Goal: Communication & Community: Connect with others

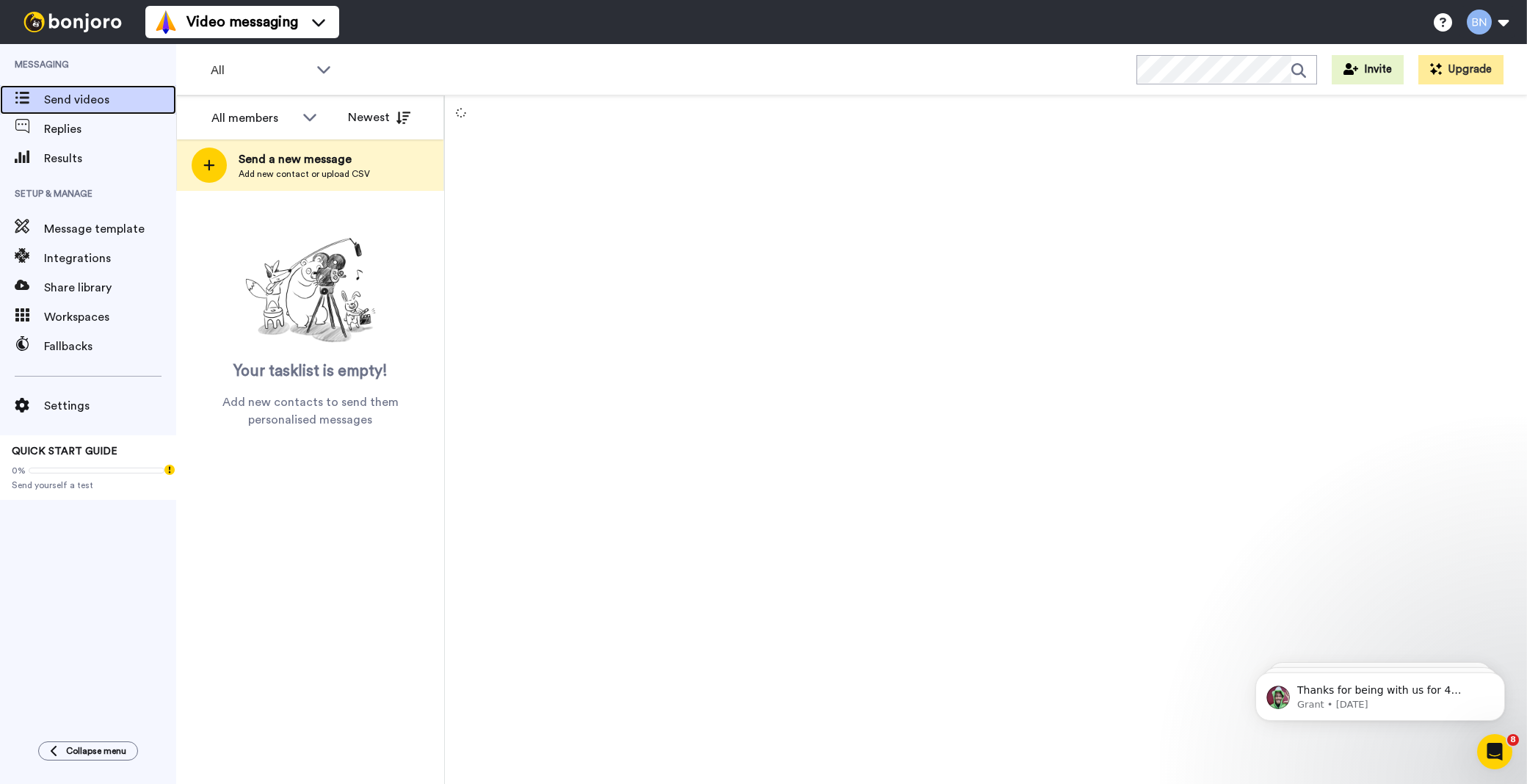
click at [85, 96] on span "Send videos" at bounding box center [110, 99] width 132 height 17
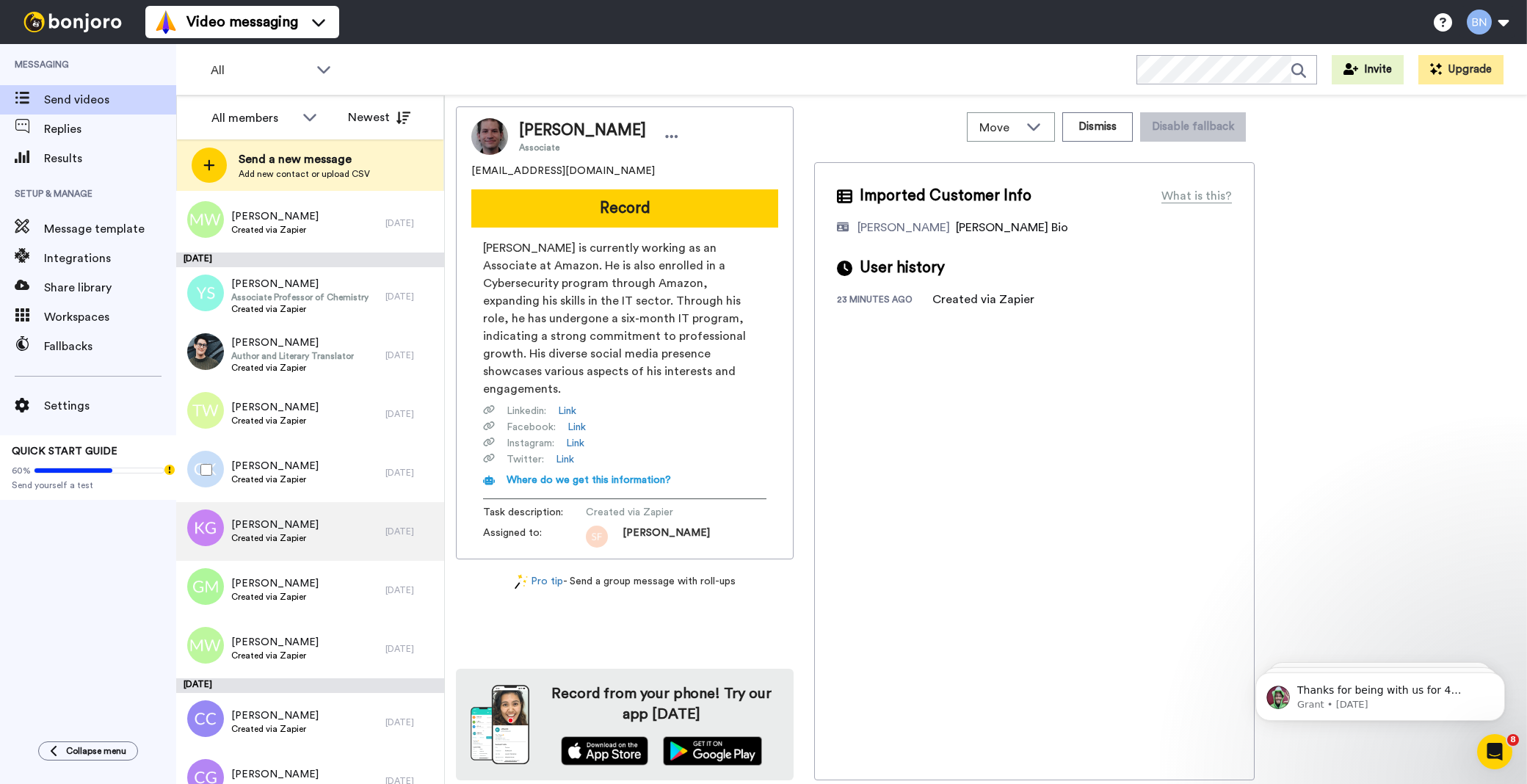
scroll to position [6524, 0]
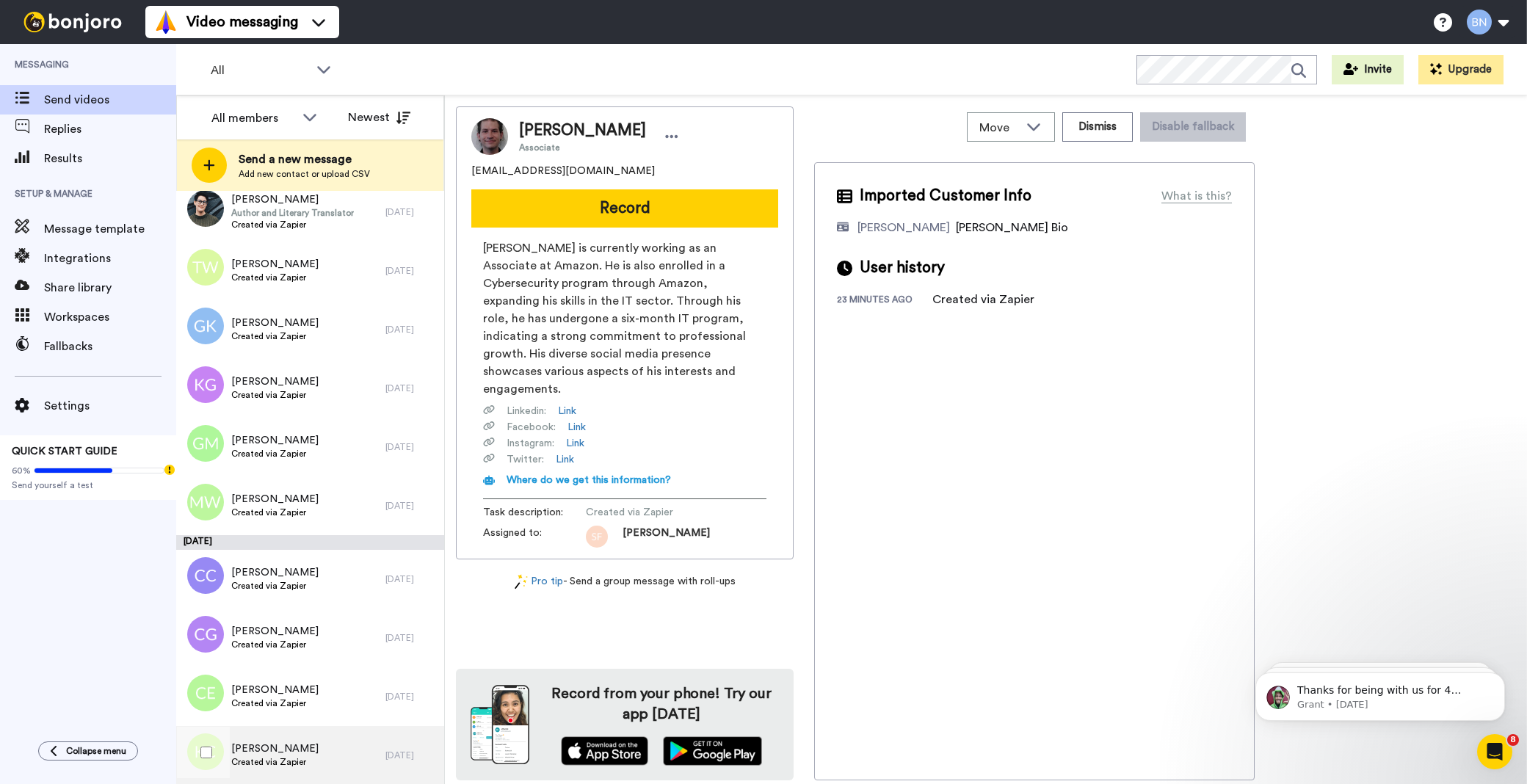
click at [290, 762] on span "Created via Zapier" at bounding box center [274, 762] width 87 height 12
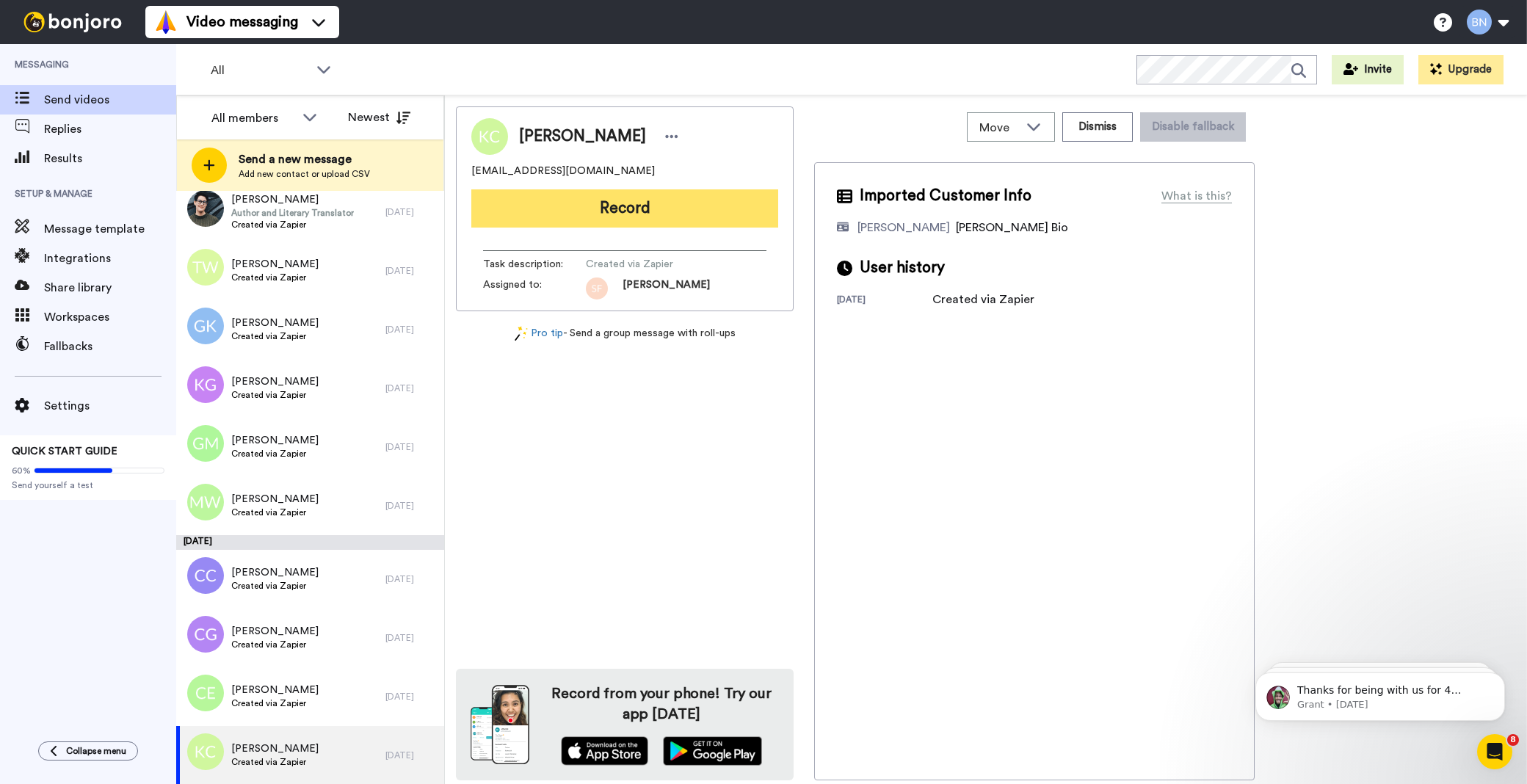
click at [631, 198] on button "Record" at bounding box center [625, 209] width 307 height 38
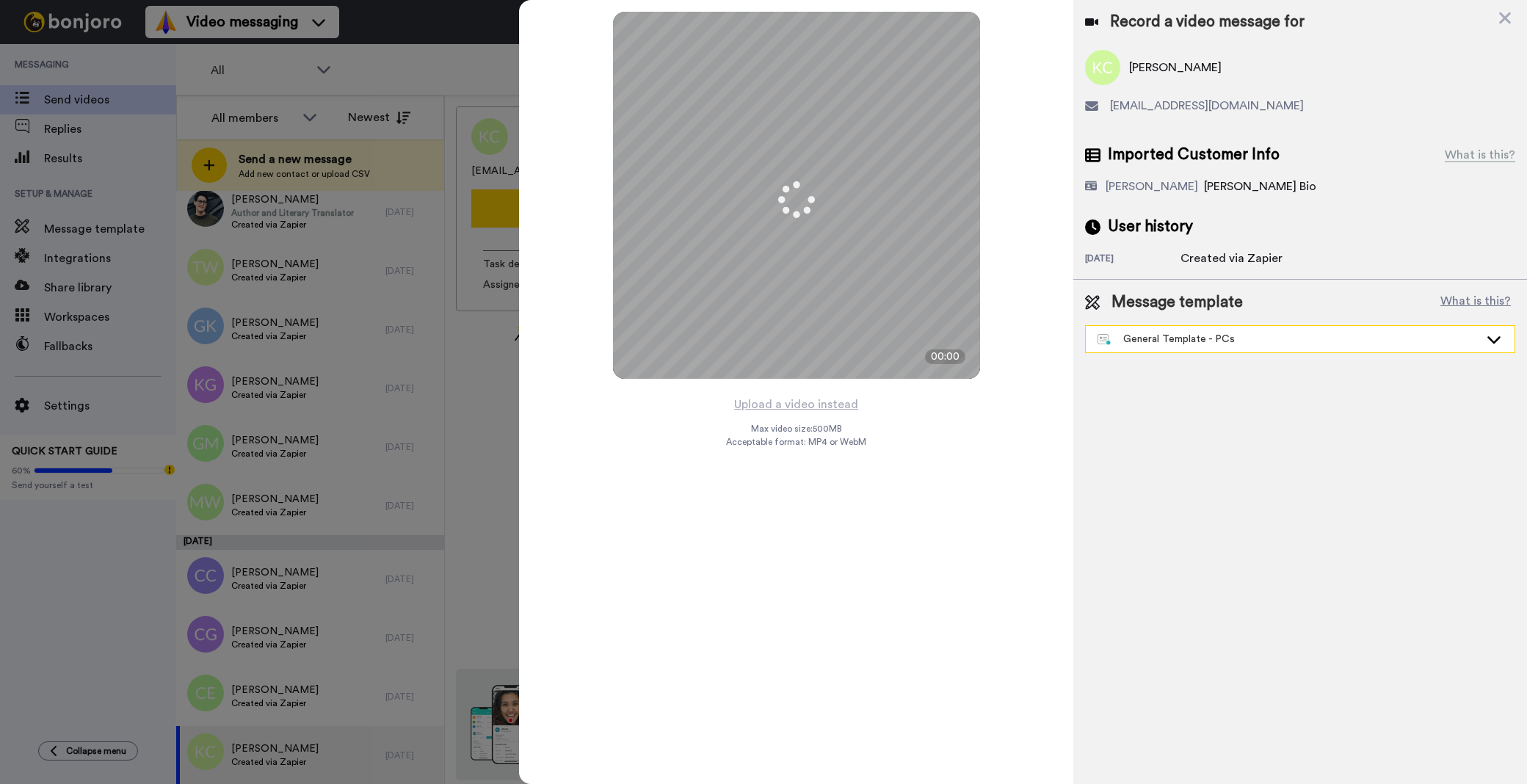
click at [1168, 336] on div "General Template - PCs" at bounding box center [1288, 339] width 382 height 15
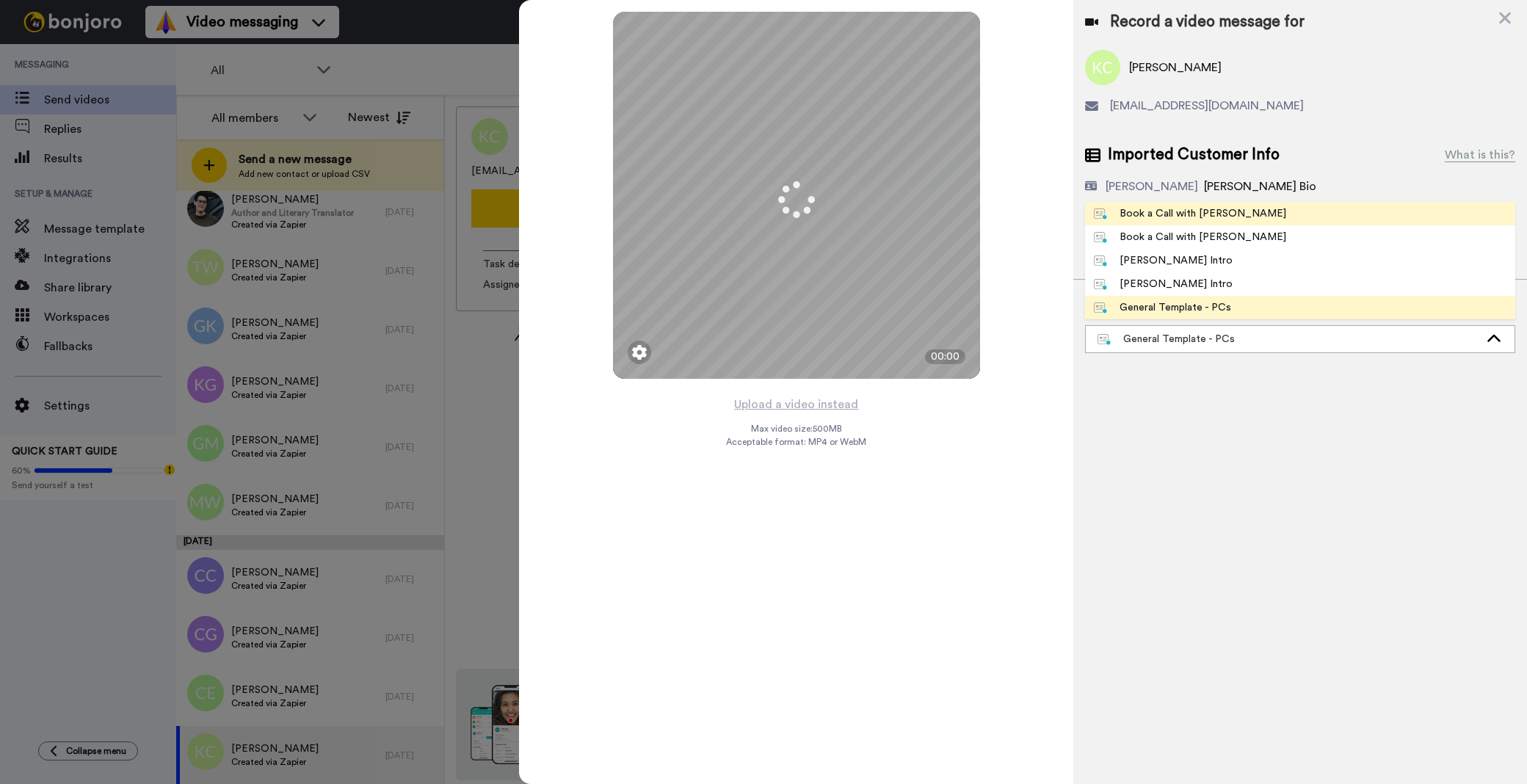
click at [1150, 210] on div "Book a Call with [PERSON_NAME]" at bounding box center [1189, 214] width 192 height 15
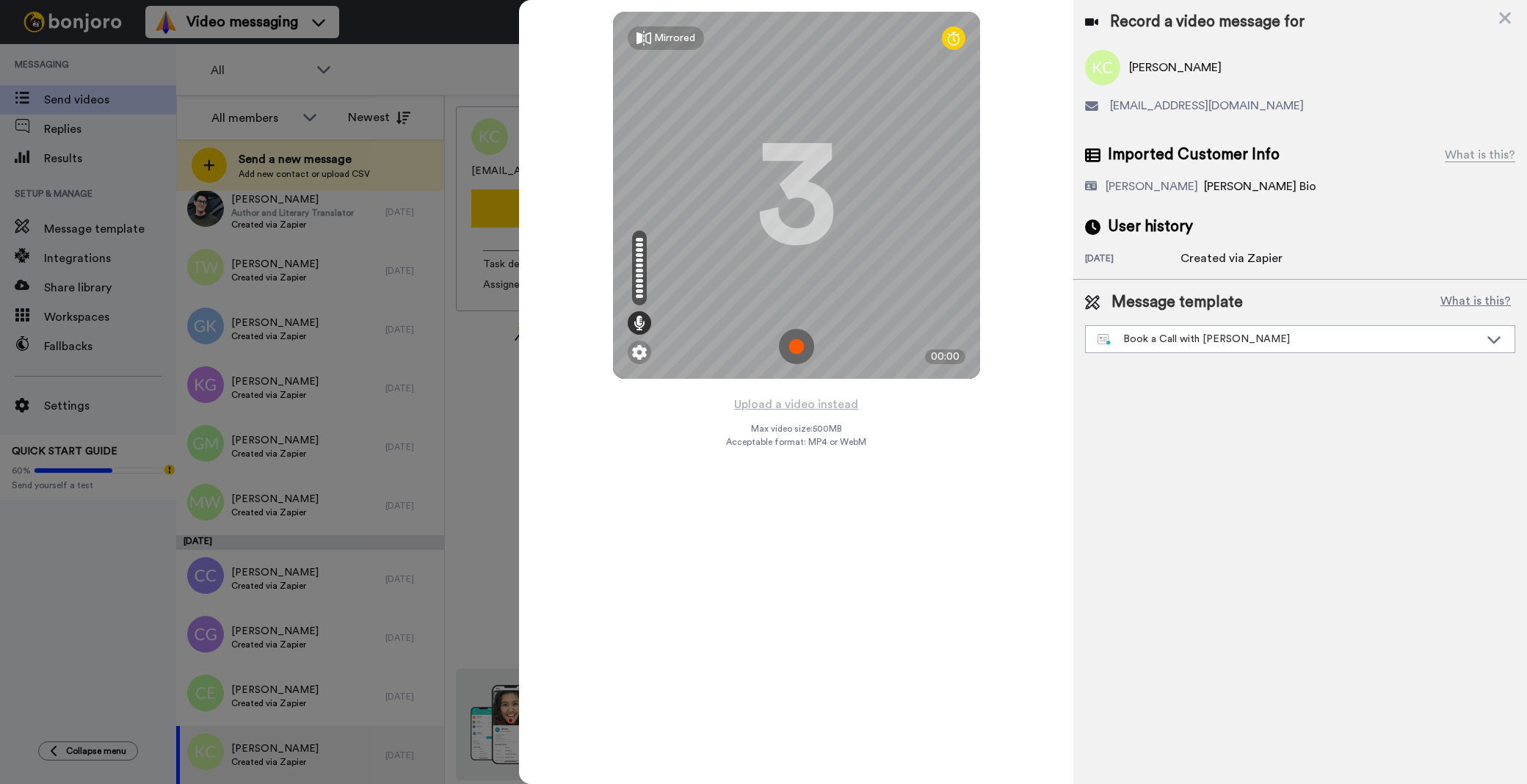
click at [81, 147] on div at bounding box center [764, 392] width 1527 height 784
click at [764, 395] on button "Upload a video instead" at bounding box center [796, 404] width 133 height 19
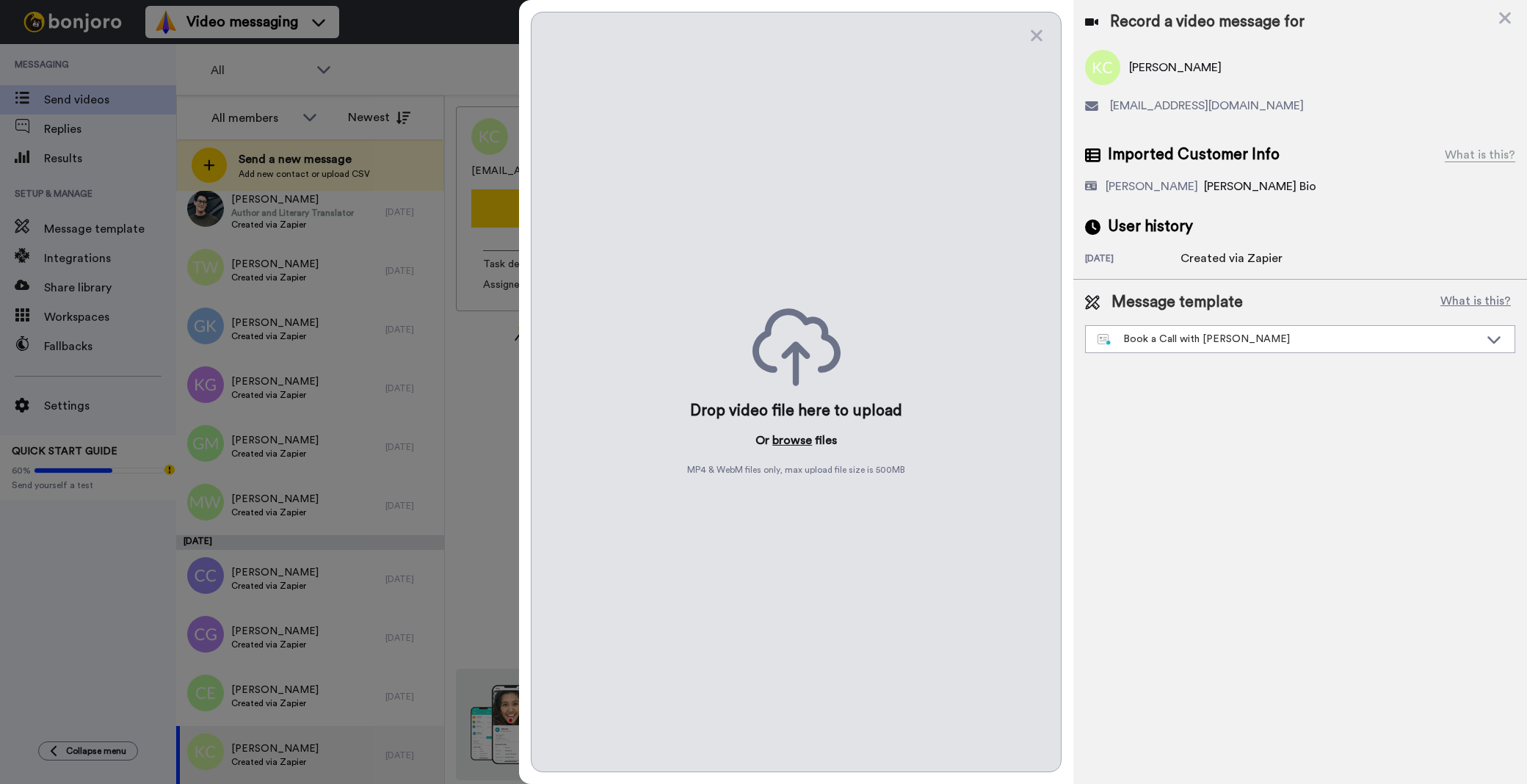
click at [789, 436] on button "browse" at bounding box center [793, 440] width 40 height 17
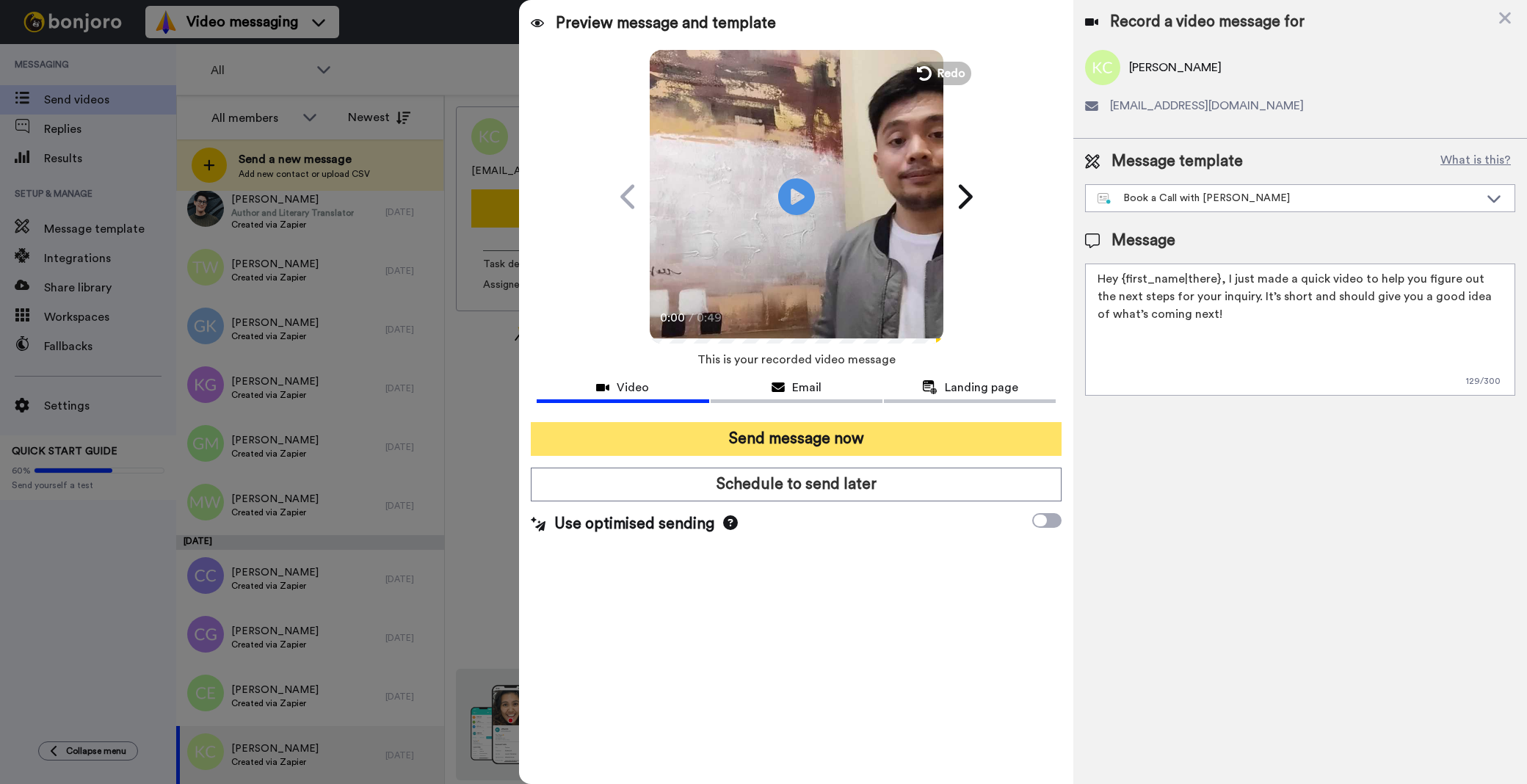
click at [797, 433] on button "Send message now" at bounding box center [796, 439] width 531 height 34
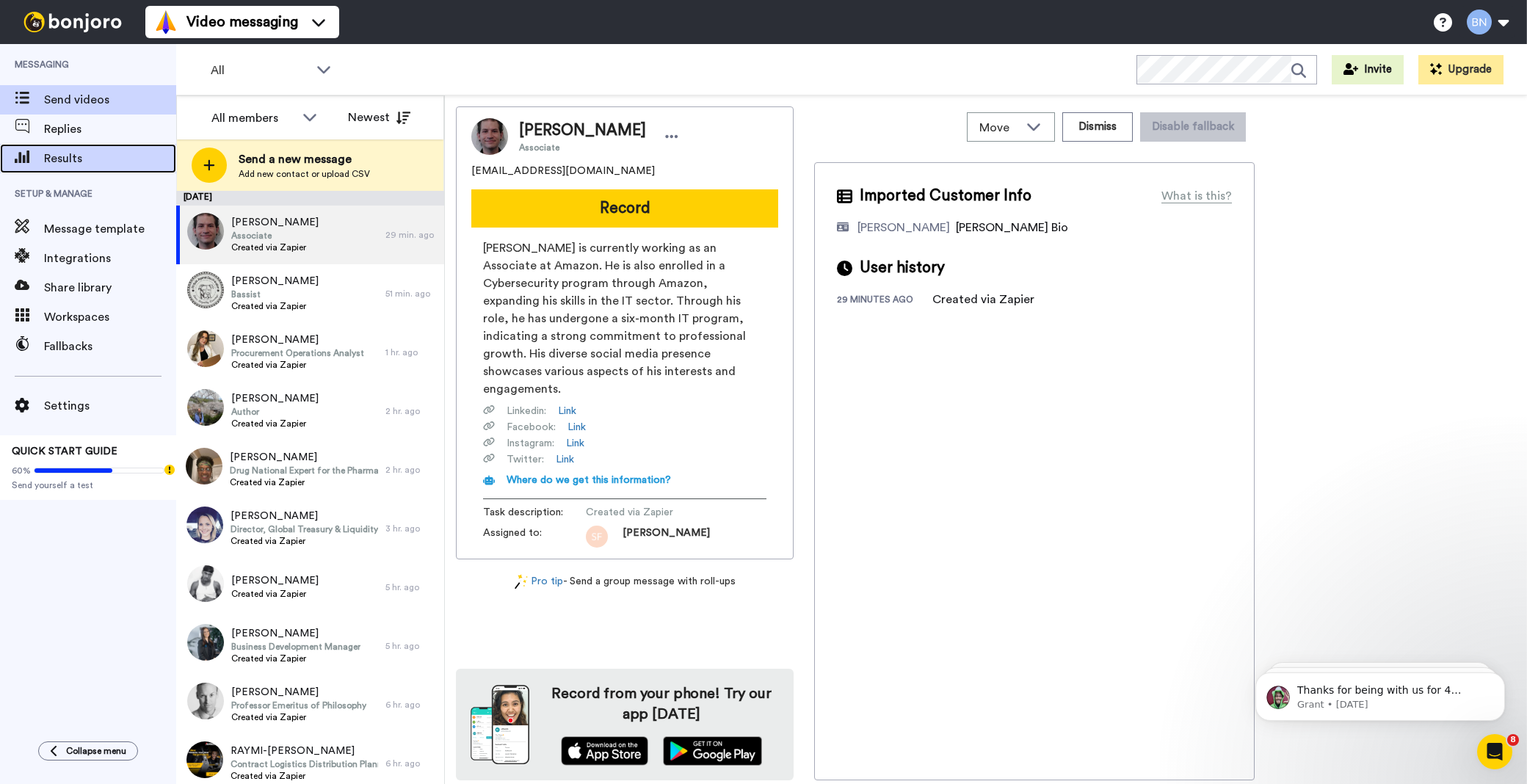
click at [107, 159] on span "Results" at bounding box center [110, 158] width 132 height 17
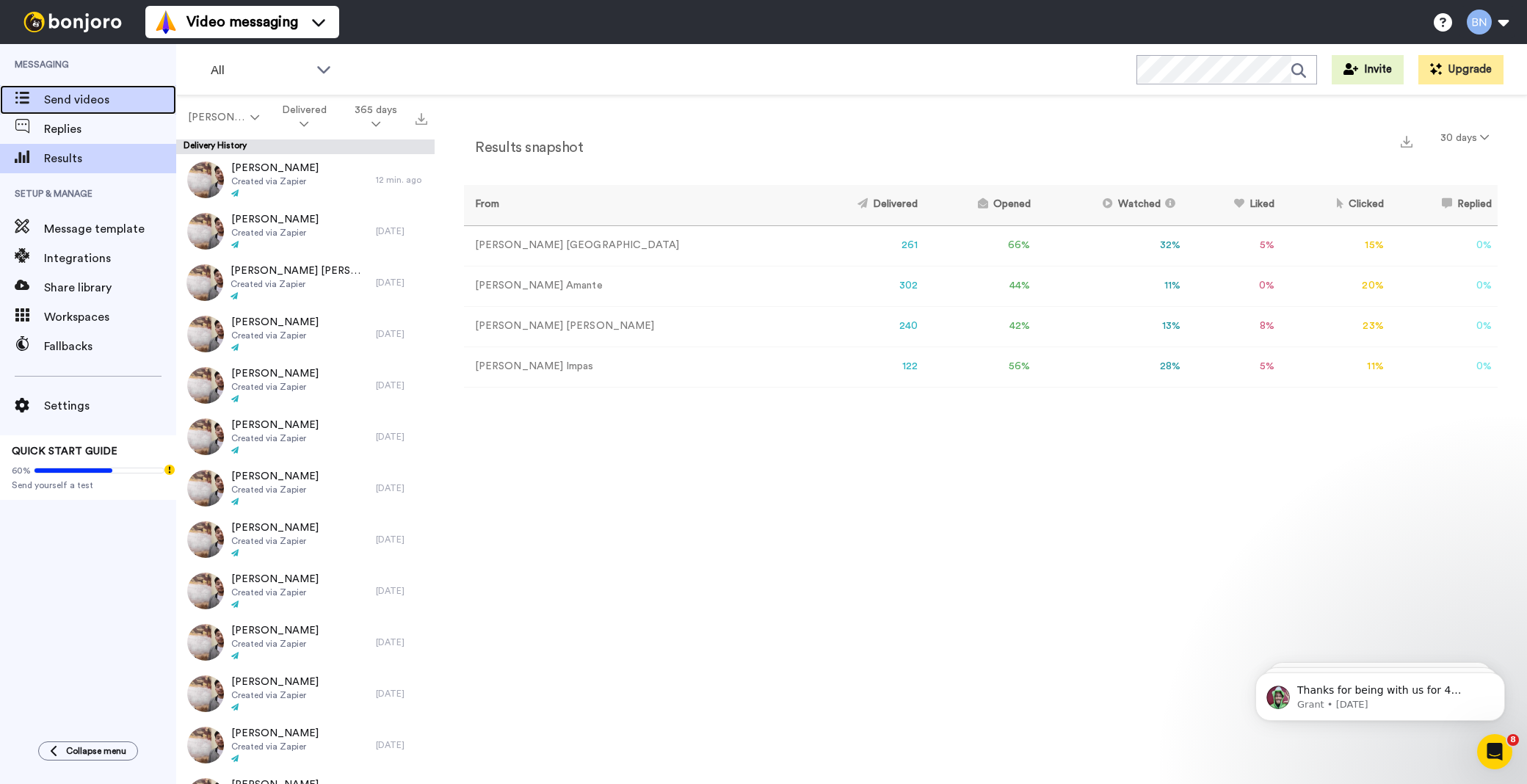
click at [126, 100] on span "Send videos" at bounding box center [110, 99] width 132 height 17
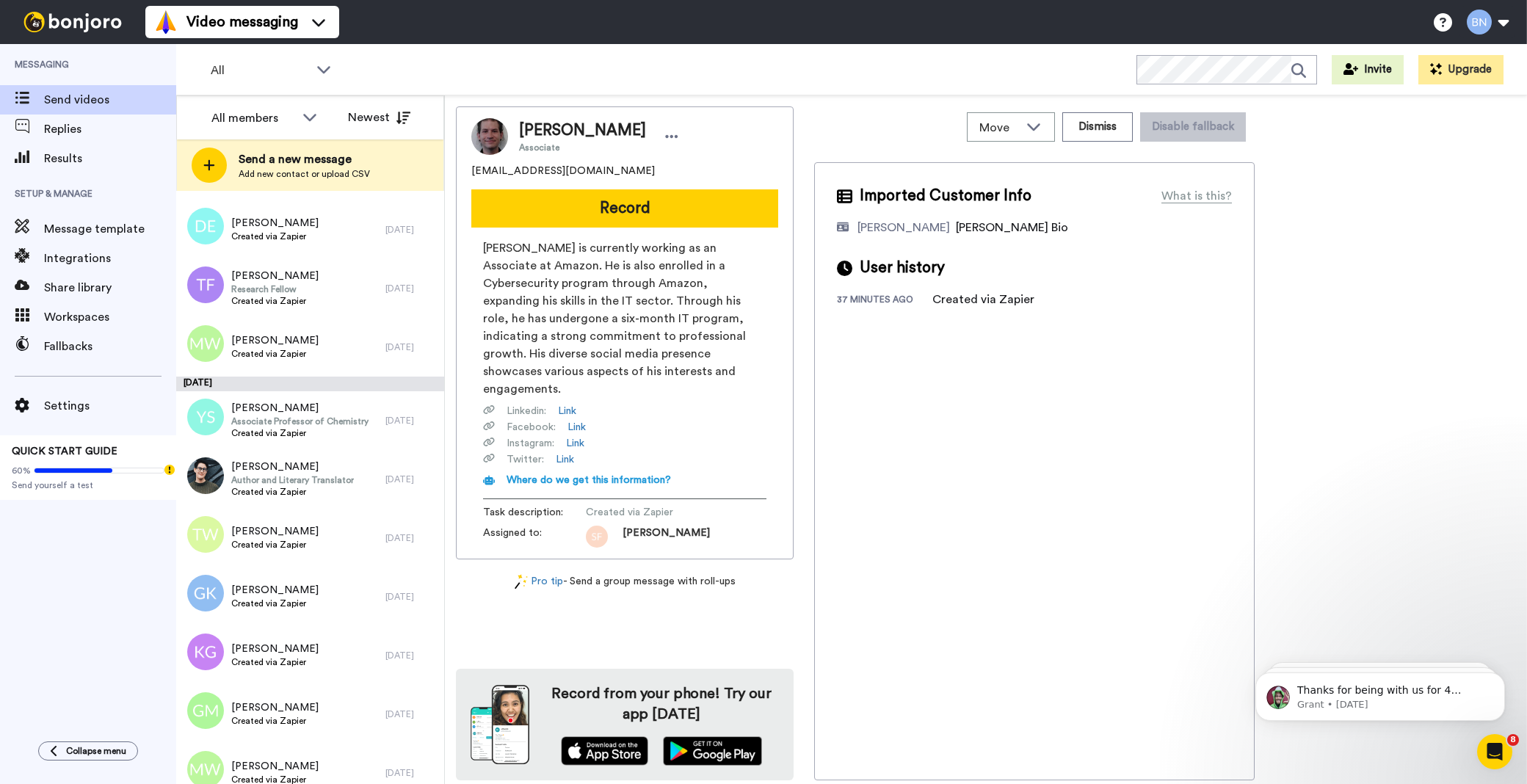
scroll to position [6466, 0]
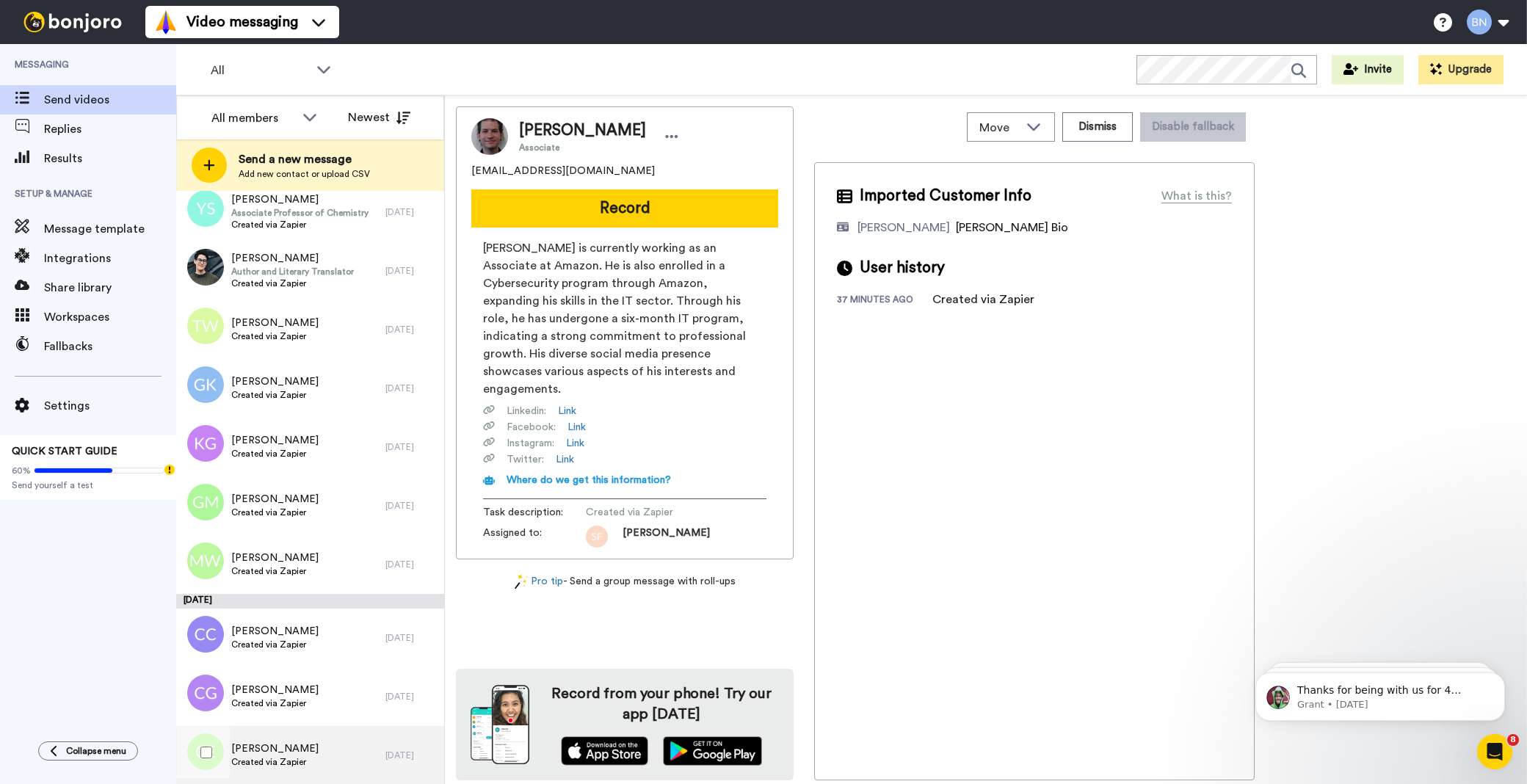
click at [324, 750] on div "[PERSON_NAME] Created via Zapier" at bounding box center [281, 755] width 210 height 59
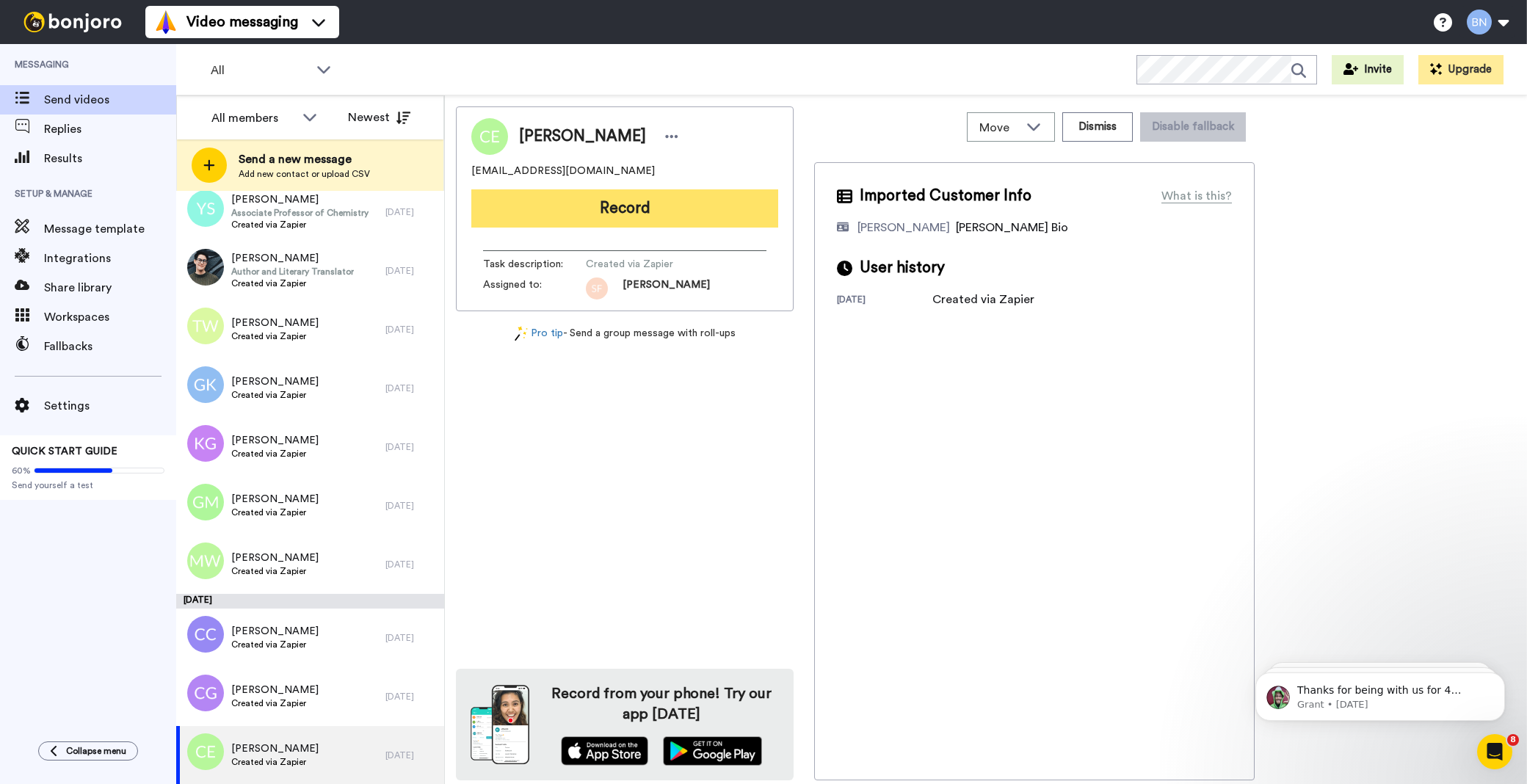
click at [662, 201] on button "Record" at bounding box center [625, 209] width 307 height 38
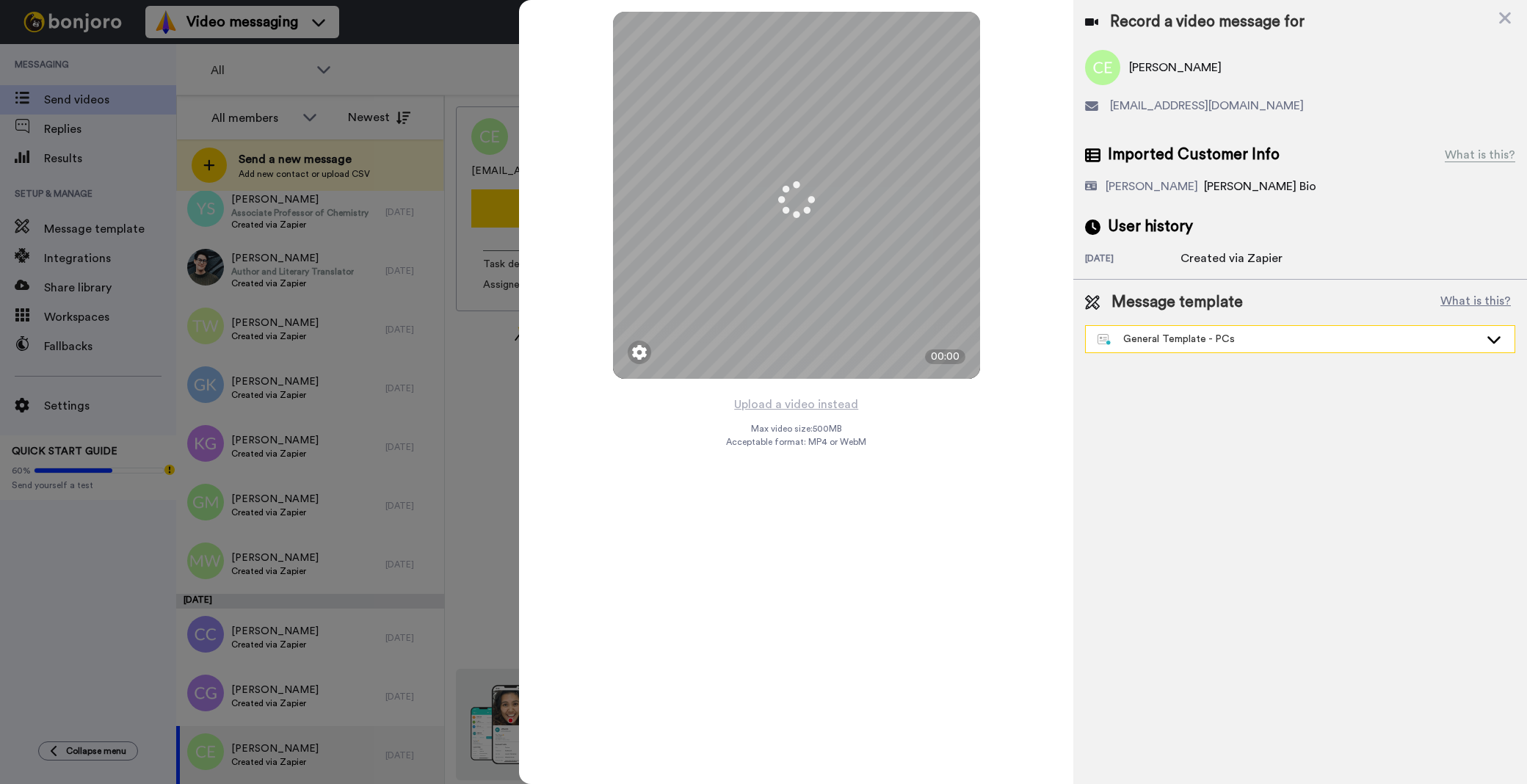
click at [1134, 338] on div "General Template - PCs" at bounding box center [1288, 339] width 382 height 15
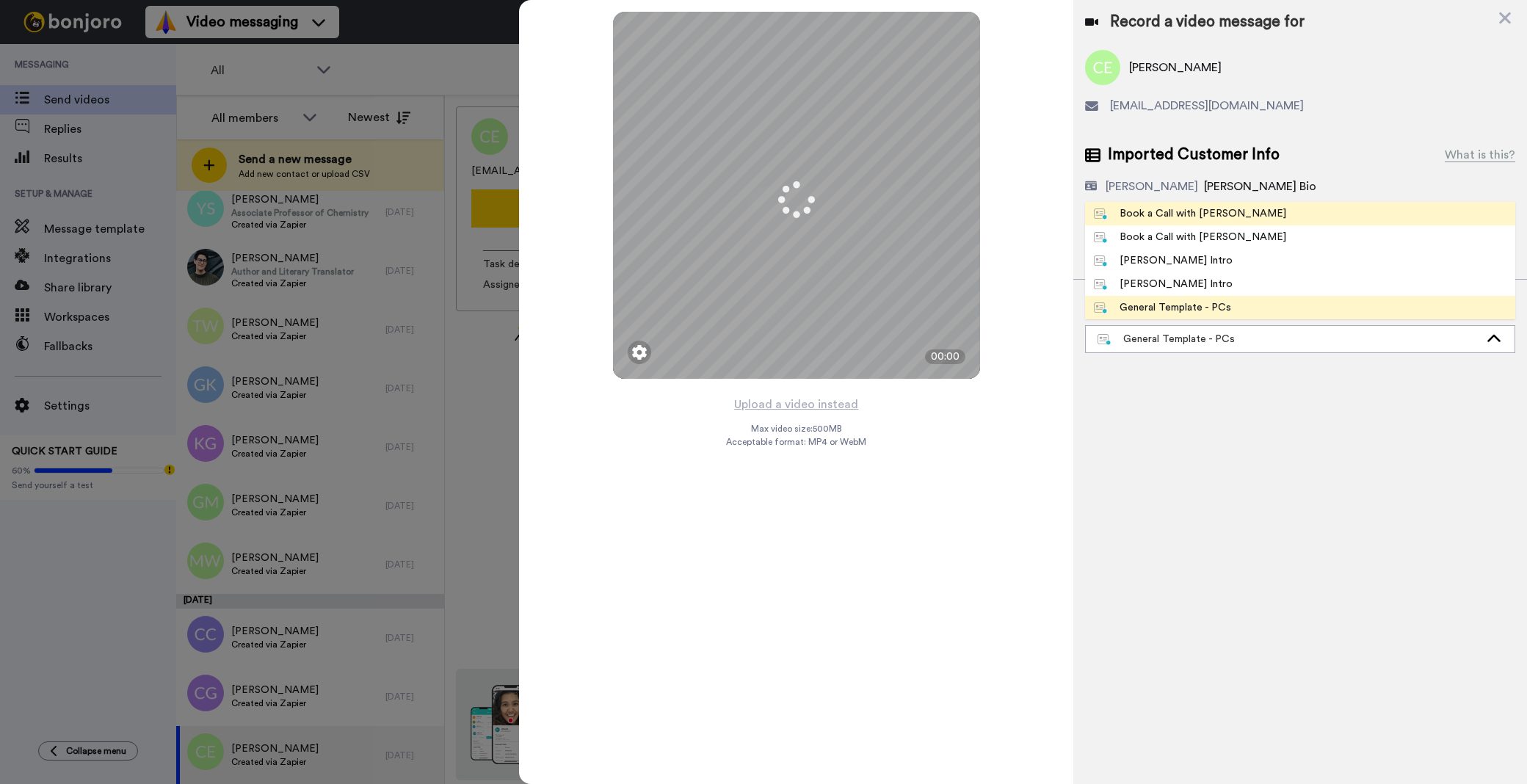
click at [1193, 222] on li "Book a Call with [PERSON_NAME]" at bounding box center [1300, 214] width 430 height 23
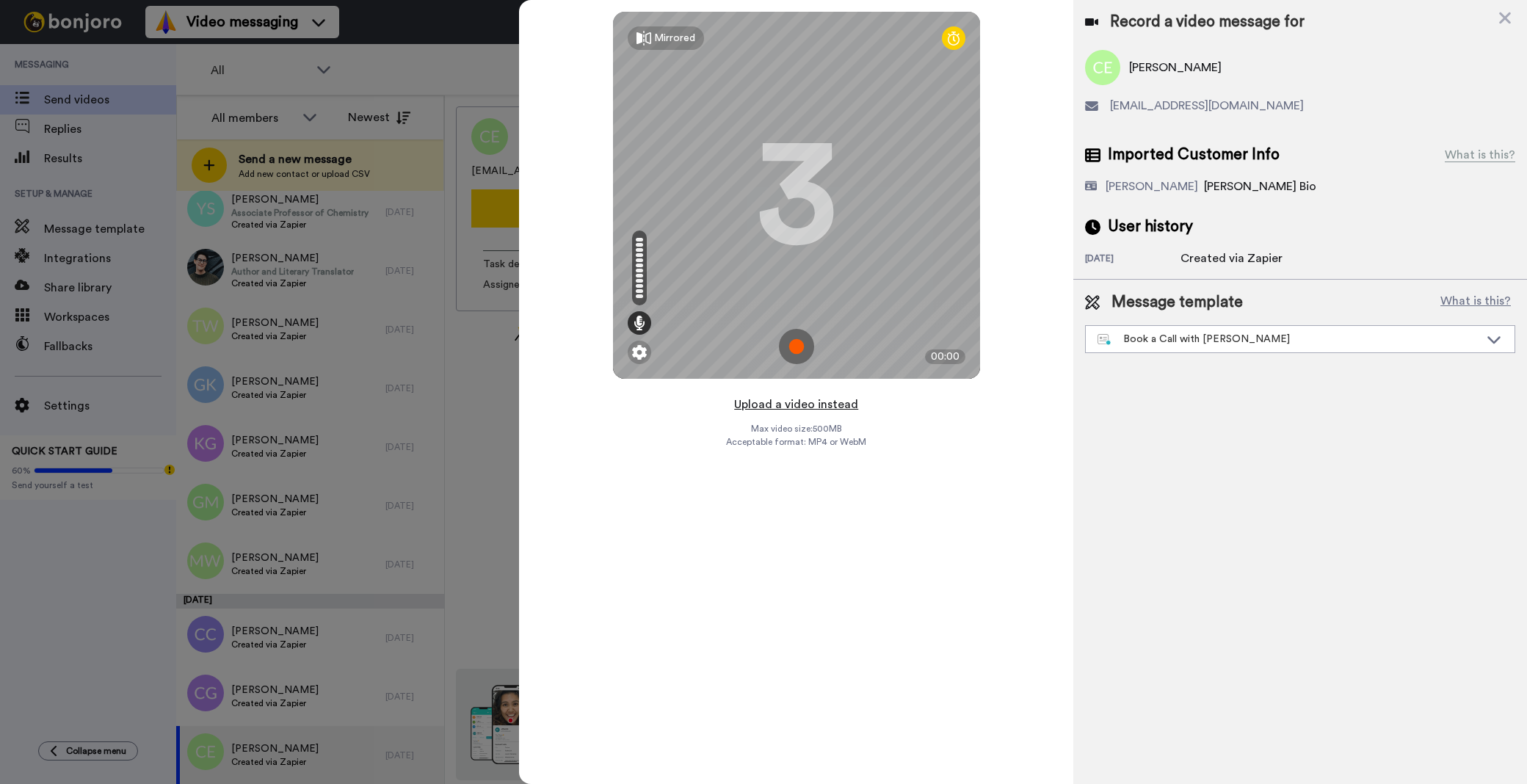
click at [813, 404] on button "Upload a video instead" at bounding box center [796, 404] width 133 height 19
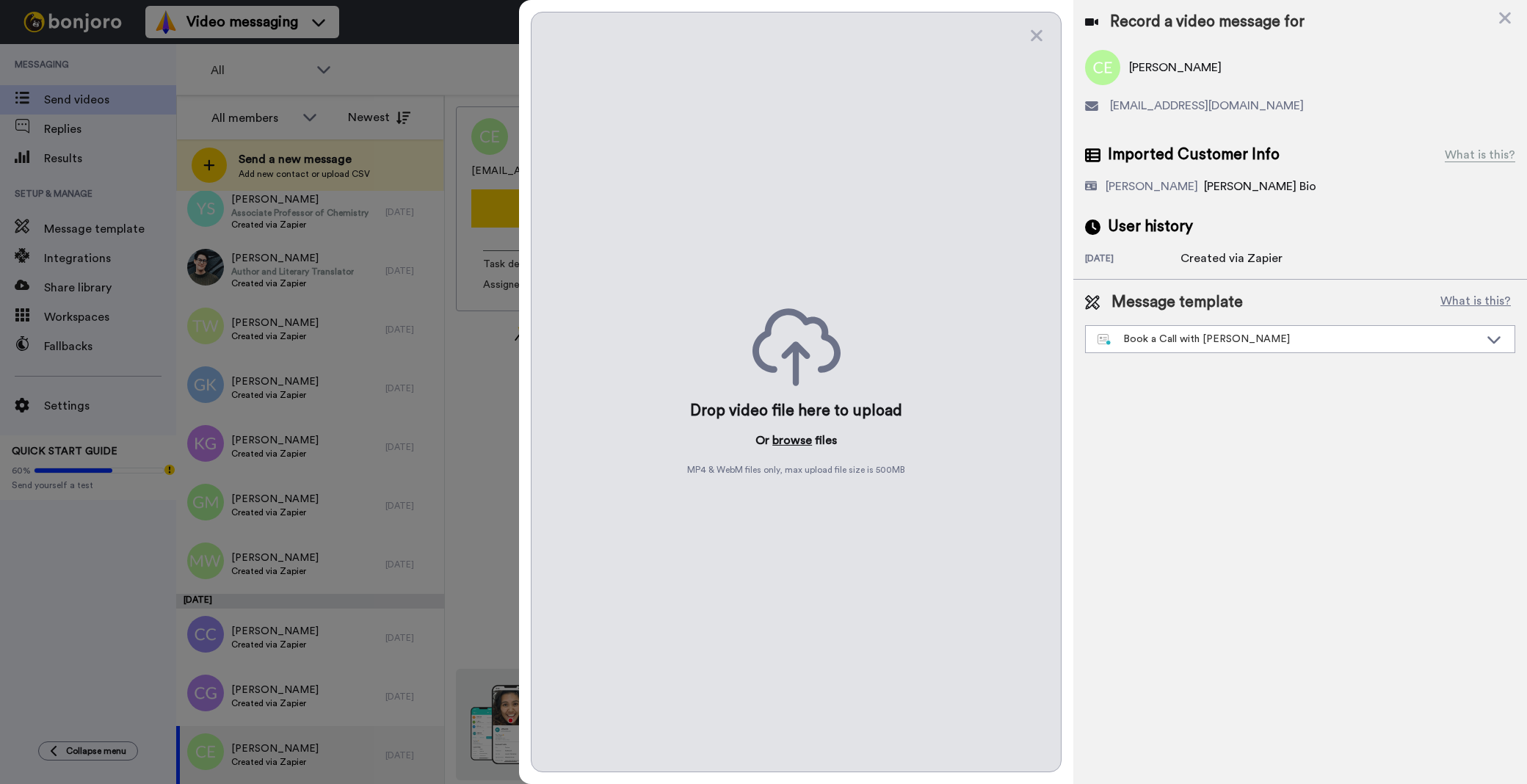
click at [806, 446] on button "browse" at bounding box center [793, 440] width 40 height 17
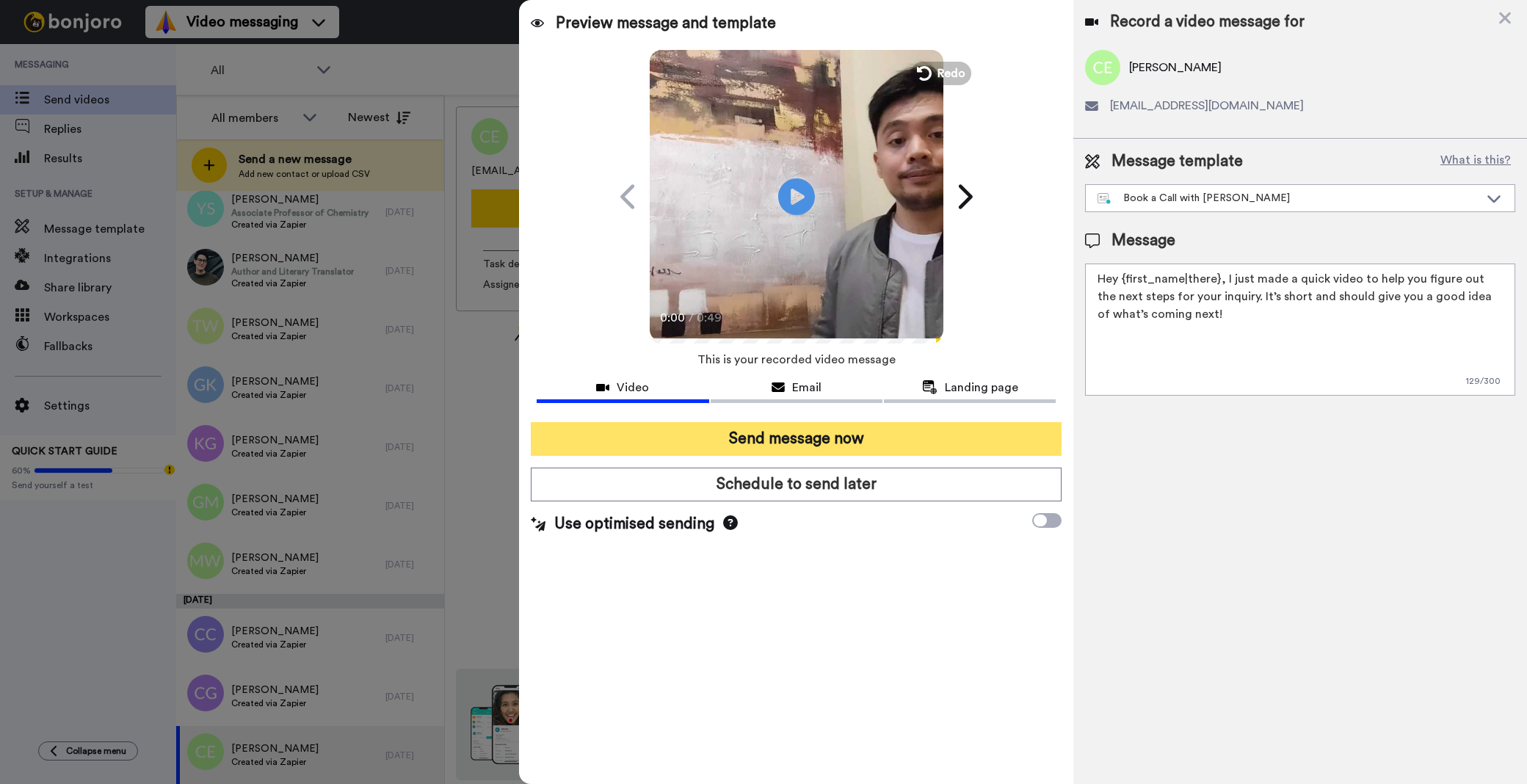
click at [852, 438] on button "Send message now" at bounding box center [796, 439] width 531 height 34
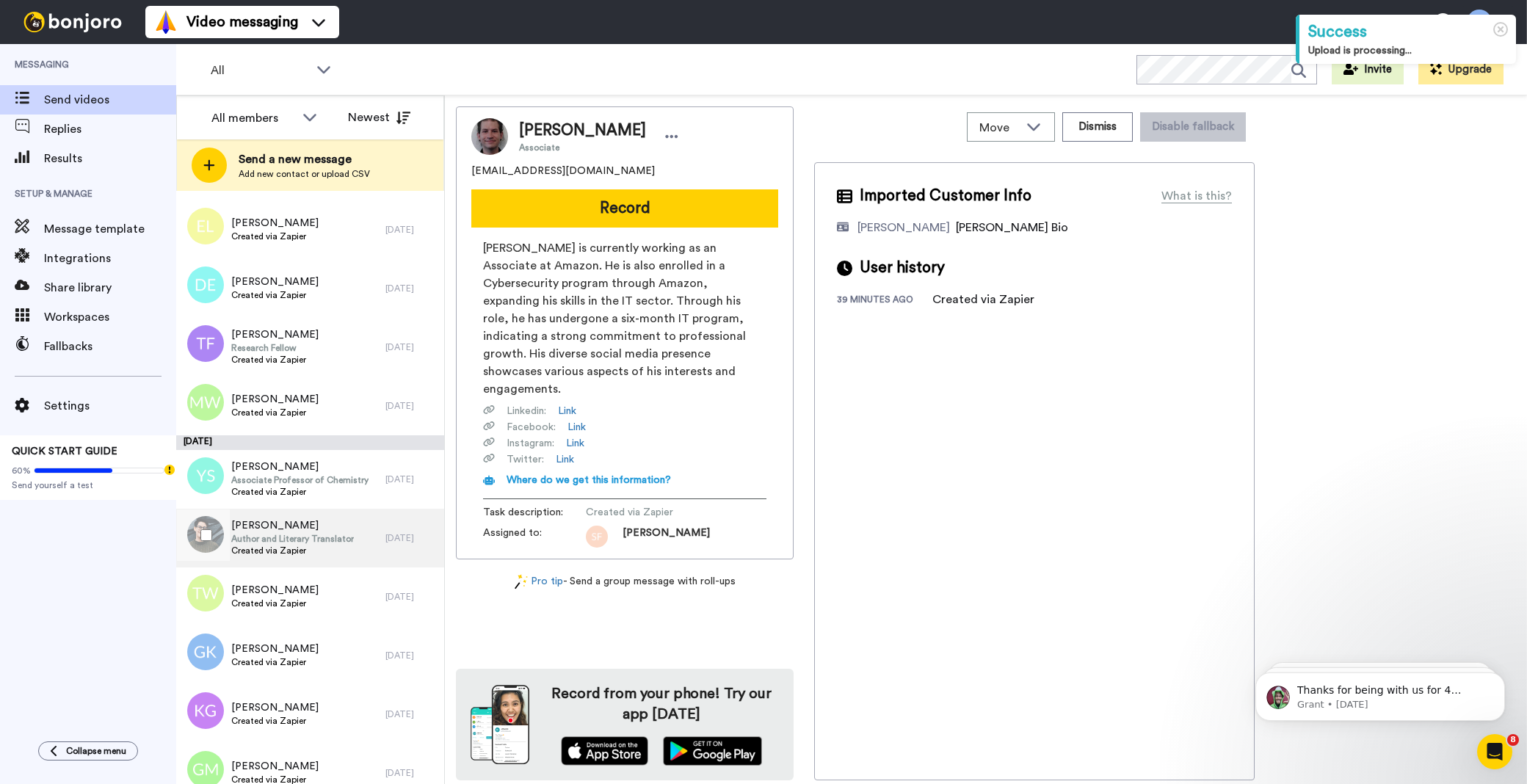
scroll to position [6407, 0]
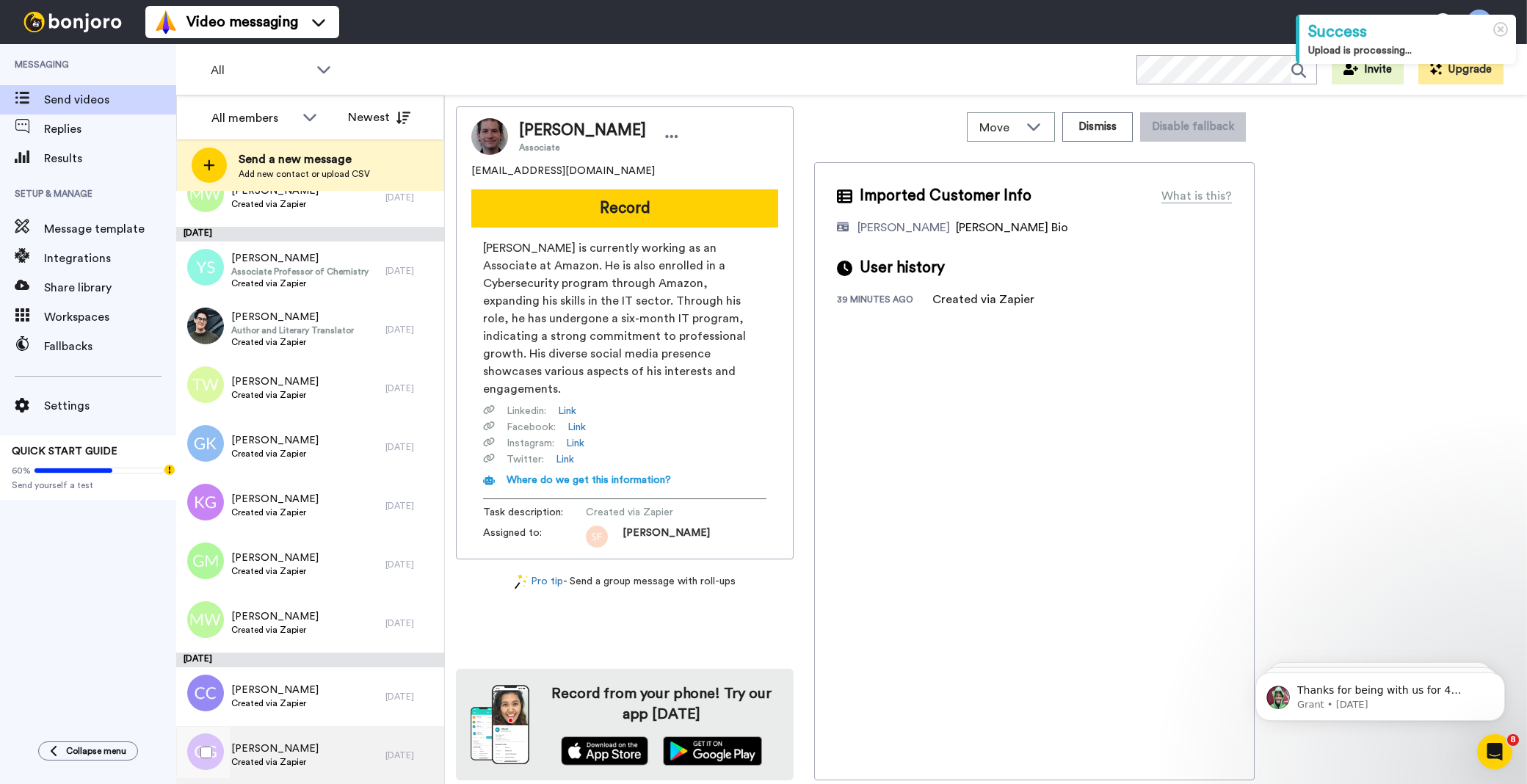
click at [368, 752] on div "Connie Griffin Created via Zapier" at bounding box center [281, 755] width 210 height 59
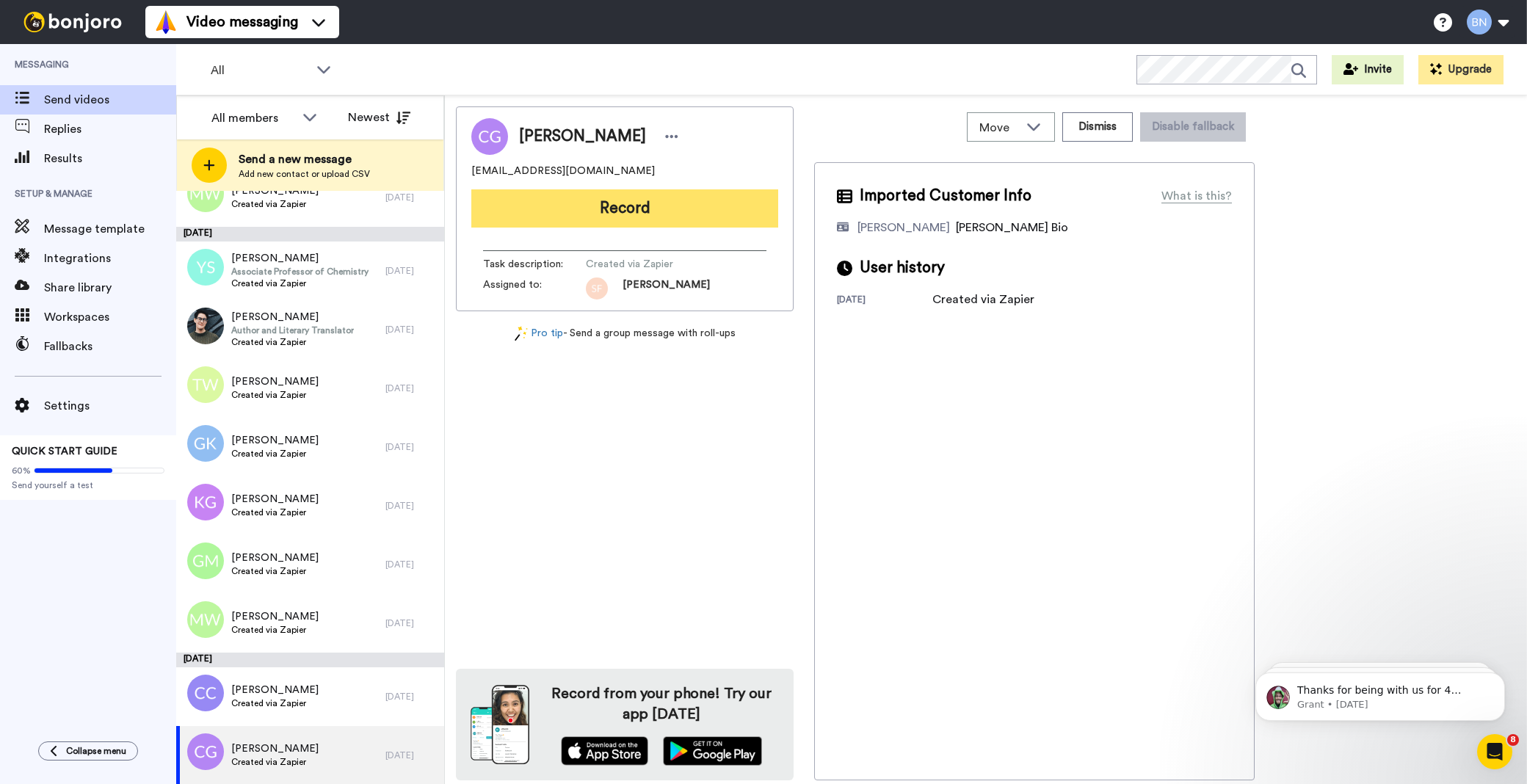
click at [660, 215] on button "Record" at bounding box center [625, 209] width 307 height 38
click at [660, 215] on div at bounding box center [1023, 392] width 1008 height 784
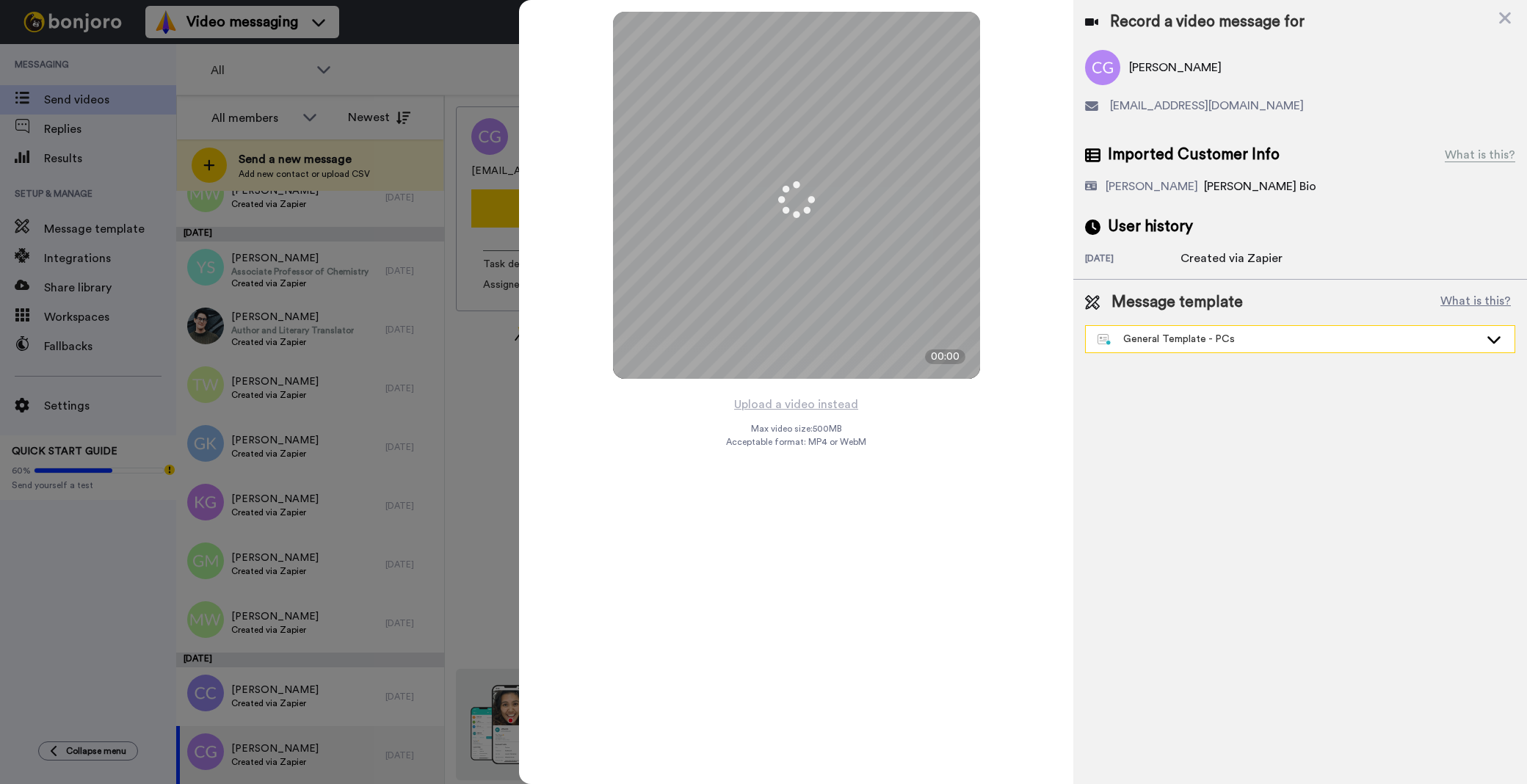
click at [1127, 333] on div "General Template - PCs" at bounding box center [1288, 339] width 382 height 15
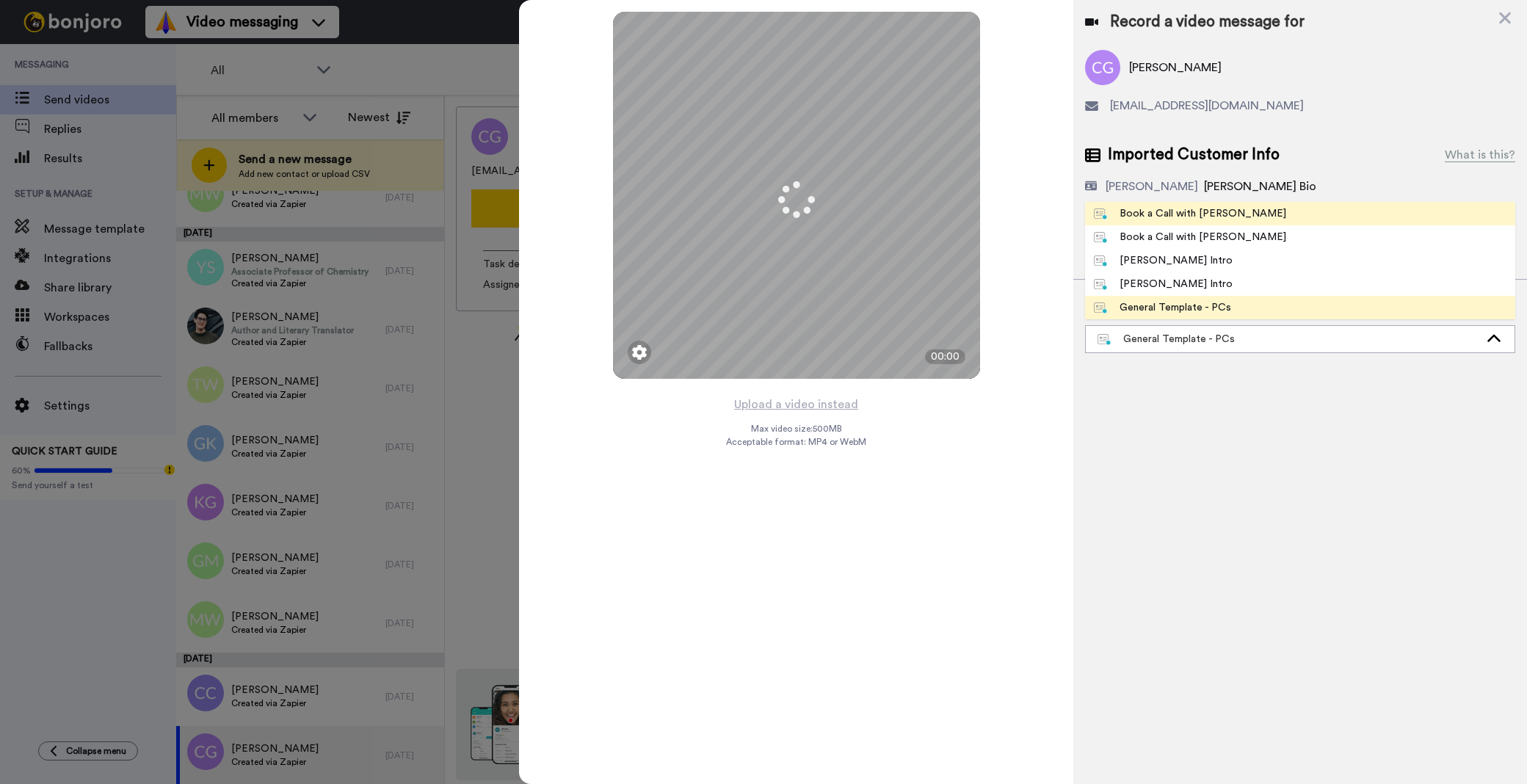
click at [1135, 208] on div "Book a Call with [PERSON_NAME]" at bounding box center [1189, 214] width 192 height 15
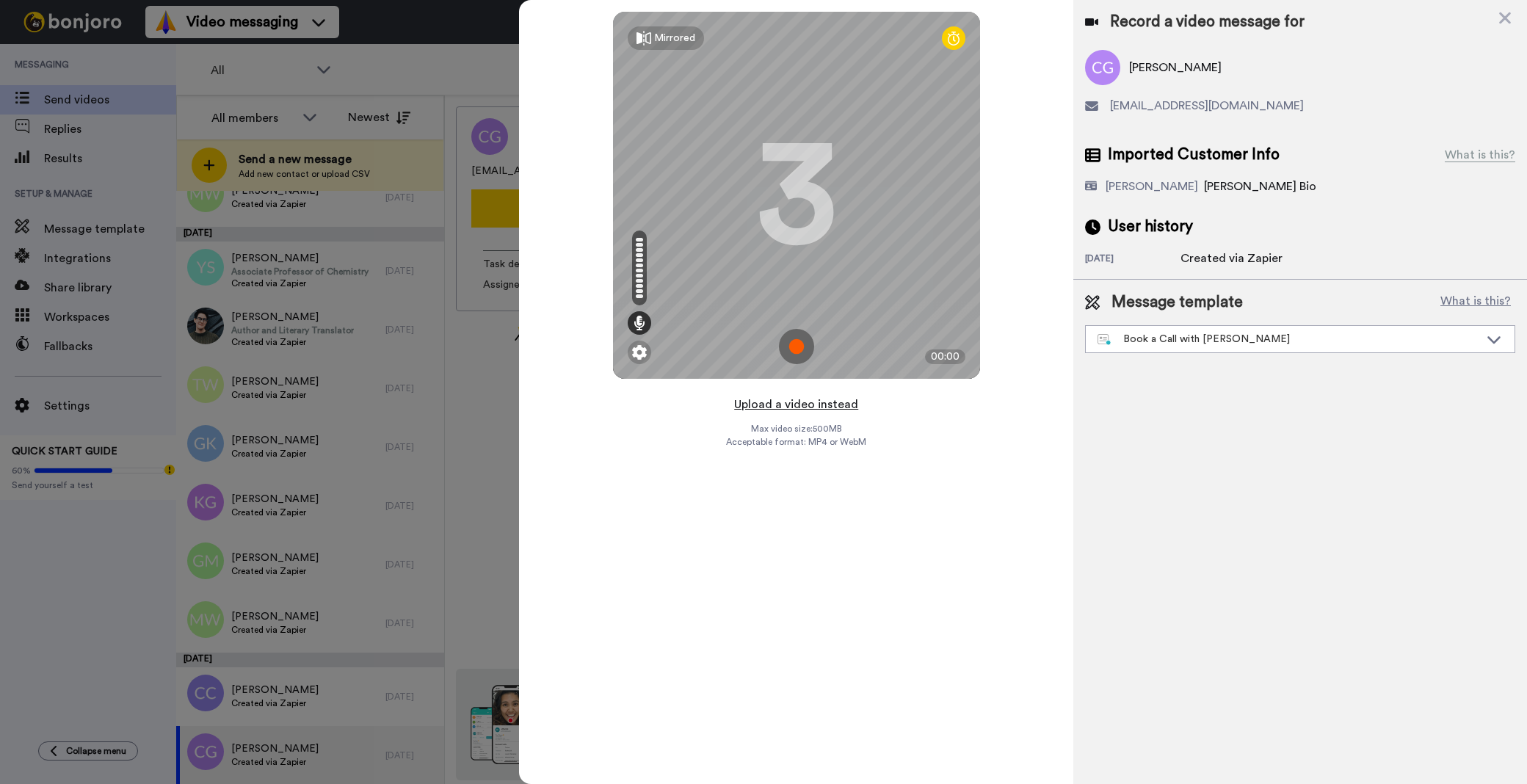
click at [800, 402] on button "Upload a video instead" at bounding box center [796, 404] width 133 height 19
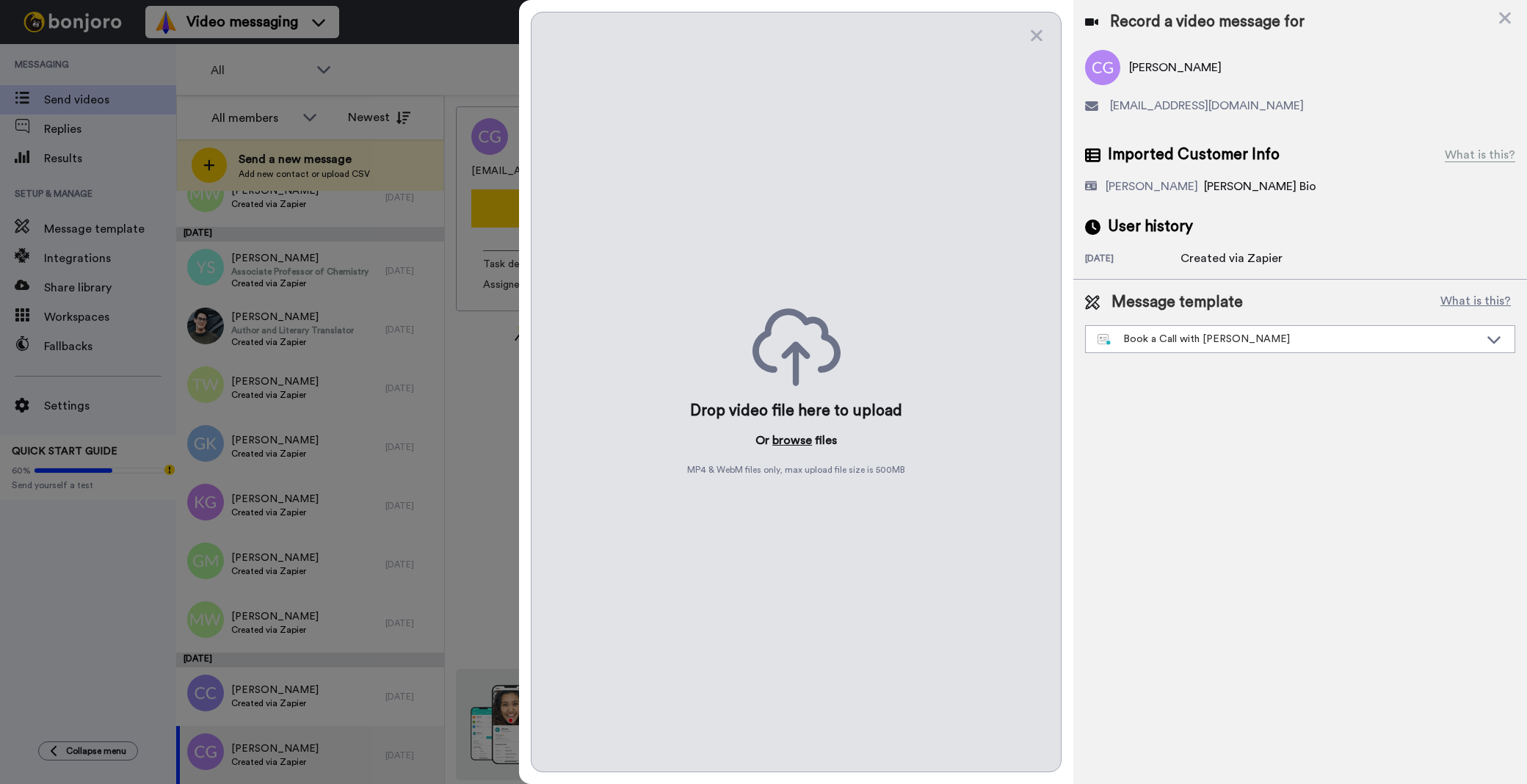
click at [794, 446] on button "browse" at bounding box center [793, 440] width 40 height 17
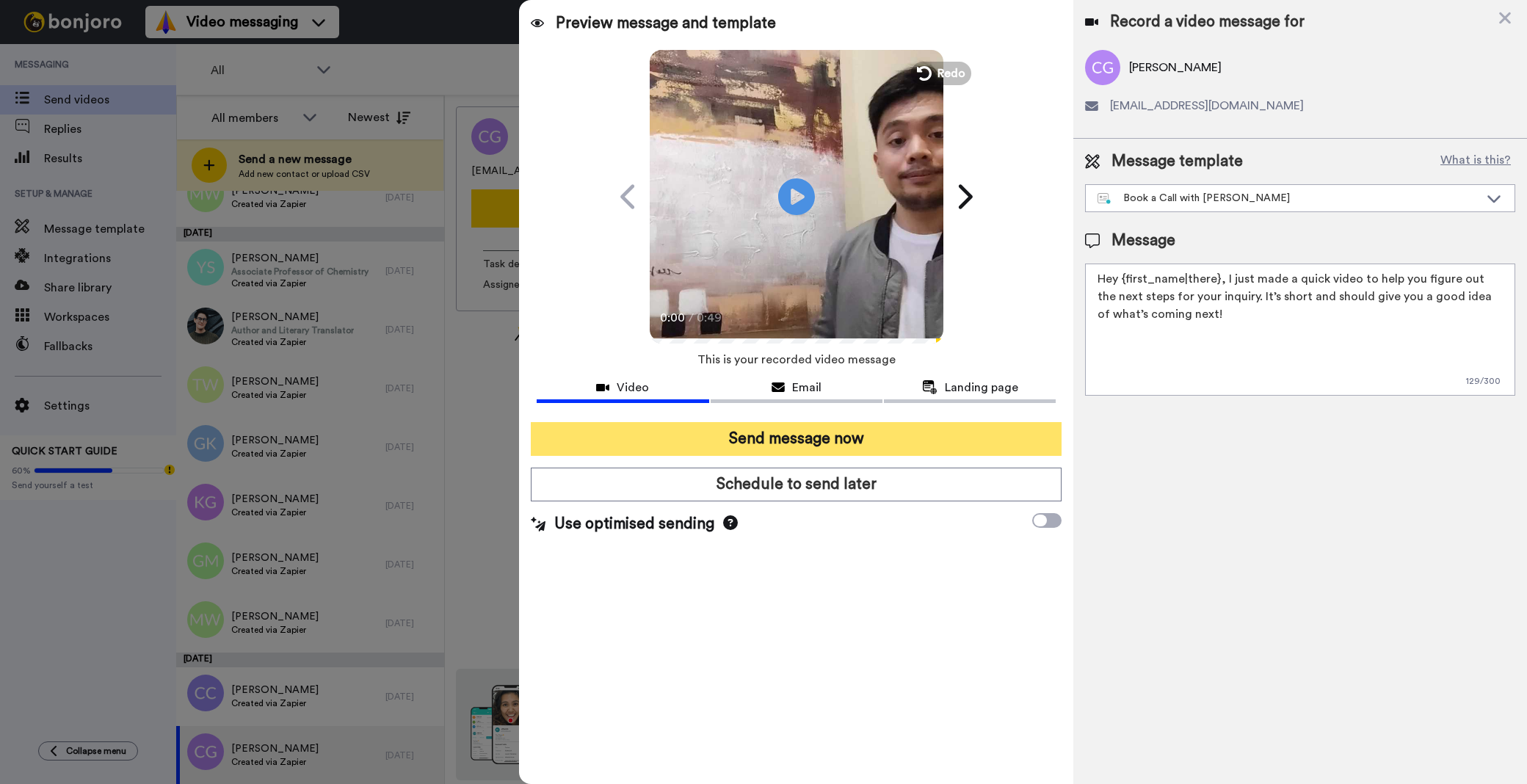
click at [766, 439] on button "Send message now" at bounding box center [796, 439] width 531 height 34
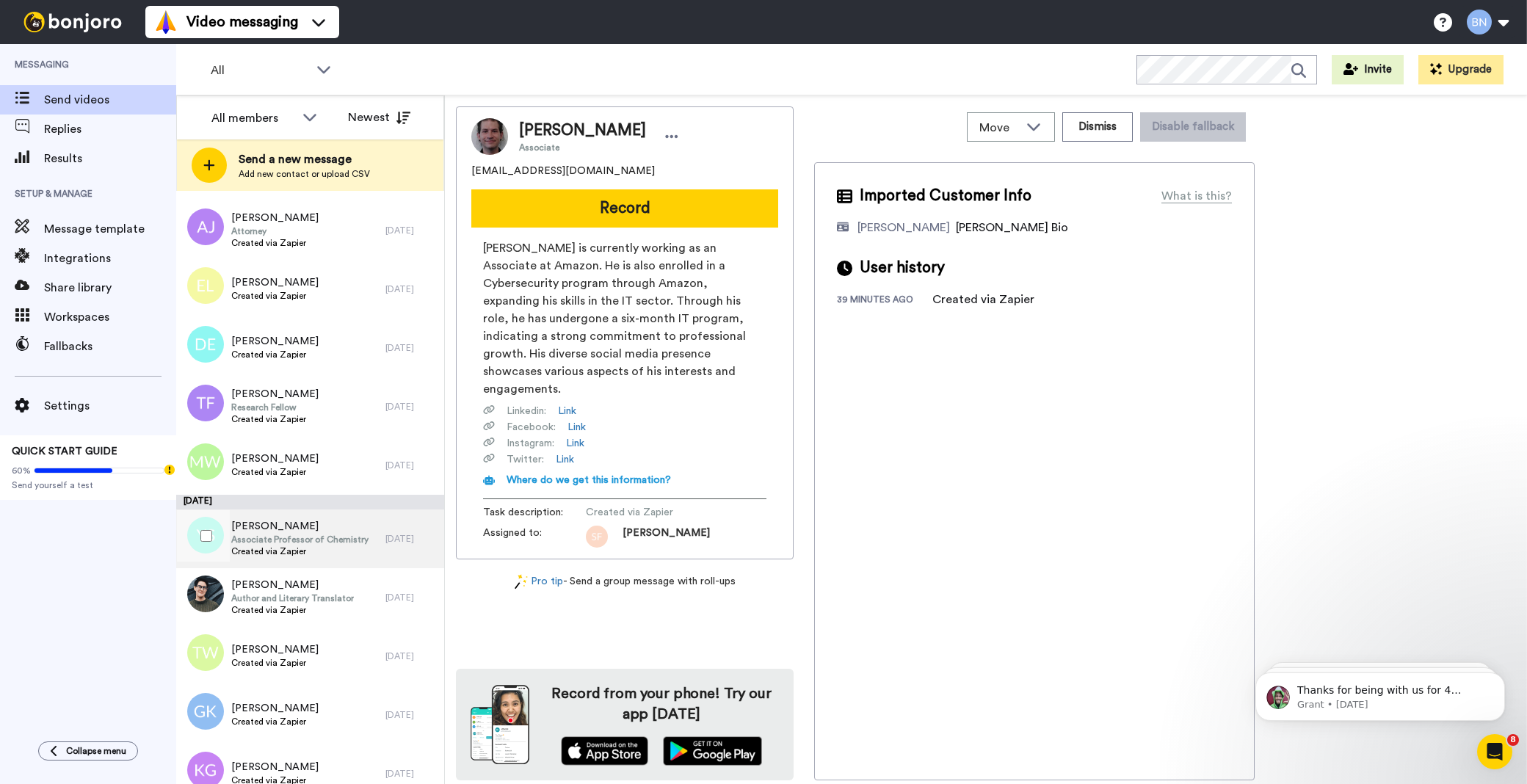
scroll to position [6348, 0]
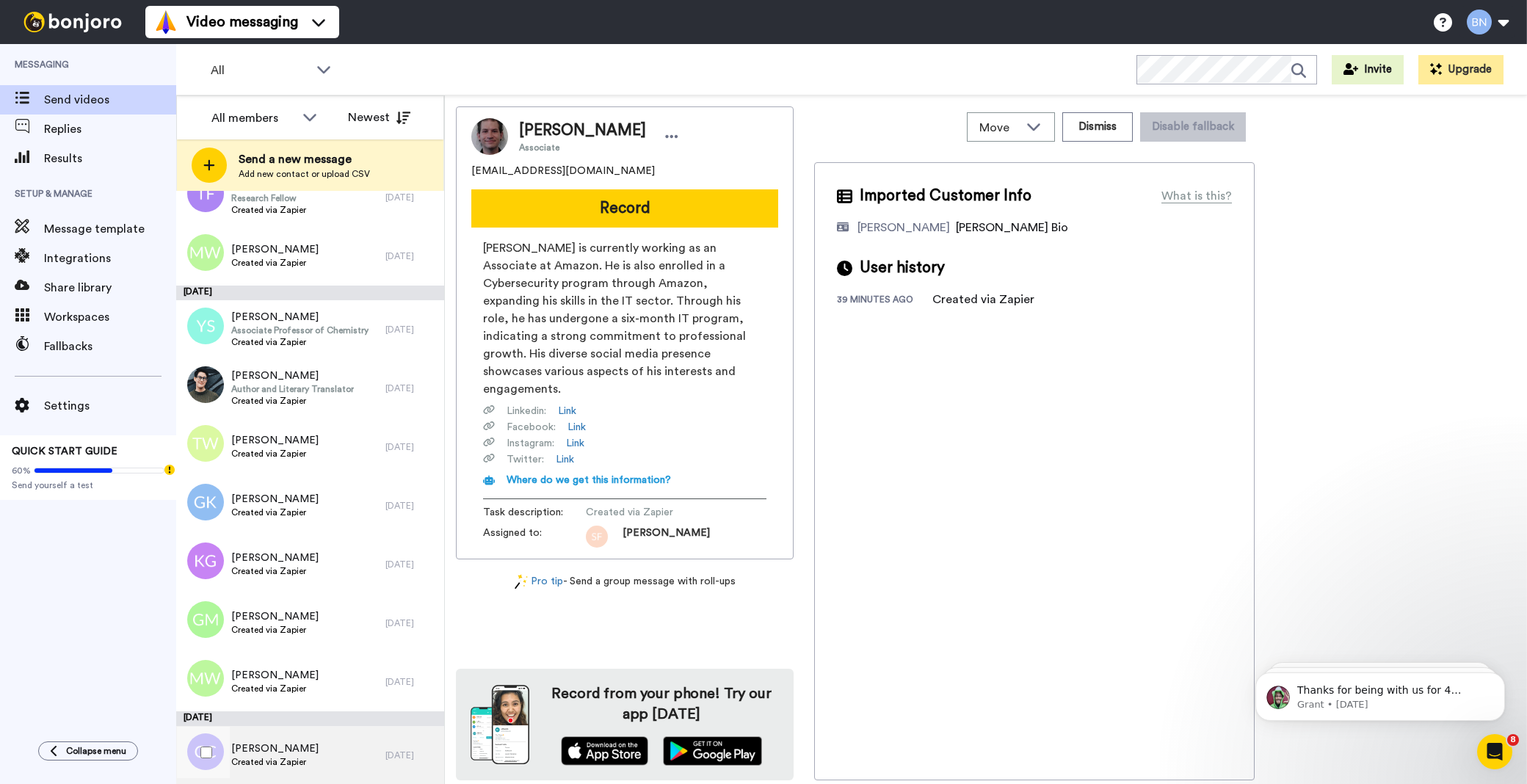
click at [364, 742] on div "Clara Denise Cobb Created via Zapier" at bounding box center [281, 755] width 210 height 59
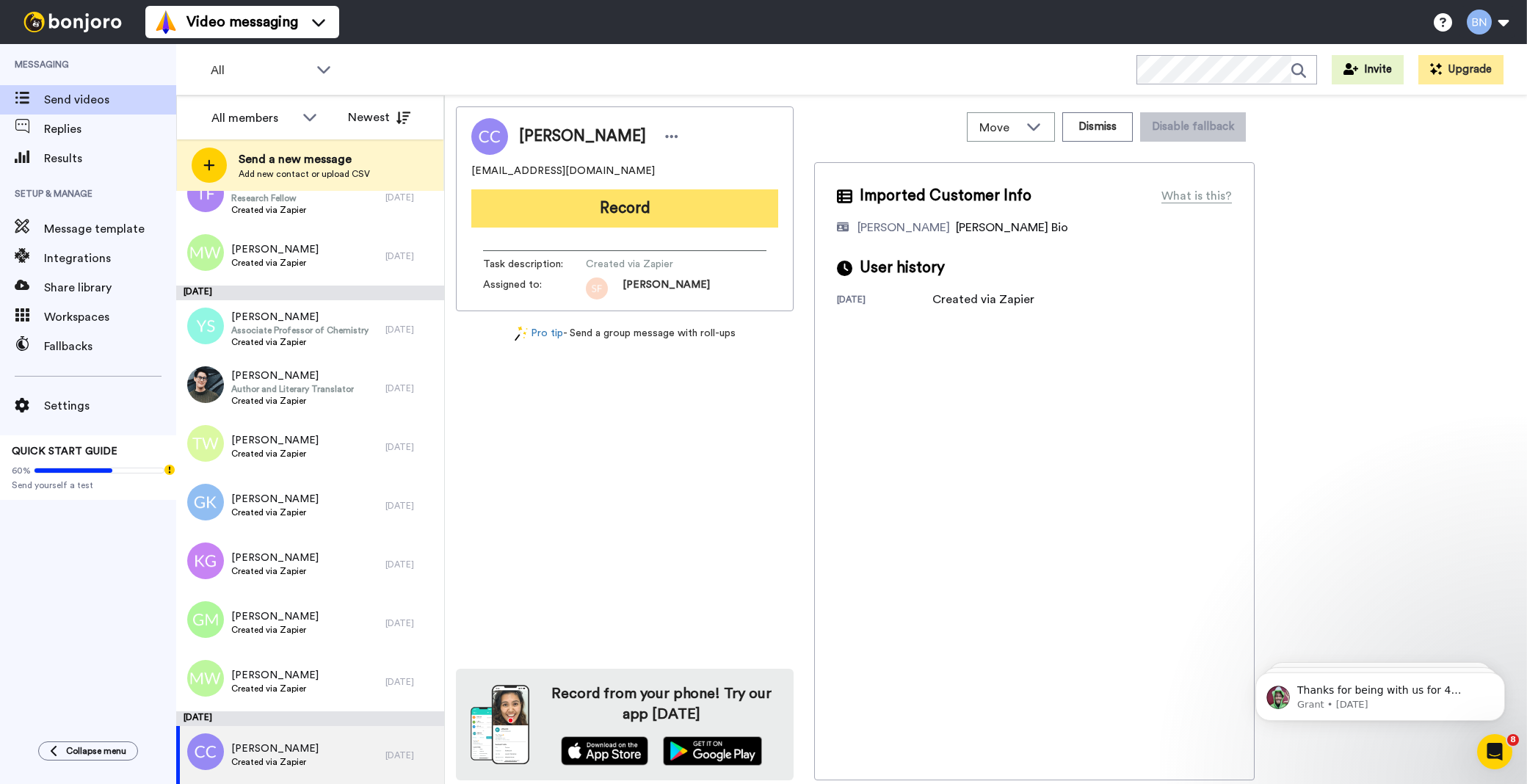
click at [654, 207] on button "Record" at bounding box center [625, 209] width 307 height 38
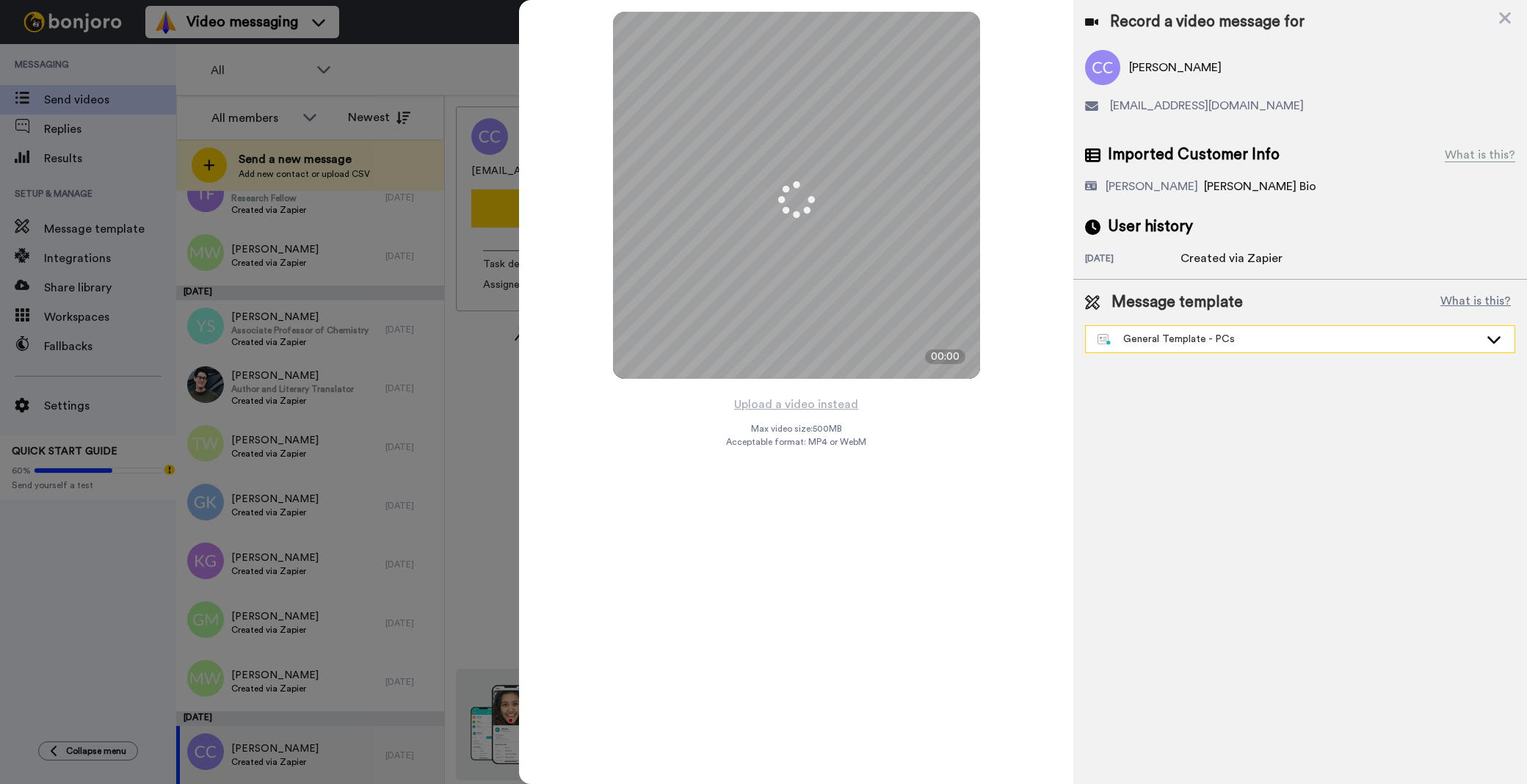
click at [1155, 341] on div "General Template - PCs" at bounding box center [1288, 339] width 382 height 15
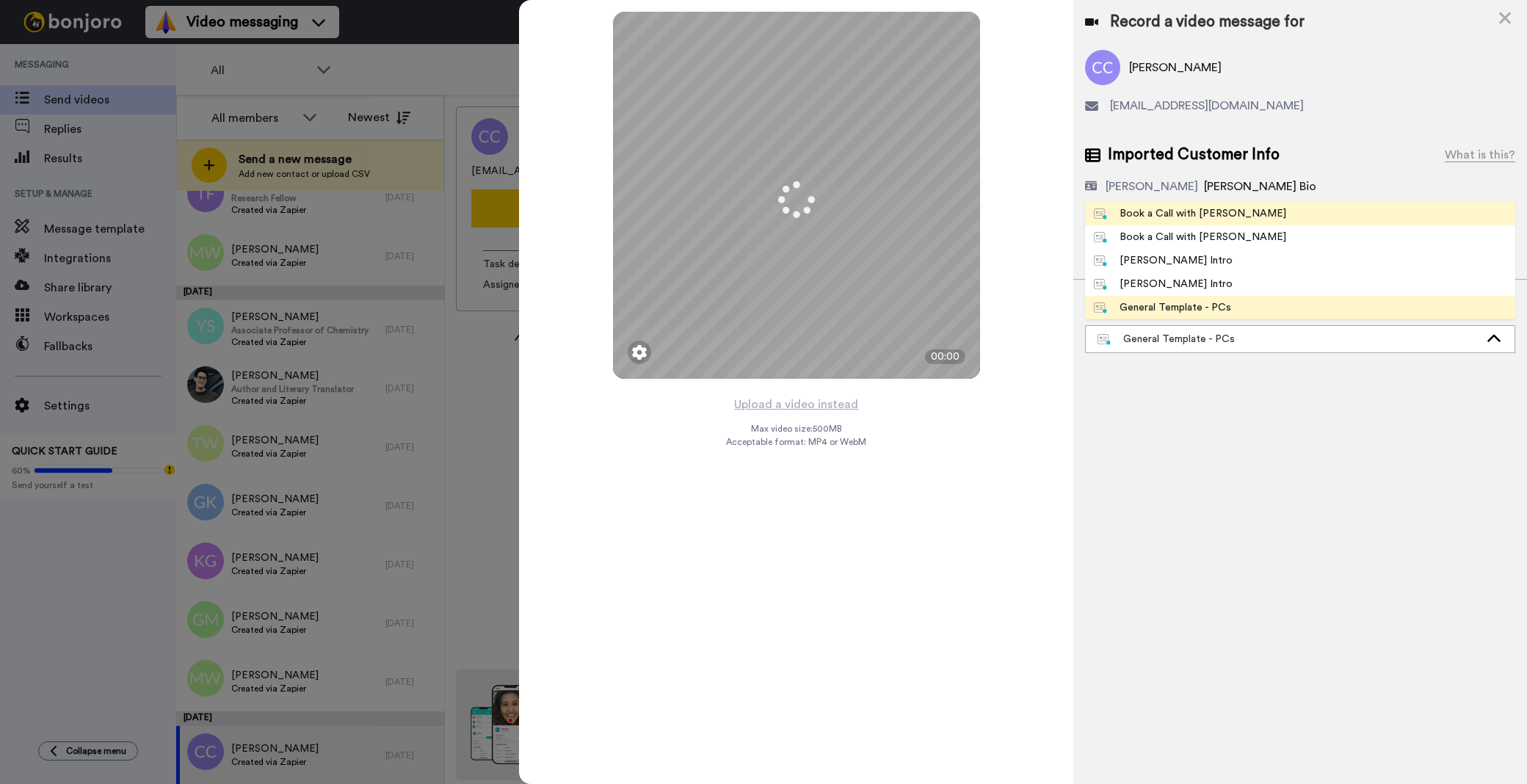
click at [1211, 214] on div "Book a Call with [PERSON_NAME]" at bounding box center [1189, 214] width 192 height 15
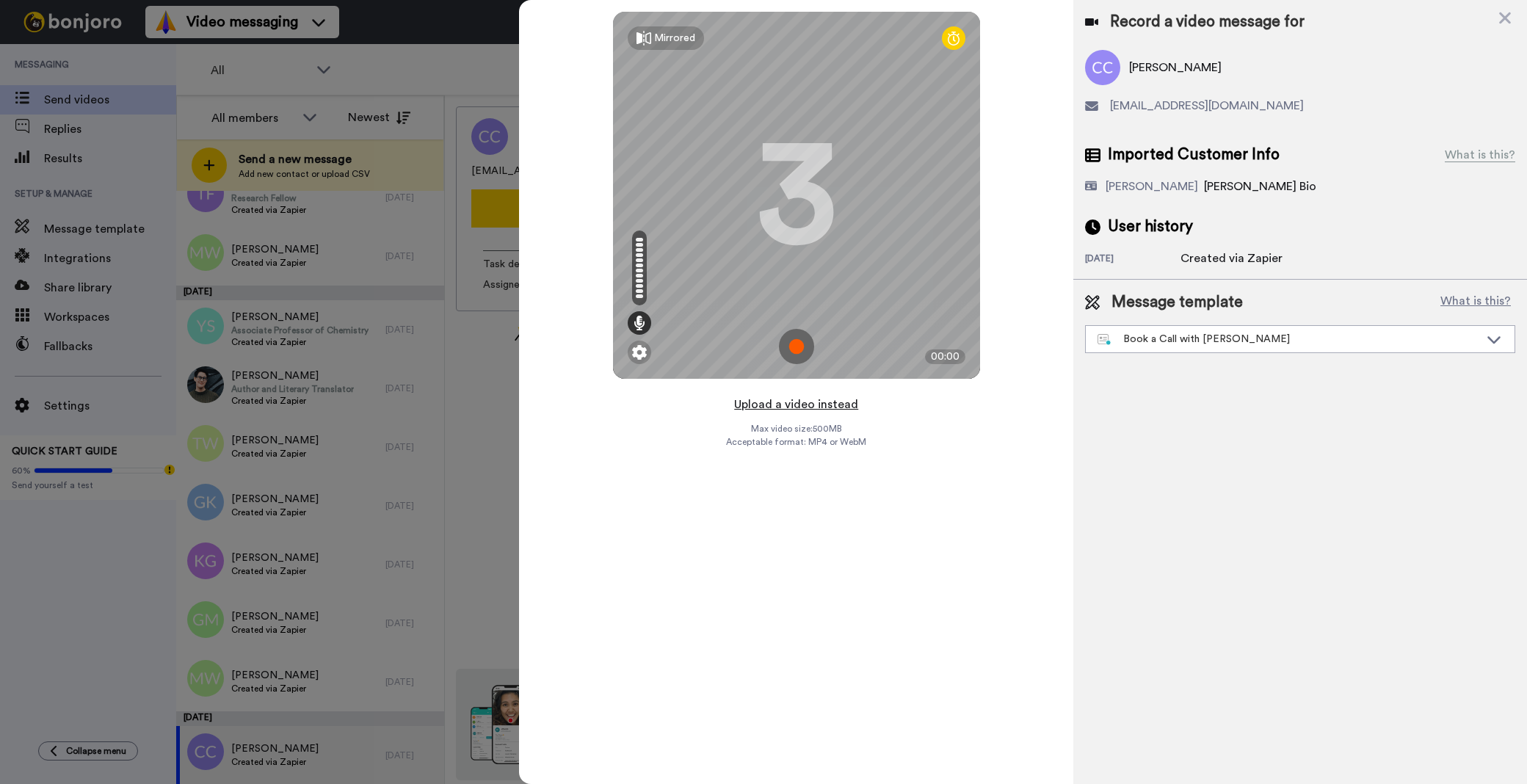
click at [837, 397] on button "Upload a video instead" at bounding box center [796, 404] width 133 height 19
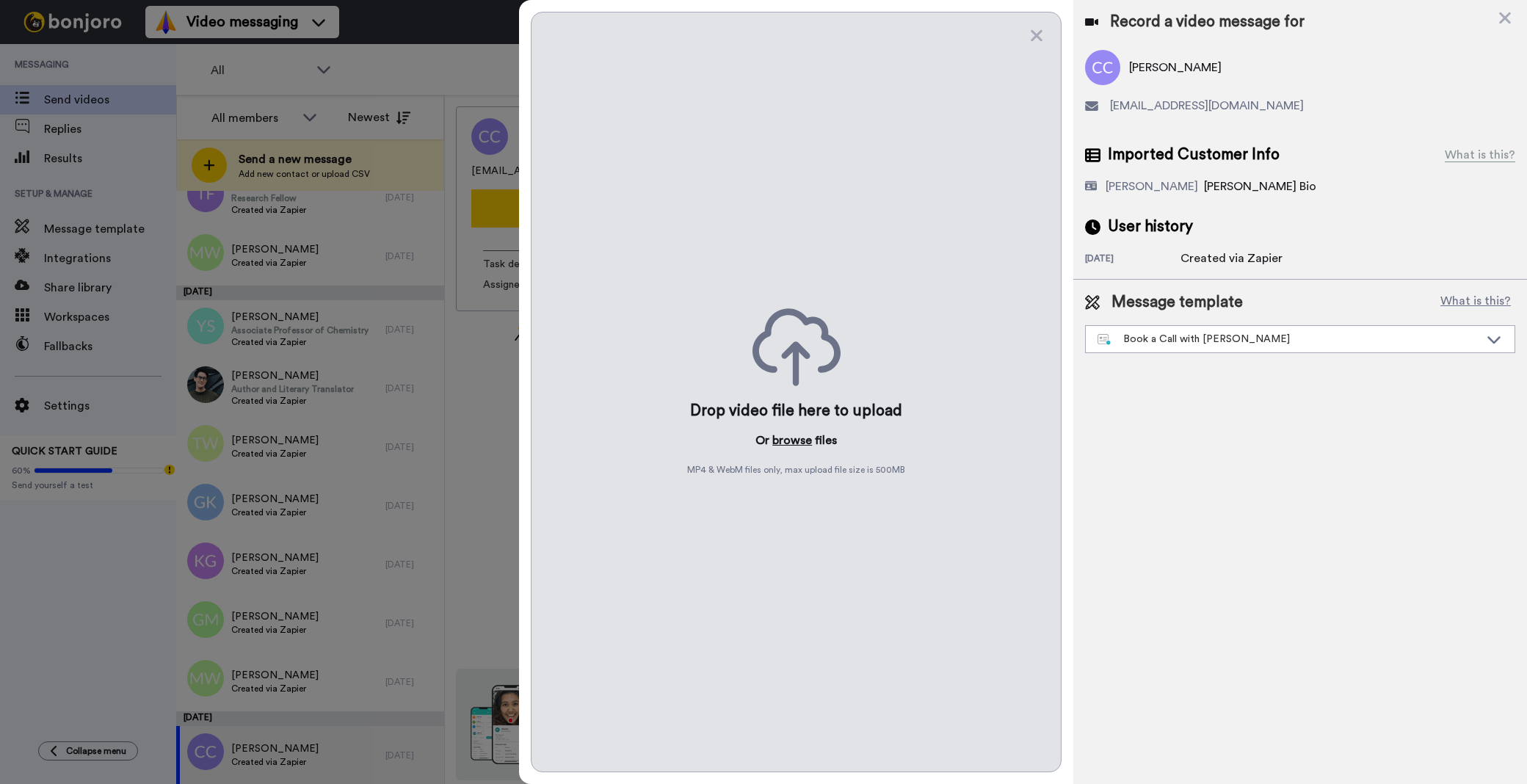
click at [801, 435] on button "browse" at bounding box center [793, 440] width 40 height 17
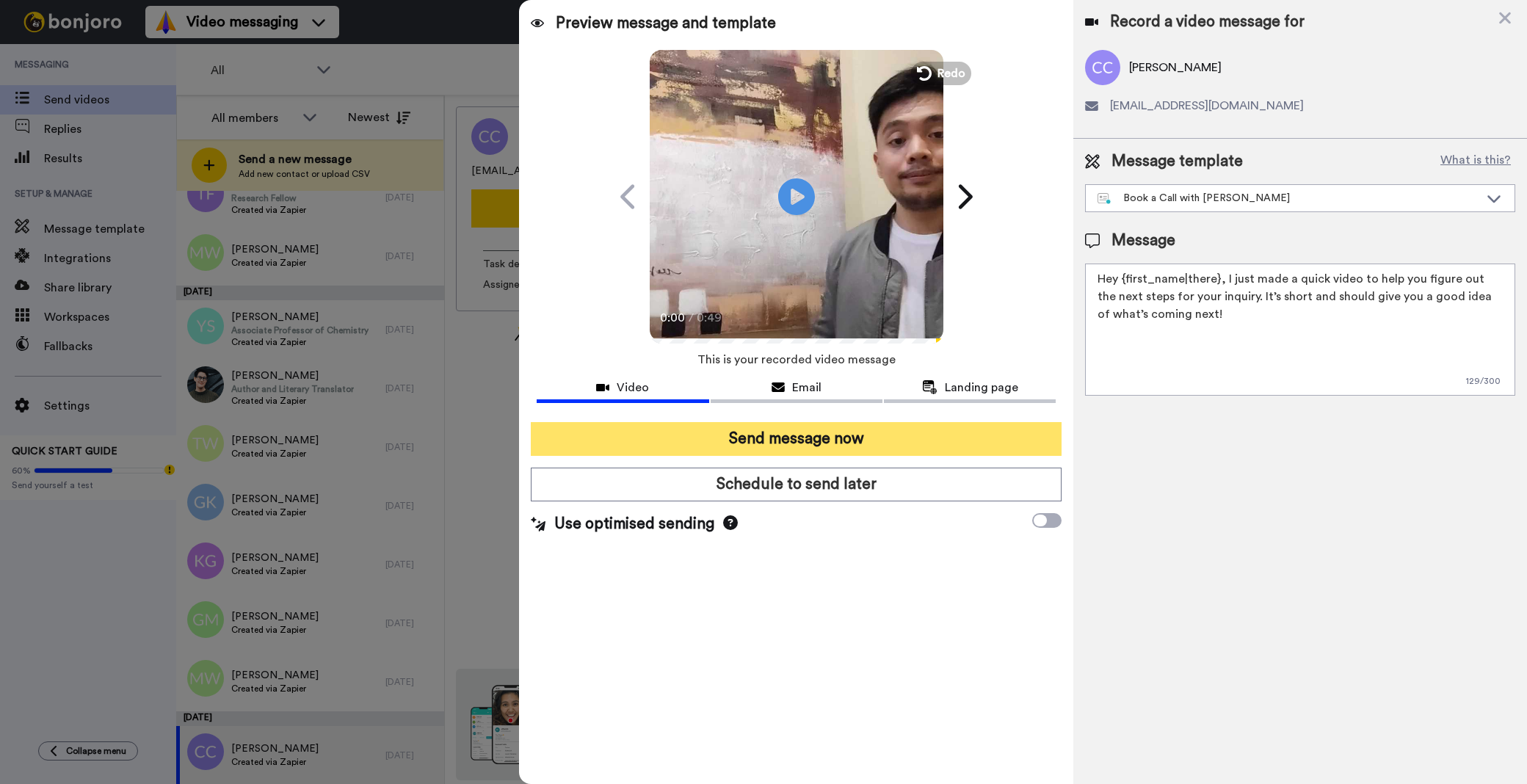
click at [974, 423] on button "Send message now" at bounding box center [796, 439] width 531 height 34
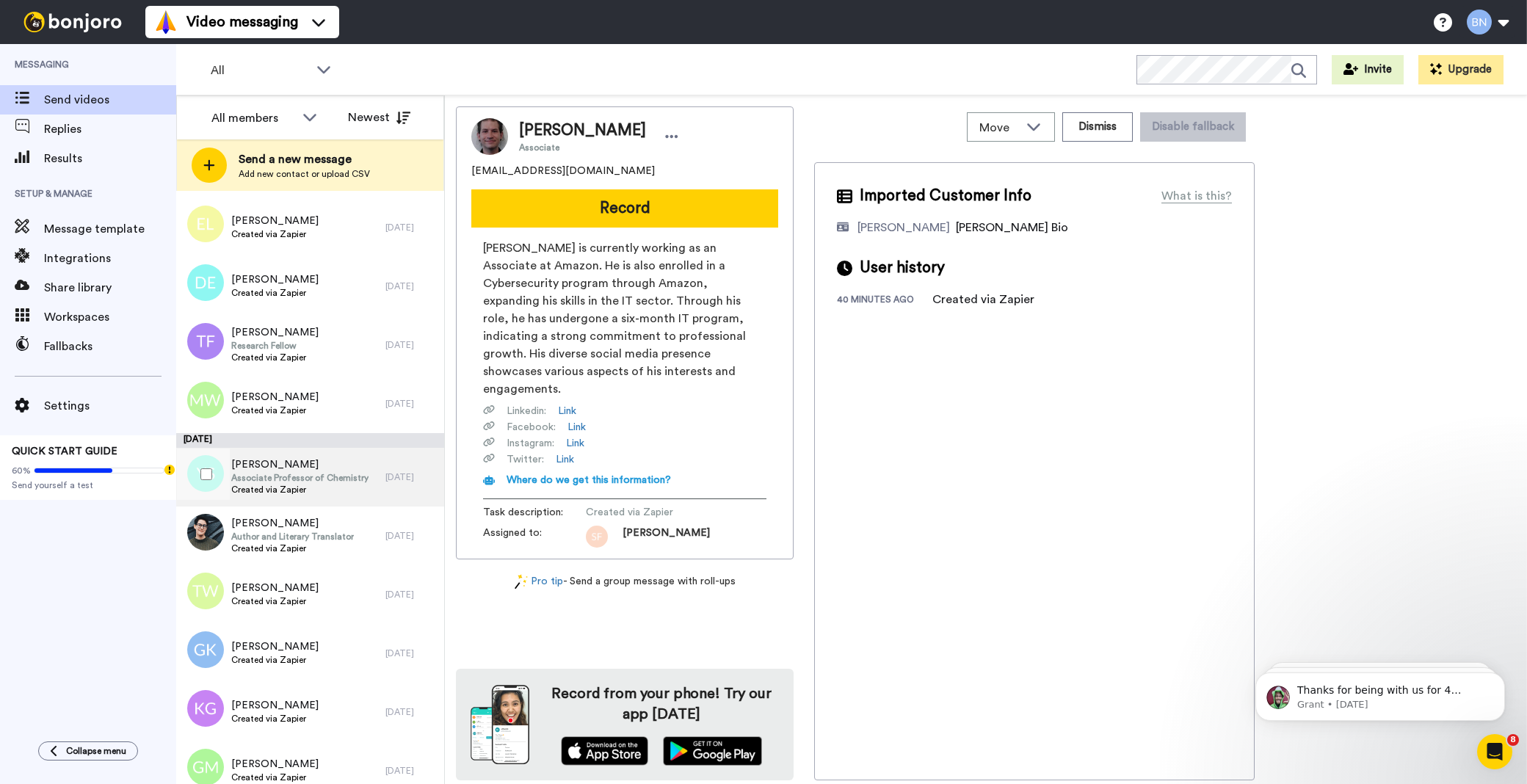
scroll to position [6274, 0]
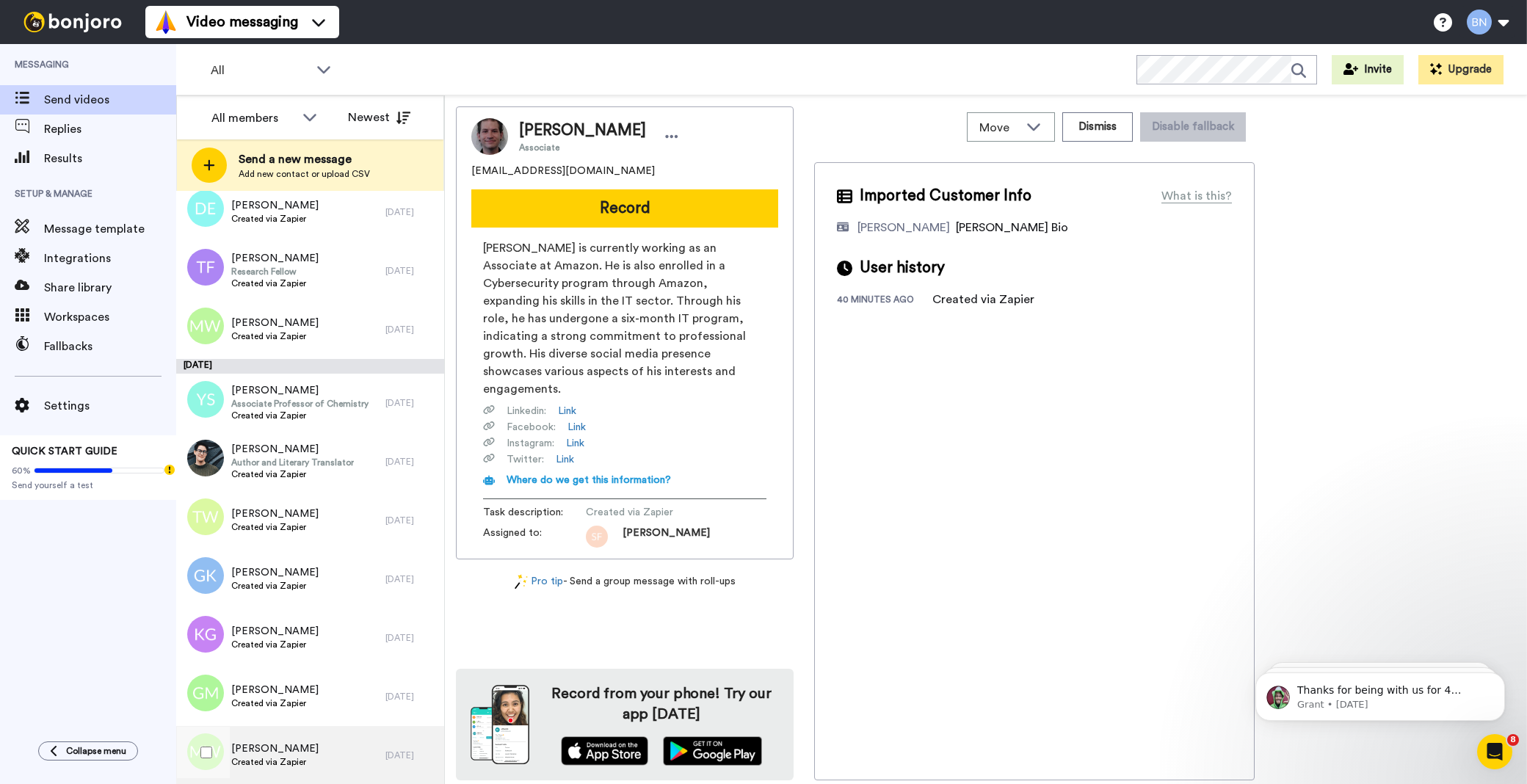
click at [364, 759] on div "MARILYN WILKINS Created via Zapier" at bounding box center [281, 755] width 210 height 59
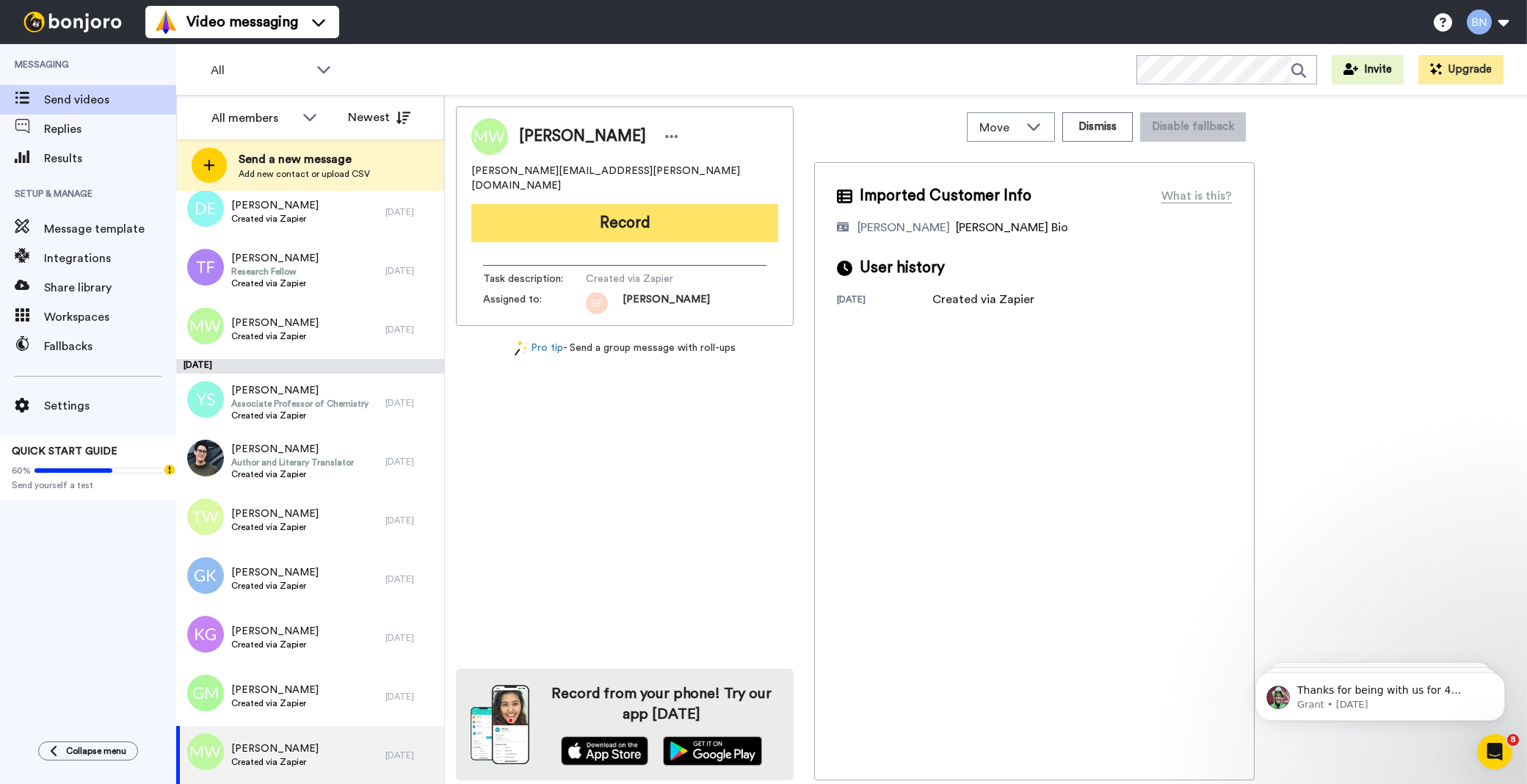
click at [696, 204] on button "Record" at bounding box center [625, 223] width 307 height 38
click at [696, 203] on div at bounding box center [1023, 392] width 1008 height 784
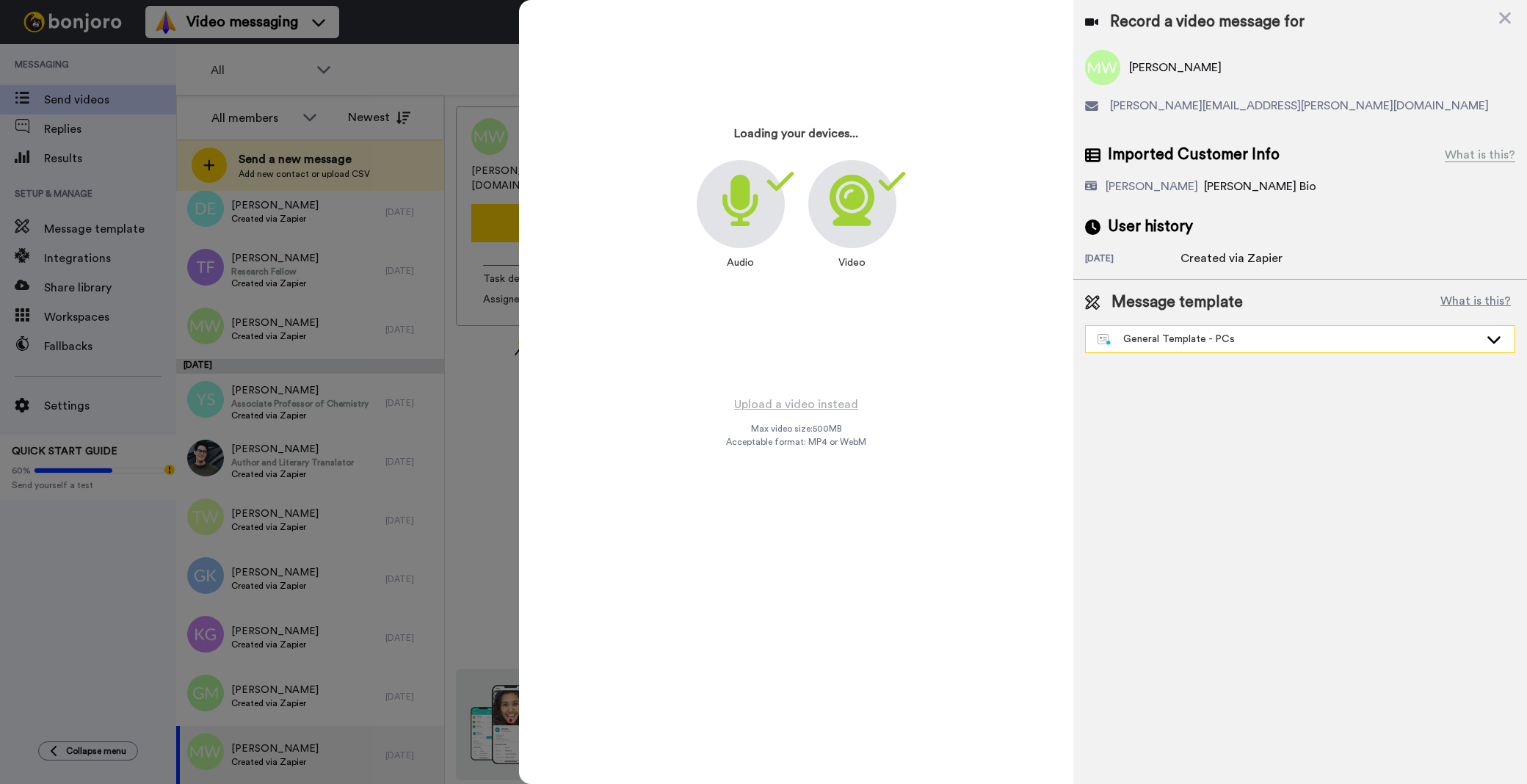
click at [1154, 339] on div "General Template - PCs" at bounding box center [1288, 339] width 382 height 15
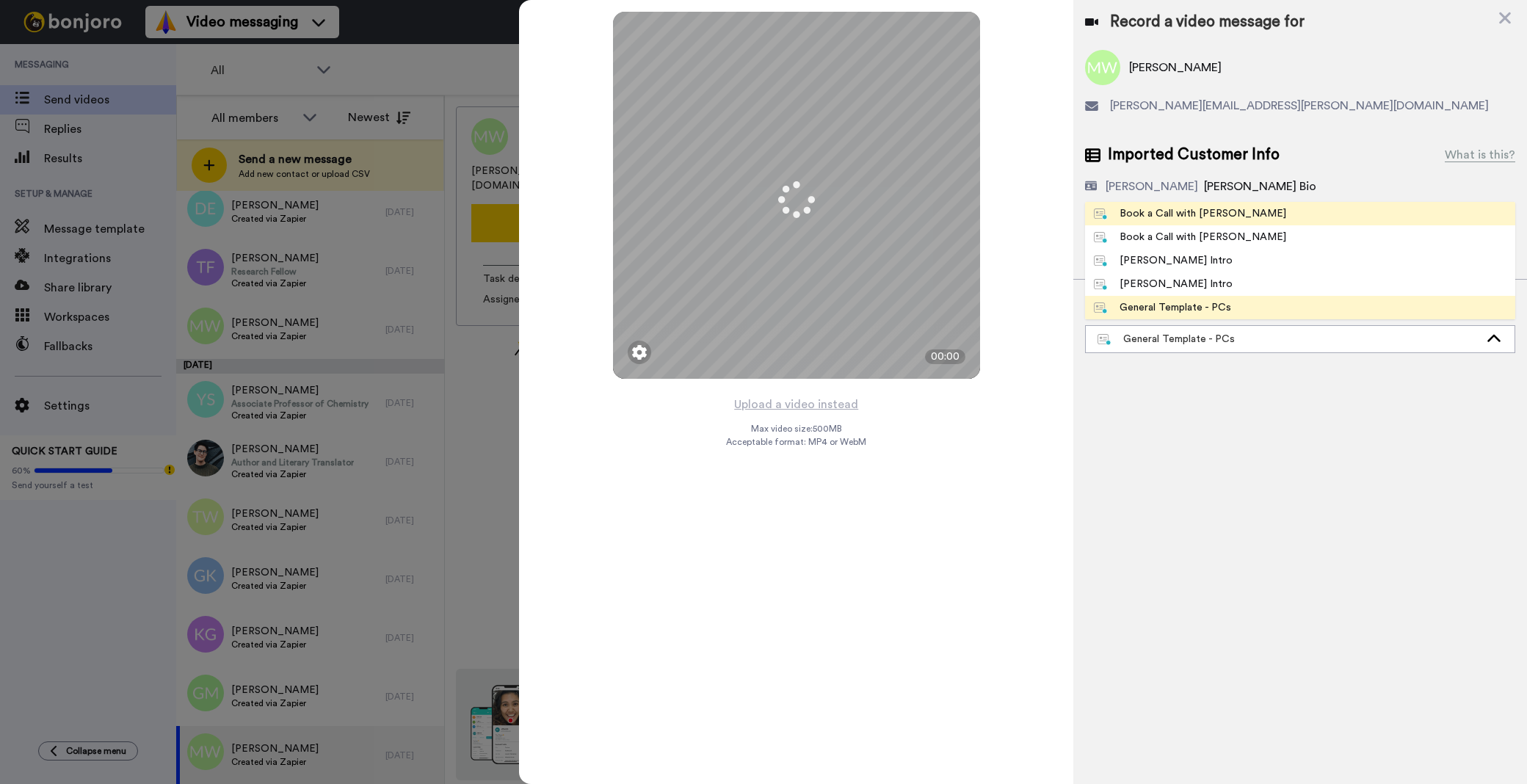
click at [1156, 210] on div "Book a Call with [PERSON_NAME]" at bounding box center [1189, 214] width 192 height 15
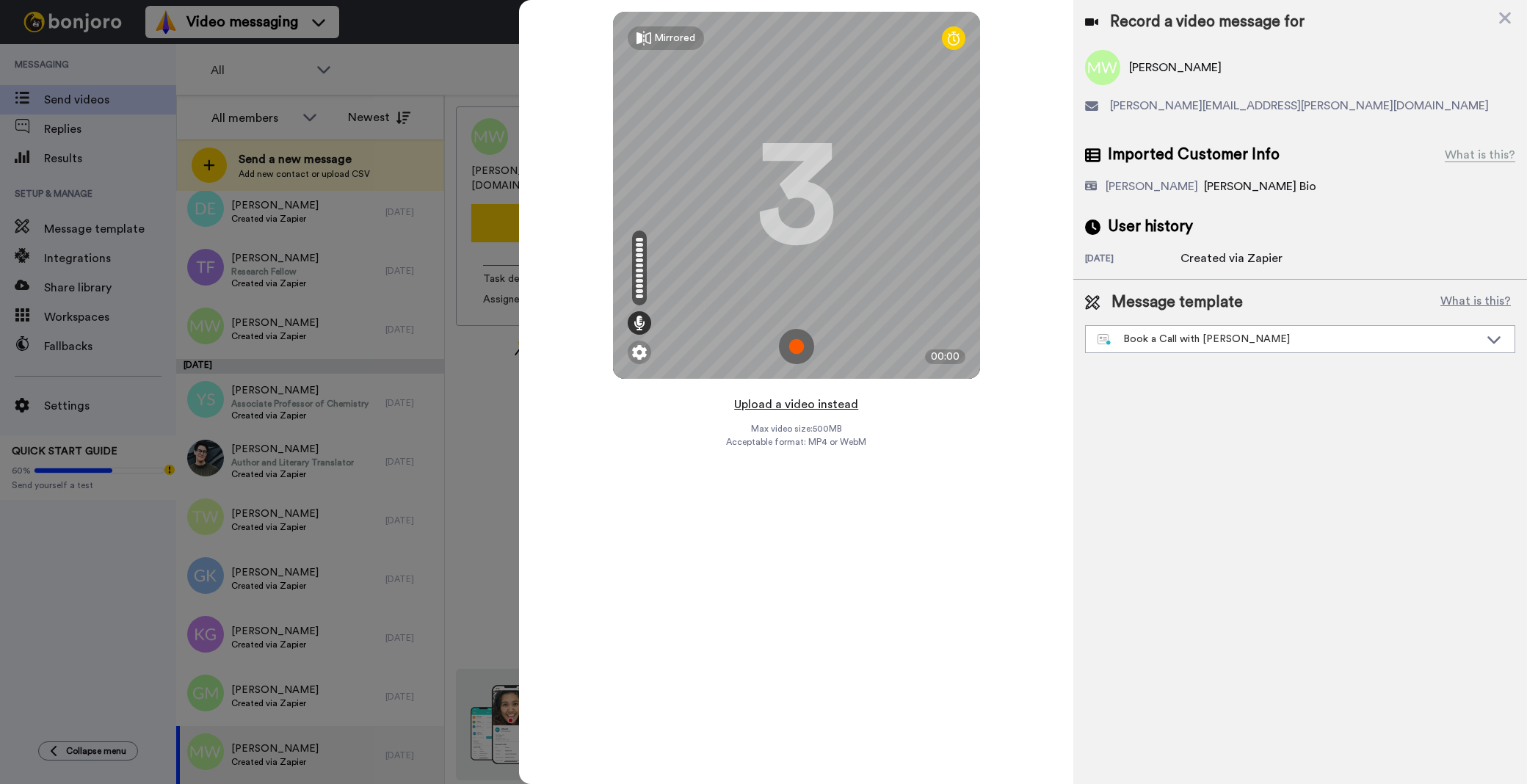
click at [826, 403] on button "Upload a video instead" at bounding box center [796, 404] width 133 height 19
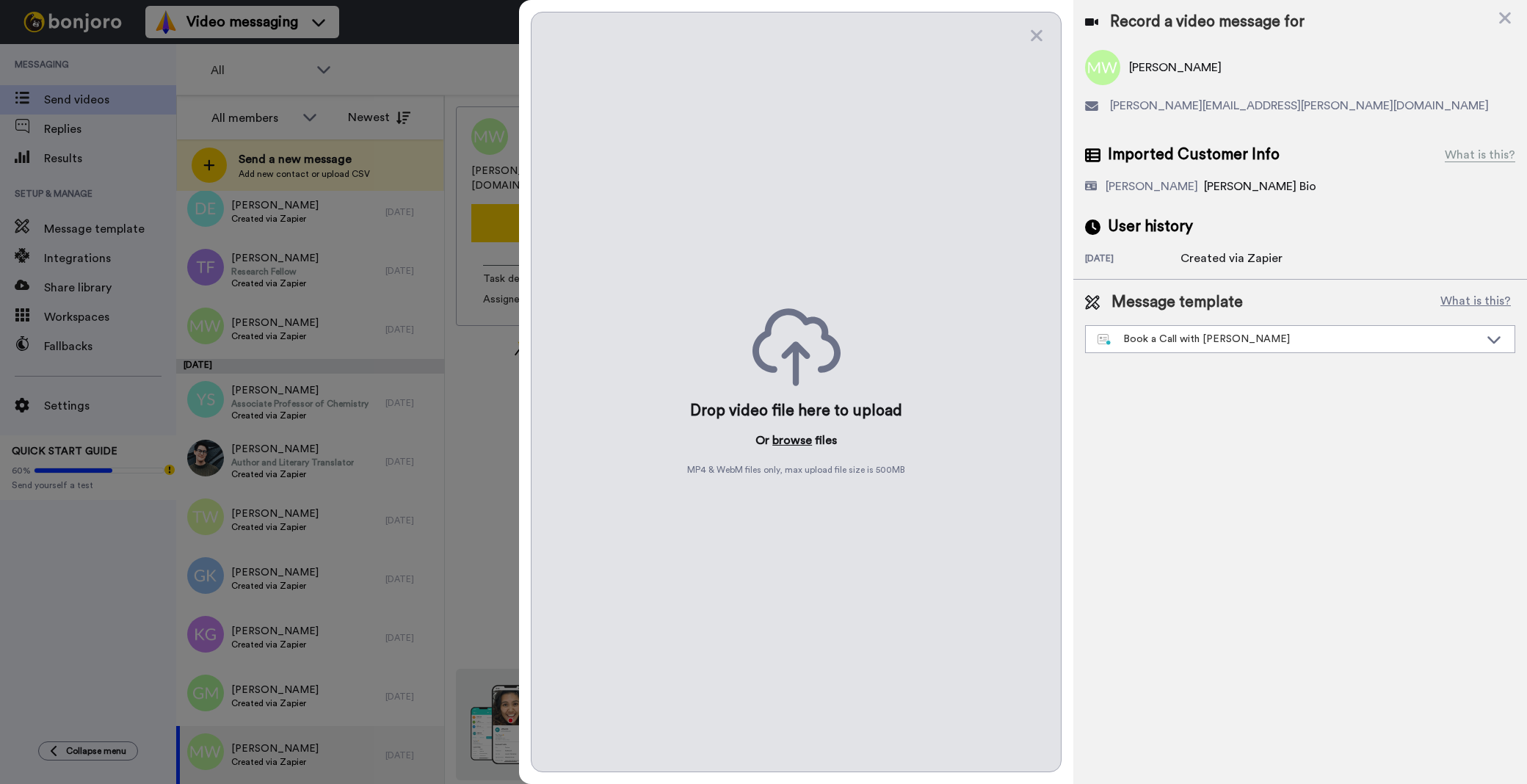
click at [788, 437] on button "browse" at bounding box center [793, 440] width 40 height 17
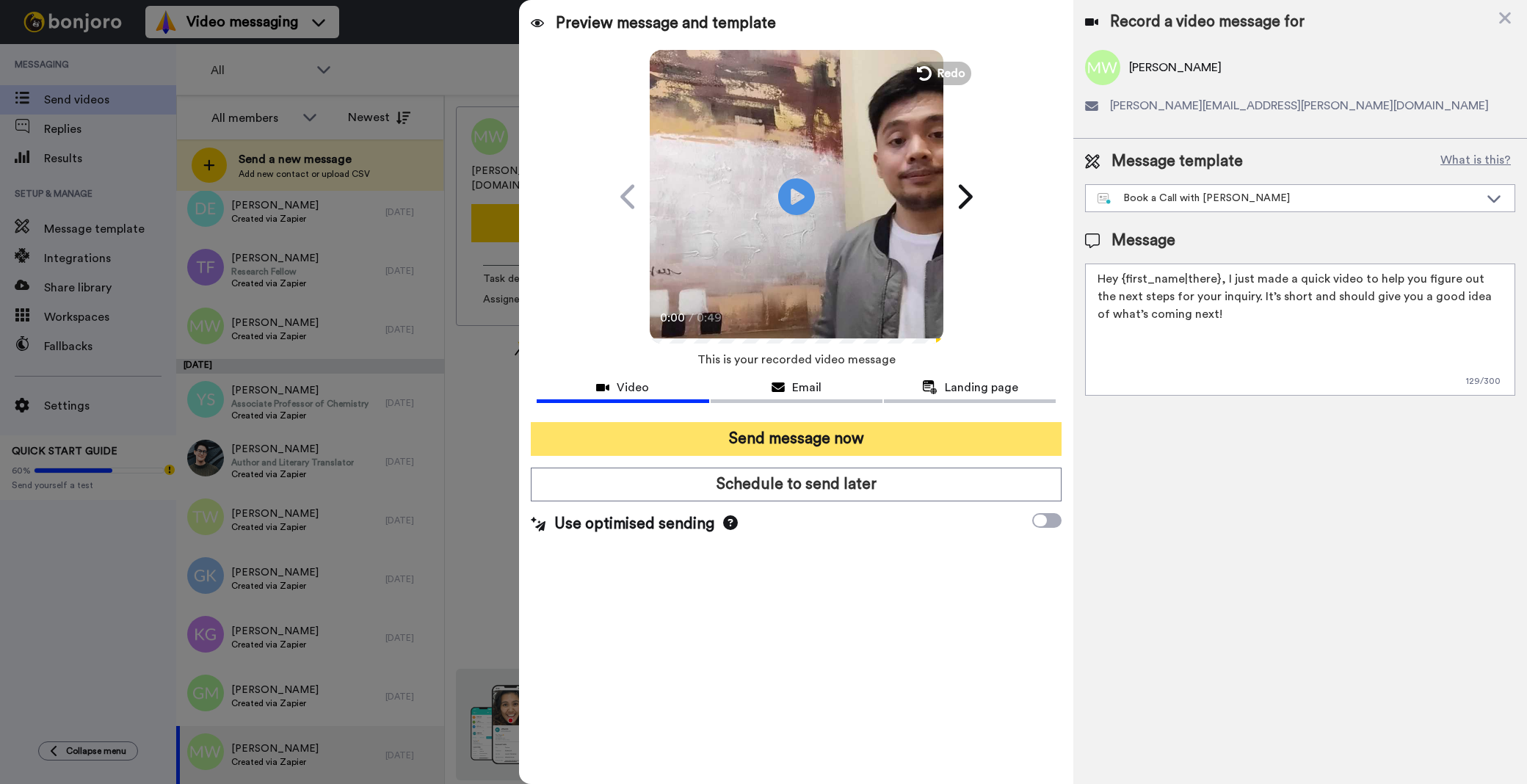
click at [878, 445] on button "Send message now" at bounding box center [796, 439] width 531 height 34
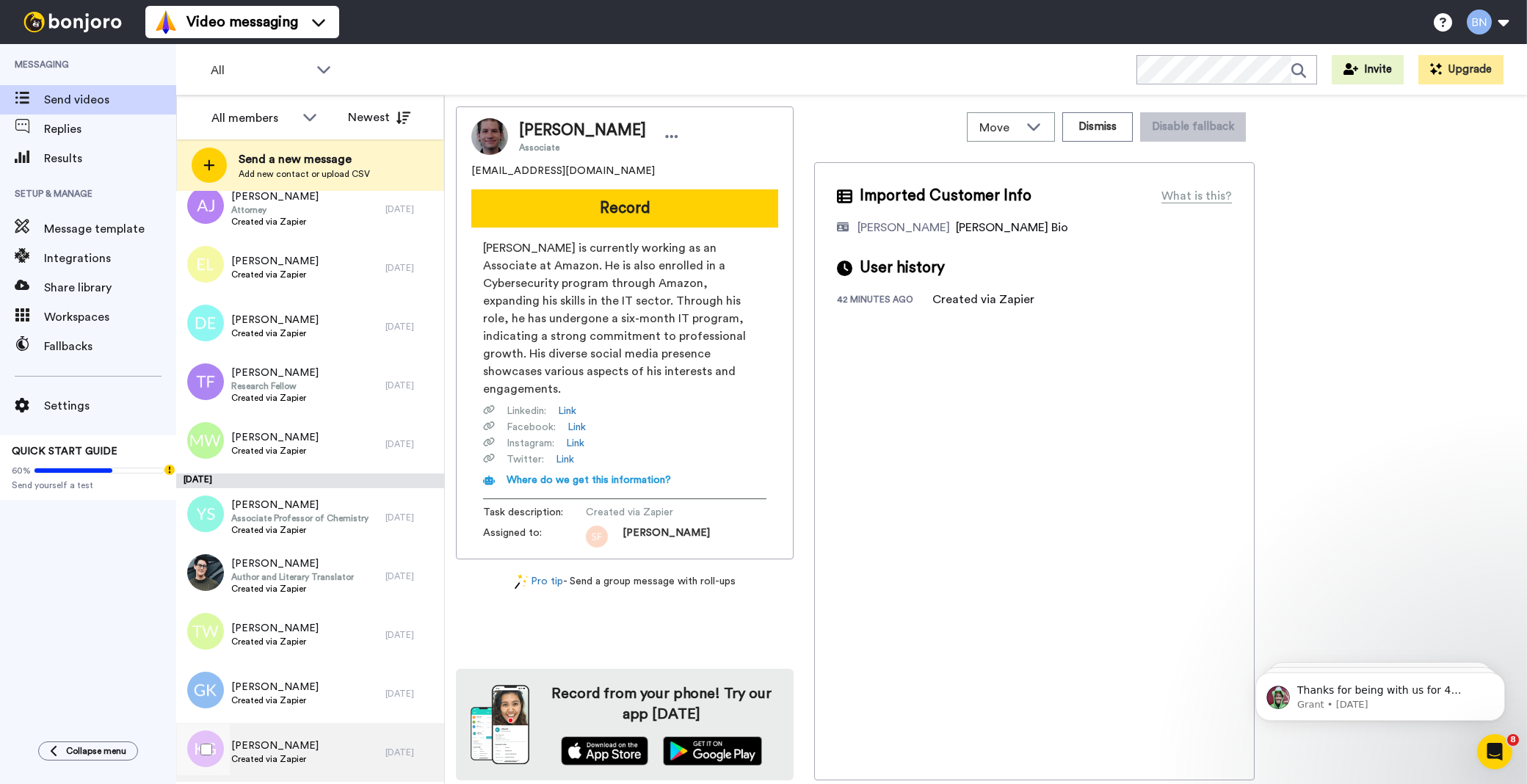
scroll to position [6216, 0]
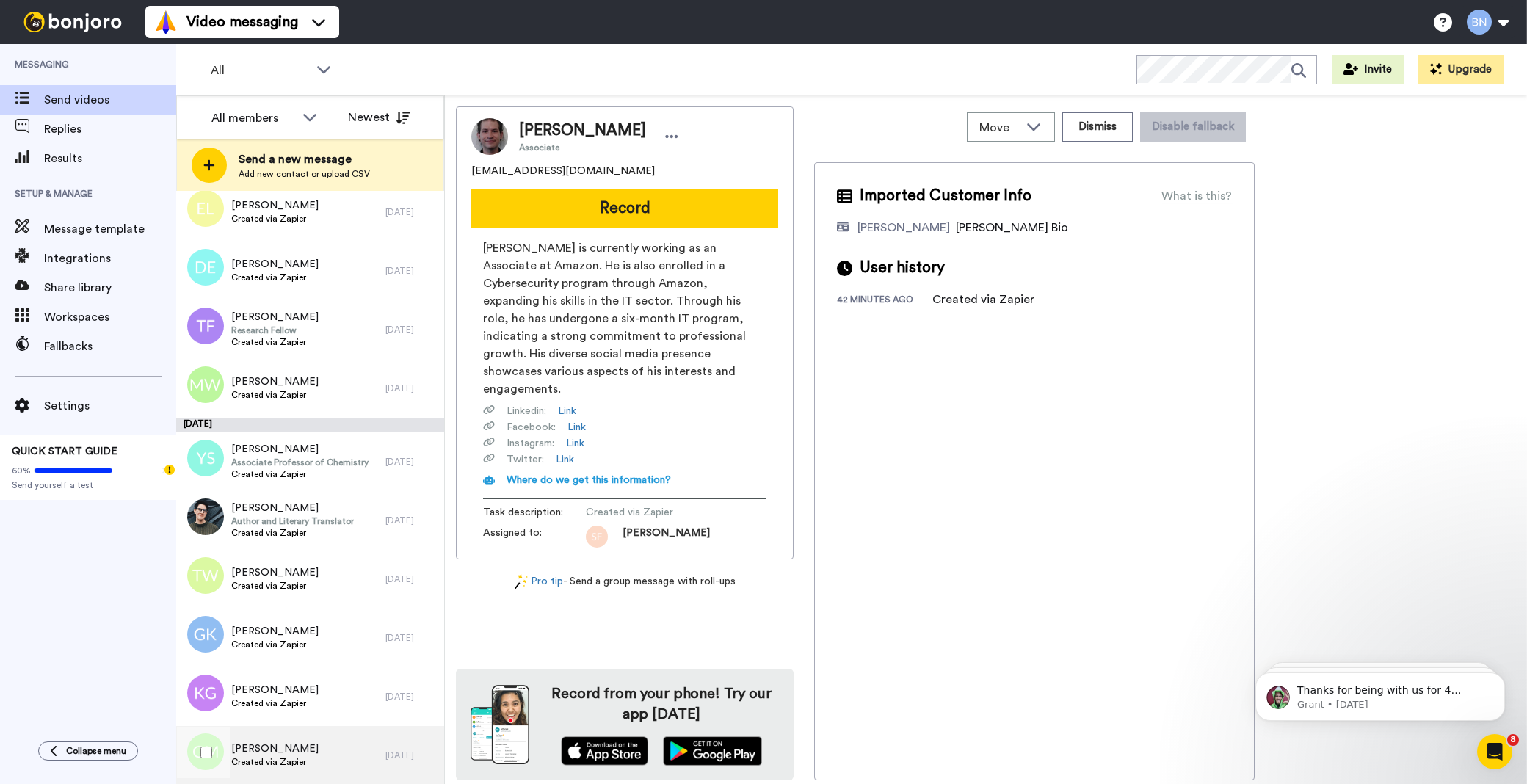
click at [332, 746] on div "[PERSON_NAME] Created via Zapier" at bounding box center [281, 755] width 210 height 59
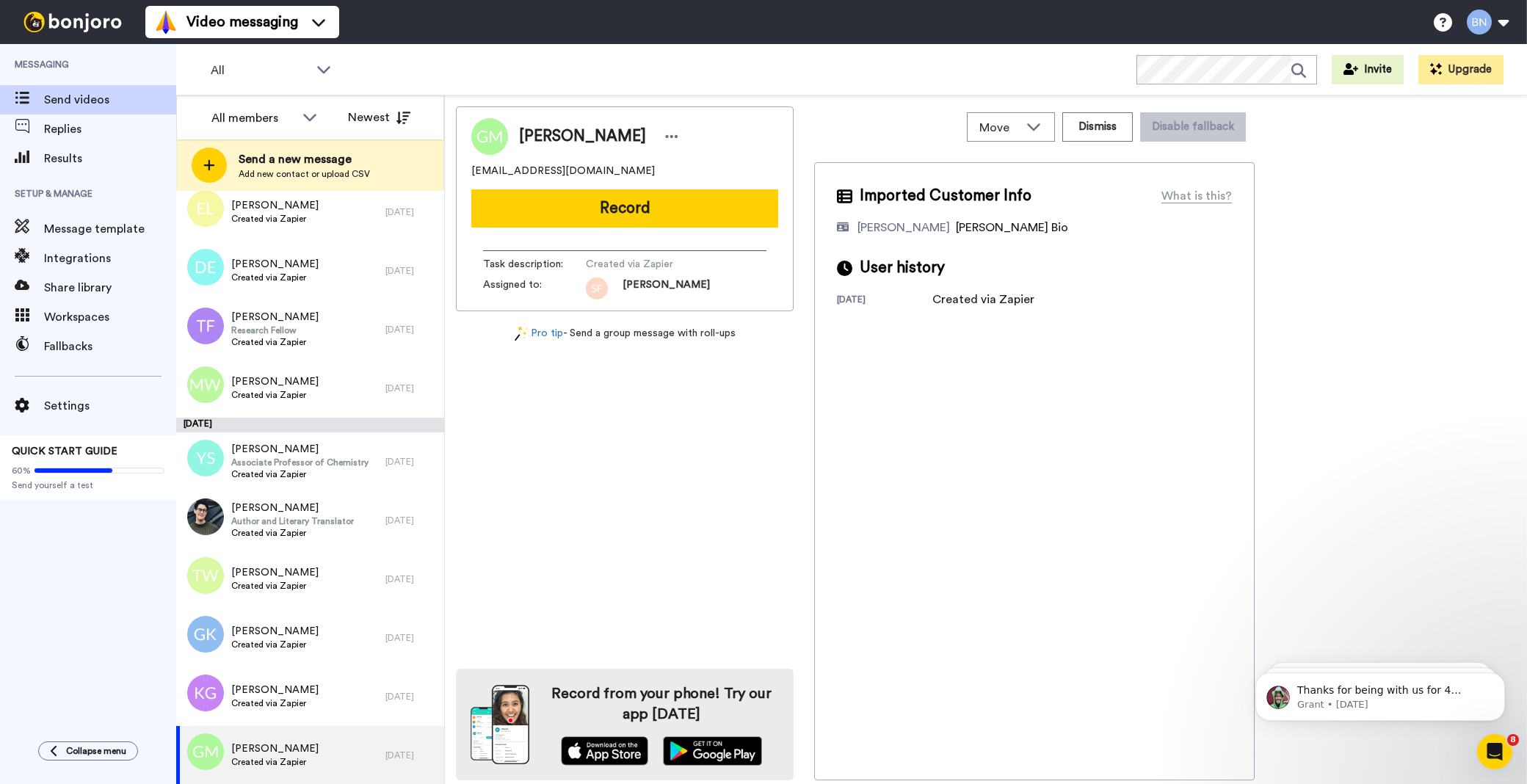
drag, startPoint x: 680, startPoint y: 200, endPoint x: 673, endPoint y: 204, distance: 8.1
click at [679, 200] on button "Record" at bounding box center [625, 209] width 307 height 38
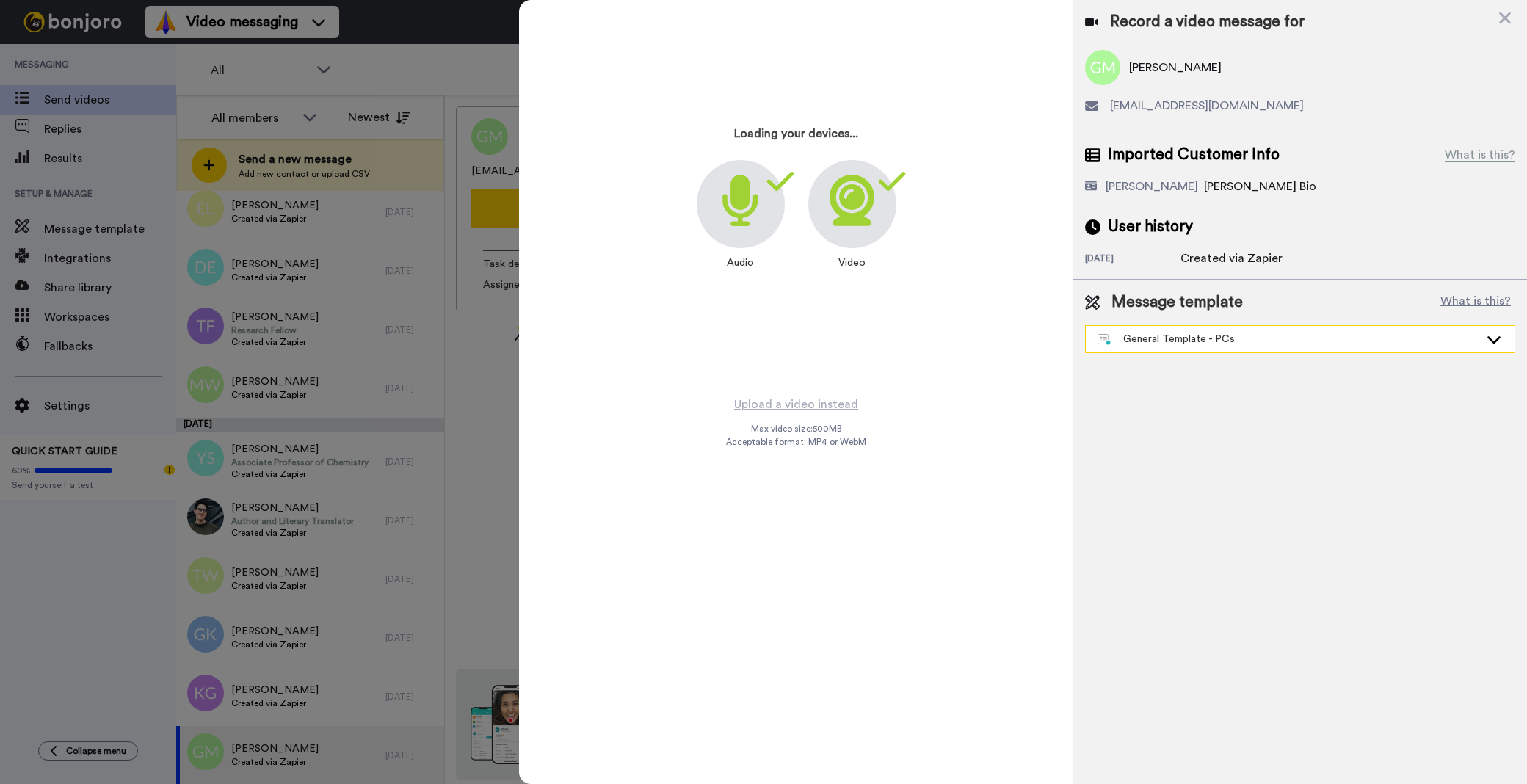
click at [1224, 341] on div "General Template - PCs" at bounding box center [1288, 339] width 382 height 15
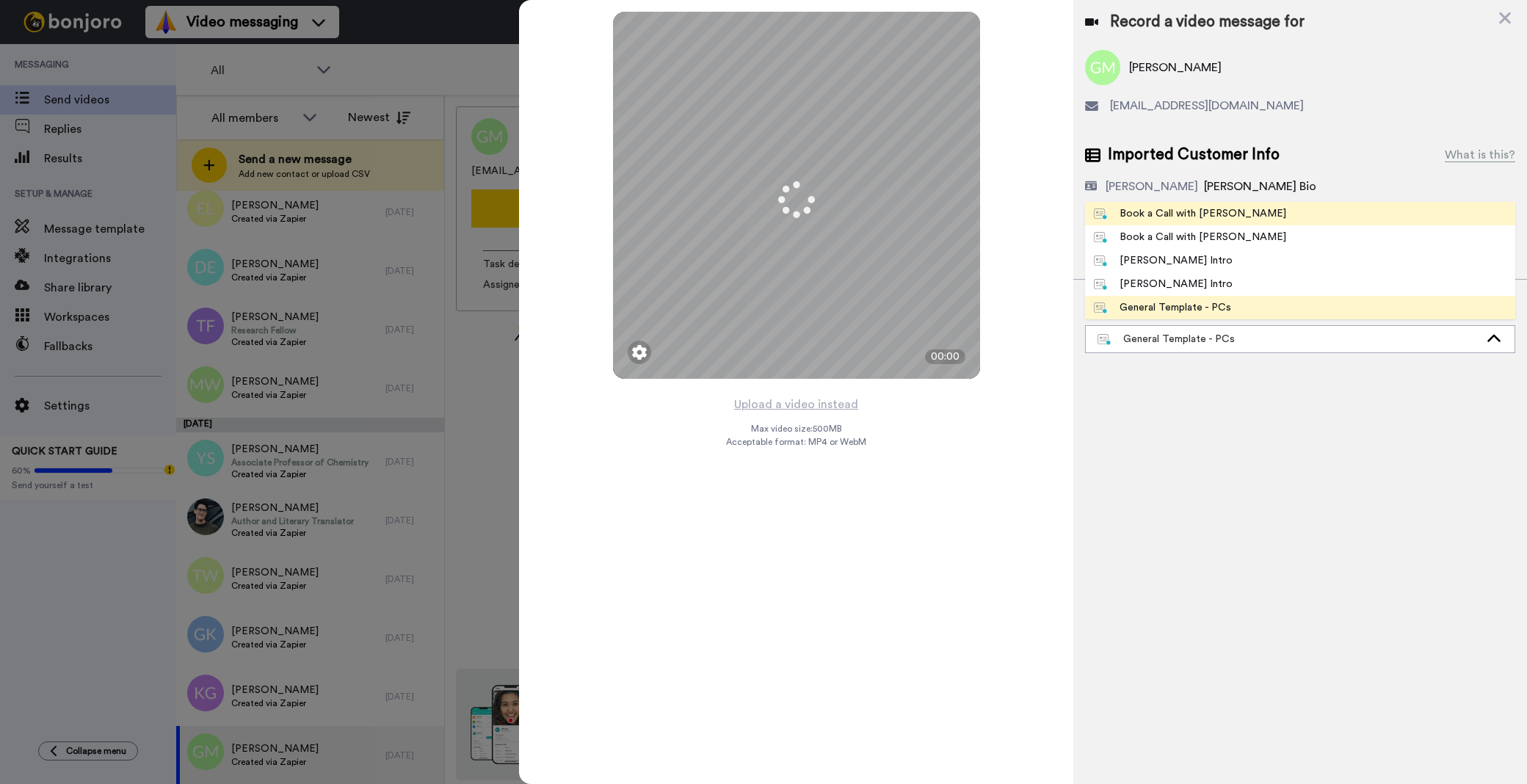
click at [1179, 211] on div "Book a Call with [PERSON_NAME]" at bounding box center [1189, 214] width 192 height 15
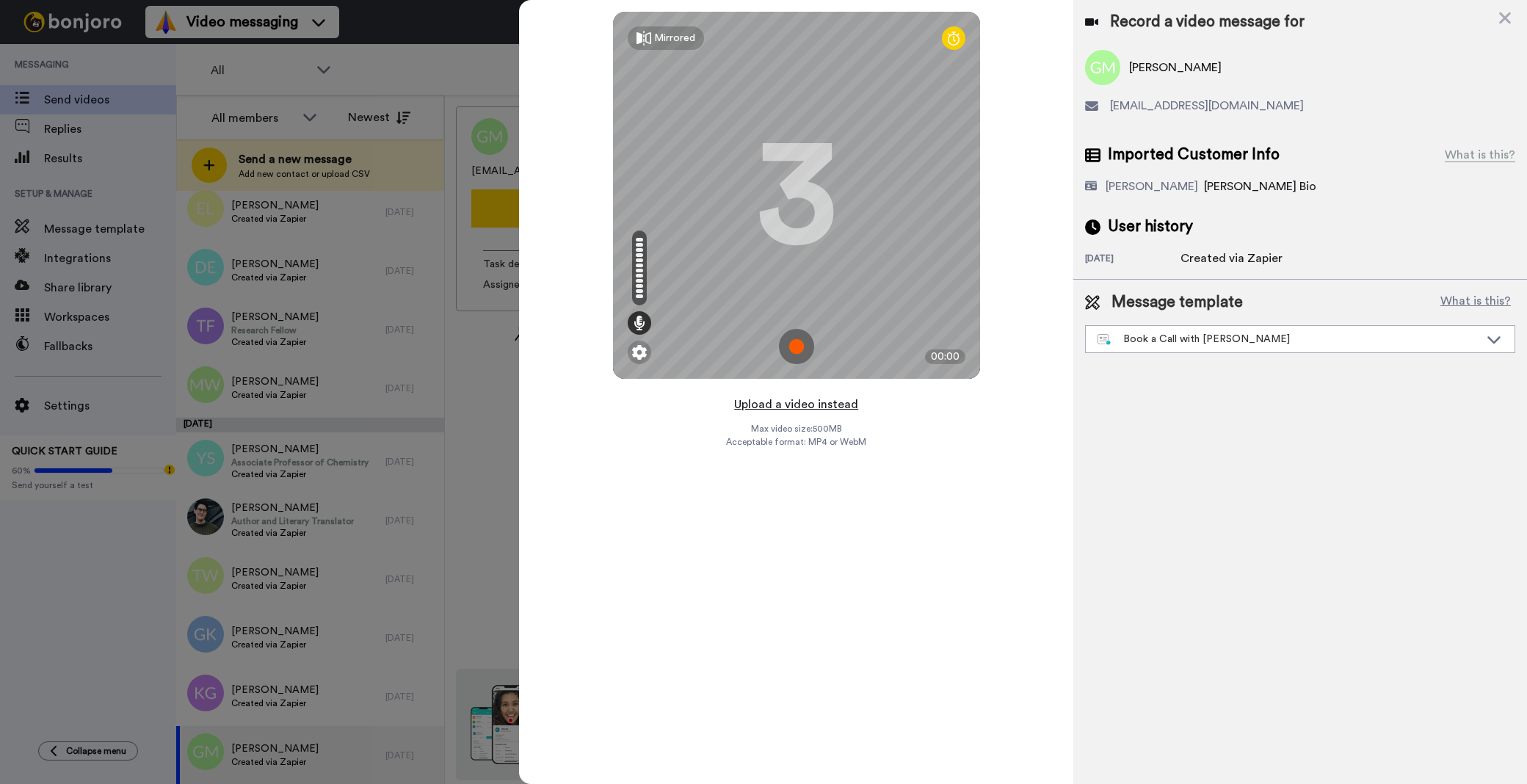
click at [812, 405] on button "Upload a video instead" at bounding box center [796, 404] width 133 height 19
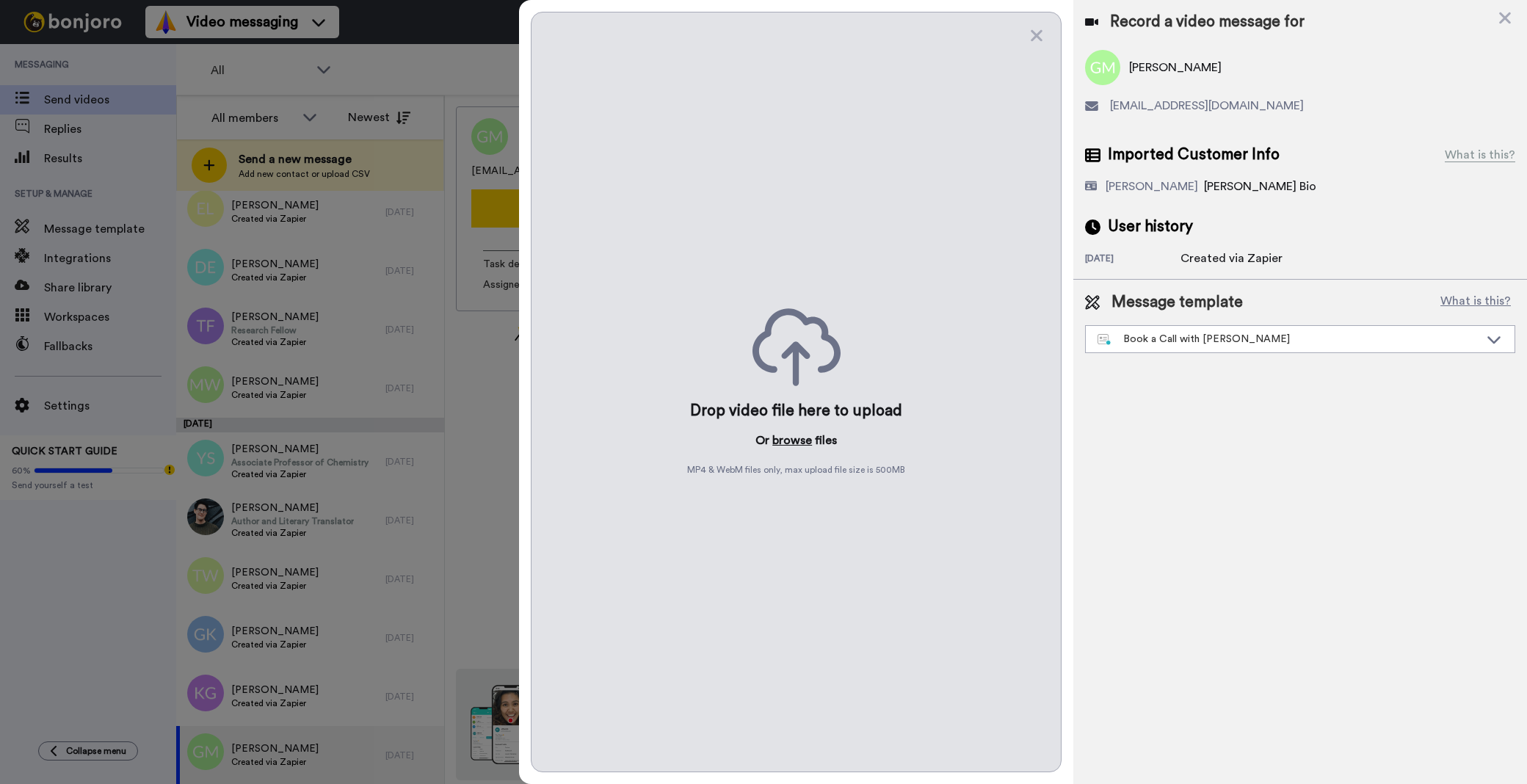
click at [798, 441] on button "browse" at bounding box center [793, 440] width 40 height 17
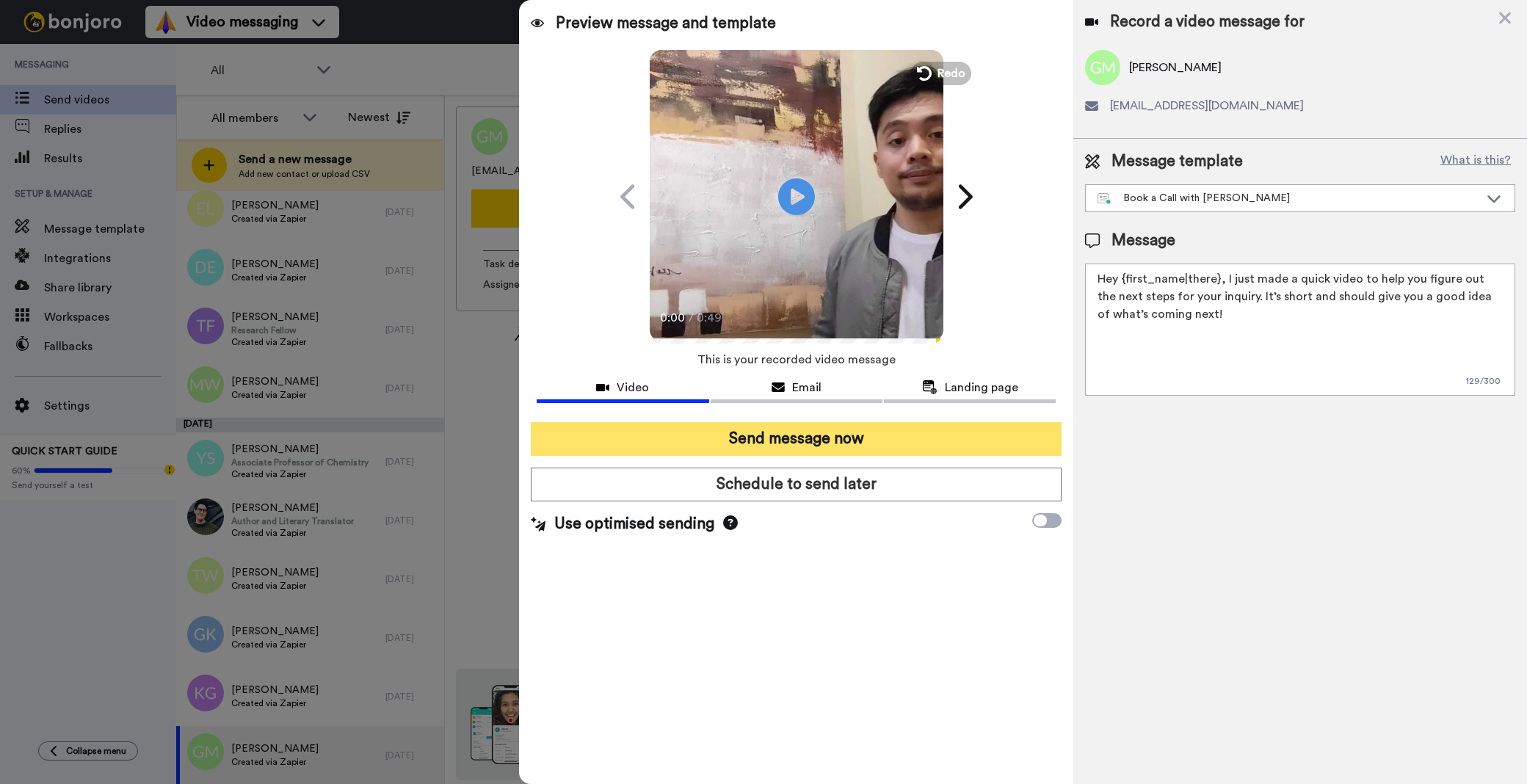
click at [877, 441] on button "Send message now" at bounding box center [796, 439] width 531 height 34
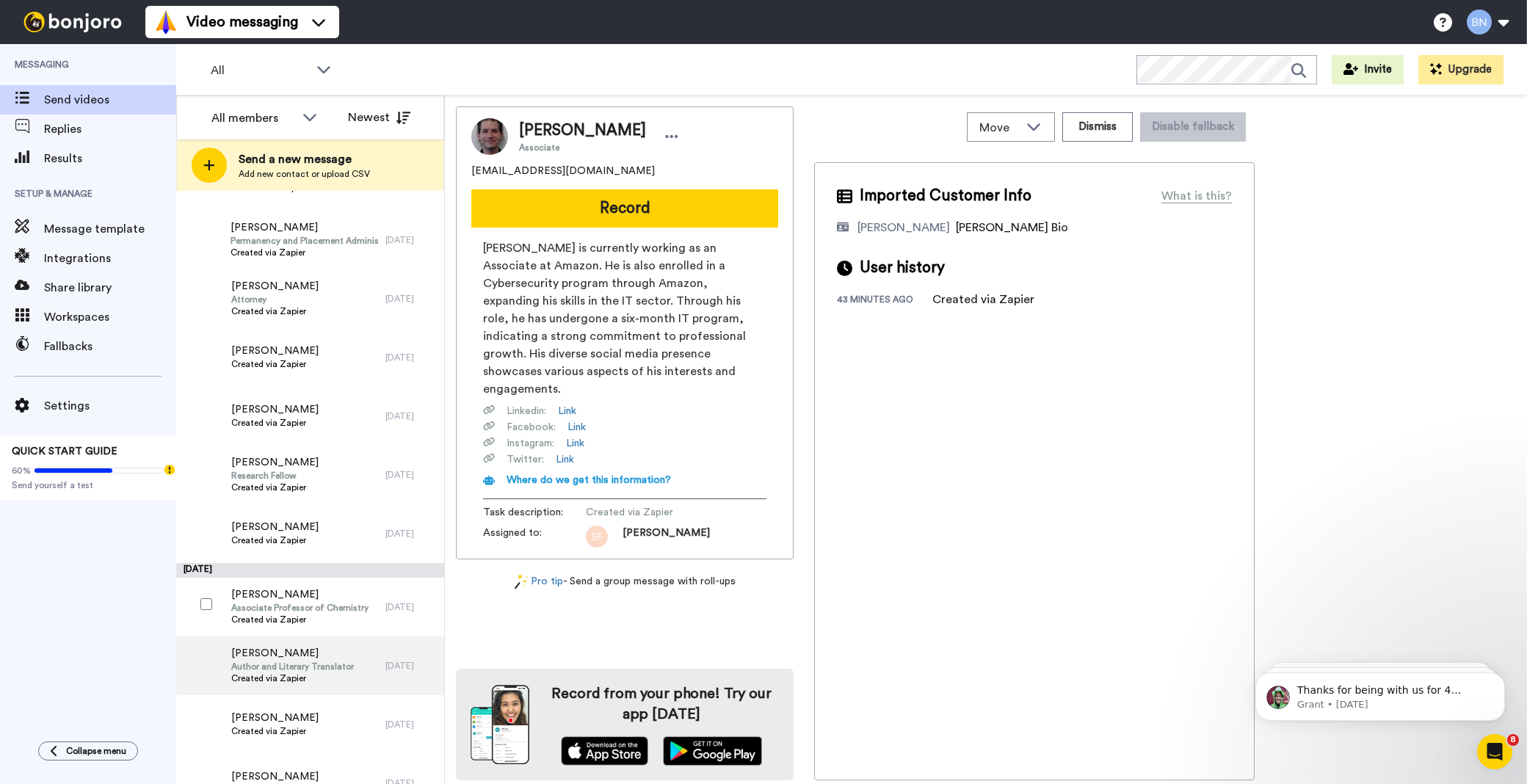
scroll to position [6157, 0]
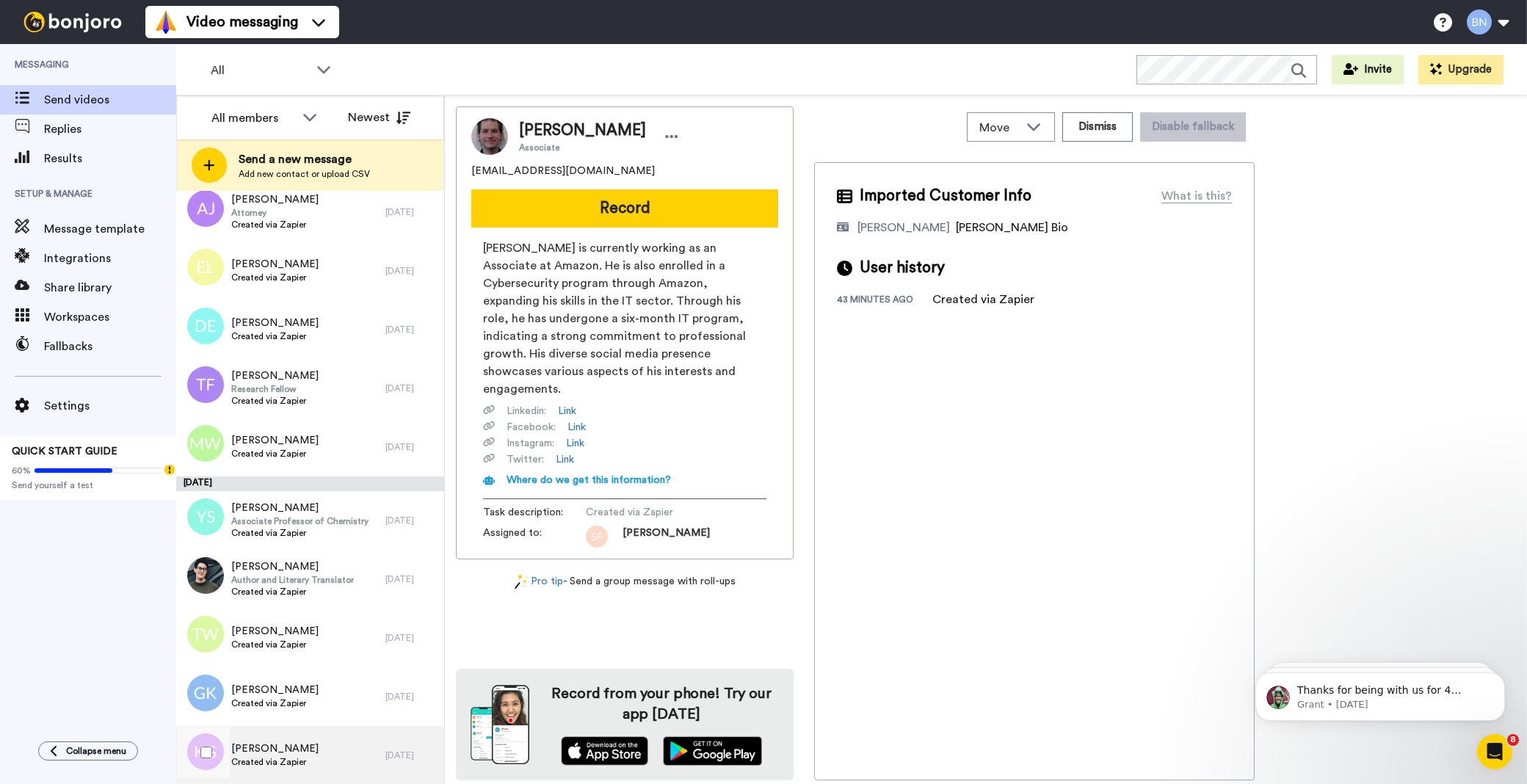
click at [307, 742] on div "Kisha Green Created via Zapier" at bounding box center [281, 755] width 210 height 59
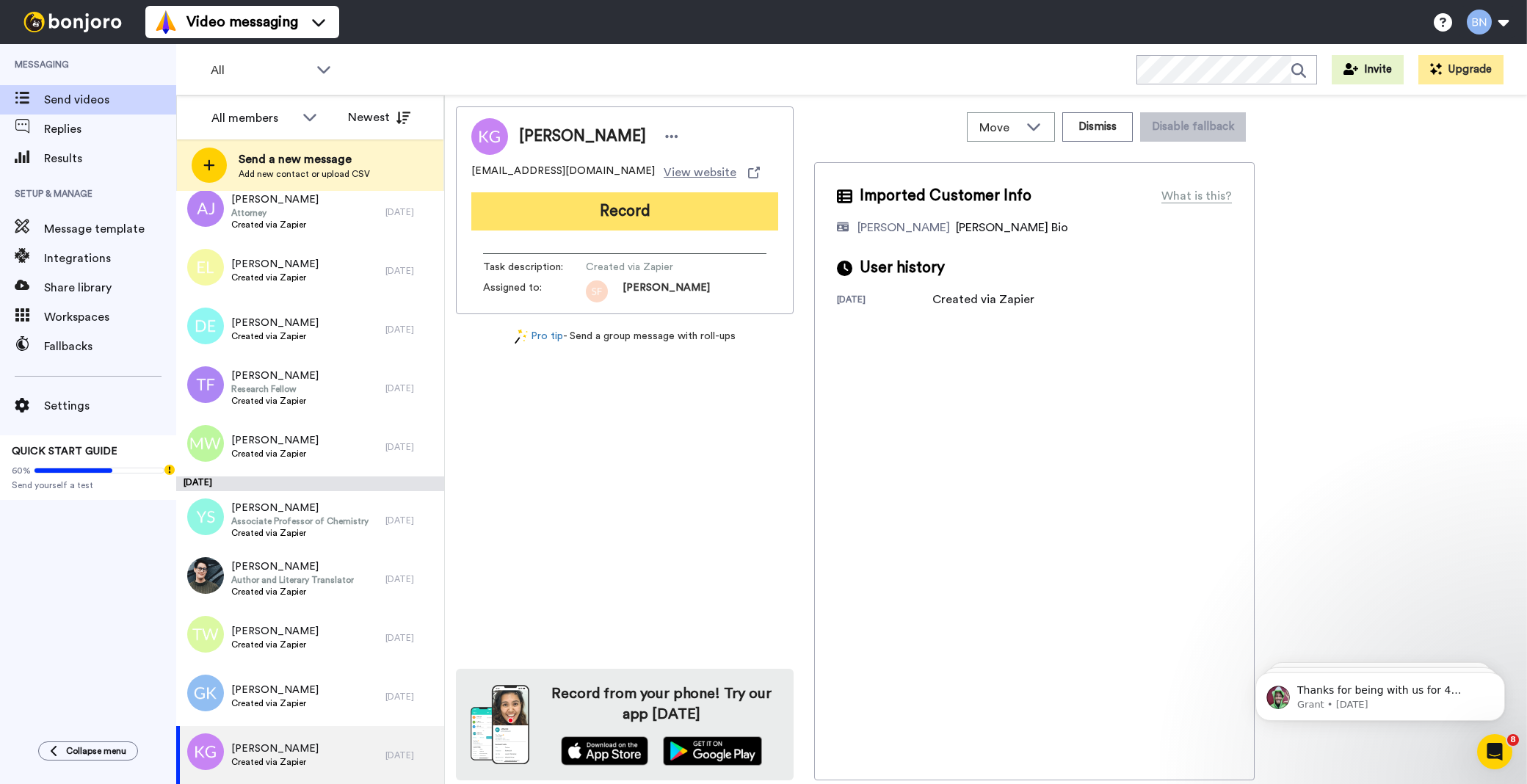
click at [659, 213] on button "Record" at bounding box center [625, 211] width 307 height 38
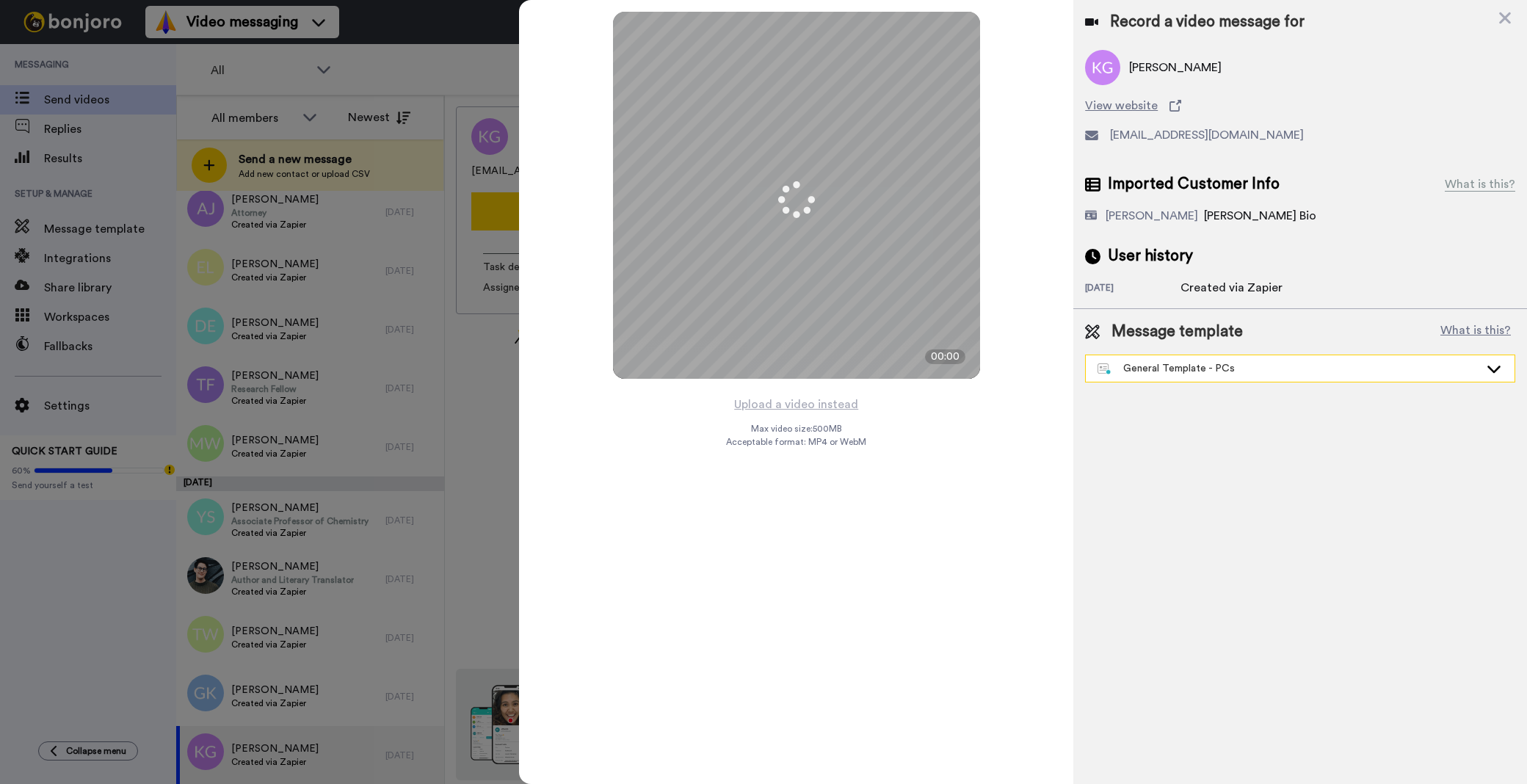
click at [1200, 370] on div "General Template - PCs" at bounding box center [1288, 368] width 382 height 15
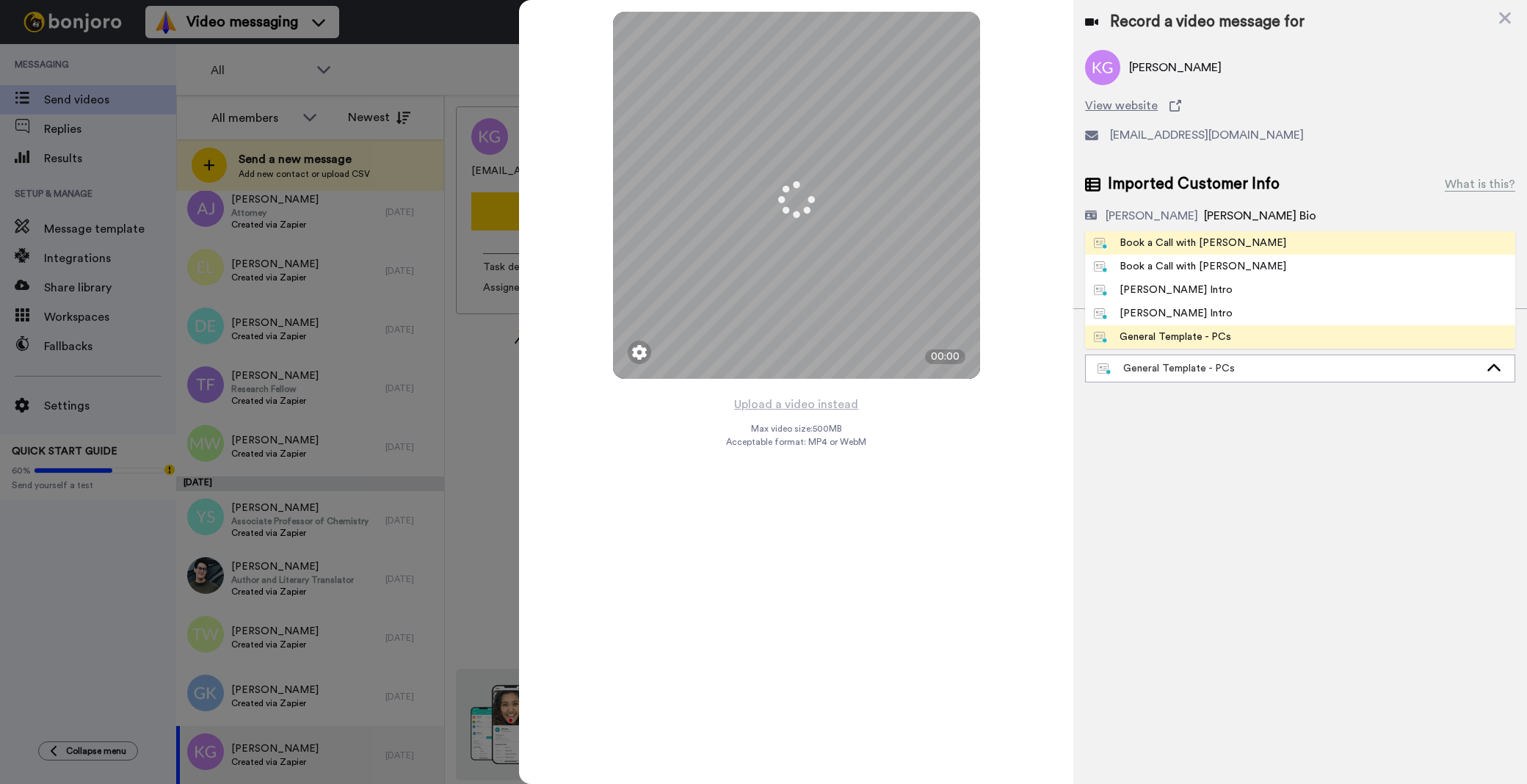
click at [1197, 245] on div "Book a Call with [PERSON_NAME]" at bounding box center [1189, 243] width 192 height 15
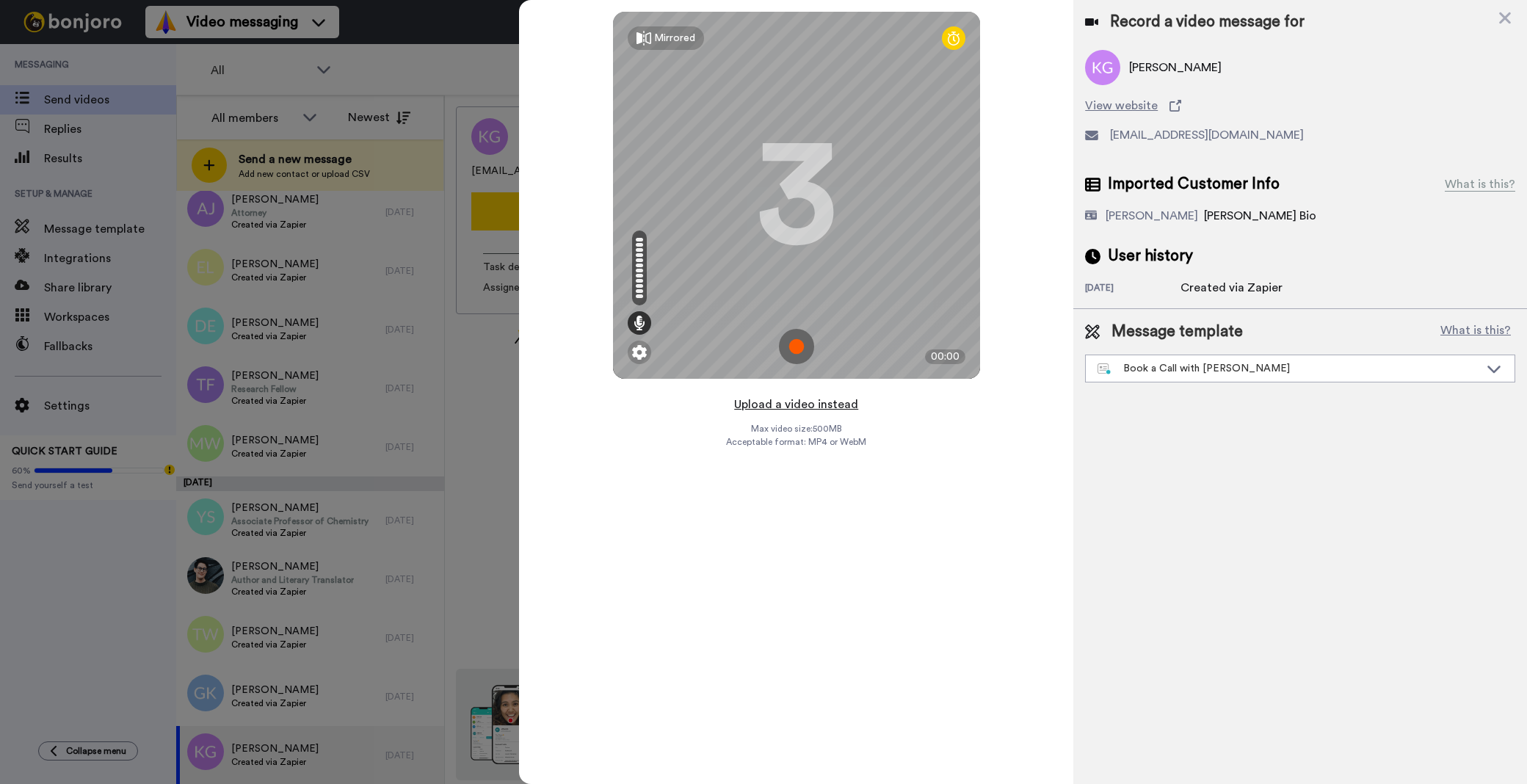
click at [810, 404] on button "Upload a video instead" at bounding box center [796, 404] width 133 height 19
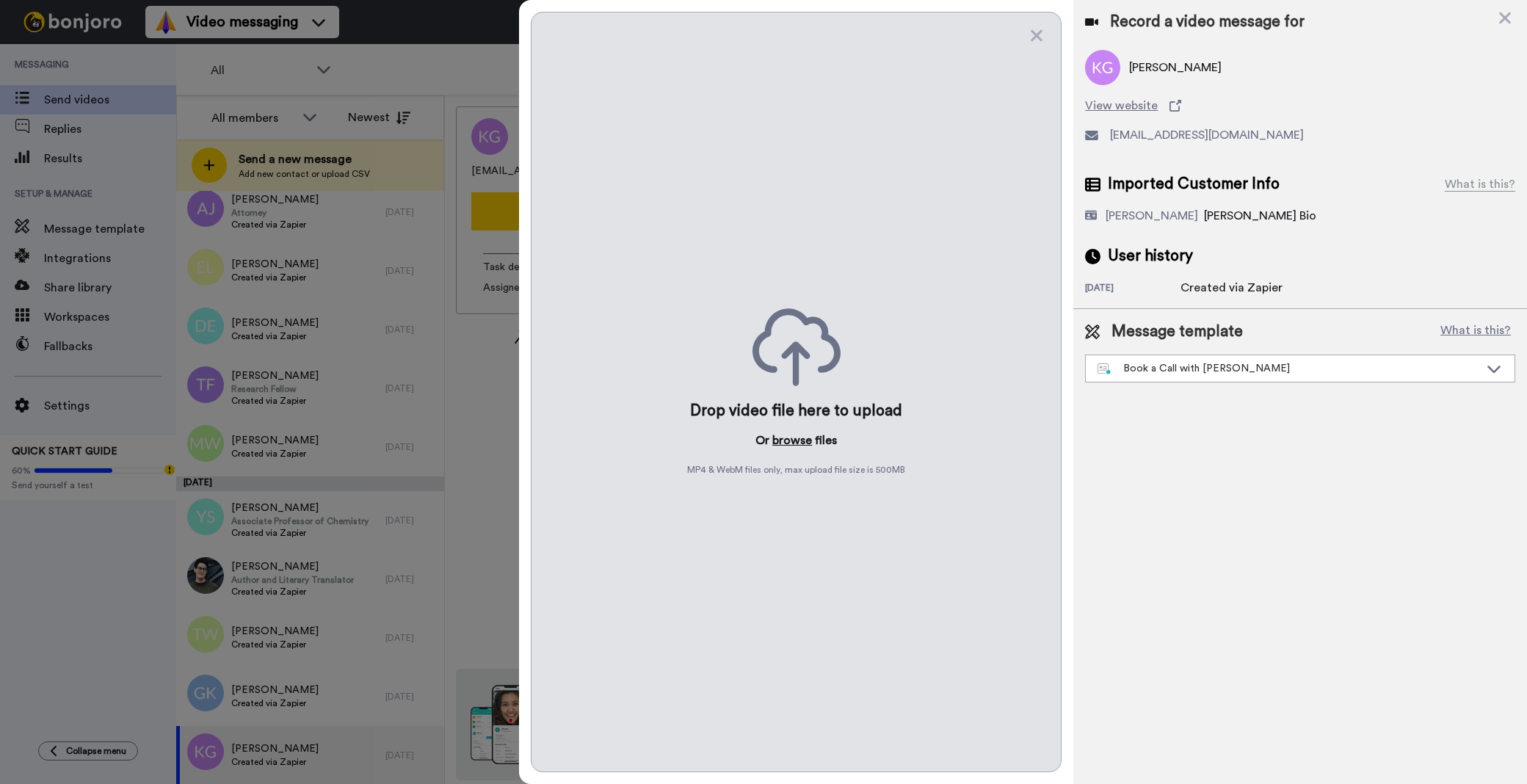
click at [783, 439] on button "browse" at bounding box center [793, 440] width 40 height 17
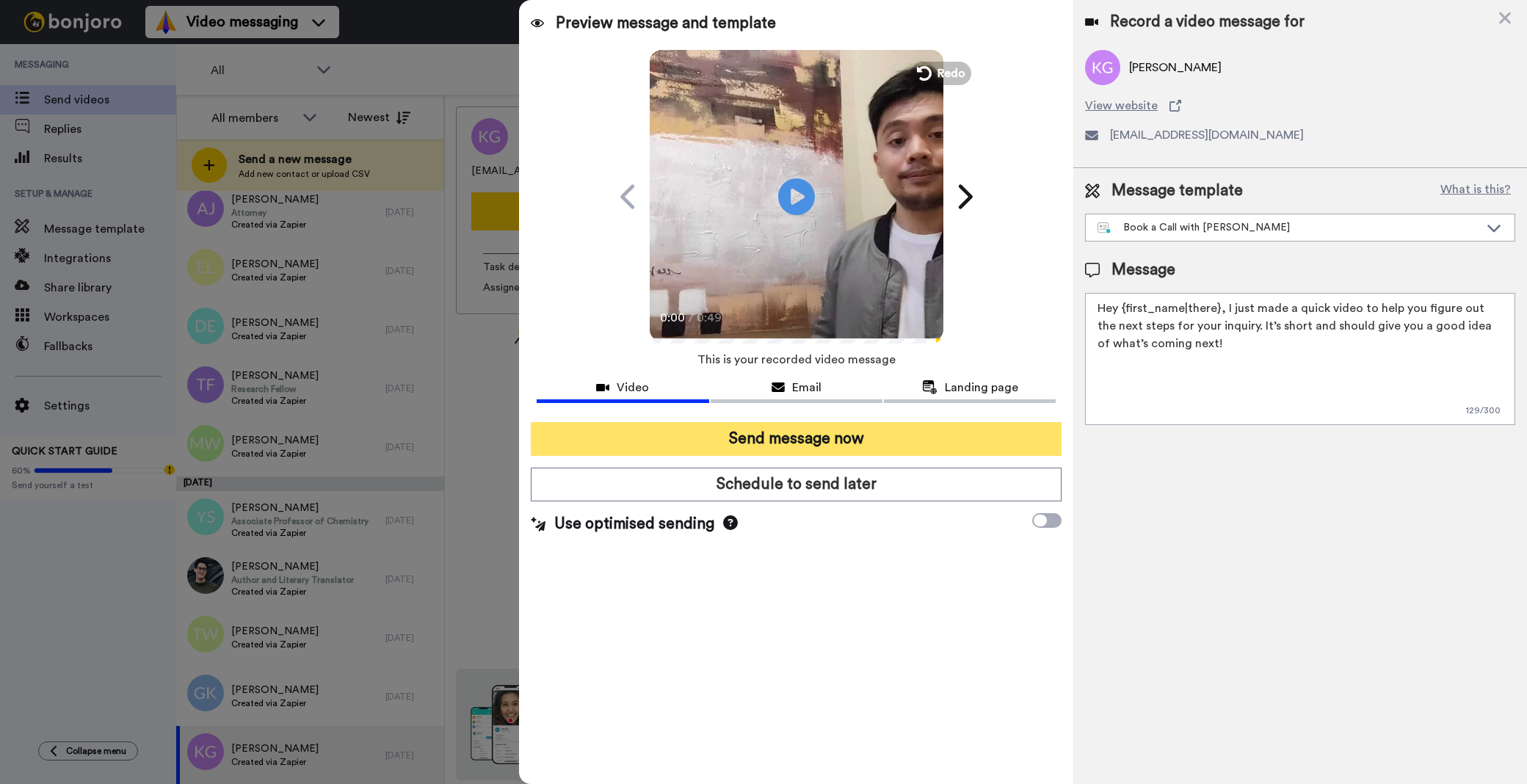
click at [975, 449] on button "Send message now" at bounding box center [796, 439] width 531 height 34
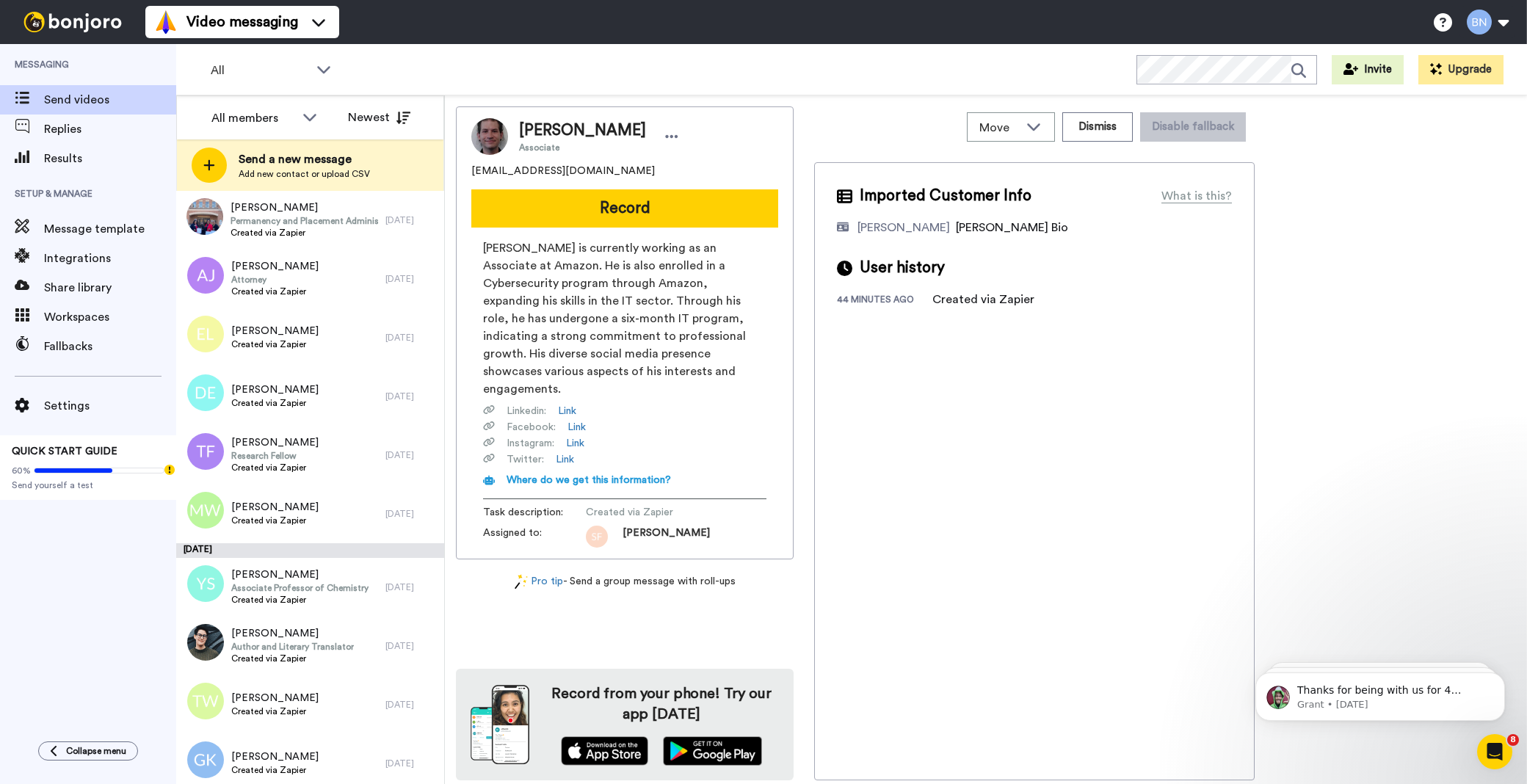
scroll to position [6098, 0]
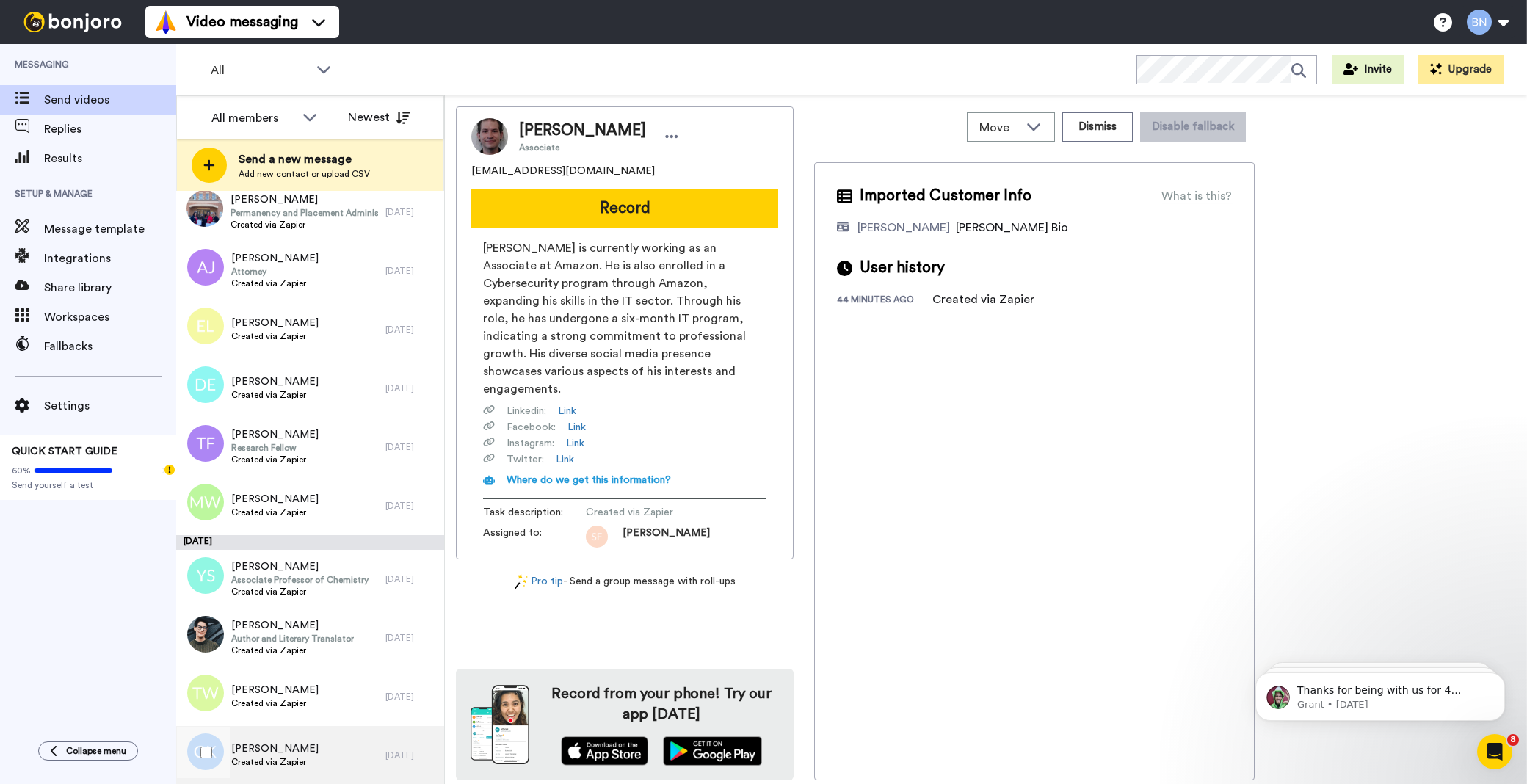
click at [324, 737] on div "[PERSON_NAME] Created via Zapier" at bounding box center [281, 755] width 210 height 59
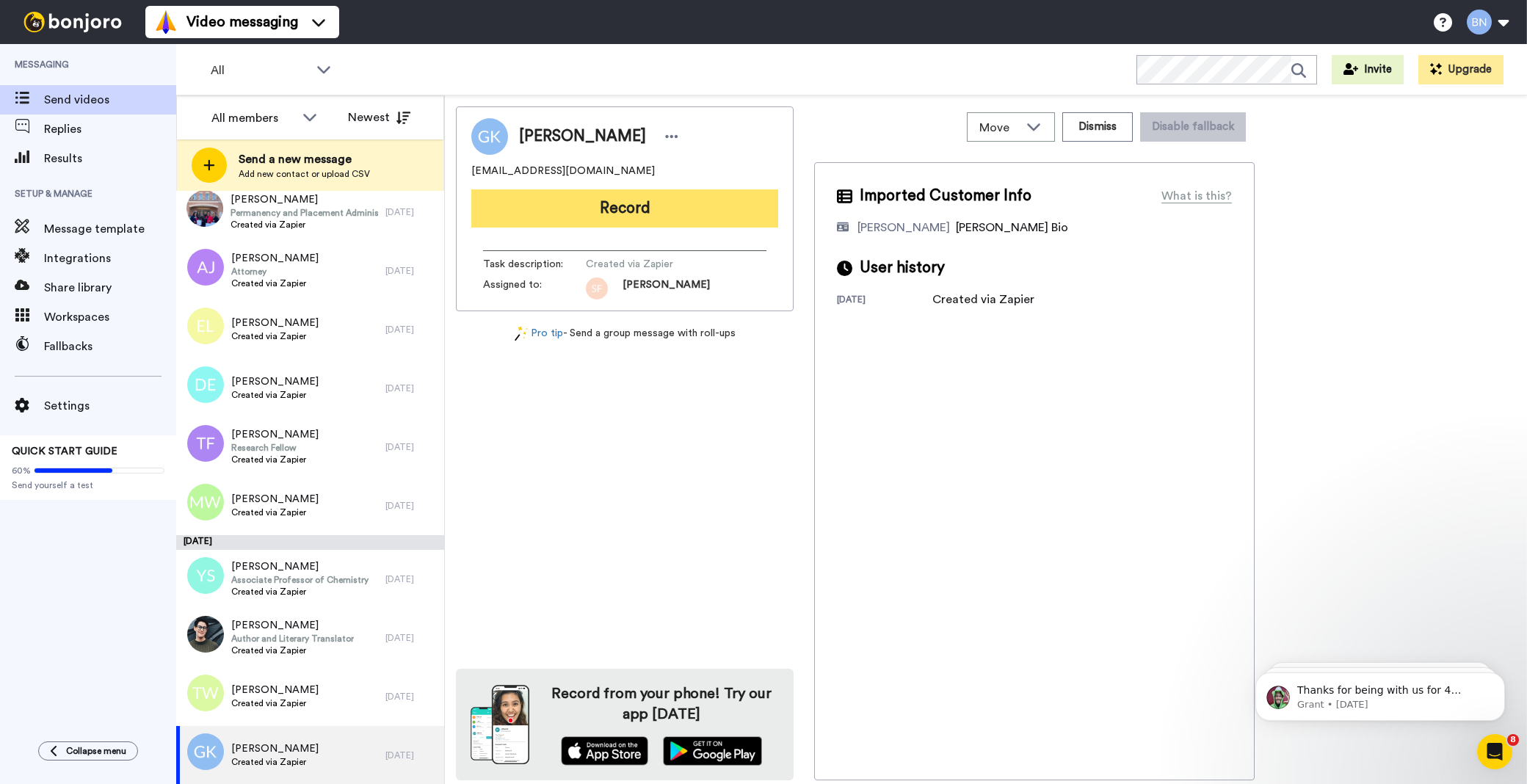
click at [689, 201] on button "Record" at bounding box center [625, 209] width 307 height 38
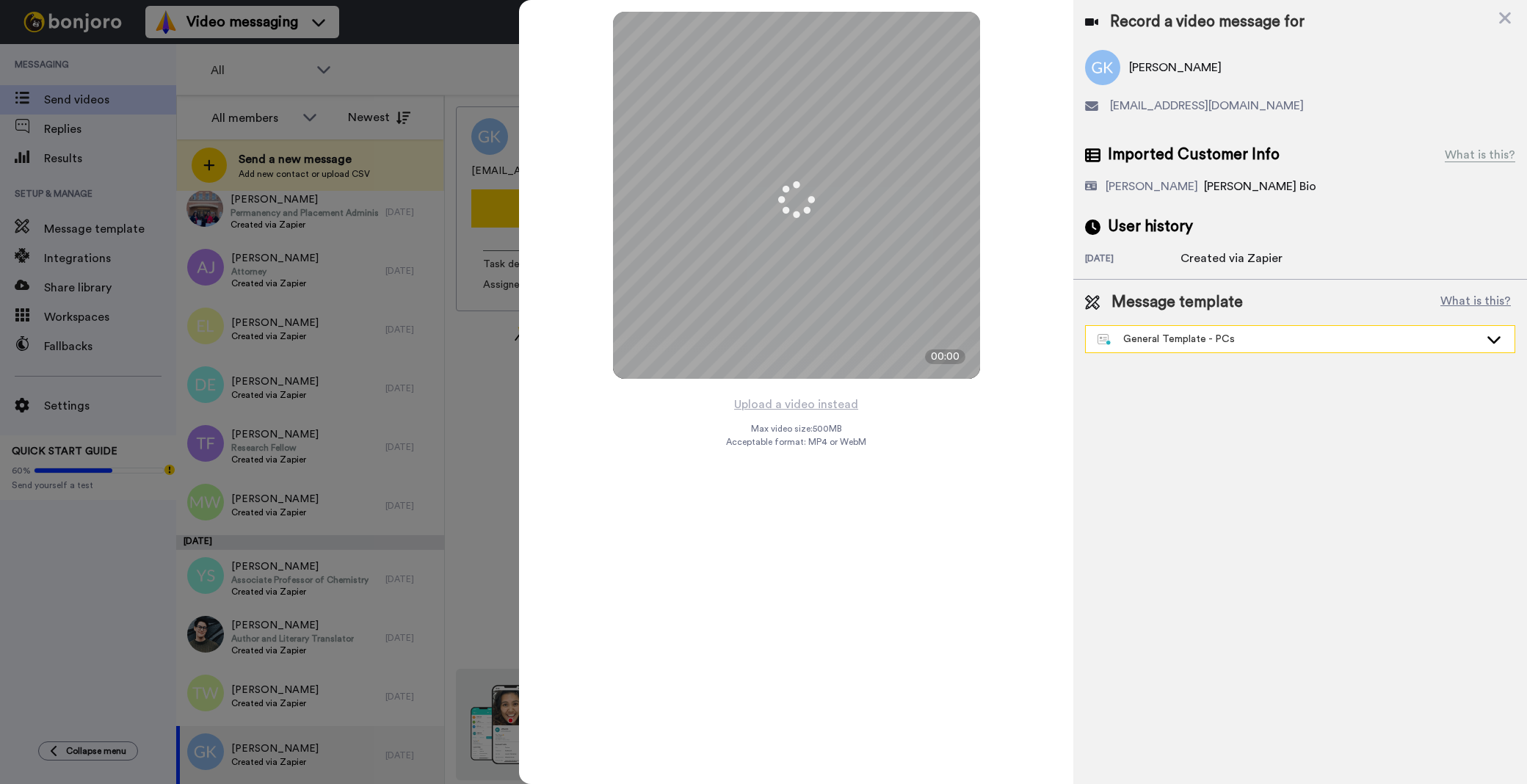
click at [1175, 347] on div "General Template - PCs" at bounding box center [1299, 339] width 428 height 27
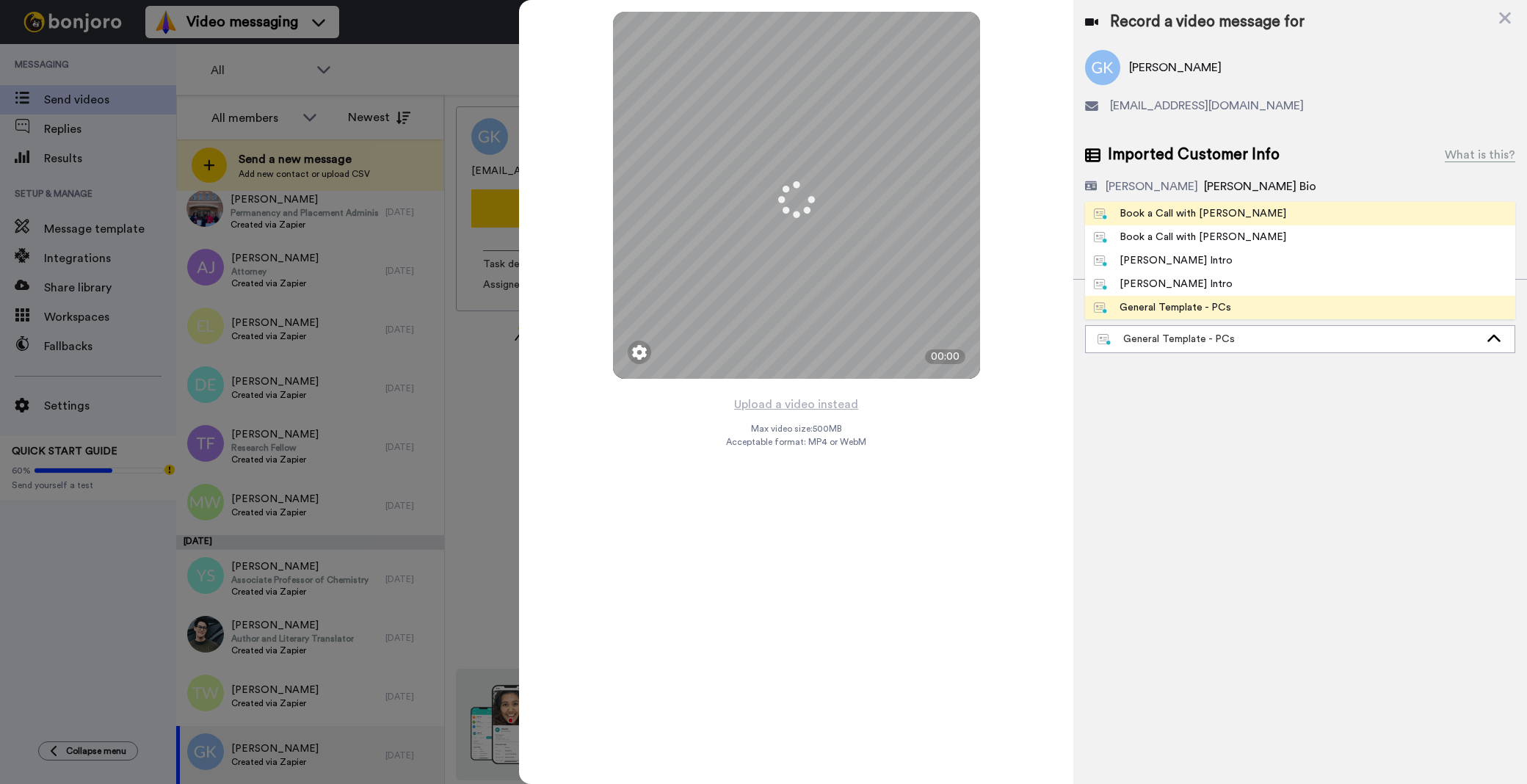
click at [1216, 218] on div "Book a Call with [PERSON_NAME]" at bounding box center [1189, 214] width 192 height 15
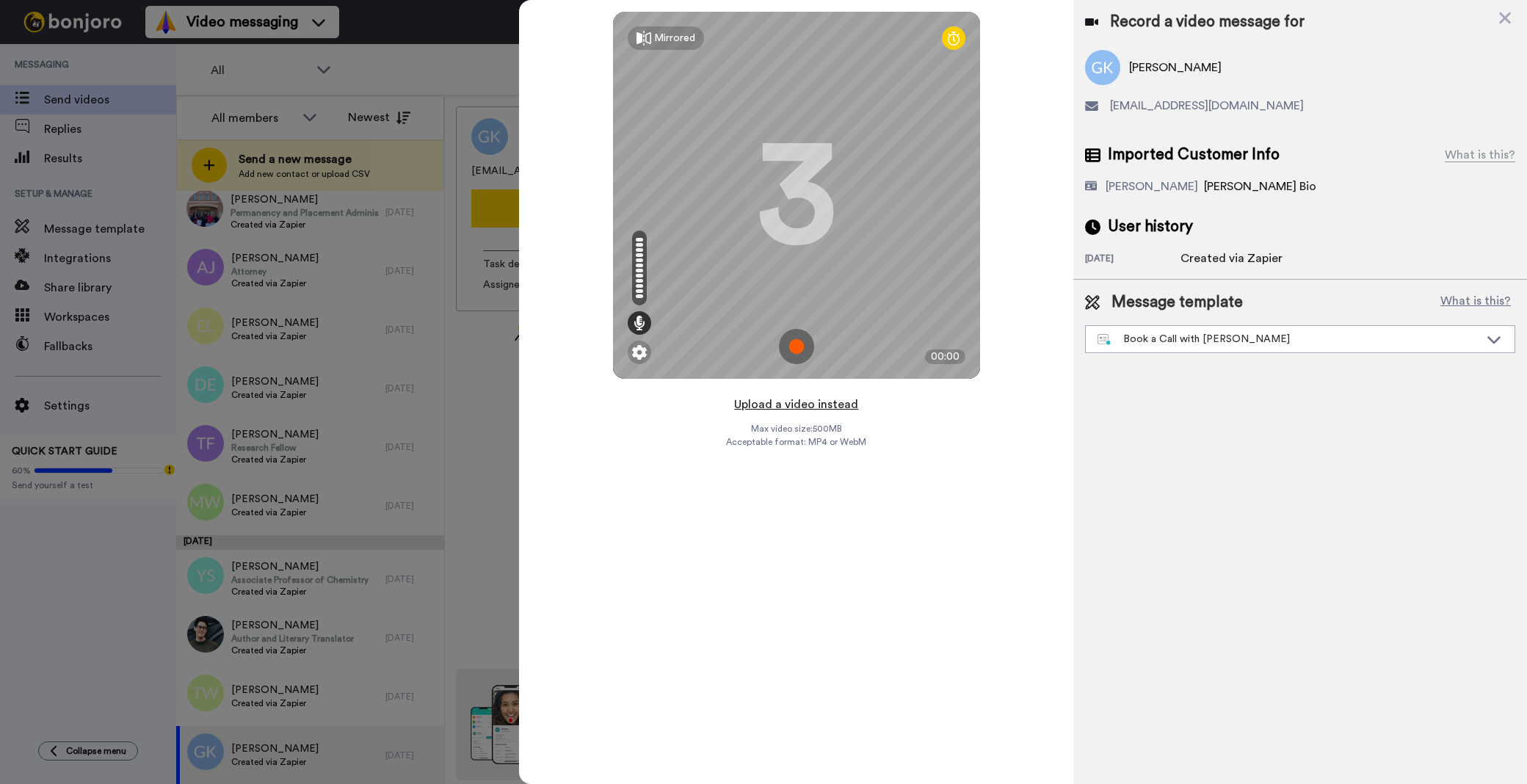
click at [825, 406] on button "Upload a video instead" at bounding box center [796, 404] width 133 height 19
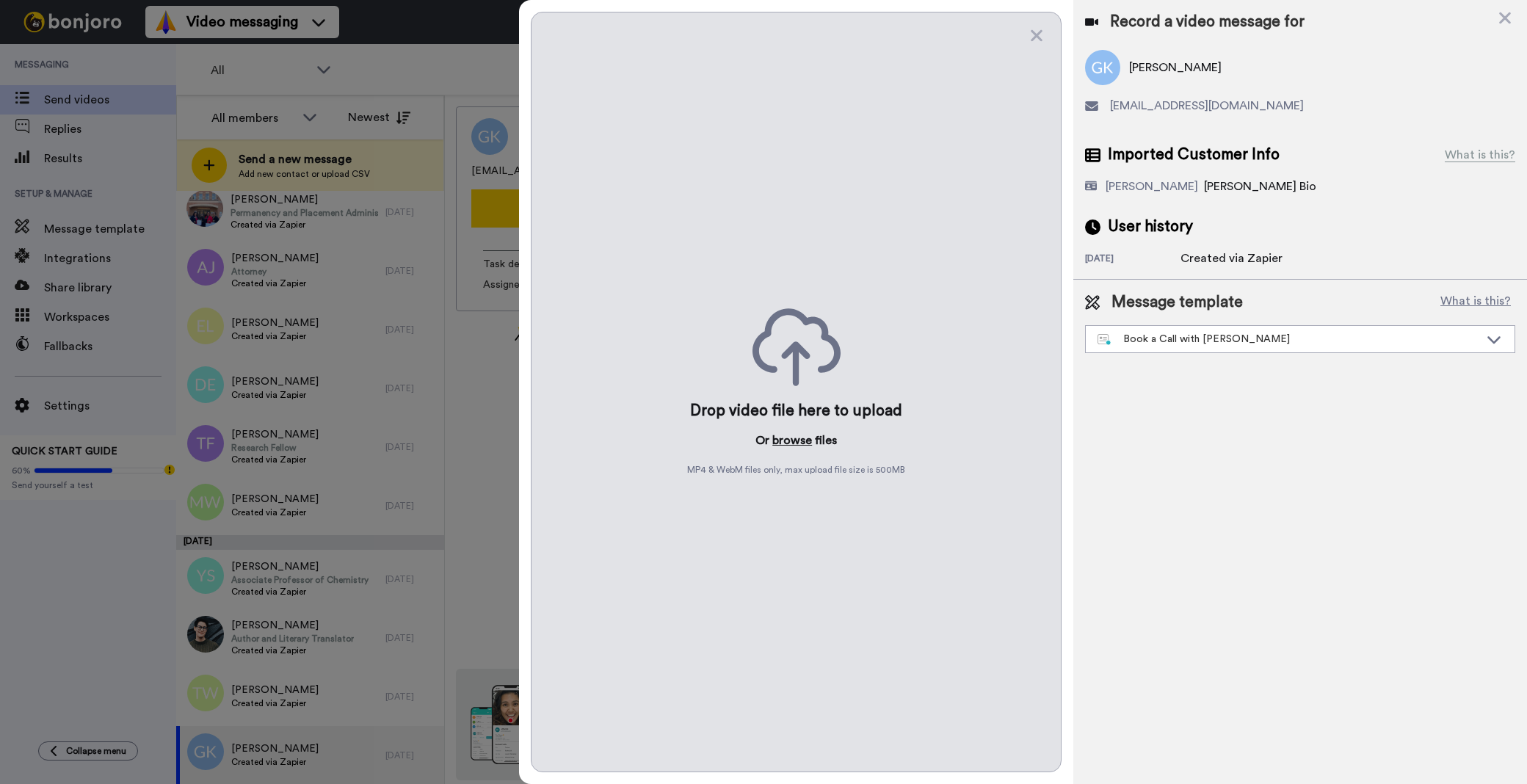
click at [804, 441] on button "browse" at bounding box center [793, 440] width 40 height 17
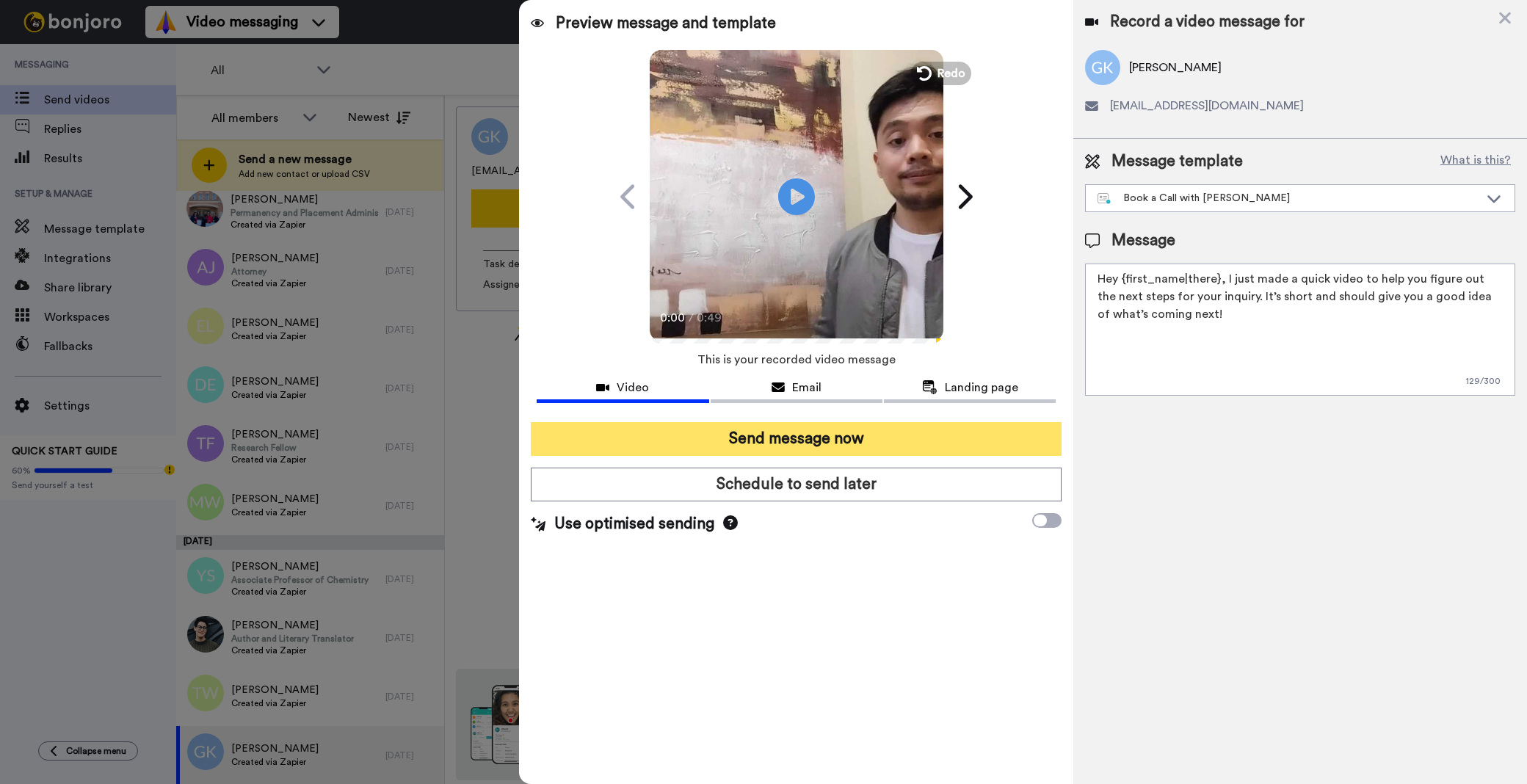
click at [860, 451] on button "Send message now" at bounding box center [796, 439] width 531 height 34
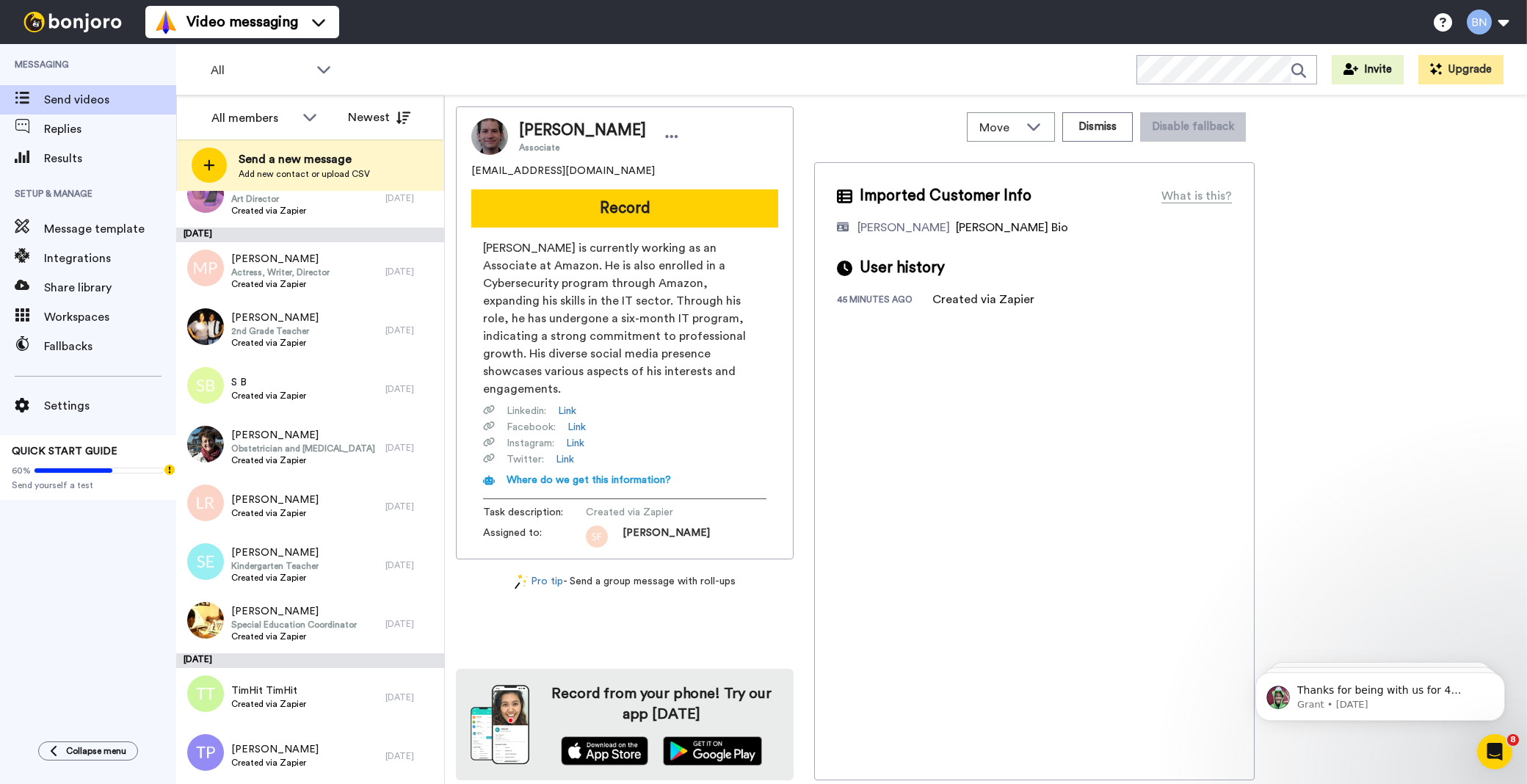
scroll to position [6040, 0]
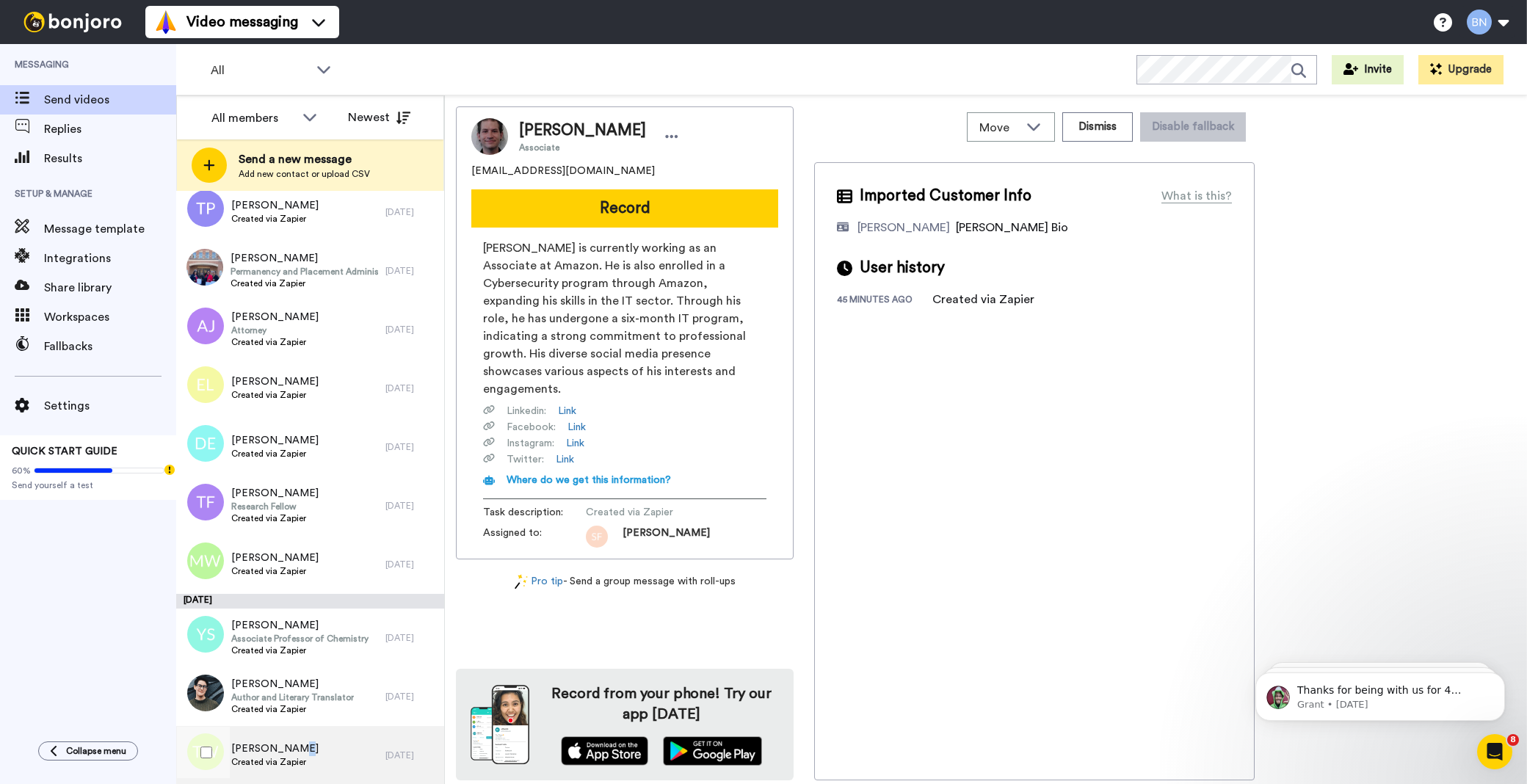
click at [291, 741] on span "[PERSON_NAME]" at bounding box center [274, 748] width 87 height 15
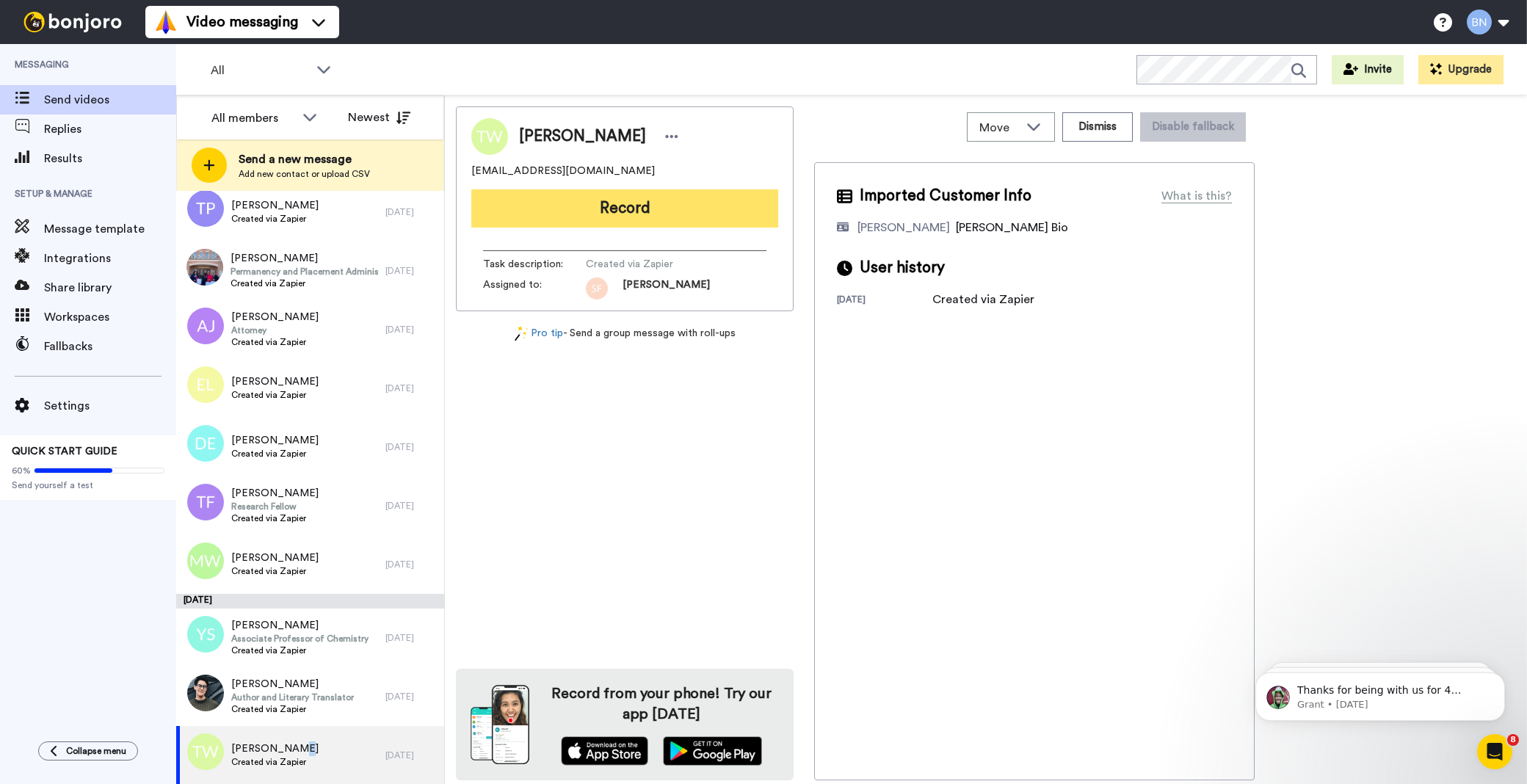
click at [707, 213] on button "Record" at bounding box center [625, 209] width 307 height 38
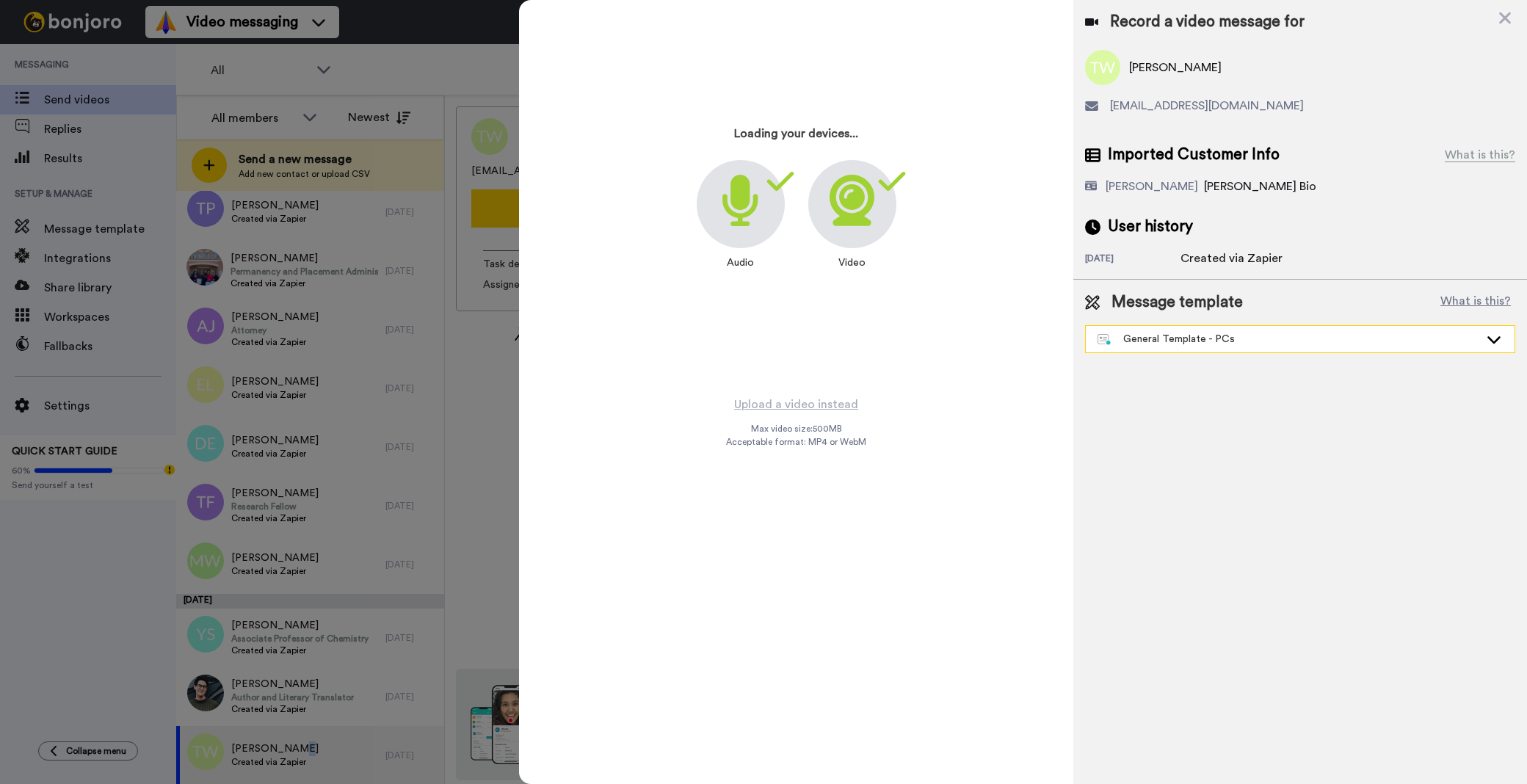
click at [1173, 343] on div "General Template - PCs" at bounding box center [1288, 339] width 382 height 15
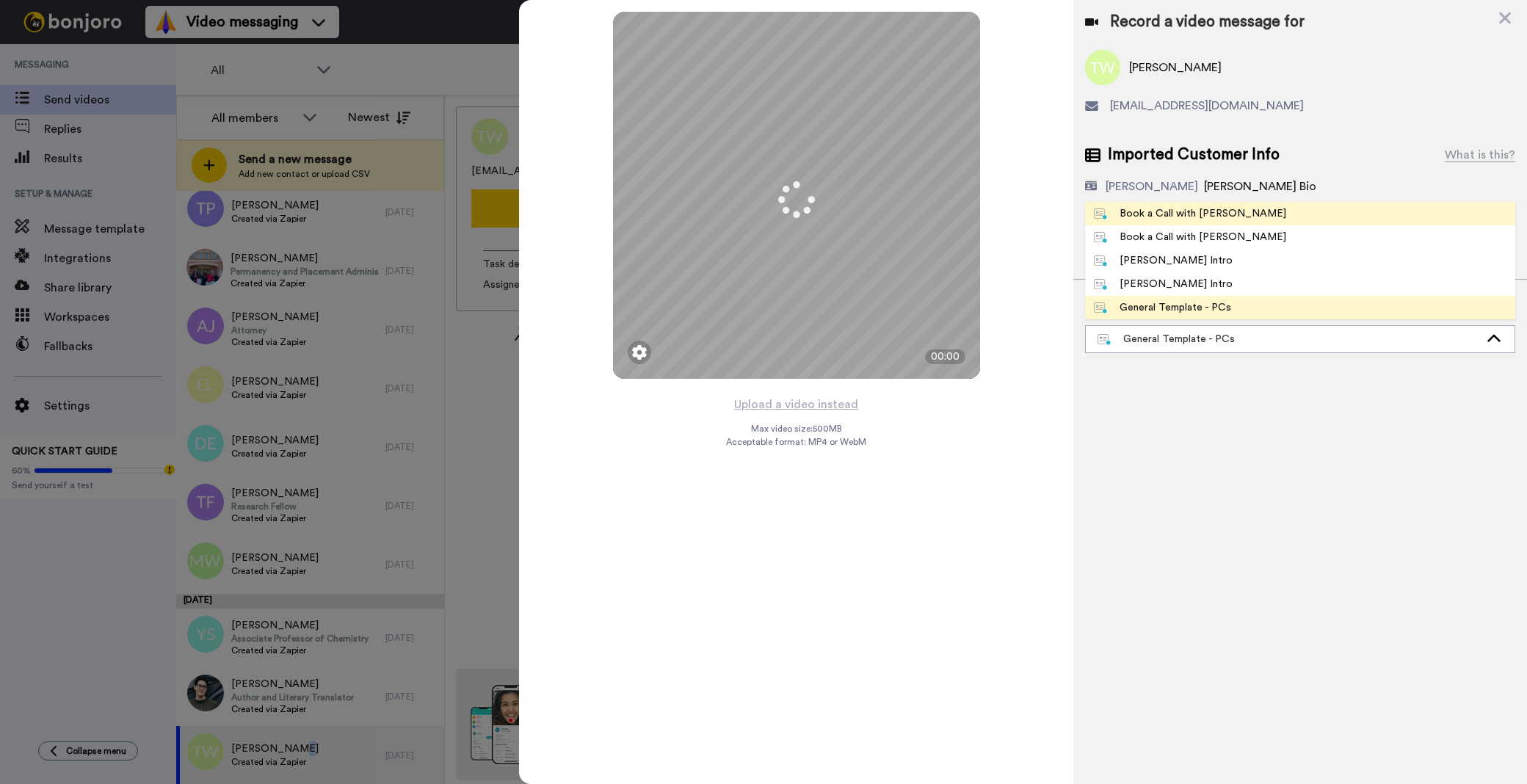
click at [1198, 211] on div "Book a Call with [PERSON_NAME]" at bounding box center [1189, 214] width 192 height 15
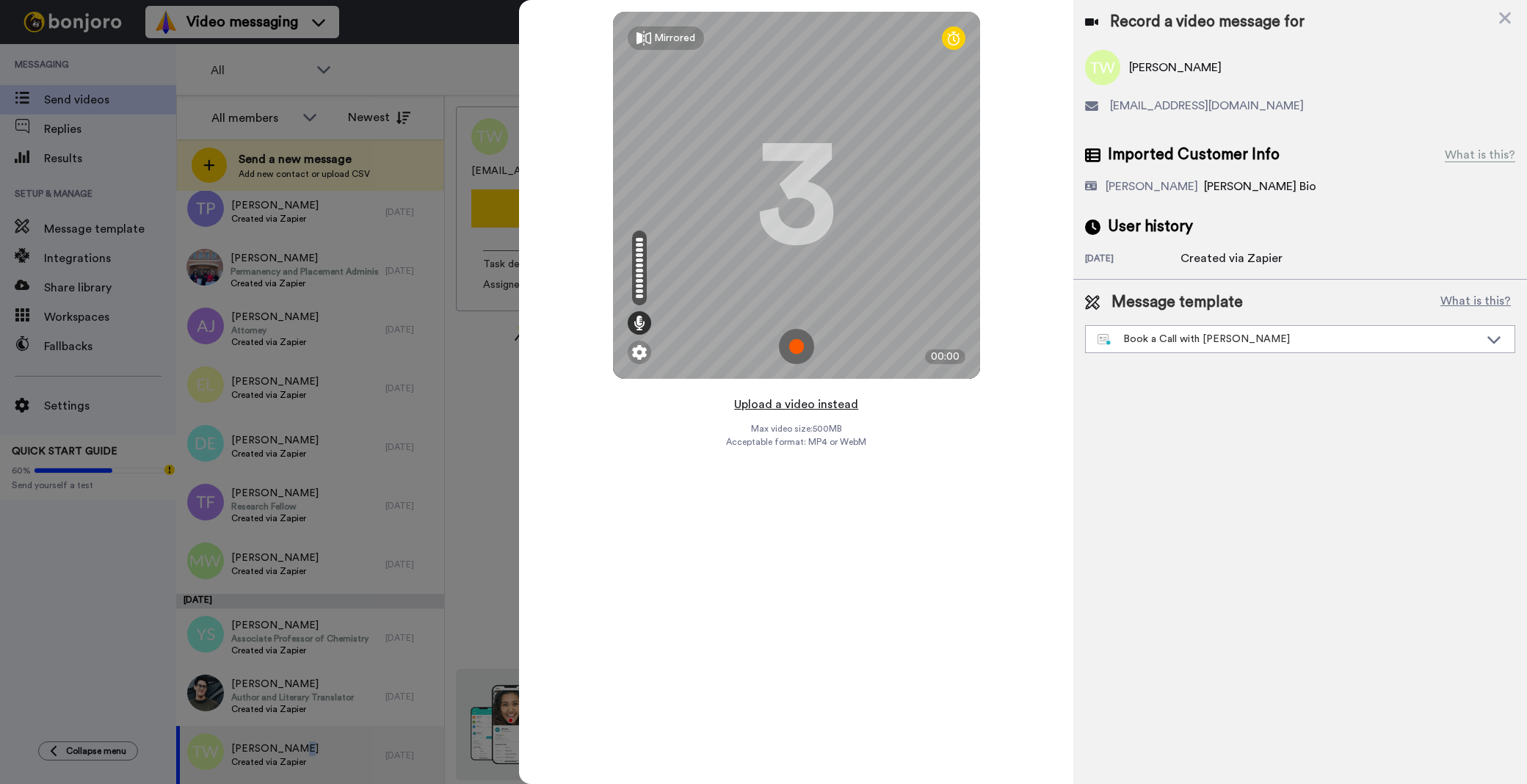
click at [823, 402] on button "Upload a video instead" at bounding box center [796, 404] width 133 height 19
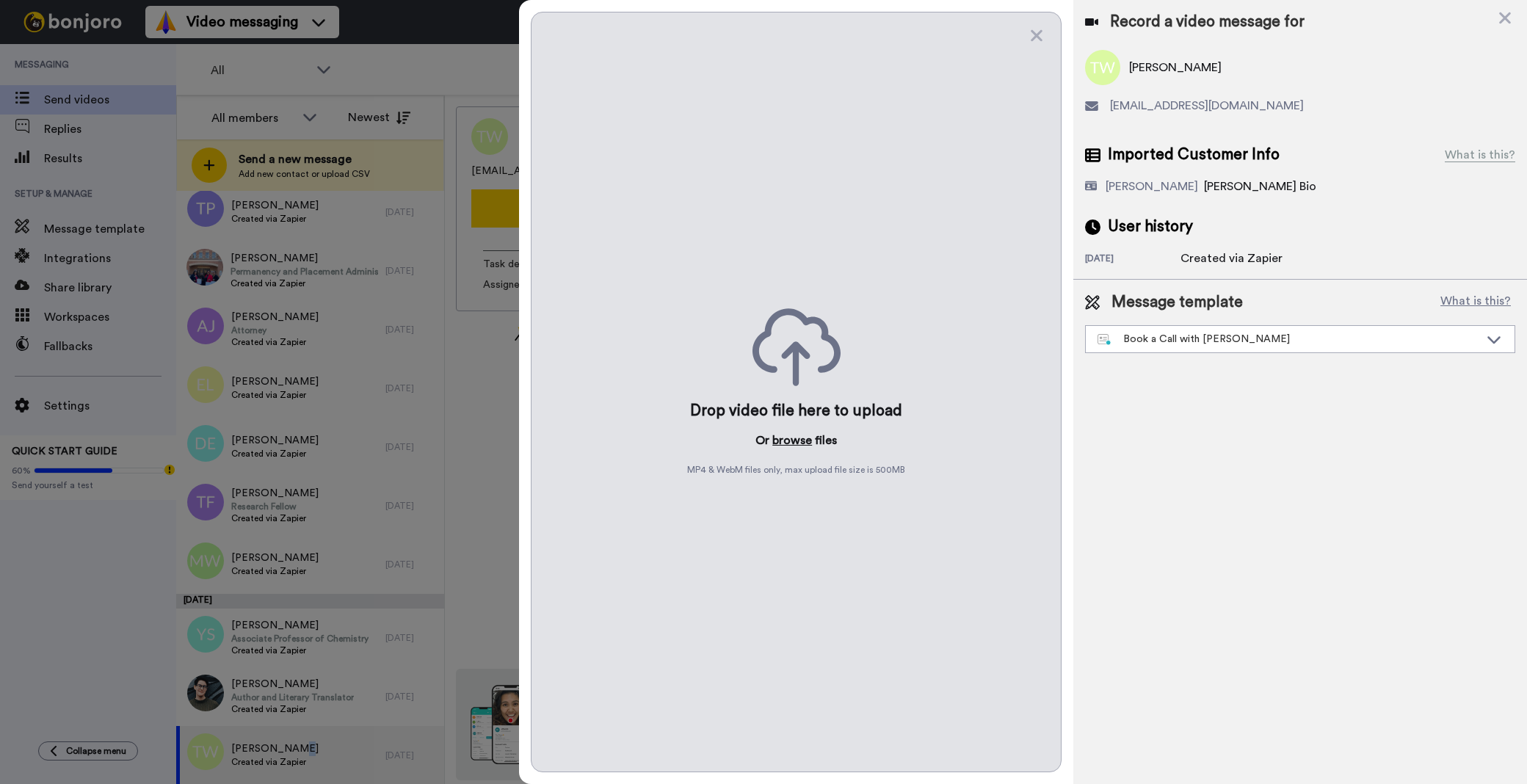
click at [789, 441] on button "browse" at bounding box center [793, 440] width 40 height 17
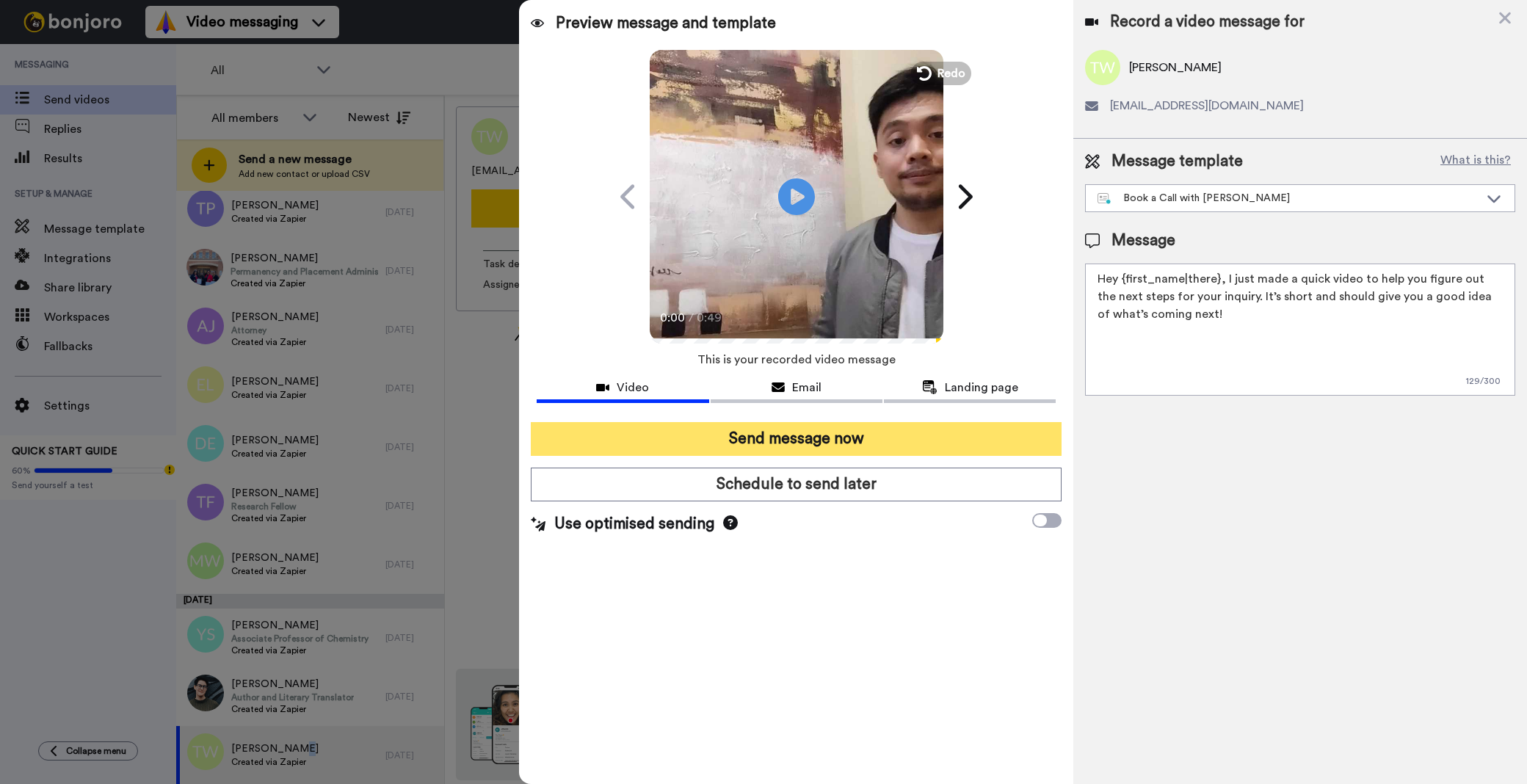
click at [893, 437] on button "Send message now" at bounding box center [796, 439] width 531 height 34
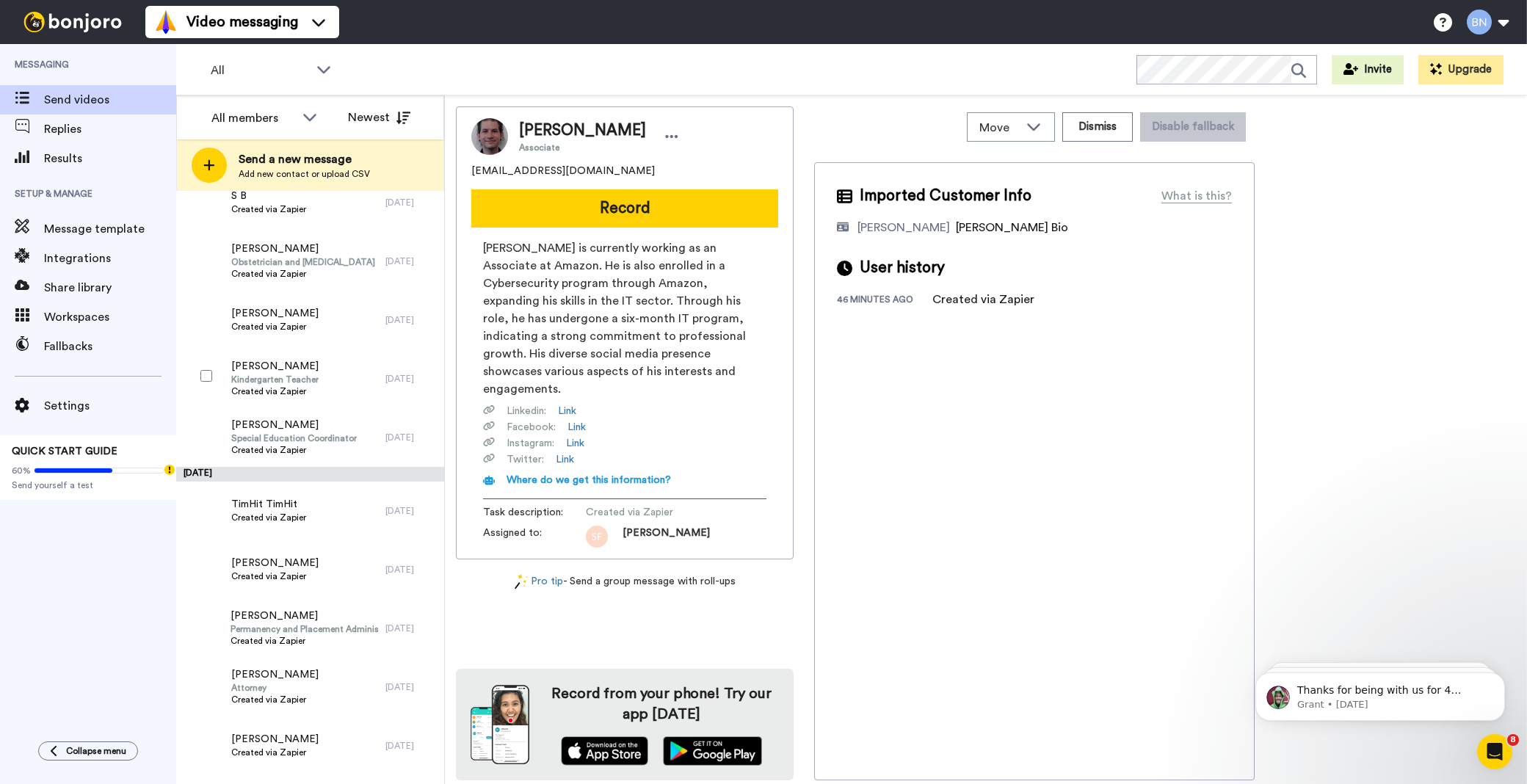
scroll to position [5981, 0]
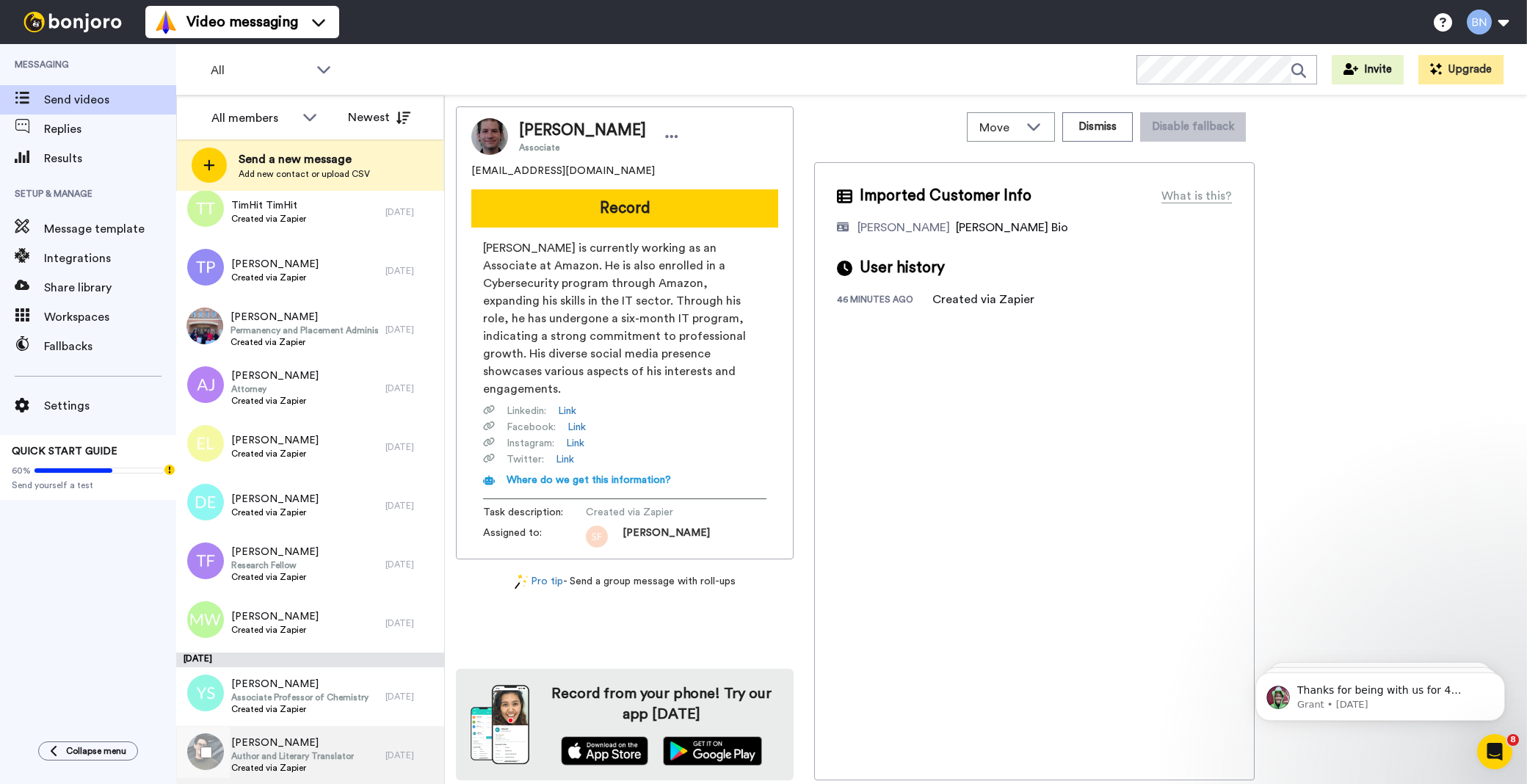
click at [362, 767] on div "Nita Tindall Author and Literary Translator Created via Zapier" at bounding box center [281, 755] width 210 height 59
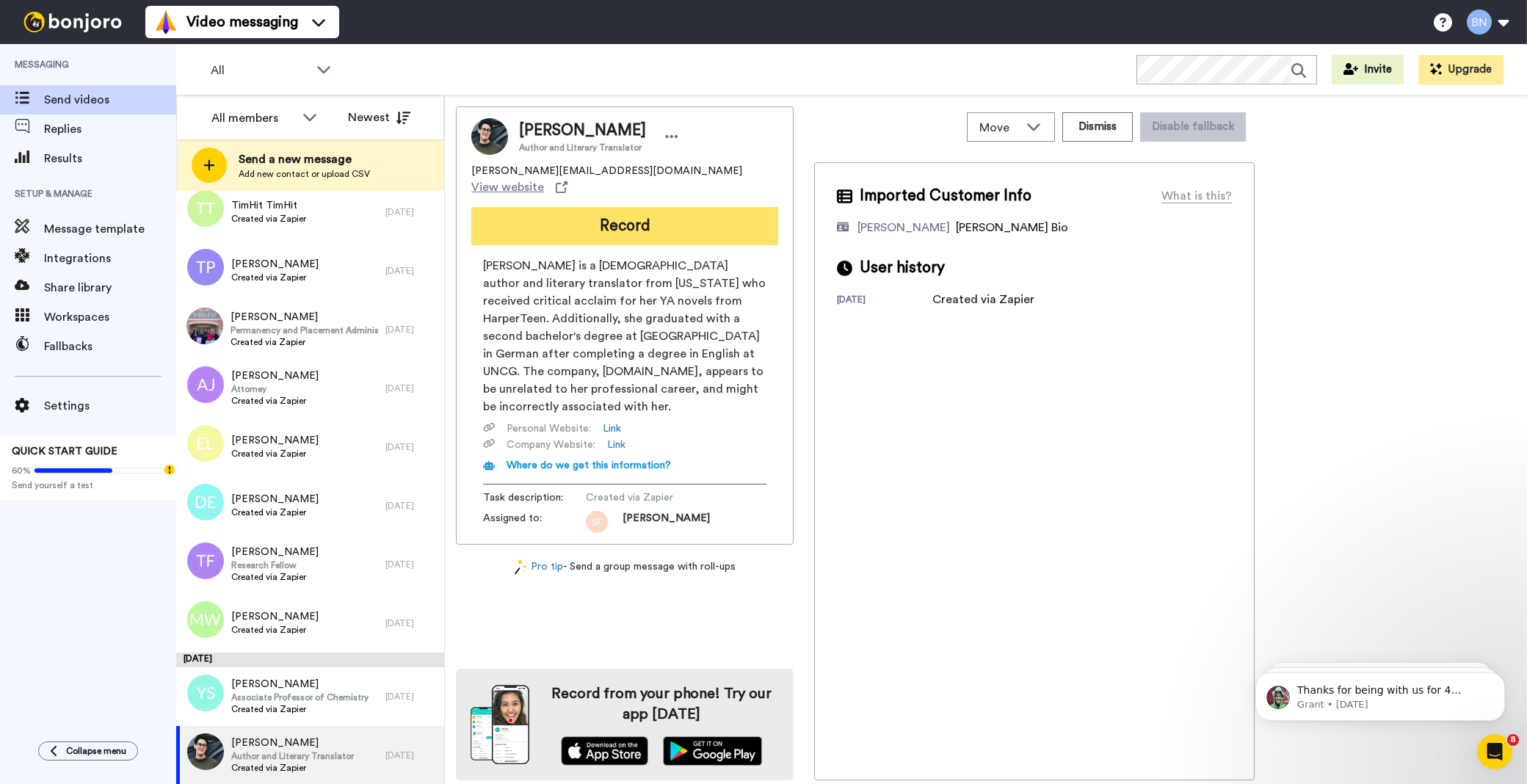
click at [705, 210] on button "Record" at bounding box center [625, 226] width 307 height 38
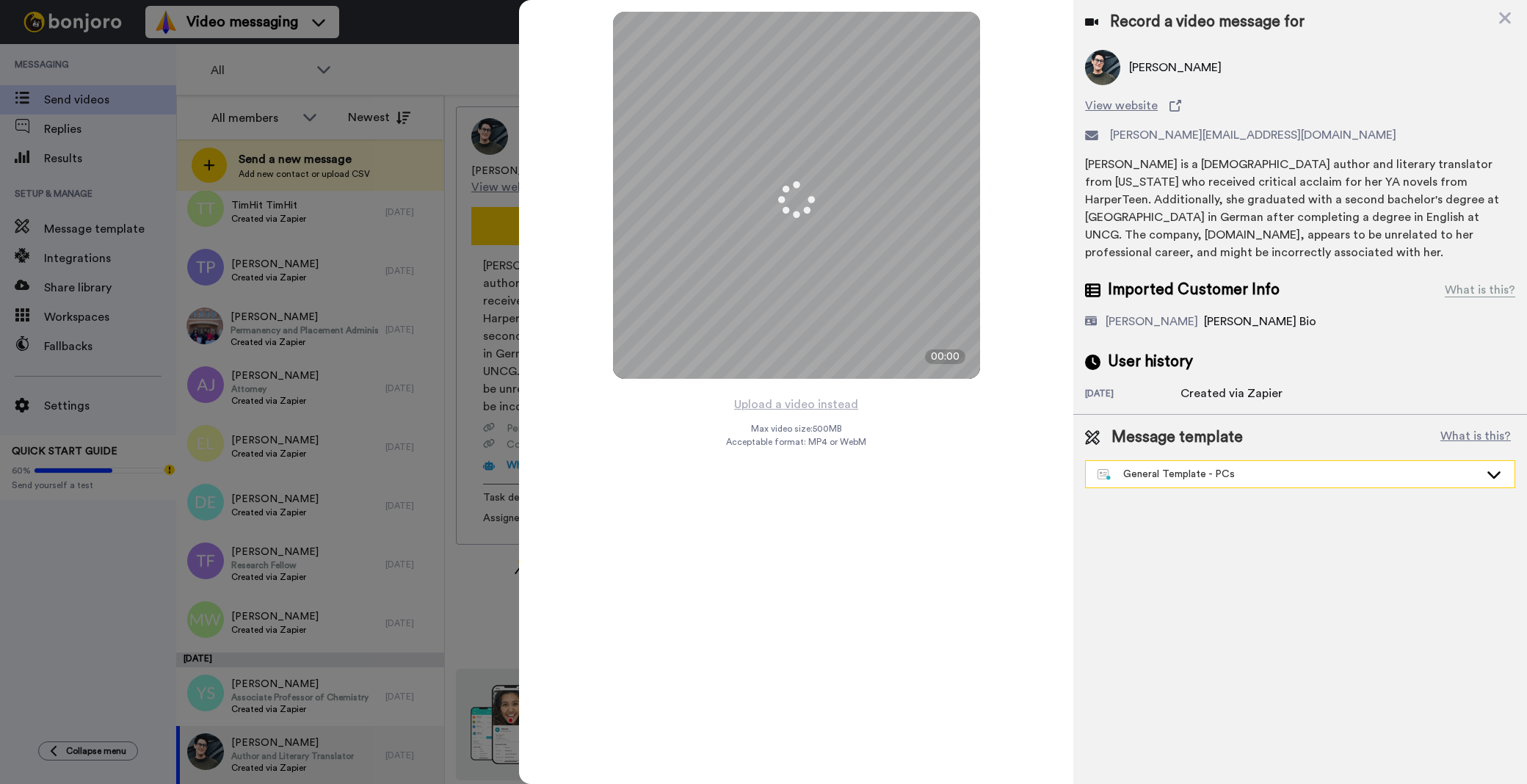
click at [1138, 476] on div "General Template - PCs" at bounding box center [1288, 474] width 382 height 15
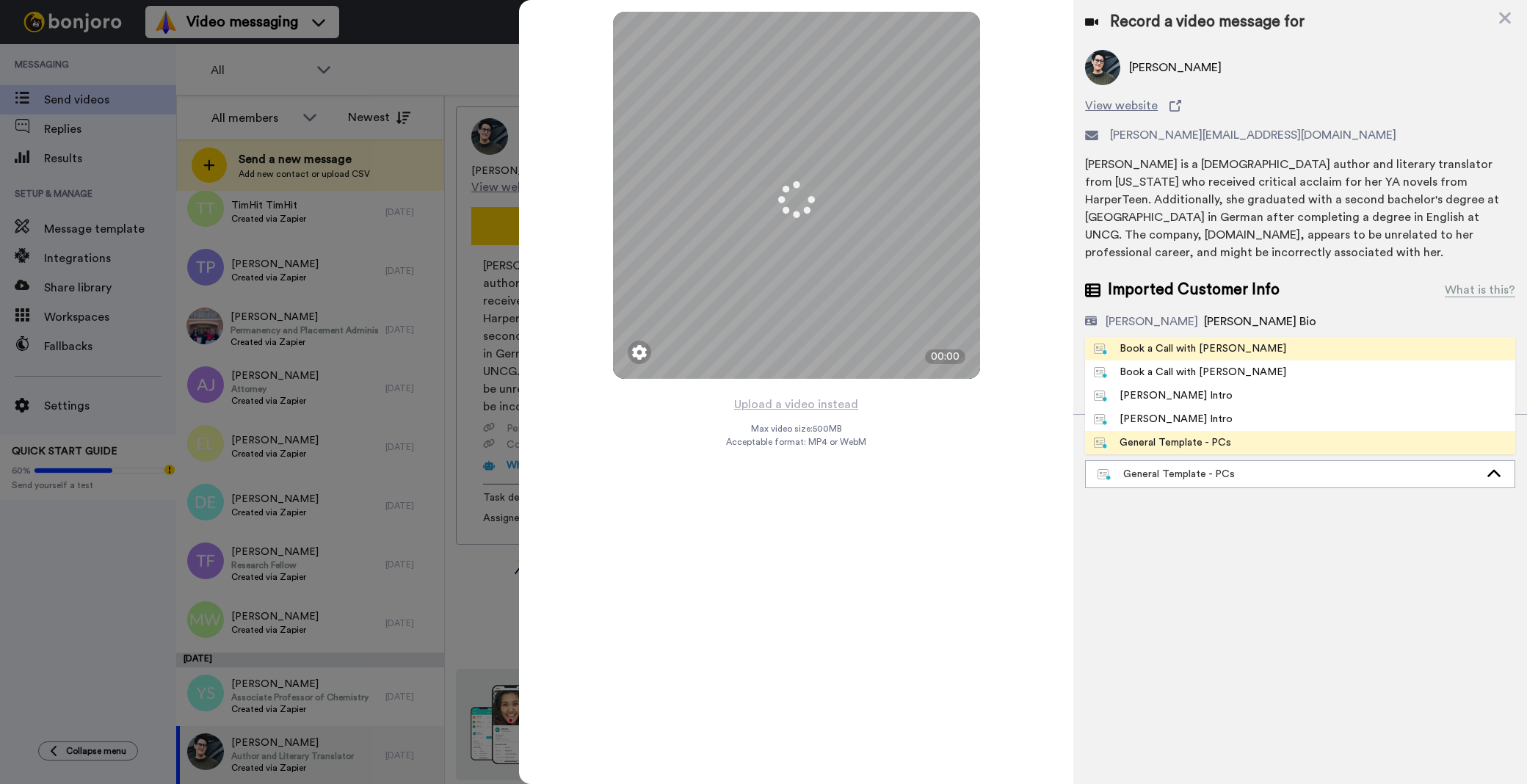
click at [1151, 355] on div "Book a Call with [PERSON_NAME]" at bounding box center [1189, 348] width 192 height 15
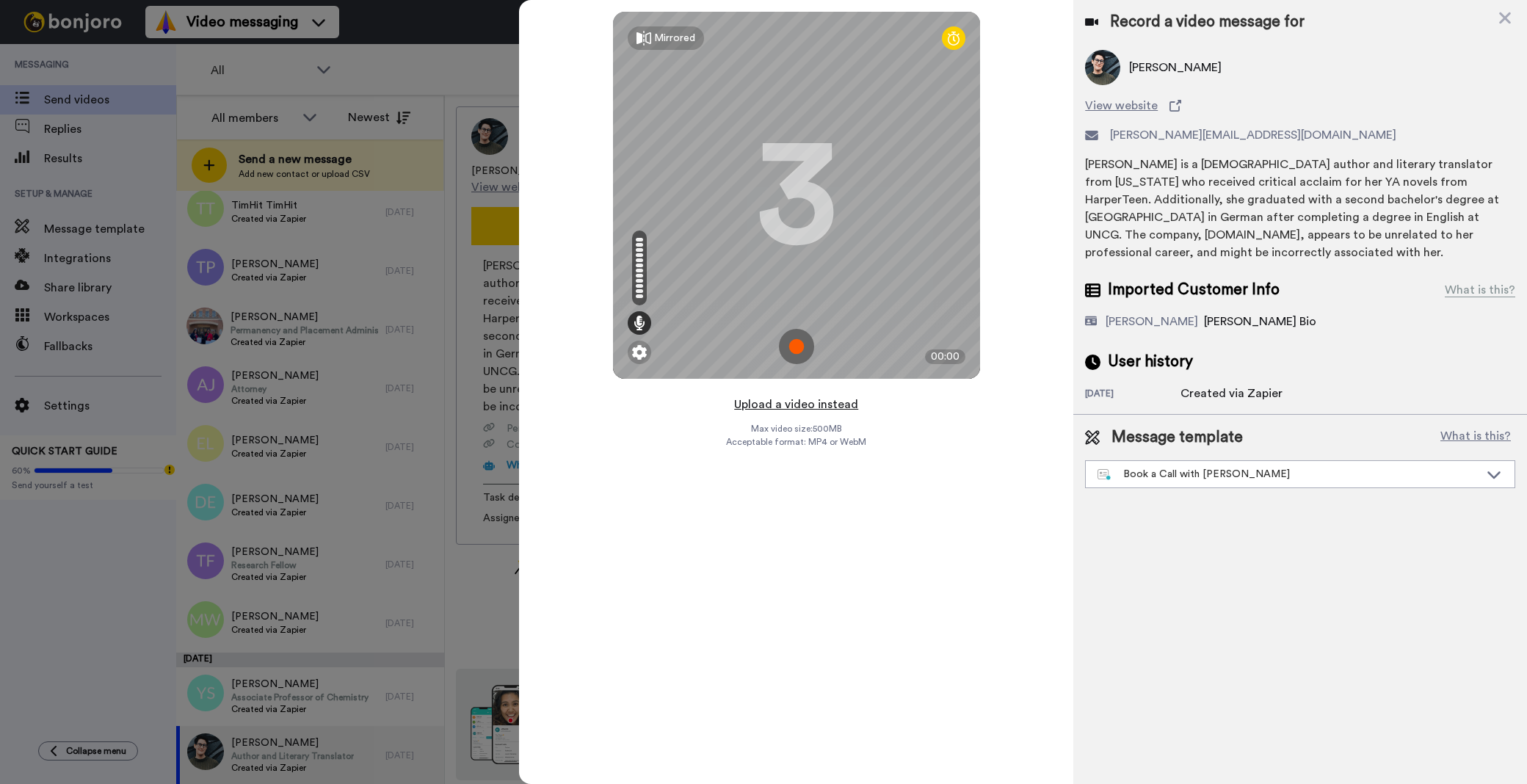
click at [801, 406] on button "Upload a video instead" at bounding box center [796, 404] width 133 height 19
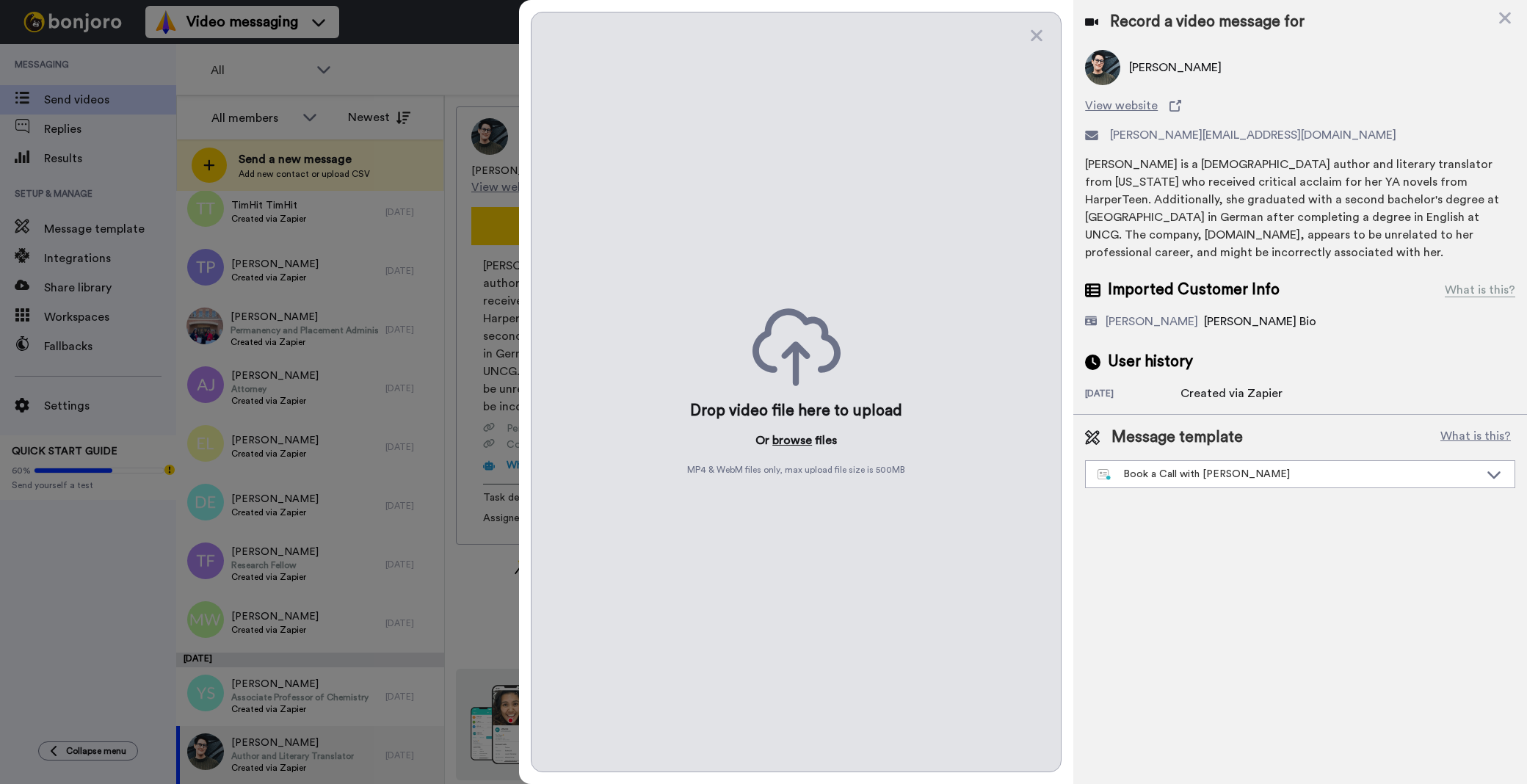
click at [803, 436] on button "browse" at bounding box center [793, 440] width 40 height 17
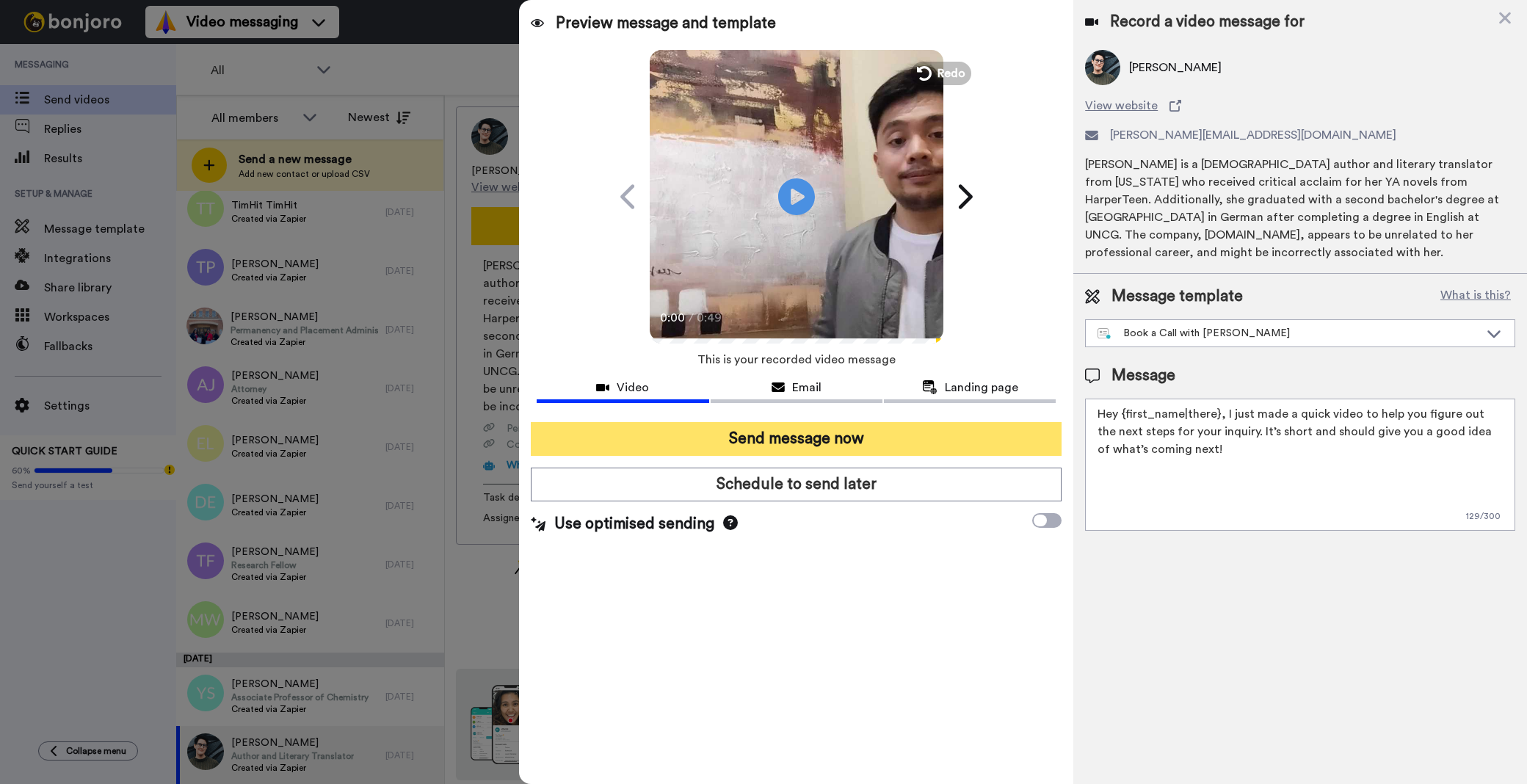
click at [877, 435] on button "Send message now" at bounding box center [796, 439] width 531 height 34
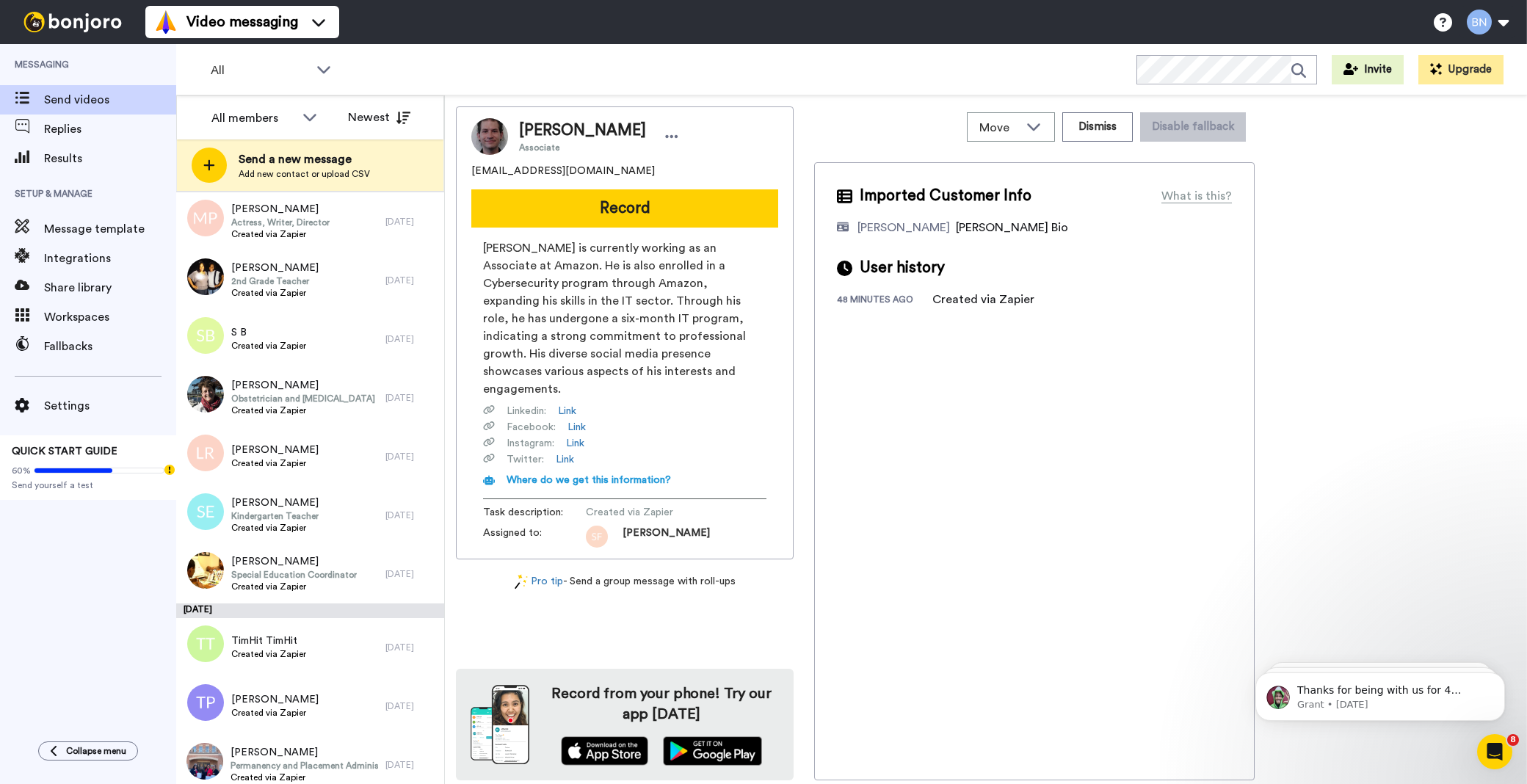
scroll to position [5923, 0]
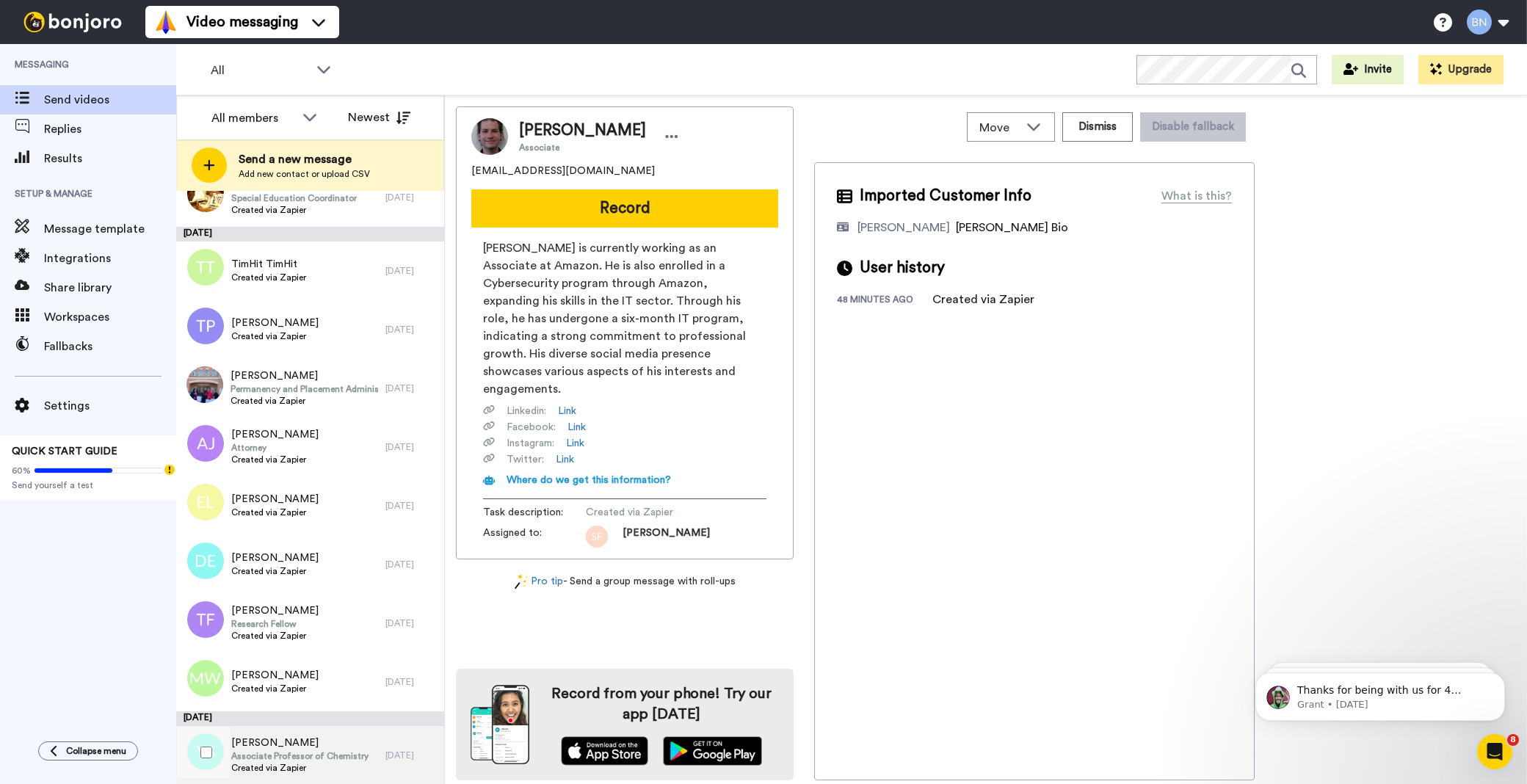
click at [324, 760] on span "Associate Professor of Chemistry" at bounding box center [299, 756] width 137 height 12
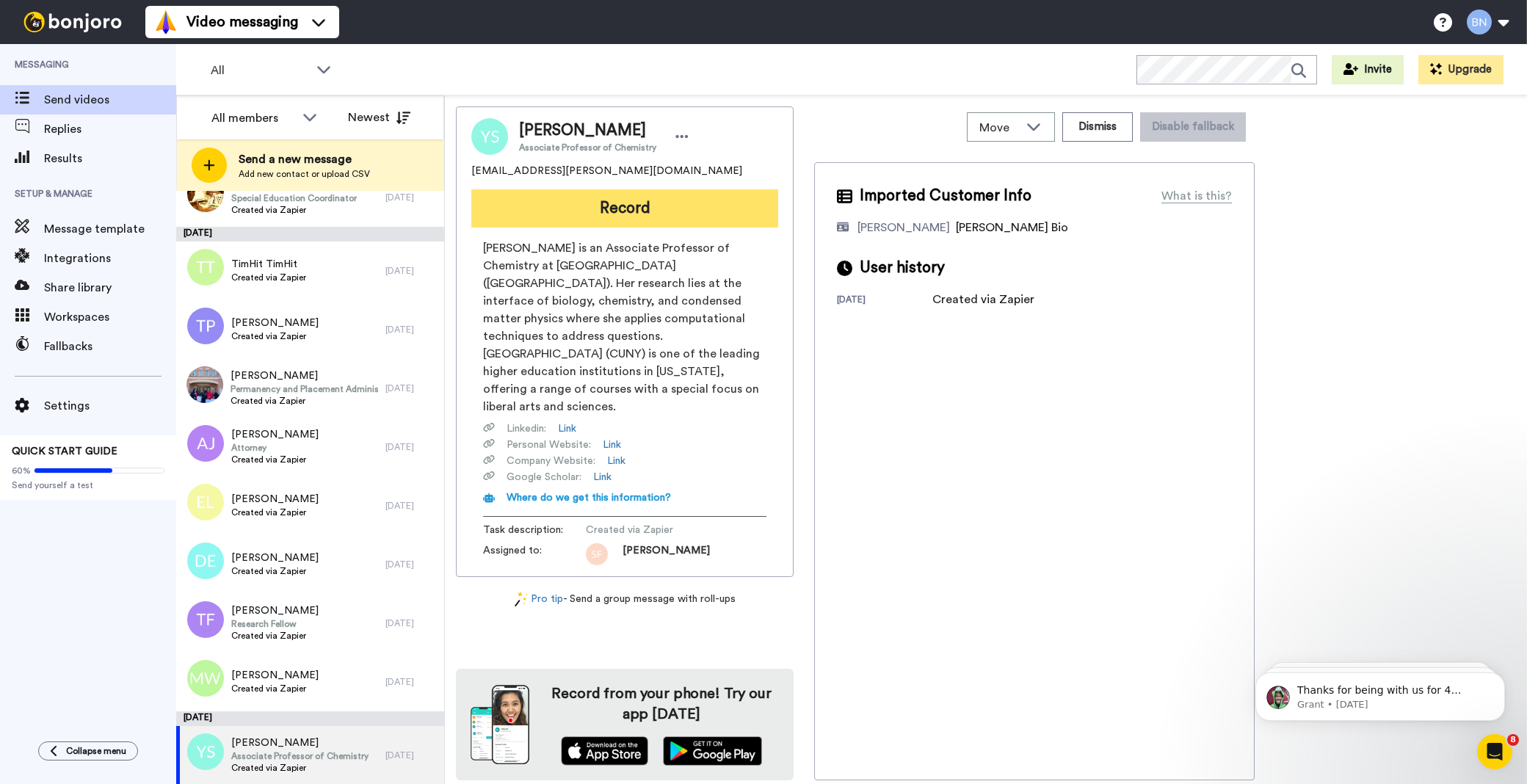
click at [659, 209] on button "Record" at bounding box center [625, 209] width 307 height 38
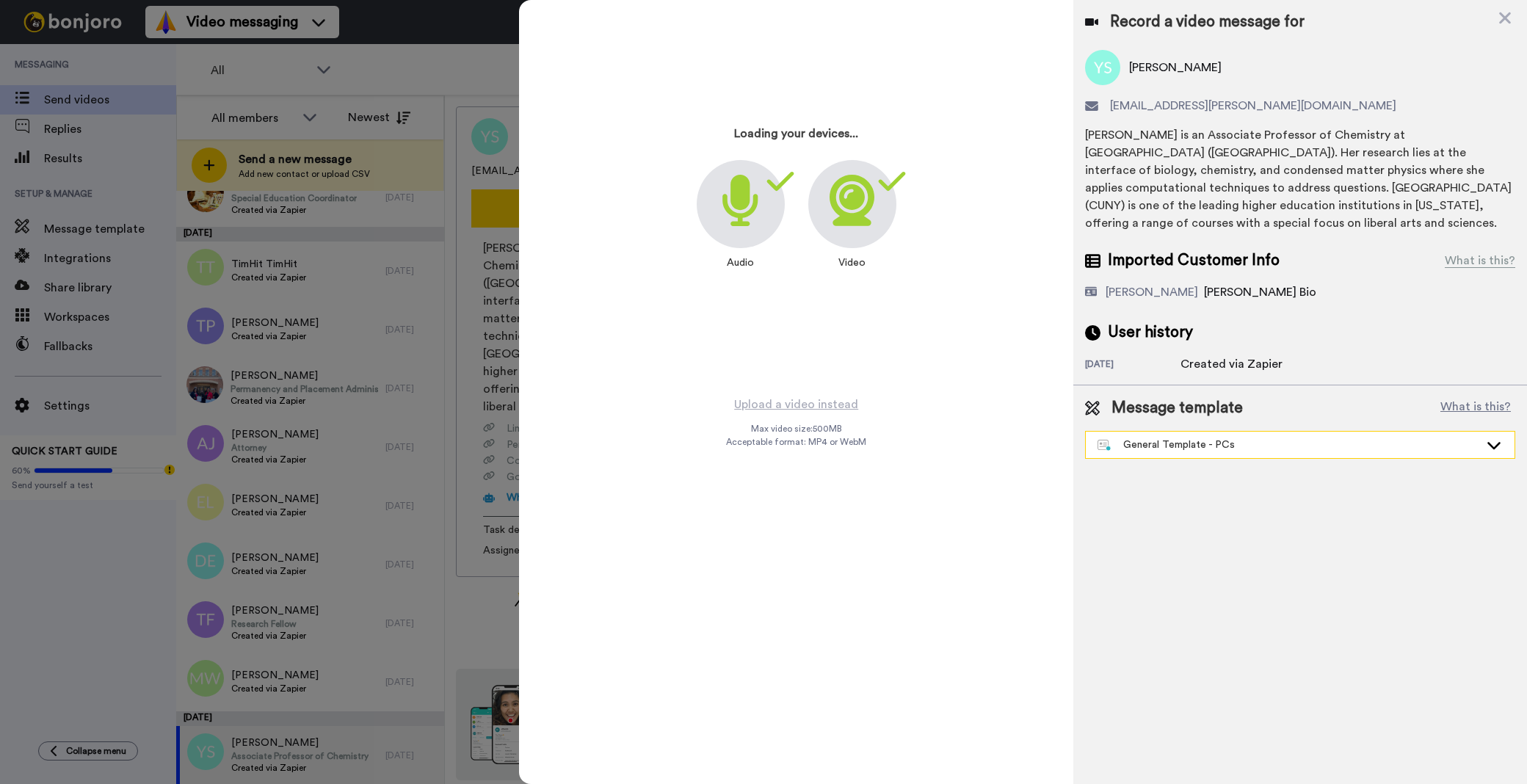
click at [1159, 437] on div "General Template - PCs" at bounding box center [1288, 445] width 382 height 15
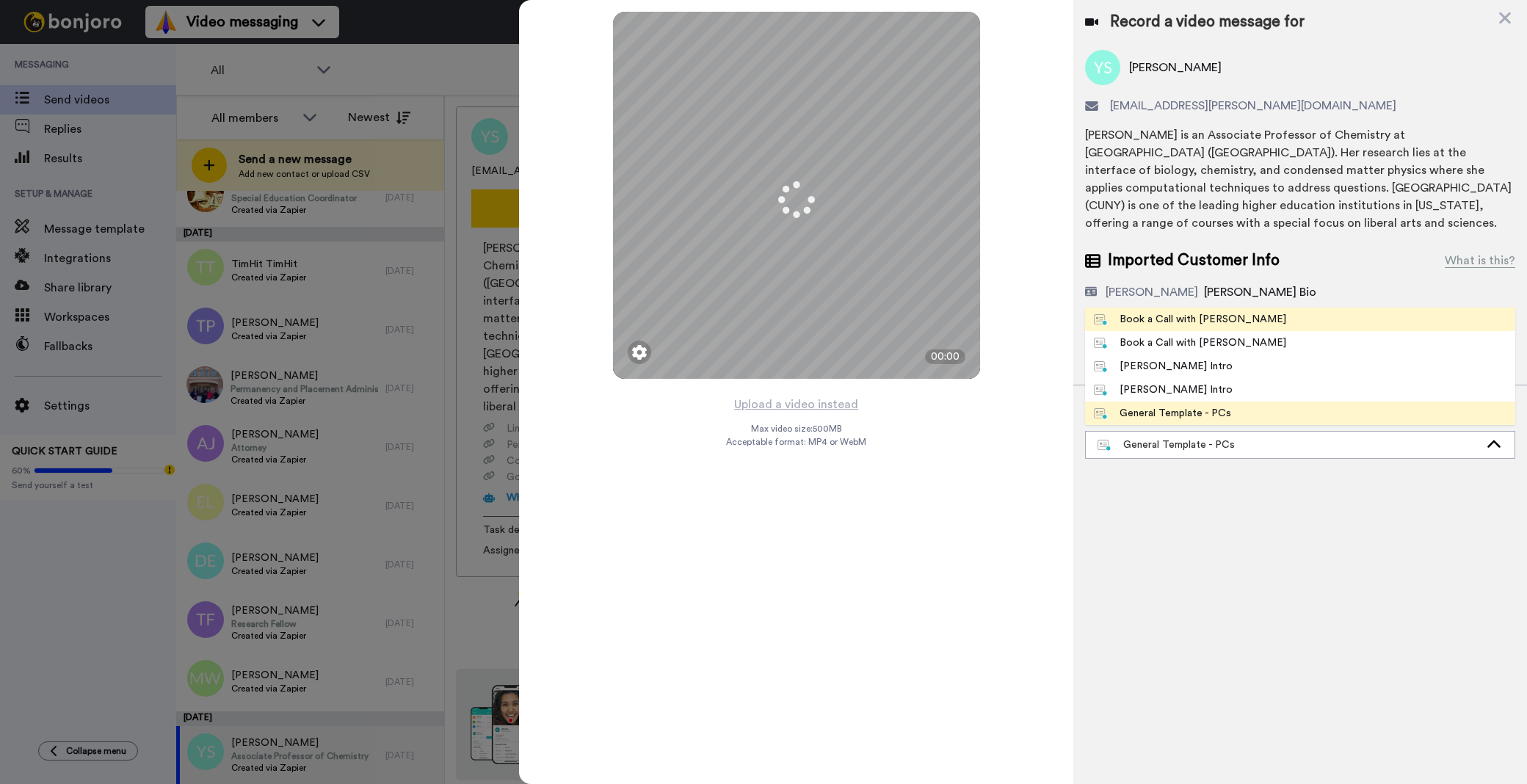
click at [1132, 312] on div "Book a Call with [PERSON_NAME]" at bounding box center [1189, 319] width 192 height 15
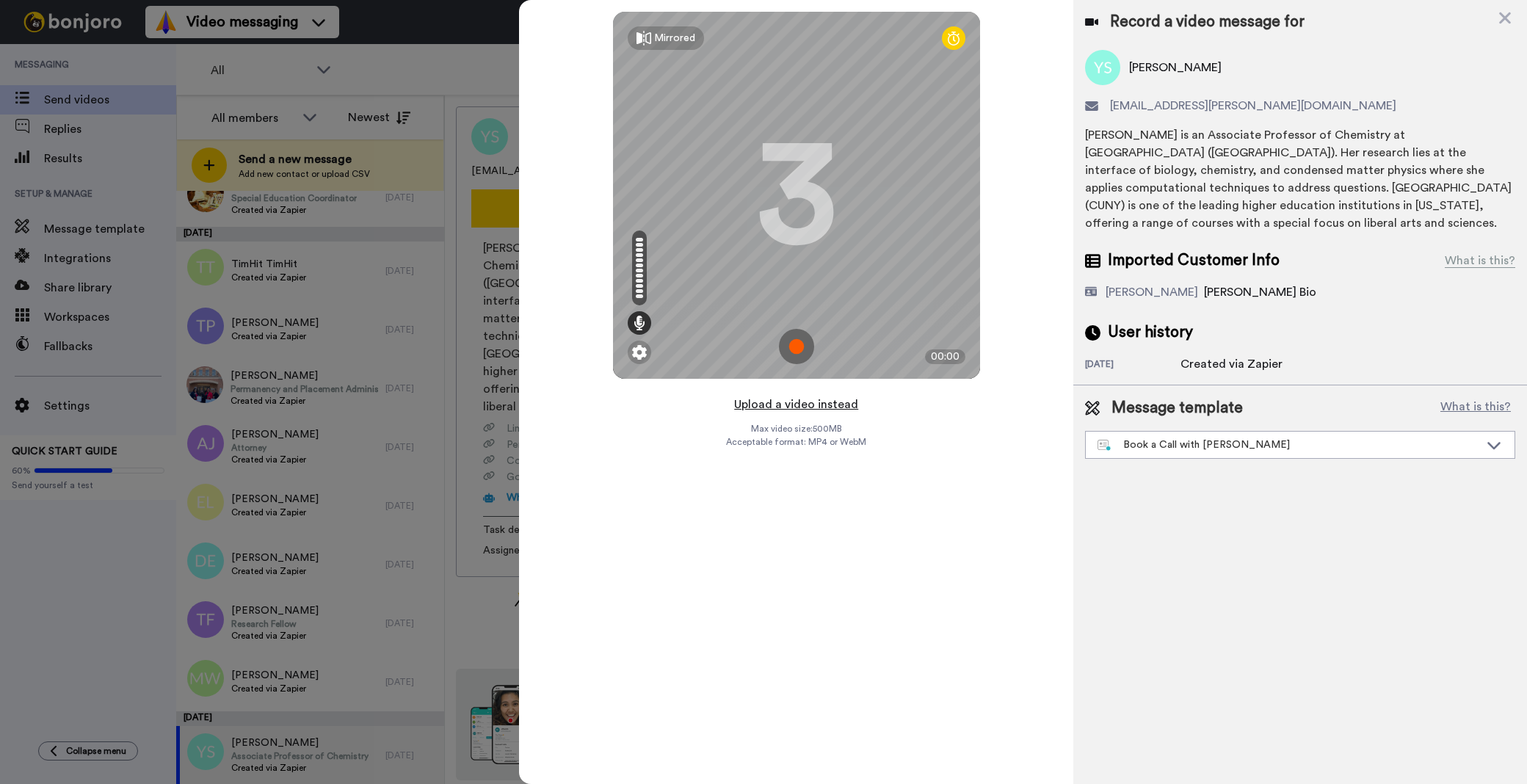
click at [793, 401] on button "Upload a video instead" at bounding box center [796, 404] width 133 height 19
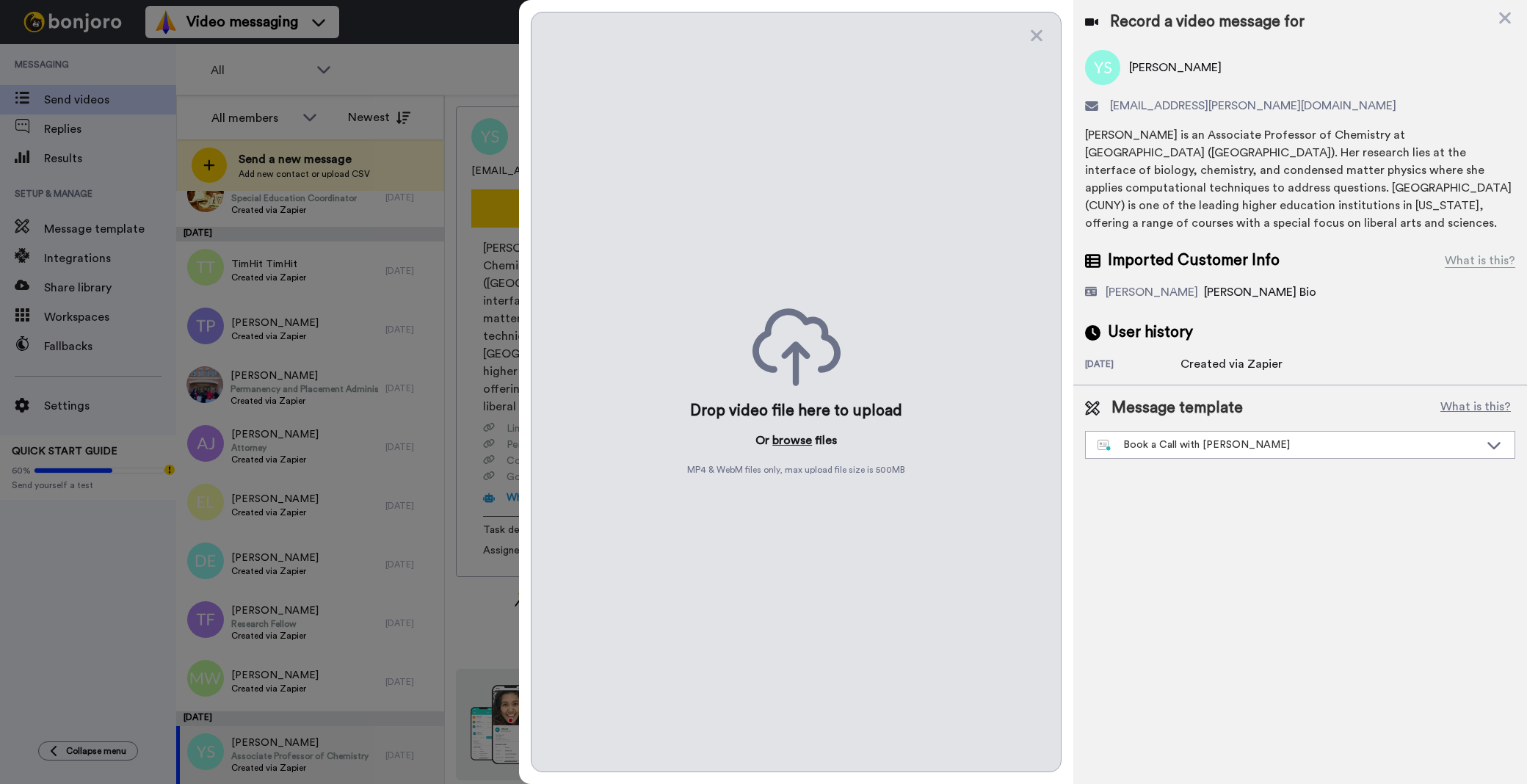
click at [793, 438] on button "browse" at bounding box center [793, 440] width 40 height 17
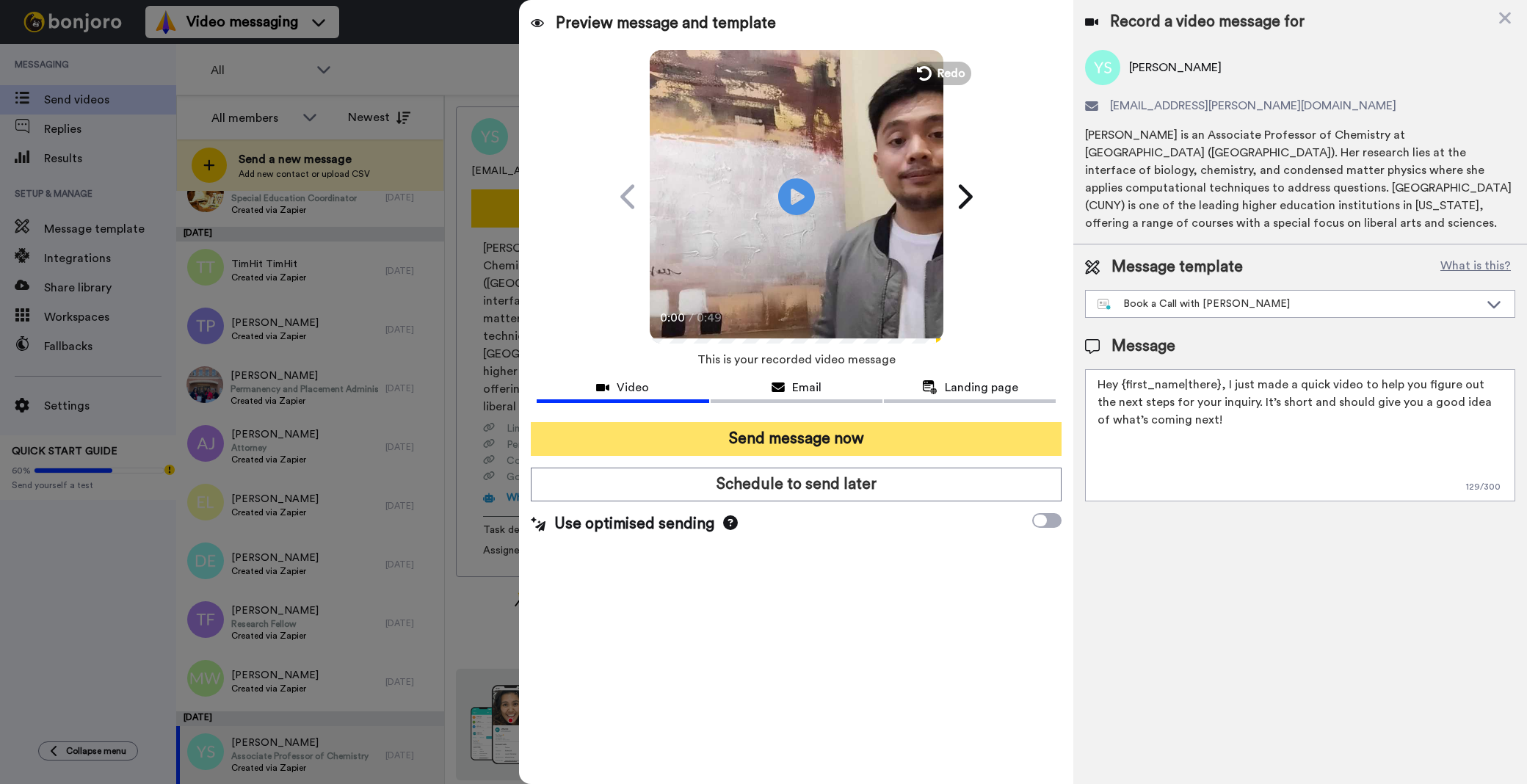
click at [898, 427] on button "Send message now" at bounding box center [796, 439] width 531 height 34
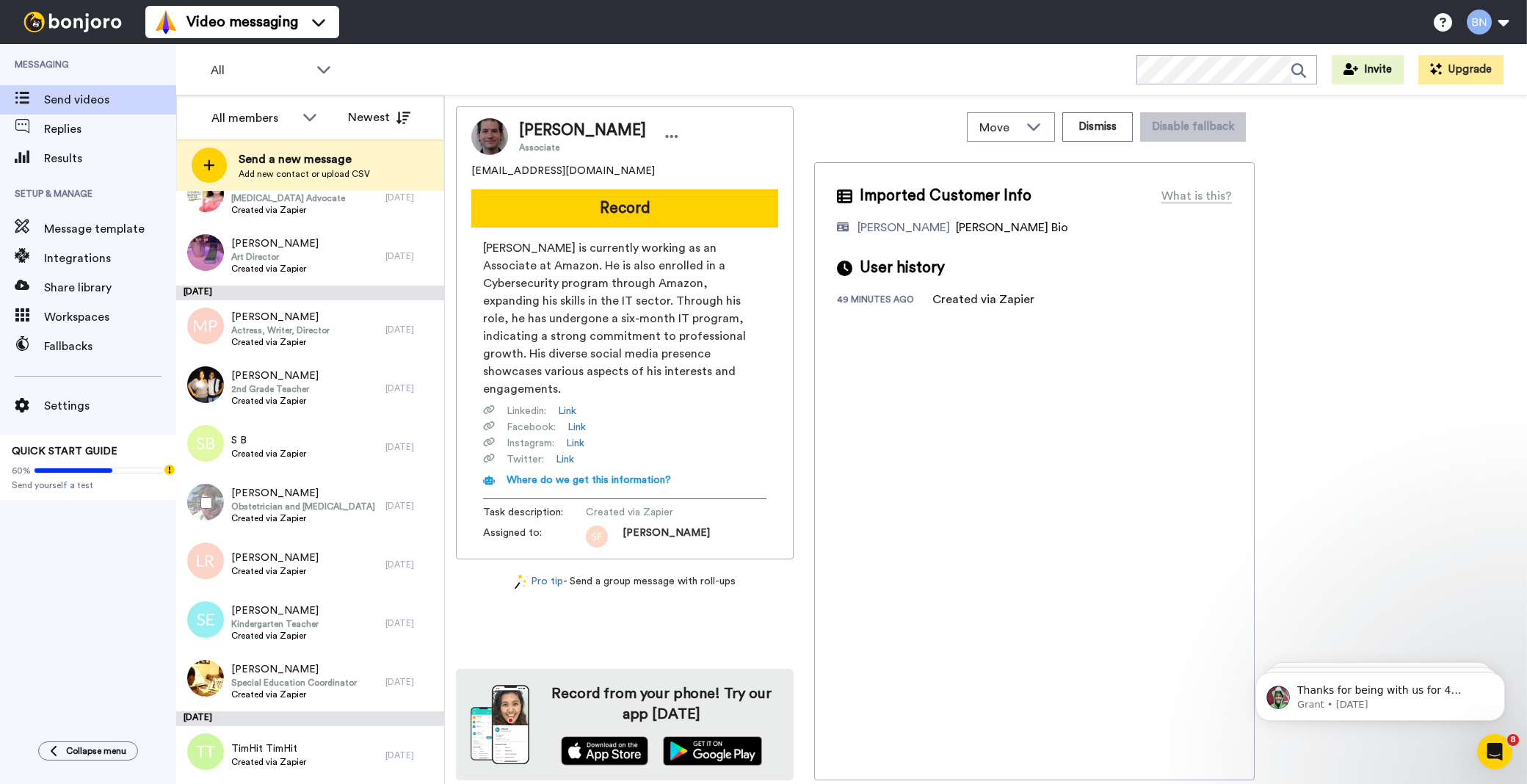
scroll to position [5849, 0]
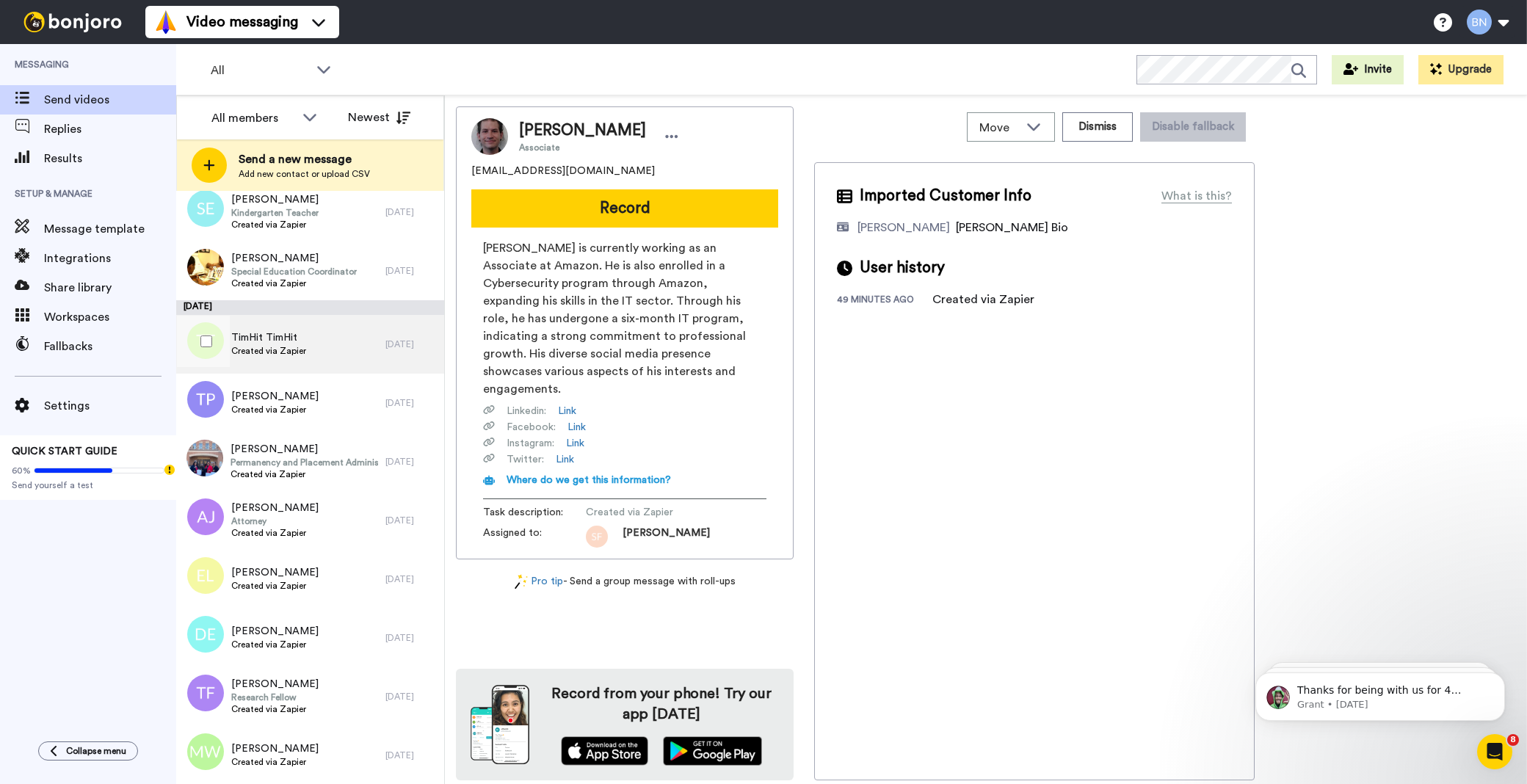
click at [347, 338] on div "TimHit TimHit Created via Zapier" at bounding box center [281, 344] width 210 height 59
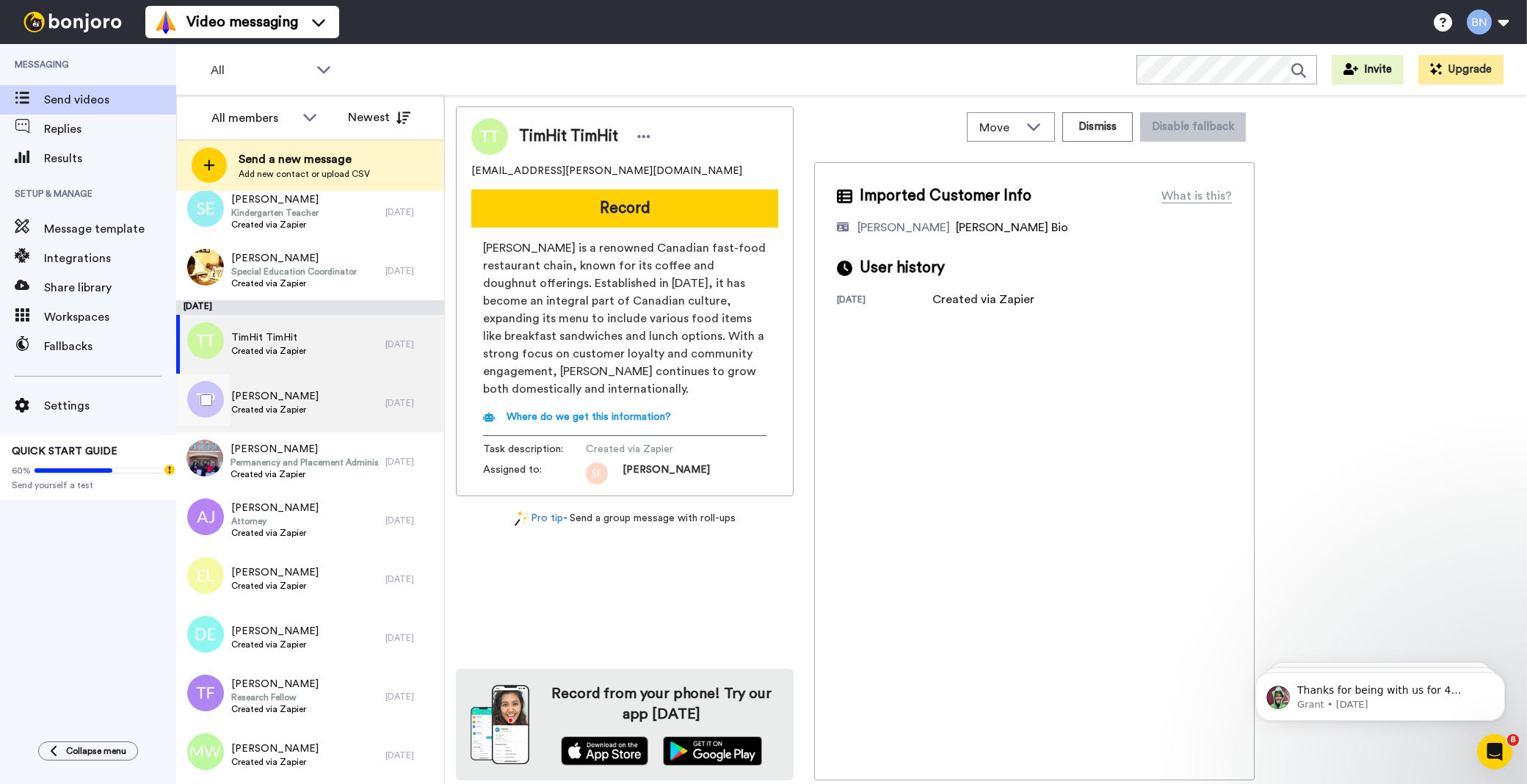
click at [309, 409] on div "[PERSON_NAME] Created via Zapier" at bounding box center [281, 402] width 210 height 59
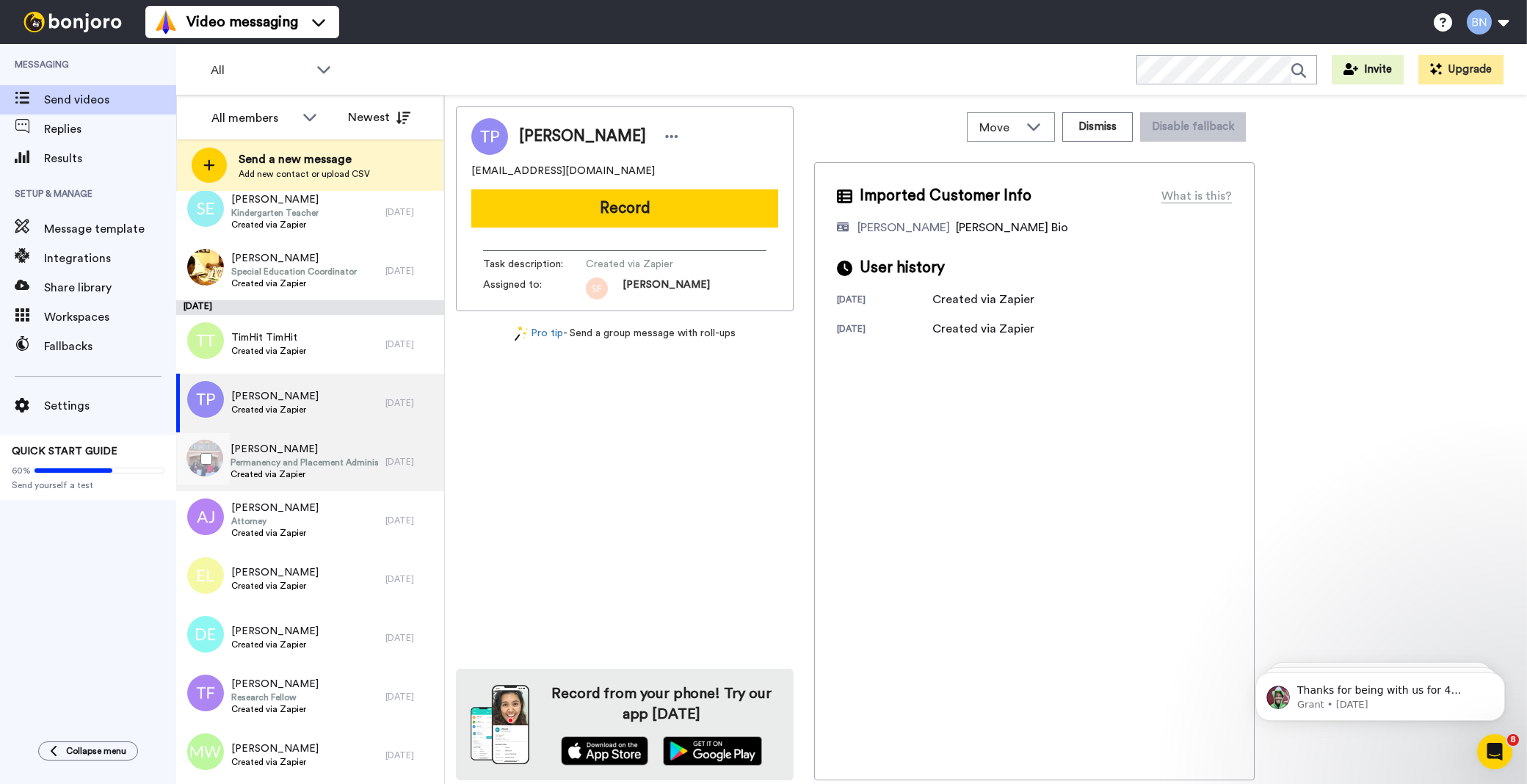
click at [304, 473] on span "Created via Zapier" at bounding box center [304, 474] width 147 height 12
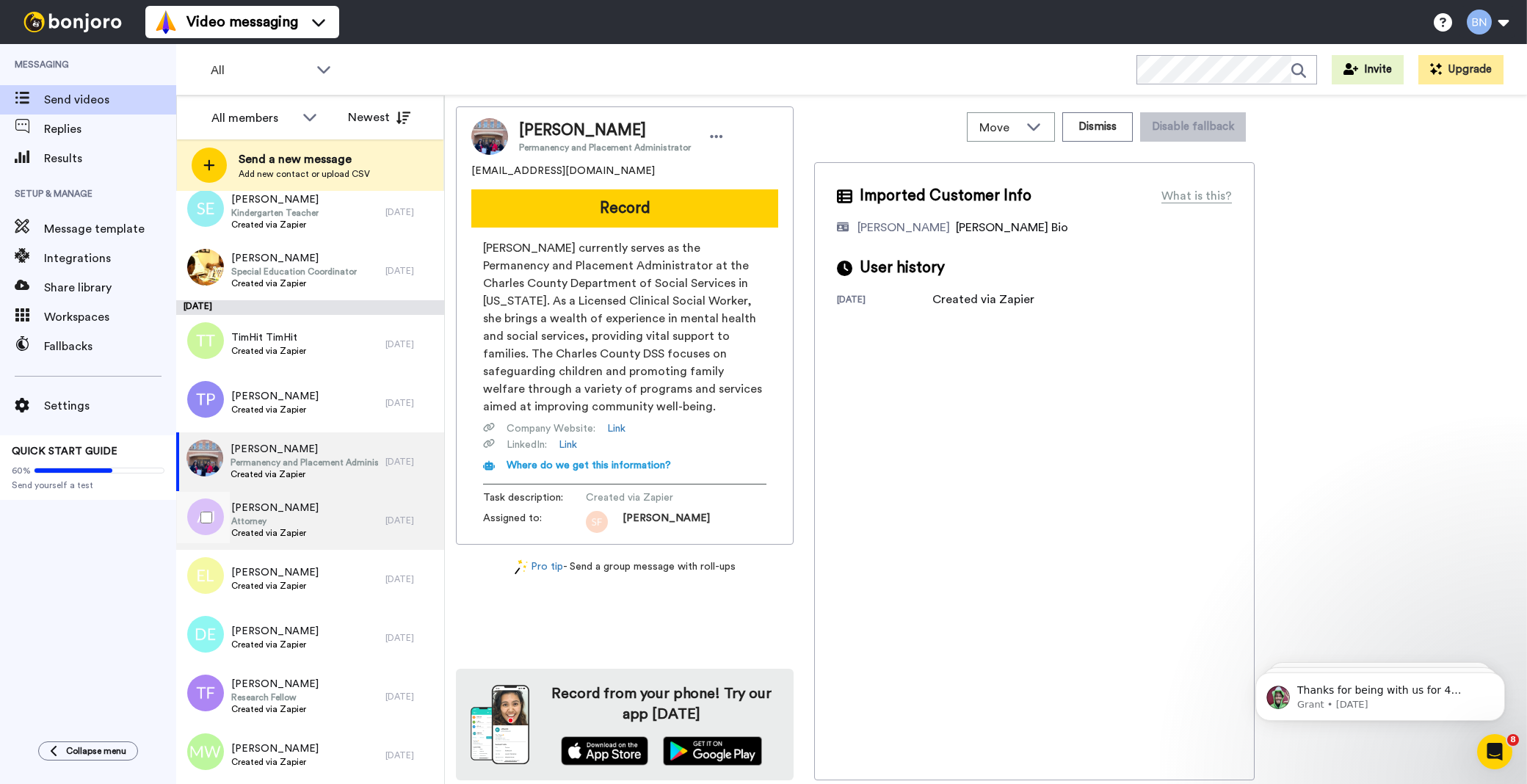
click at [310, 518] on span "Attorney" at bounding box center [274, 521] width 87 height 12
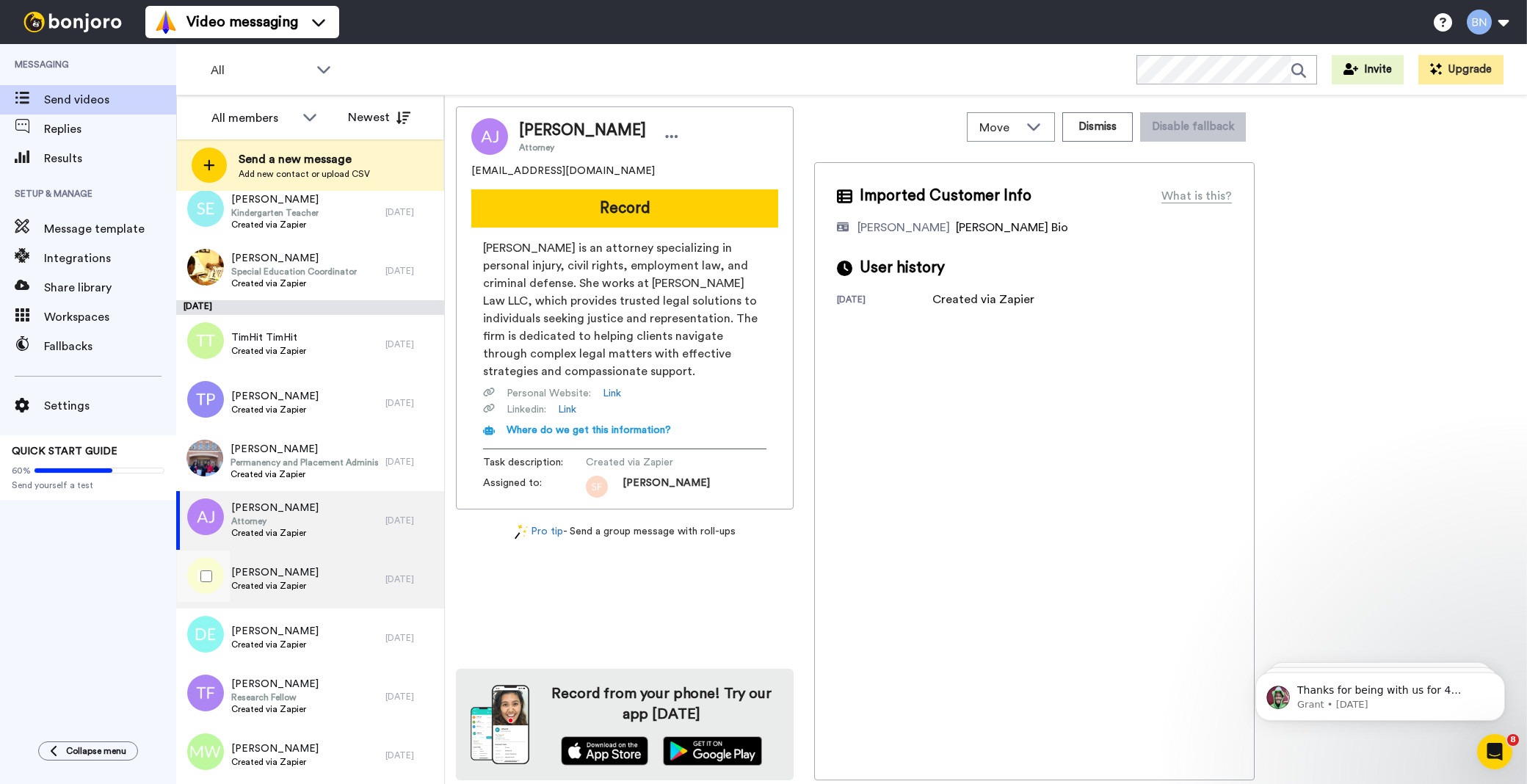
click at [303, 573] on span "[PERSON_NAME]" at bounding box center [274, 573] width 87 height 15
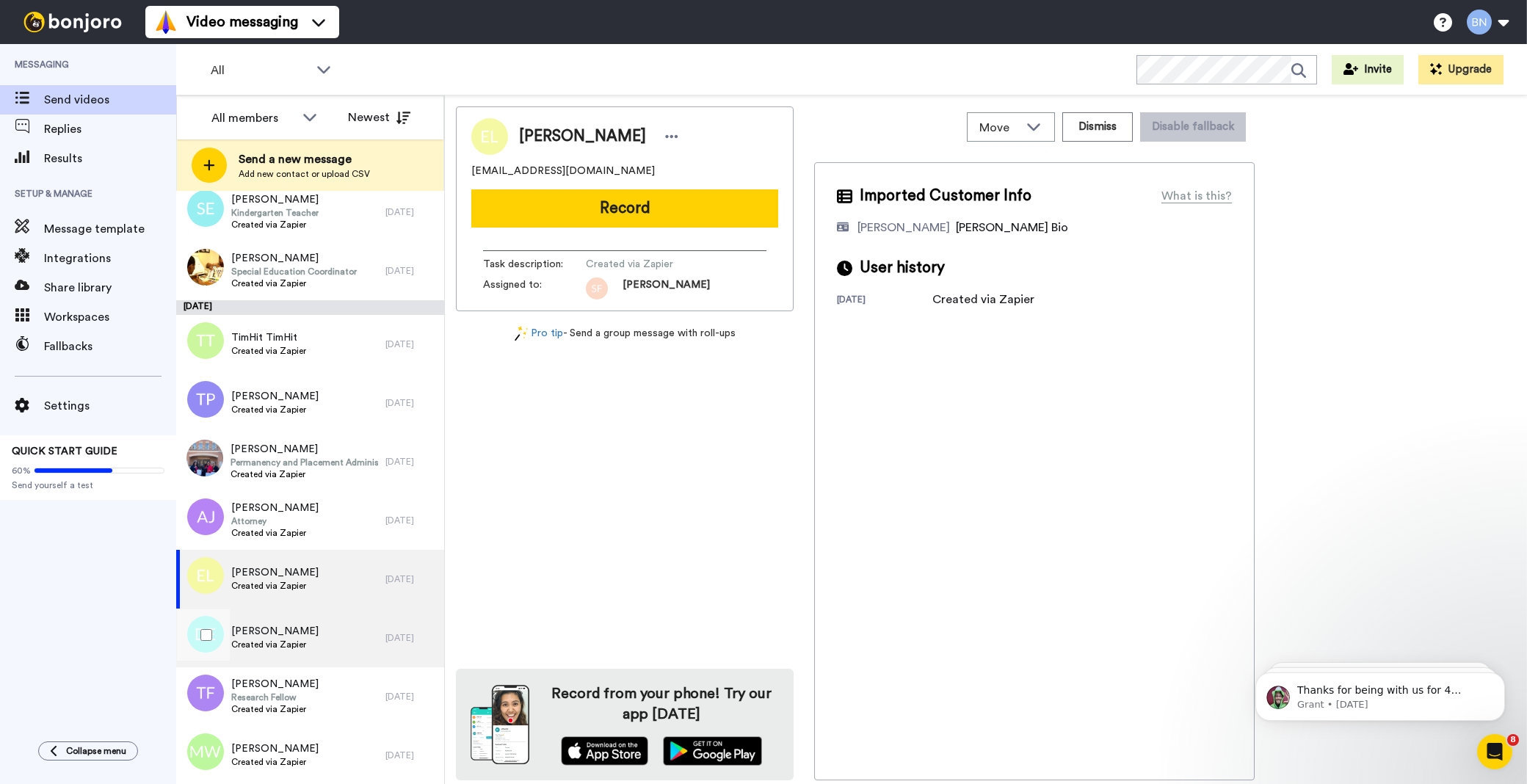
click at [299, 663] on div "[PERSON_NAME] Created via Zapier" at bounding box center [281, 638] width 210 height 59
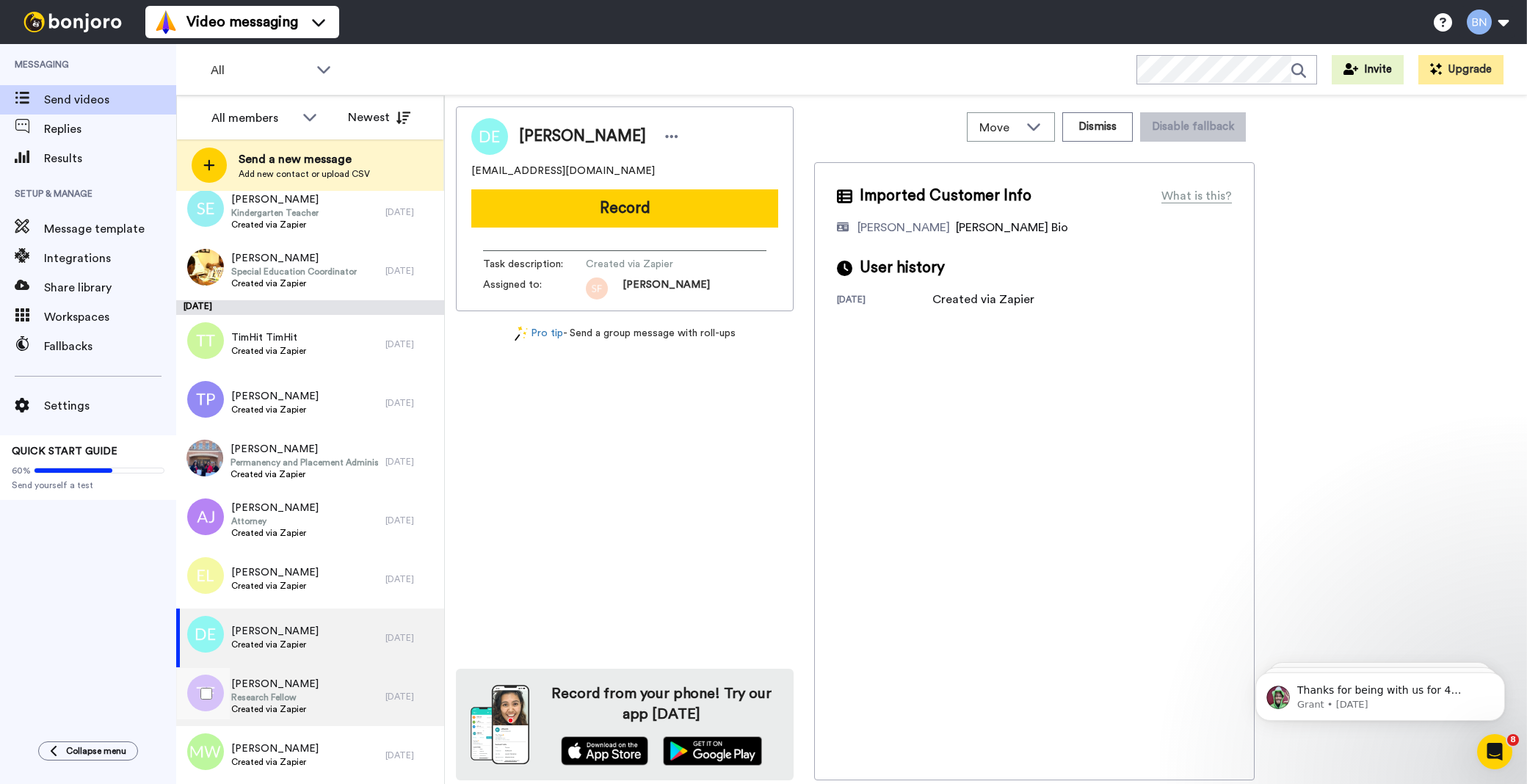
click at [294, 693] on span "Research Fellow" at bounding box center [274, 697] width 87 height 12
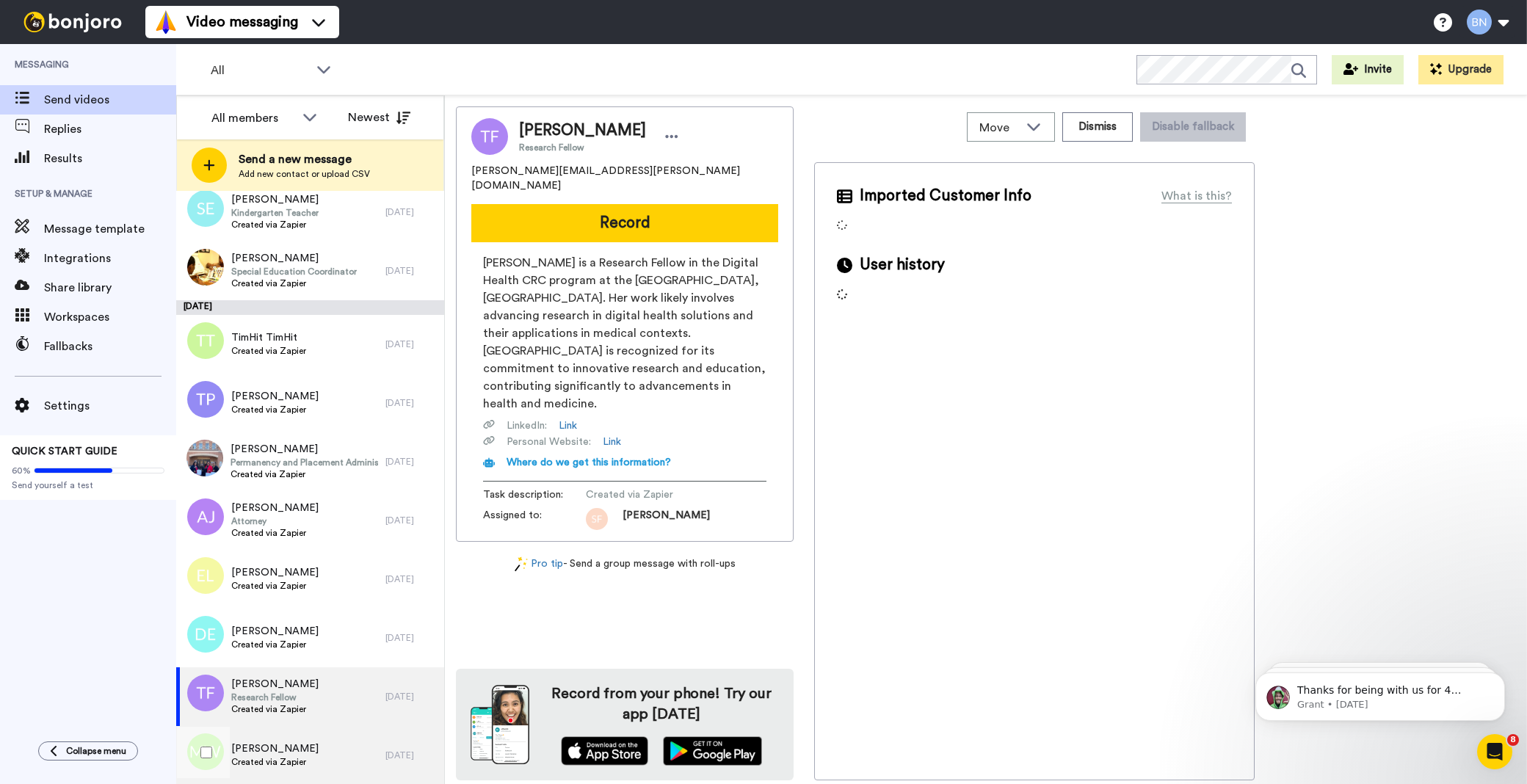
click at [272, 752] on span "[PERSON_NAME]" at bounding box center [274, 748] width 87 height 15
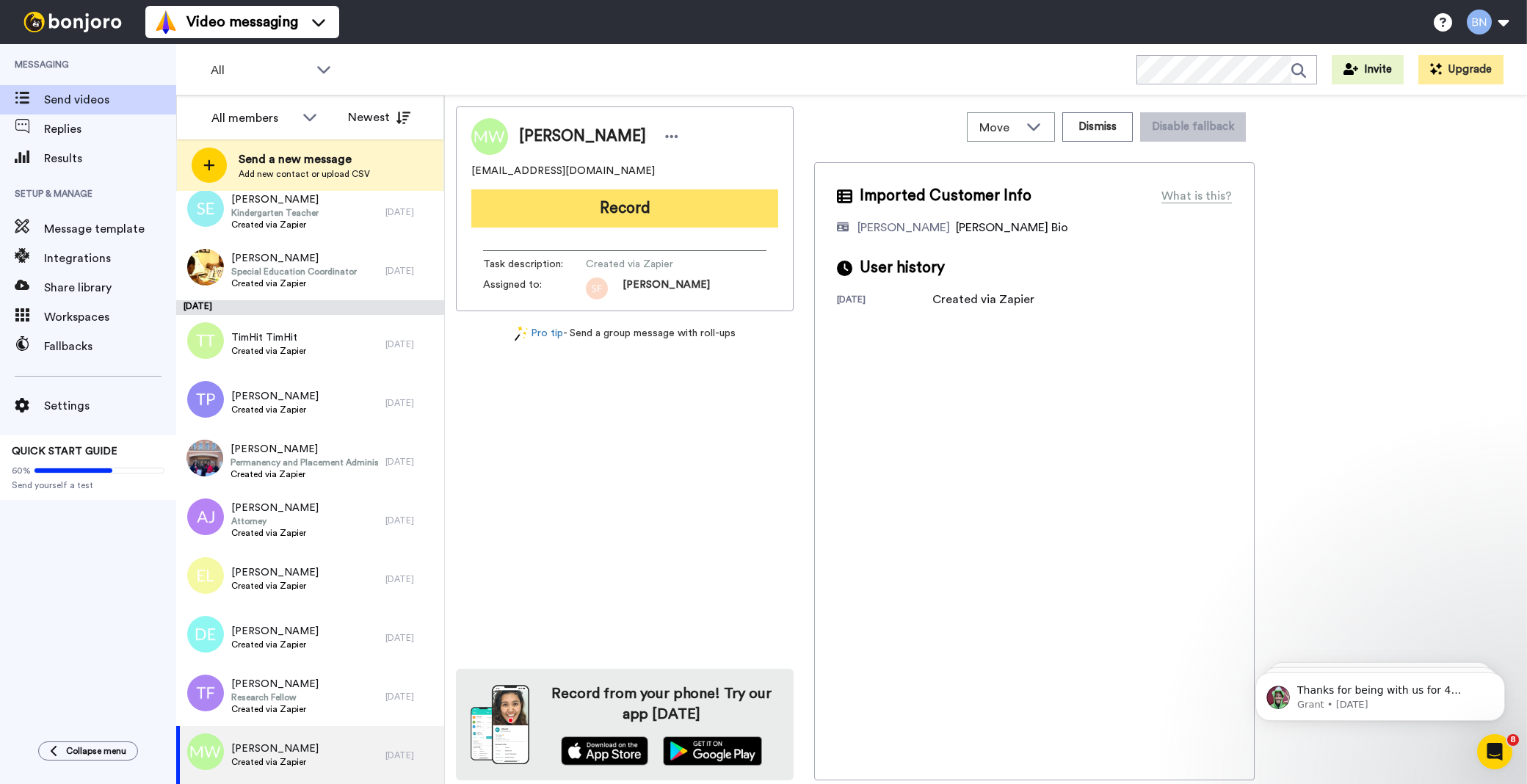
click at [646, 196] on button "Record" at bounding box center [625, 209] width 307 height 38
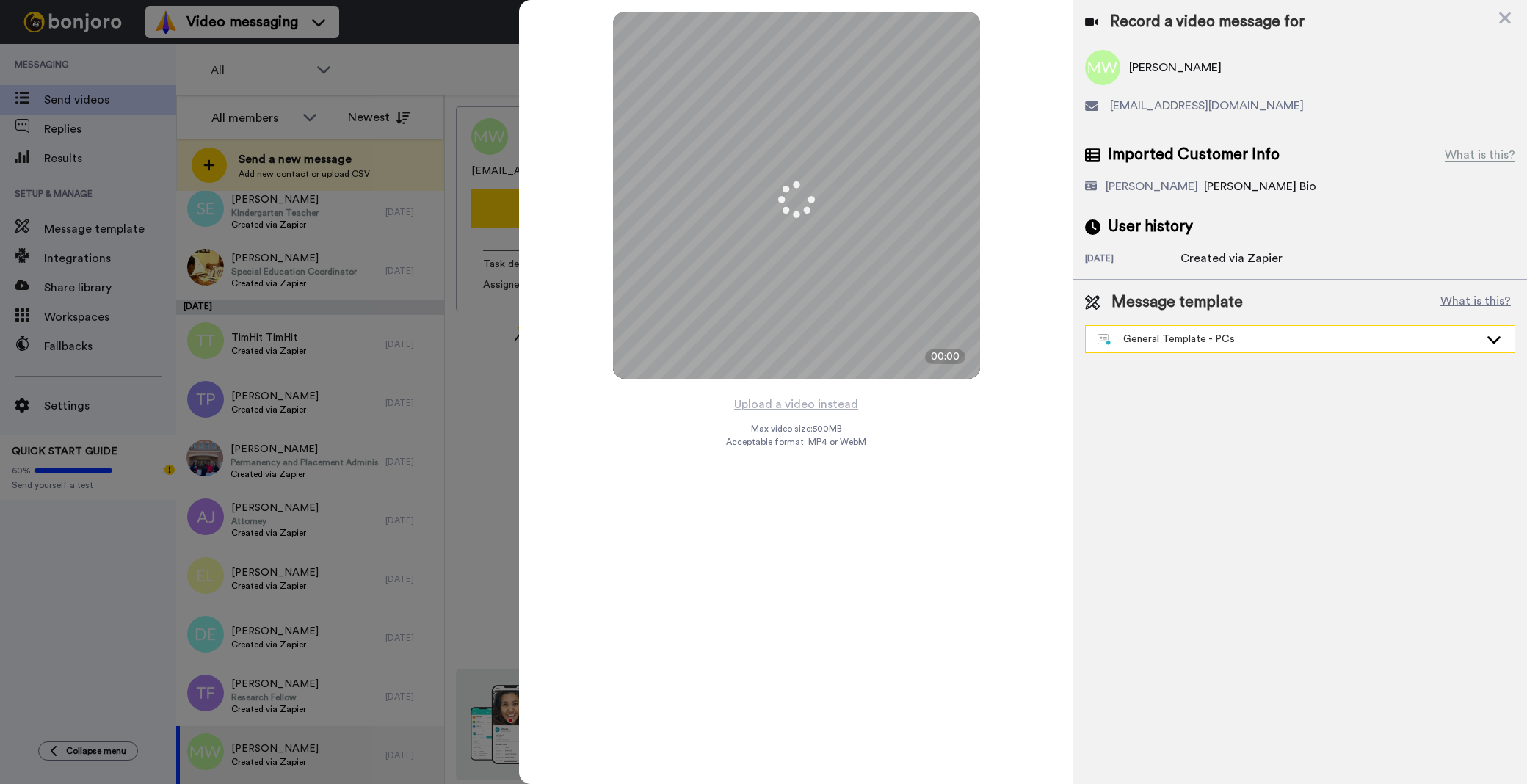
click at [1148, 335] on div "General Template - PCs" at bounding box center [1288, 339] width 382 height 15
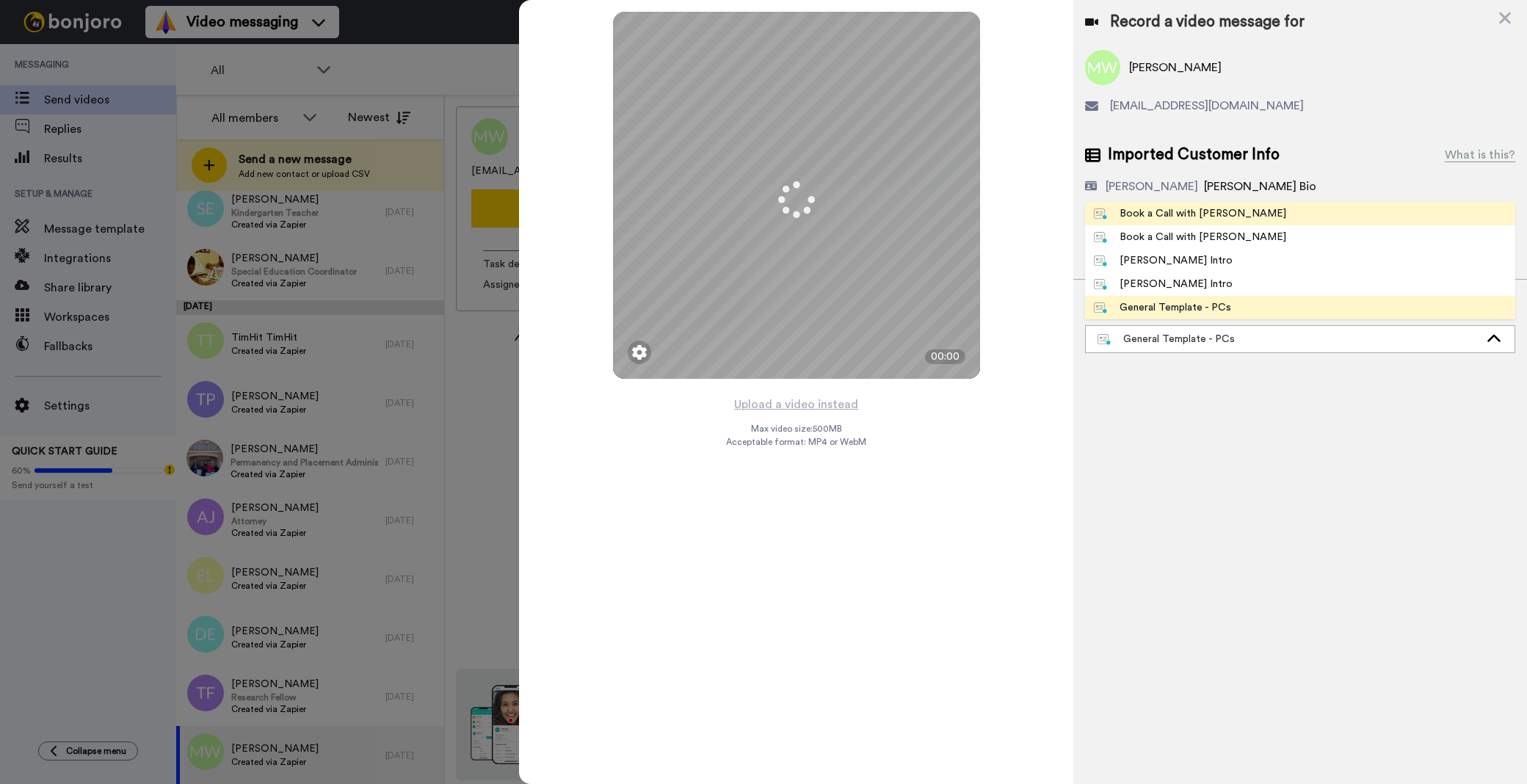
click at [1188, 214] on div "Book a Call with [PERSON_NAME]" at bounding box center [1189, 214] width 192 height 15
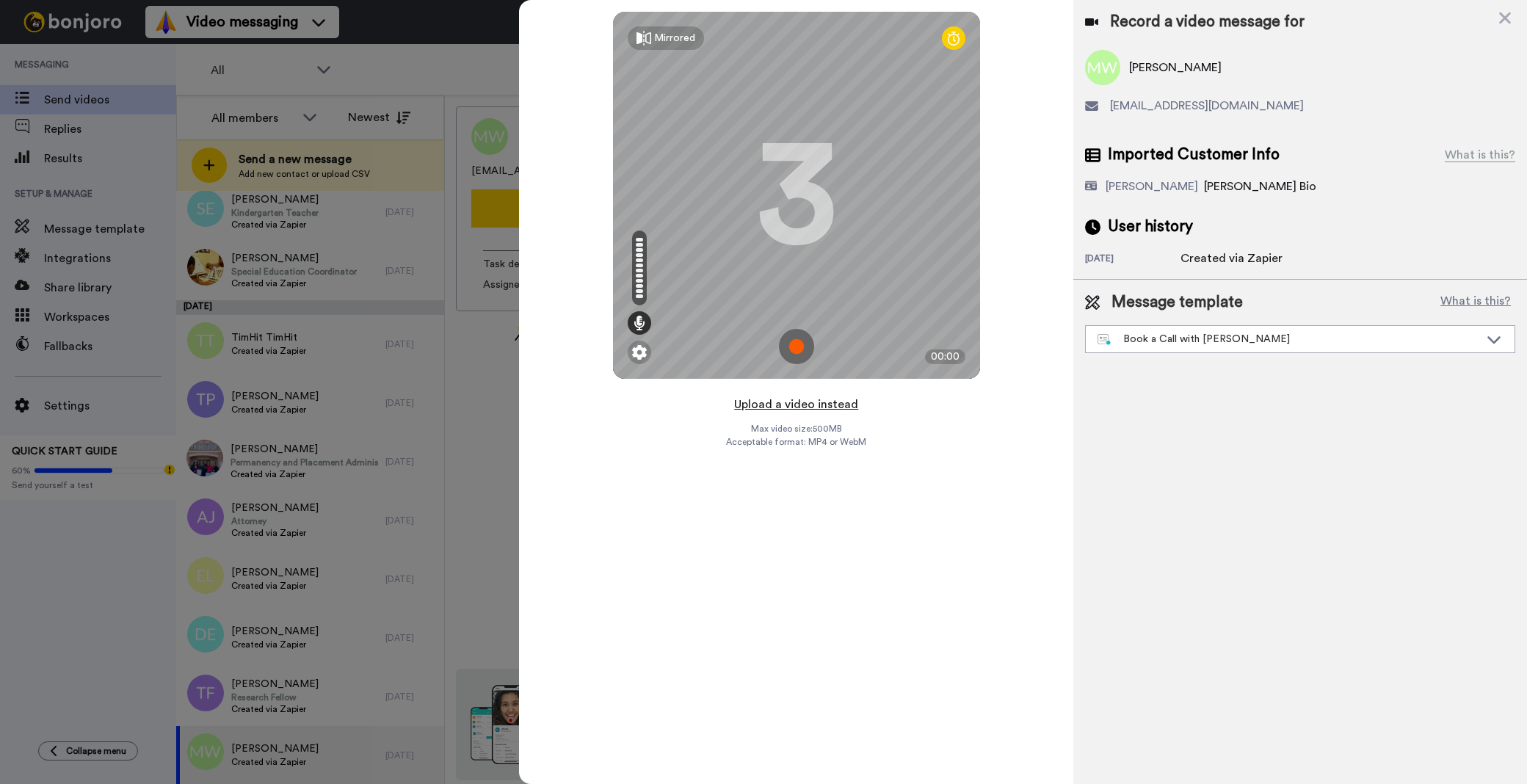
click at [784, 405] on button "Upload a video instead" at bounding box center [796, 404] width 133 height 19
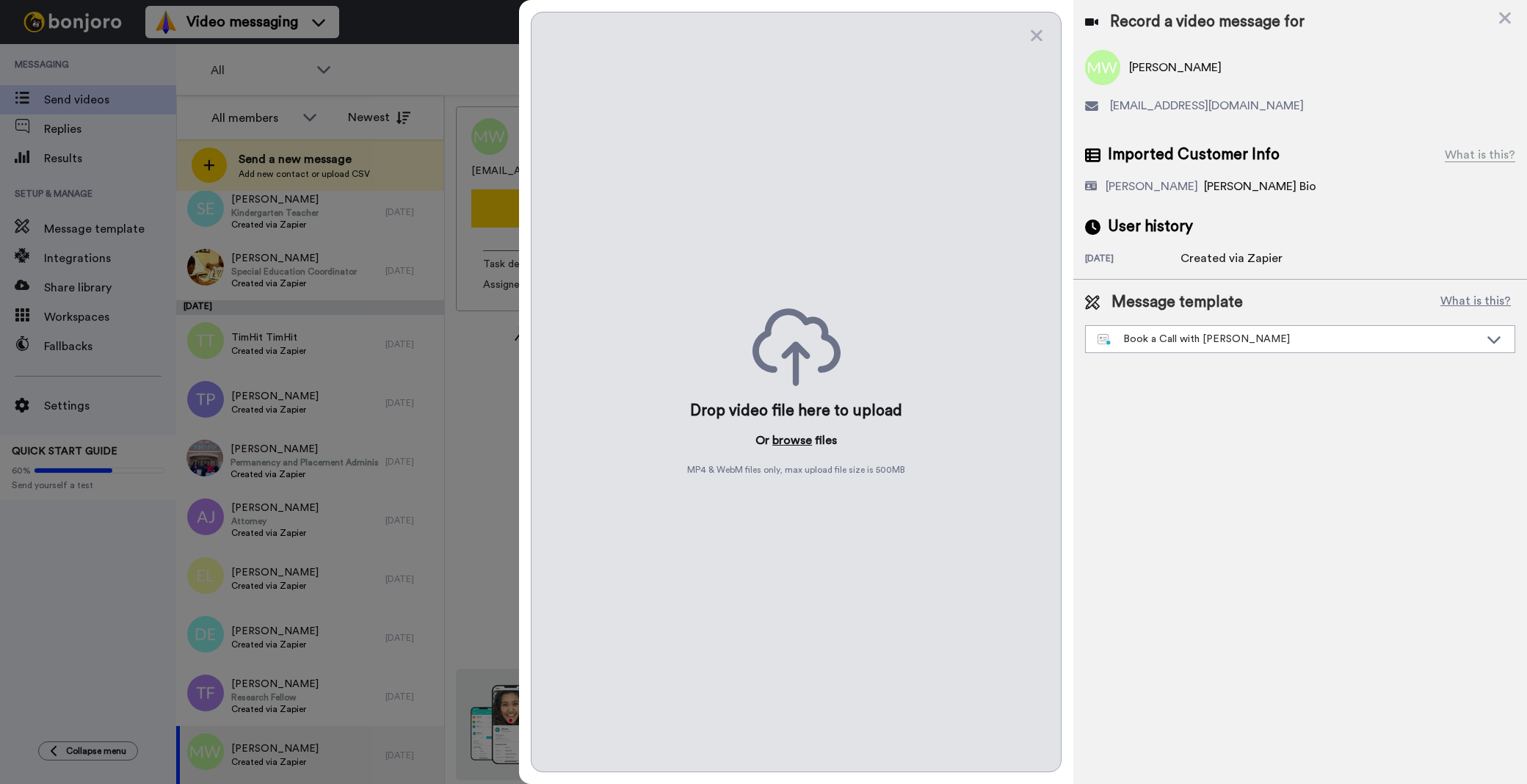
click at [800, 441] on button "browse" at bounding box center [793, 440] width 40 height 17
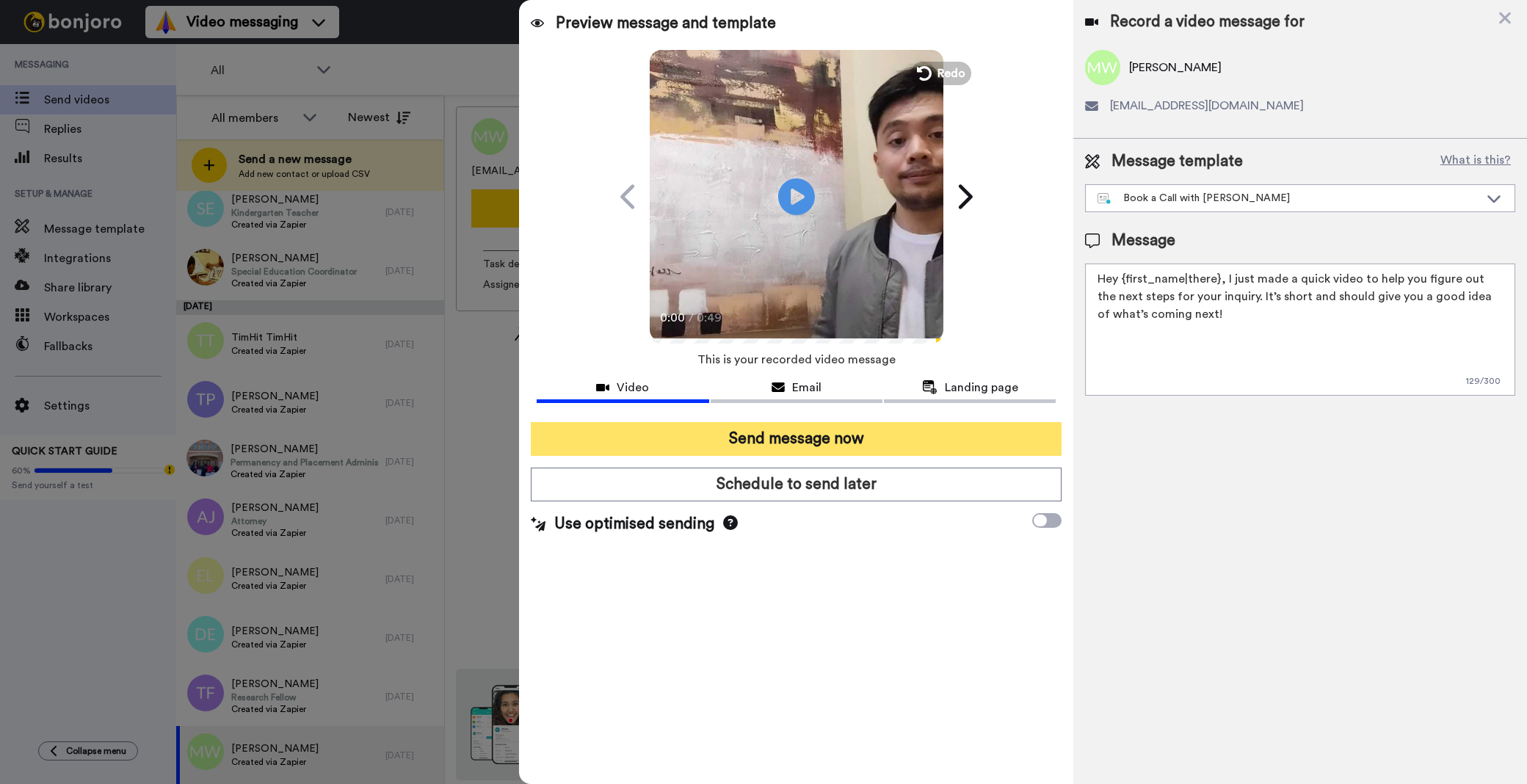
click at [963, 449] on button "Send message now" at bounding box center [796, 439] width 531 height 34
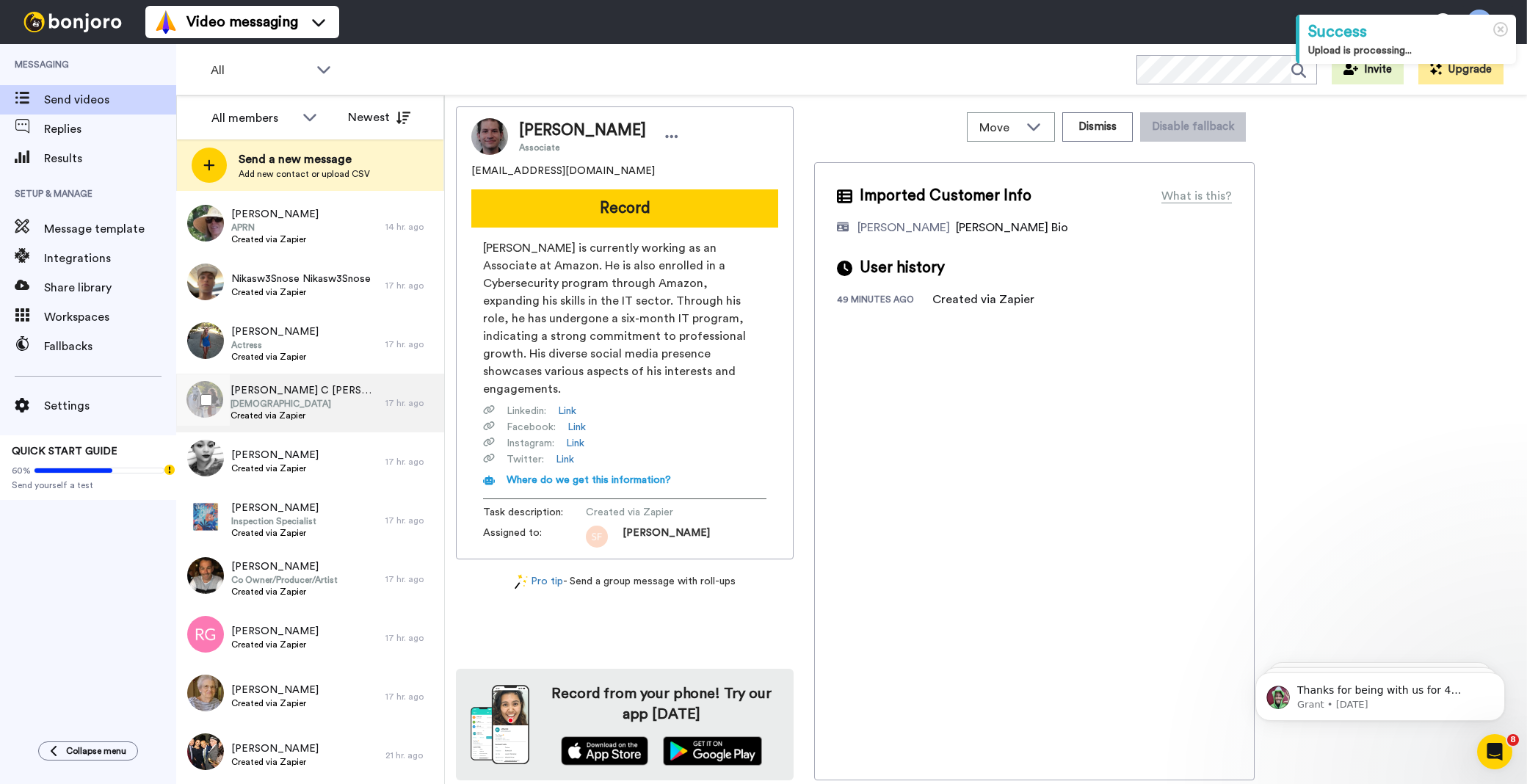
click at [341, 412] on span "Created via Zapier" at bounding box center [304, 416] width 147 height 12
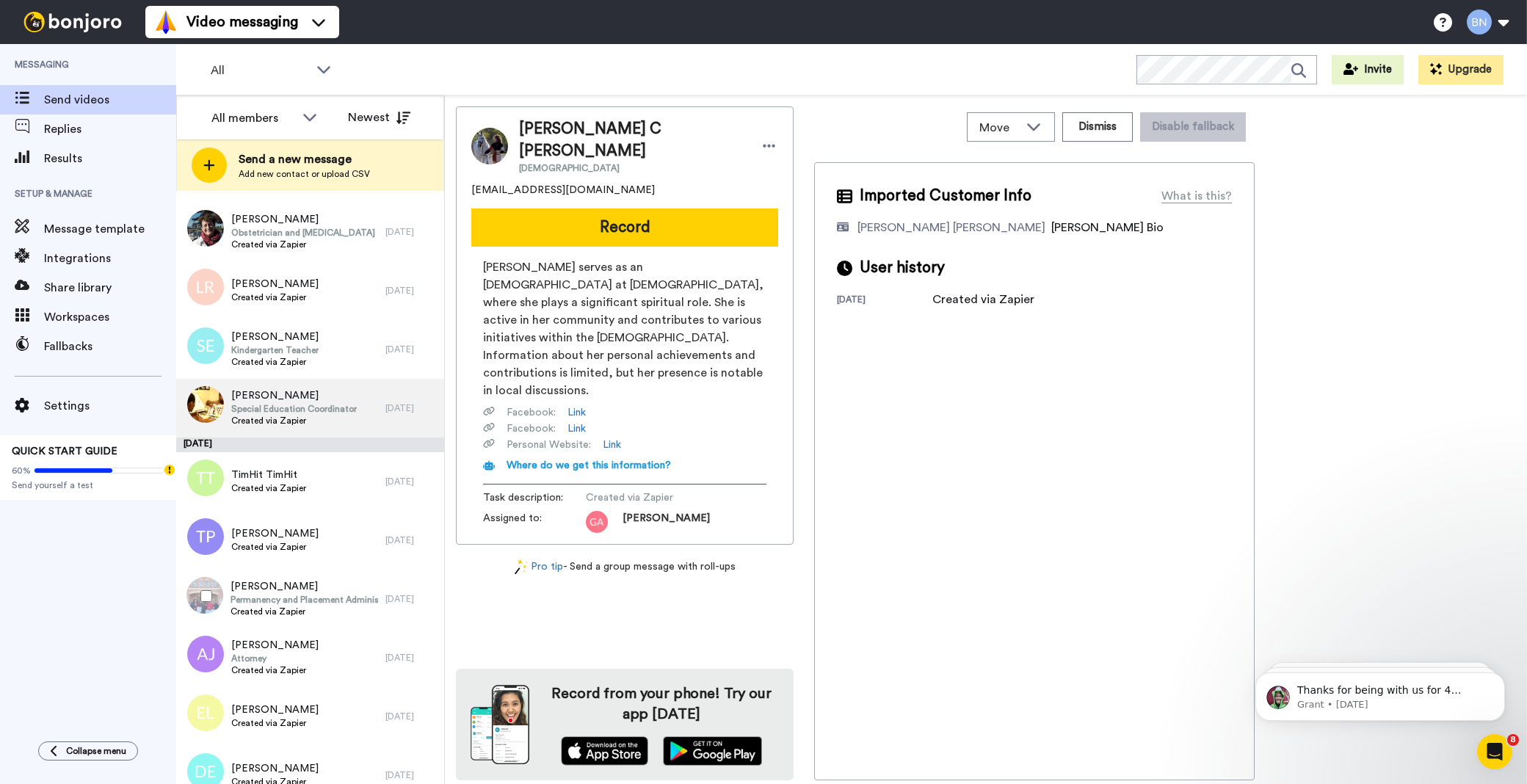
scroll to position [5791, 0]
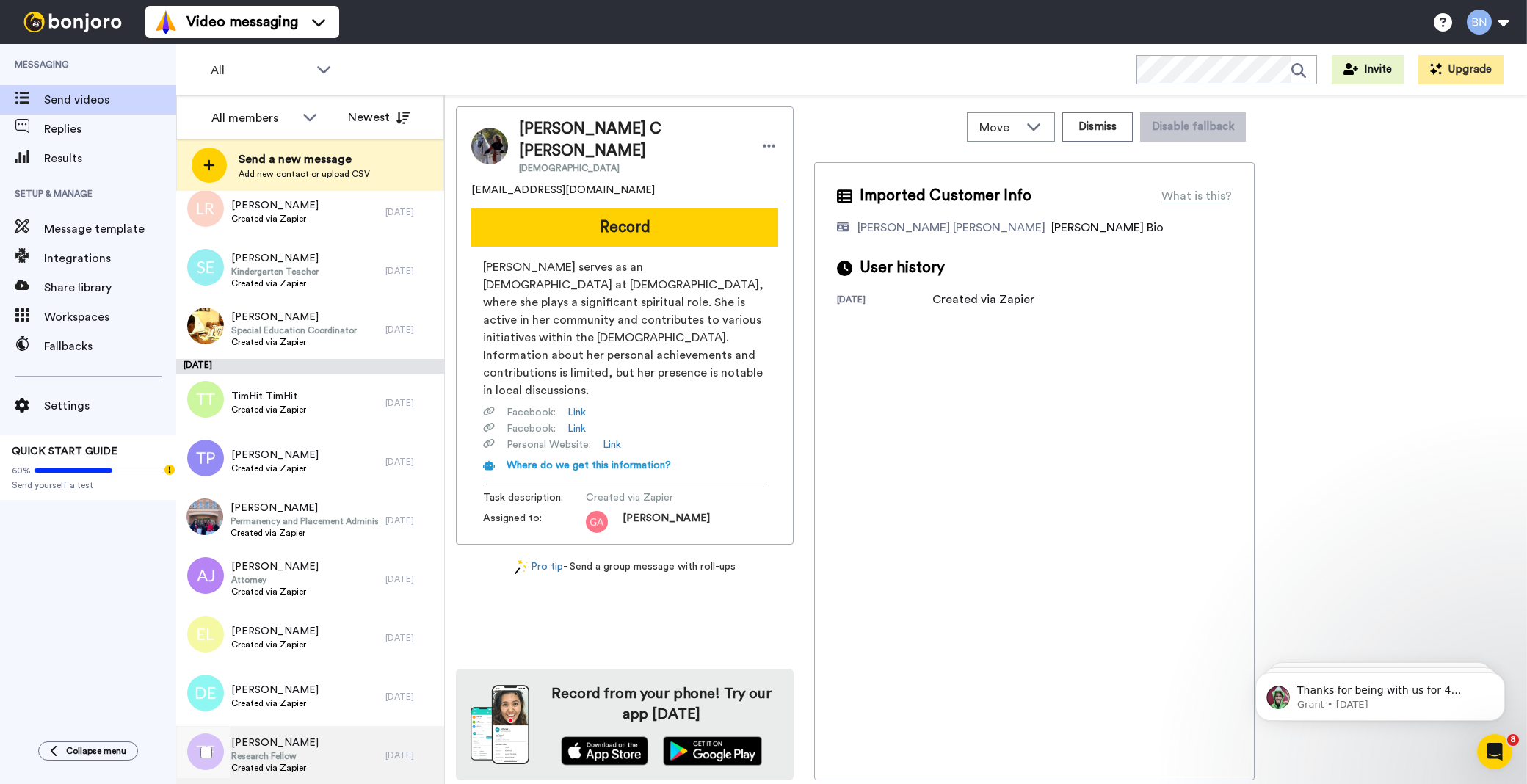
click at [278, 759] on span "Research Fellow" at bounding box center [274, 756] width 87 height 12
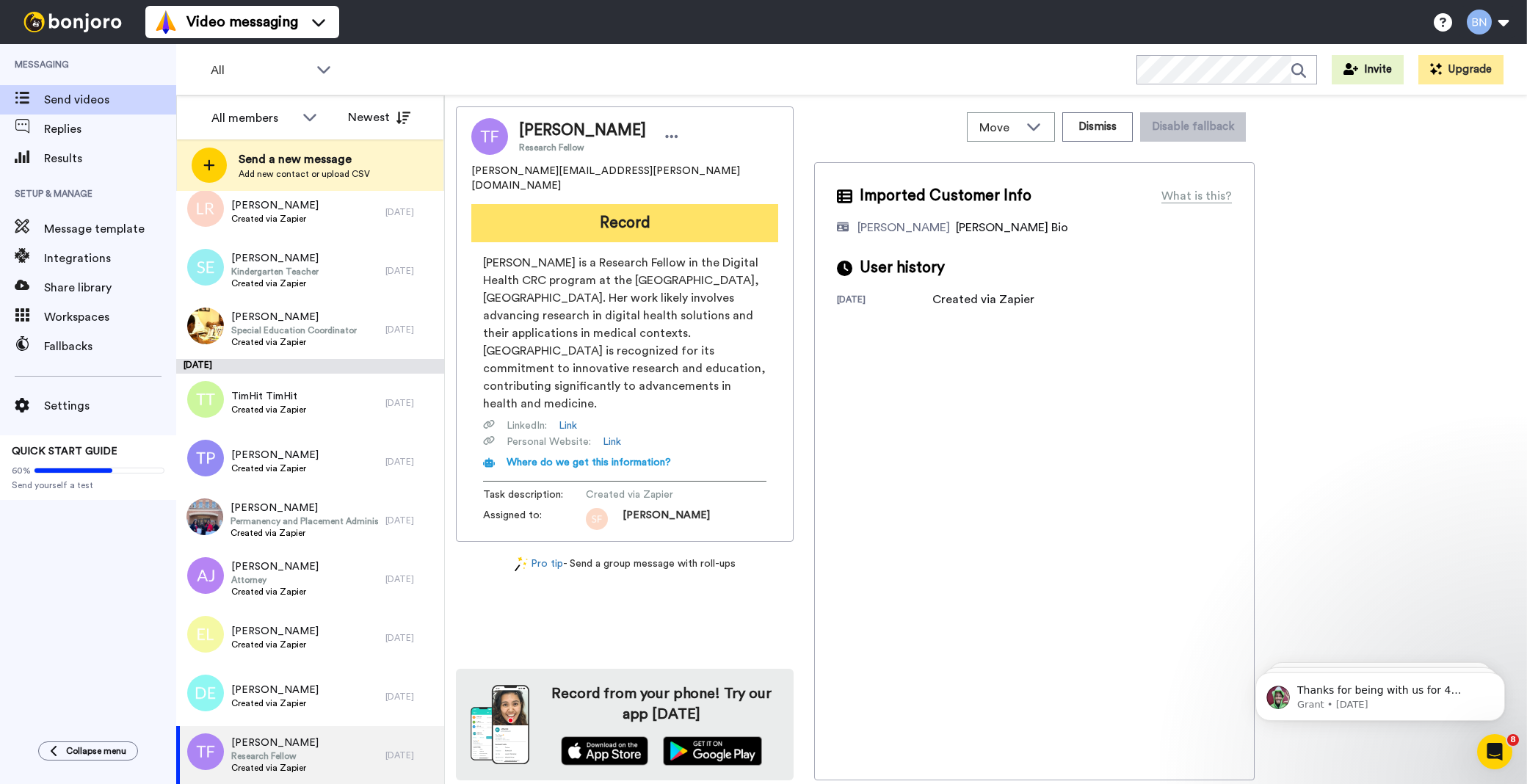
click at [702, 220] on button "Record" at bounding box center [625, 223] width 307 height 38
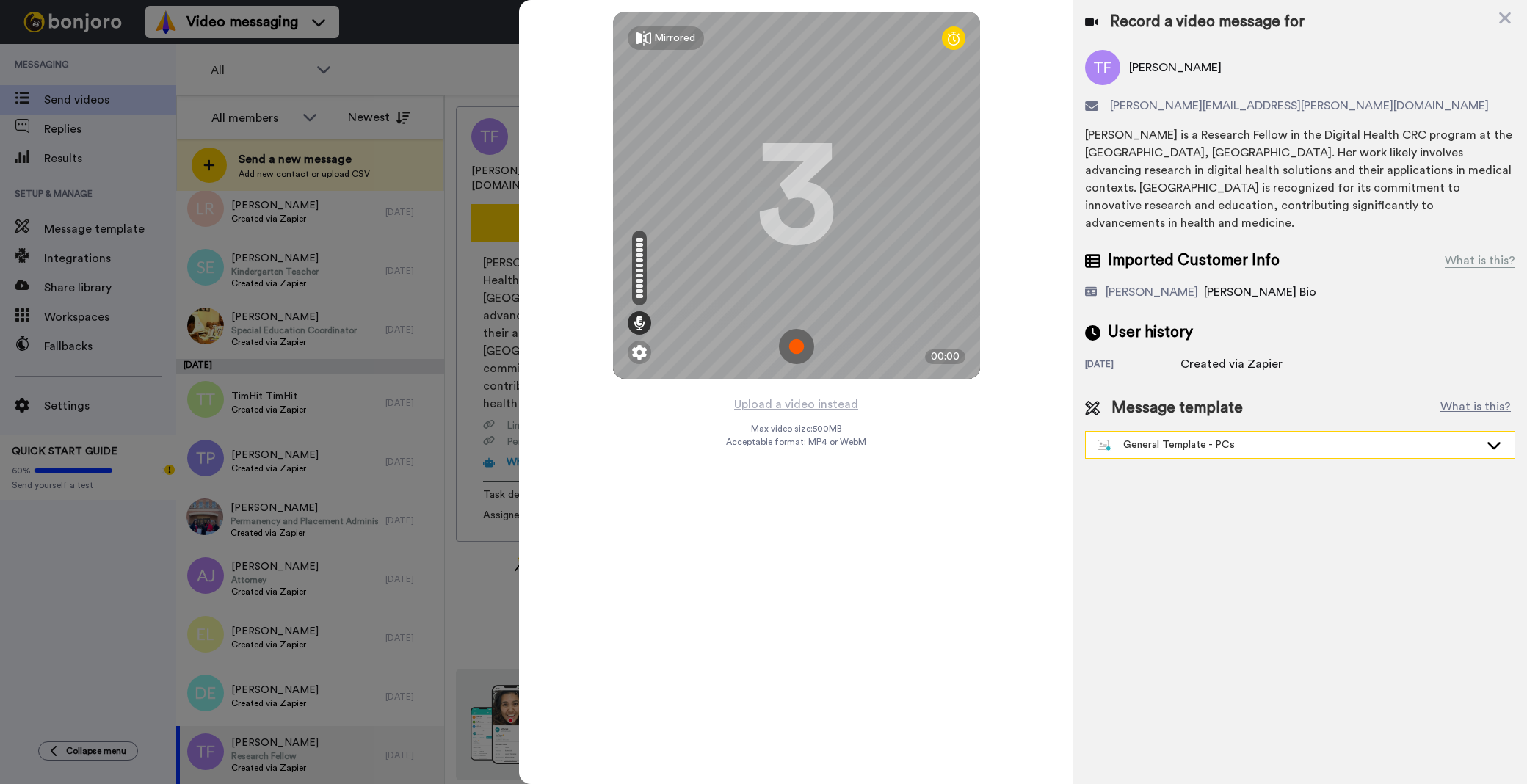
click at [1162, 447] on div "General Template - PCs" at bounding box center [1288, 445] width 382 height 15
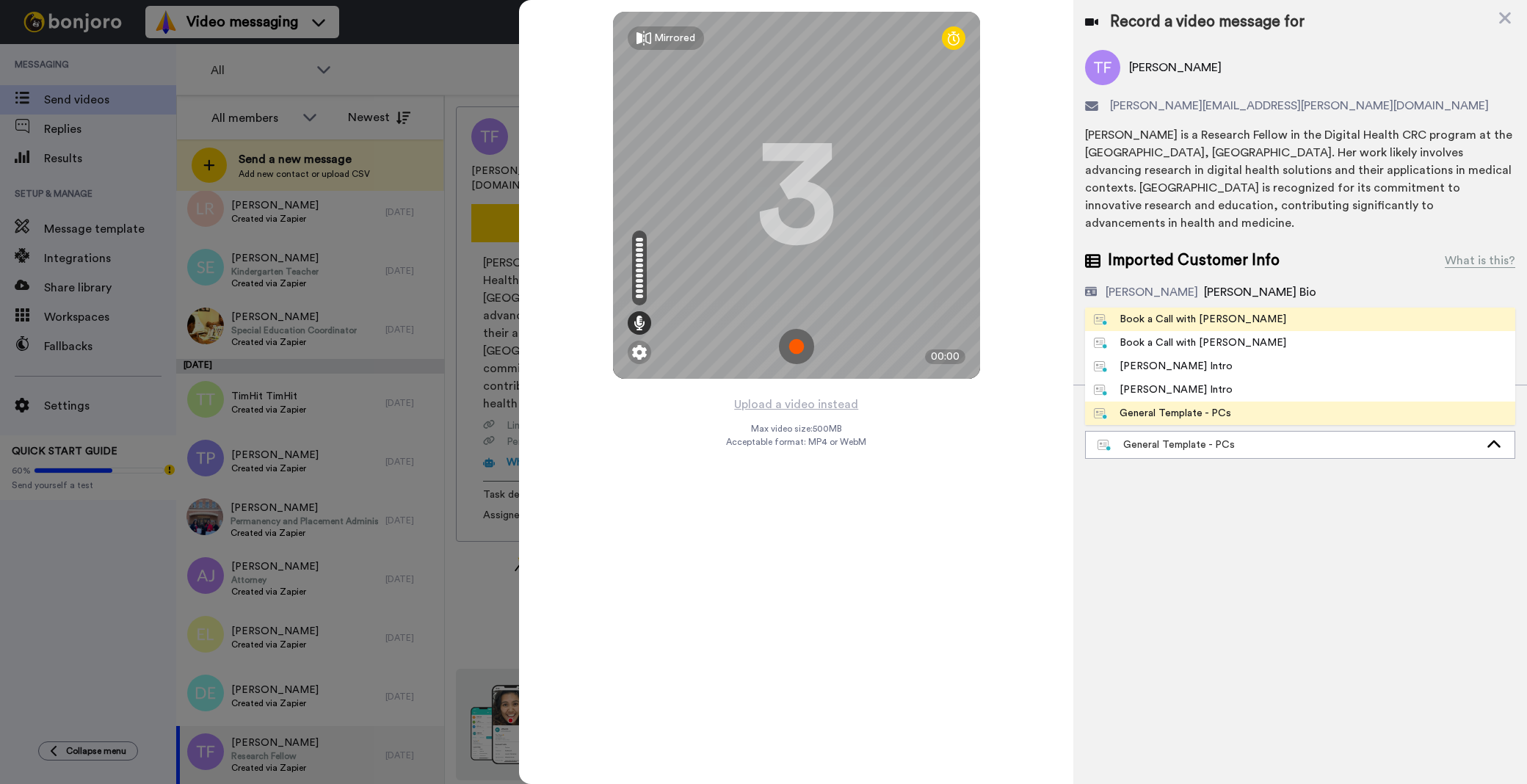
click at [1167, 327] on li "Book a Call with [PERSON_NAME]" at bounding box center [1300, 319] width 430 height 23
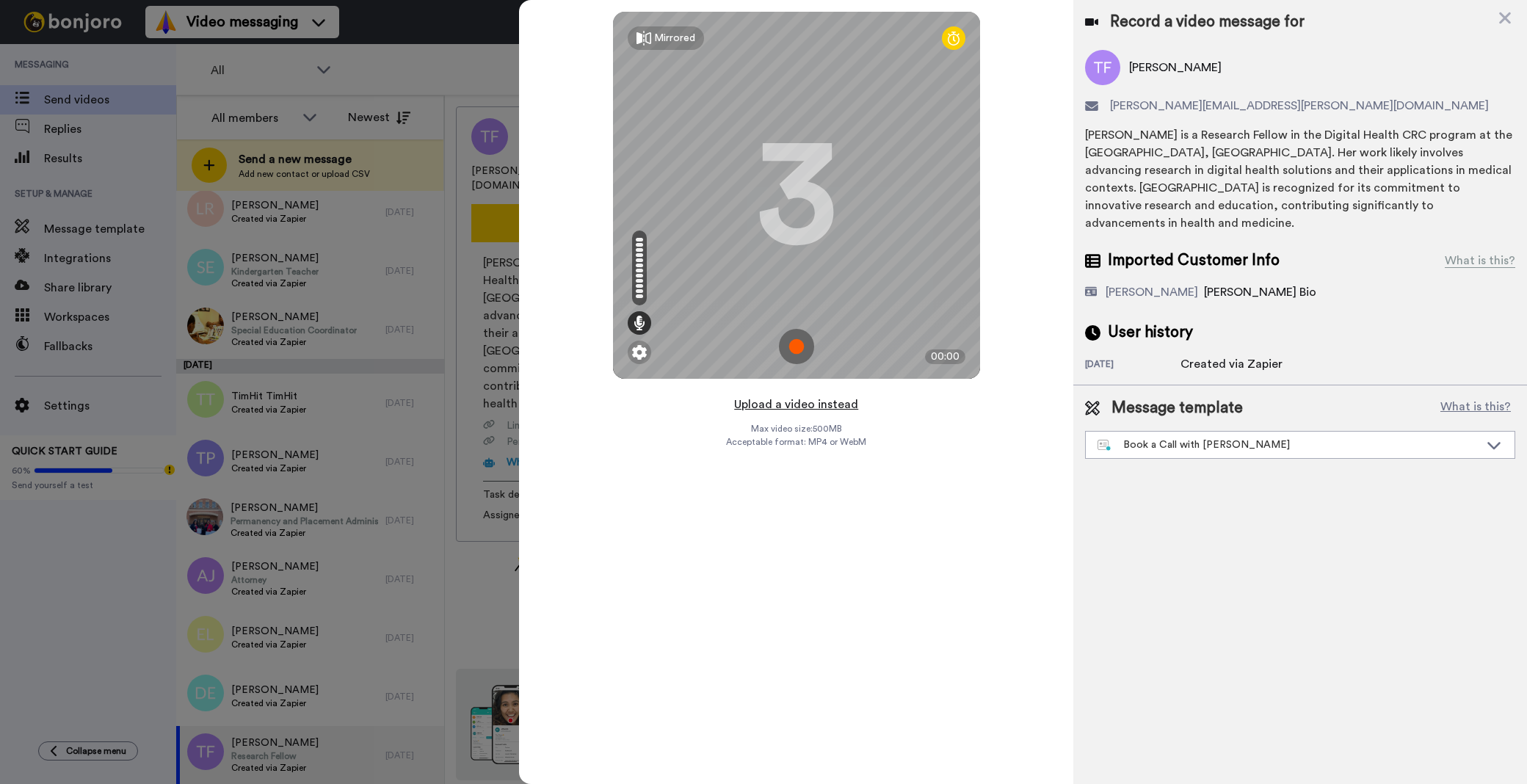
click at [827, 404] on button "Upload a video instead" at bounding box center [796, 404] width 133 height 19
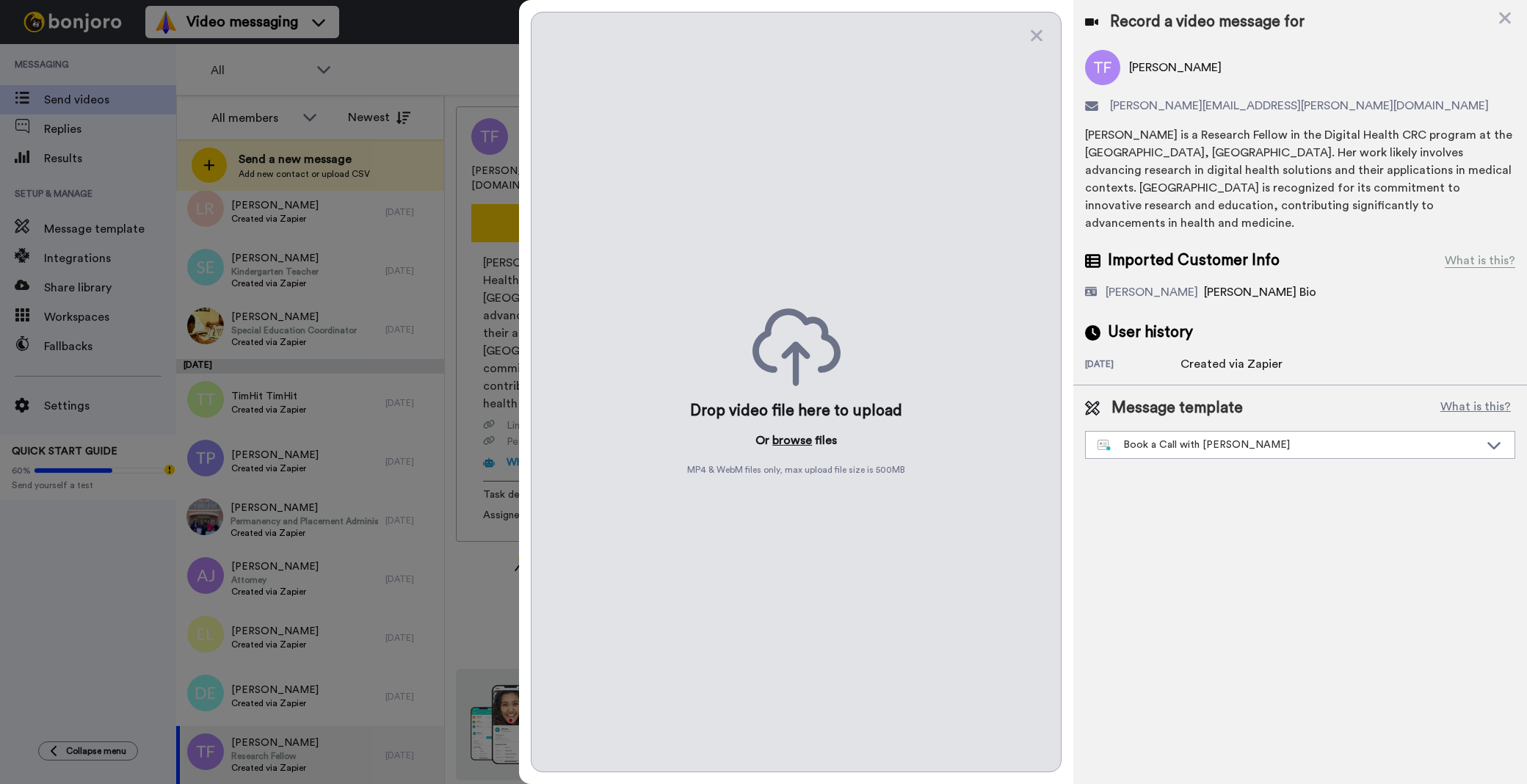
click at [791, 445] on button "browse" at bounding box center [793, 440] width 40 height 17
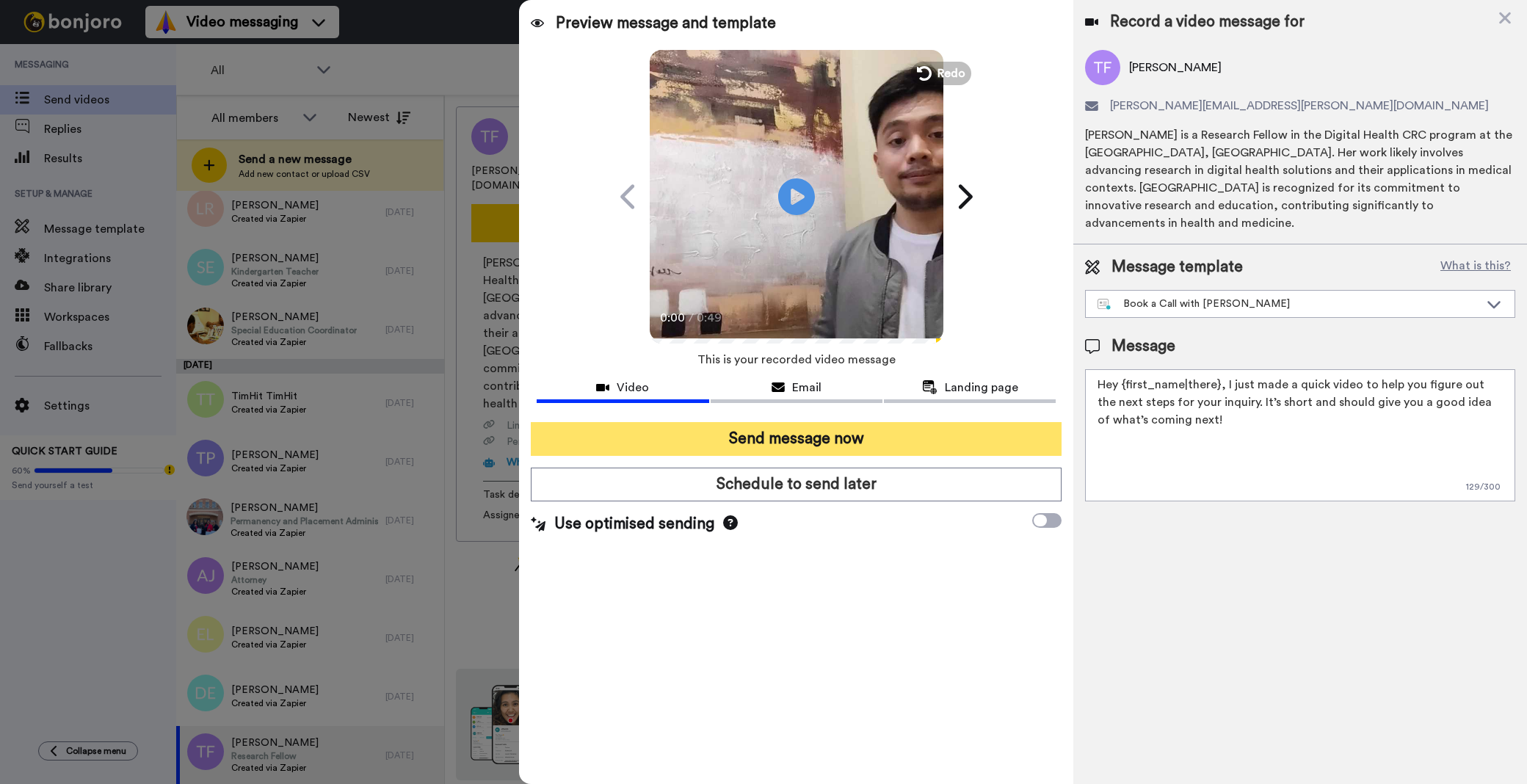
click at [833, 433] on button "Send message now" at bounding box center [796, 439] width 531 height 34
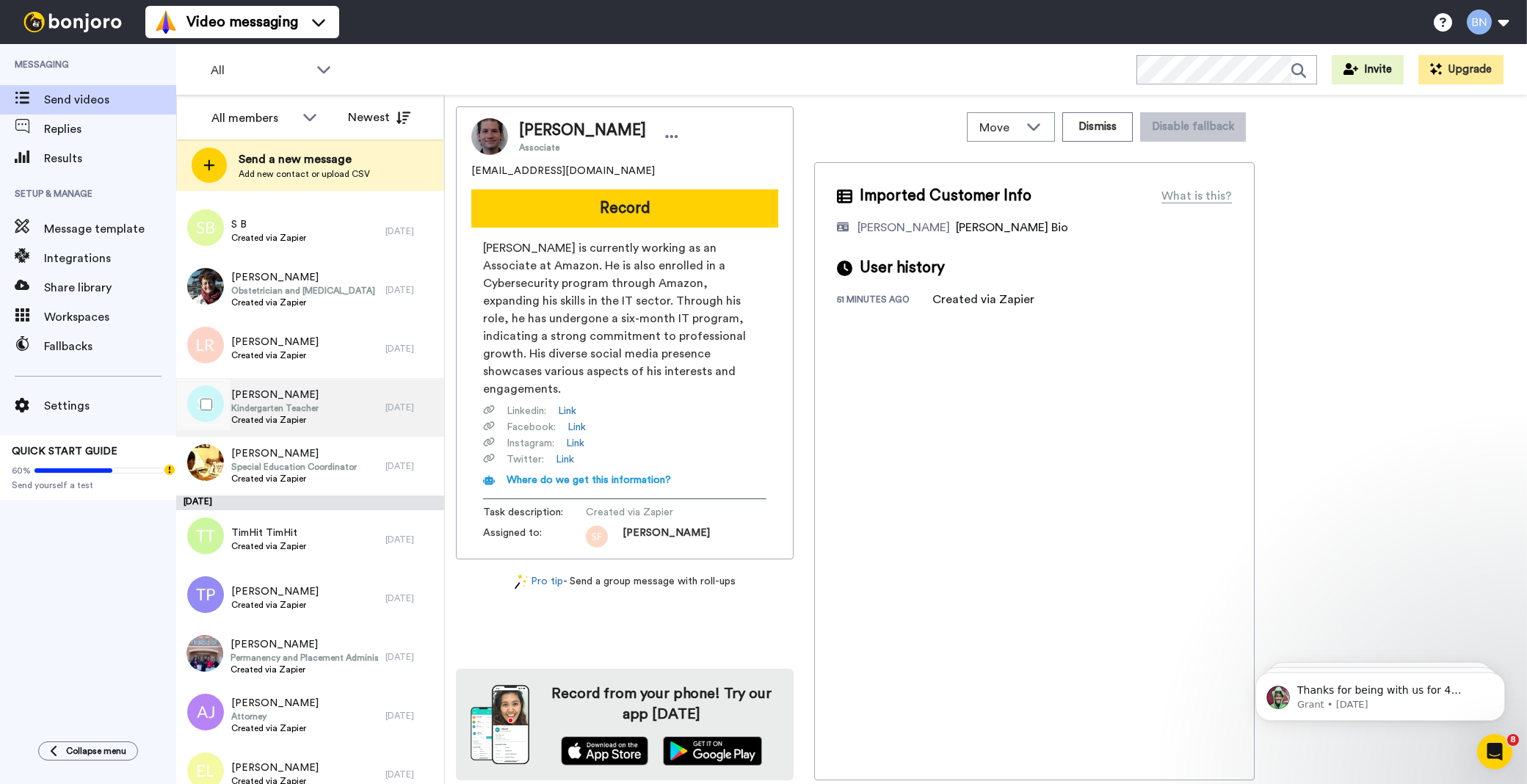
scroll to position [5732, 0]
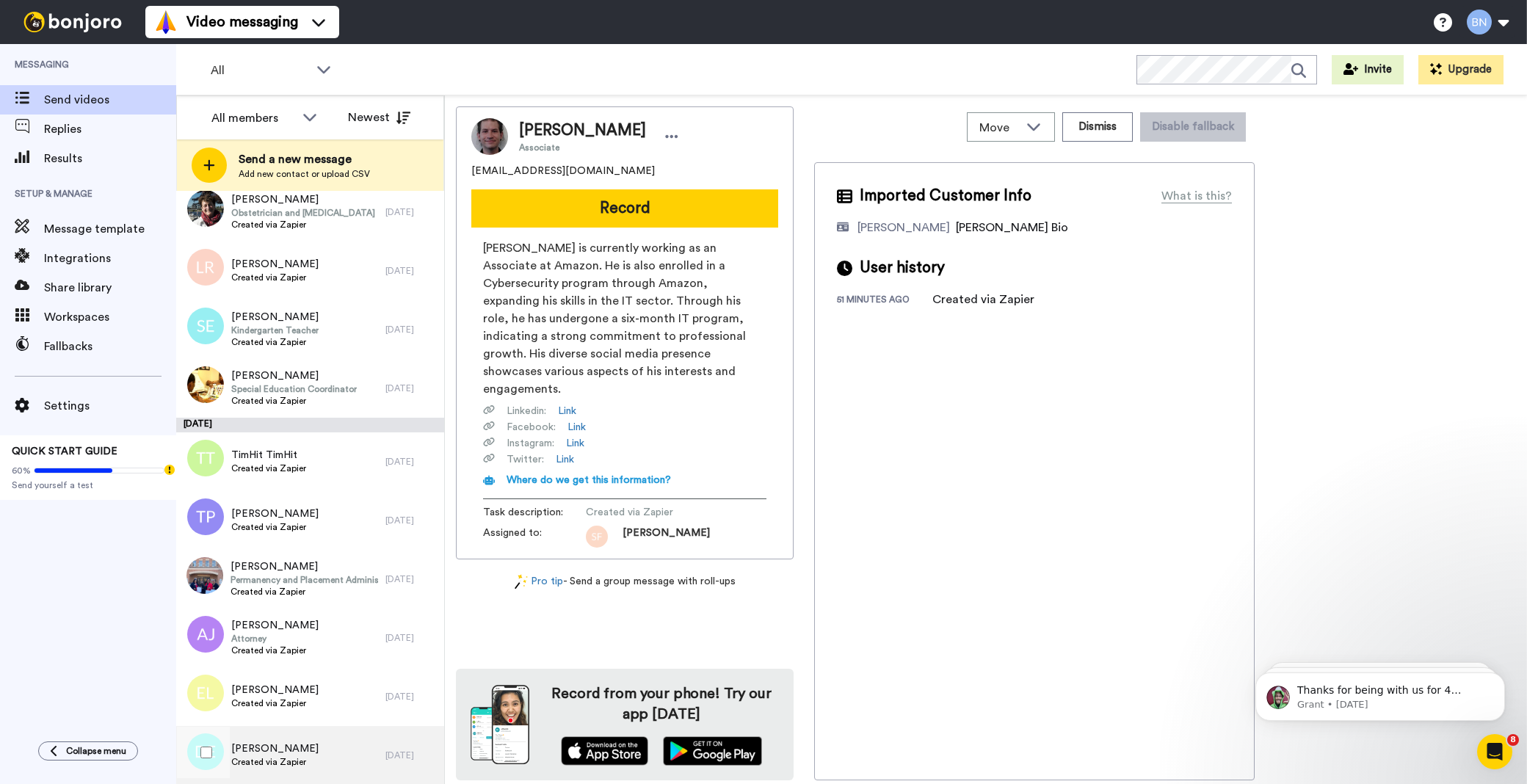
click at [301, 756] on span "Created via Zapier" at bounding box center [274, 762] width 87 height 12
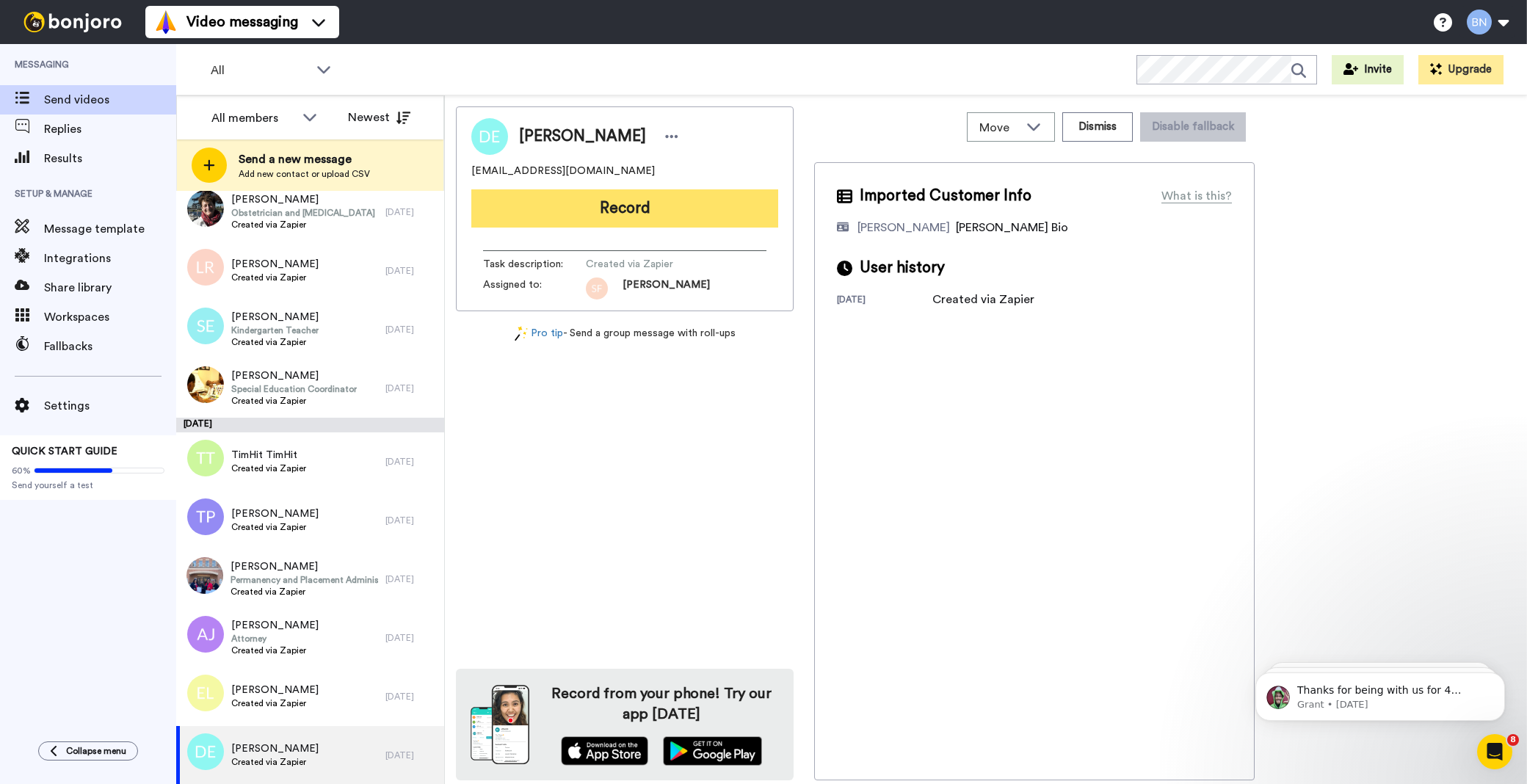
click at [683, 210] on button "Record" at bounding box center [625, 209] width 307 height 38
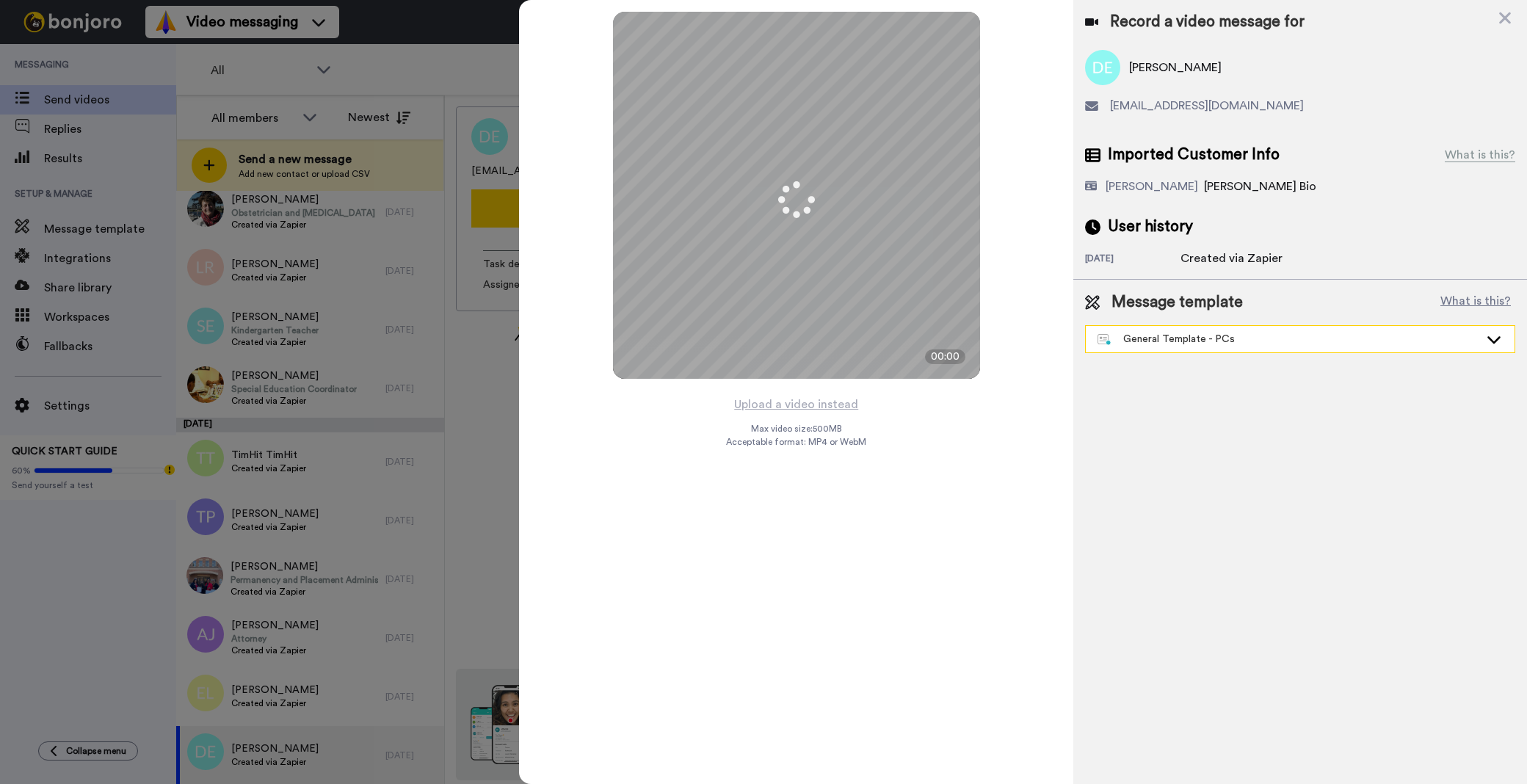
click at [1178, 333] on div "General Template - PCs" at bounding box center [1288, 339] width 382 height 15
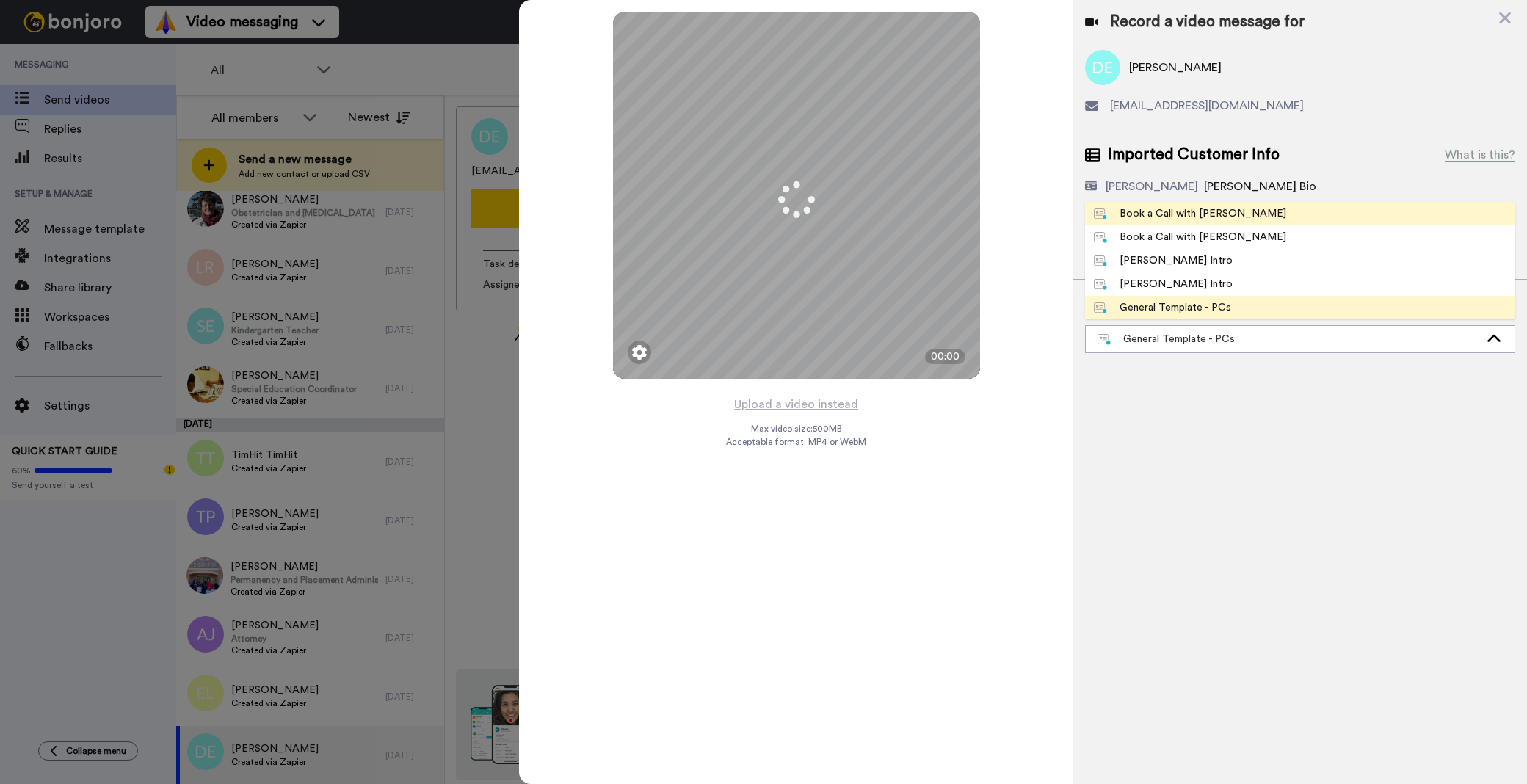
click at [1179, 208] on div "Book a Call with [PERSON_NAME]" at bounding box center [1189, 214] width 192 height 15
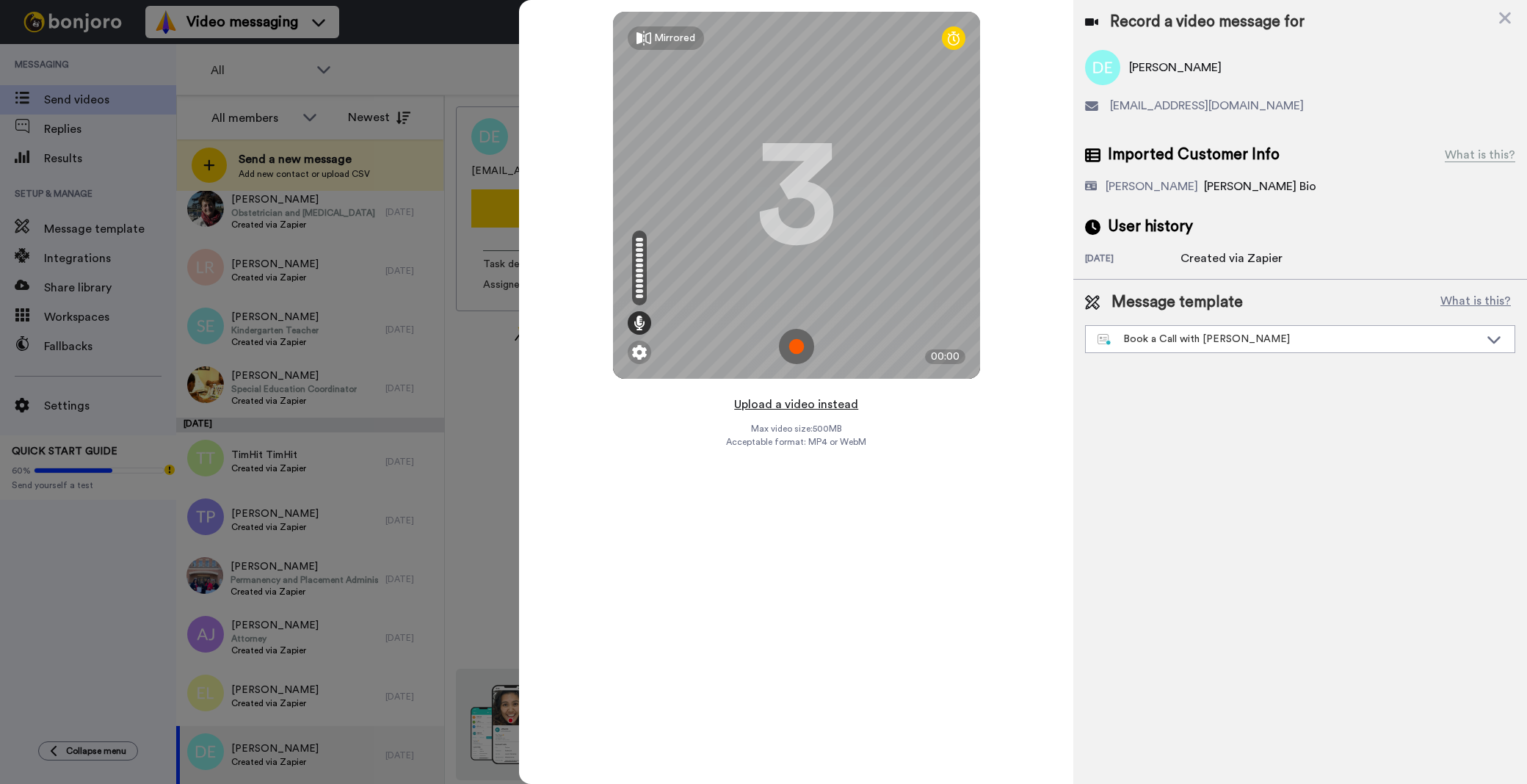
click at [834, 402] on button "Upload a video instead" at bounding box center [796, 404] width 133 height 19
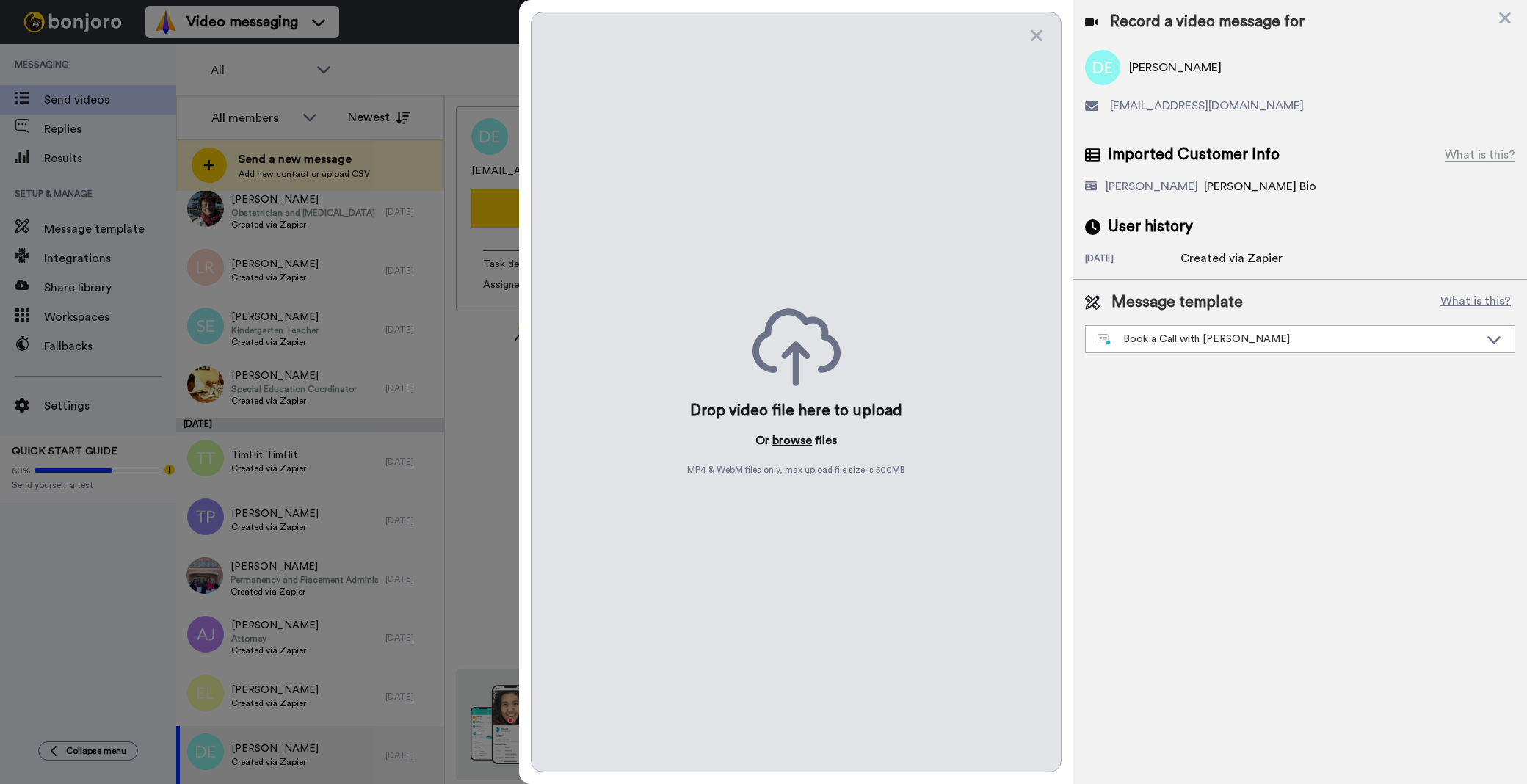
click at [791, 434] on button "browse" at bounding box center [793, 440] width 40 height 17
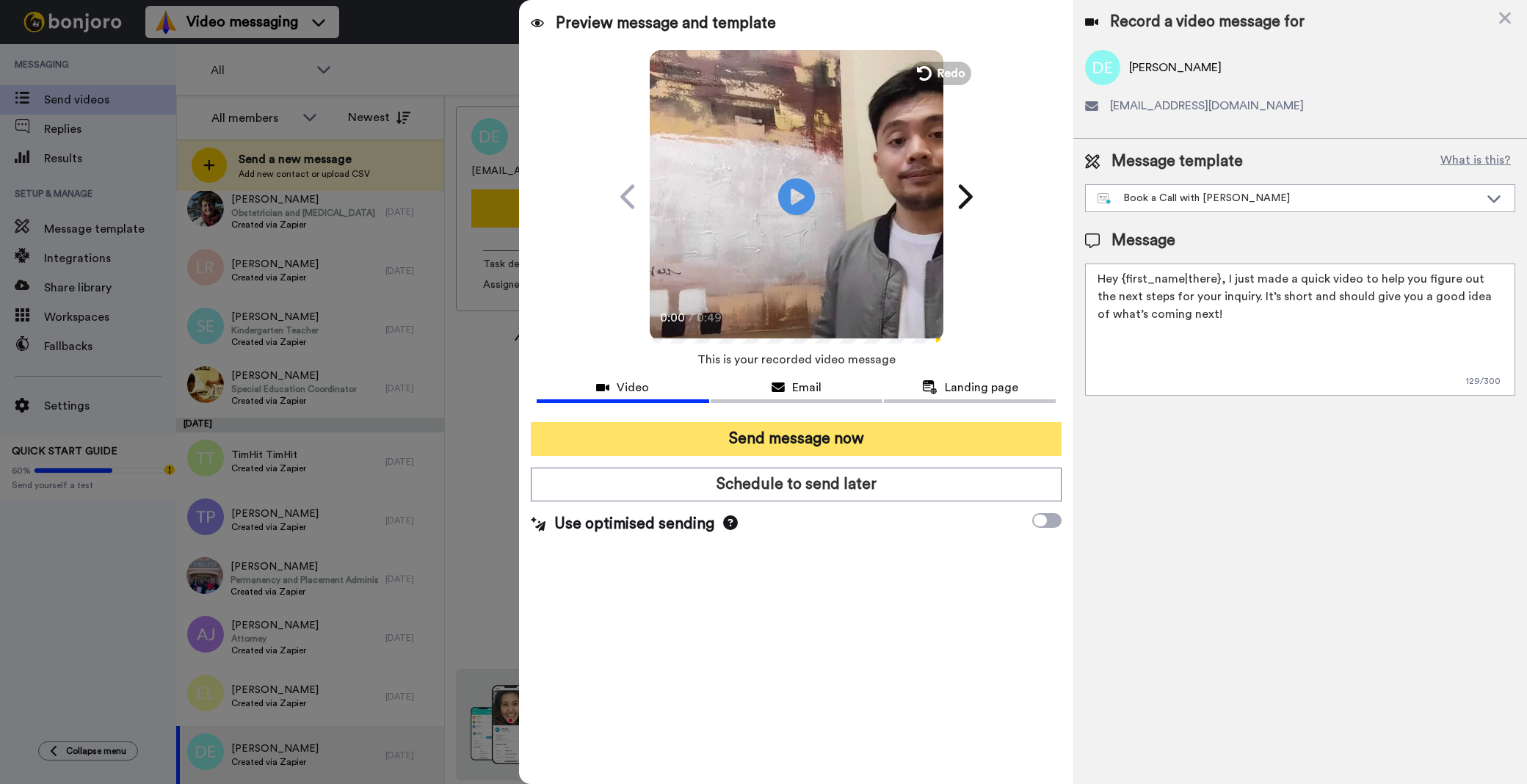
click at [665, 445] on button "Send message now" at bounding box center [796, 439] width 531 height 34
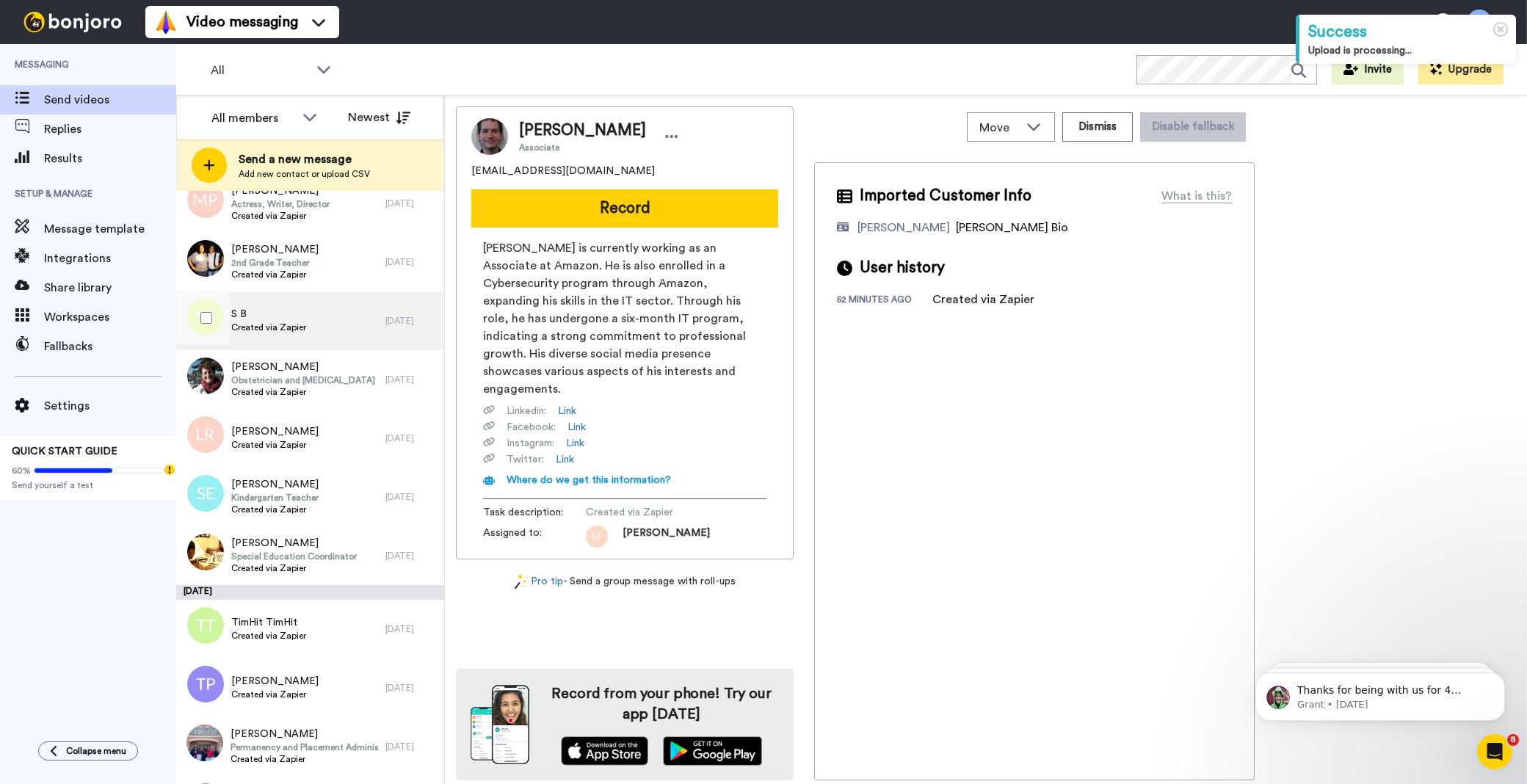
scroll to position [5673, 0]
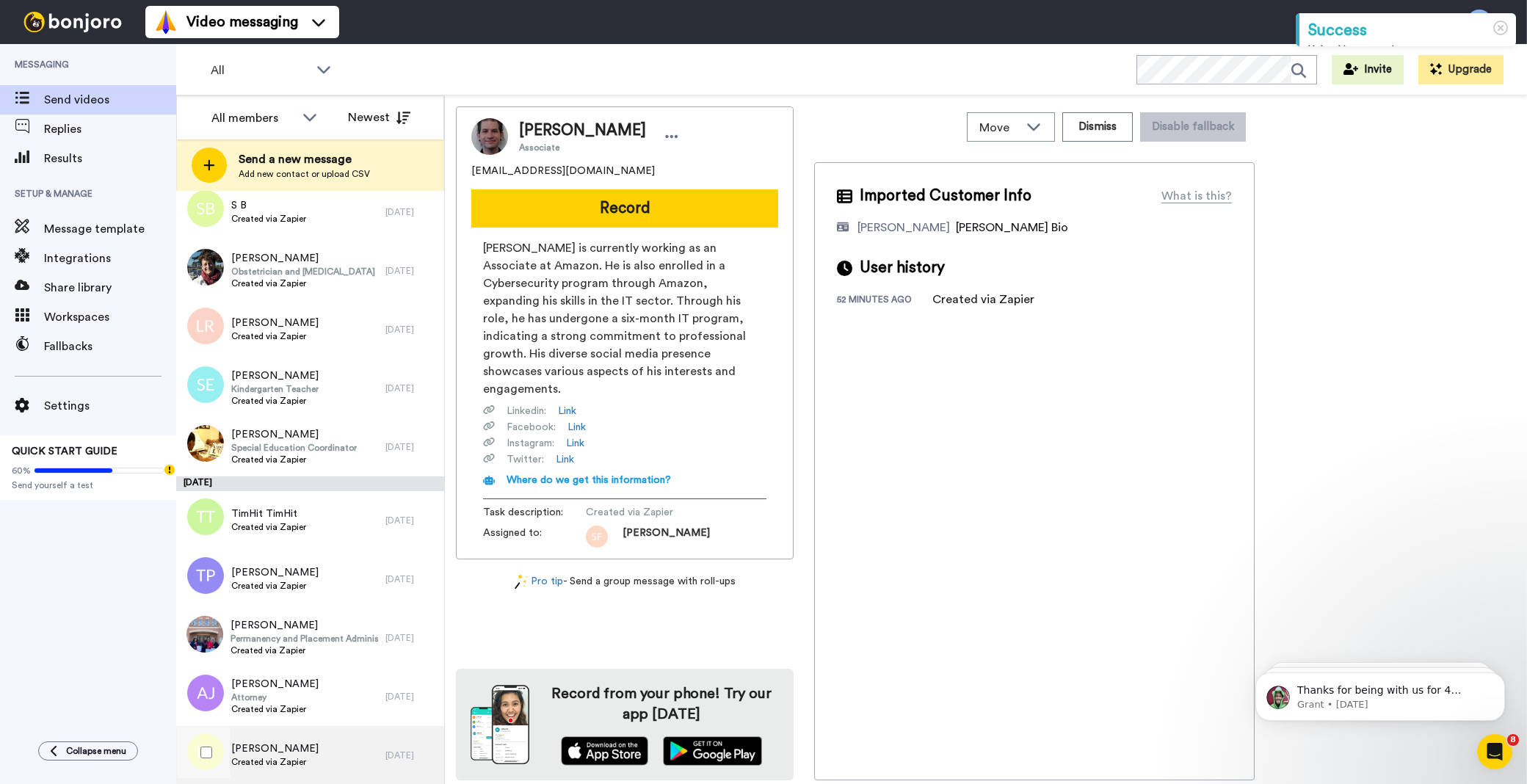
click at [304, 741] on span "[PERSON_NAME]" at bounding box center [274, 748] width 87 height 15
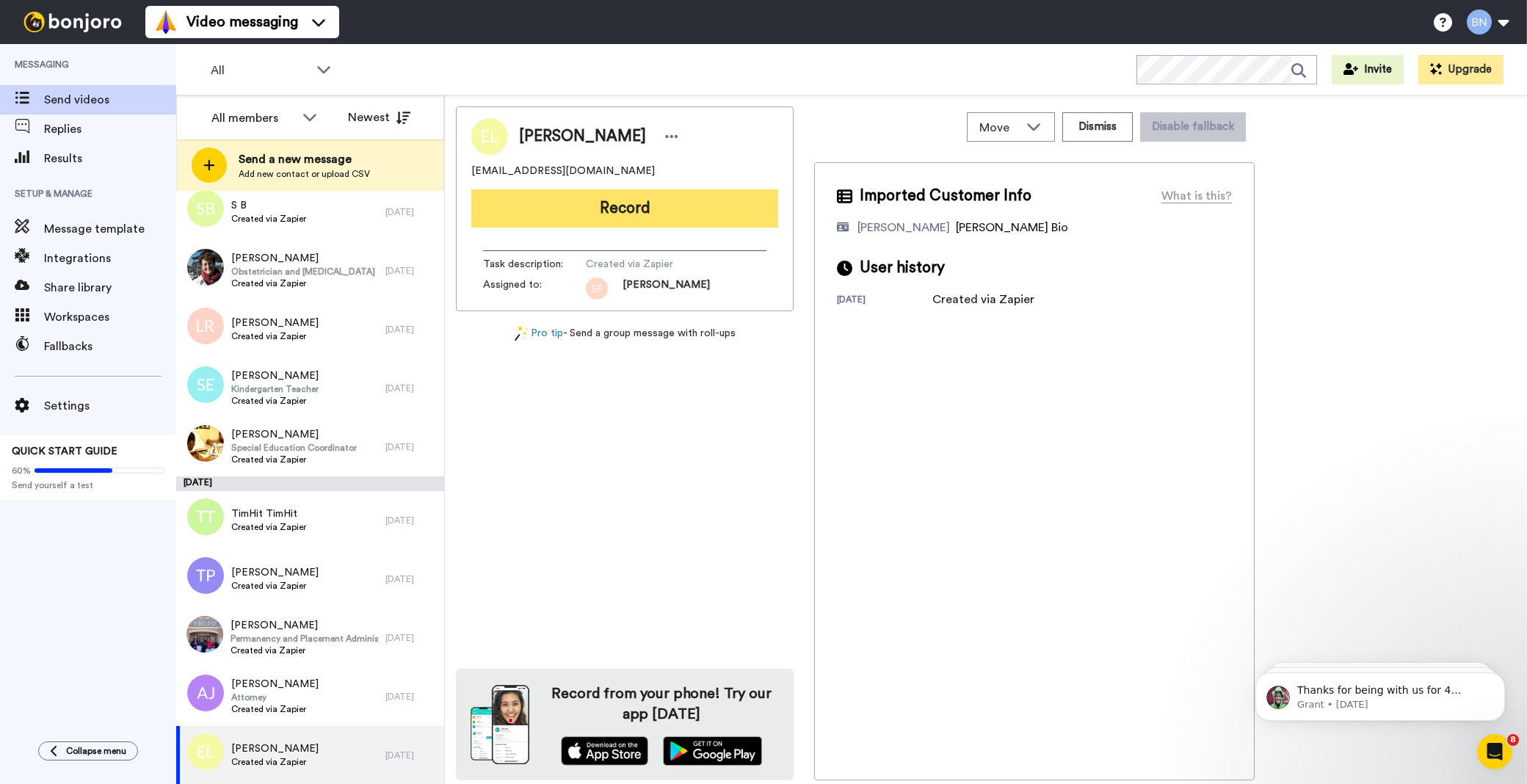
click at [709, 210] on button "Record" at bounding box center [625, 209] width 307 height 38
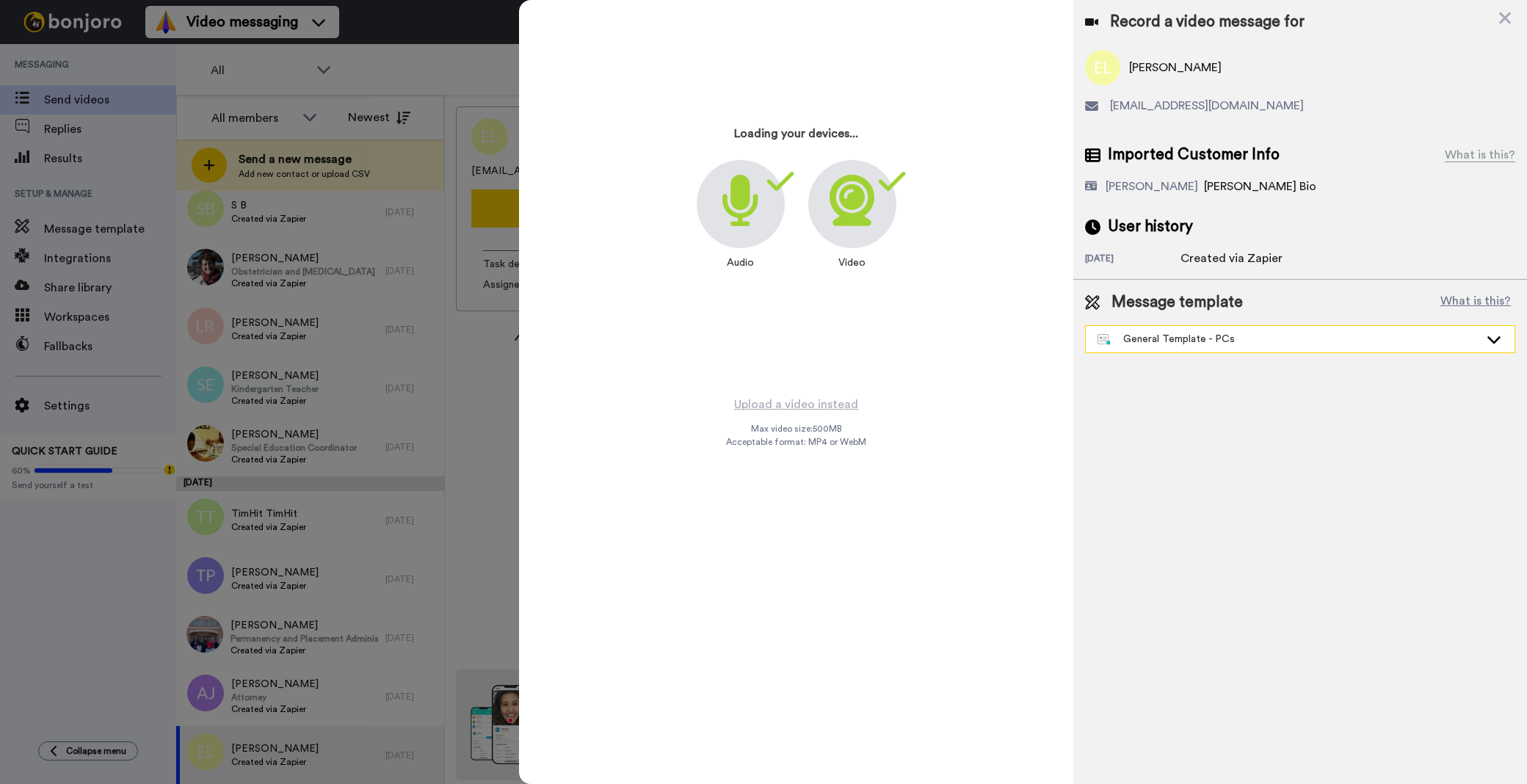
click at [1217, 341] on div "General Template - PCs" at bounding box center [1288, 339] width 382 height 15
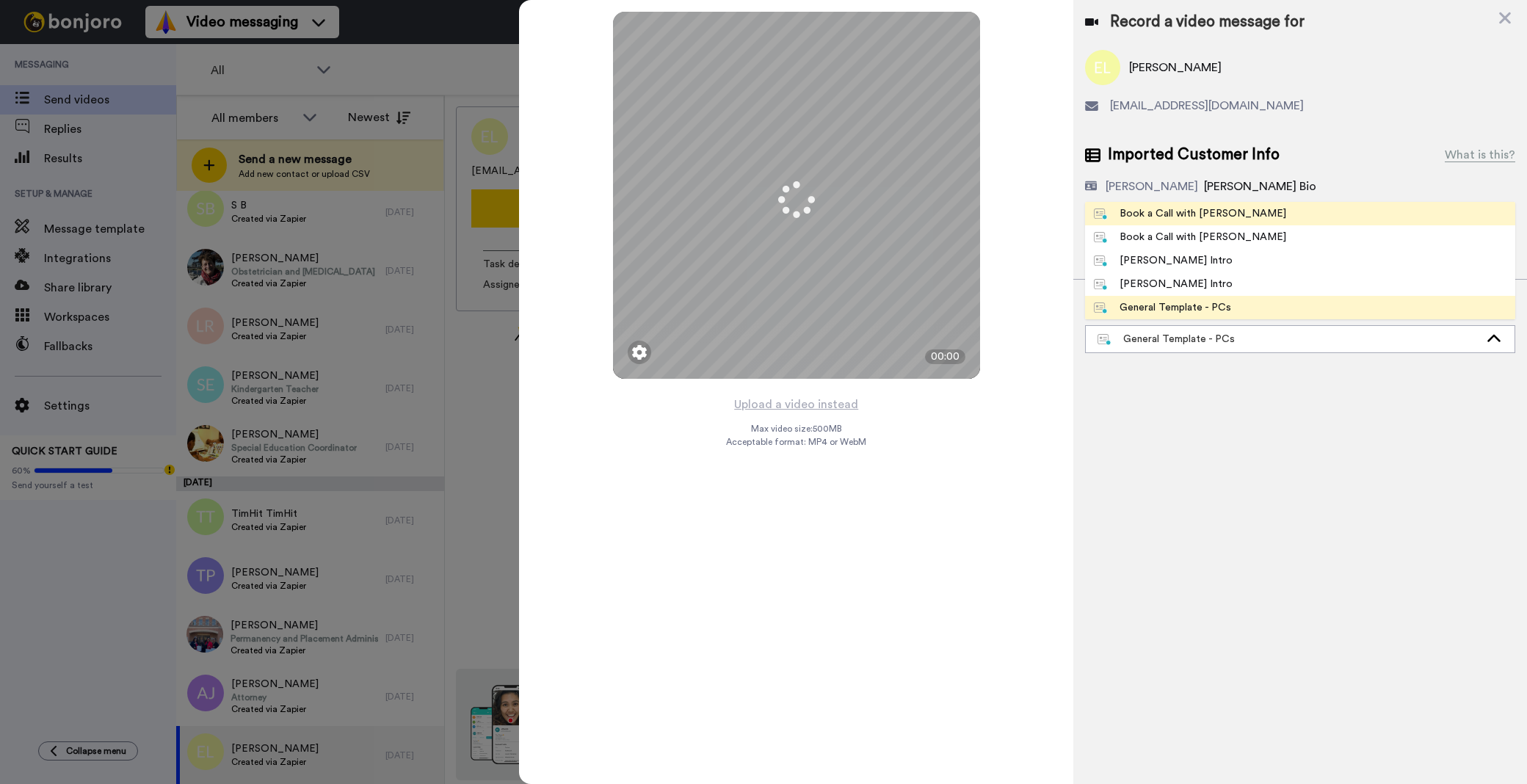
click at [1245, 209] on li "Book a Call with [PERSON_NAME]" at bounding box center [1300, 214] width 430 height 23
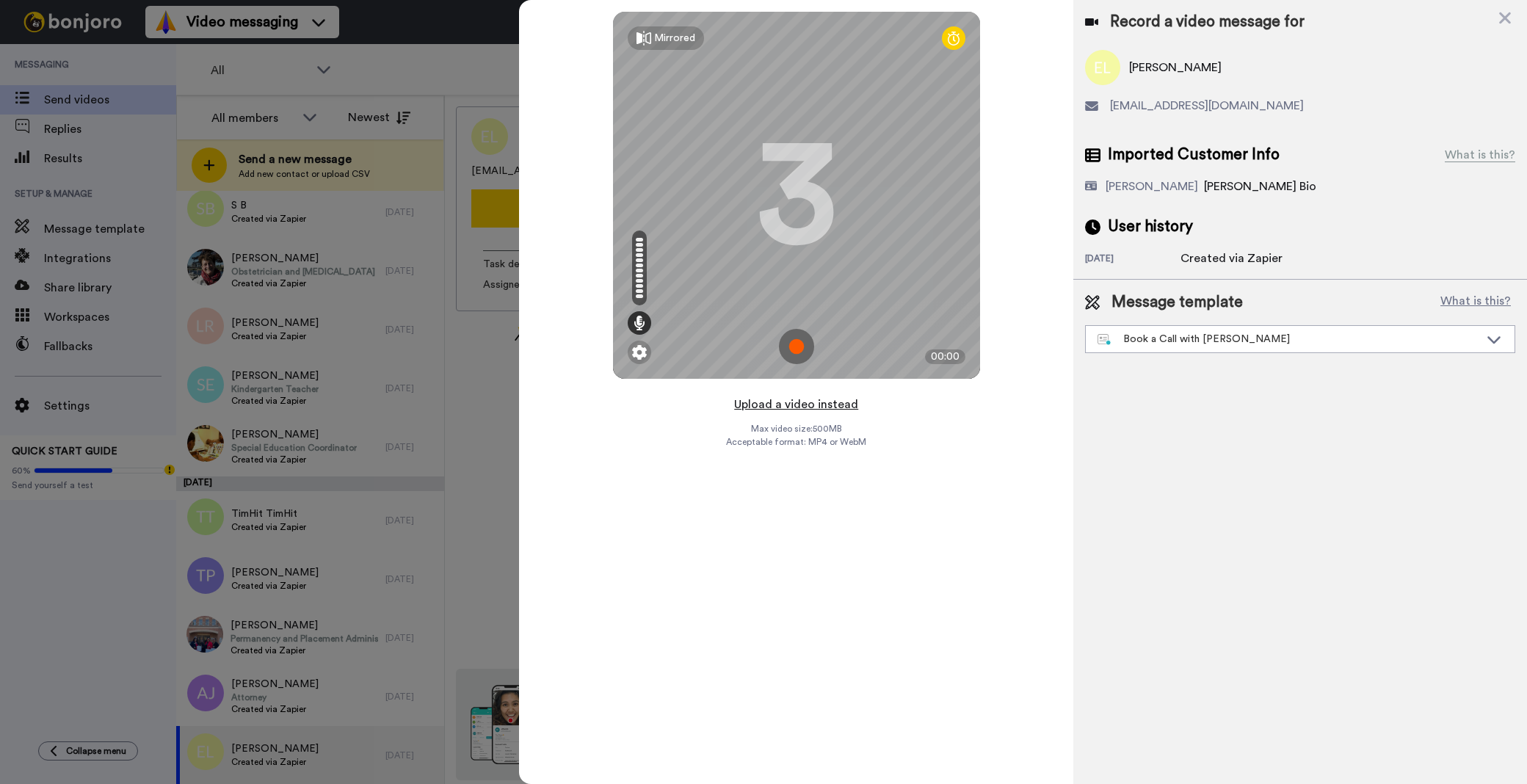
click at [835, 407] on button "Upload a video instead" at bounding box center [796, 404] width 133 height 19
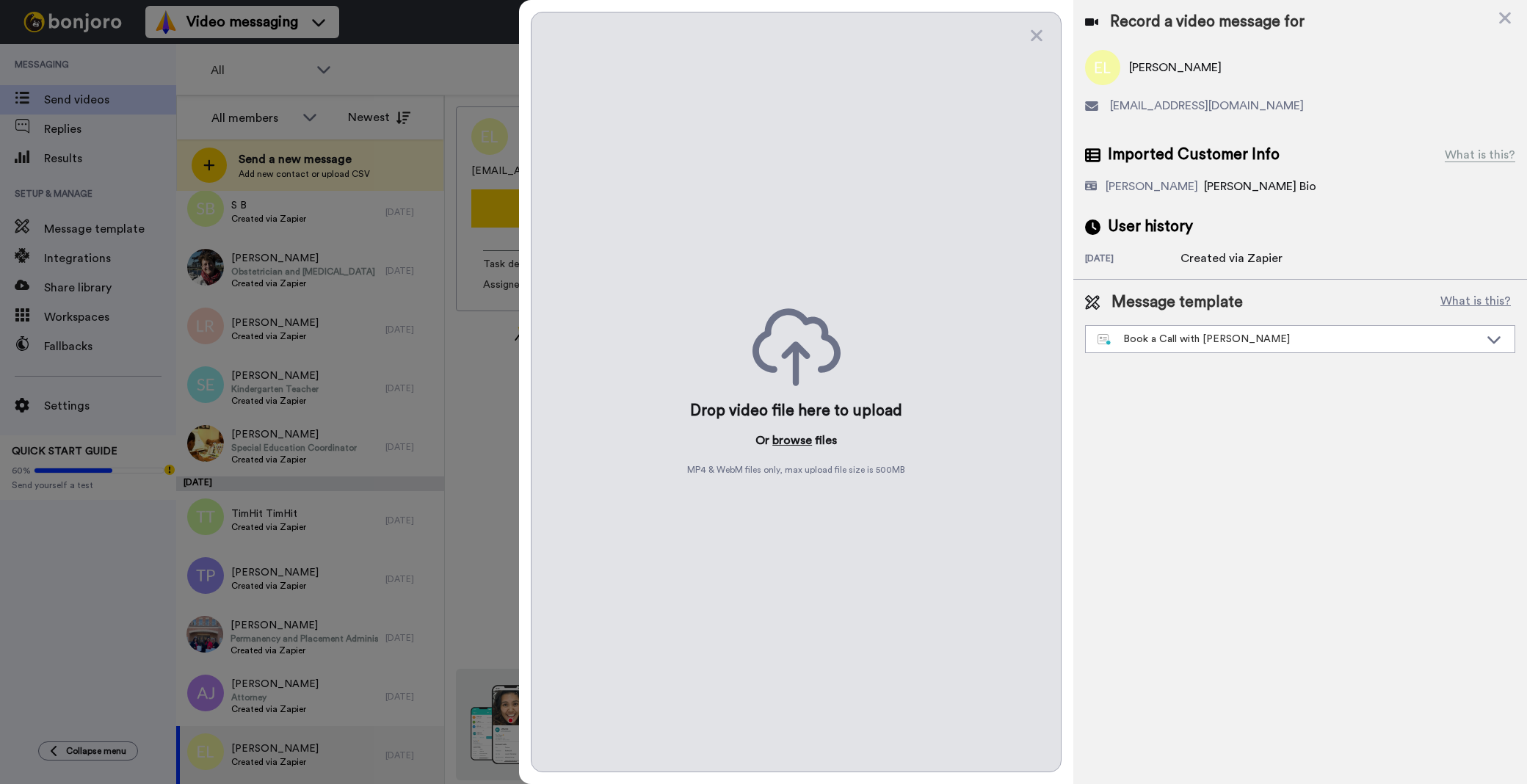
click at [795, 441] on button "browse" at bounding box center [793, 440] width 40 height 17
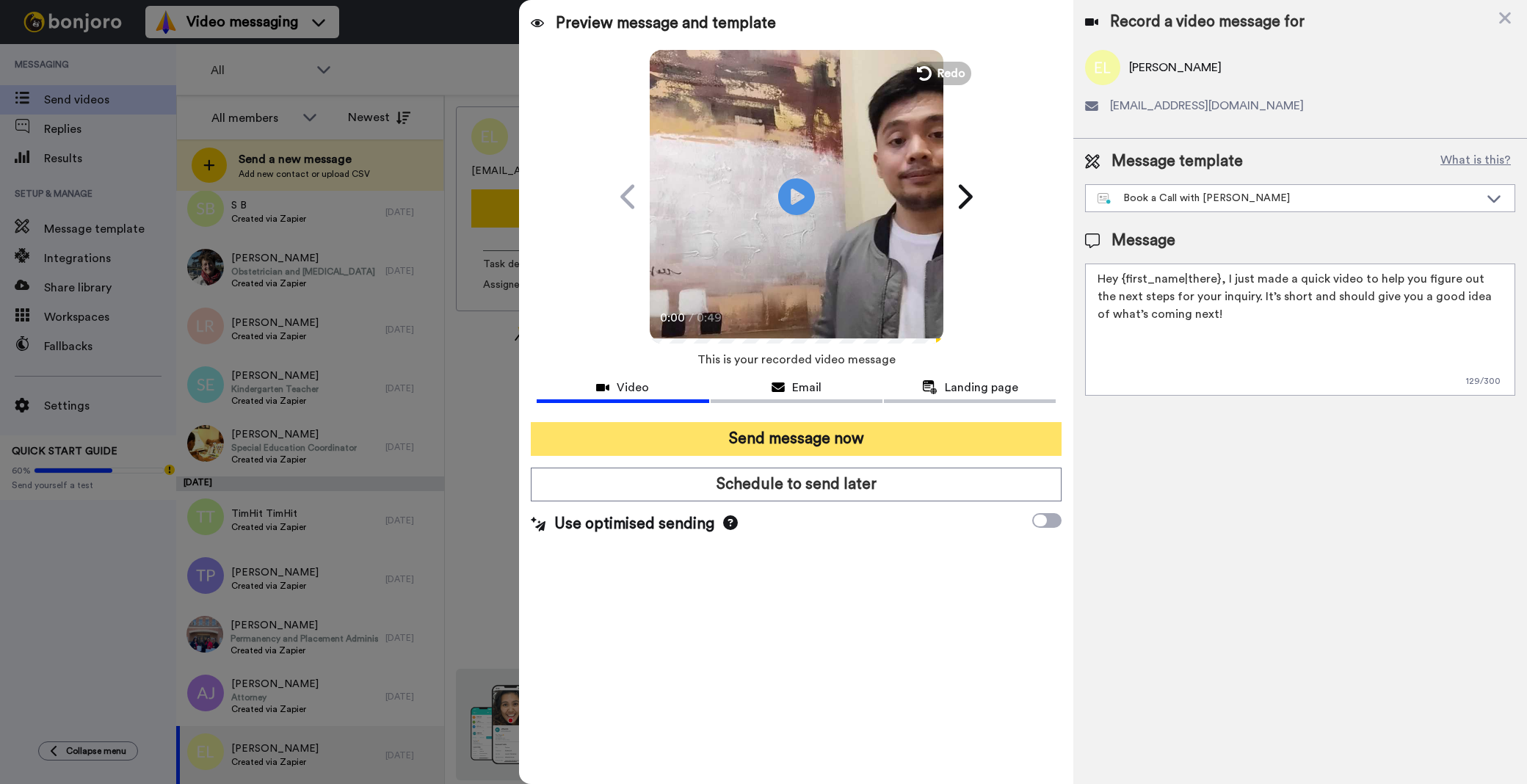
click at [852, 431] on button "Send message now" at bounding box center [796, 439] width 531 height 34
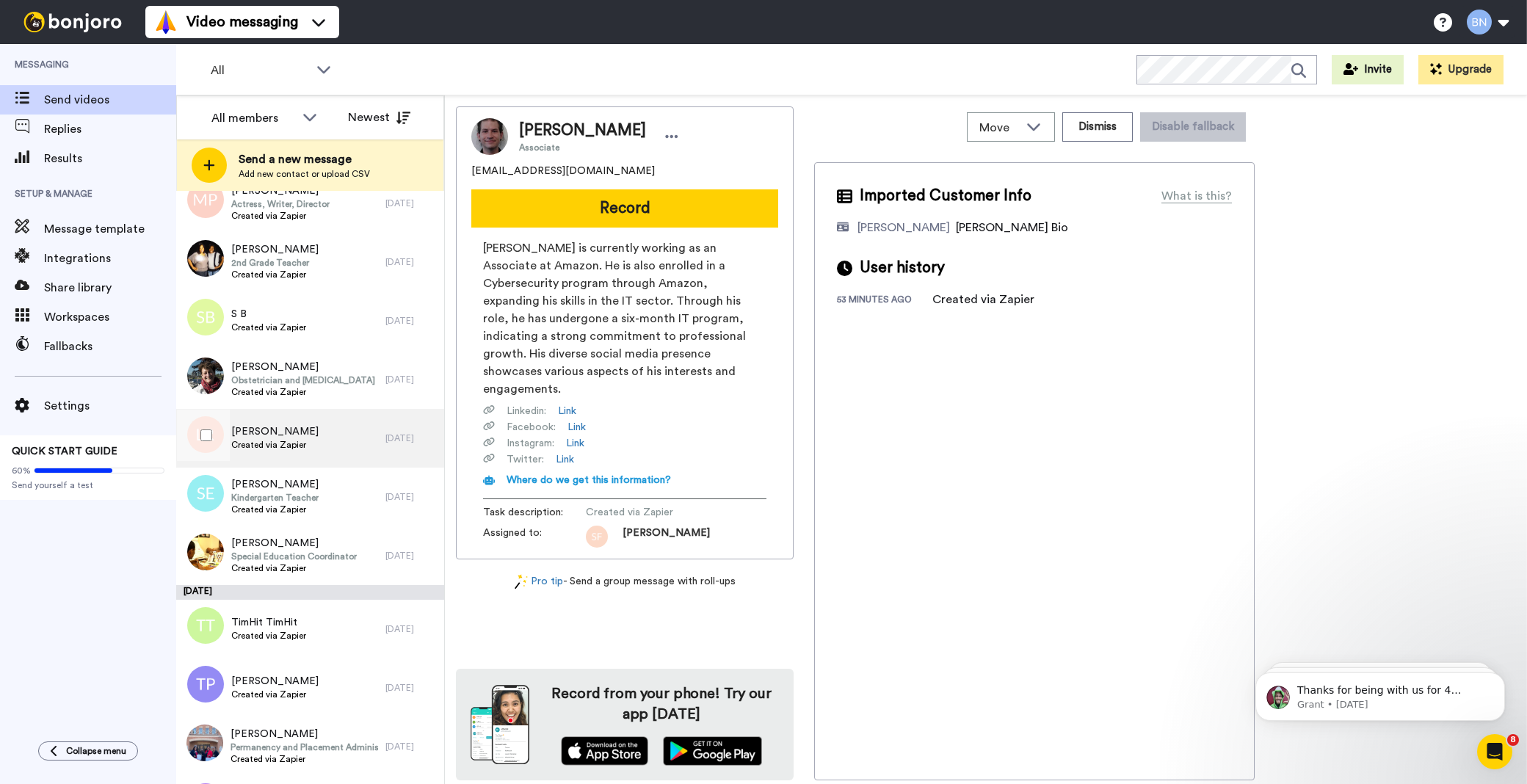
scroll to position [5614, 0]
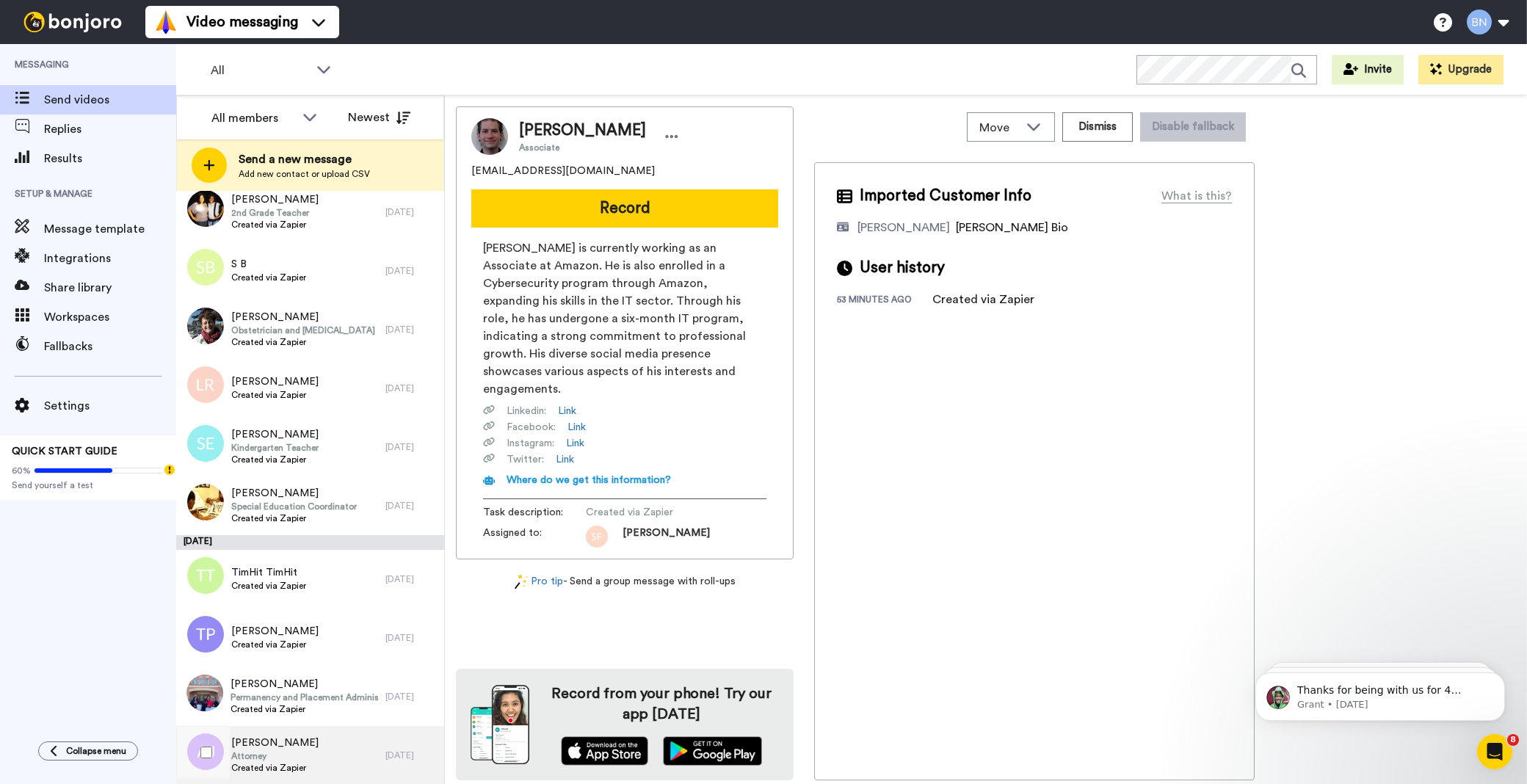
click at [283, 753] on span "Attorney" at bounding box center [274, 756] width 87 height 12
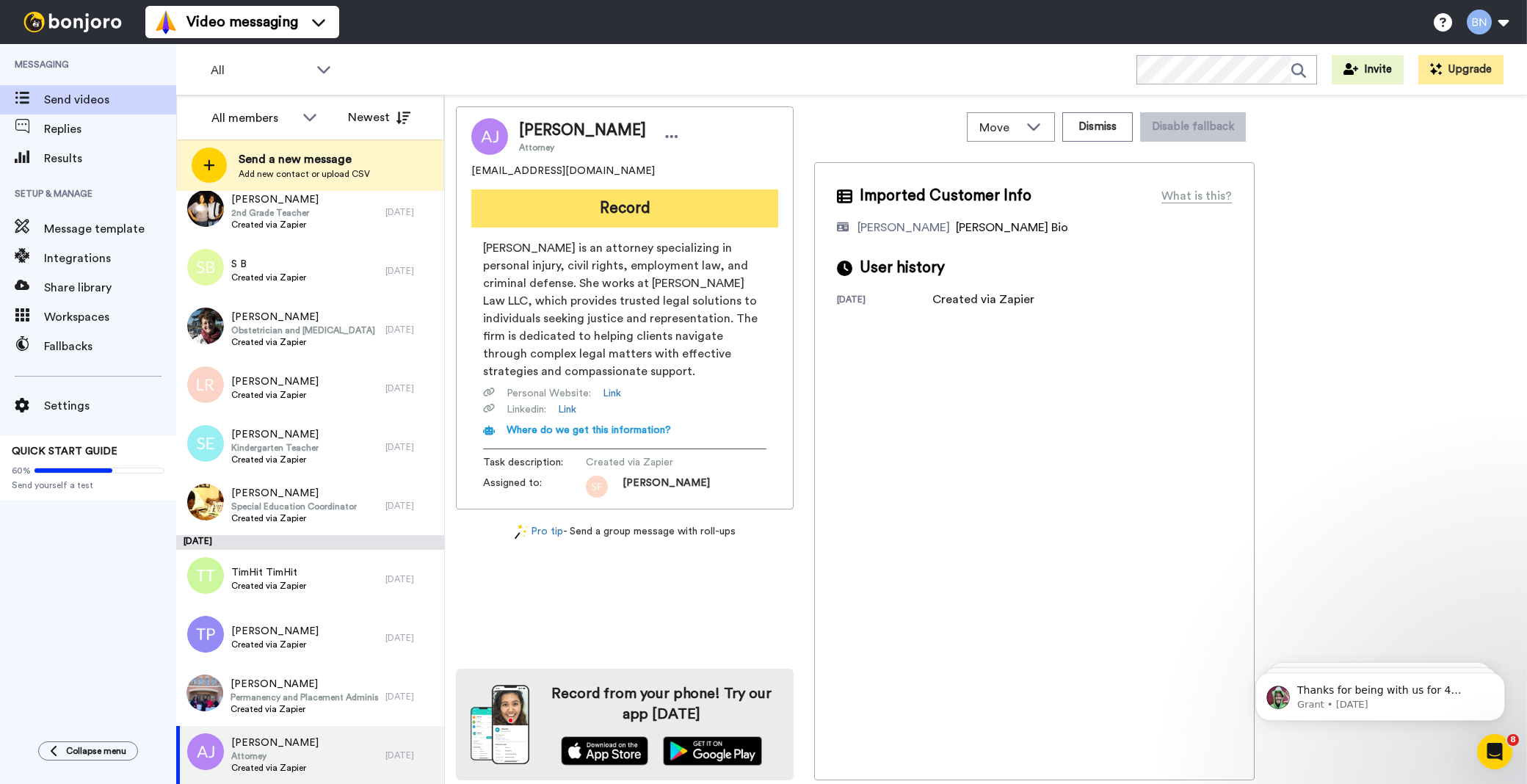
click at [646, 209] on button "Record" at bounding box center [625, 209] width 307 height 38
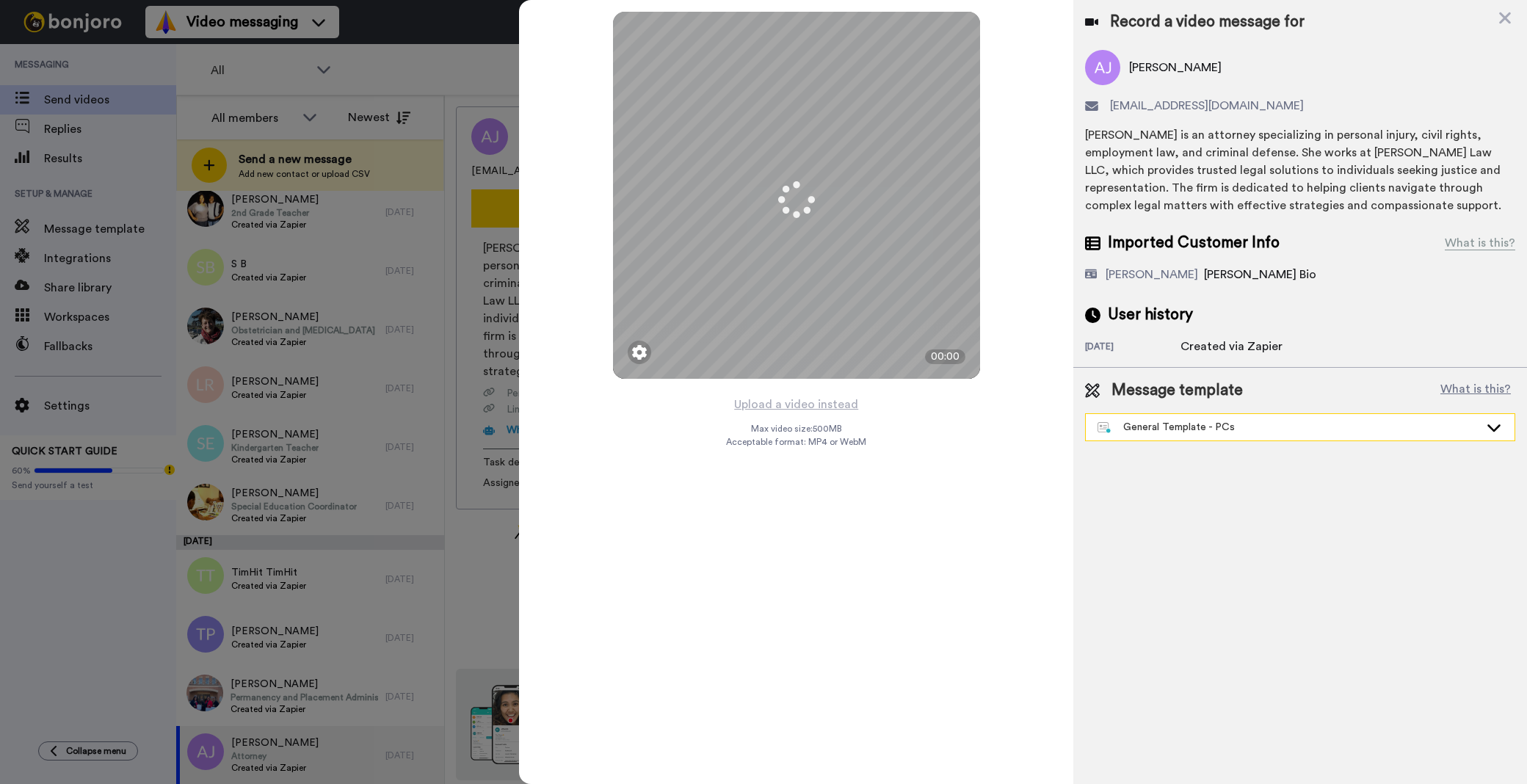
click at [1124, 418] on div "General Template - PCs" at bounding box center [1299, 427] width 428 height 27
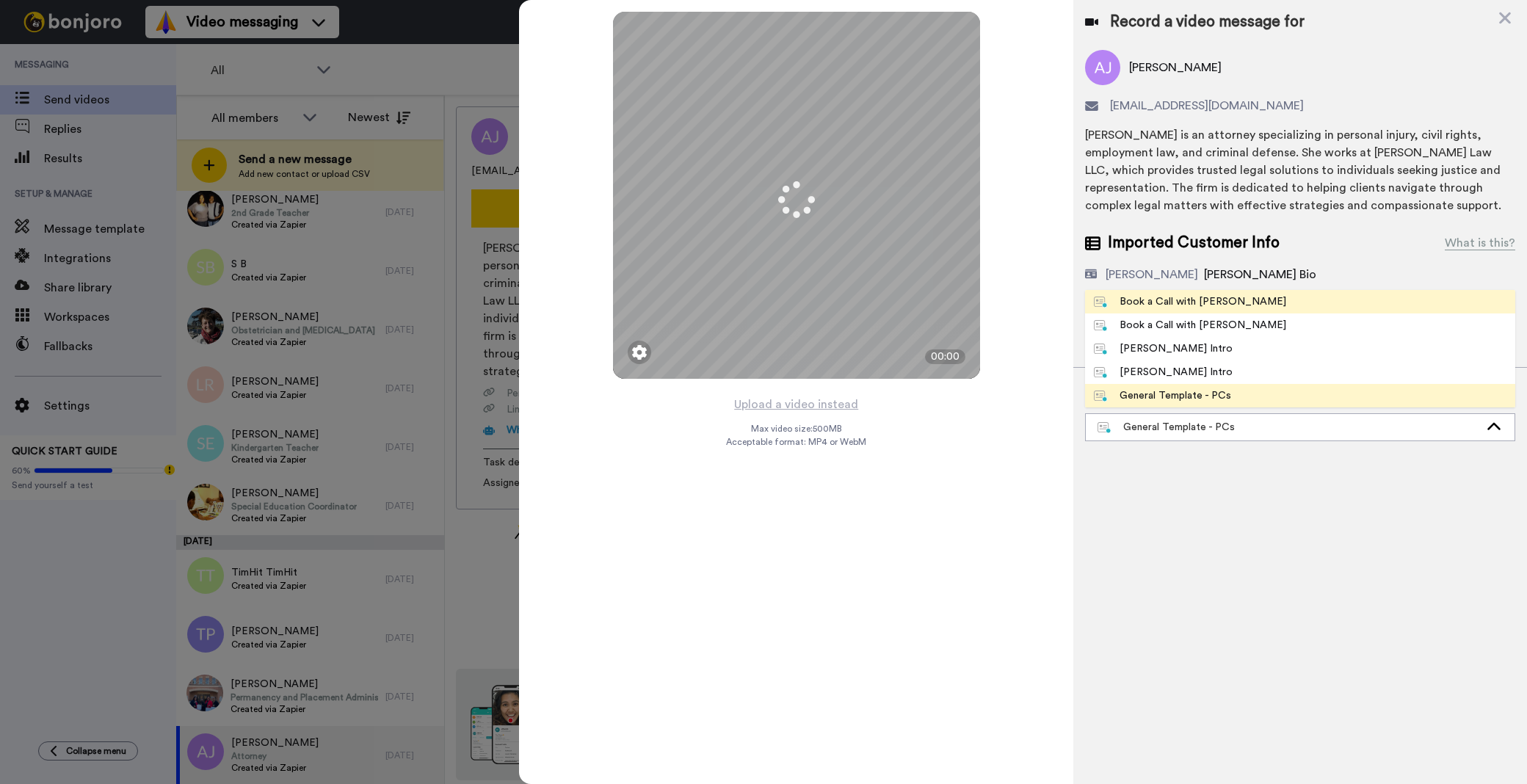
click at [1195, 305] on div "Book a Call with [PERSON_NAME]" at bounding box center [1189, 302] width 192 height 15
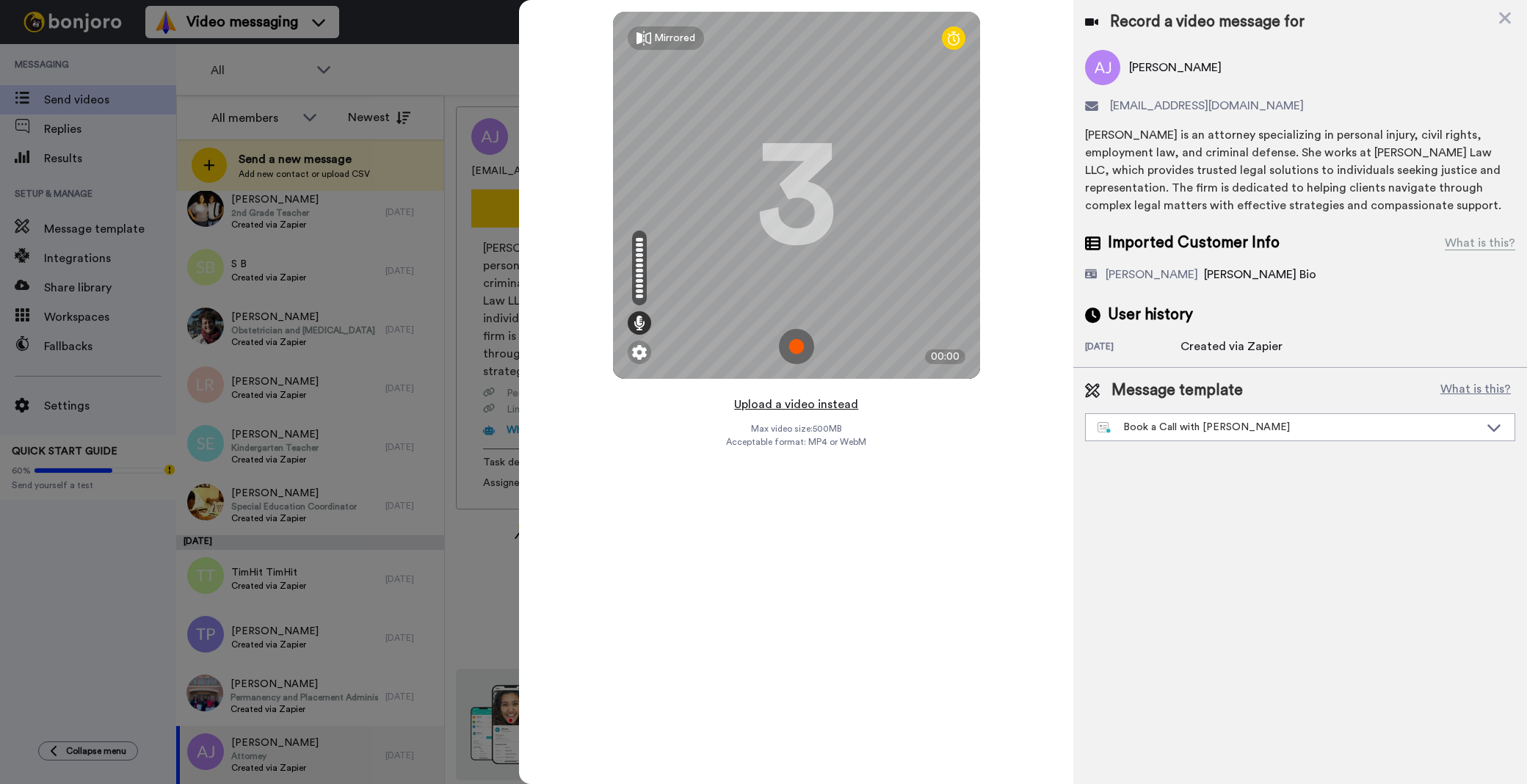
click at [855, 398] on button "Upload a video instead" at bounding box center [796, 404] width 133 height 19
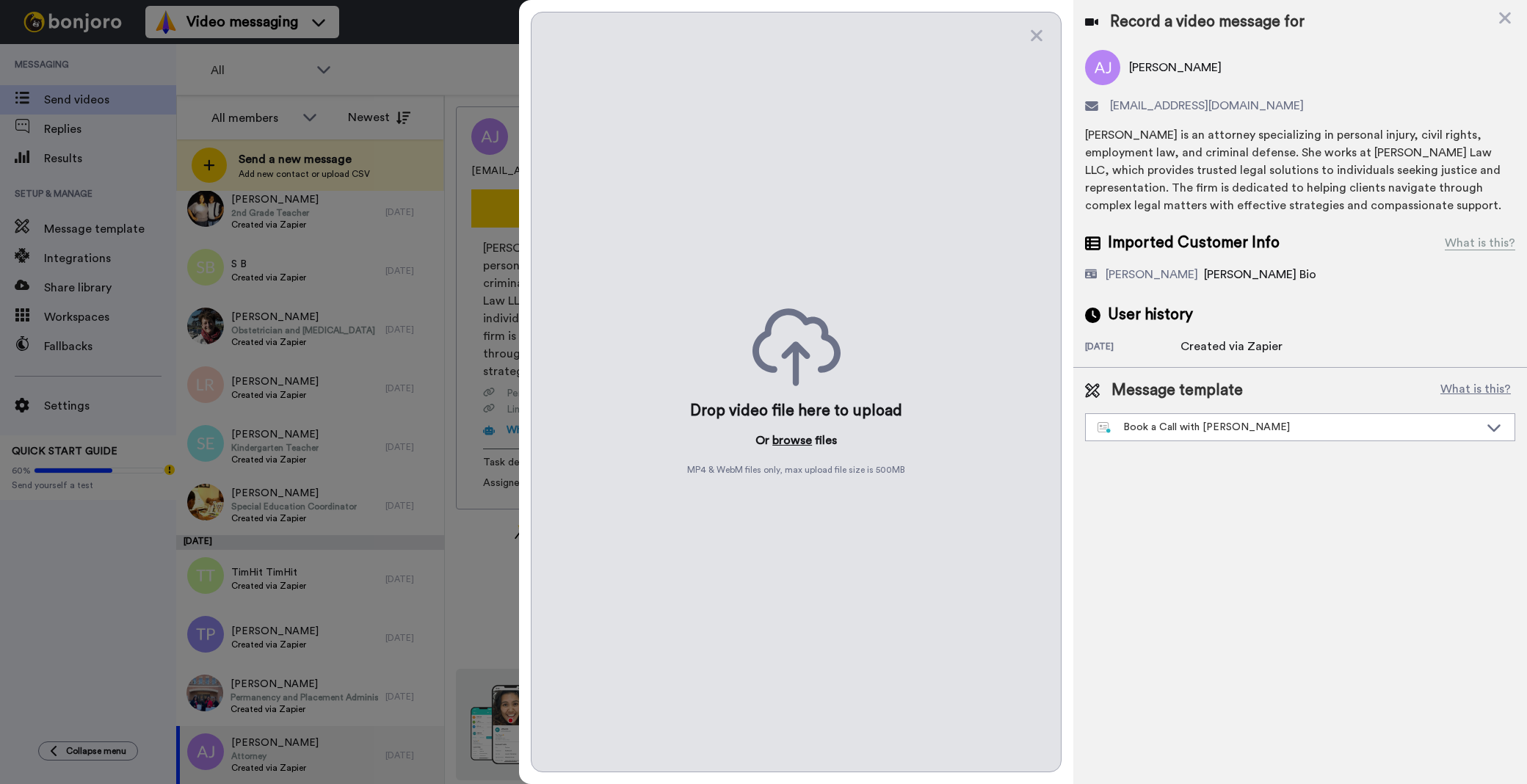
click at [802, 442] on button "browse" at bounding box center [793, 440] width 40 height 17
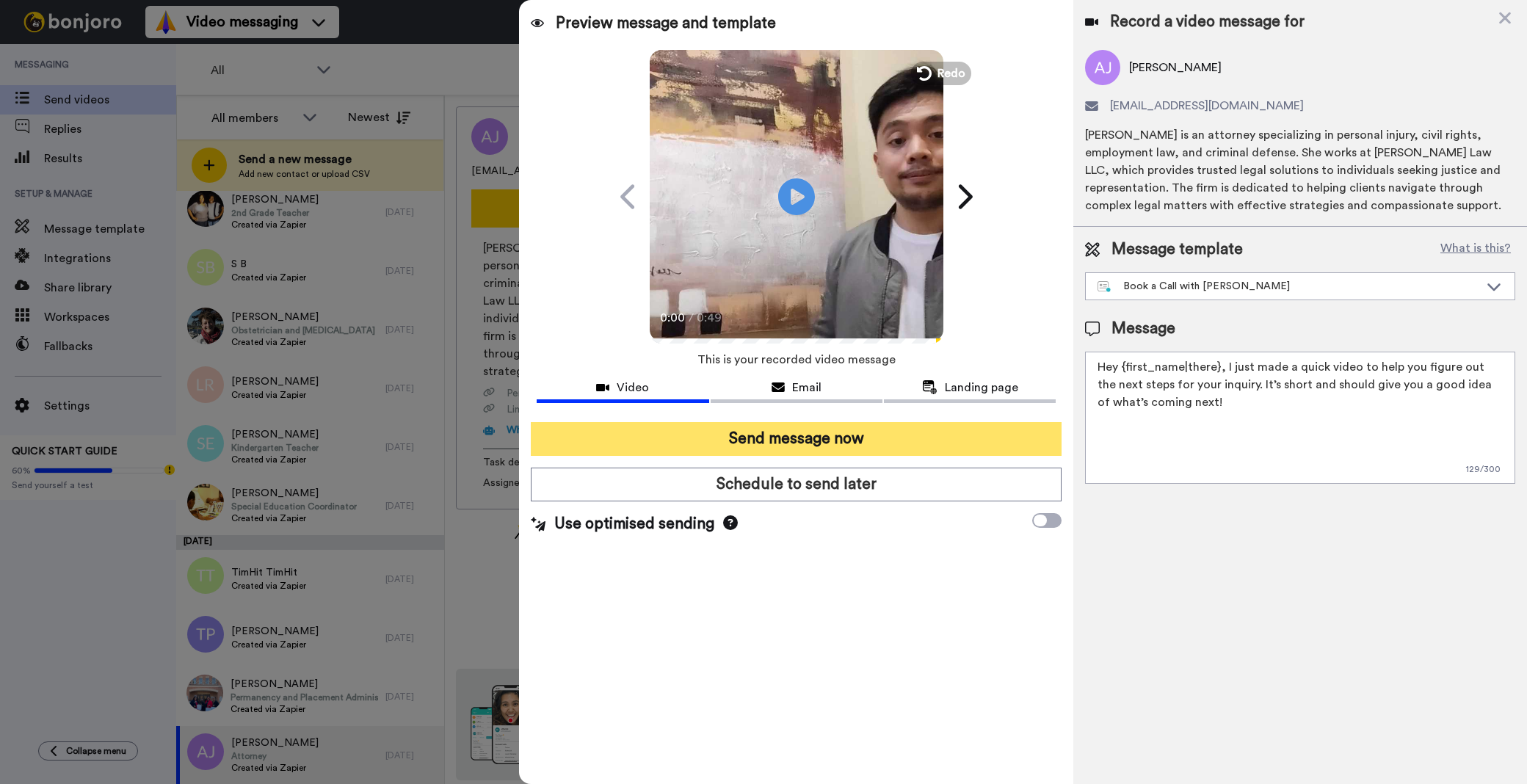
click at [685, 434] on button "Send message now" at bounding box center [796, 439] width 531 height 34
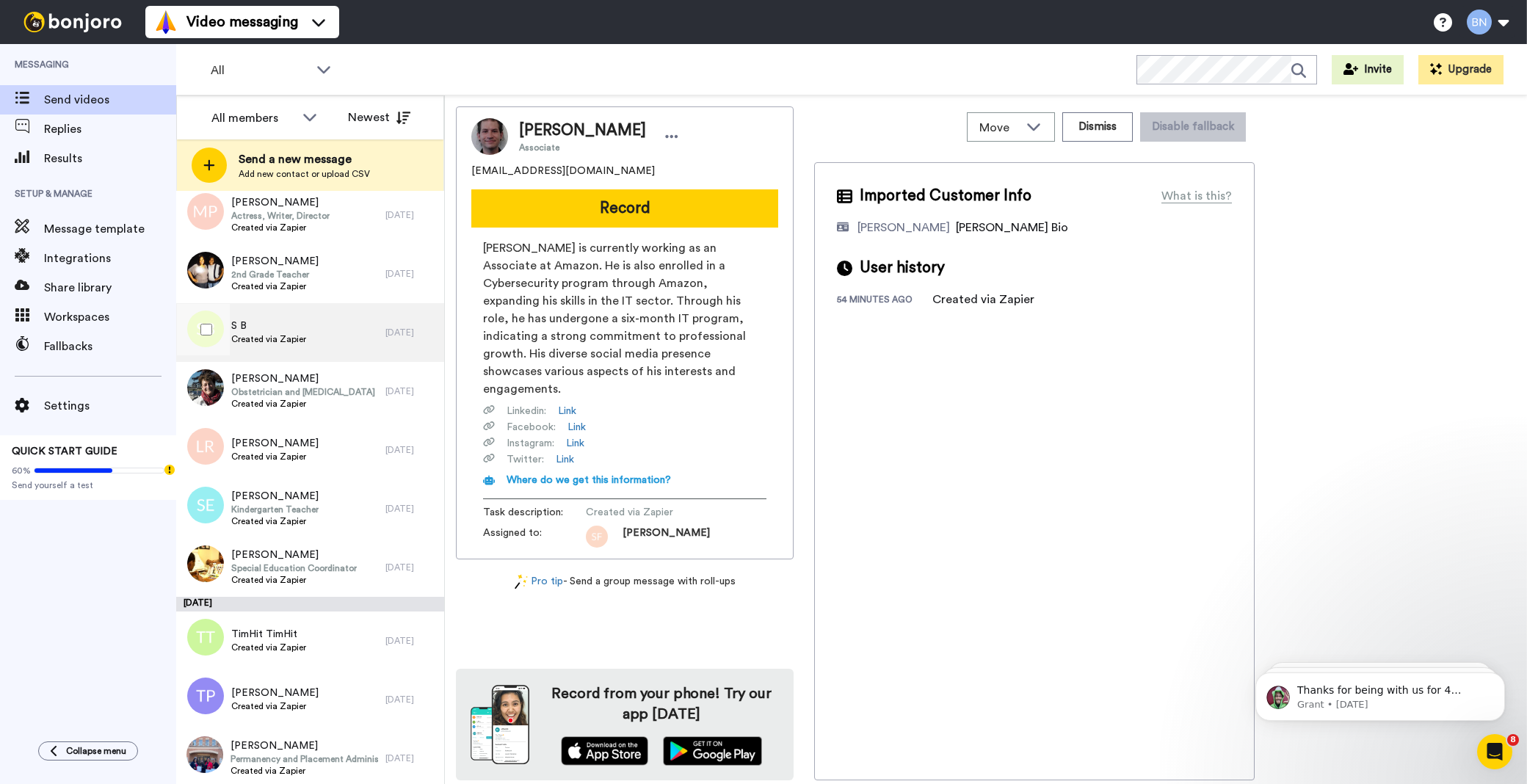
scroll to position [5555, 0]
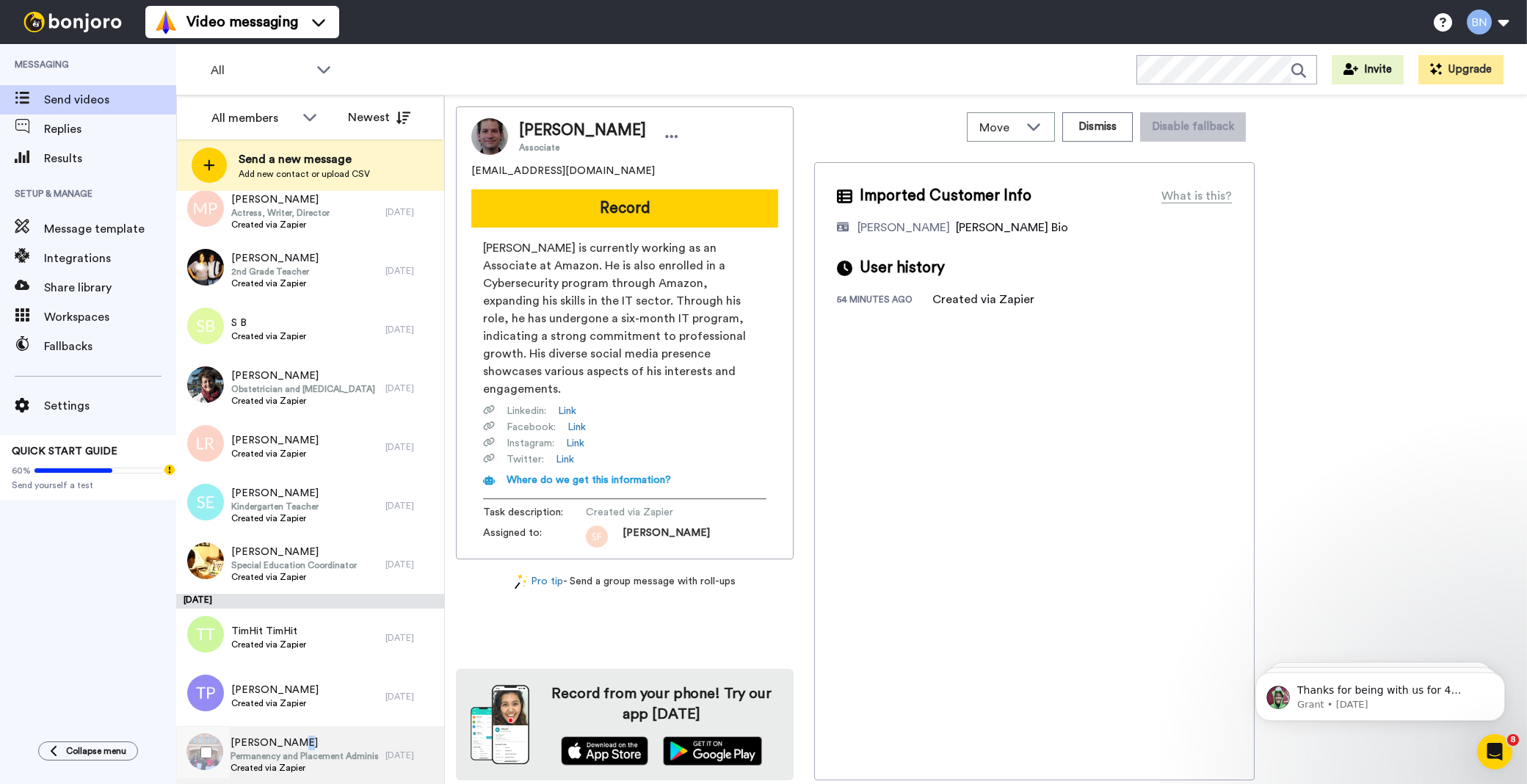
click at [289, 731] on div "[PERSON_NAME] Permanency and Placement Administrator Created via Zapier" at bounding box center [281, 755] width 210 height 59
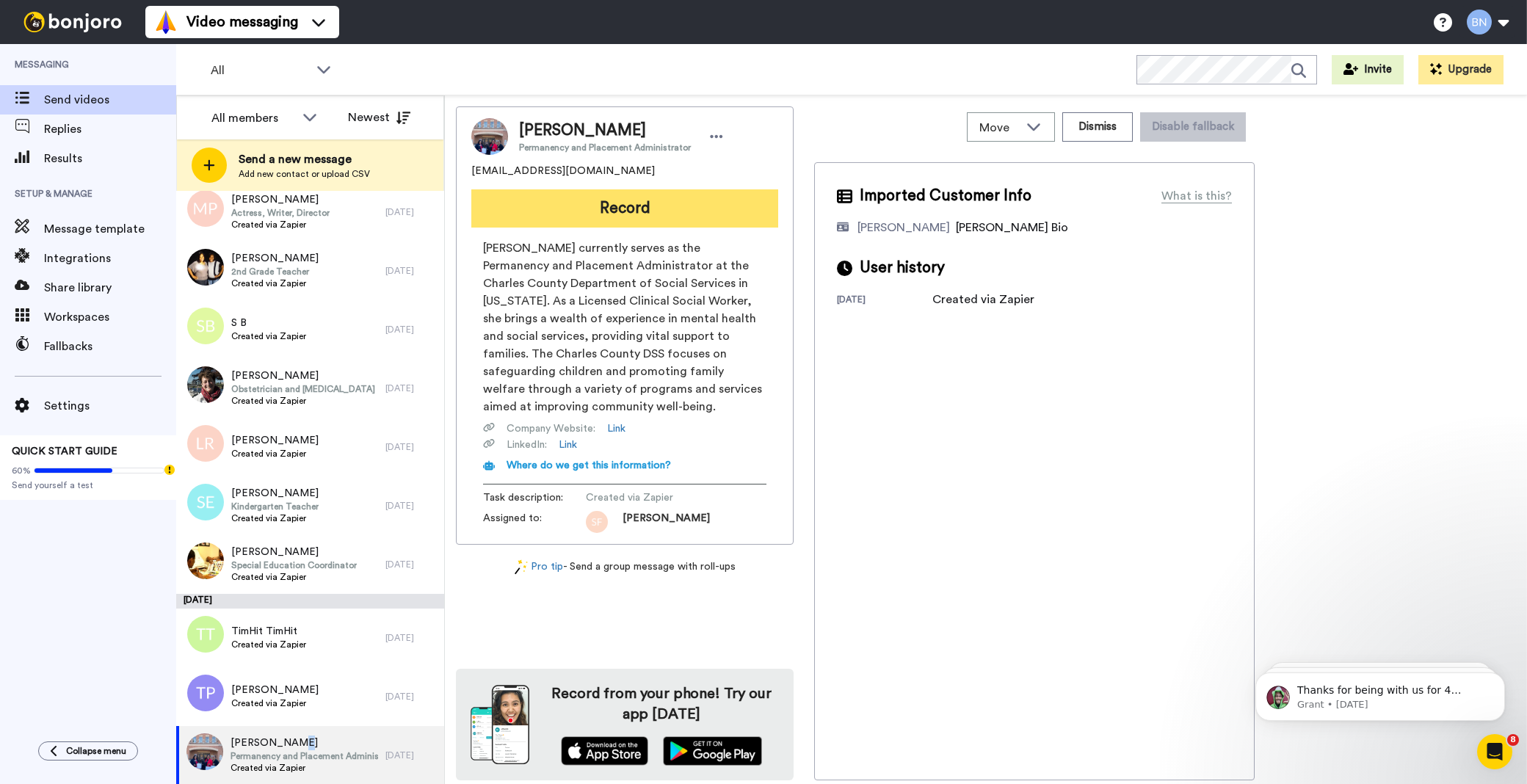
click at [681, 206] on button "Record" at bounding box center [625, 209] width 307 height 38
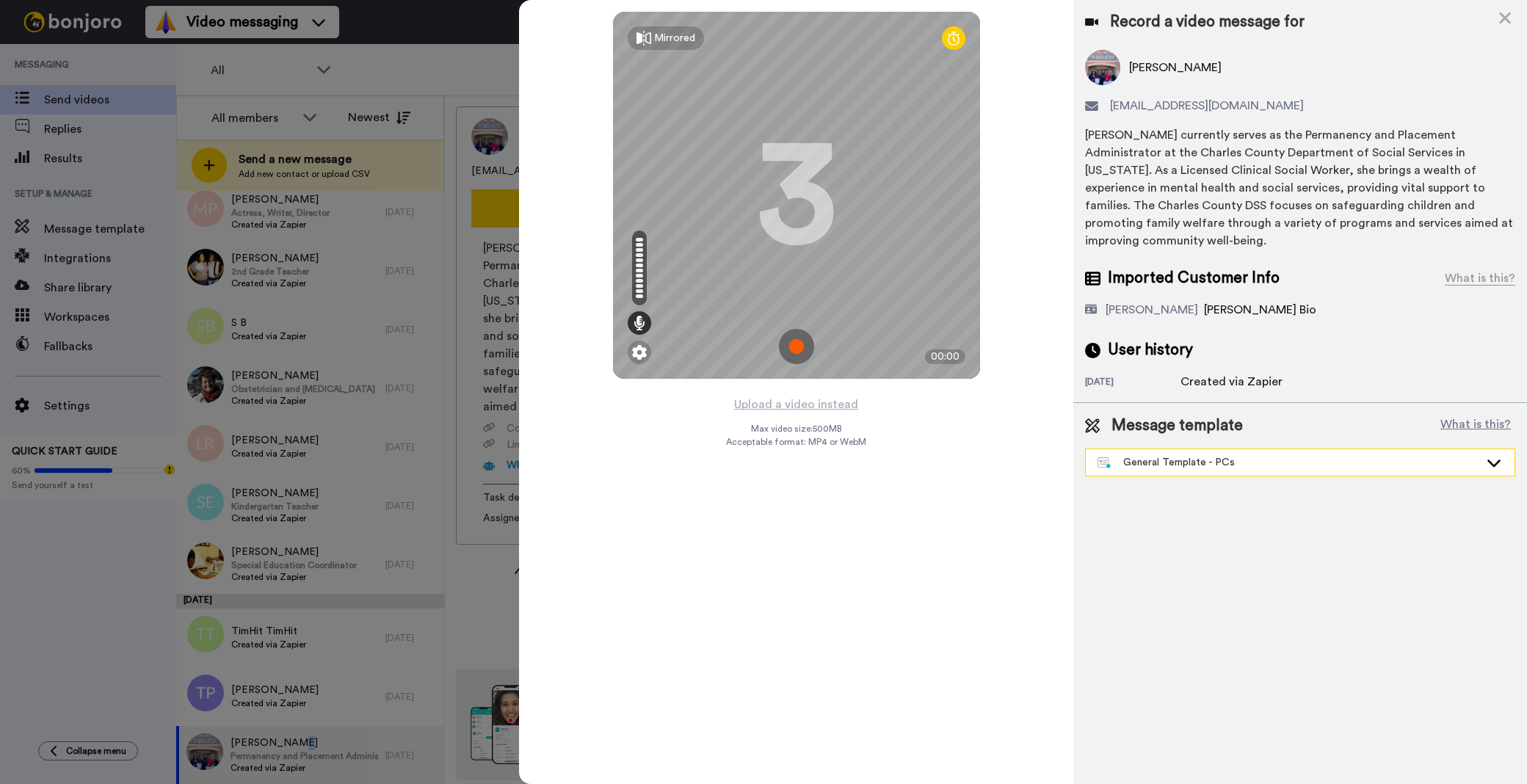
click at [1235, 455] on div "General Template - PCs" at bounding box center [1288, 462] width 382 height 15
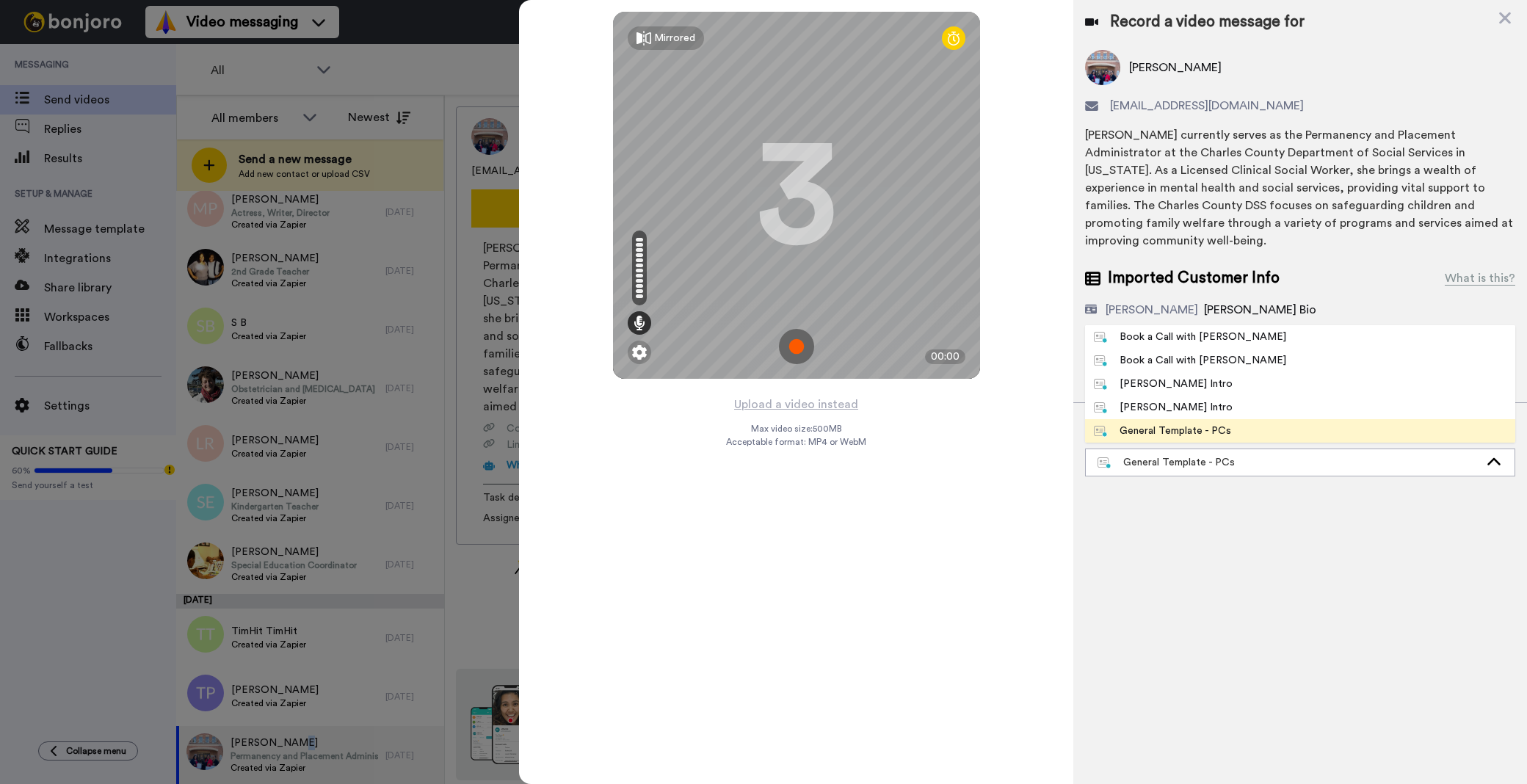
click at [1211, 329] on div "Book a Call with [PERSON_NAME]" at bounding box center [1189, 337] width 192 height 15
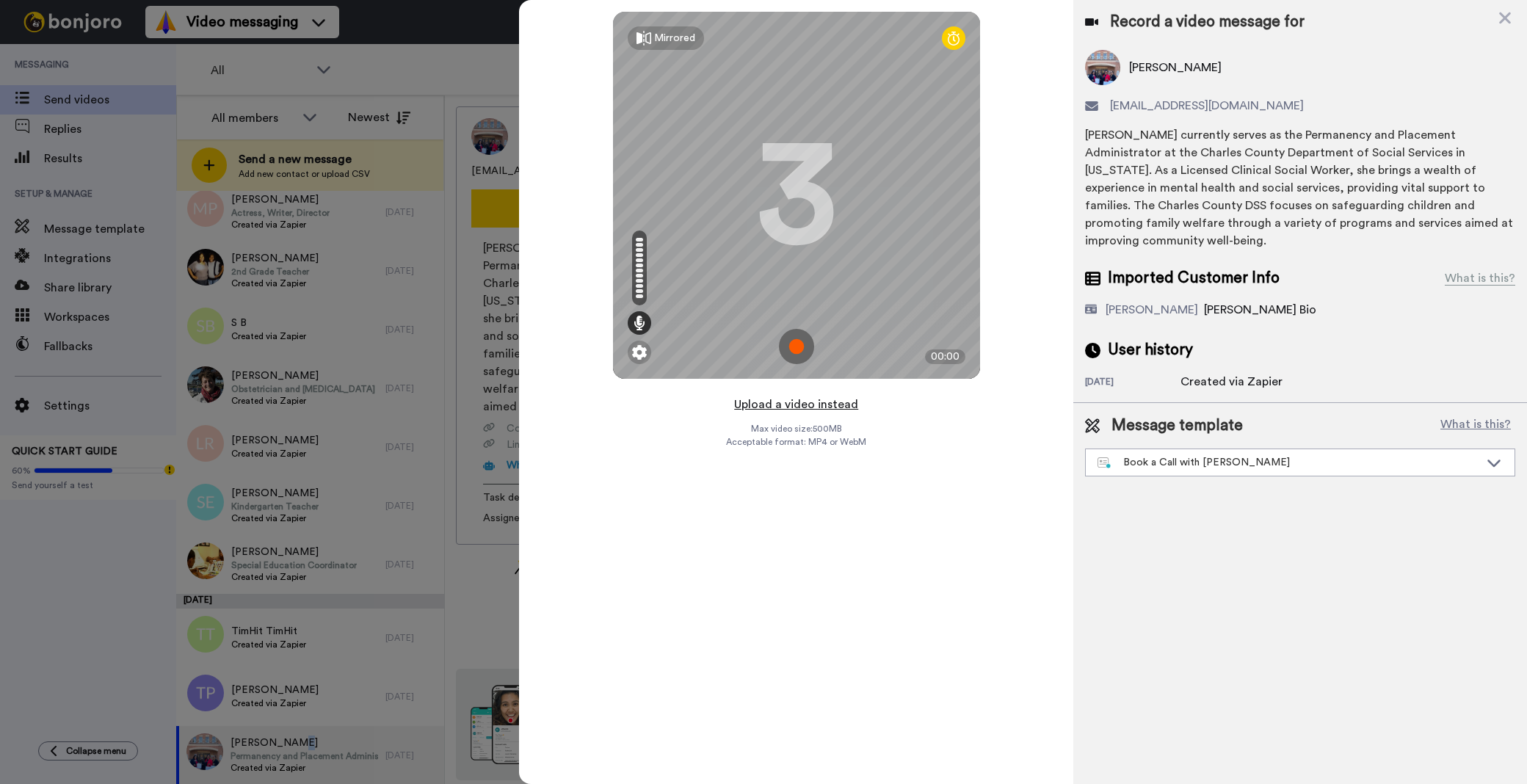
click at [798, 401] on button "Upload a video instead" at bounding box center [796, 404] width 133 height 19
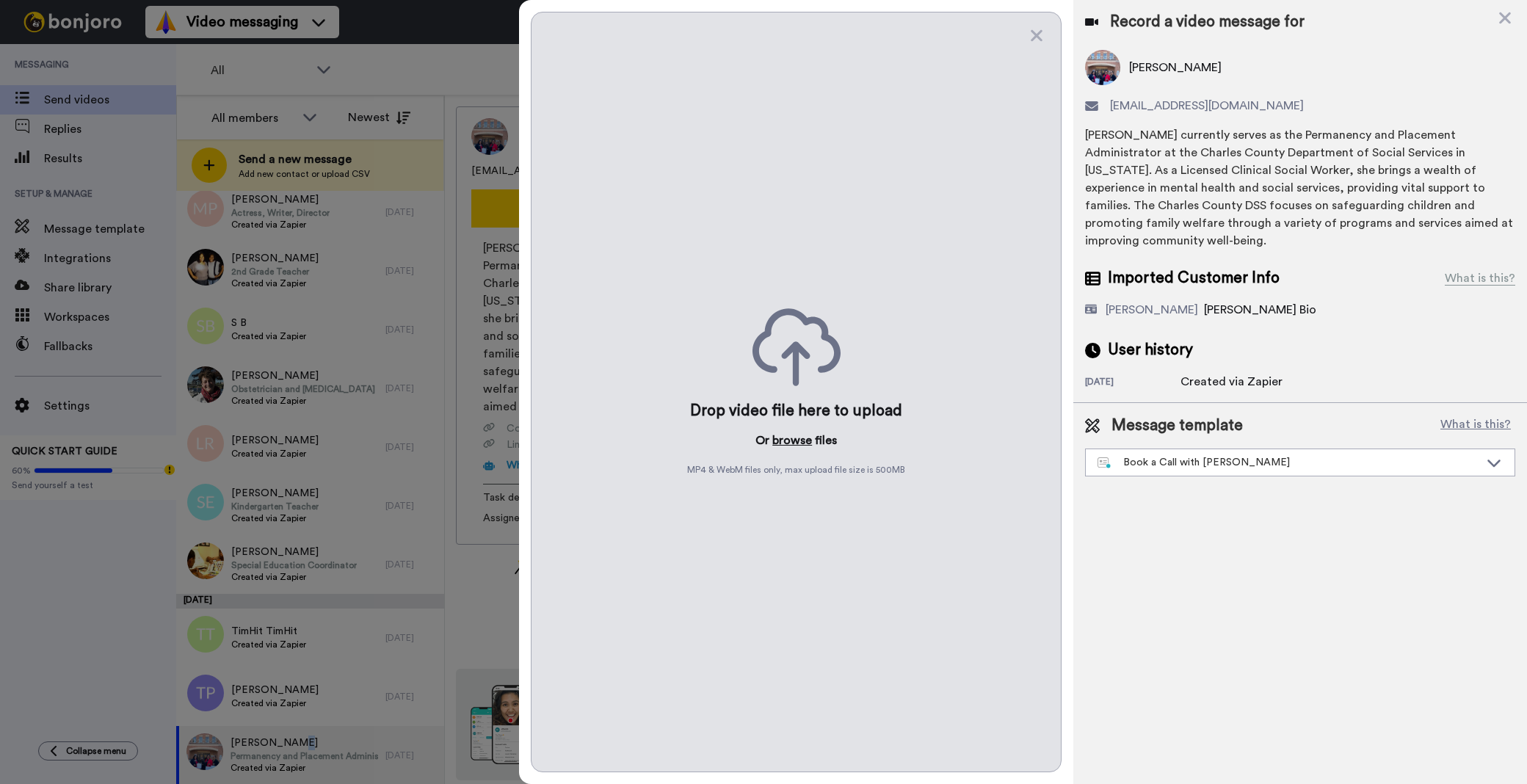
click at [791, 436] on button "browse" at bounding box center [793, 440] width 40 height 17
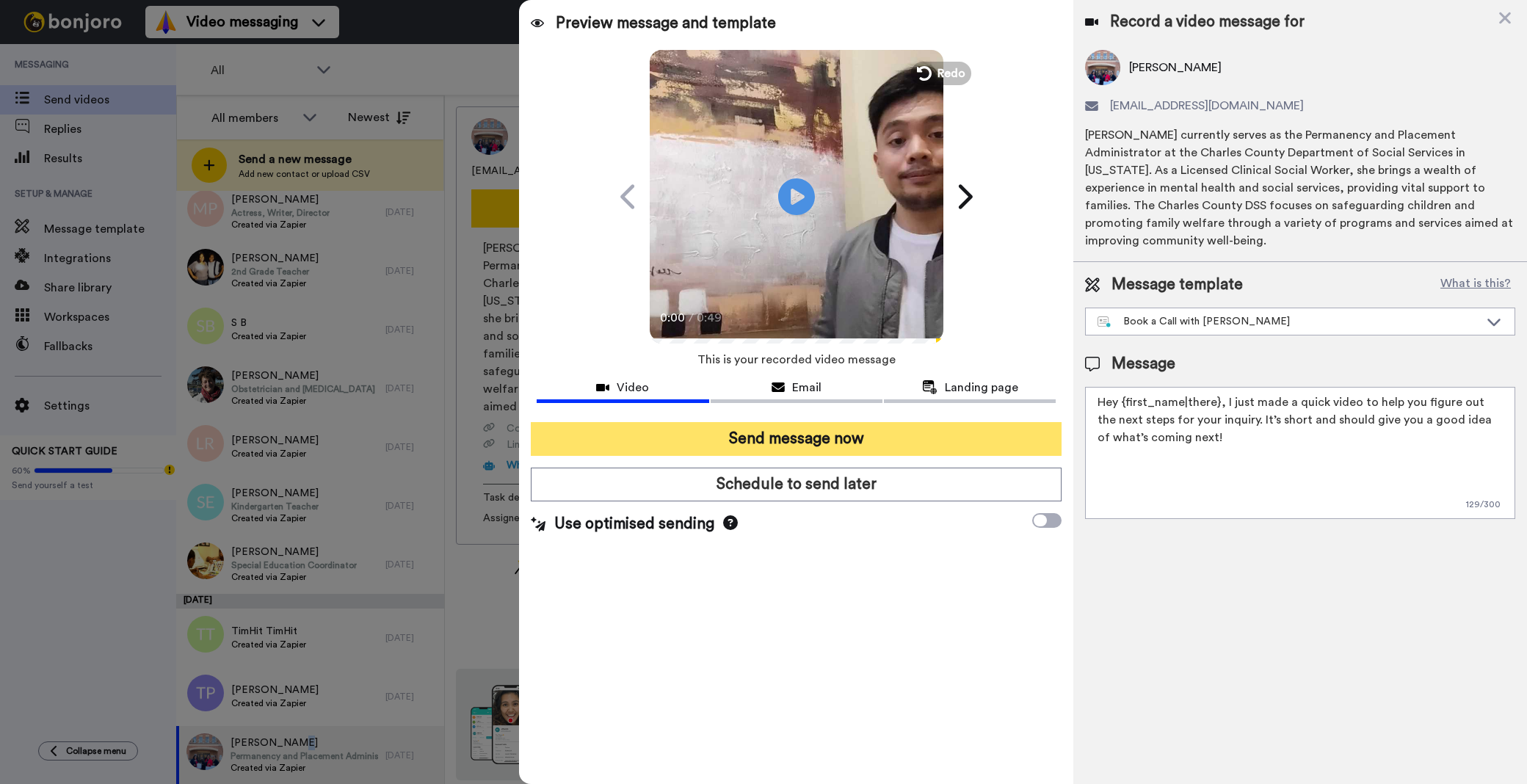
click at [788, 431] on button "Send message now" at bounding box center [796, 439] width 531 height 34
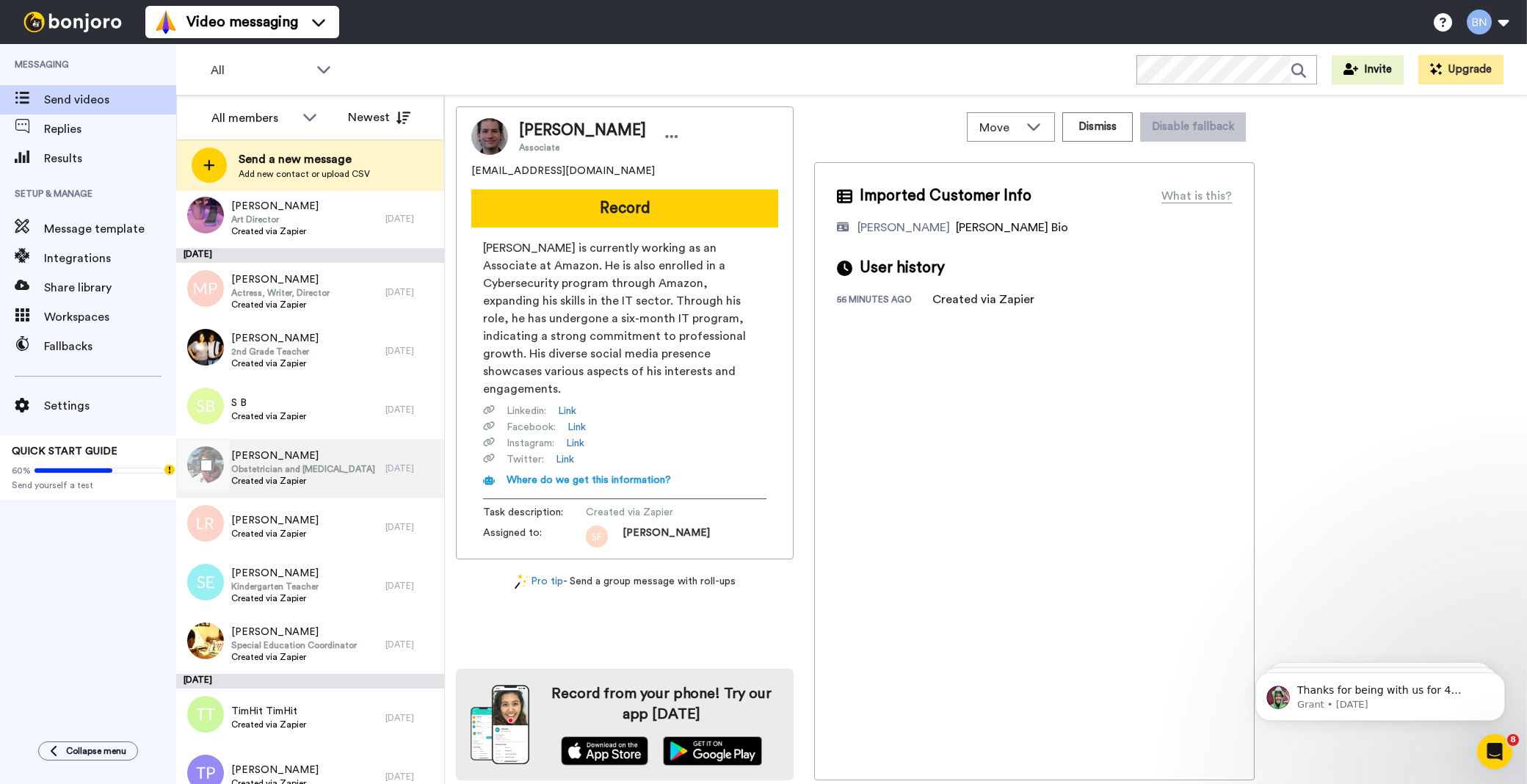
scroll to position [5497, 0]
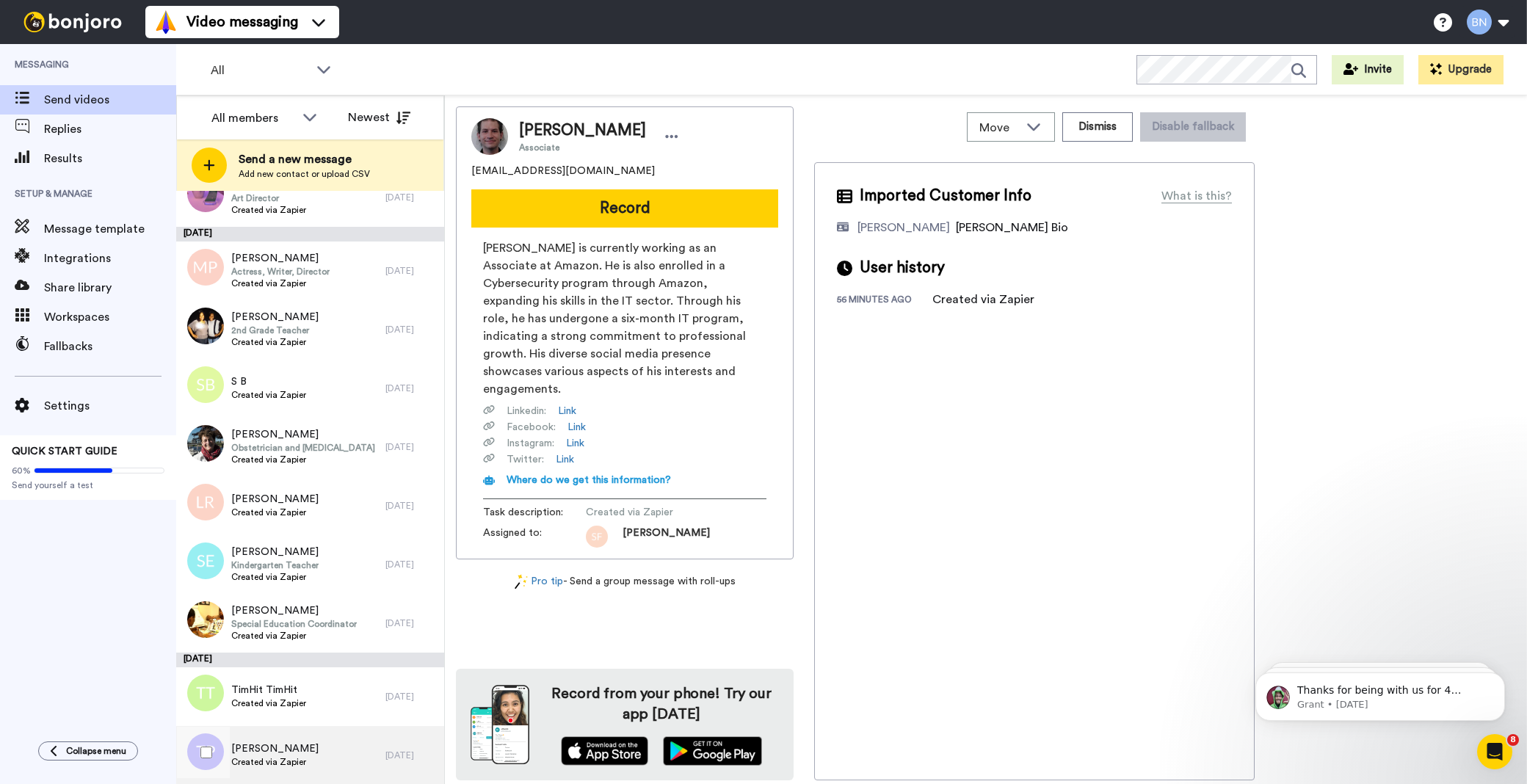
click at [296, 766] on span "Created via Zapier" at bounding box center [274, 762] width 87 height 12
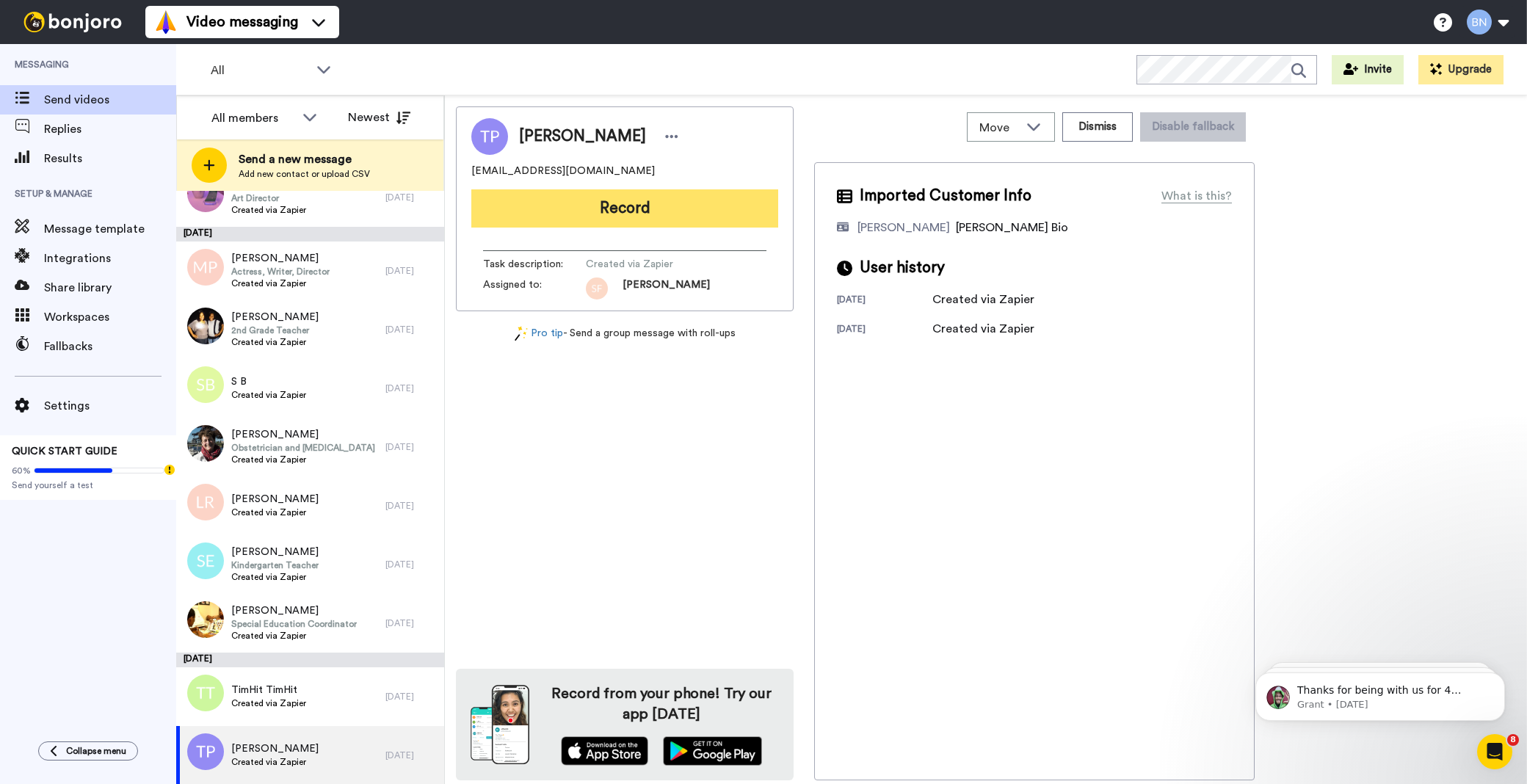
click at [640, 204] on button "Record" at bounding box center [625, 209] width 307 height 38
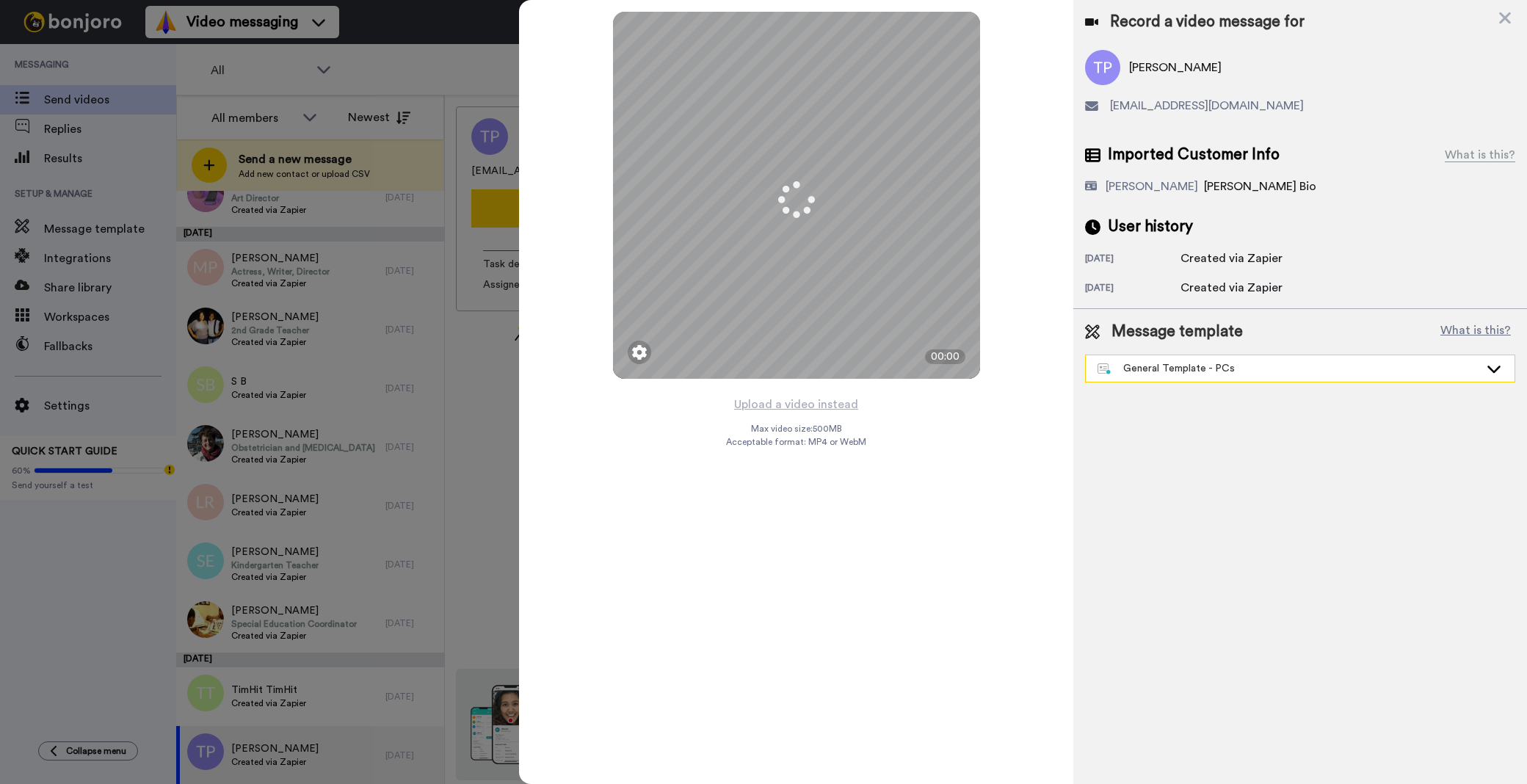
click at [1165, 371] on div "General Template - PCs" at bounding box center [1288, 368] width 382 height 15
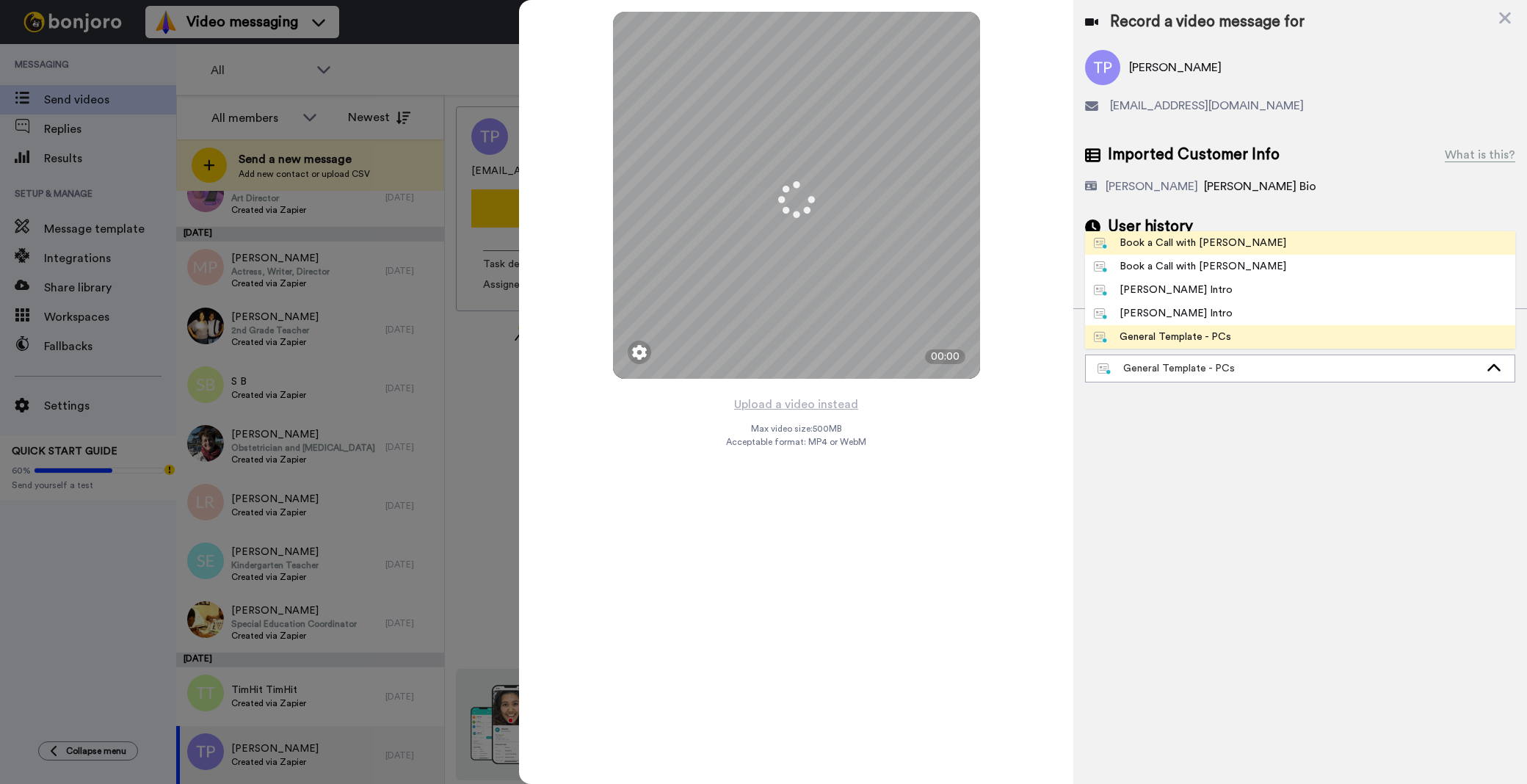
click at [1168, 242] on div "Book a Call with [PERSON_NAME]" at bounding box center [1189, 243] width 192 height 15
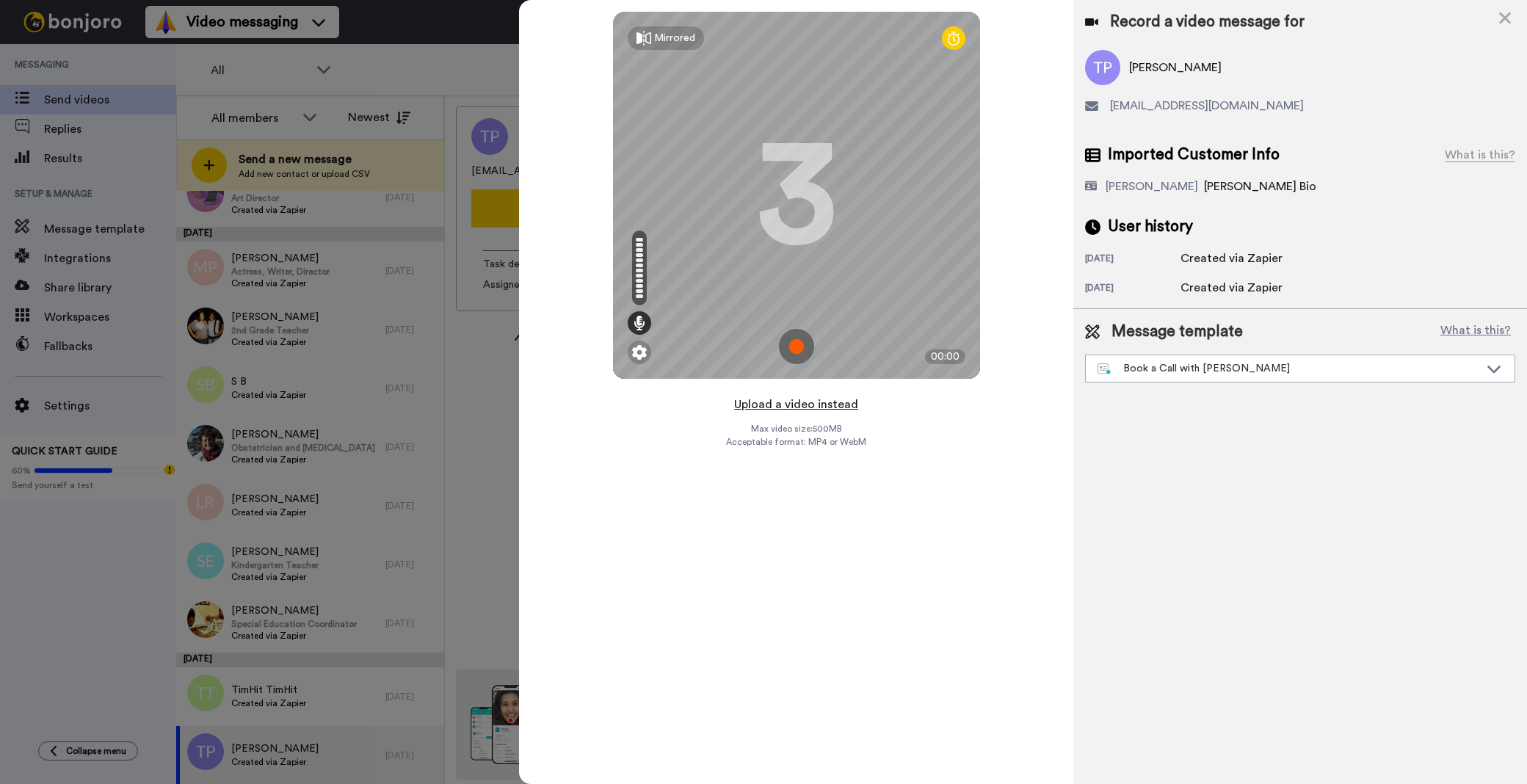
click at [786, 403] on button "Upload a video instead" at bounding box center [796, 404] width 133 height 19
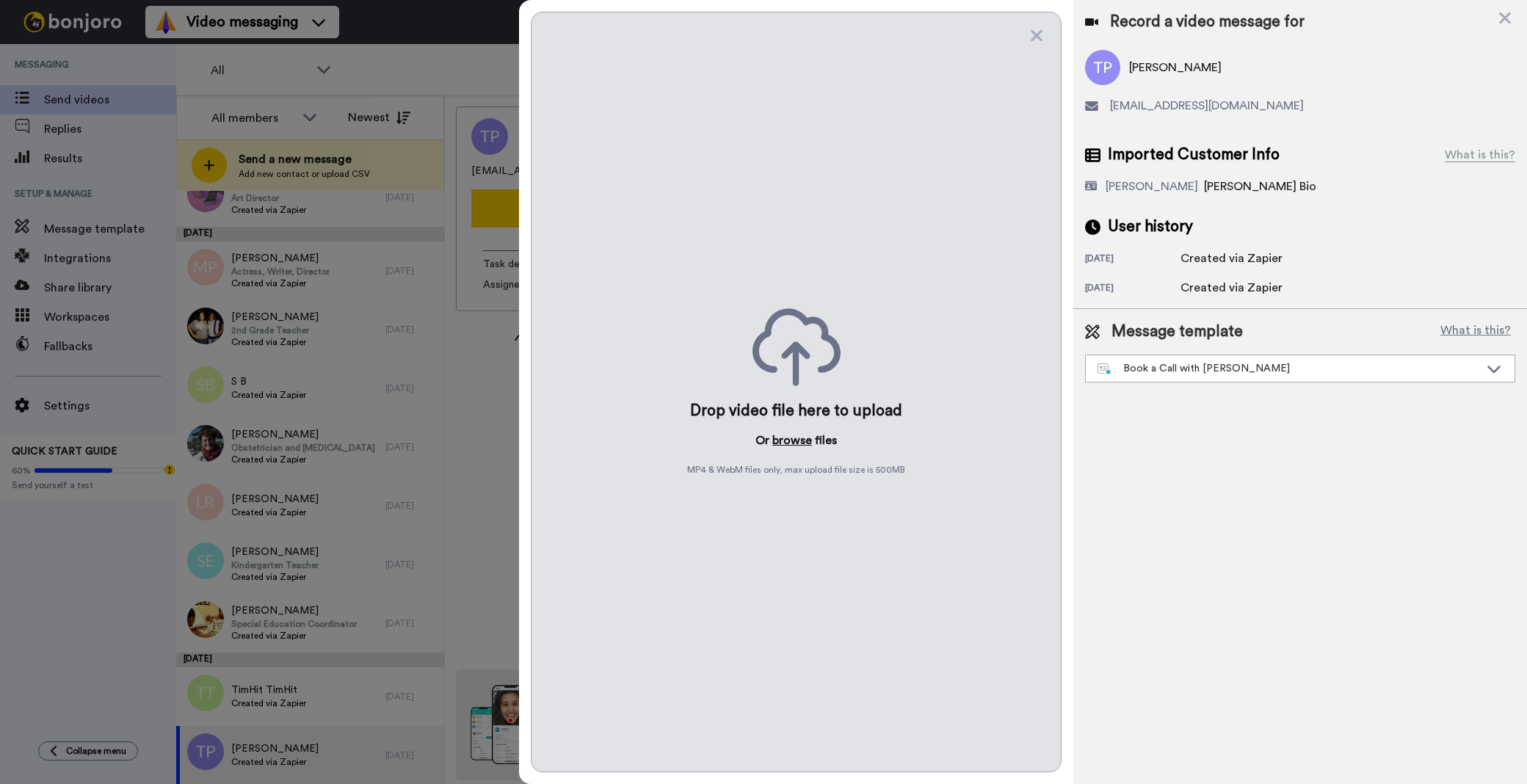
click at [786, 444] on button "browse" at bounding box center [793, 440] width 40 height 17
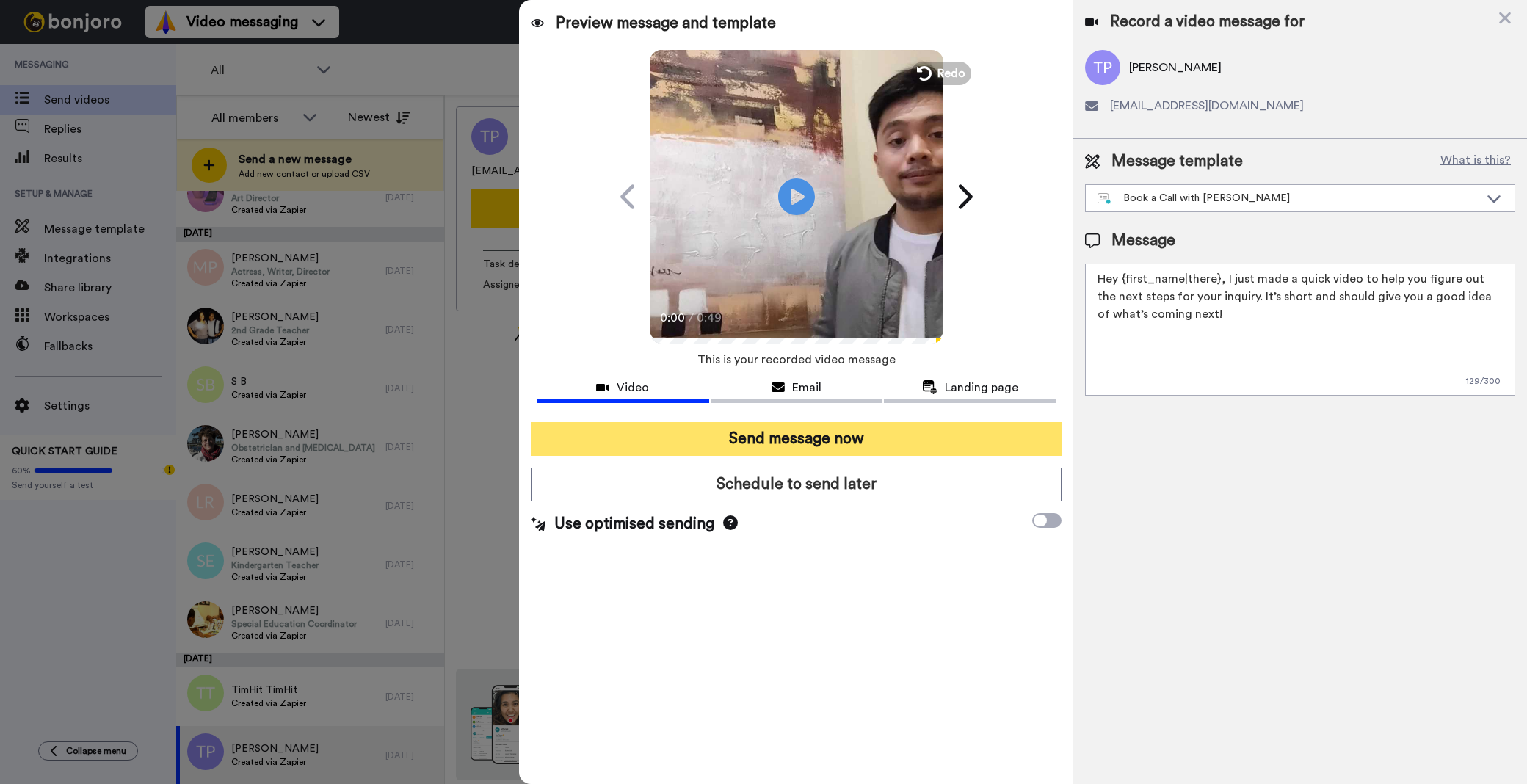
click at [932, 441] on button "Send message now" at bounding box center [796, 439] width 531 height 34
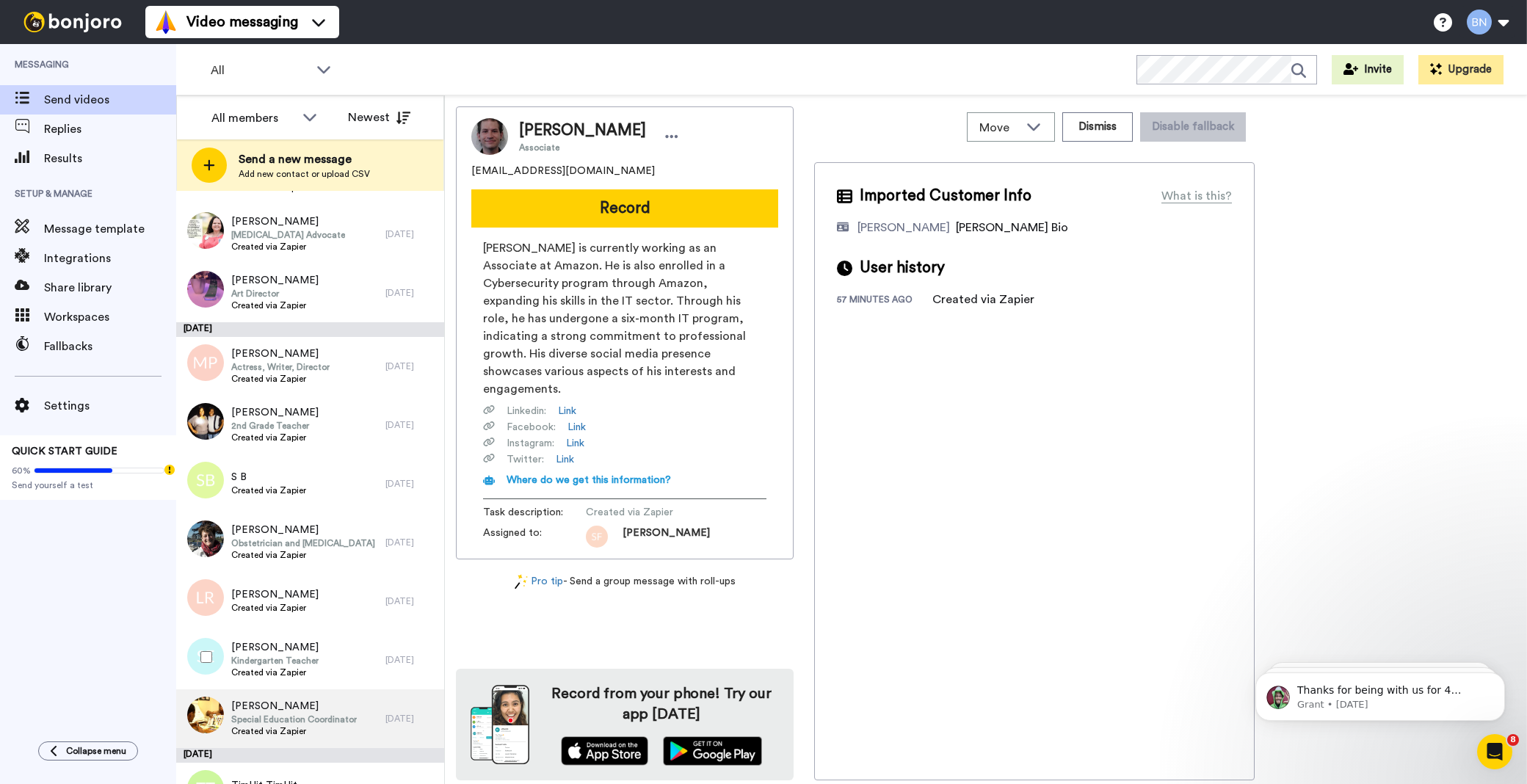
scroll to position [5438, 0]
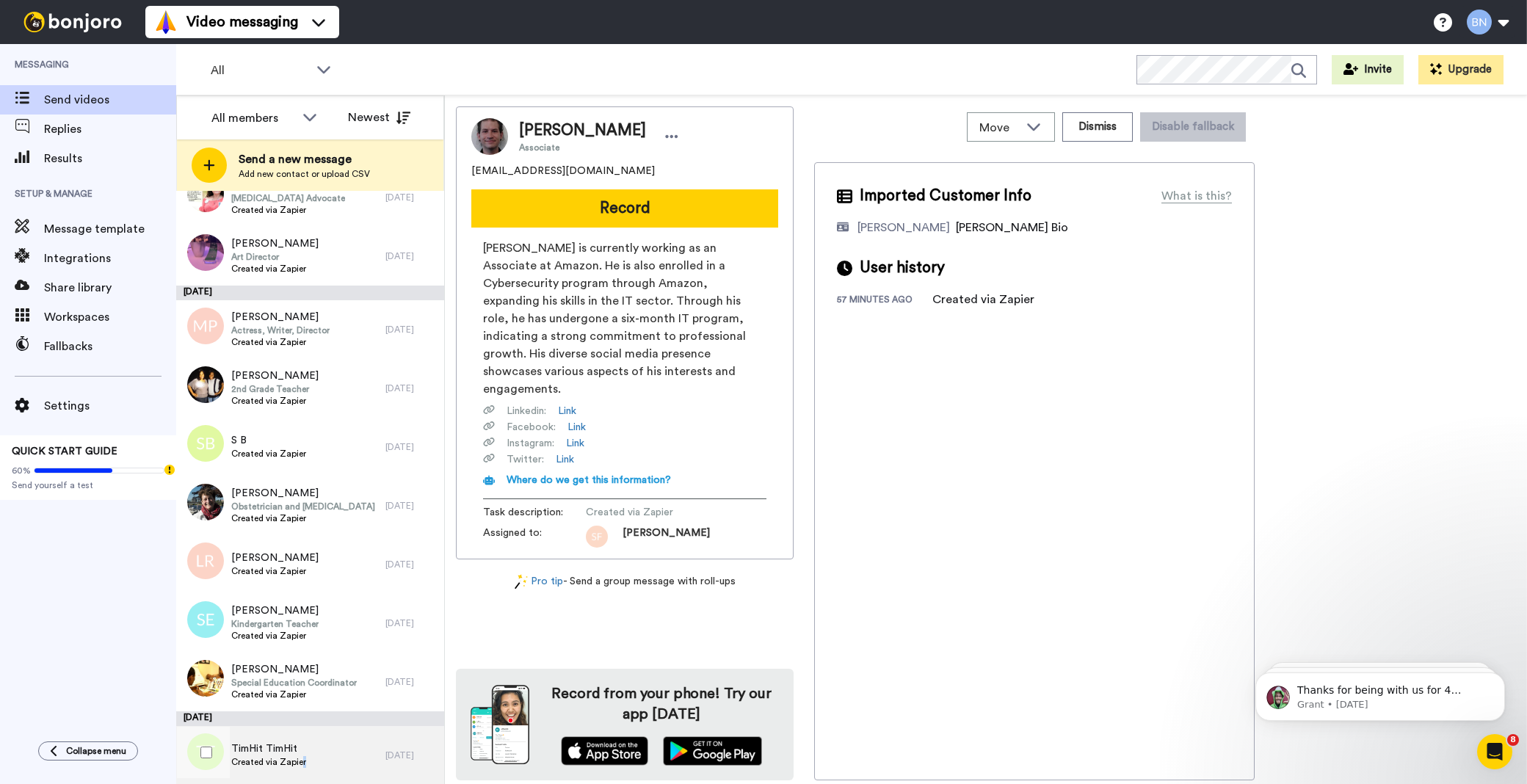
click at [302, 762] on span "Created via Zapier" at bounding box center [269, 762] width 75 height 12
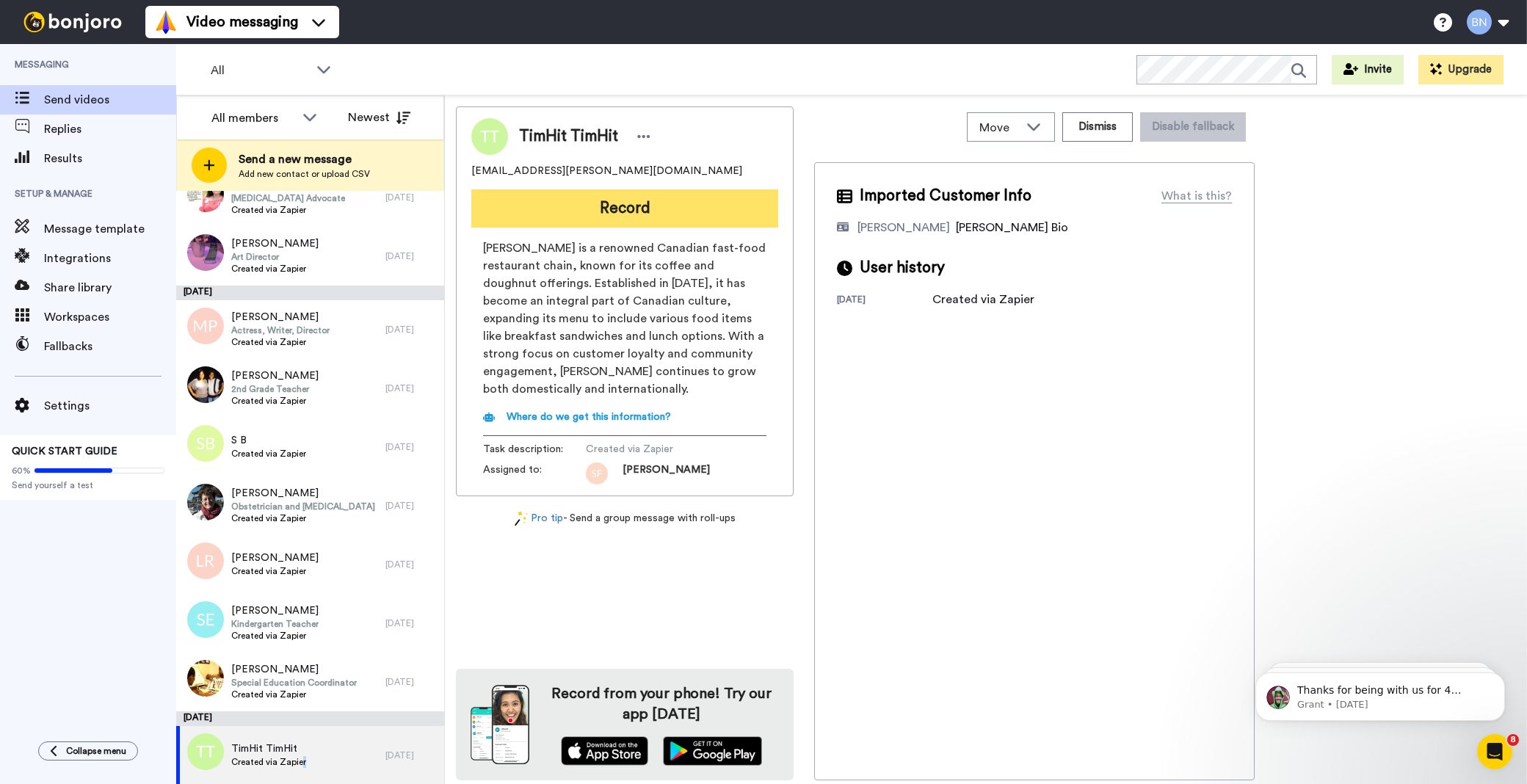
click at [695, 210] on button "Record" at bounding box center [625, 209] width 307 height 38
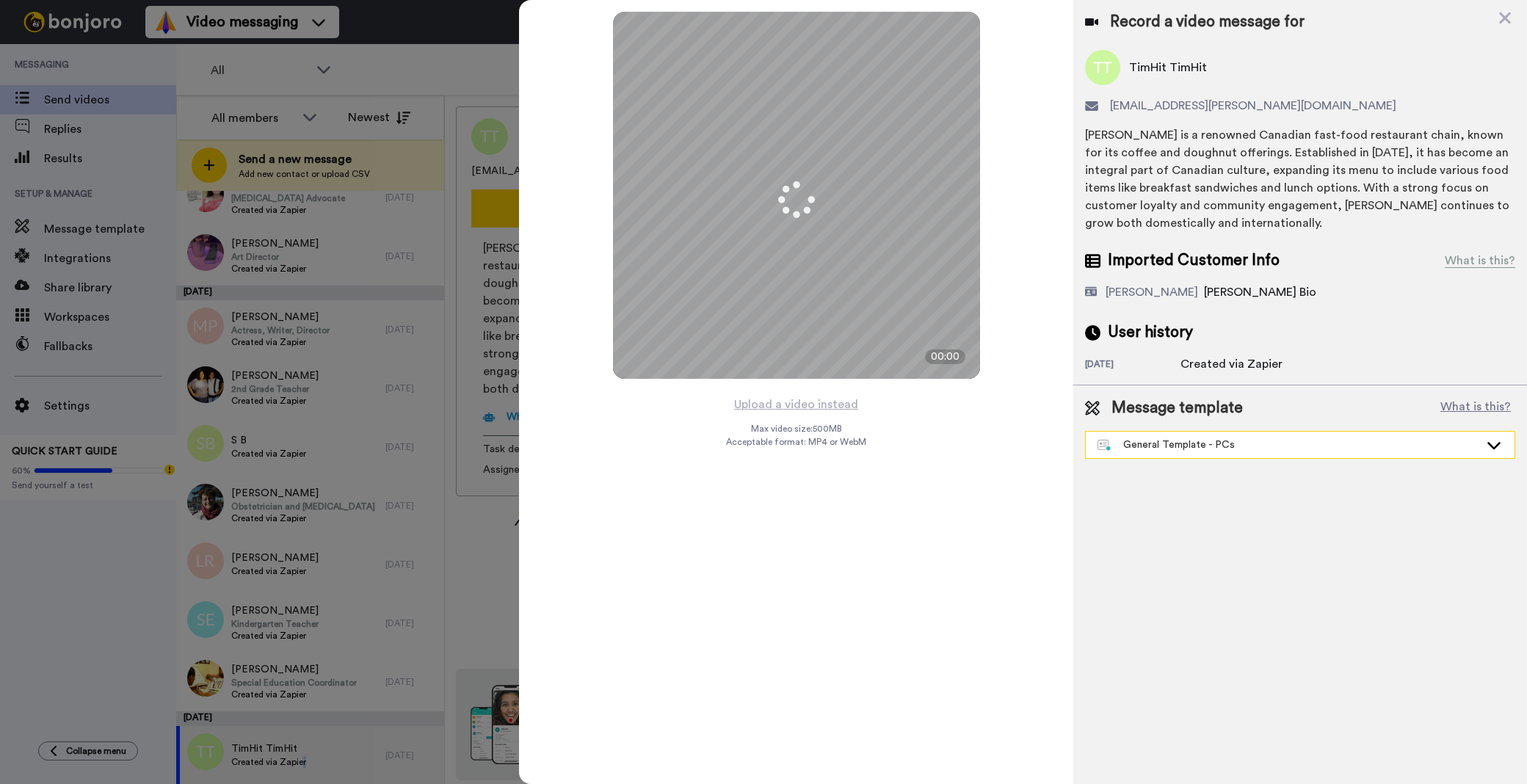
click at [1146, 441] on div "General Template - PCs" at bounding box center [1288, 445] width 382 height 15
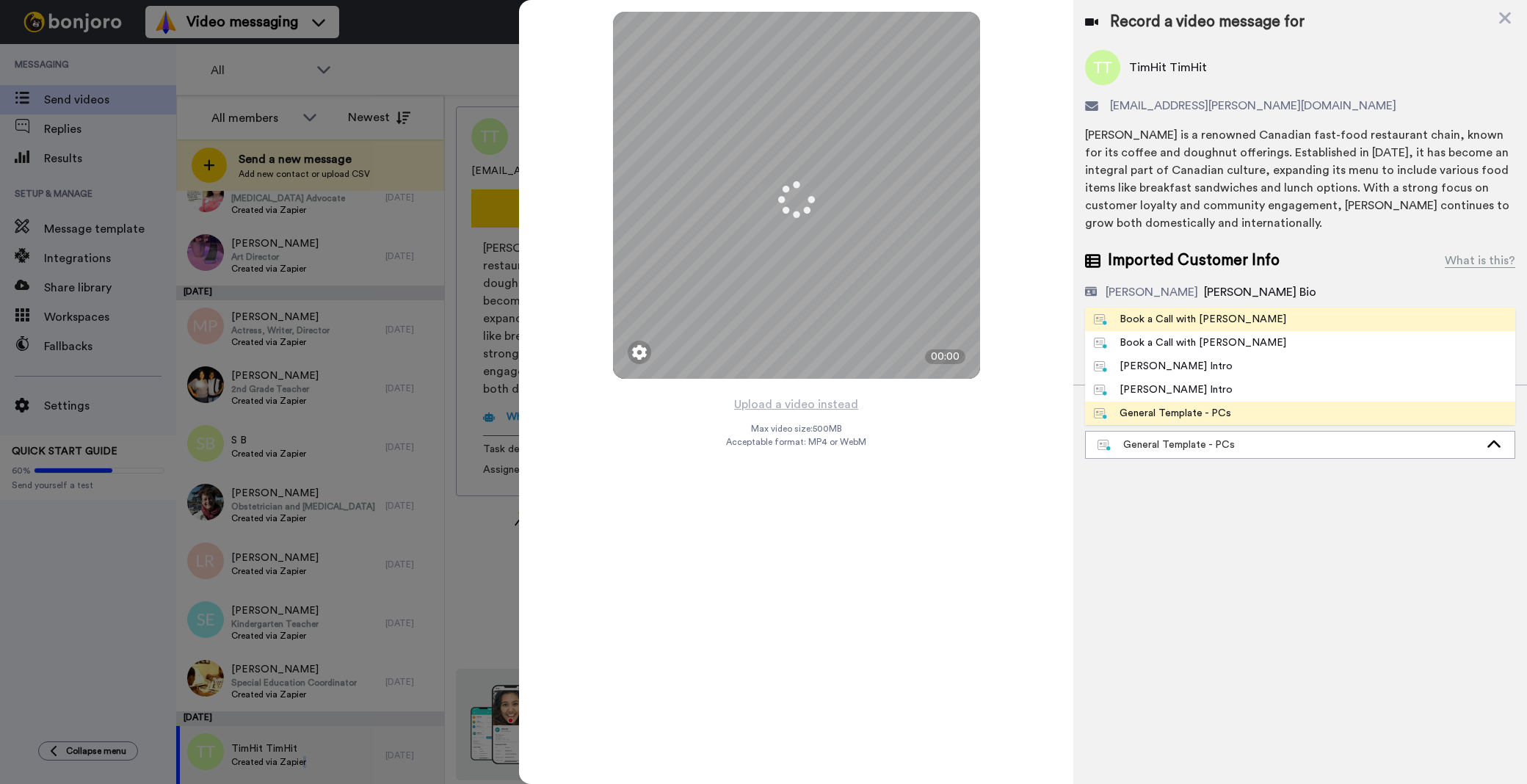
click at [1189, 313] on div "Book a Call with [PERSON_NAME]" at bounding box center [1189, 319] width 192 height 15
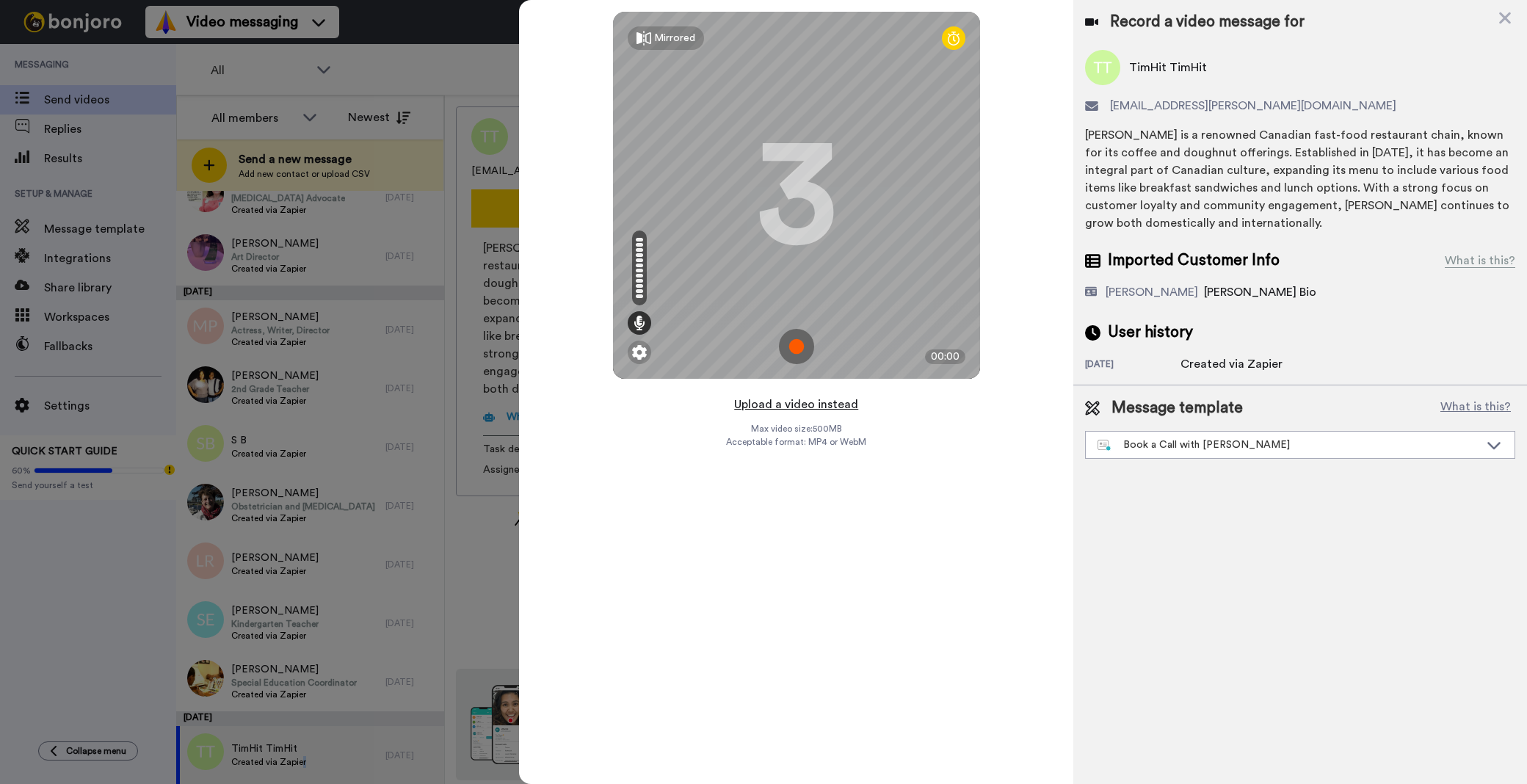
click at [839, 403] on button "Upload a video instead" at bounding box center [796, 404] width 133 height 19
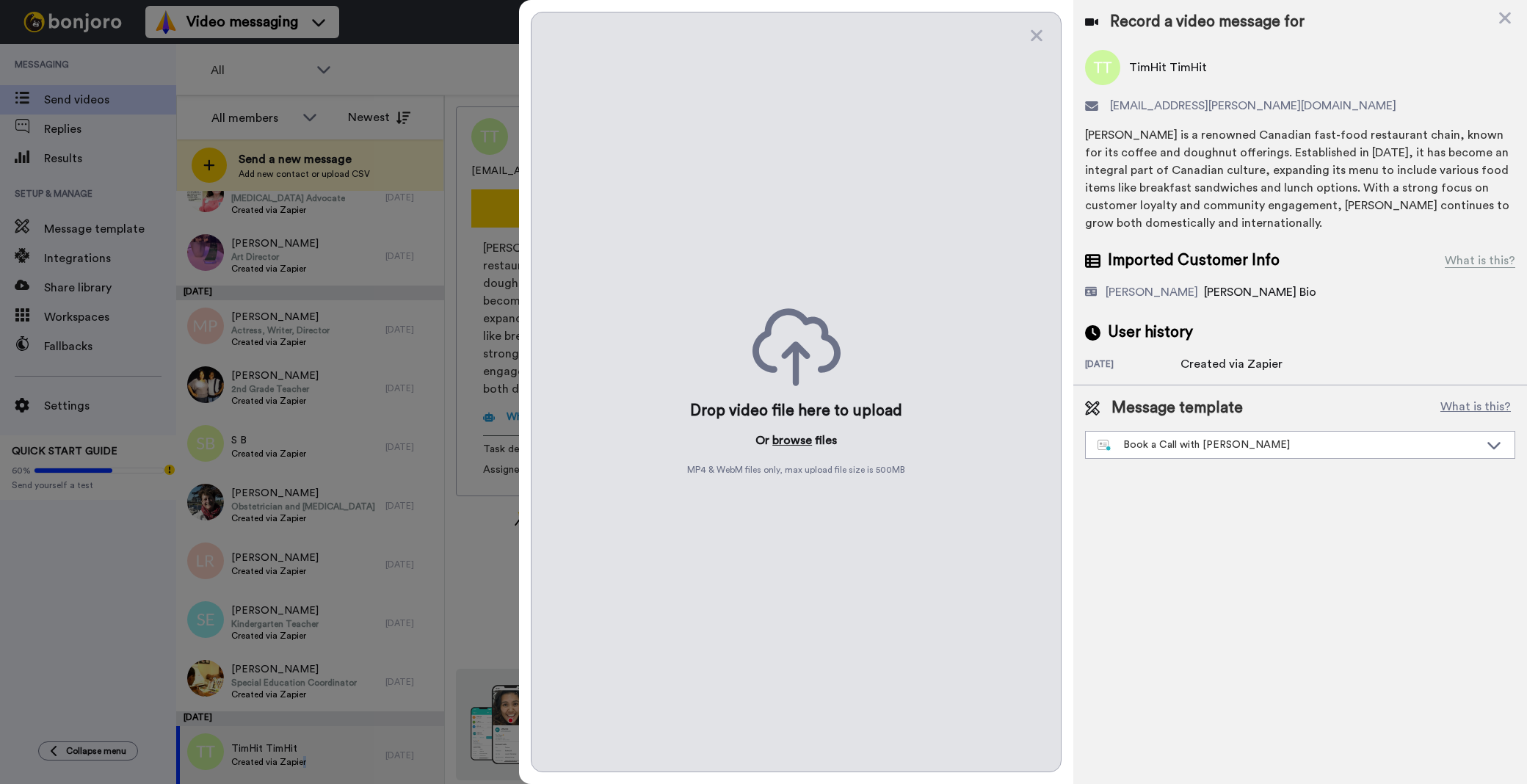
click at [776, 434] on button "browse" at bounding box center [793, 440] width 40 height 17
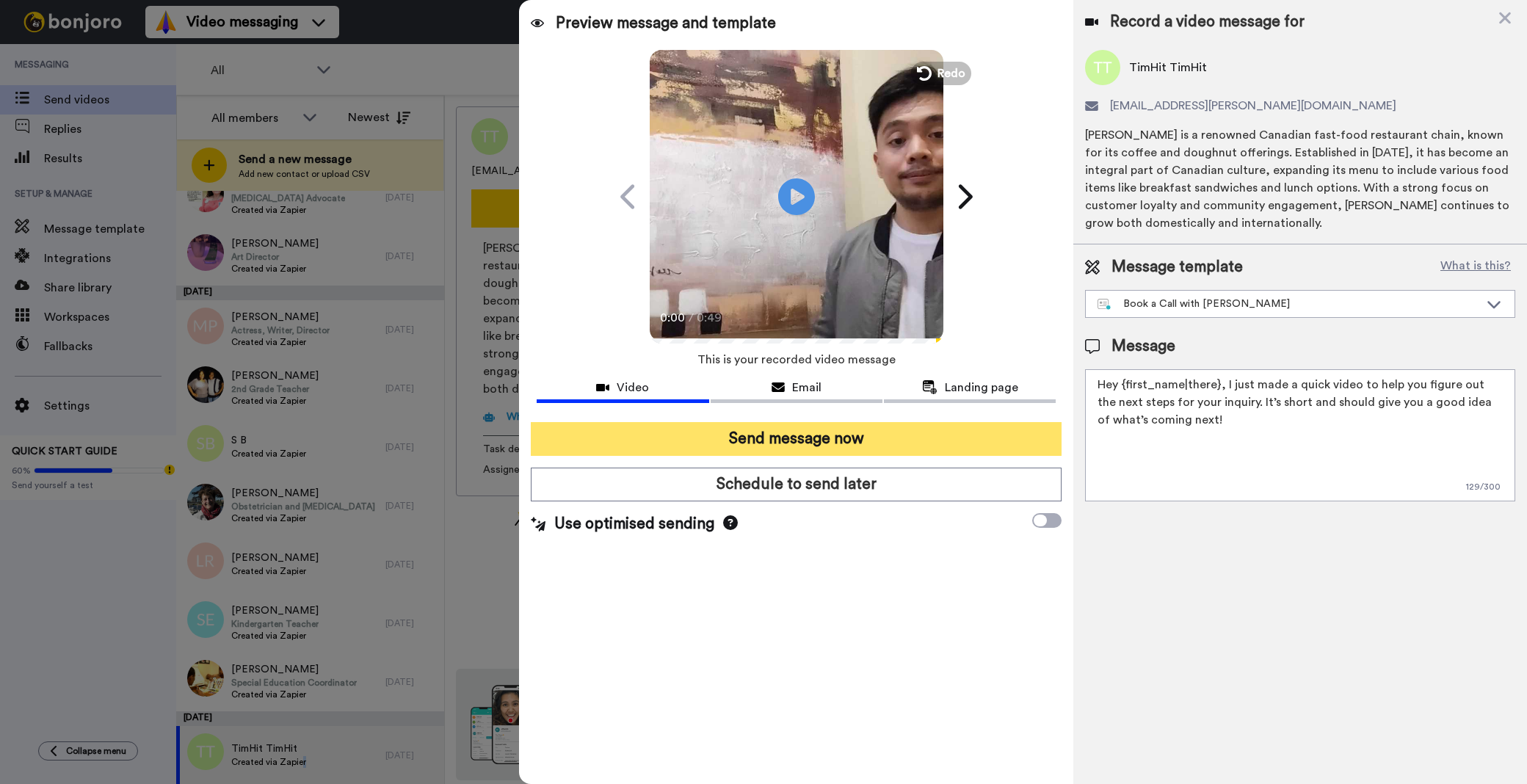
click at [878, 441] on button "Send message now" at bounding box center [796, 439] width 531 height 34
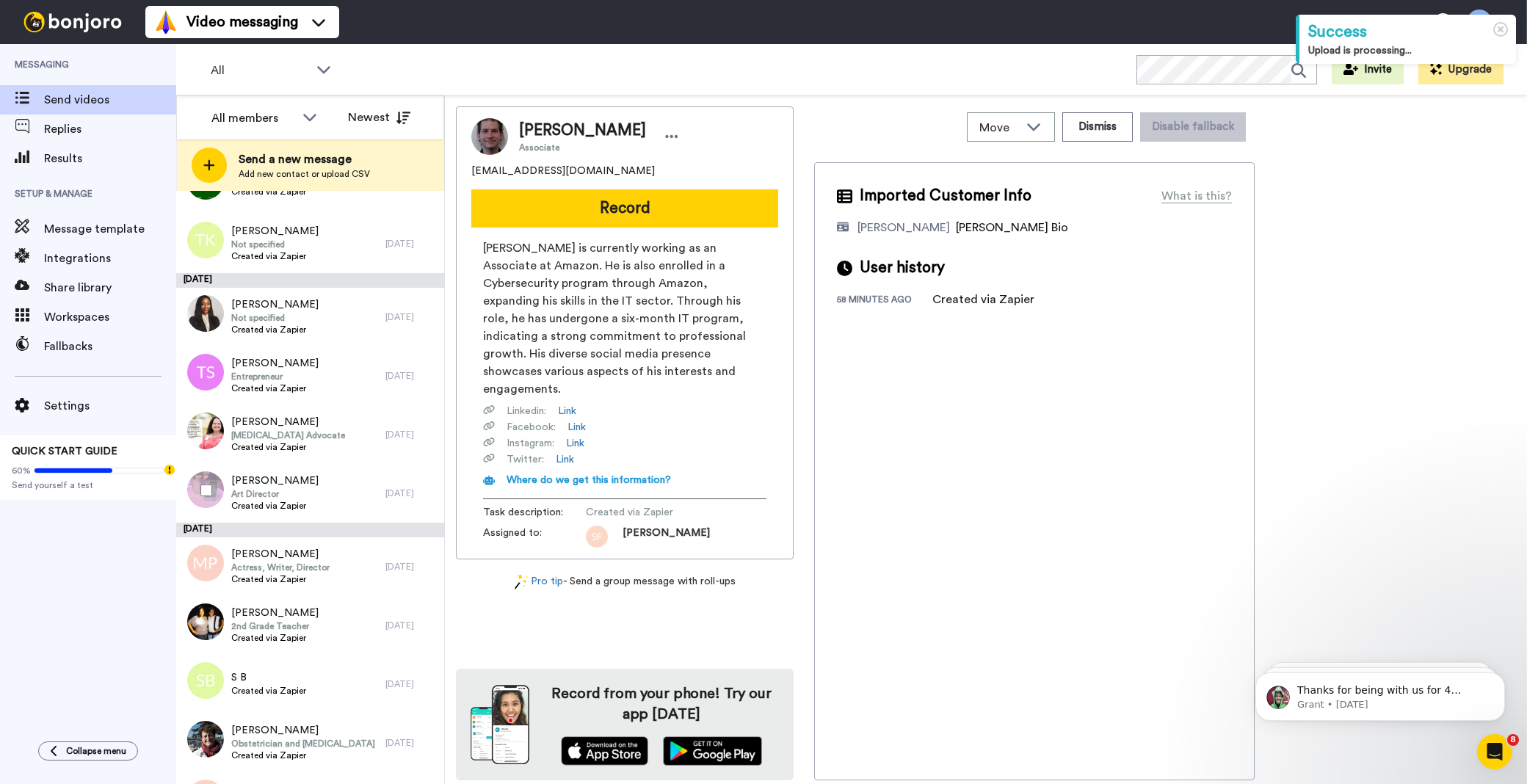
scroll to position [5365, 0]
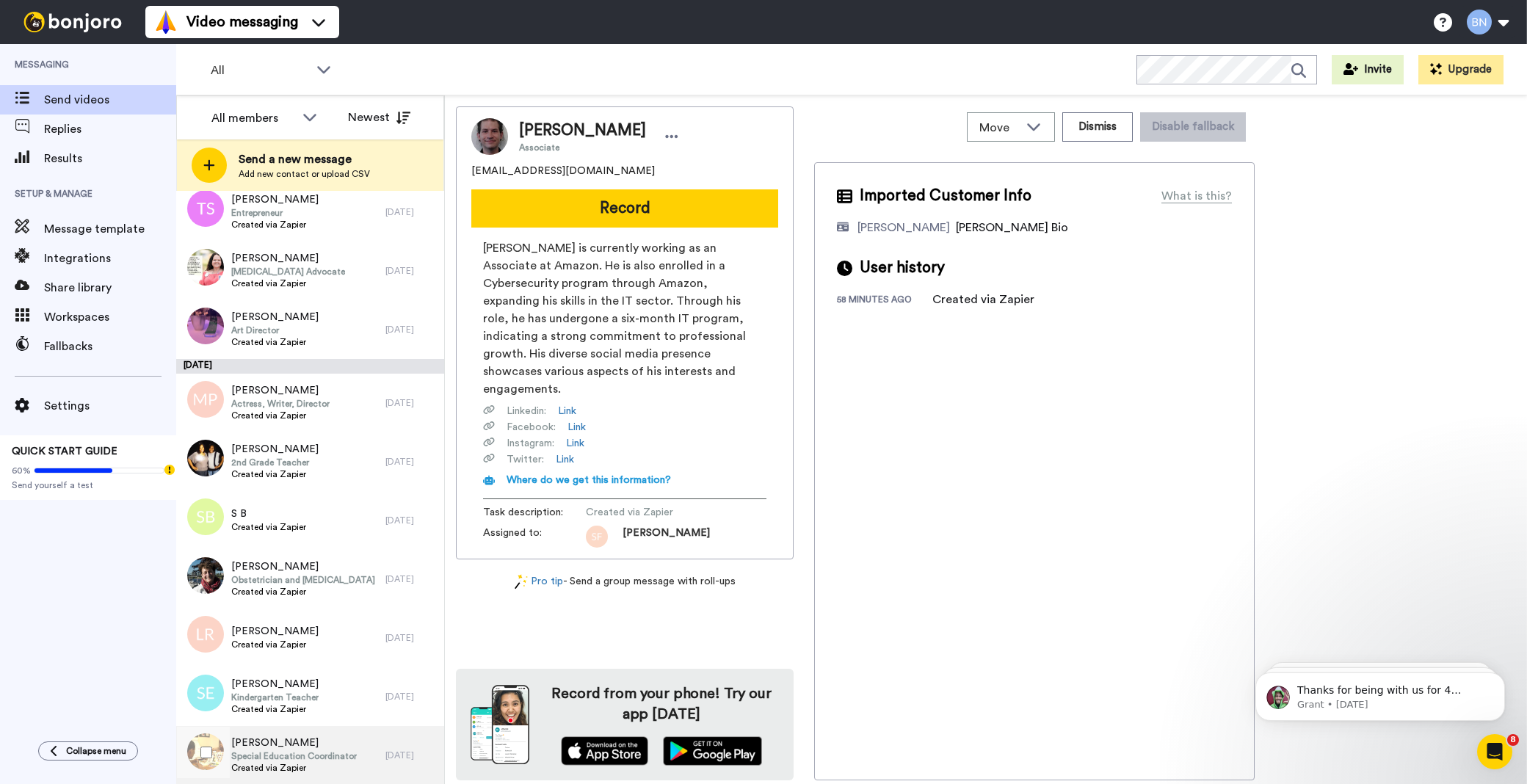
click at [314, 756] on span "Special Education Coordinator" at bounding box center [294, 756] width 126 height 12
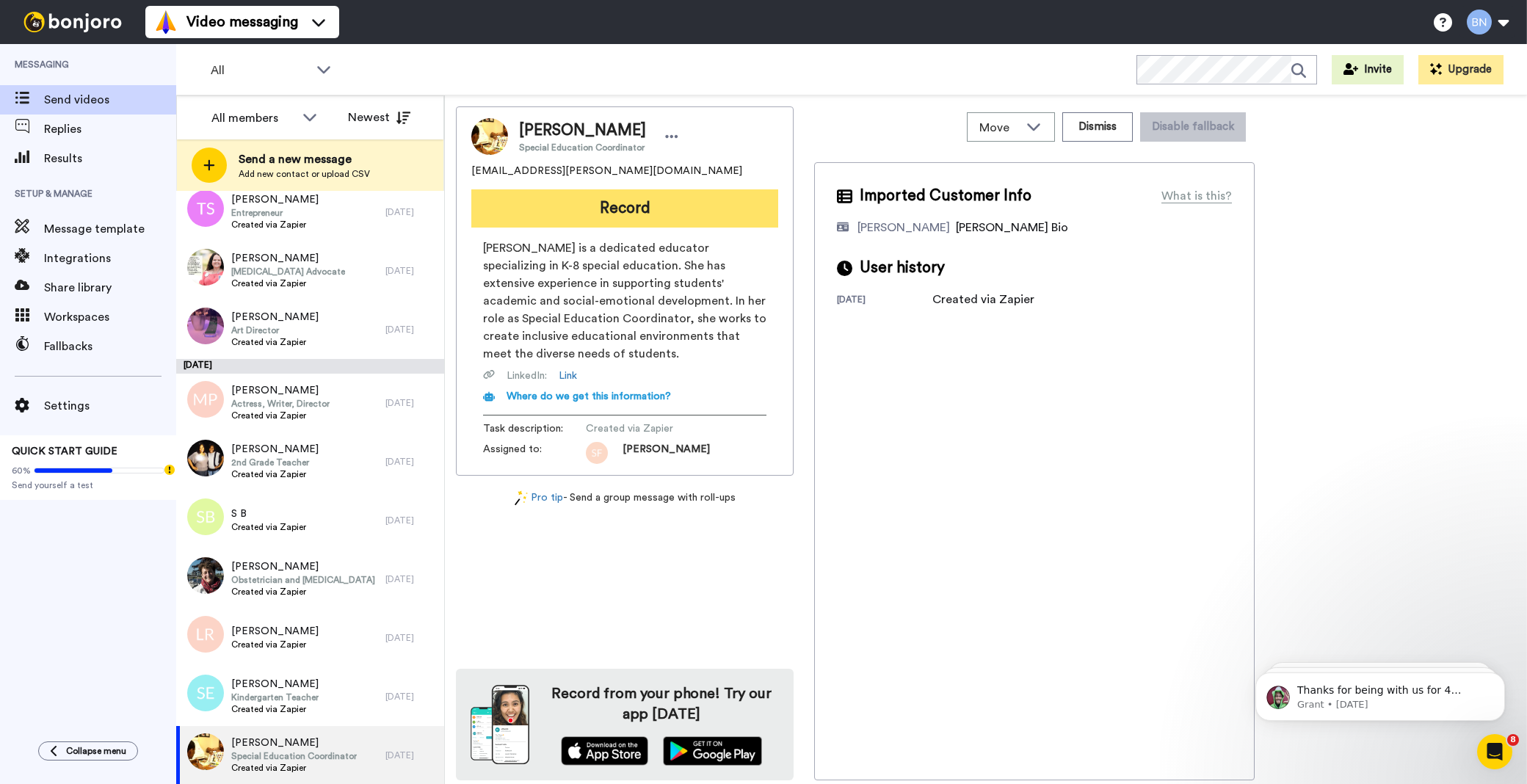
click at [754, 200] on button "Record" at bounding box center [625, 209] width 307 height 38
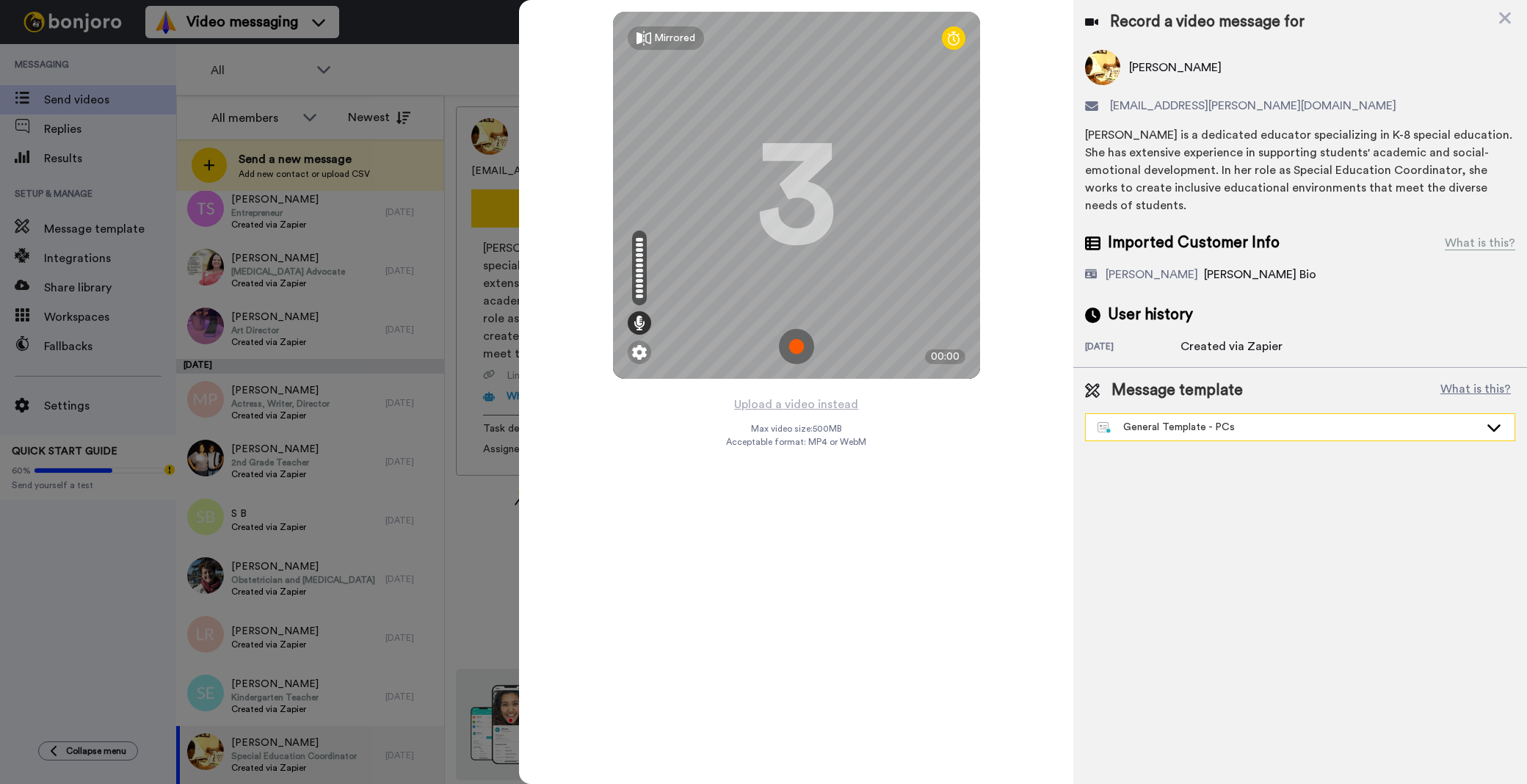
click at [1155, 420] on div "General Template - PCs" at bounding box center [1288, 427] width 382 height 15
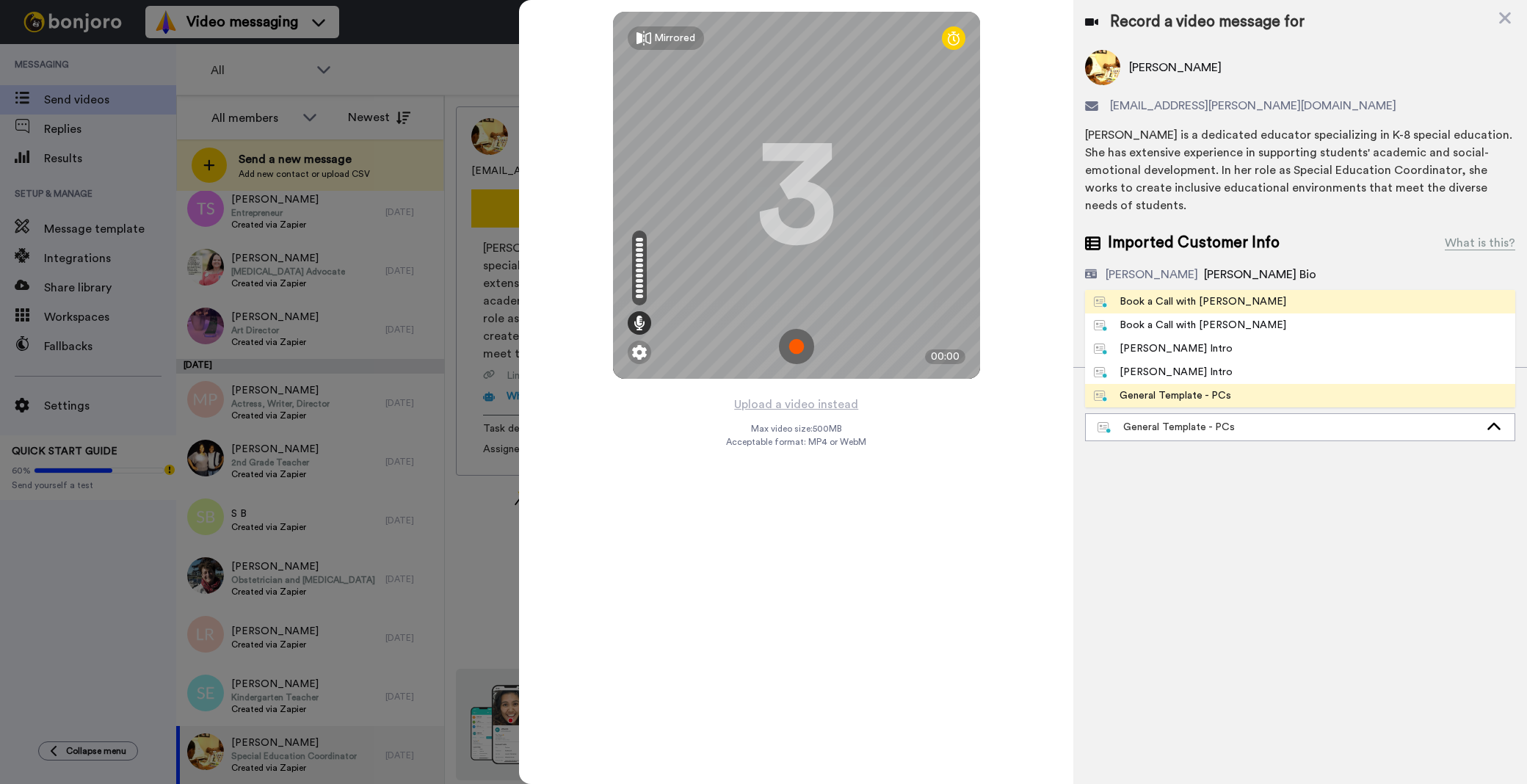
click at [1194, 294] on div "Book a Call with [PERSON_NAME]" at bounding box center [1189, 302] width 192 height 15
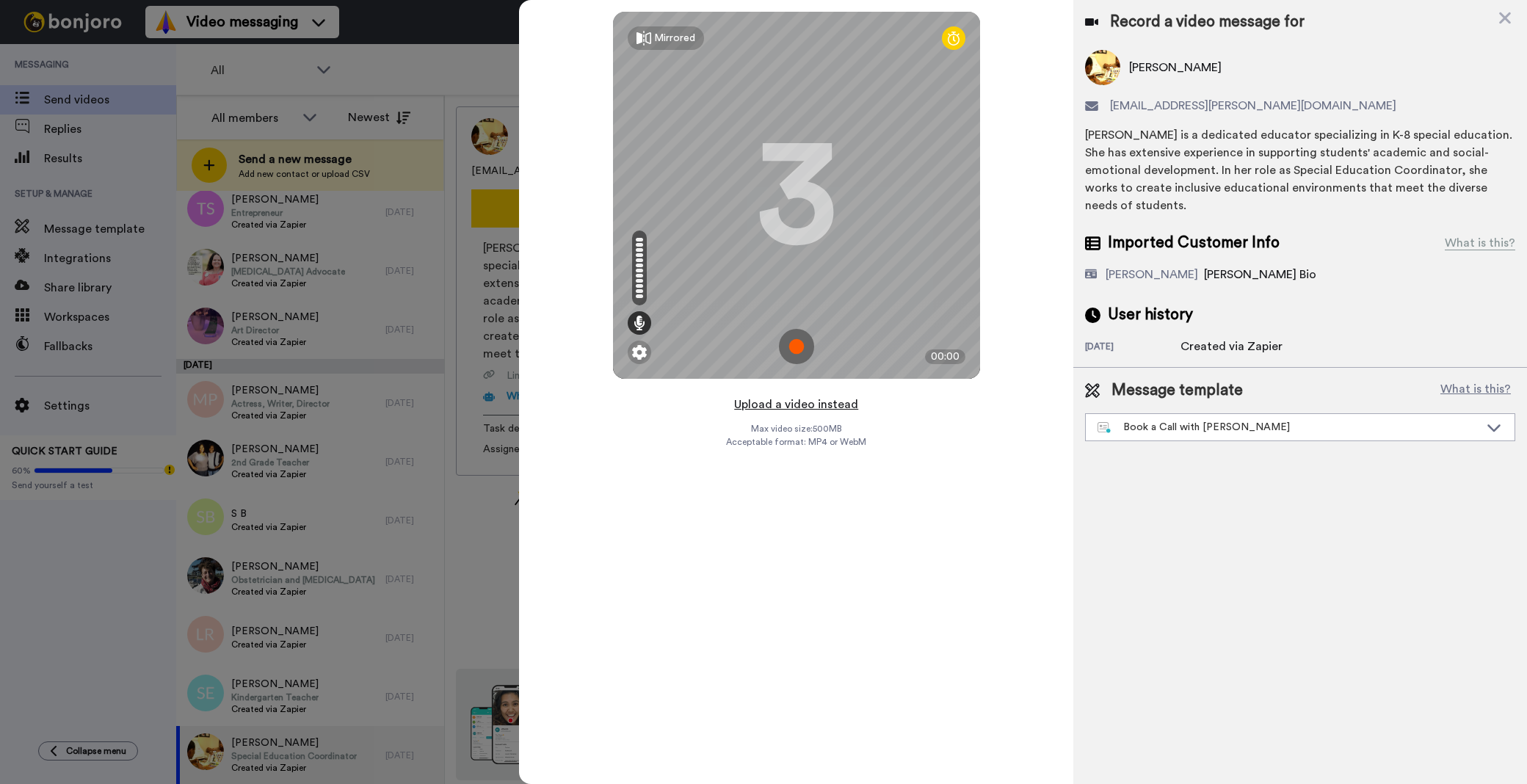
click at [816, 409] on button "Upload a video instead" at bounding box center [796, 404] width 133 height 19
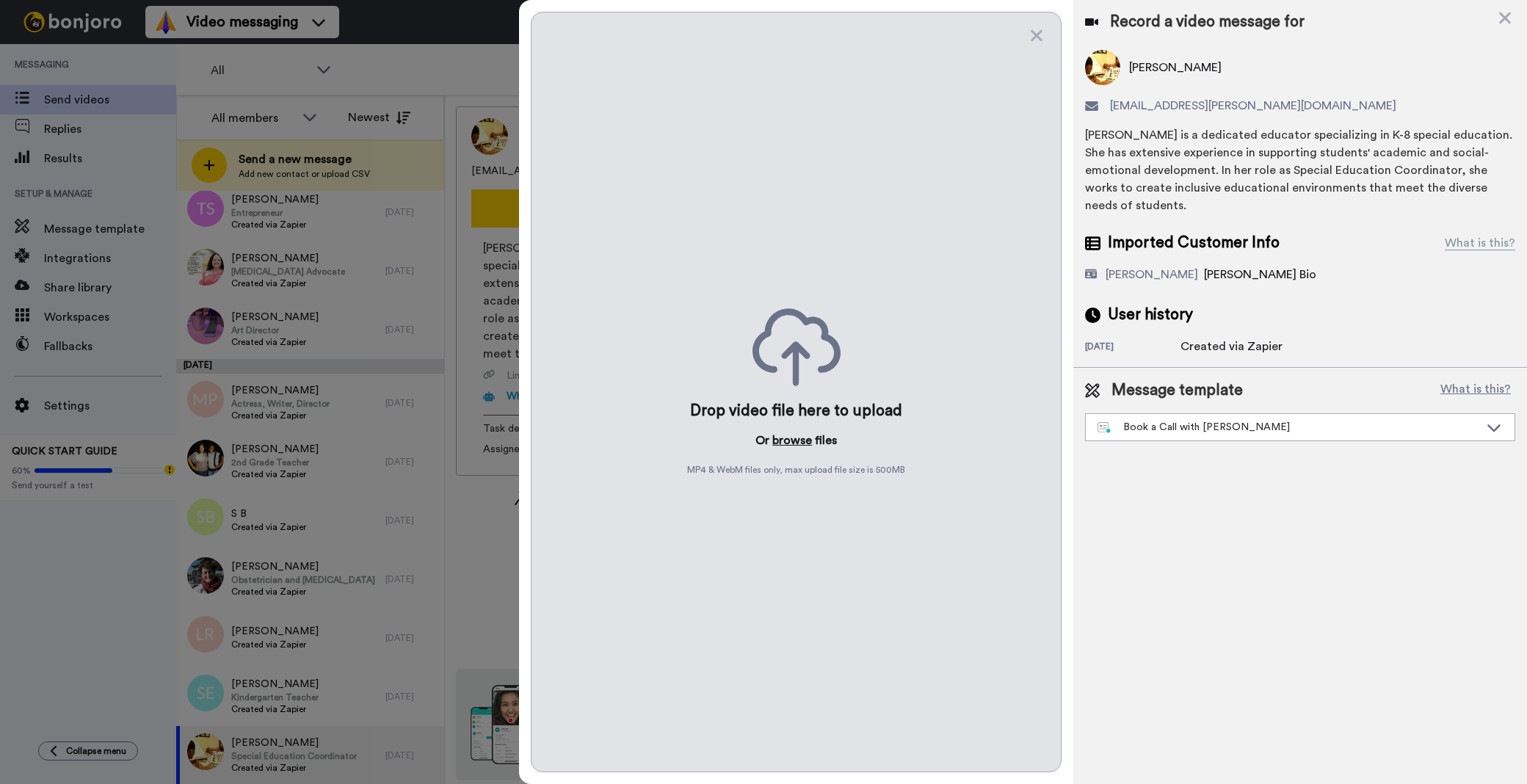
click at [797, 436] on button "browse" at bounding box center [793, 440] width 40 height 17
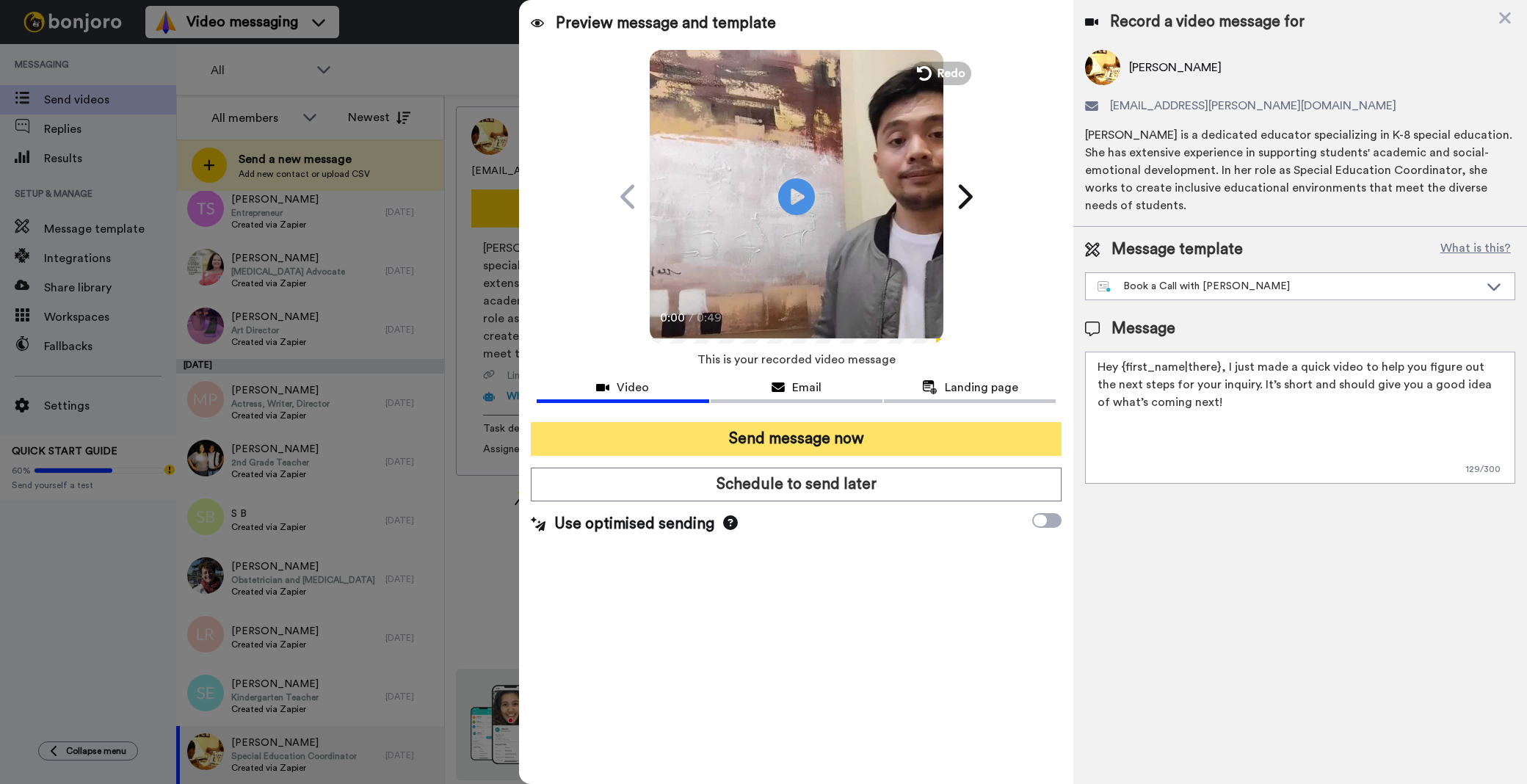
click at [715, 435] on button "Send message now" at bounding box center [796, 439] width 531 height 34
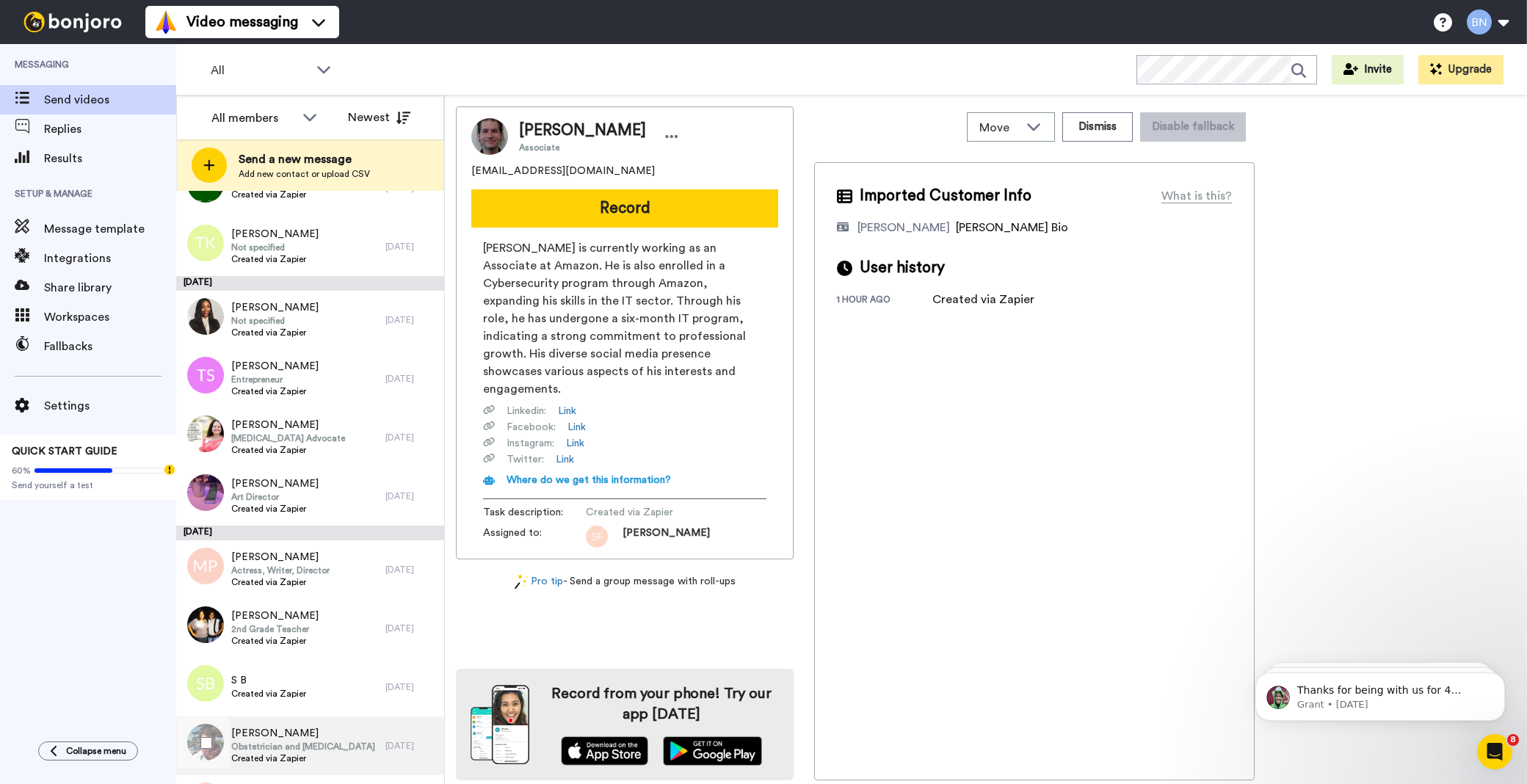
scroll to position [5088, 0]
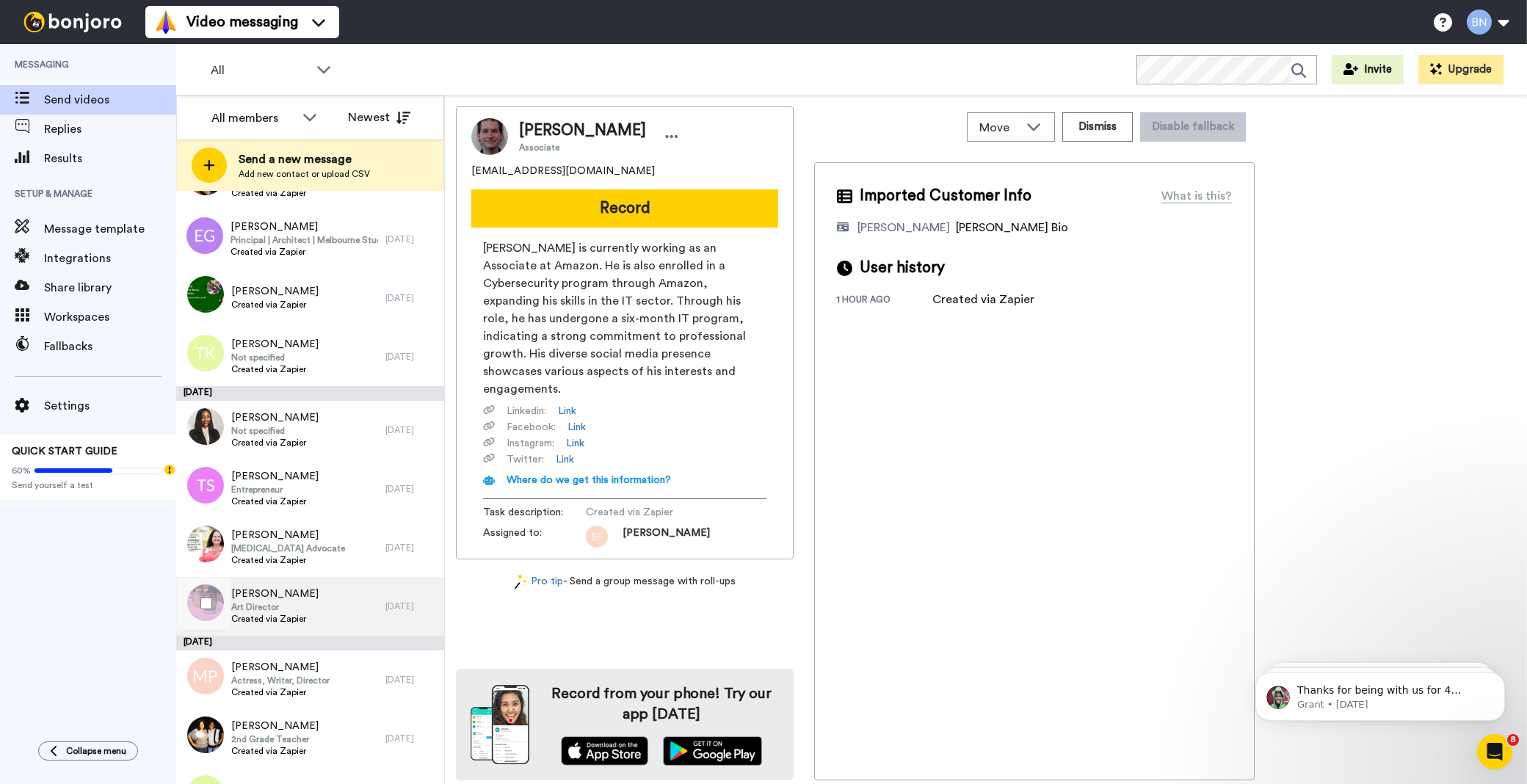
click at [294, 602] on span "Art Director" at bounding box center [274, 607] width 87 height 12
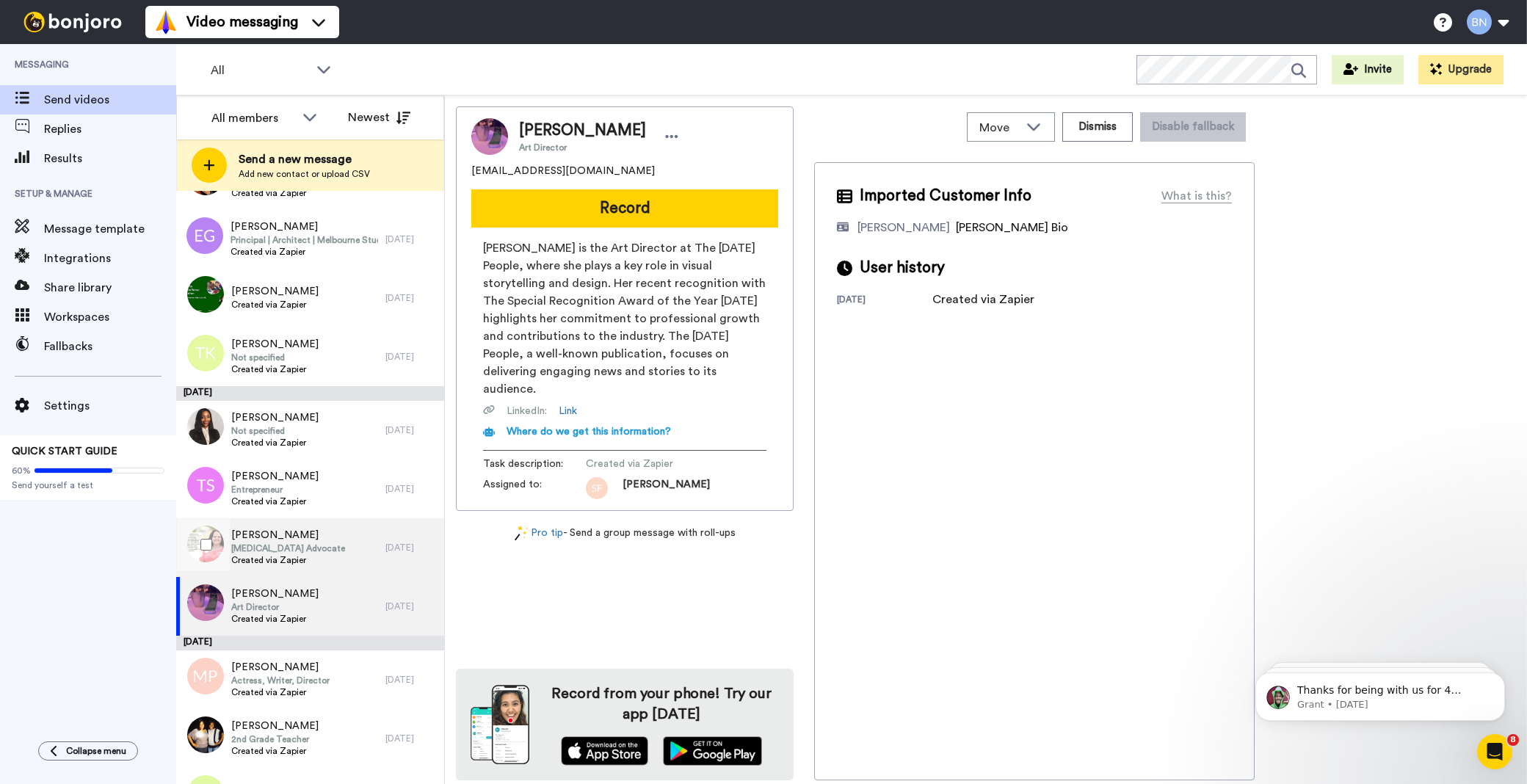
click at [319, 543] on span "[MEDICAL_DATA] Advocate" at bounding box center [288, 548] width 114 height 12
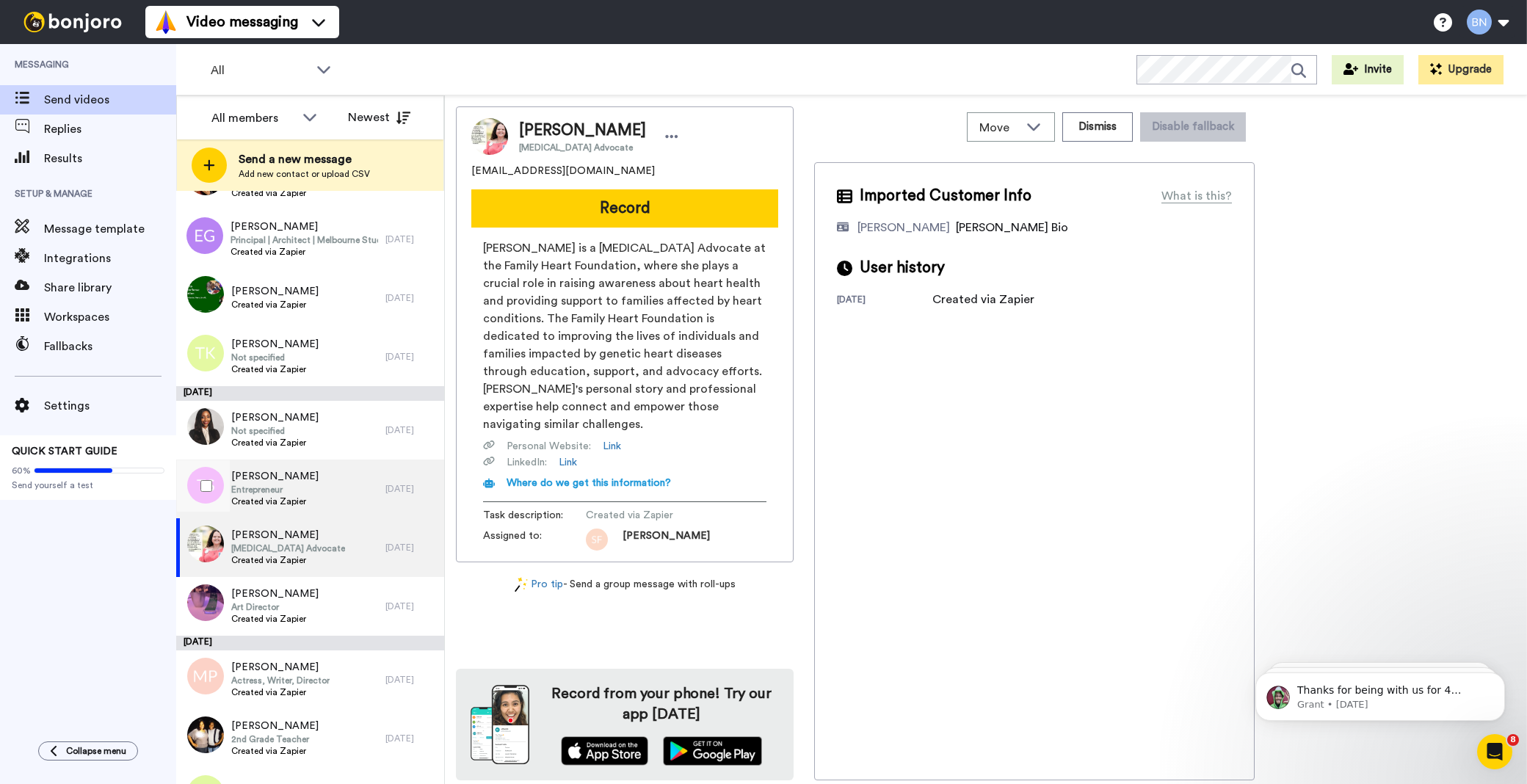
click at [347, 503] on div "Tesa Sims Entrepreneur Created via Zapier" at bounding box center [281, 489] width 210 height 59
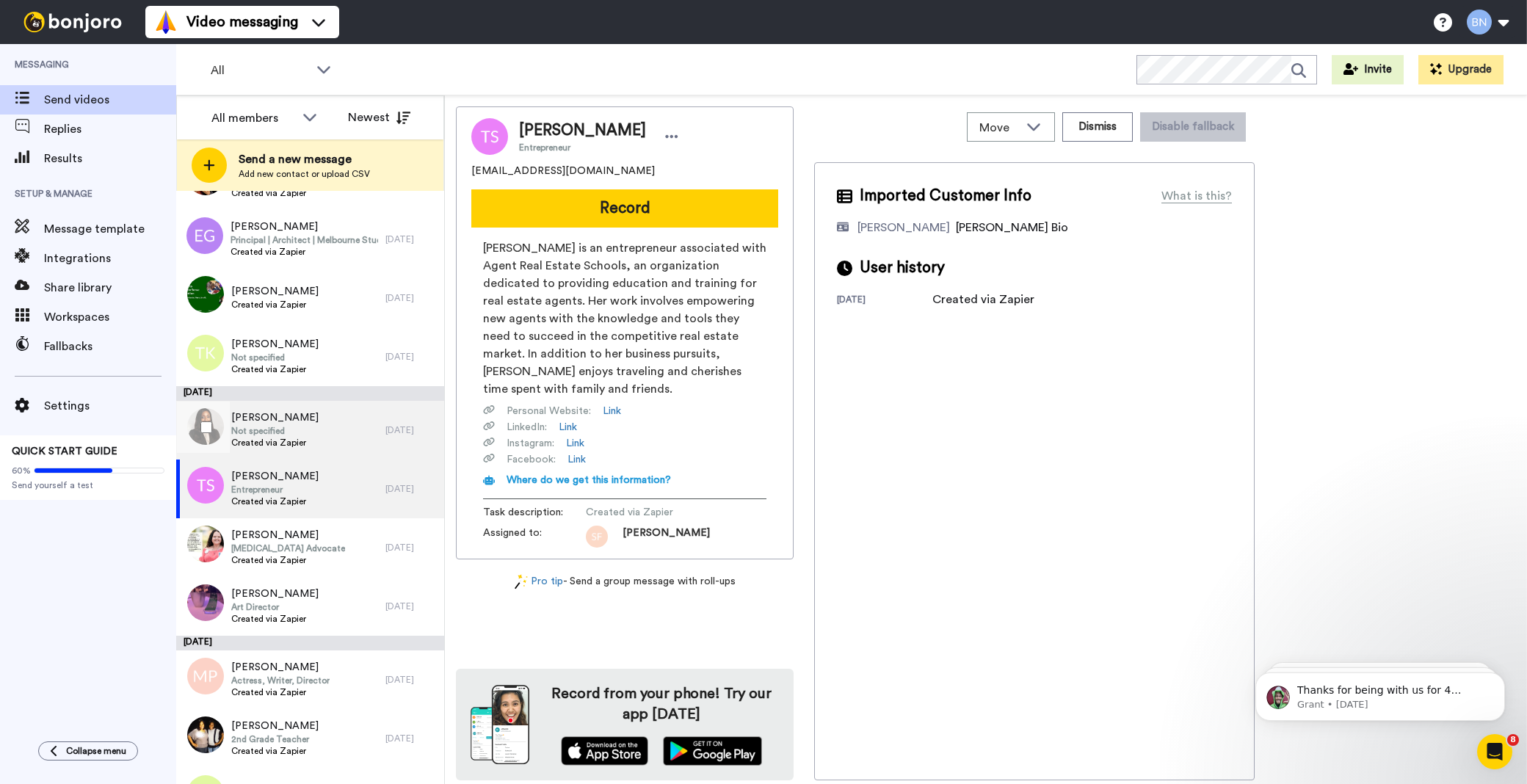
click at [349, 450] on div "Shari Mcewen Not specified Created via Zapier" at bounding box center [281, 430] width 210 height 59
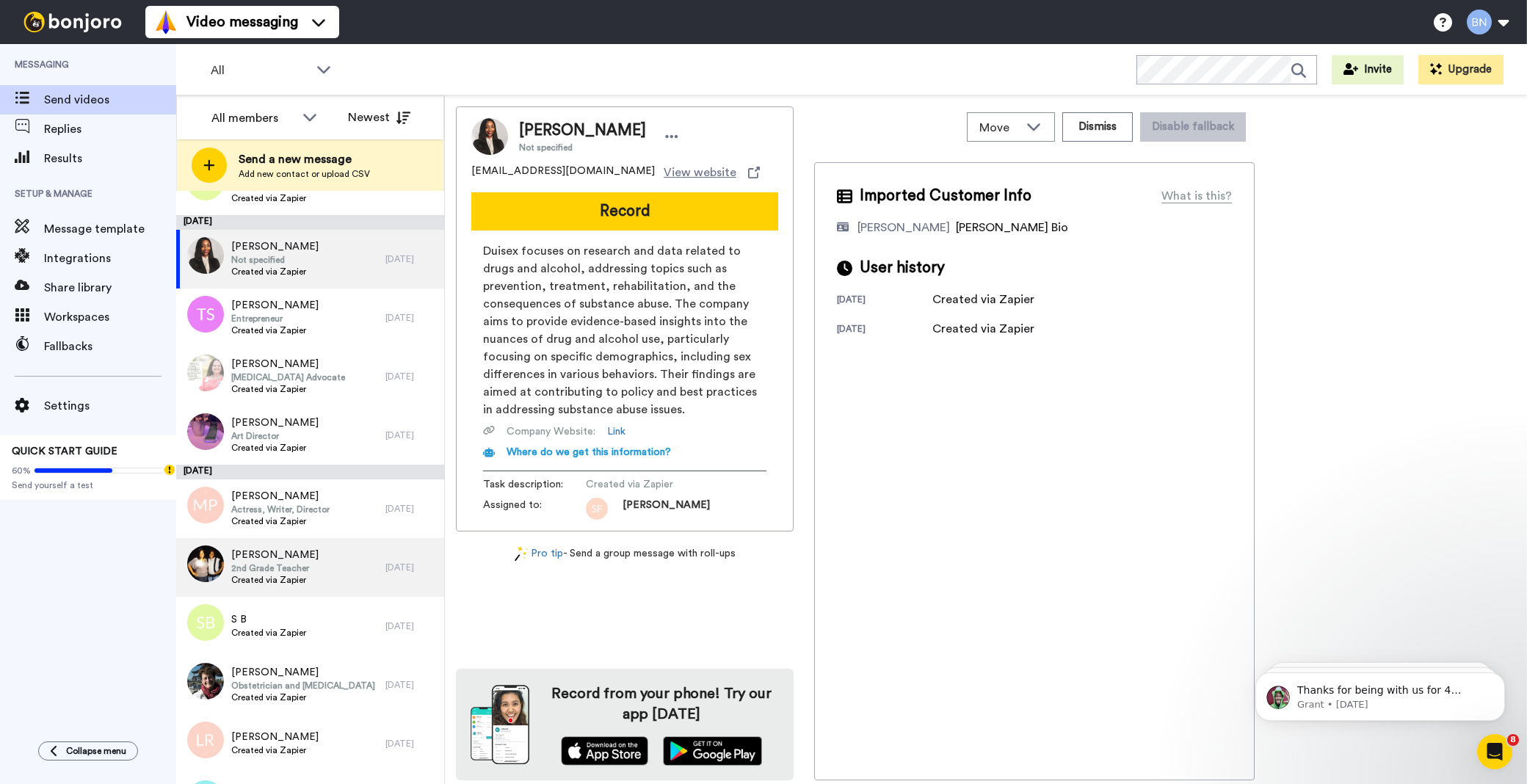
scroll to position [5306, 0]
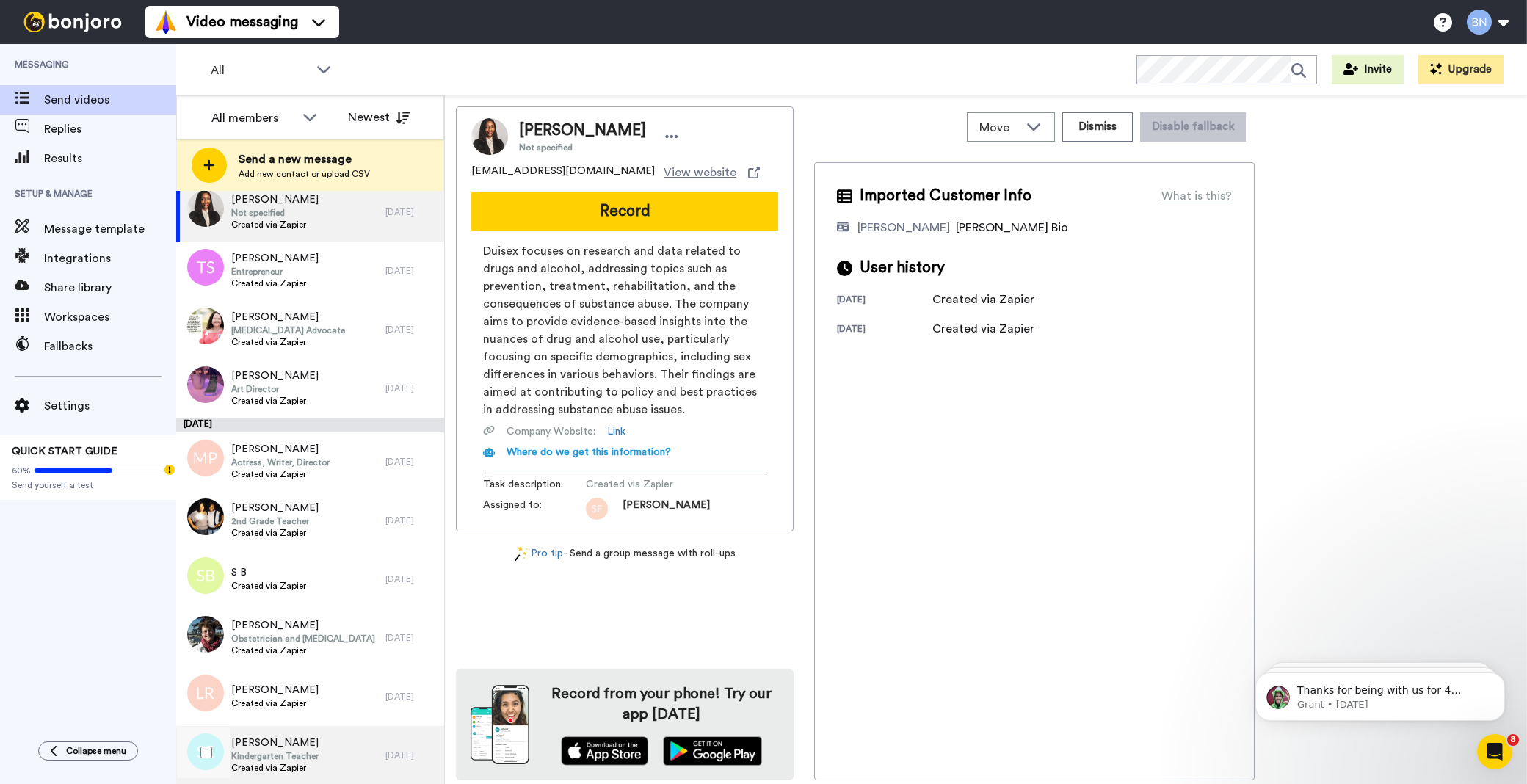
click at [333, 749] on div "Shalette Ellison Kindergarten Teacher Created via Zapier" at bounding box center [281, 755] width 210 height 59
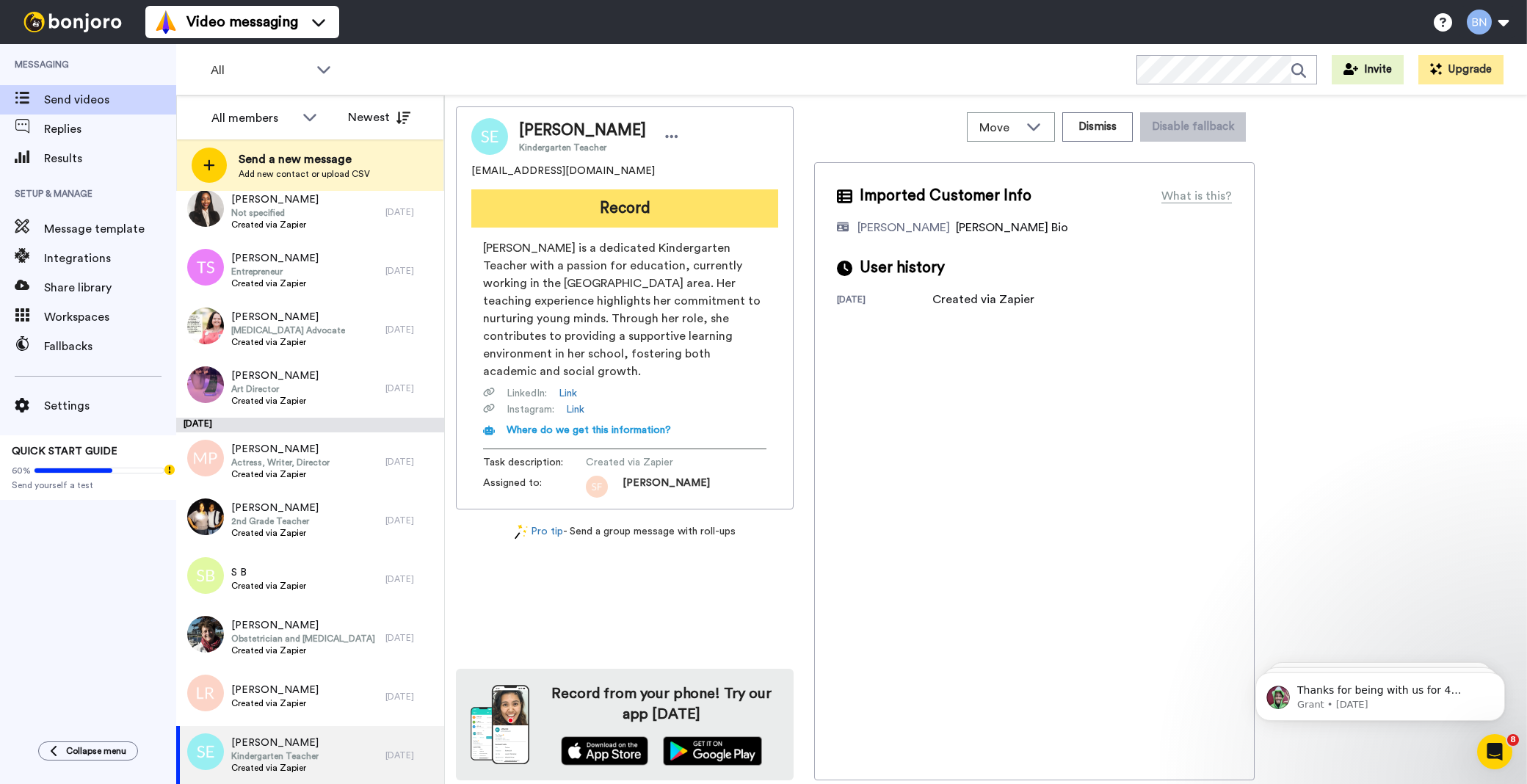
click at [640, 201] on button "Record" at bounding box center [625, 209] width 307 height 38
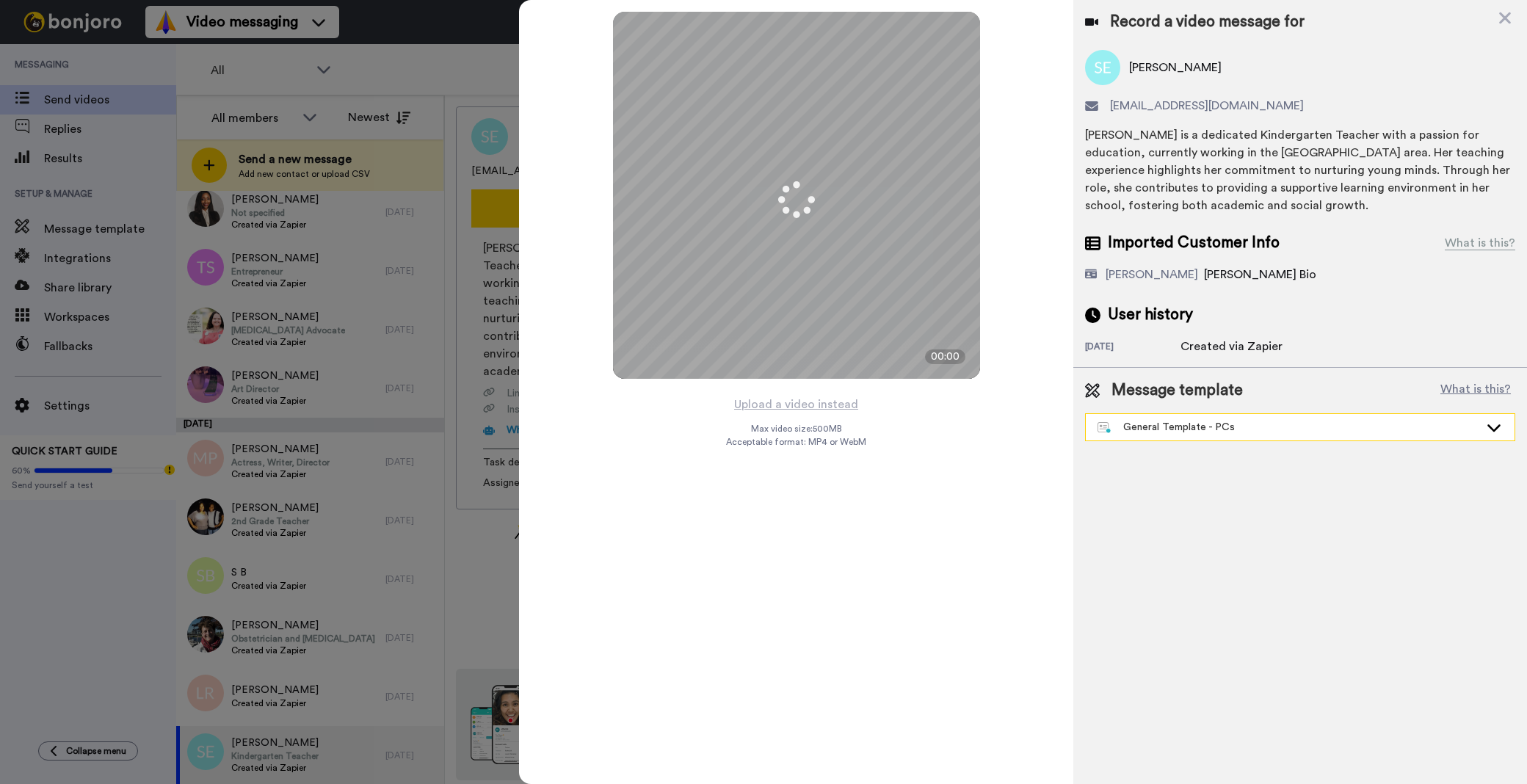
click at [1169, 433] on div "General Template - PCs" at bounding box center [1288, 427] width 382 height 15
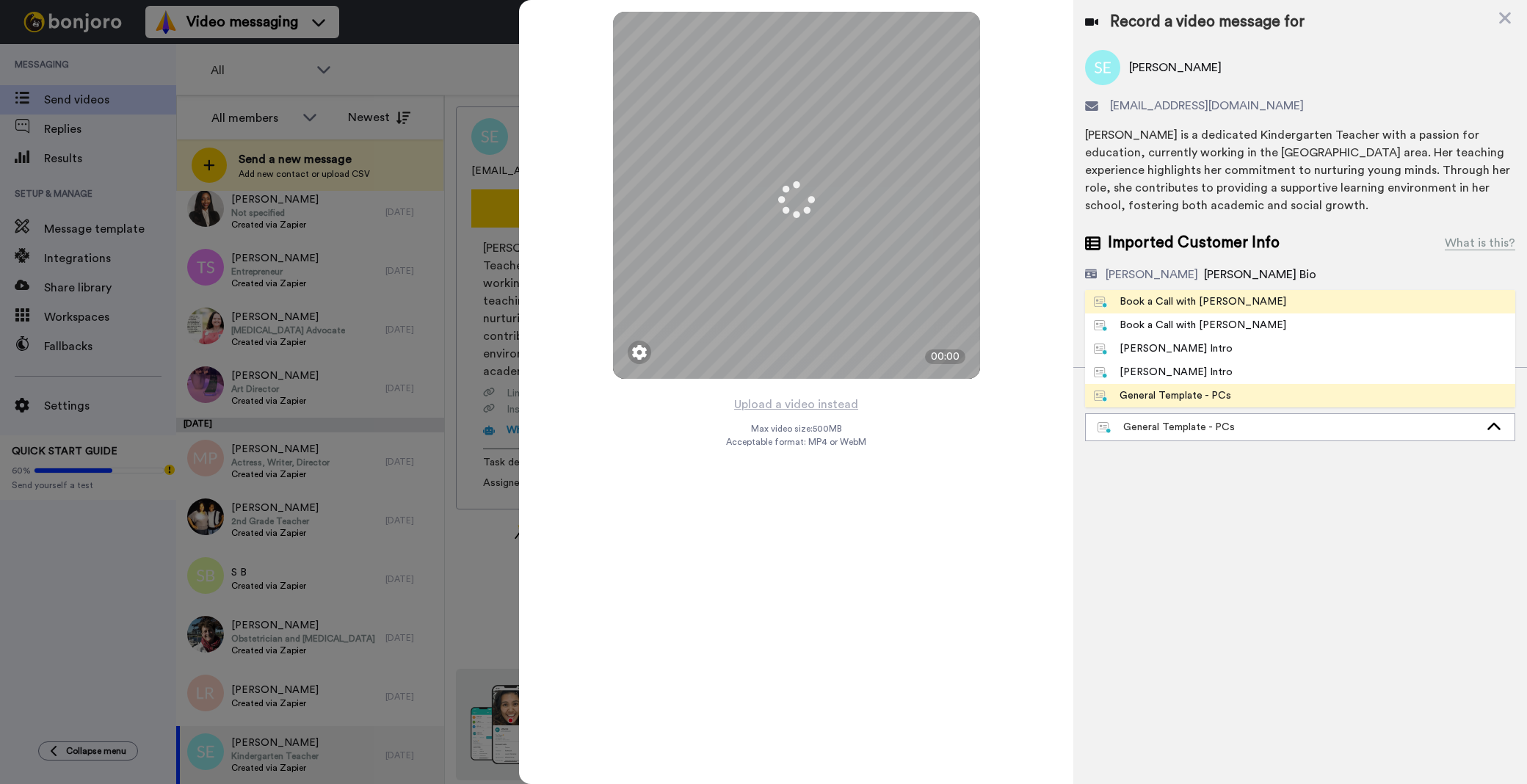
click at [1154, 301] on div "Book a Call with [PERSON_NAME]" at bounding box center [1189, 302] width 192 height 15
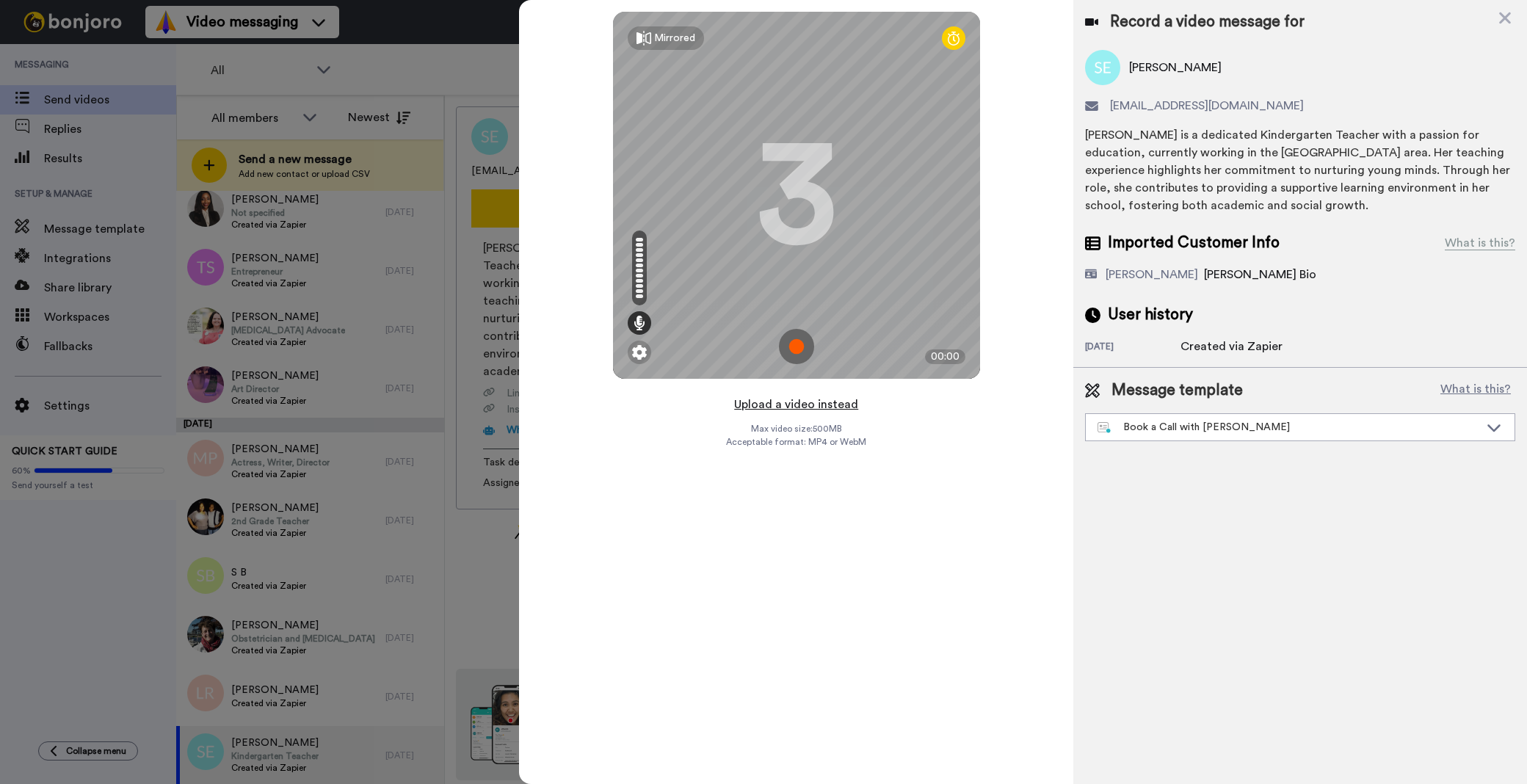
click at [759, 399] on button "Upload a video instead" at bounding box center [796, 404] width 133 height 19
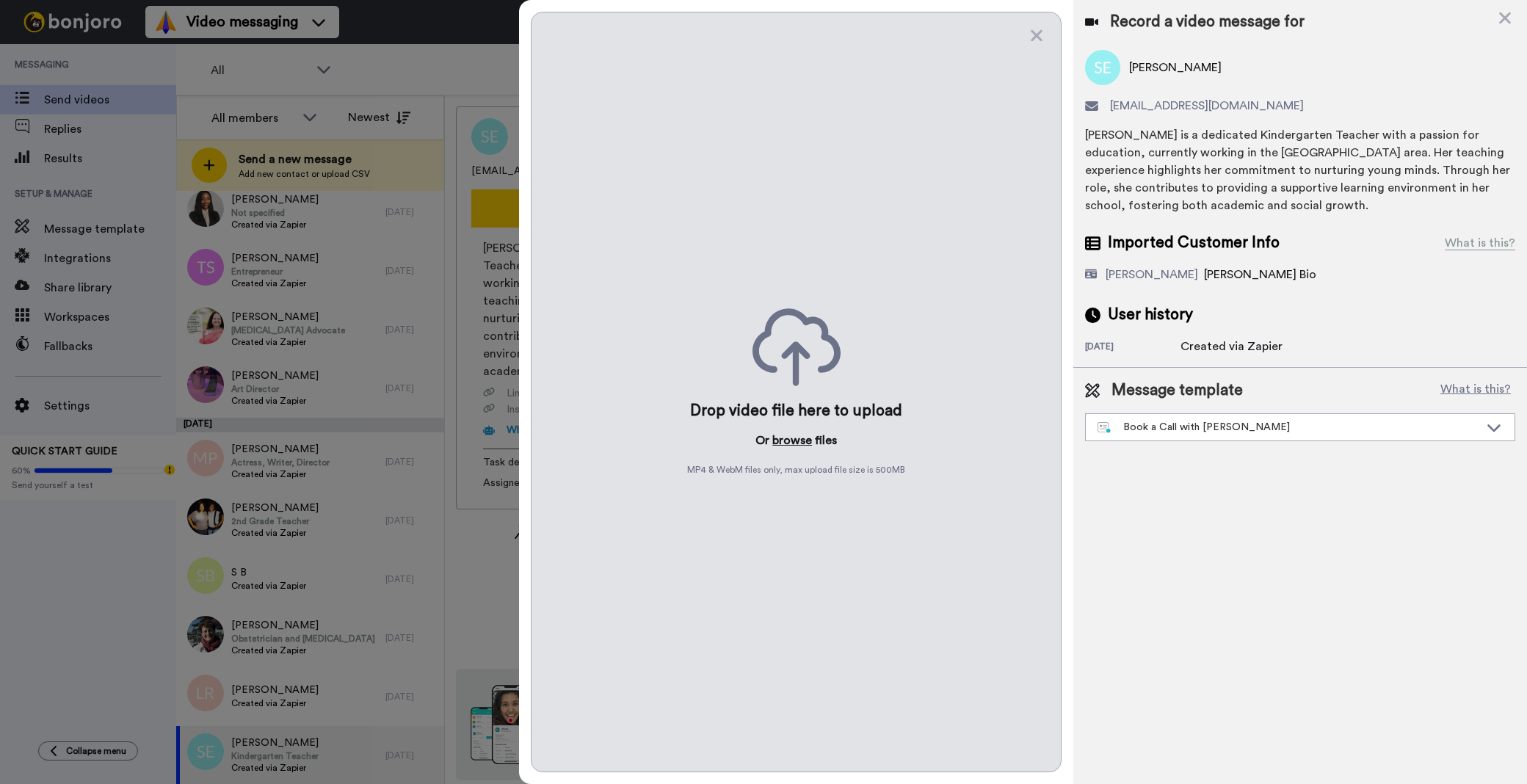
click at [793, 446] on button "browse" at bounding box center [793, 440] width 40 height 17
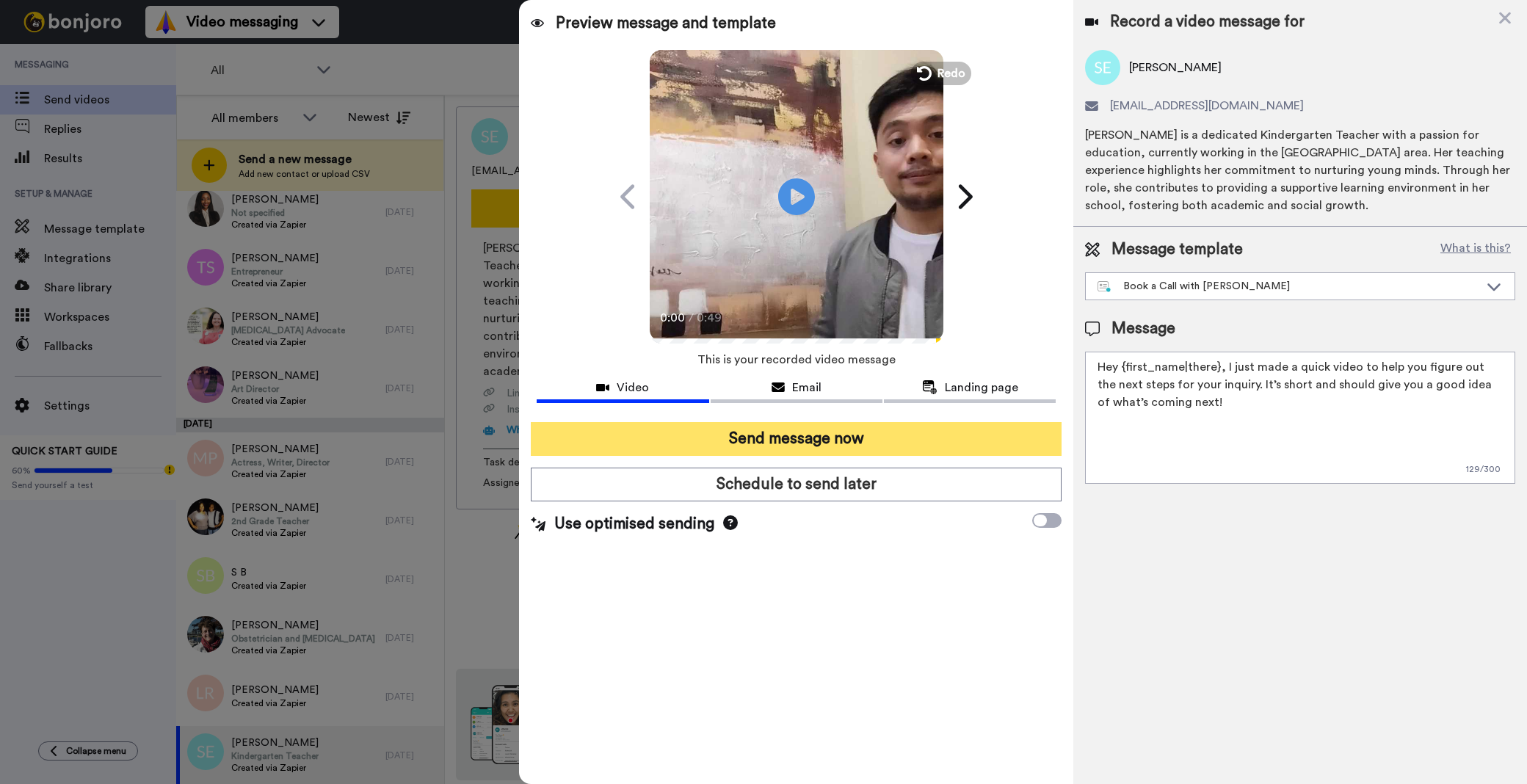
click at [922, 441] on button "Send message now" at bounding box center [796, 439] width 531 height 34
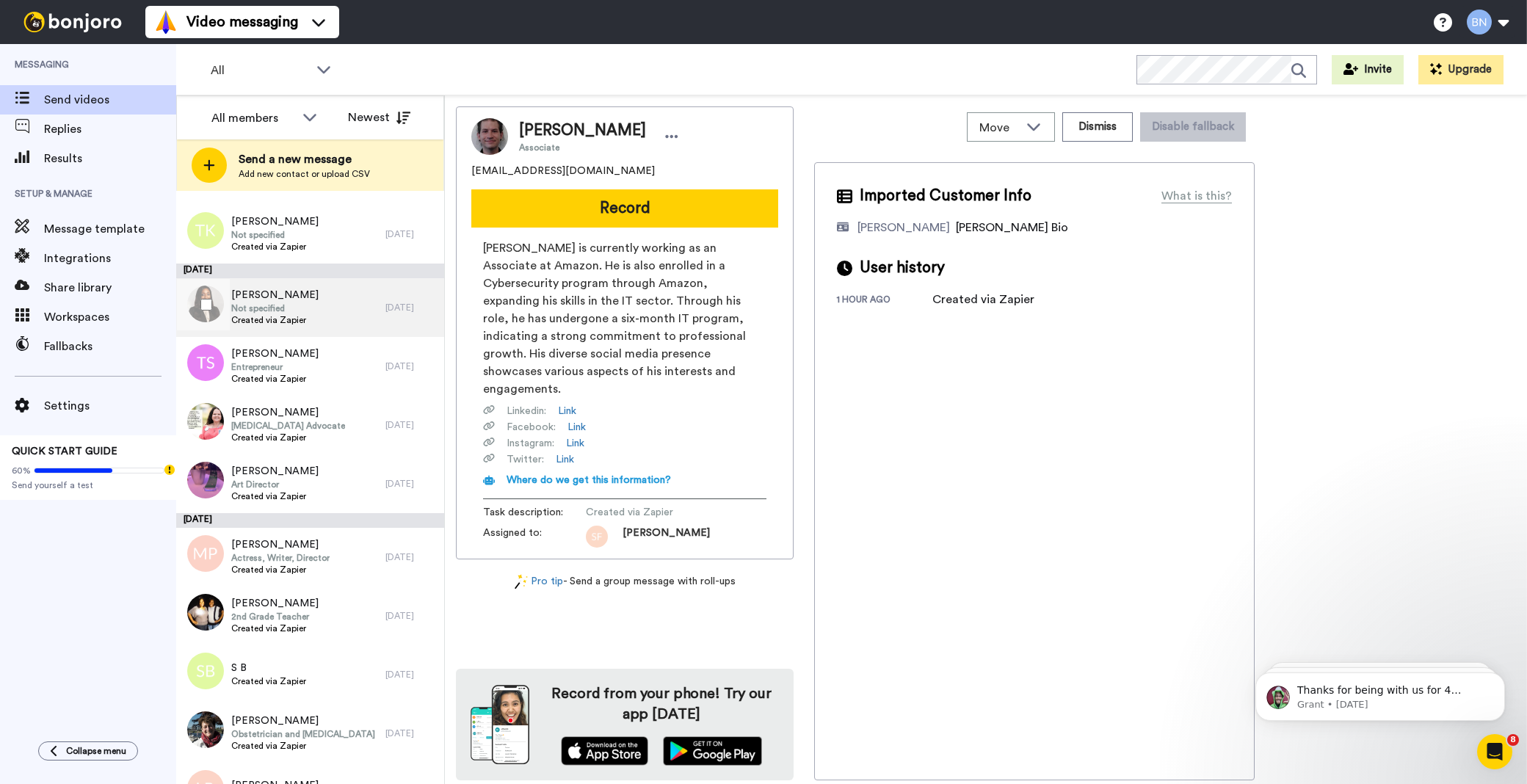
scroll to position [5248, 0]
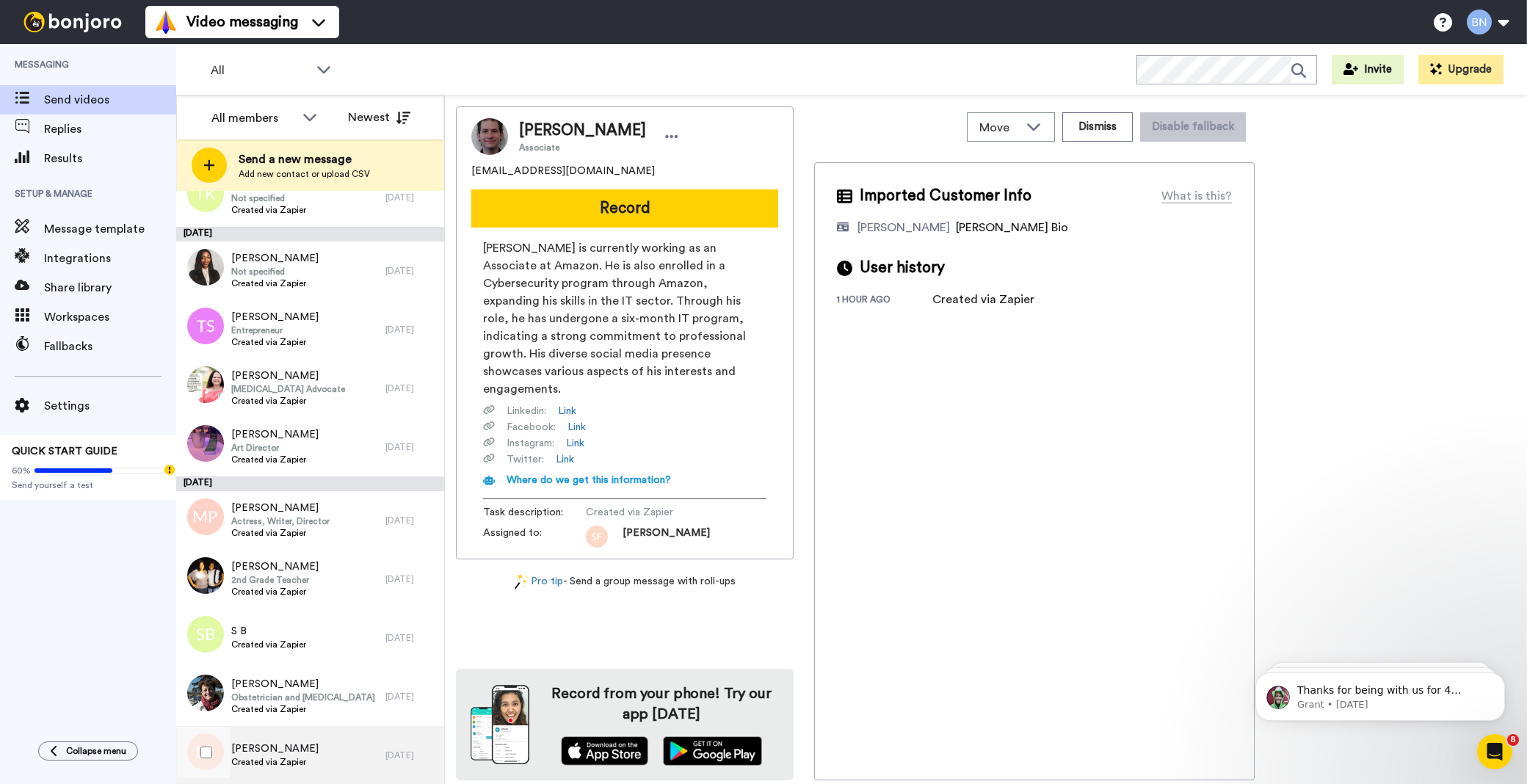
click at [294, 731] on div "[PERSON_NAME] Created via Zapier" at bounding box center [281, 755] width 210 height 59
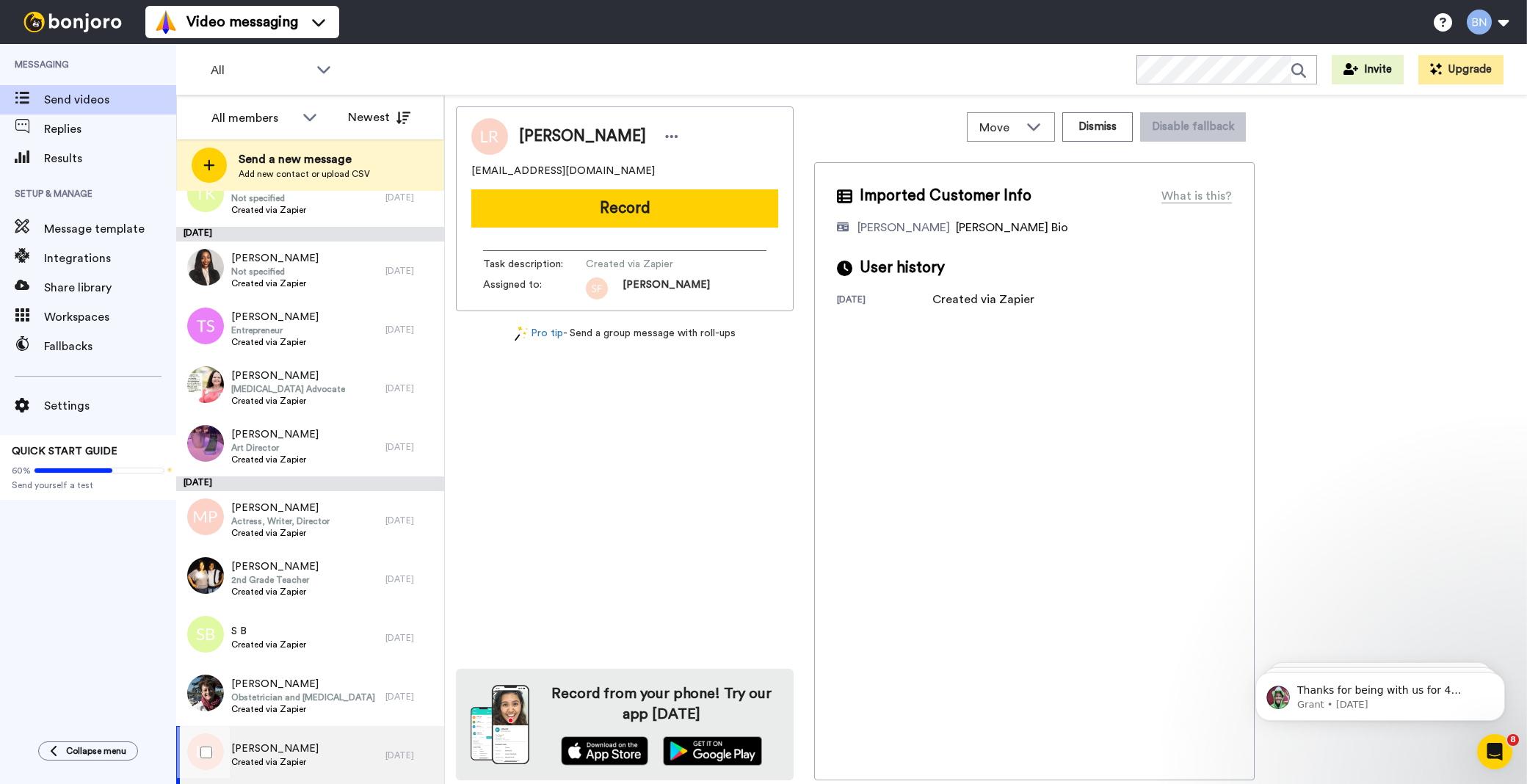
click at [311, 745] on div "[PERSON_NAME] Created via Zapier" at bounding box center [281, 755] width 210 height 59
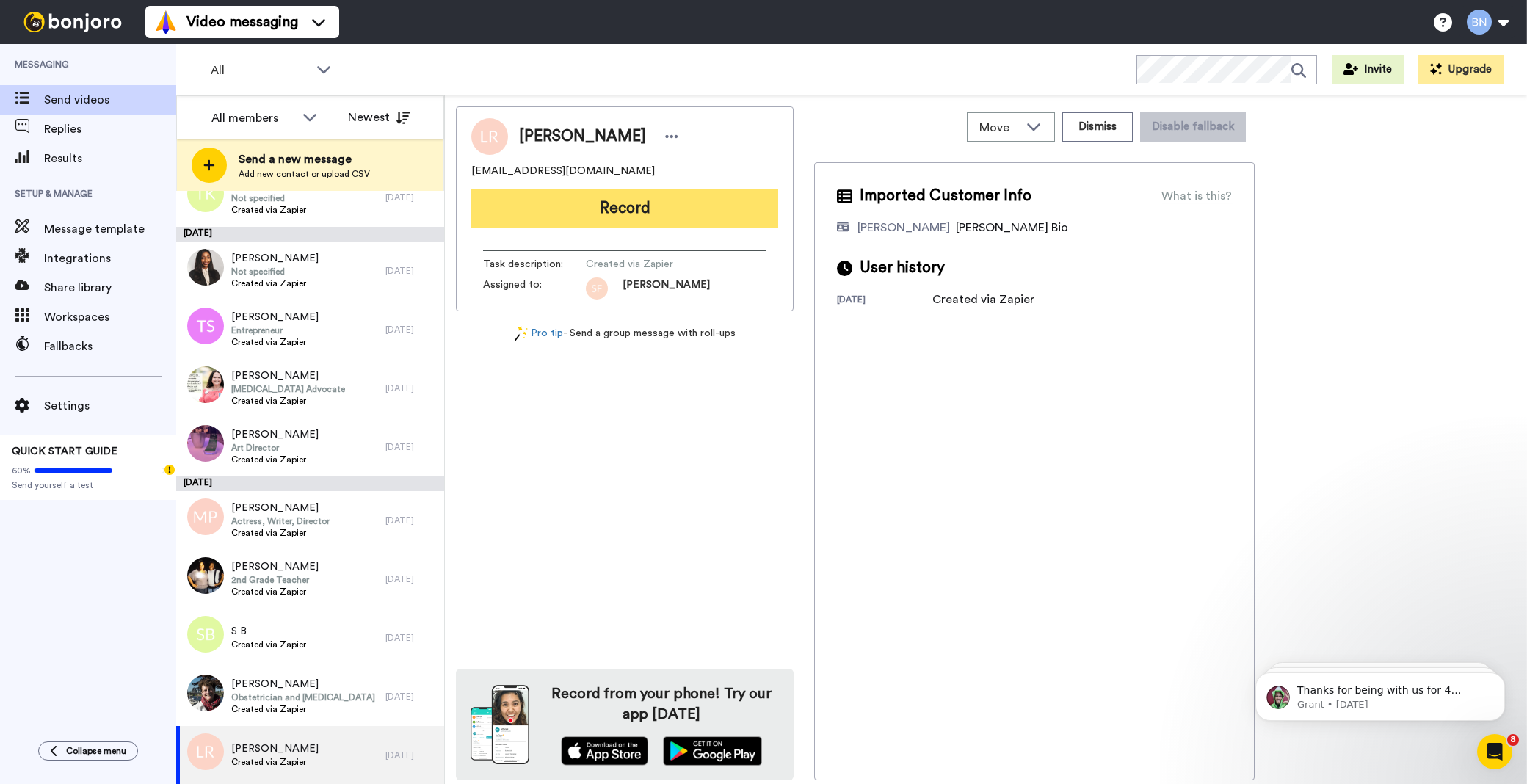
click at [620, 204] on button "Record" at bounding box center [625, 209] width 307 height 38
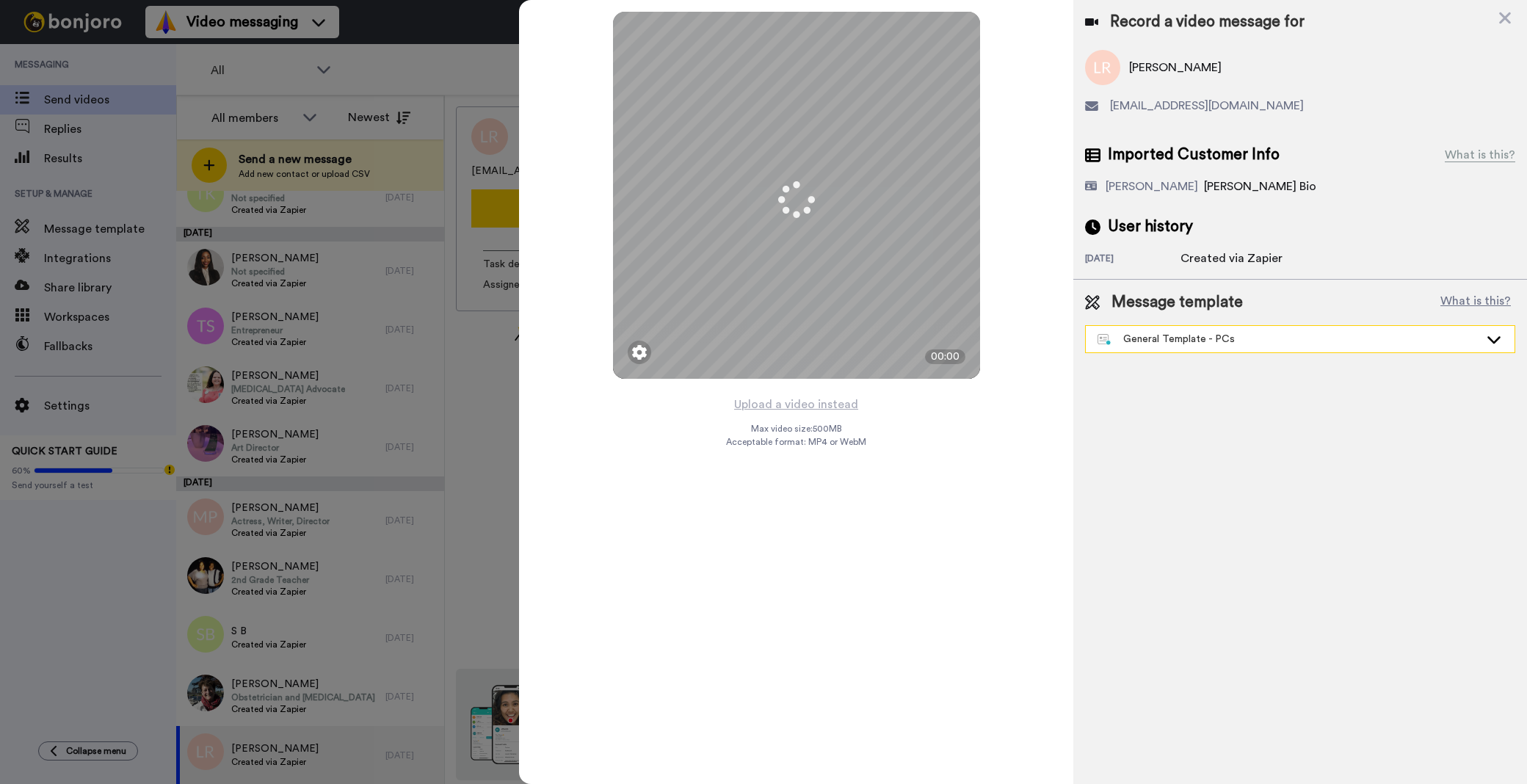
click at [1167, 342] on div "General Template - PCs" at bounding box center [1288, 339] width 382 height 15
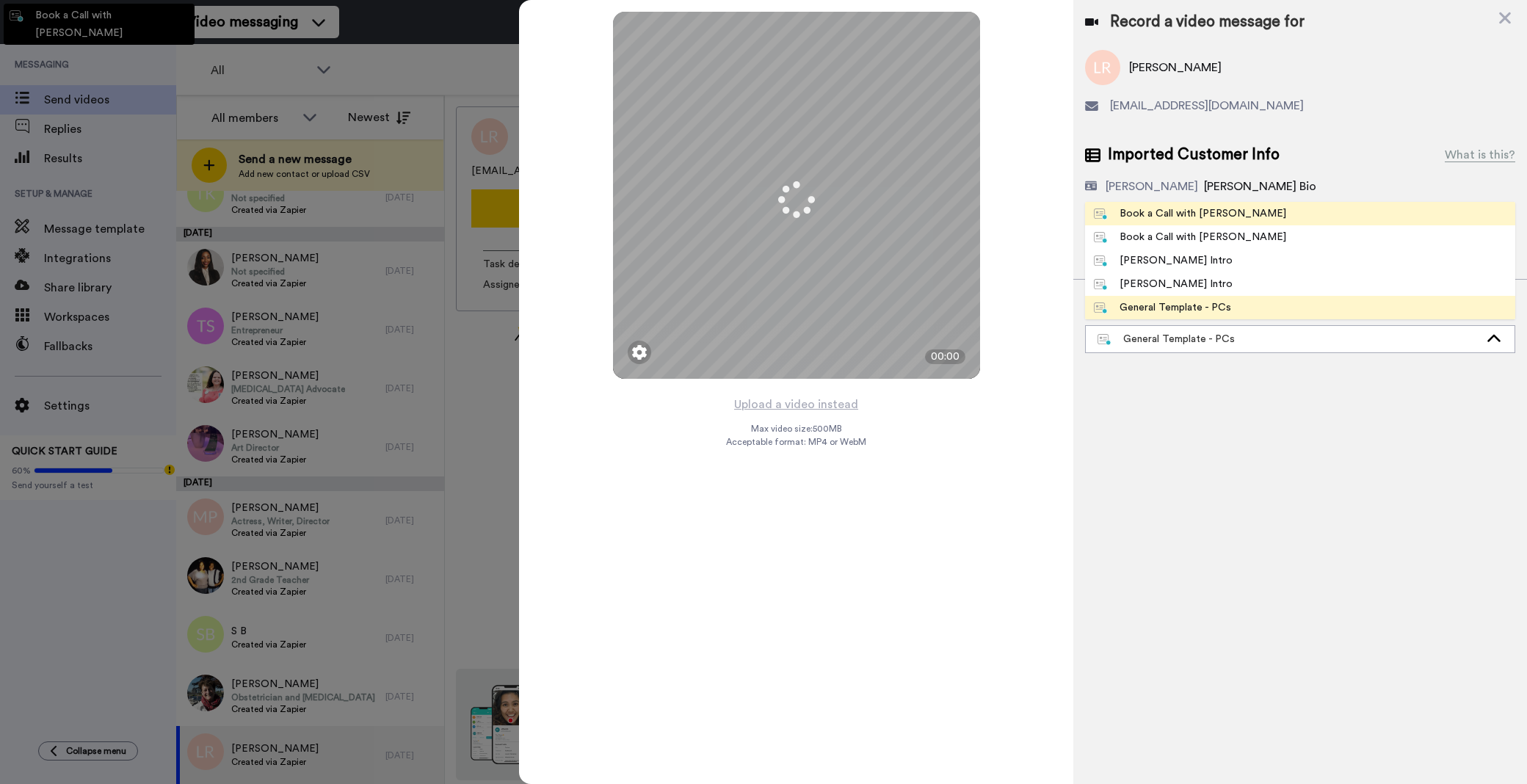
click at [1168, 210] on div "Book a Call with [PERSON_NAME]" at bounding box center [1189, 214] width 192 height 15
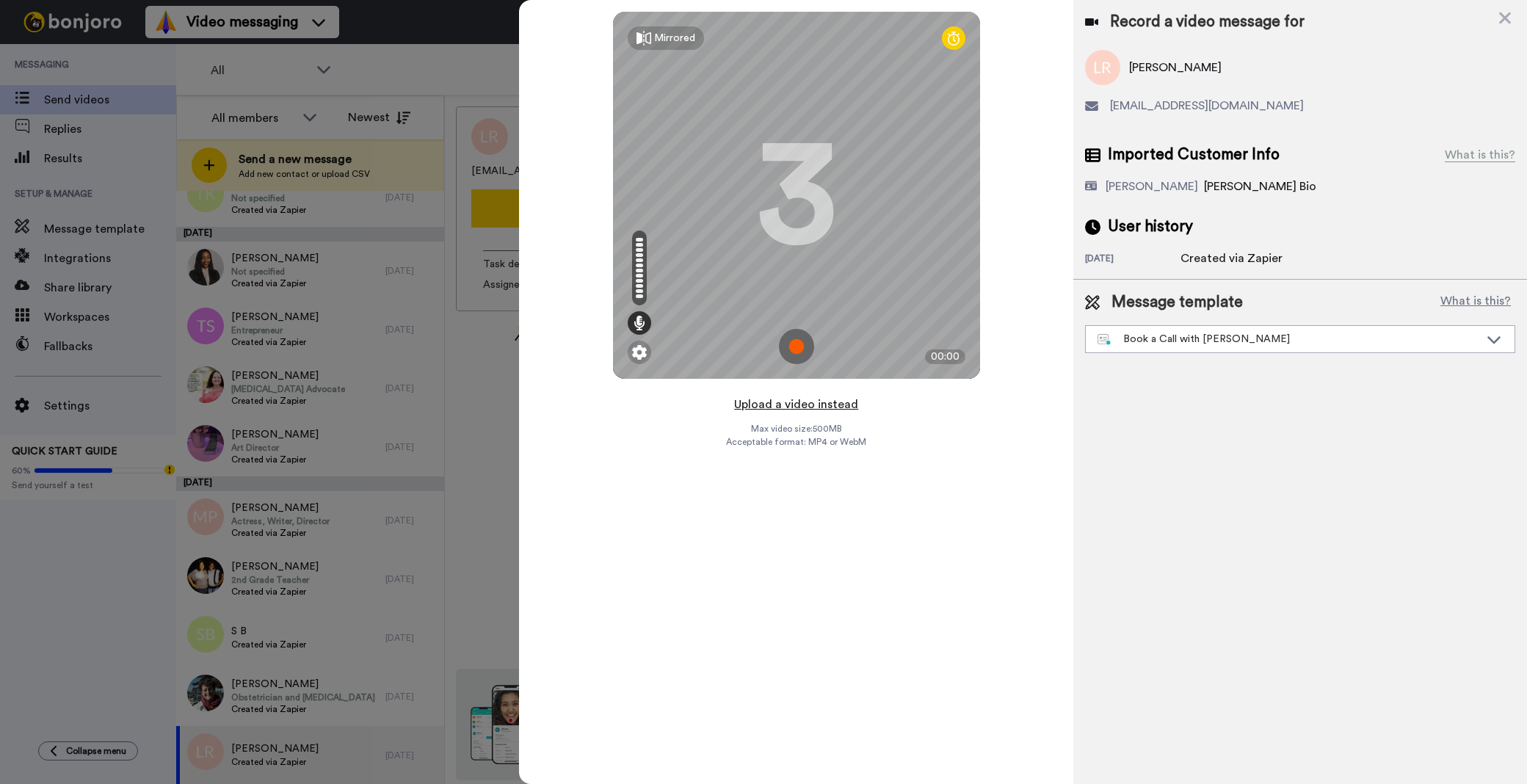
click at [803, 402] on button "Upload a video instead" at bounding box center [796, 404] width 133 height 19
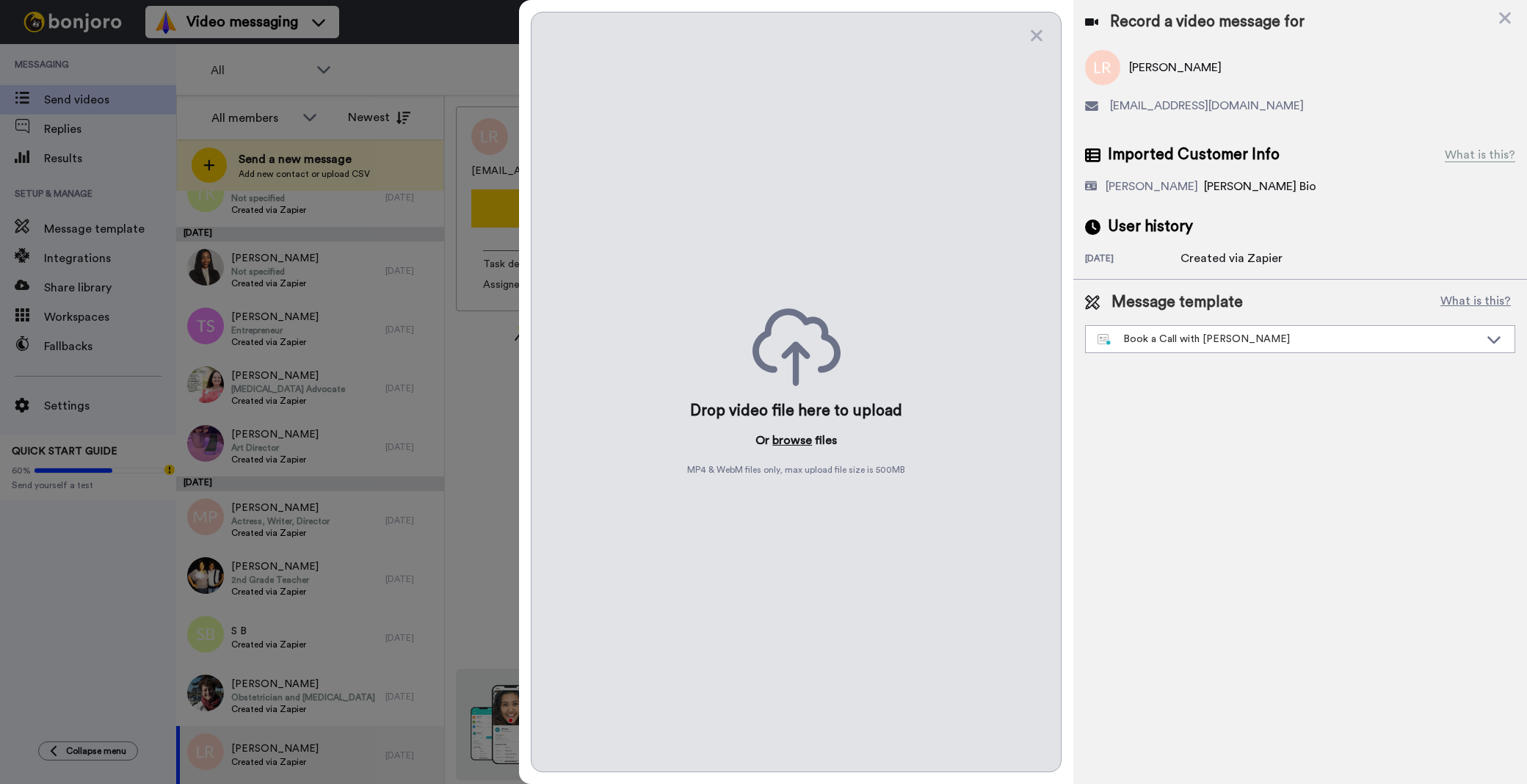
click at [789, 442] on button "browse" at bounding box center [793, 440] width 40 height 17
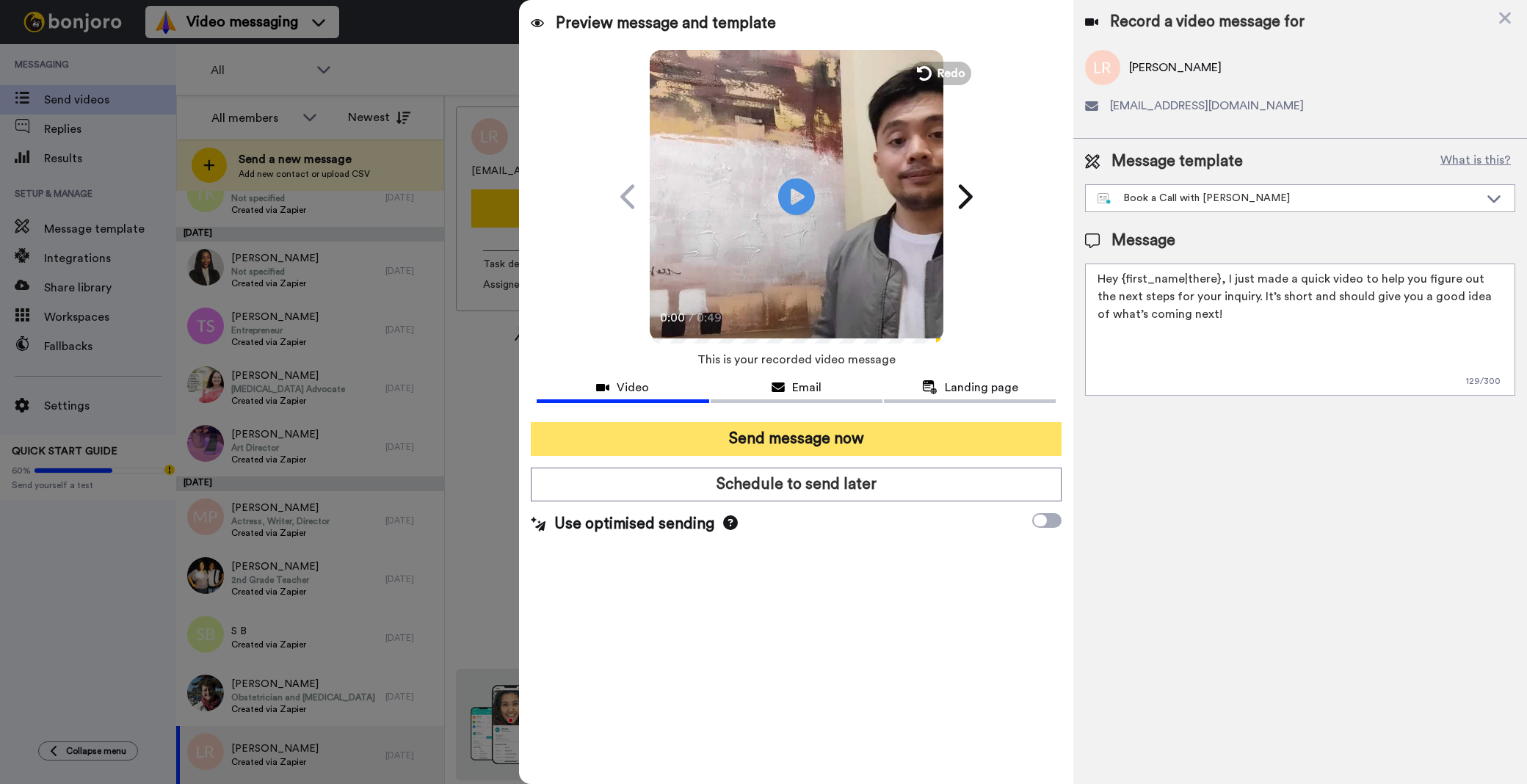
click at [709, 443] on button "Send message now" at bounding box center [796, 439] width 531 height 34
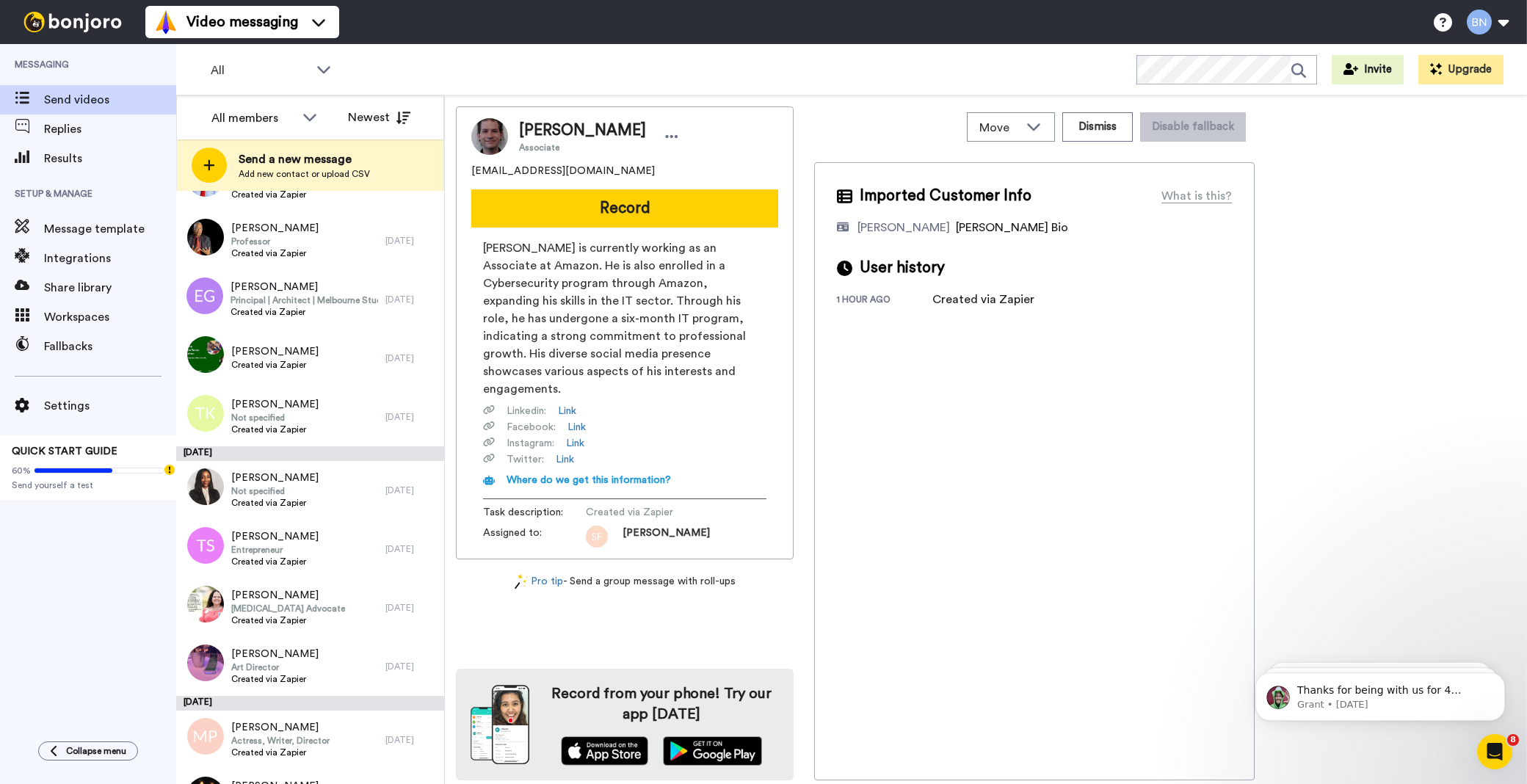
scroll to position [5189, 0]
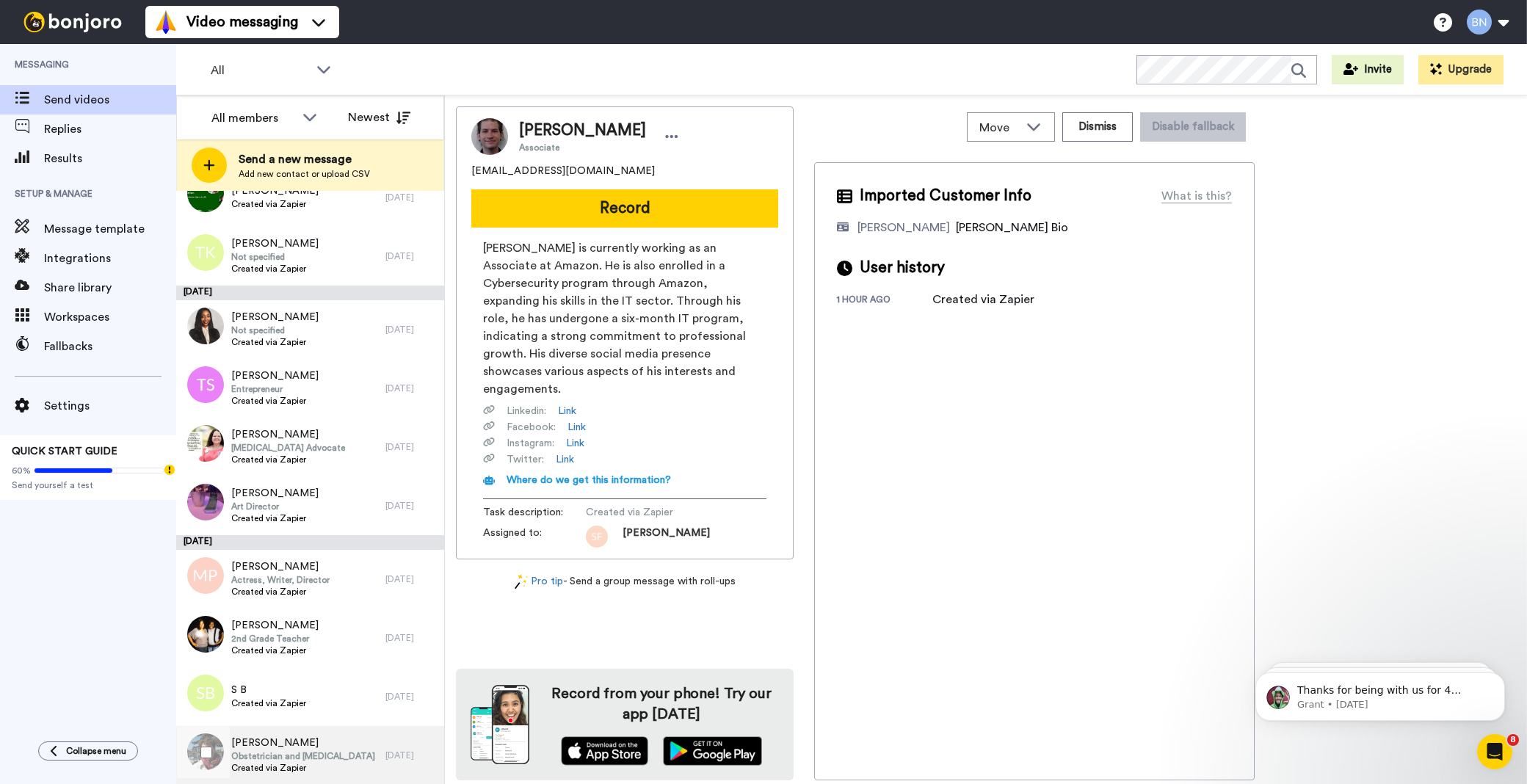
click at [329, 766] on span "Created via Zapier" at bounding box center [303, 767] width 144 height 12
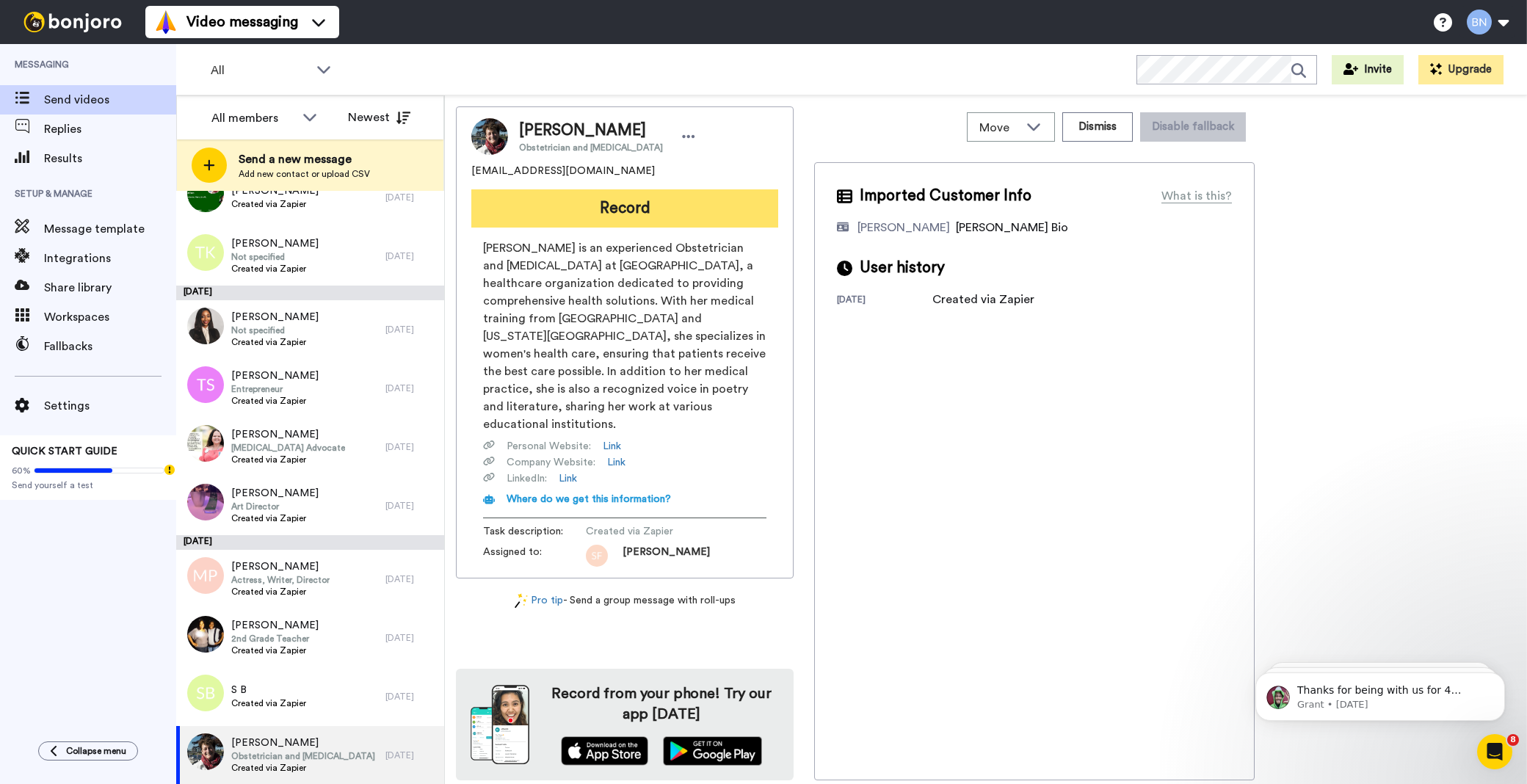
click at [658, 203] on button "Record" at bounding box center [625, 209] width 307 height 38
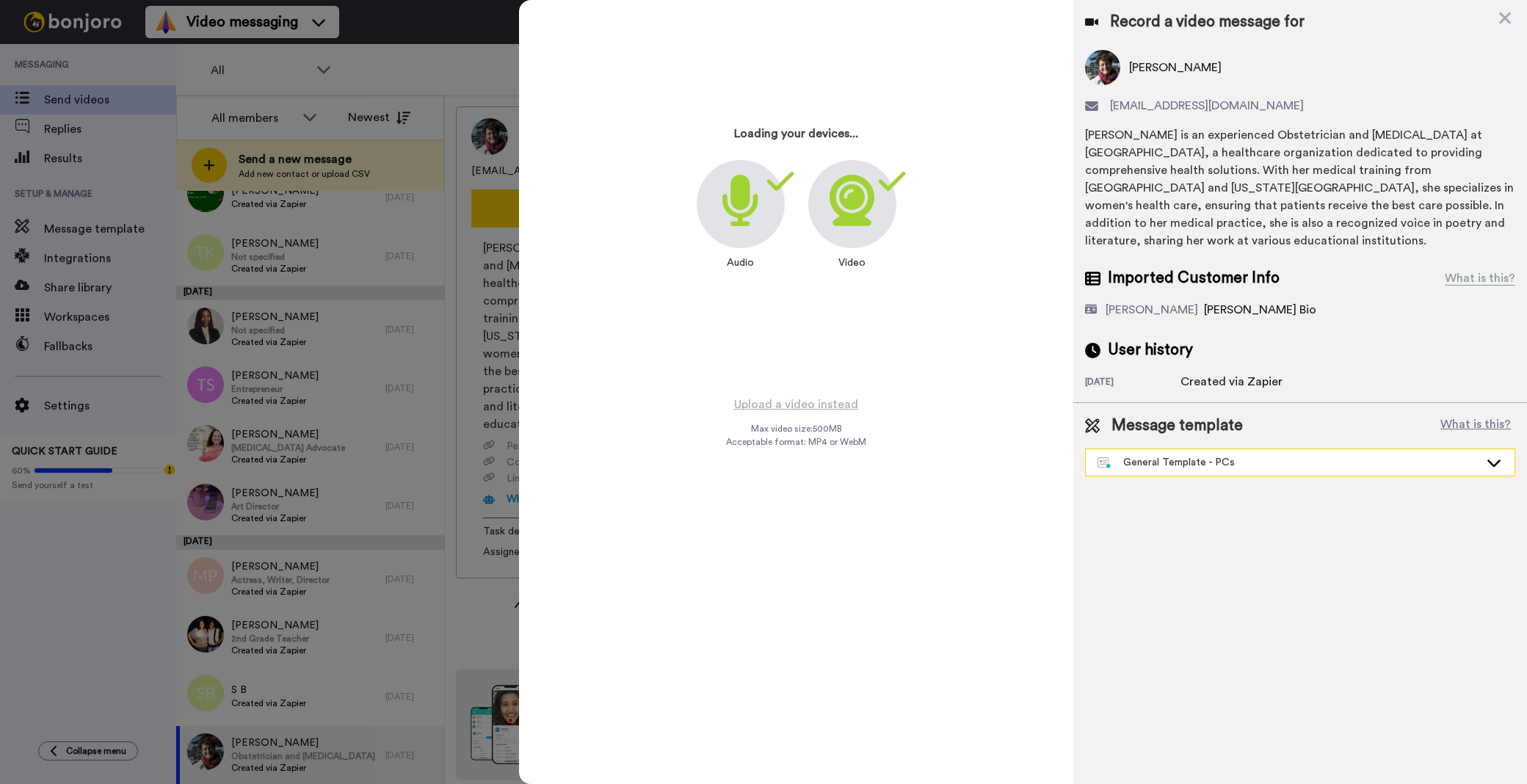
click at [1242, 468] on div "General Template - PCs" at bounding box center [1288, 462] width 382 height 15
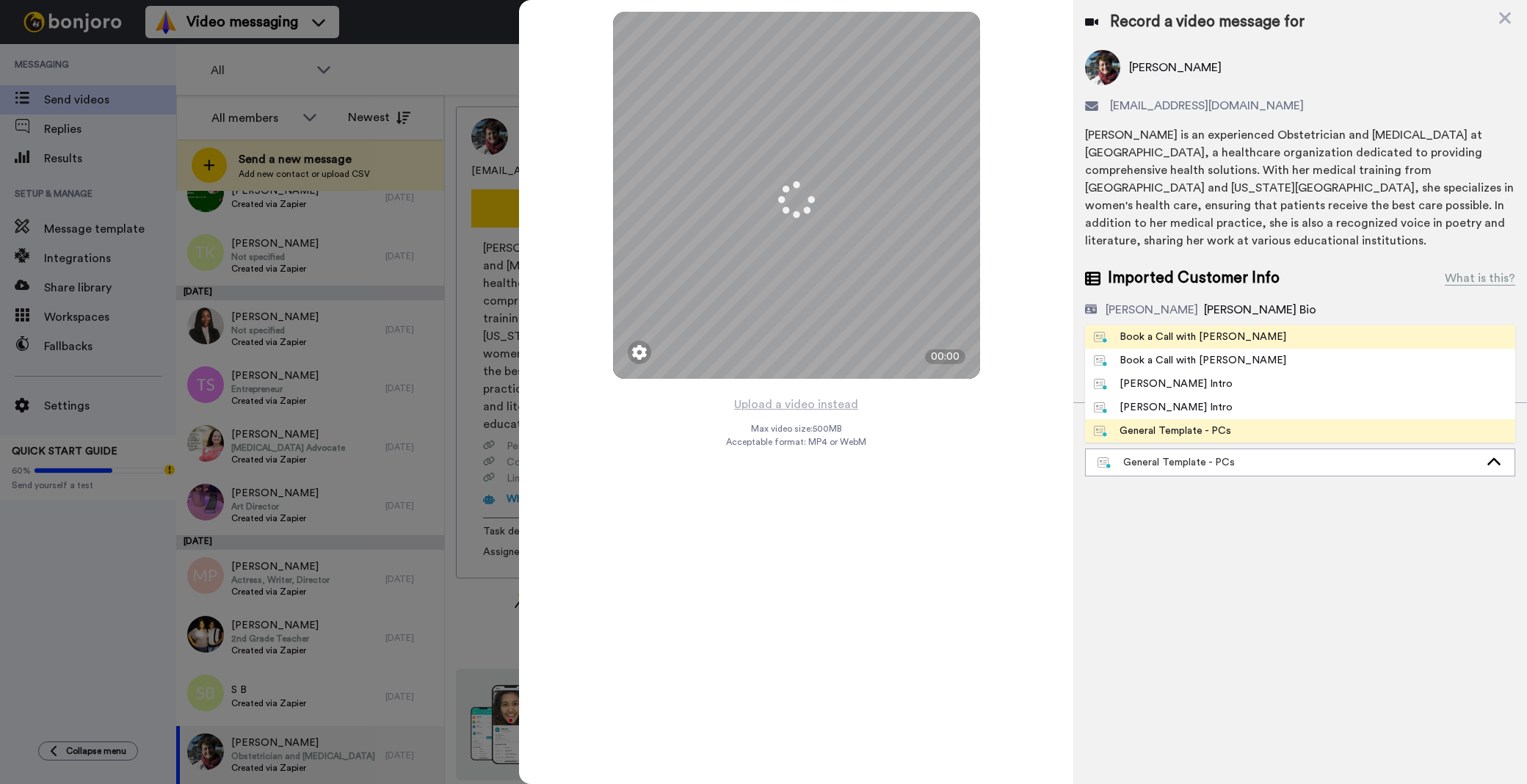
click at [1173, 329] on div "Book a Call with [PERSON_NAME]" at bounding box center [1189, 337] width 192 height 15
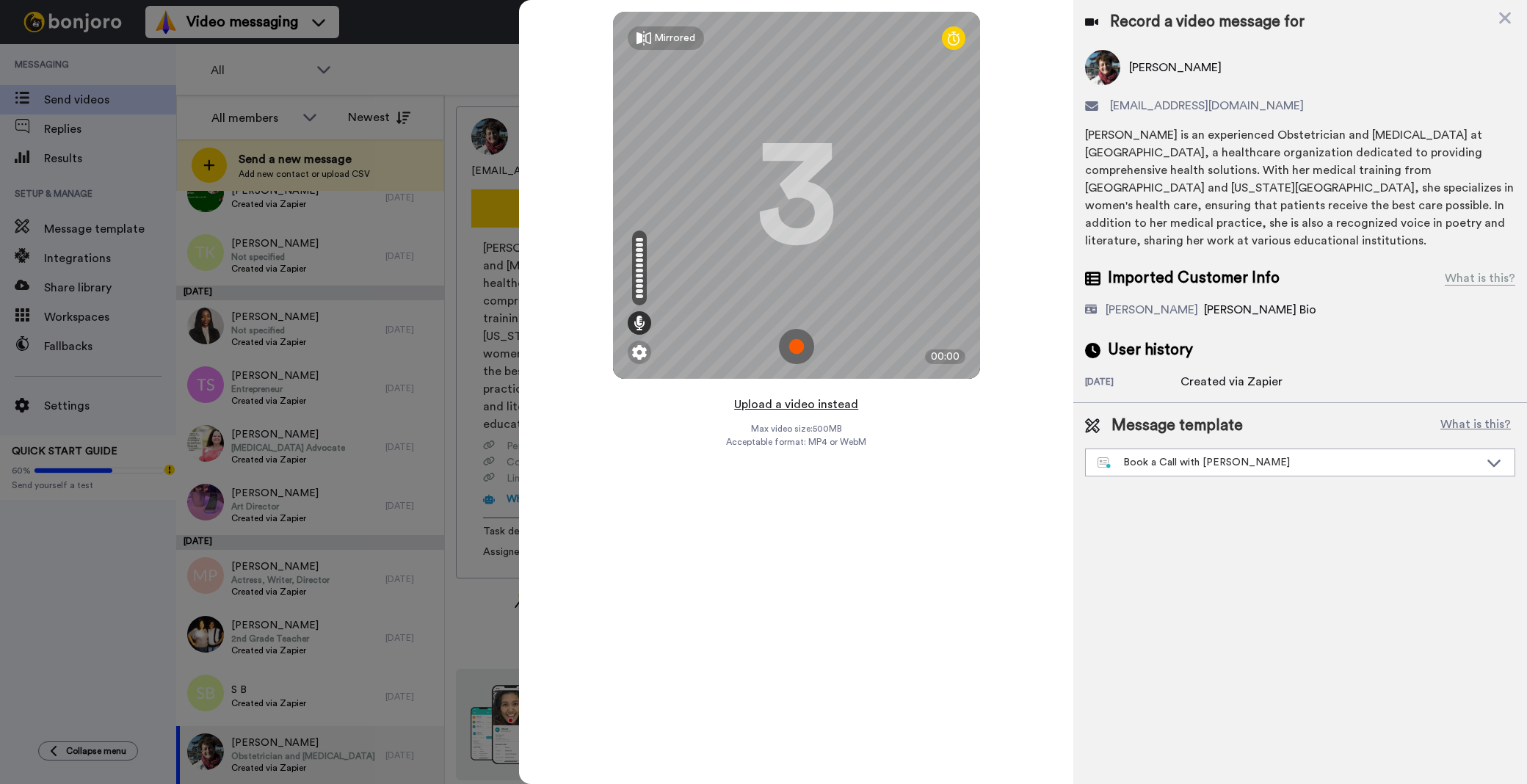
click at [824, 406] on button "Upload a video instead" at bounding box center [796, 404] width 133 height 19
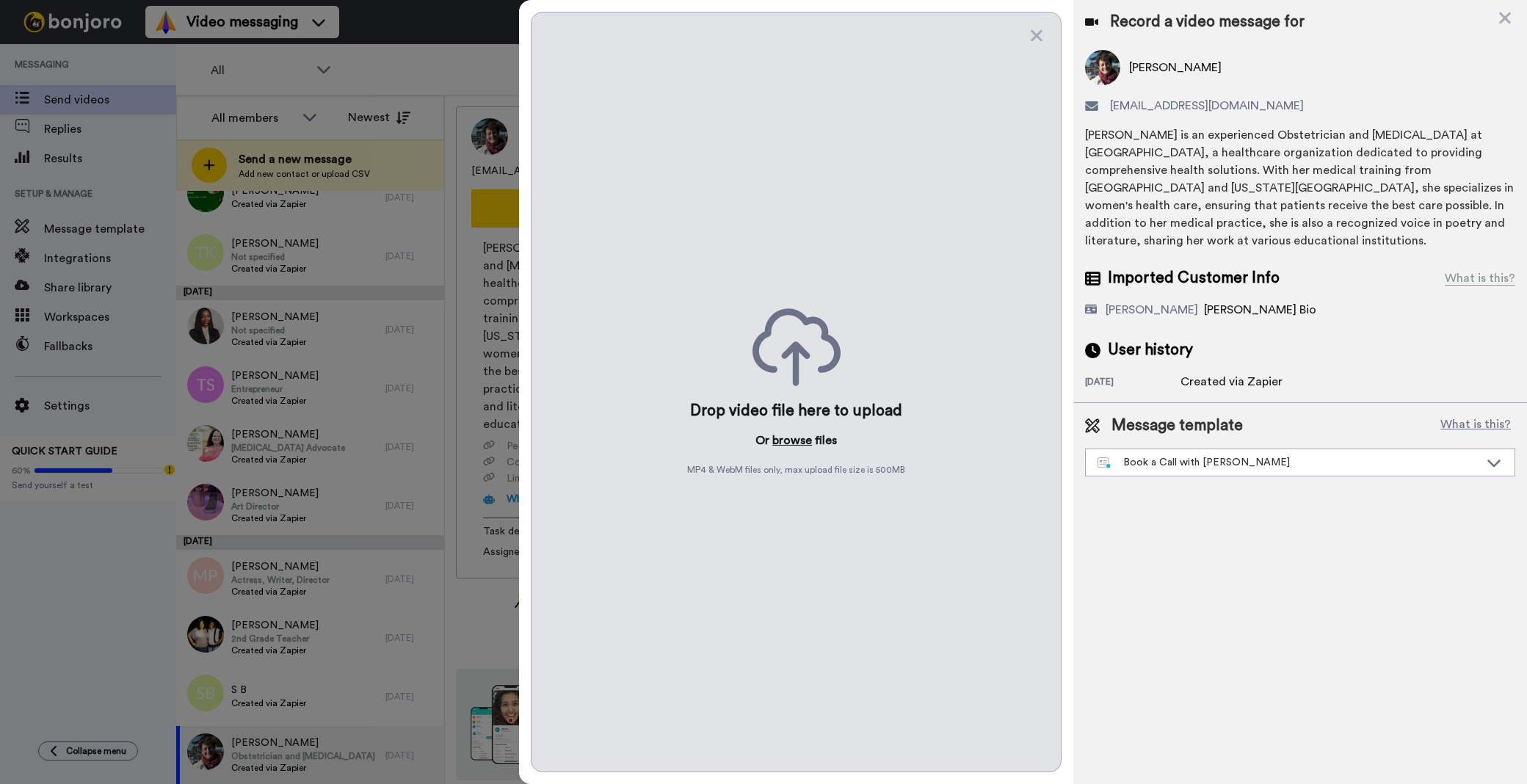
click at [786, 431] on button "browse" at bounding box center [793, 440] width 40 height 17
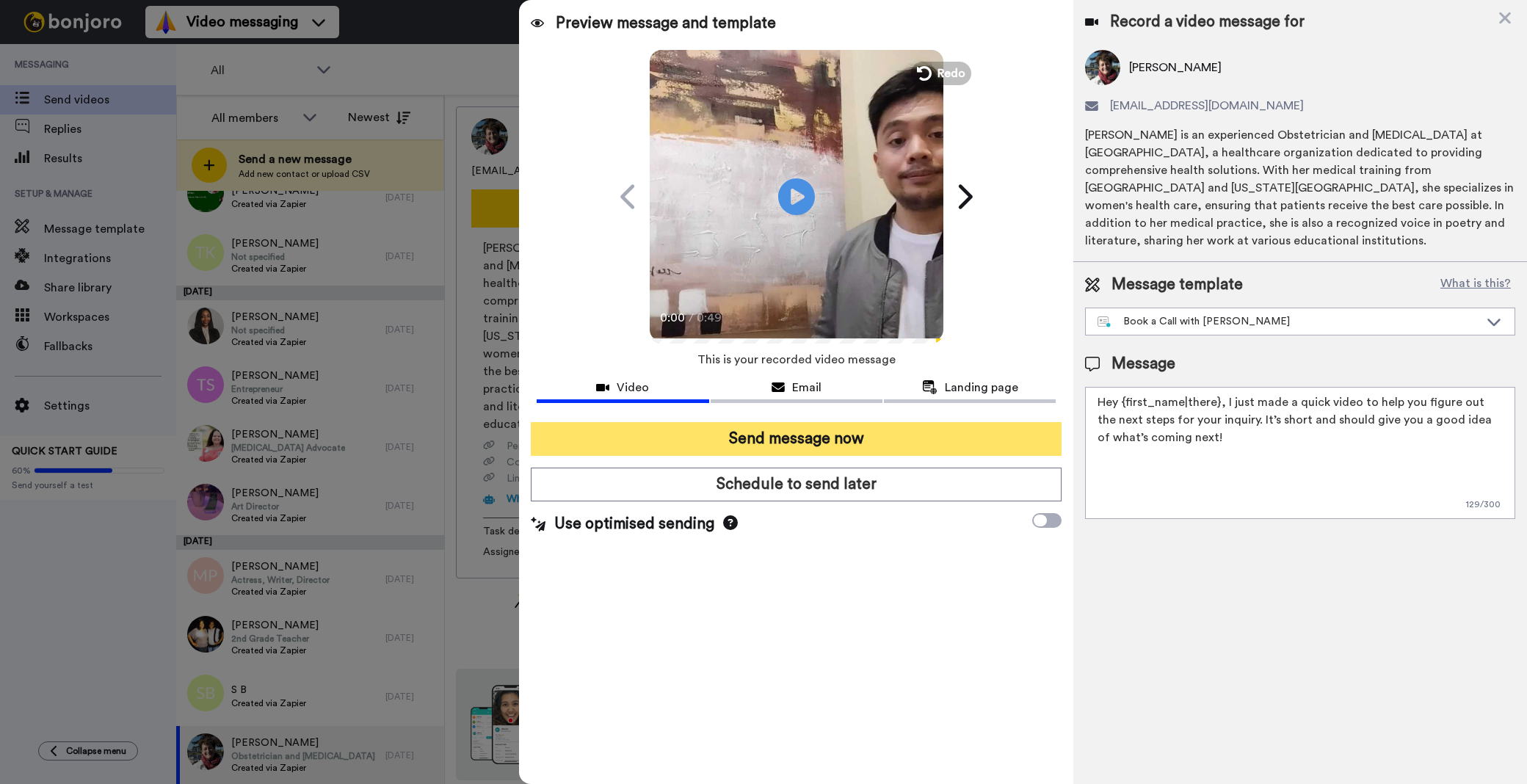
click at [885, 431] on button "Send message now" at bounding box center [796, 439] width 531 height 34
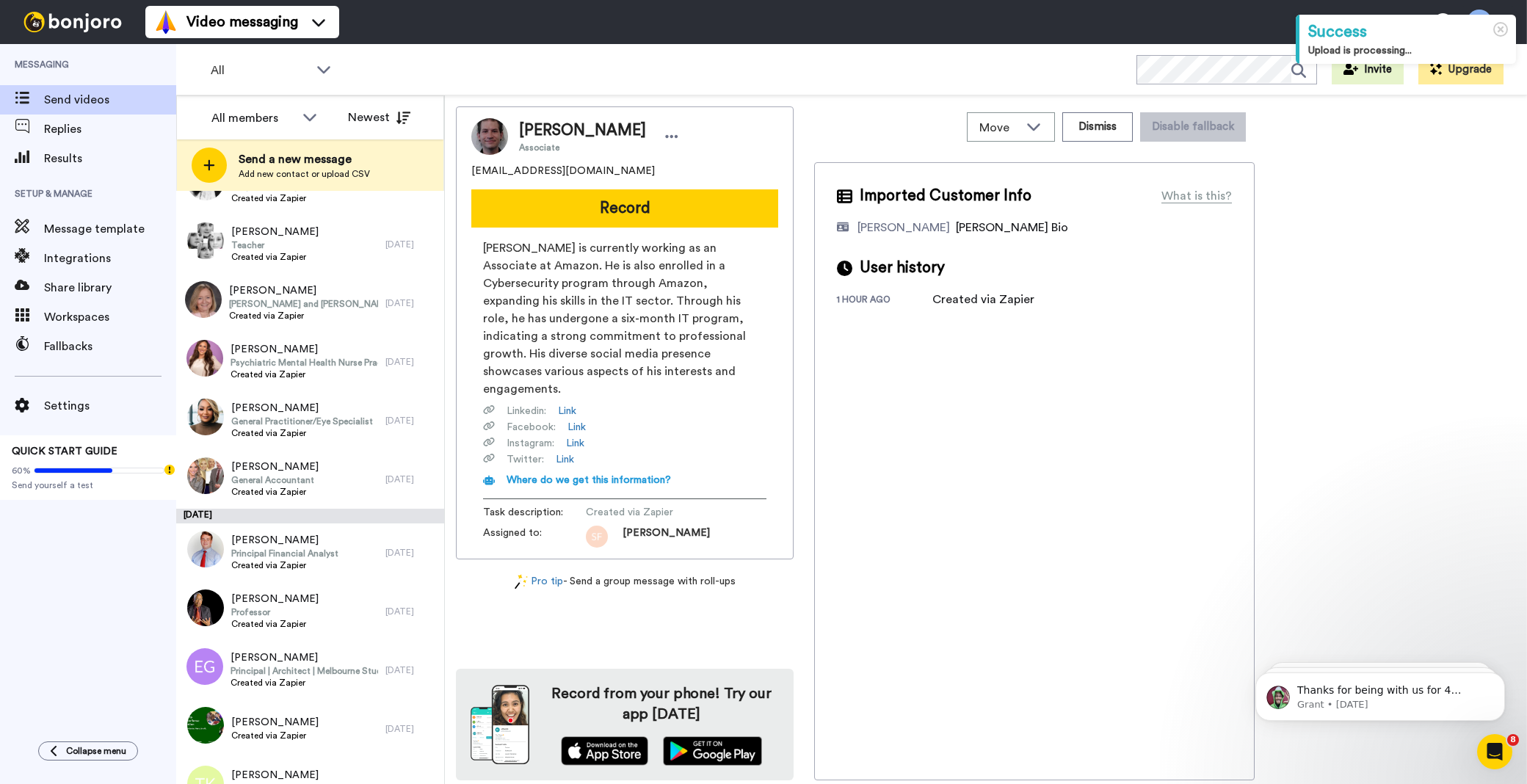
scroll to position [5130, 0]
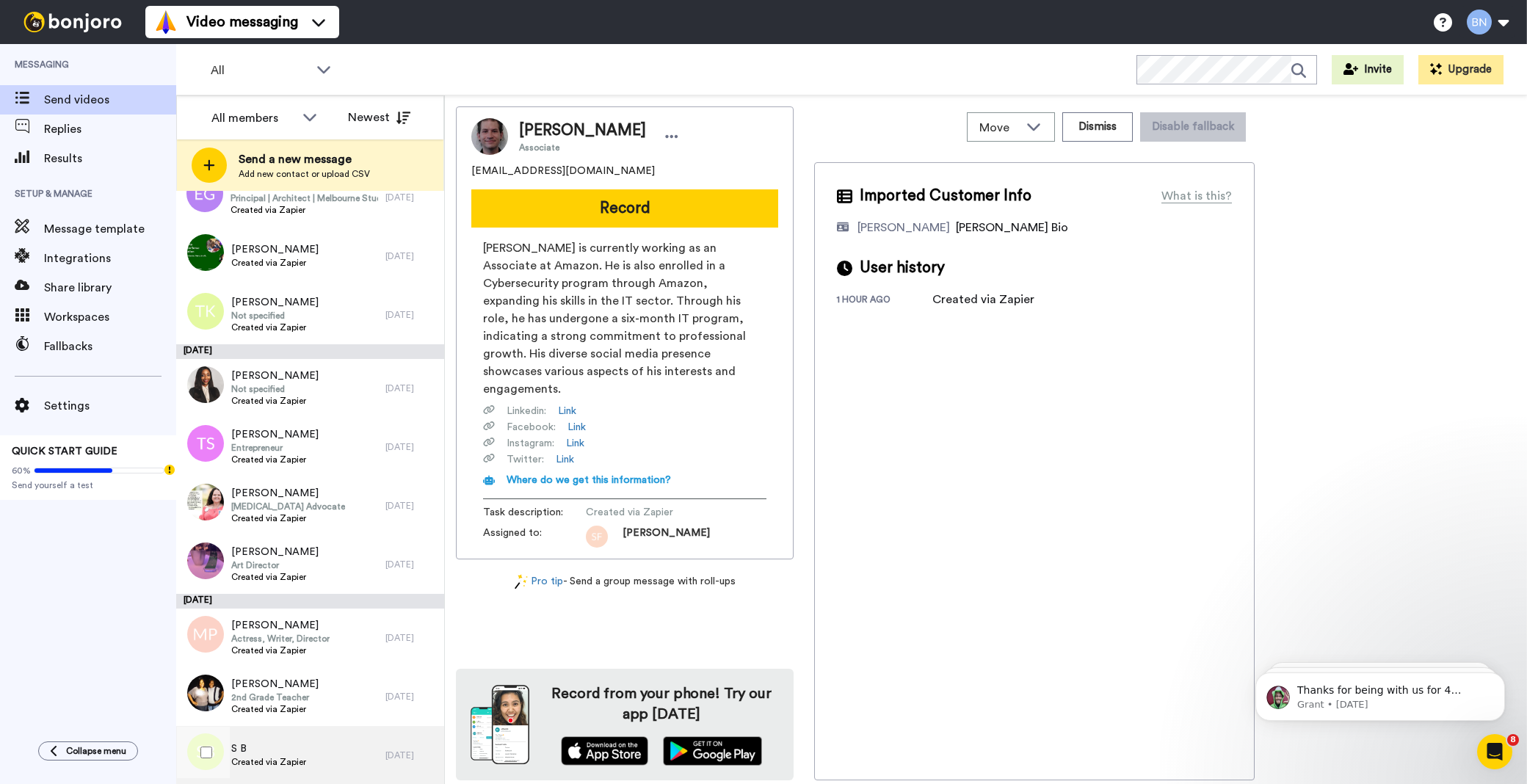
click at [346, 764] on div "S B Created via Zapier" at bounding box center [281, 755] width 210 height 59
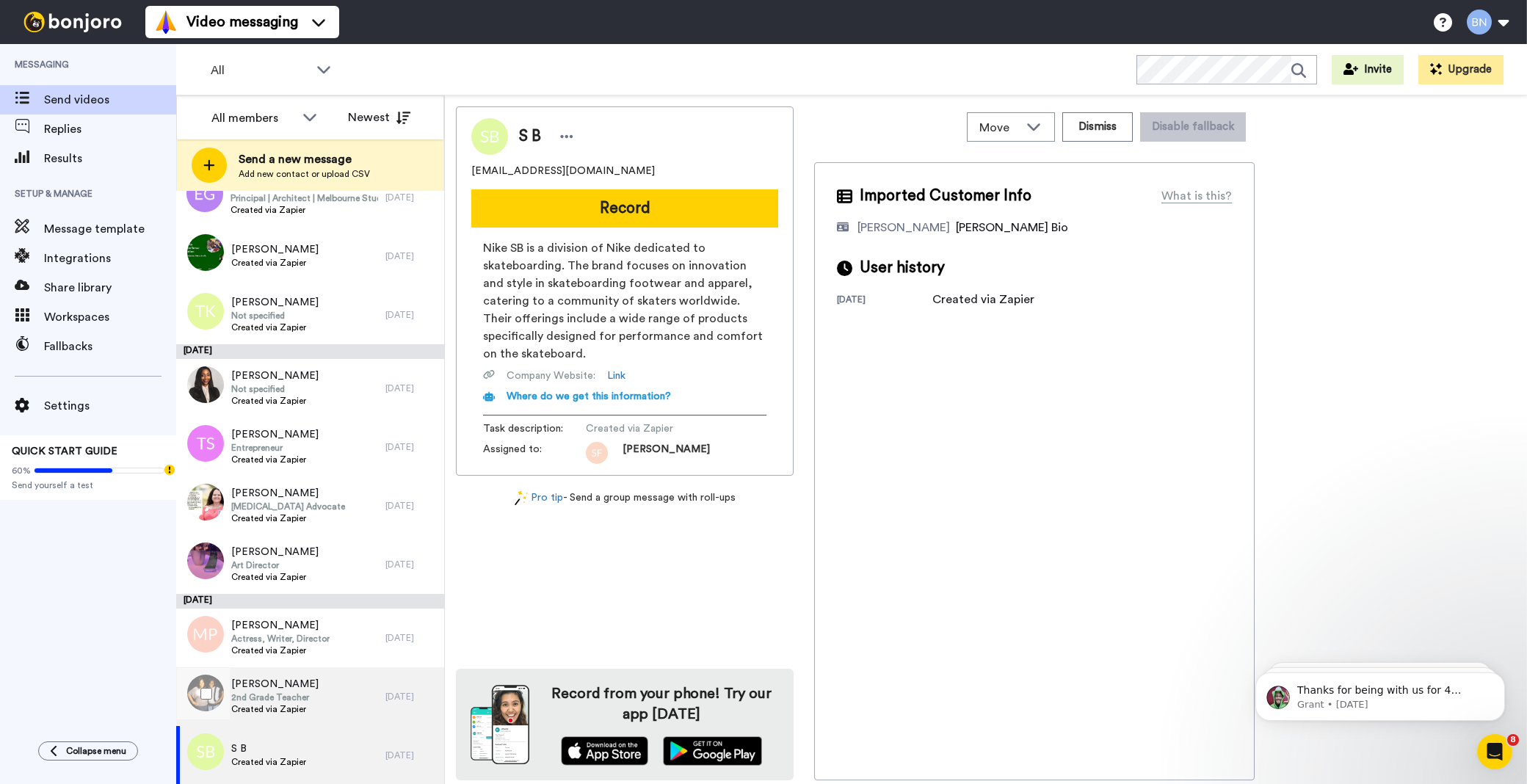
click at [309, 699] on span "2nd Grade Teacher" at bounding box center [274, 697] width 87 height 12
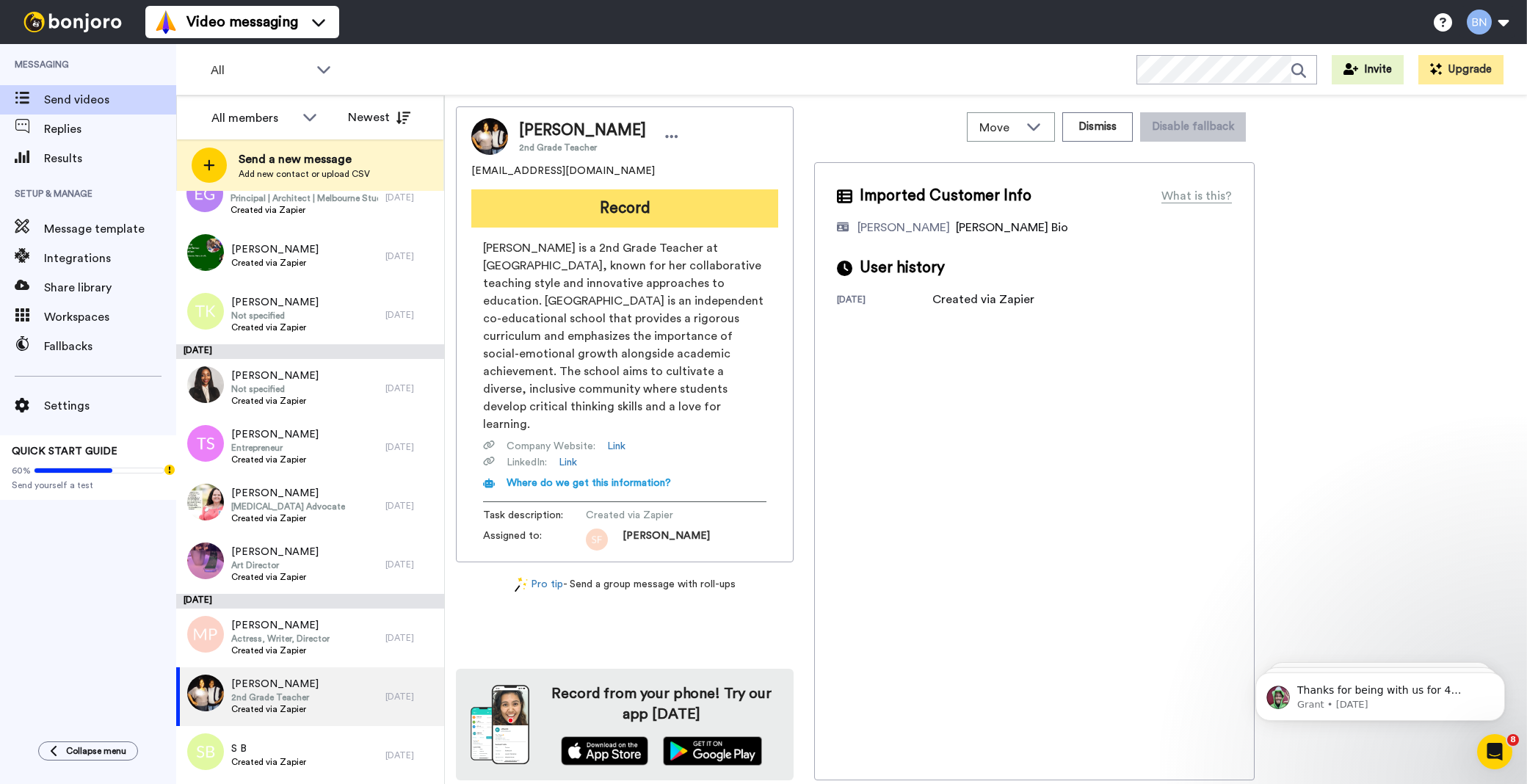
click at [650, 203] on button "Record" at bounding box center [625, 209] width 307 height 38
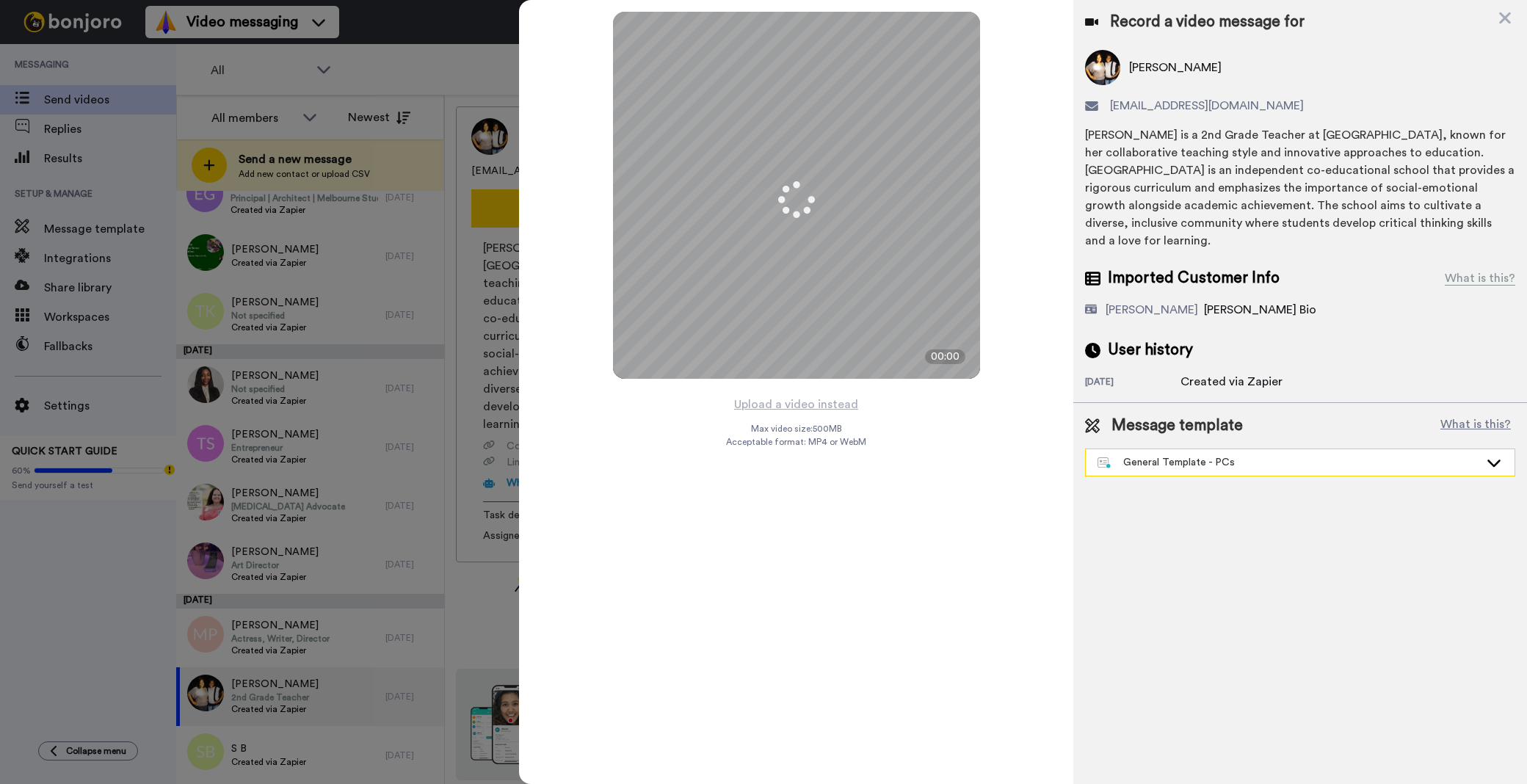
click at [1170, 455] on div "General Template - PCs" at bounding box center [1288, 462] width 382 height 15
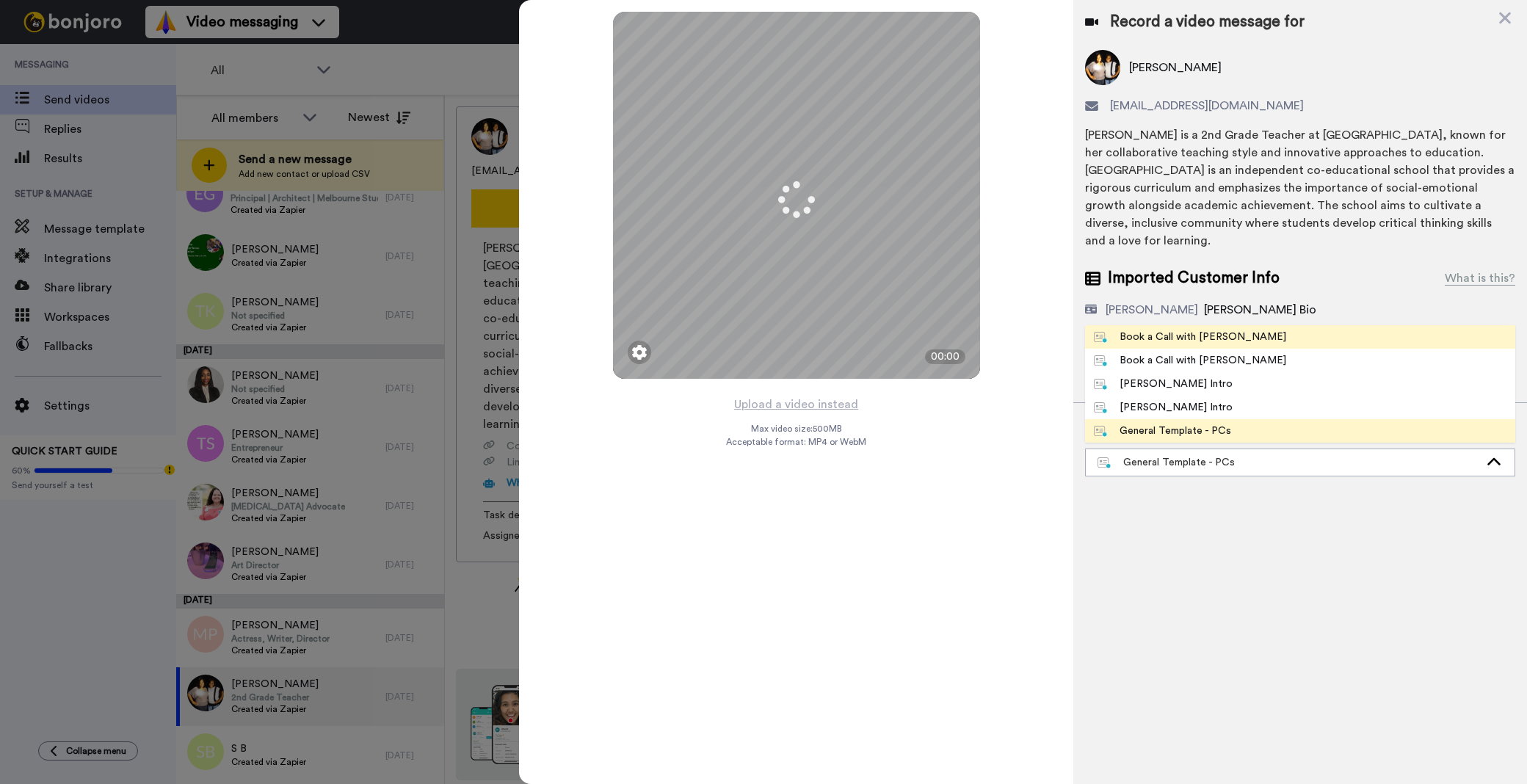
click at [1151, 325] on li "Book a Call with [PERSON_NAME]" at bounding box center [1300, 337] width 430 height 23
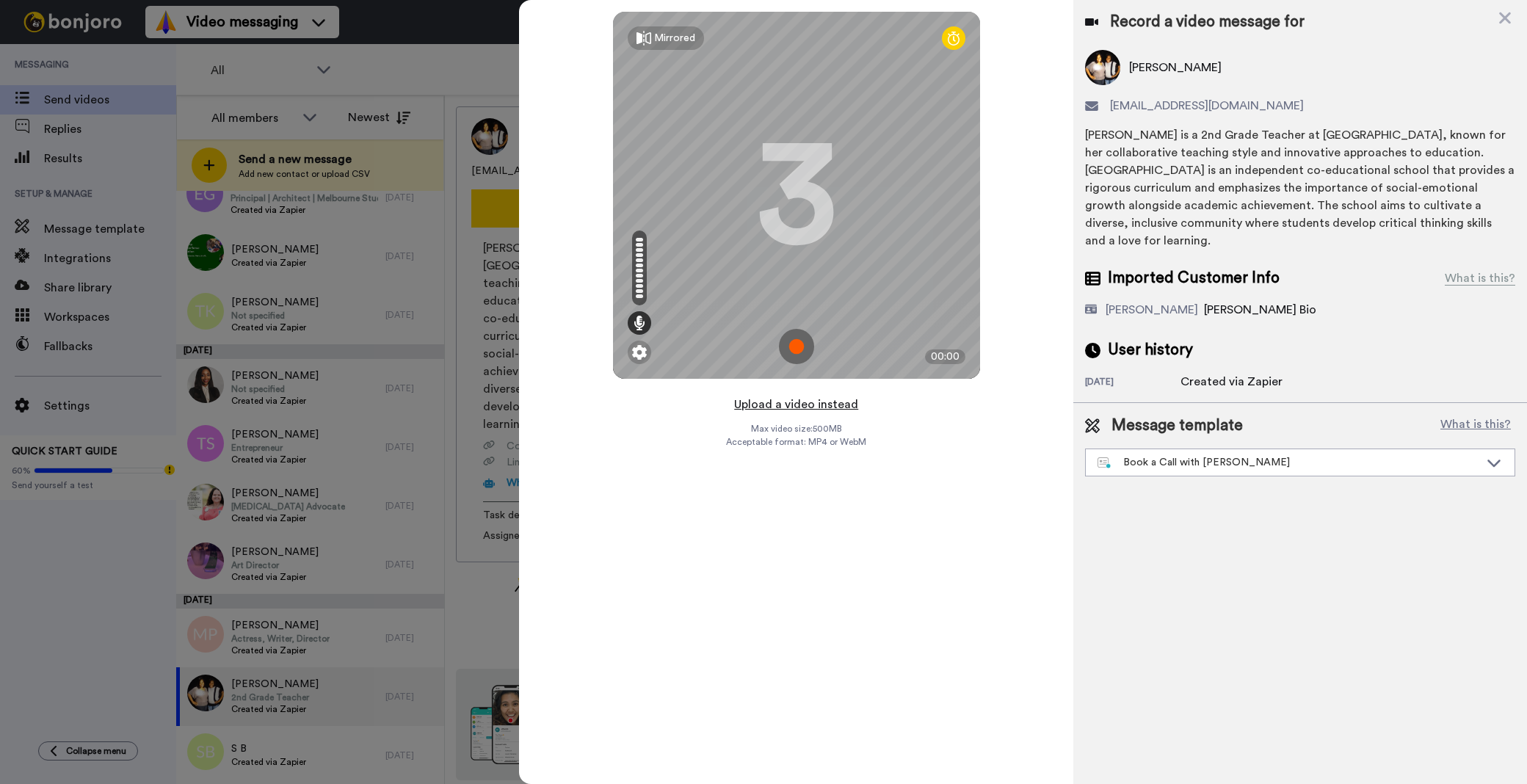
click at [825, 404] on button "Upload a video instead" at bounding box center [796, 404] width 133 height 19
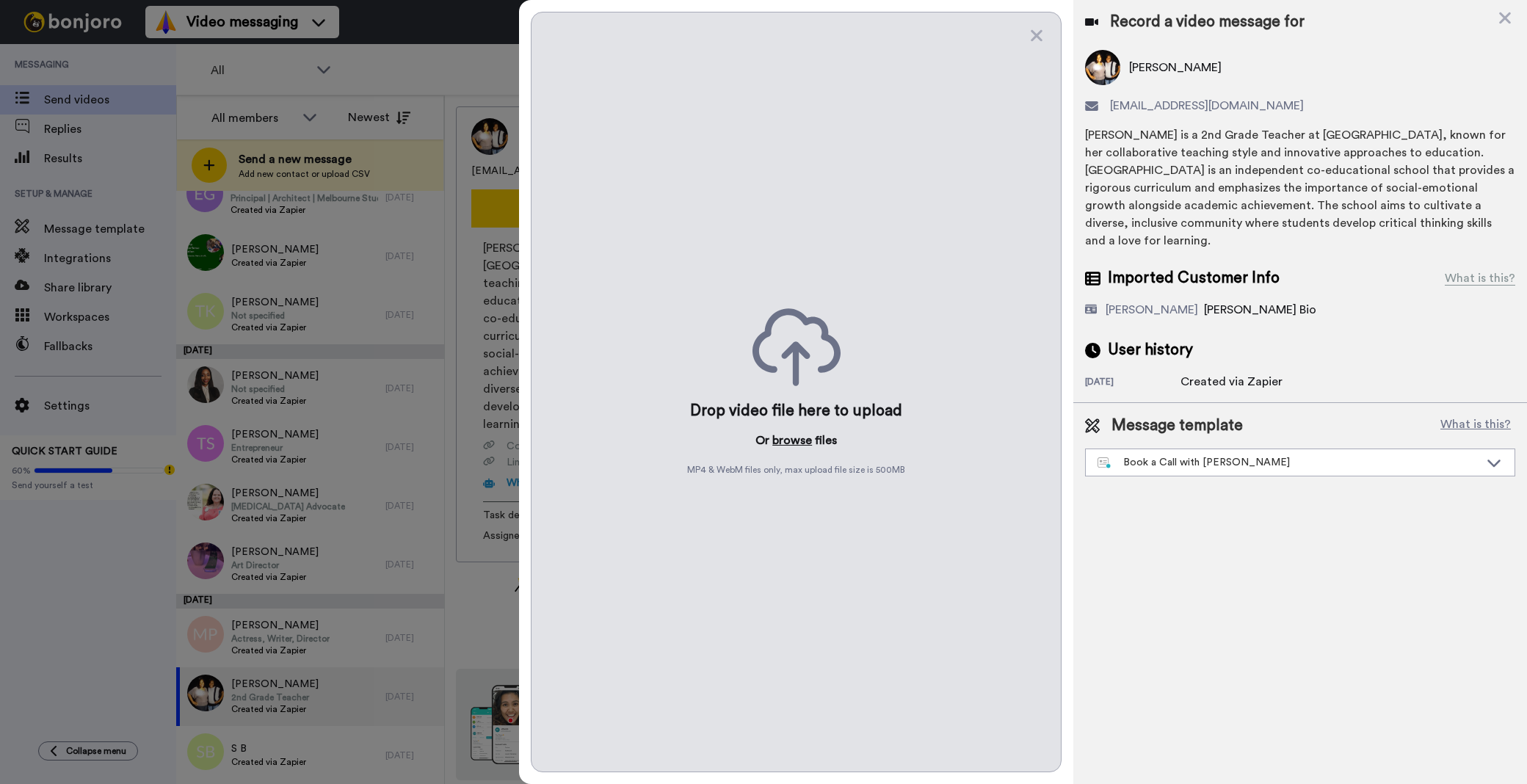
click at [773, 436] on button "browse" at bounding box center [793, 440] width 40 height 17
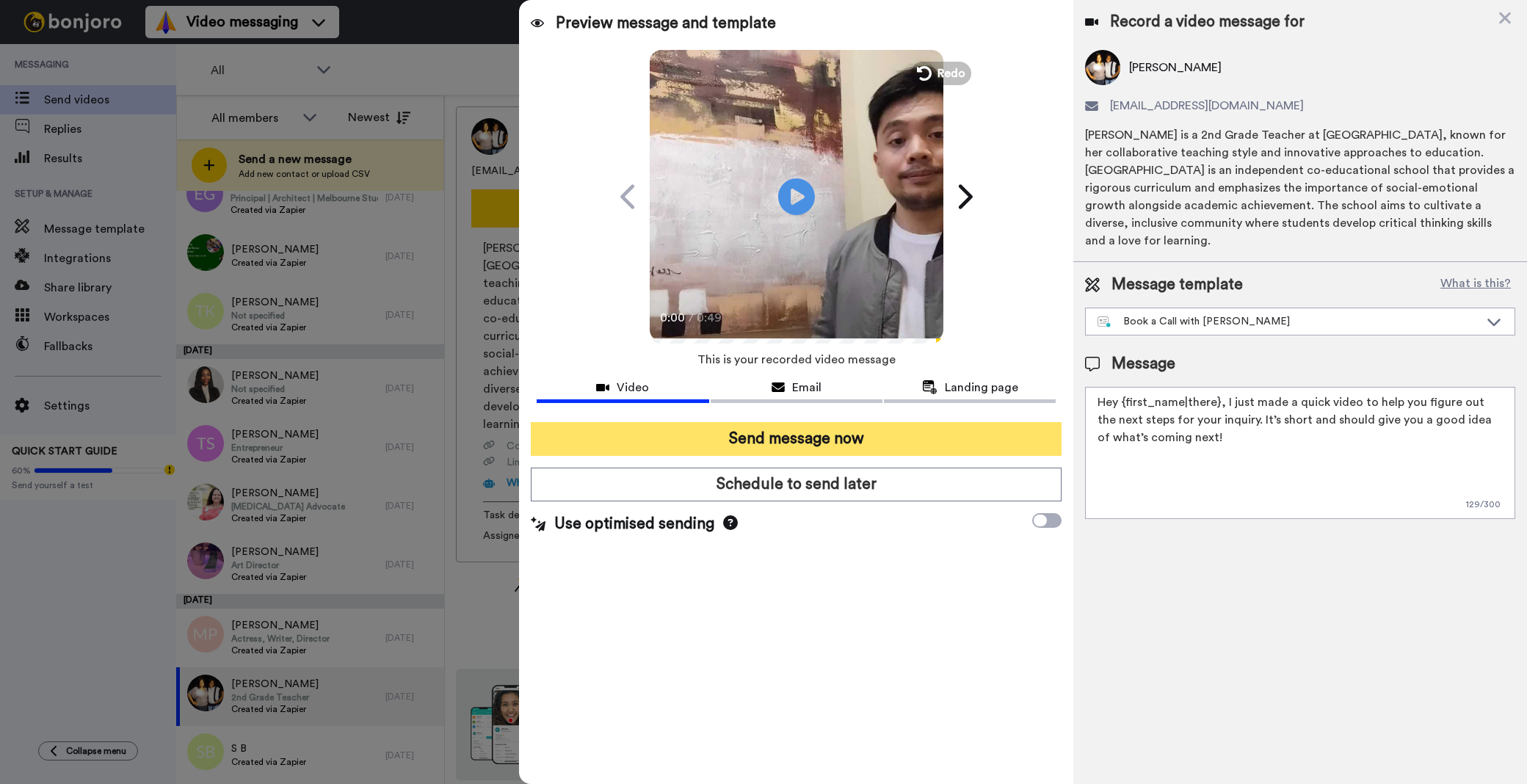
click at [849, 441] on button "Send message now" at bounding box center [796, 439] width 531 height 34
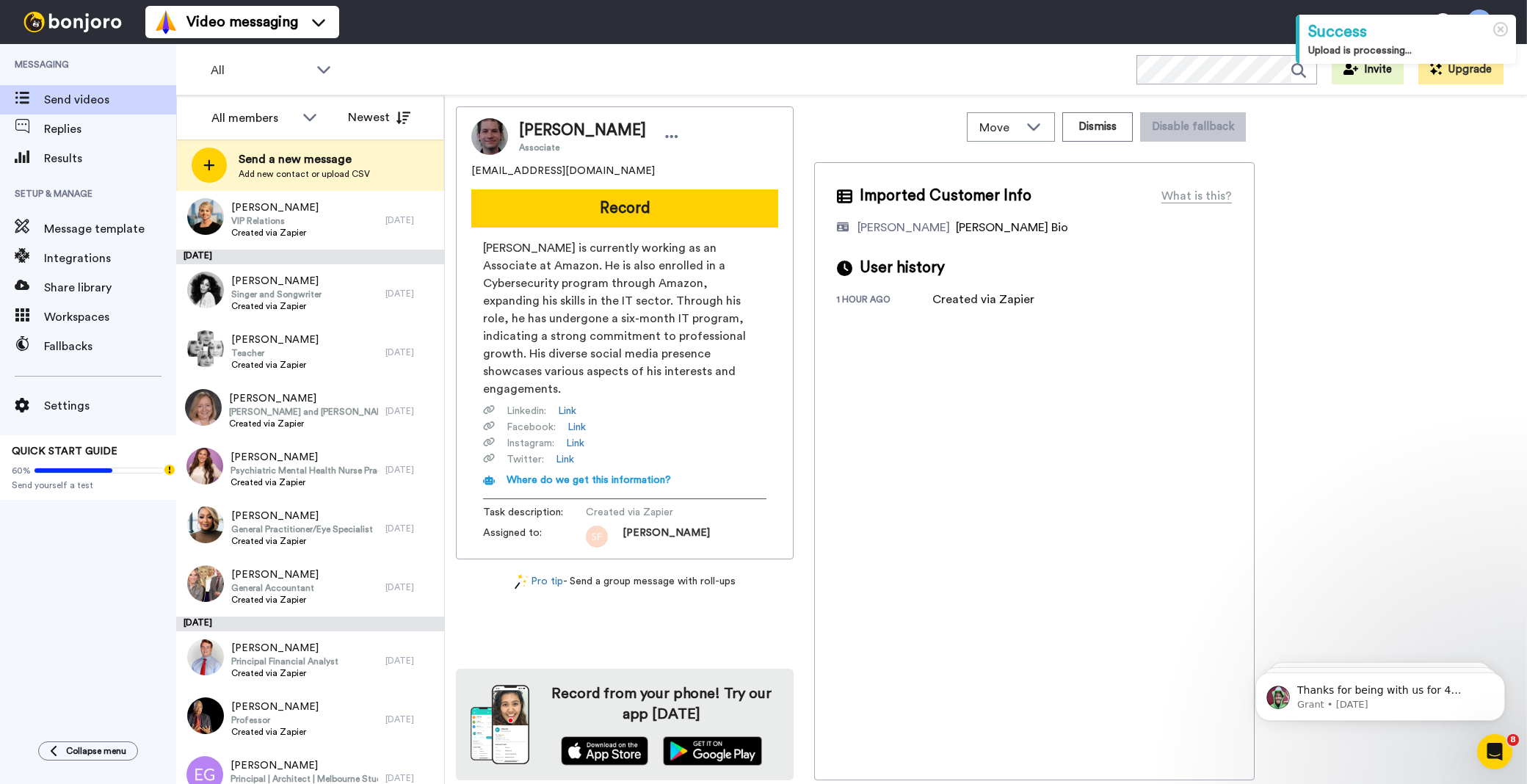
scroll to position [5071, 0]
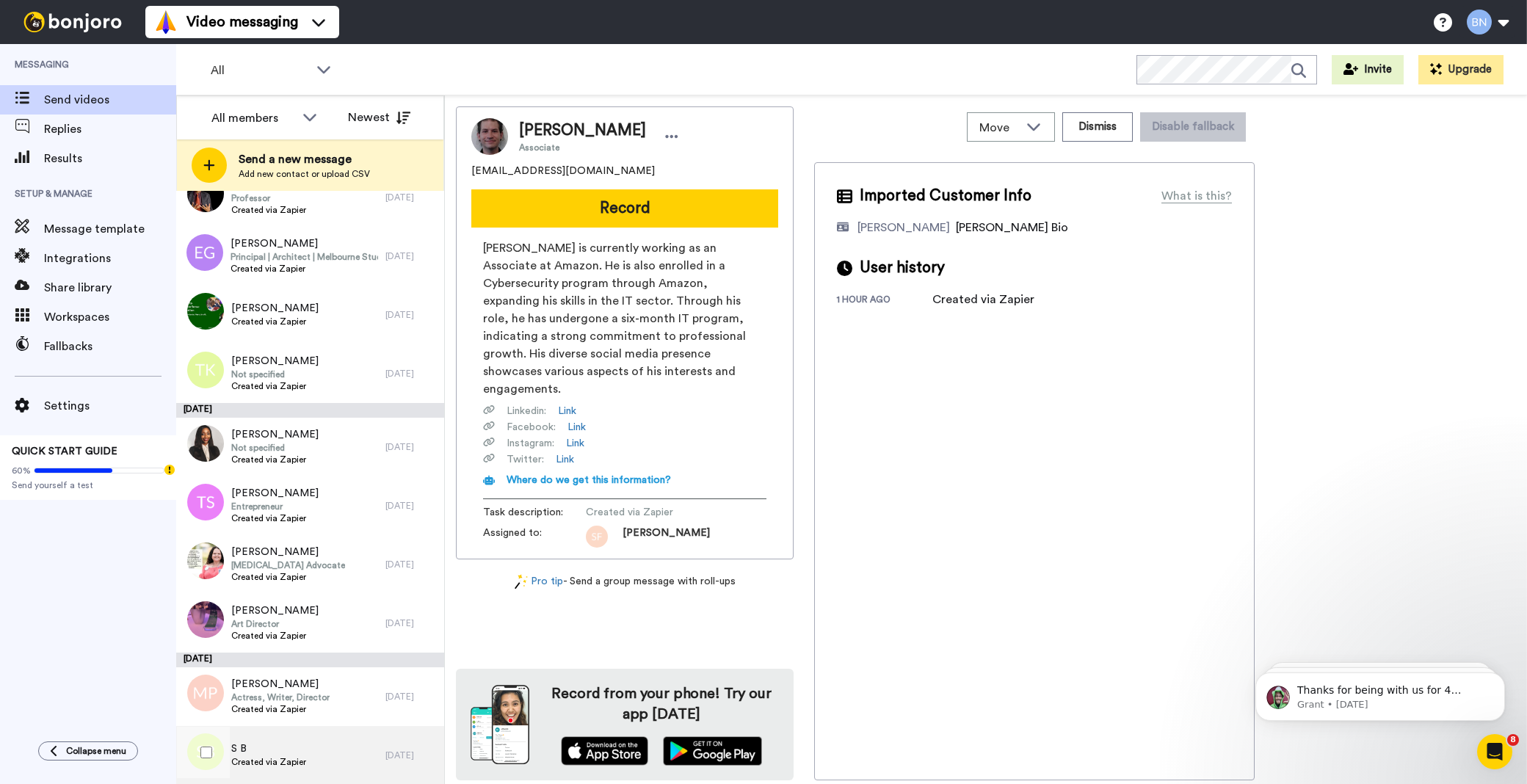
click at [336, 740] on div "S B Created via Zapier" at bounding box center [281, 755] width 210 height 59
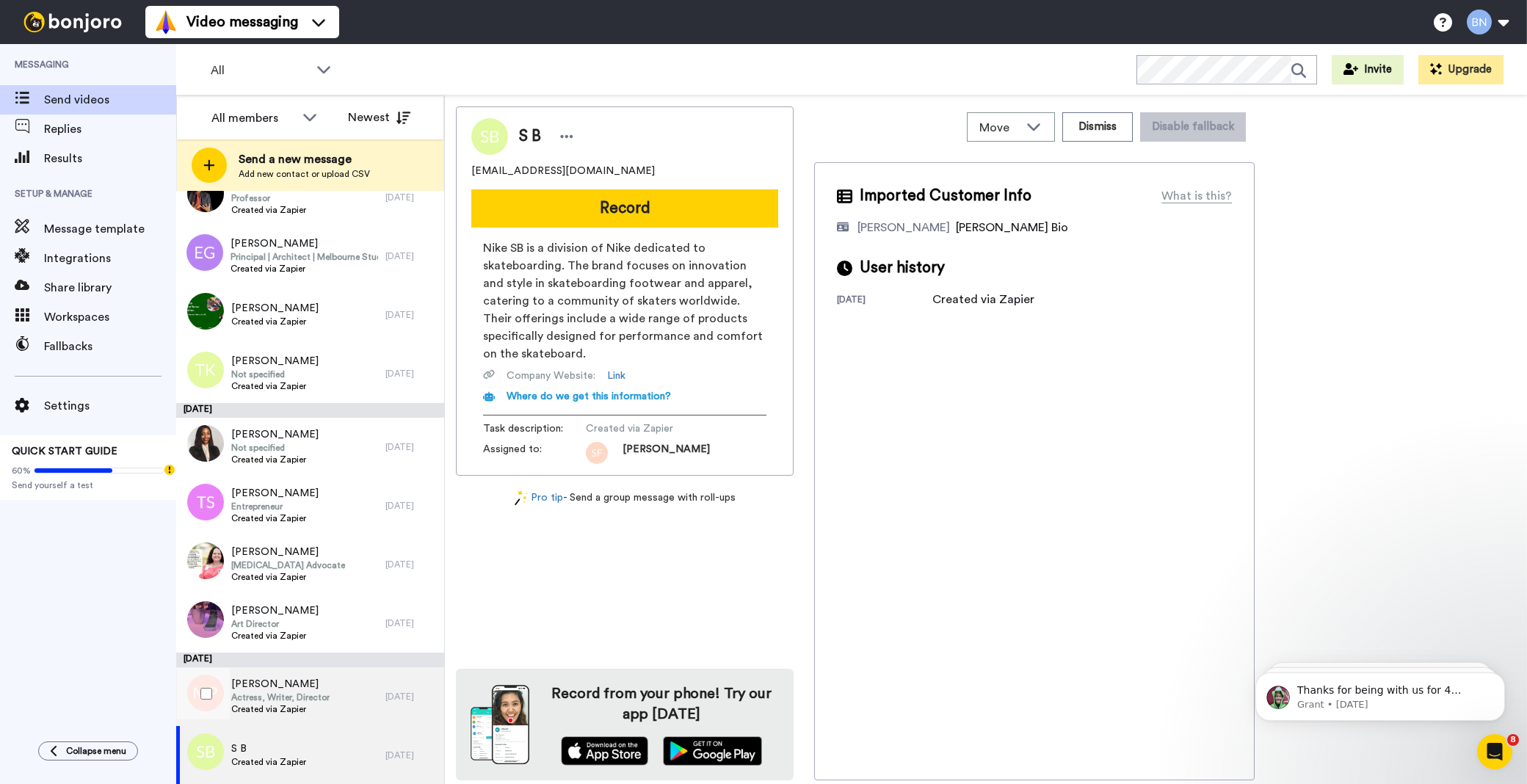
click at [269, 695] on span "Actress, Writer, Director" at bounding box center [280, 697] width 98 height 12
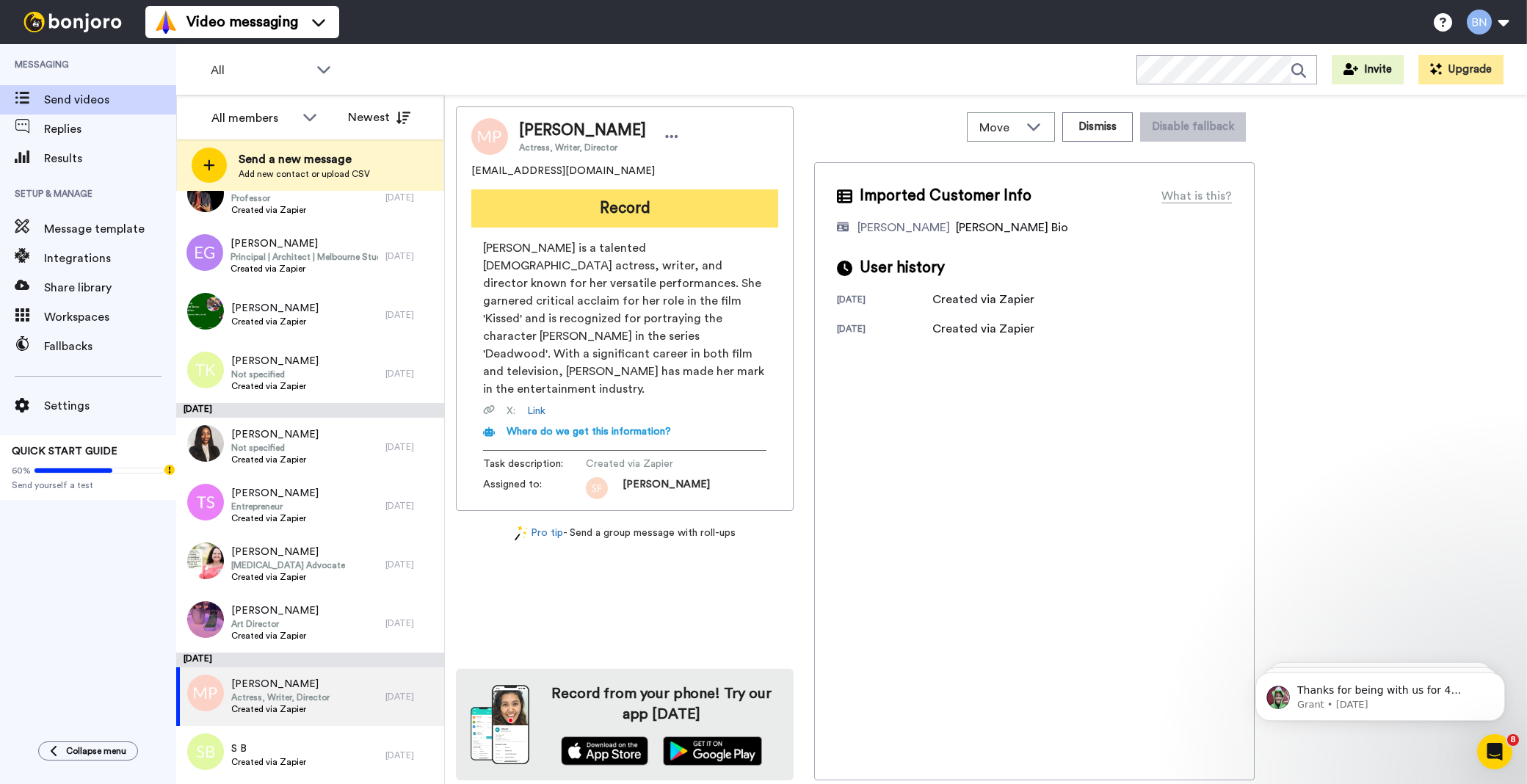
click at [675, 195] on button "Record" at bounding box center [625, 209] width 307 height 38
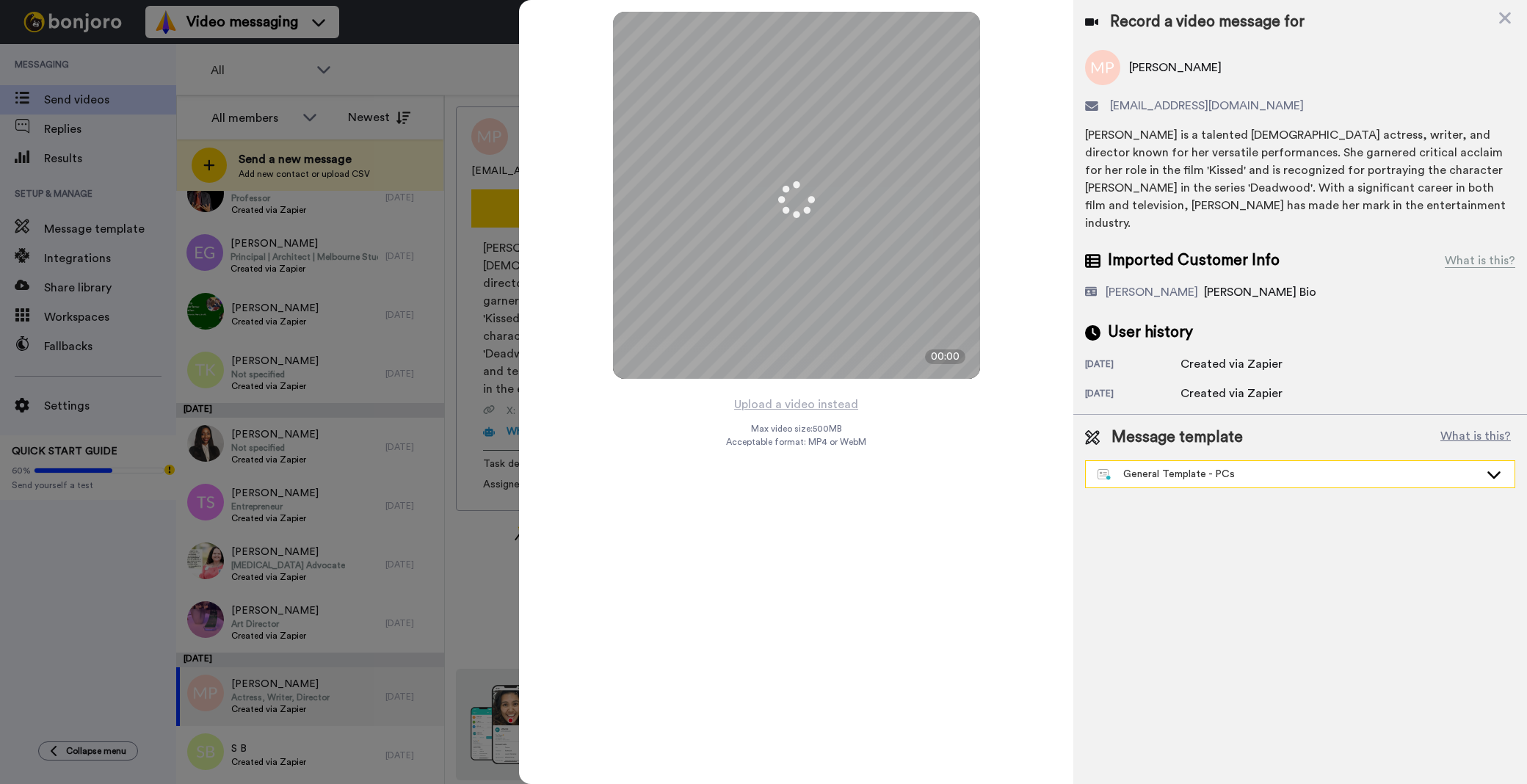
click at [1204, 461] on div "General Template - PCs" at bounding box center [1299, 474] width 428 height 27
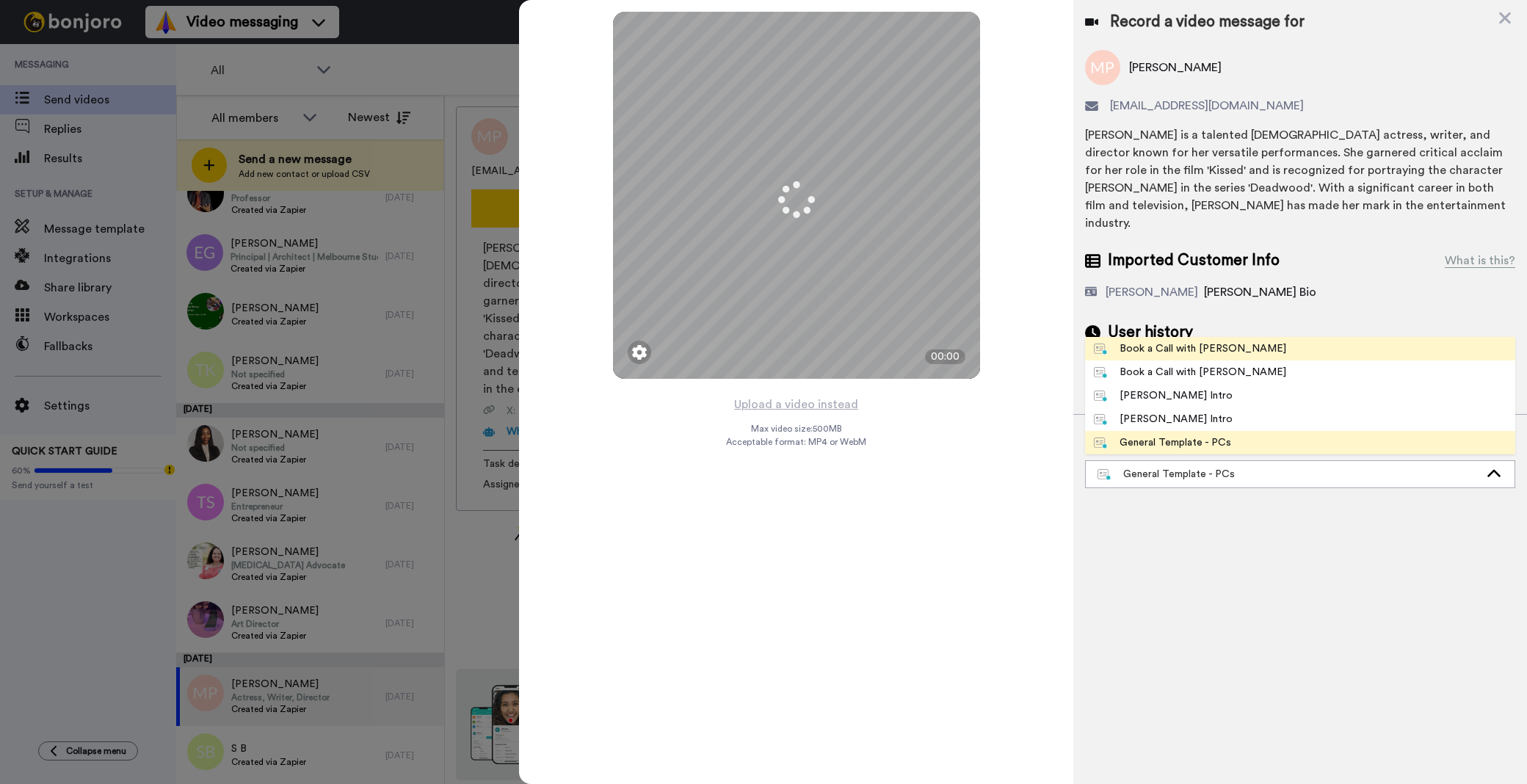
click at [1213, 341] on div "Book a Call with [PERSON_NAME]" at bounding box center [1189, 348] width 192 height 15
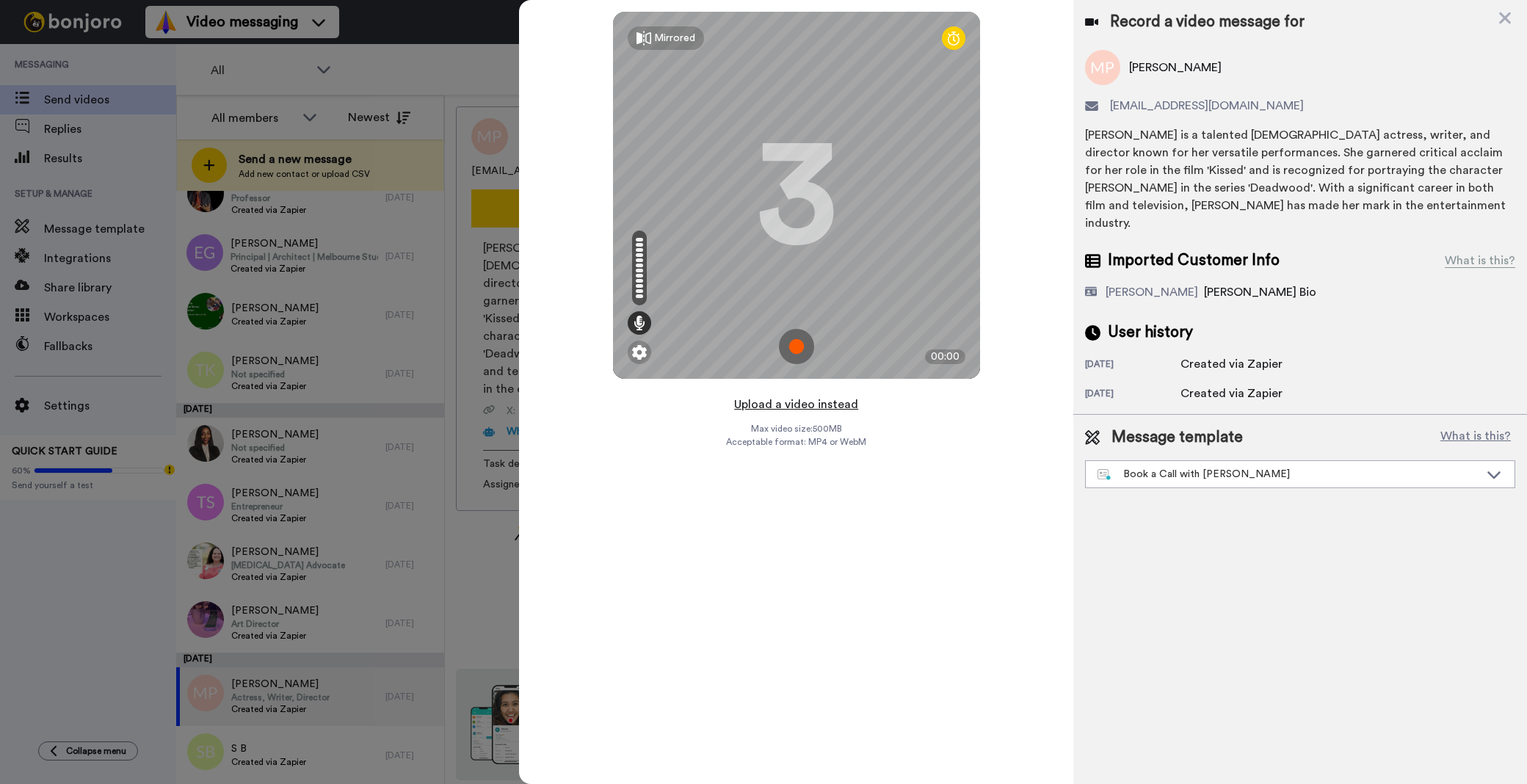
click at [803, 409] on button "Upload a video instead" at bounding box center [796, 404] width 133 height 19
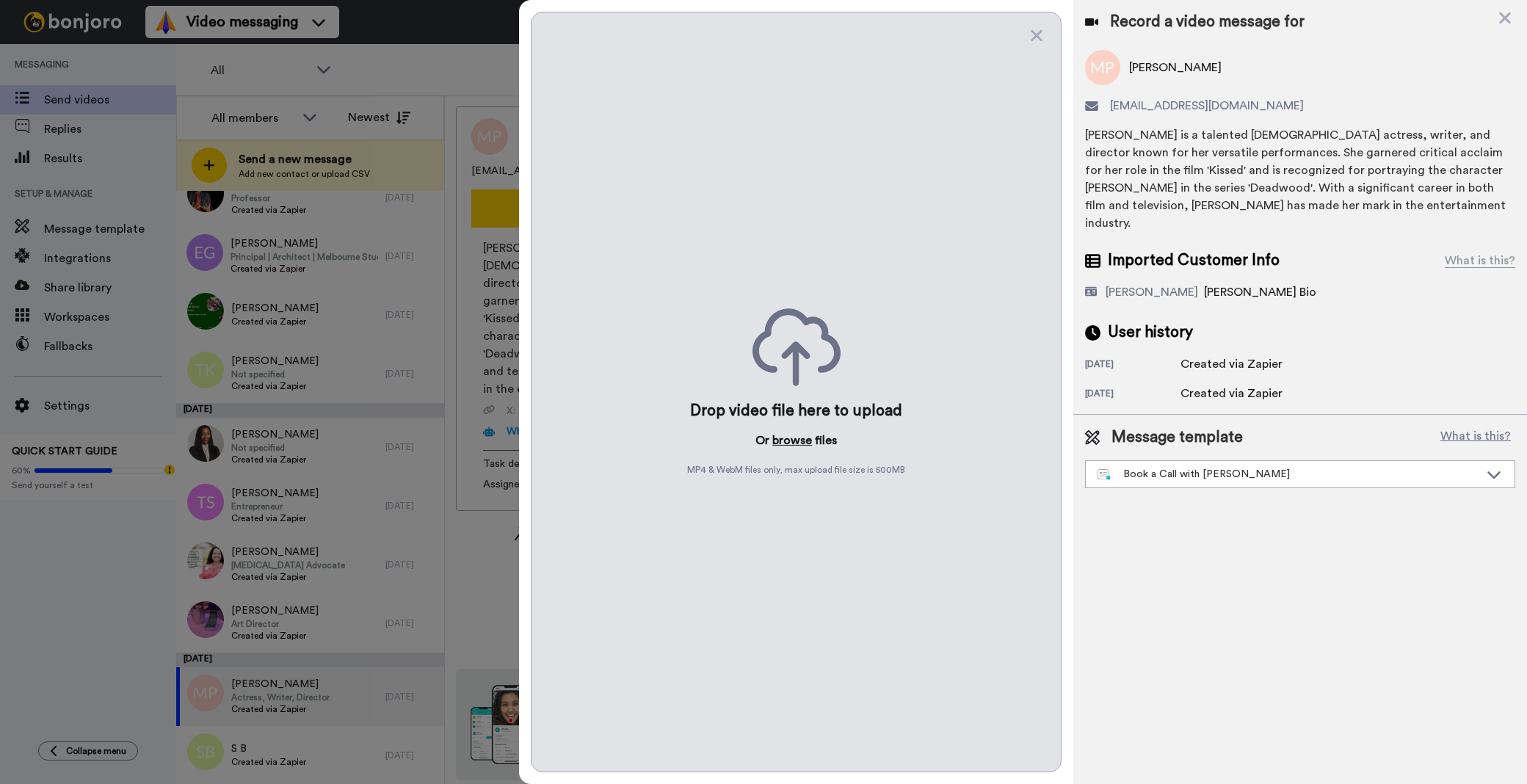
click at [803, 441] on button "browse" at bounding box center [793, 440] width 40 height 17
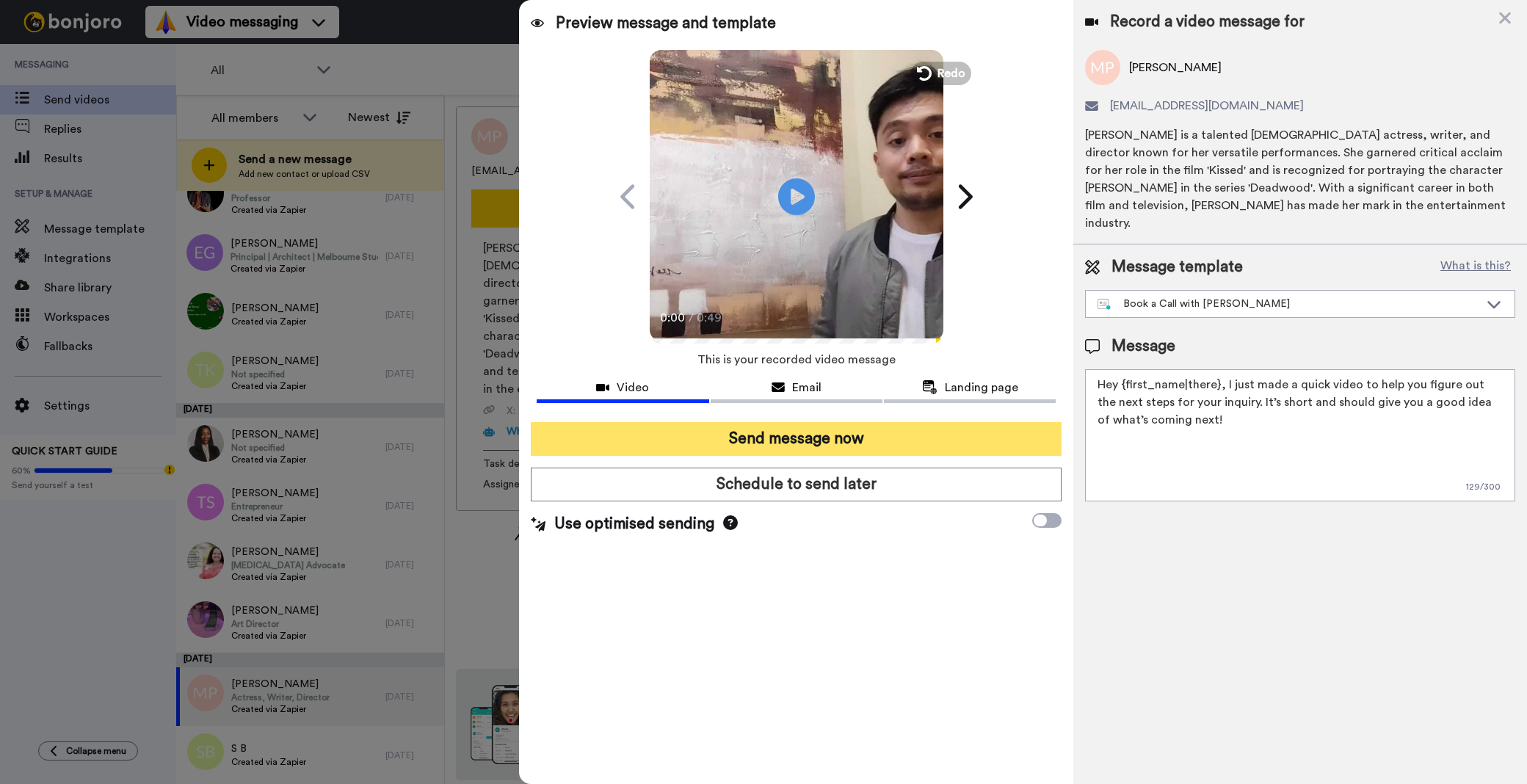
click at [817, 430] on button "Send message now" at bounding box center [796, 439] width 531 height 34
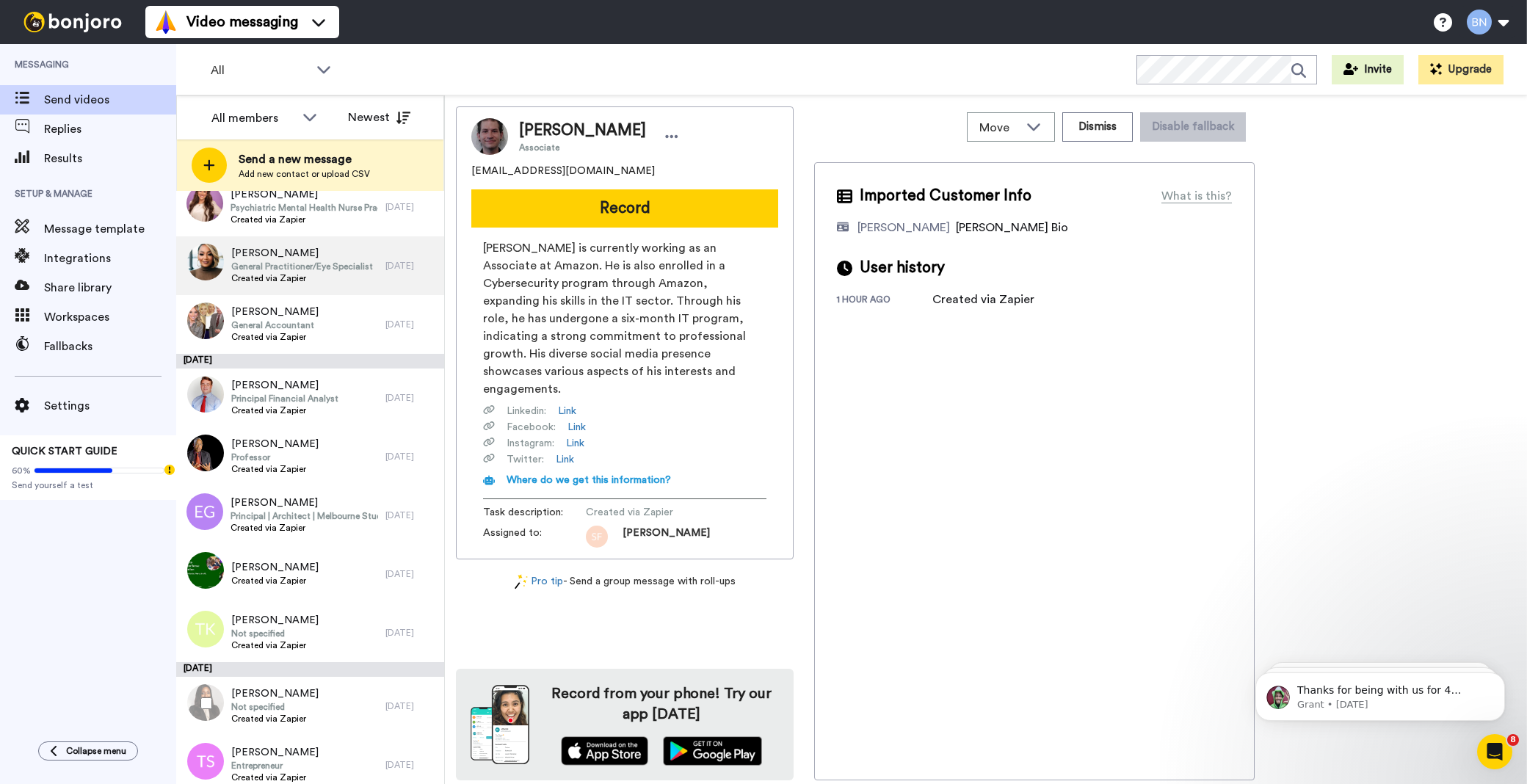
scroll to position [5012, 0]
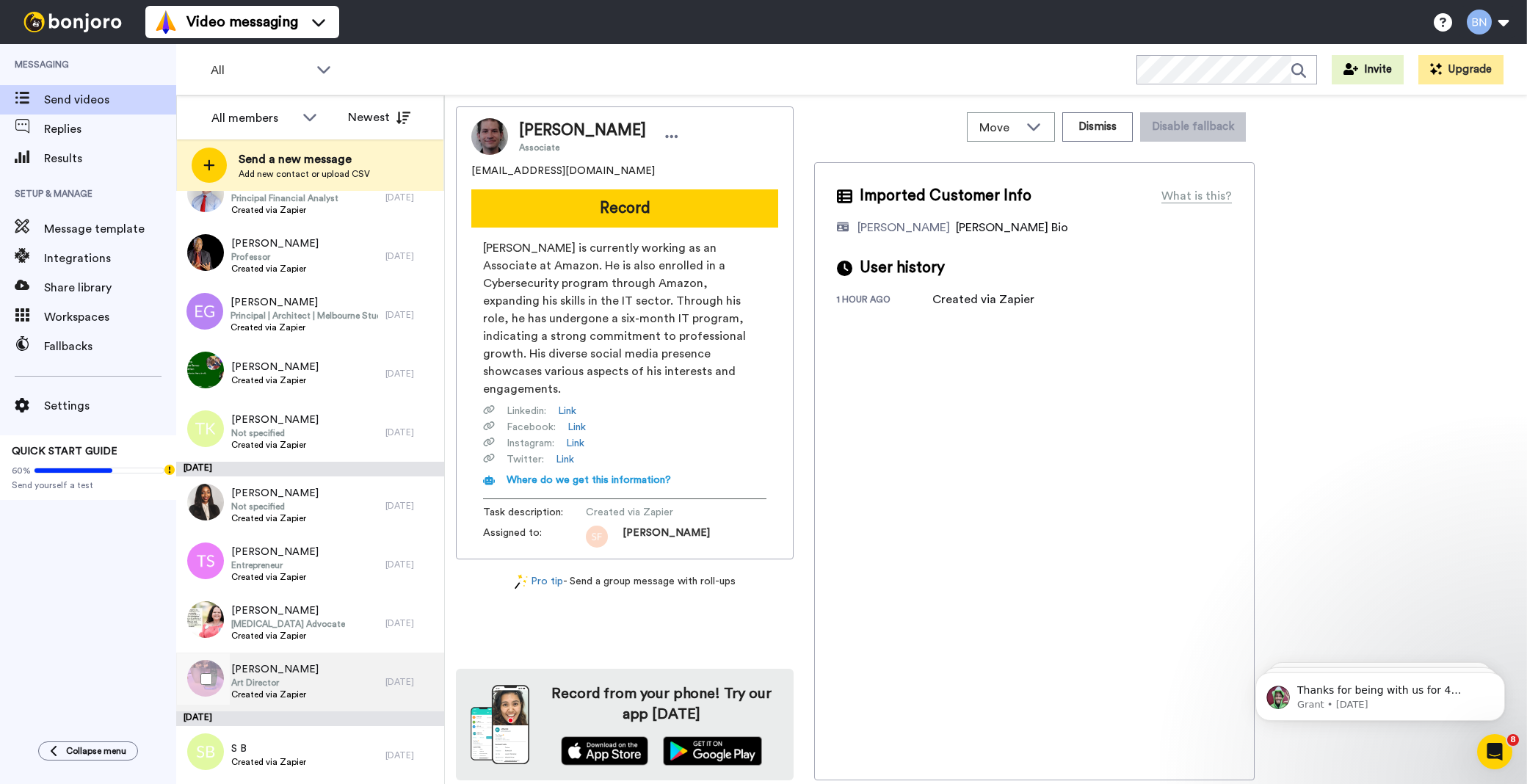
click at [334, 669] on div "Adele Brearley Art Director Created via Zapier" at bounding box center [281, 682] width 210 height 59
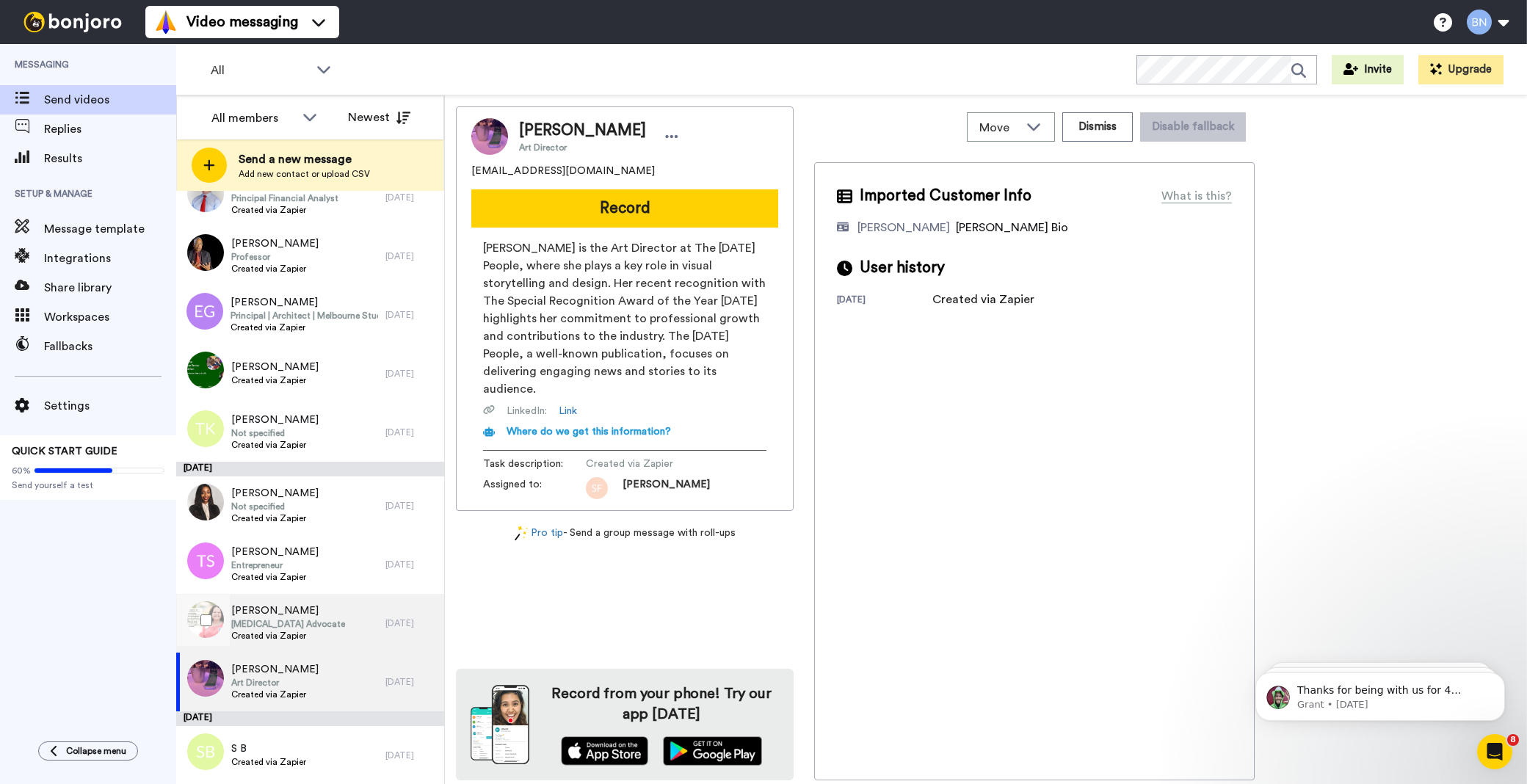
click at [328, 631] on div "Traci Pine Peer Support Advocate Created via Zapier" at bounding box center [281, 623] width 210 height 59
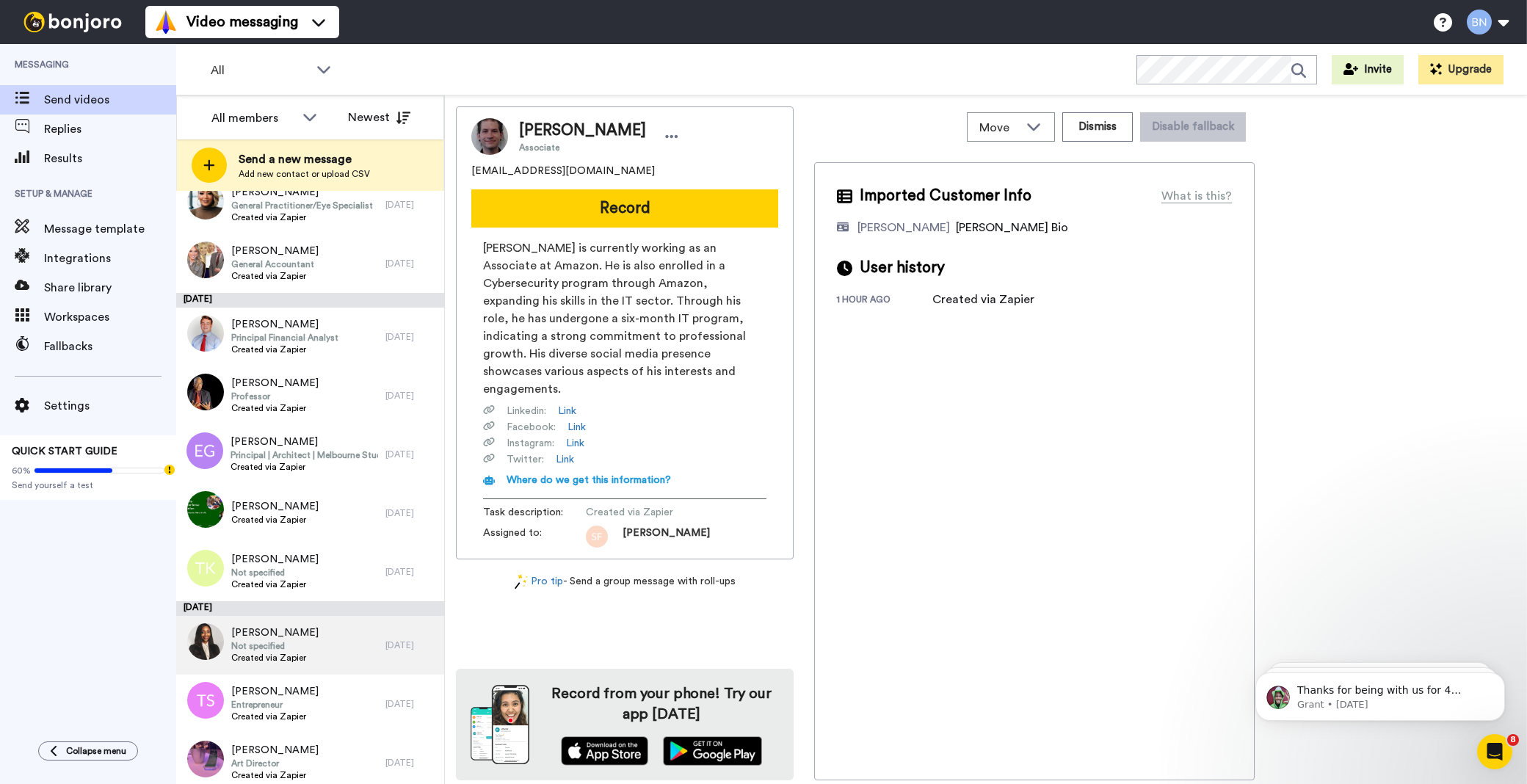
scroll to position [4954, 0]
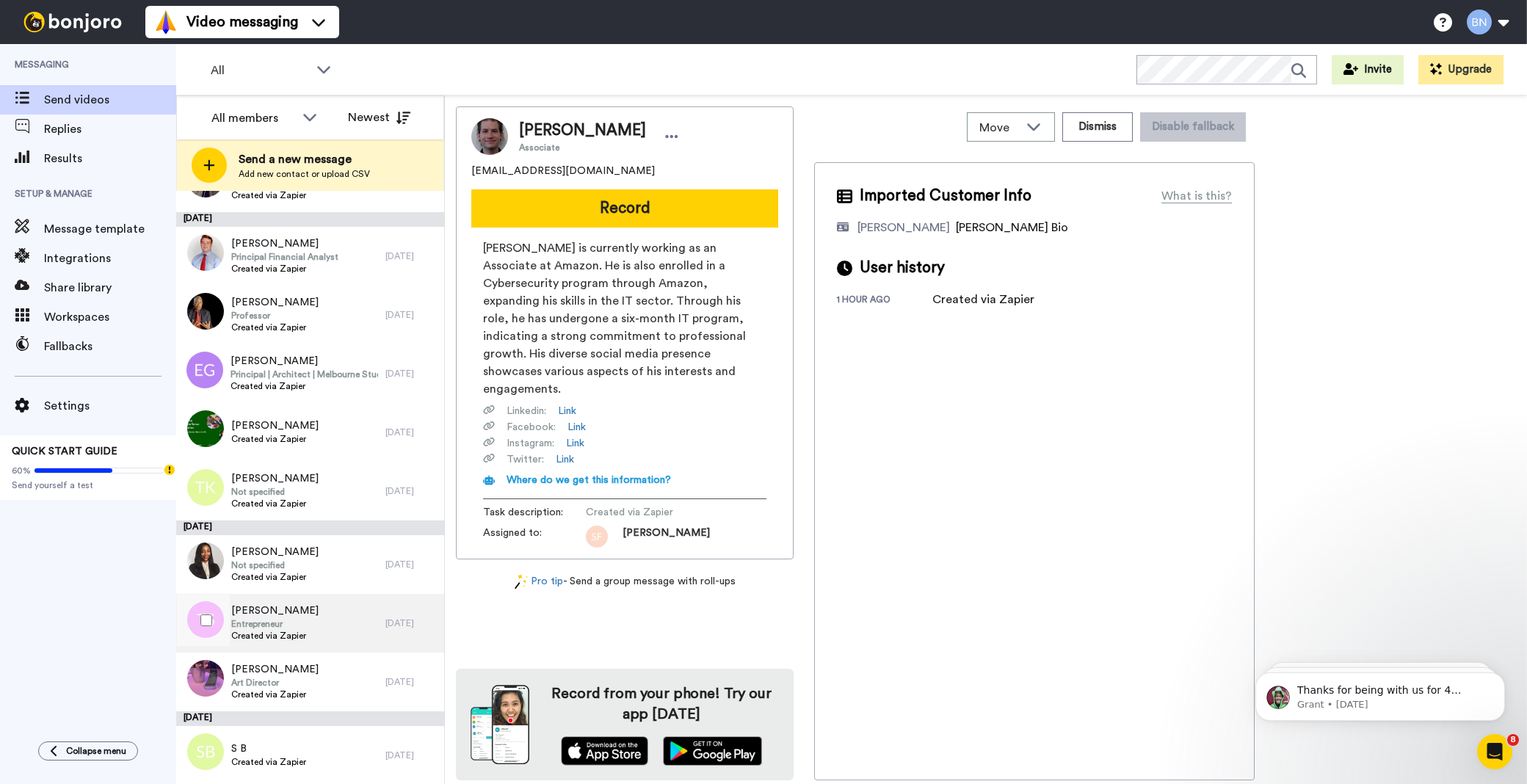
click at [307, 615] on div "[PERSON_NAME] Entrepreneur Created via Zapier" at bounding box center [281, 623] width 210 height 59
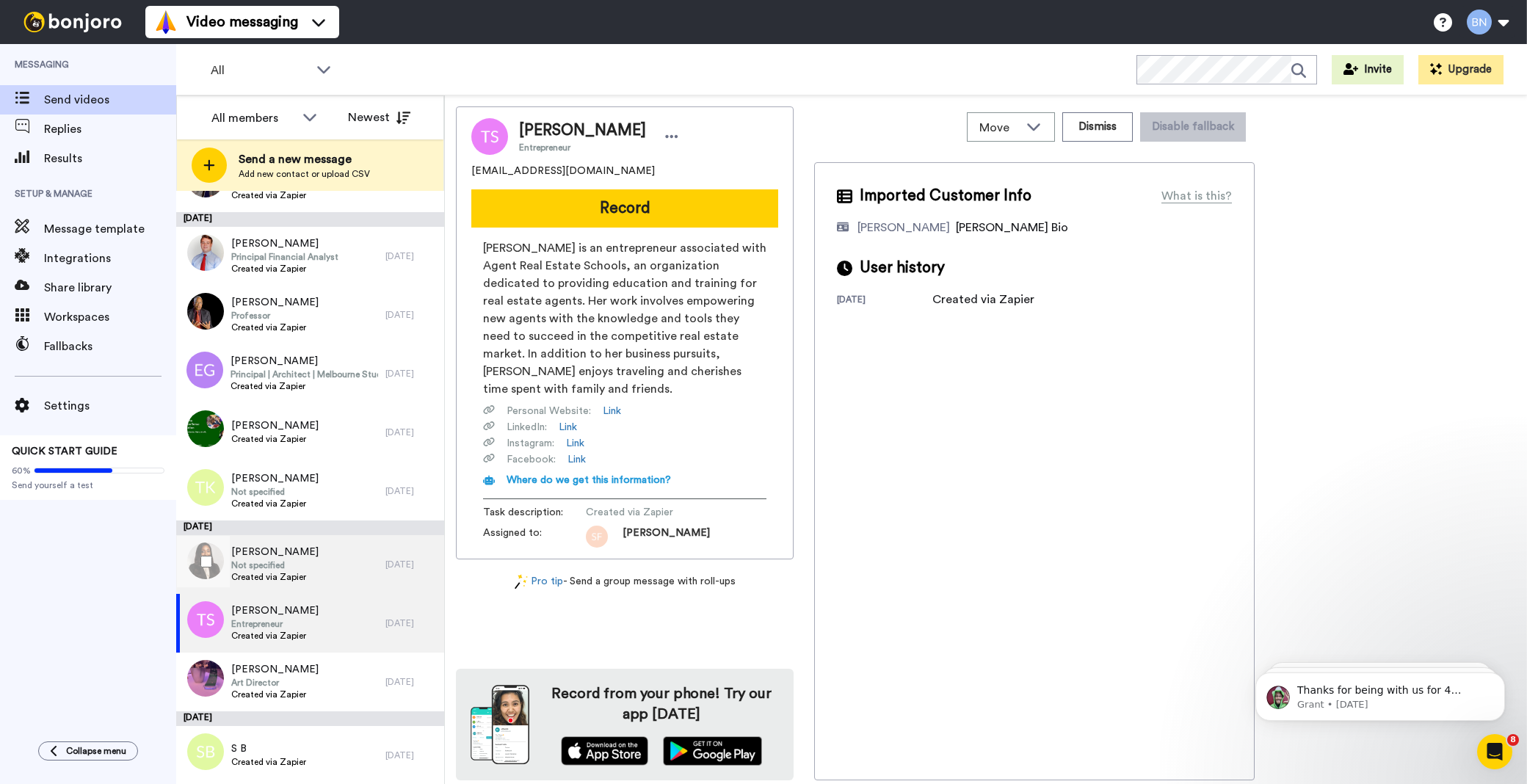
click at [327, 553] on div "[PERSON_NAME] Not specified Created via Zapier" at bounding box center [281, 564] width 210 height 59
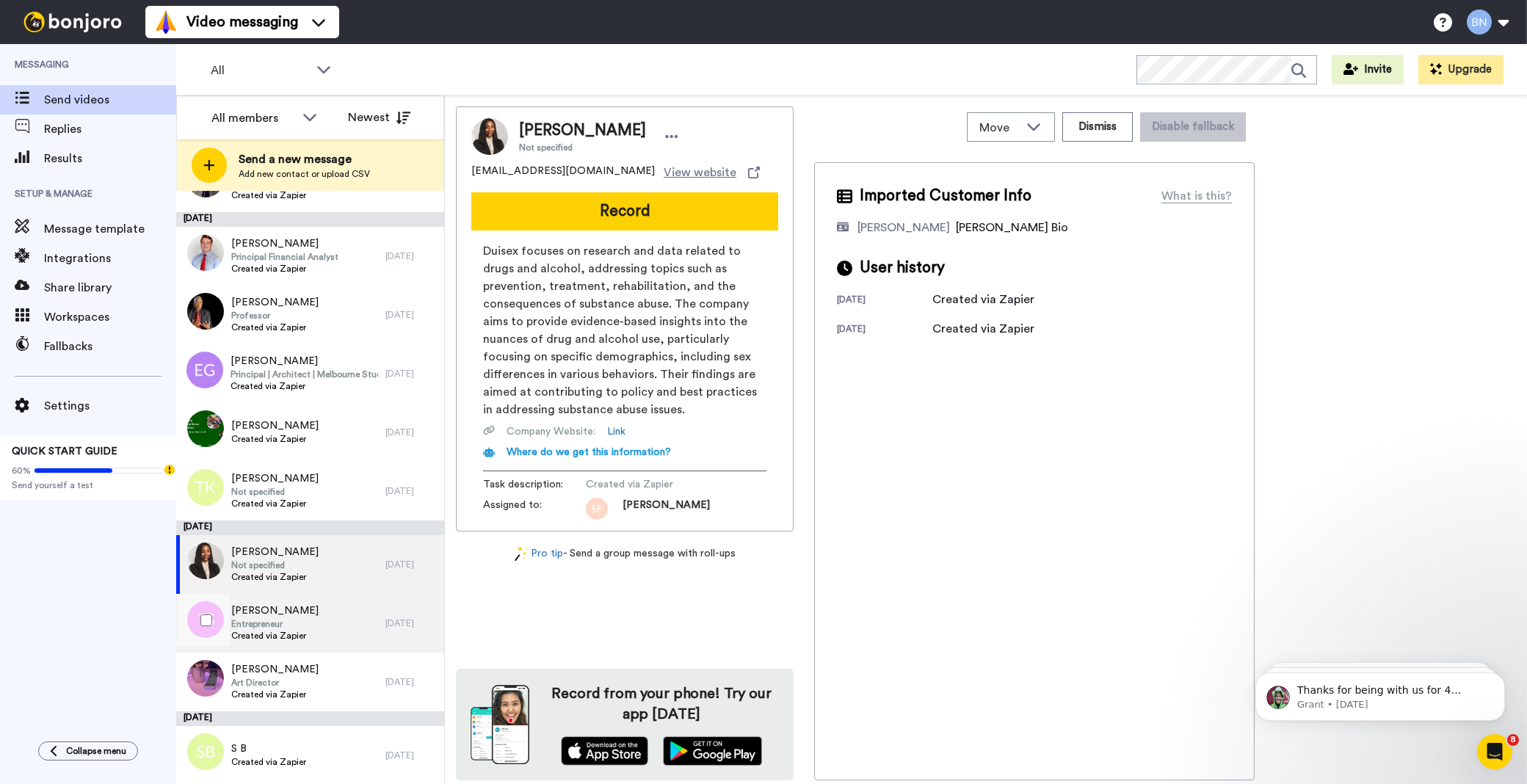
click at [297, 629] on div "Entrepreneur Created via Zapier" at bounding box center [274, 629] width 87 height 23
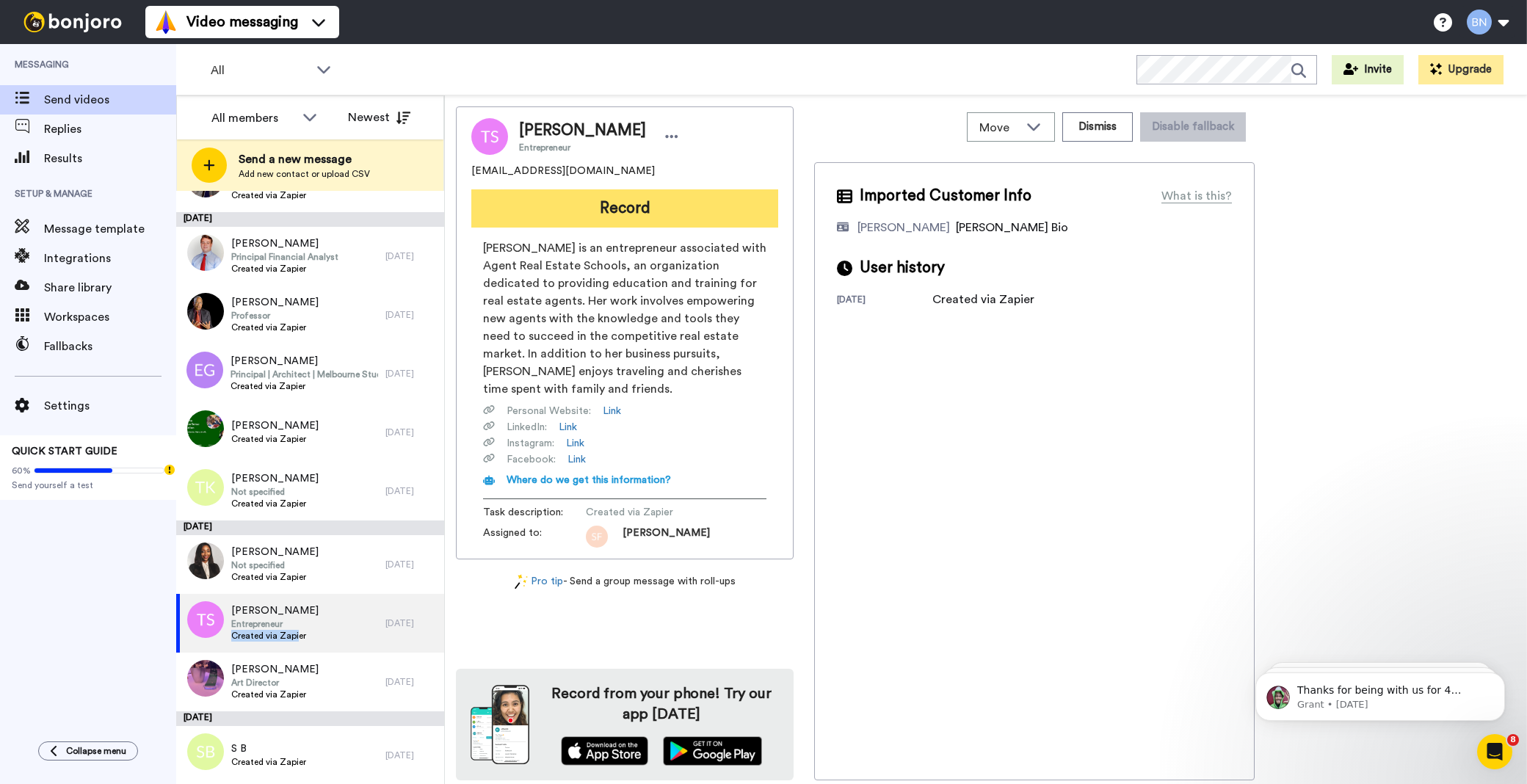
click at [655, 195] on button "Record" at bounding box center [625, 209] width 307 height 38
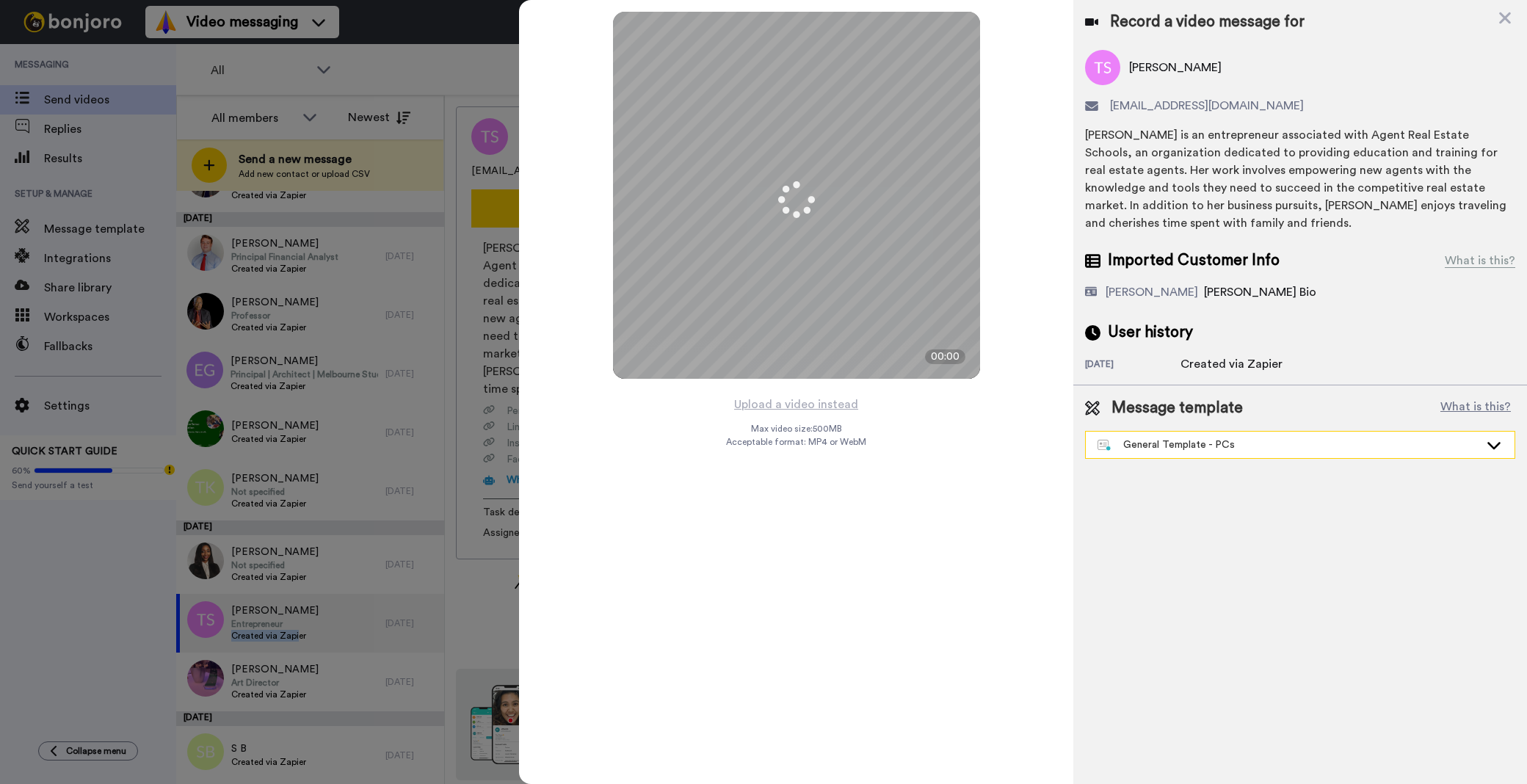
click at [1199, 437] on div "General Template - PCs" at bounding box center [1288, 445] width 382 height 15
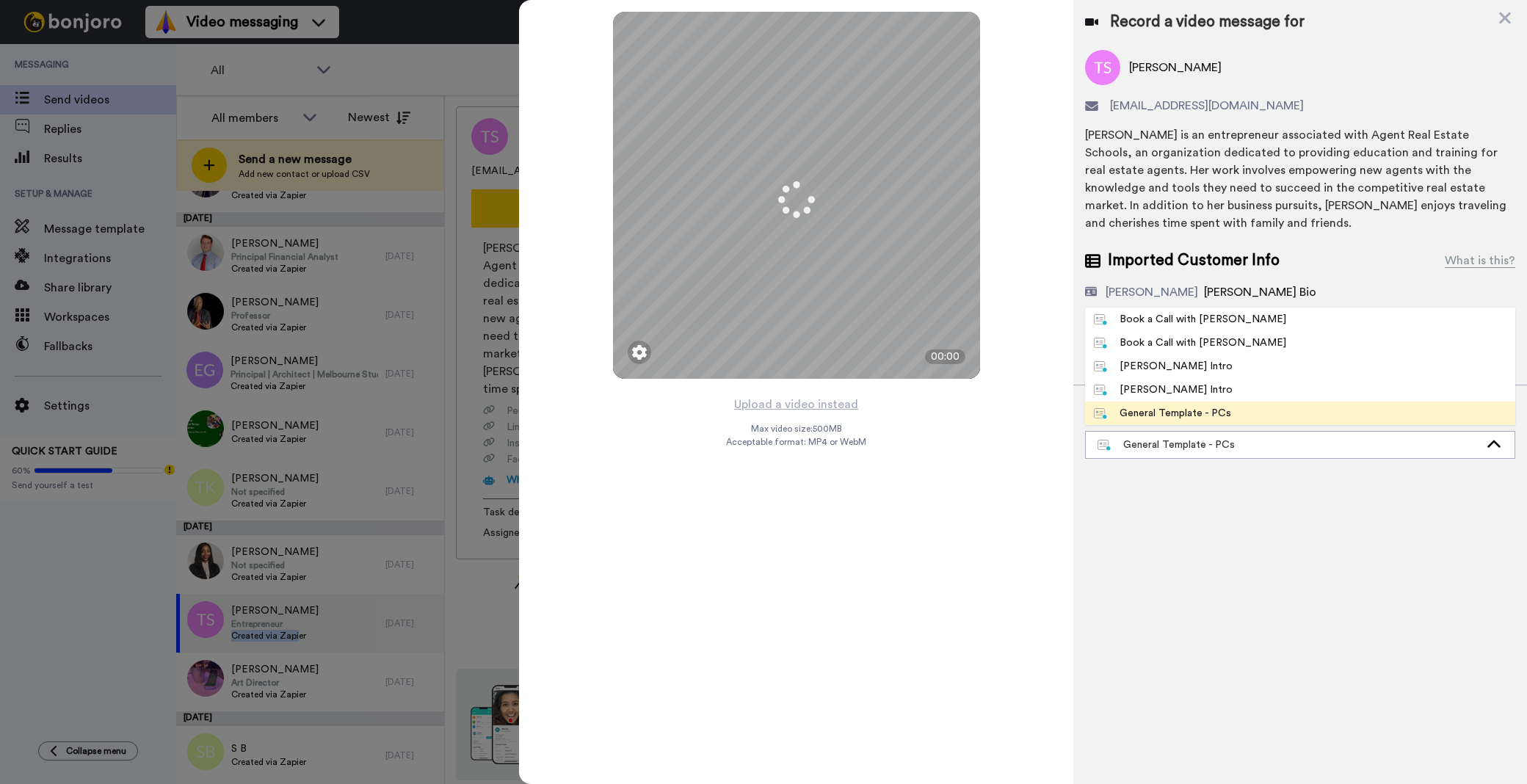
click at [1195, 312] on div "Book a Call with [PERSON_NAME]" at bounding box center [1189, 319] width 192 height 15
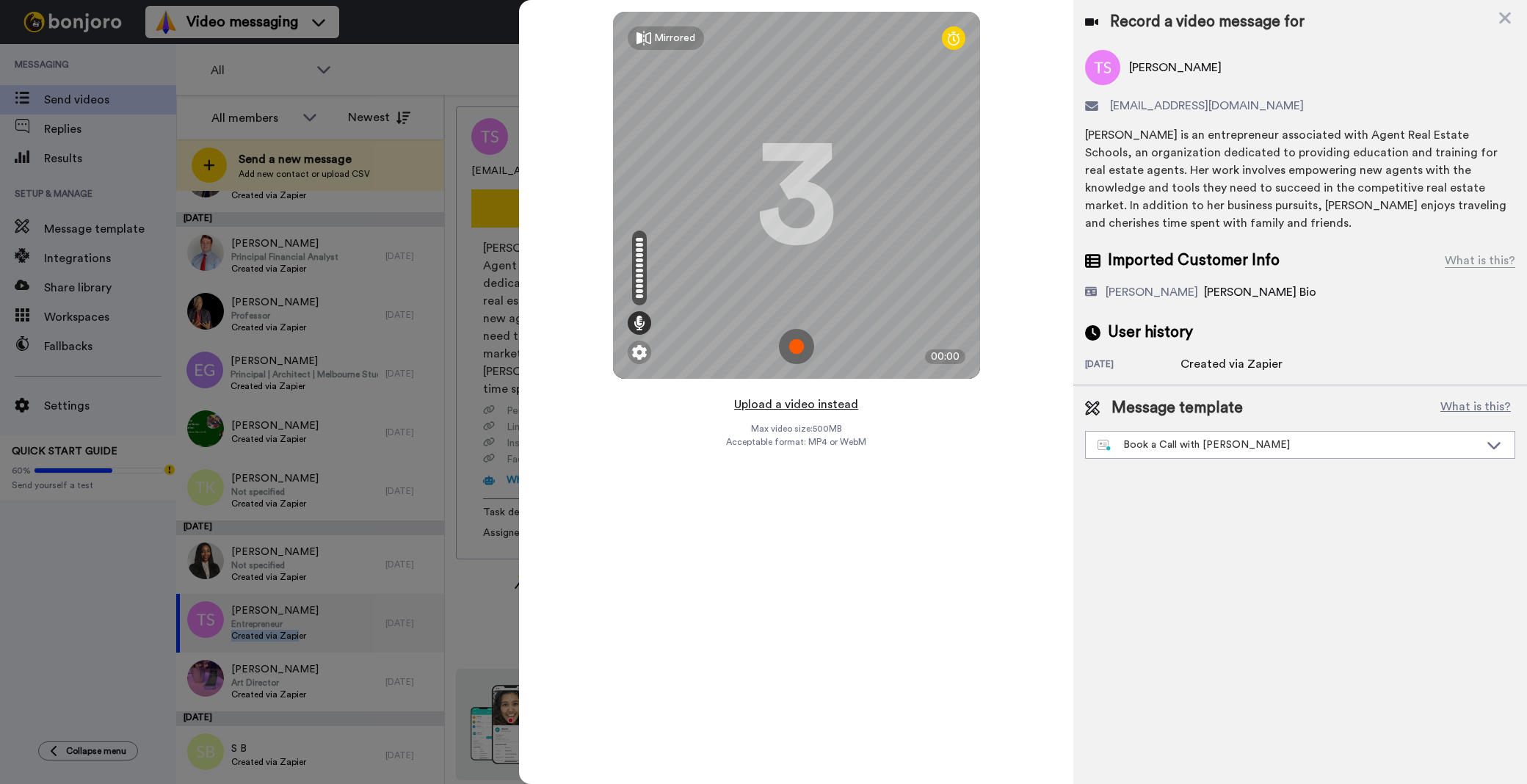
click at [838, 397] on button "Upload a video instead" at bounding box center [796, 404] width 133 height 19
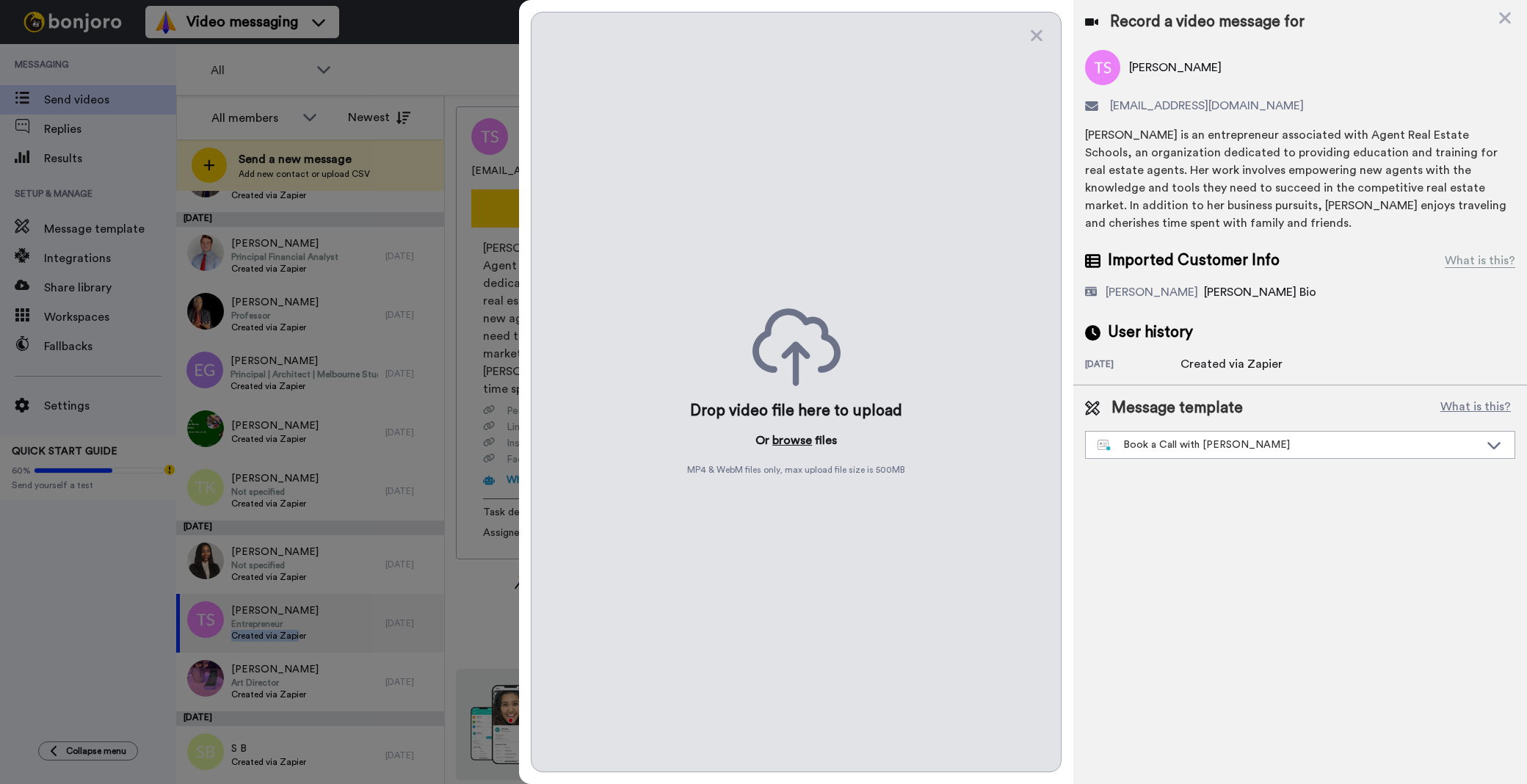
click at [794, 436] on button "browse" at bounding box center [793, 440] width 40 height 17
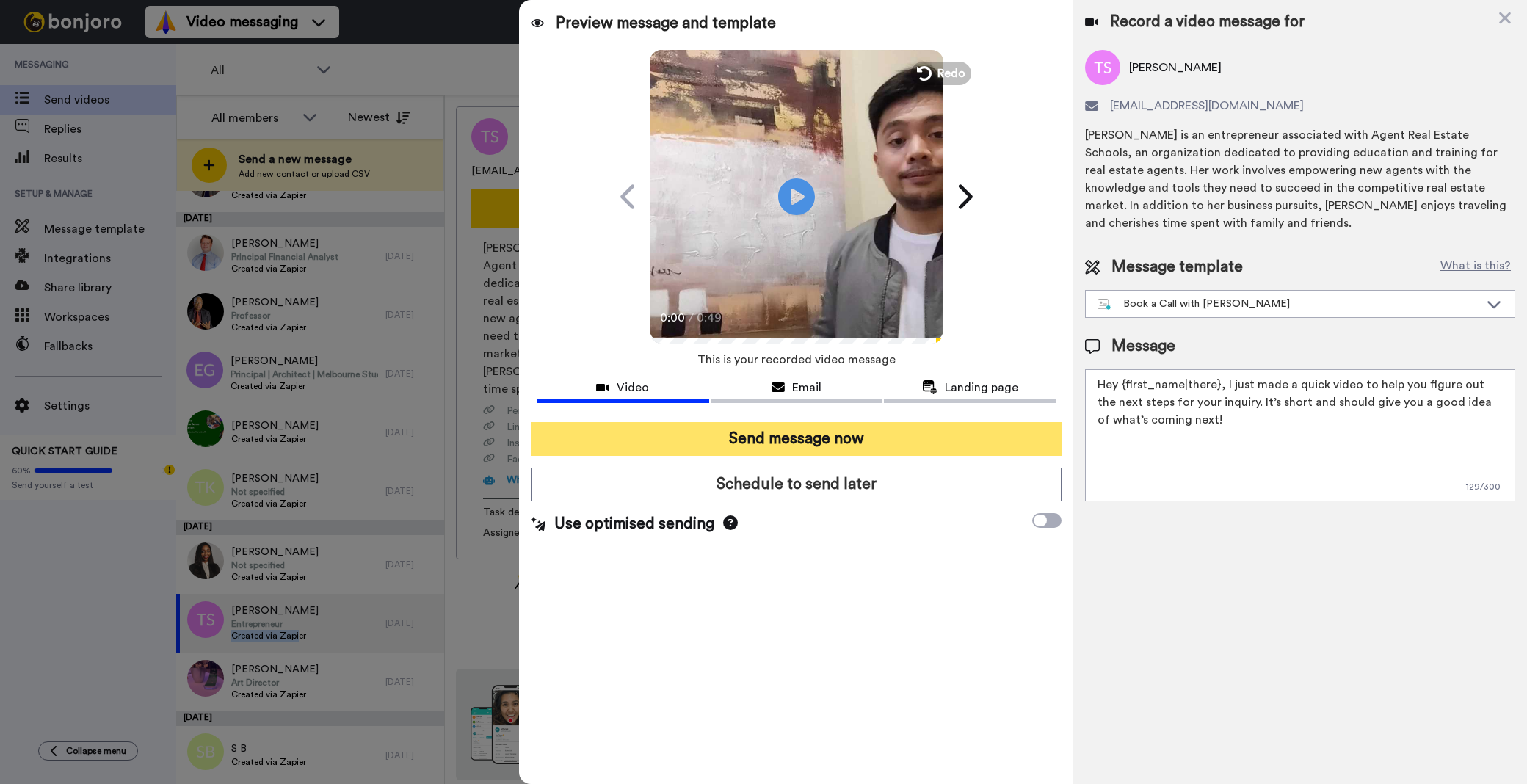
click at [960, 431] on button "Send message now" at bounding box center [796, 439] width 531 height 34
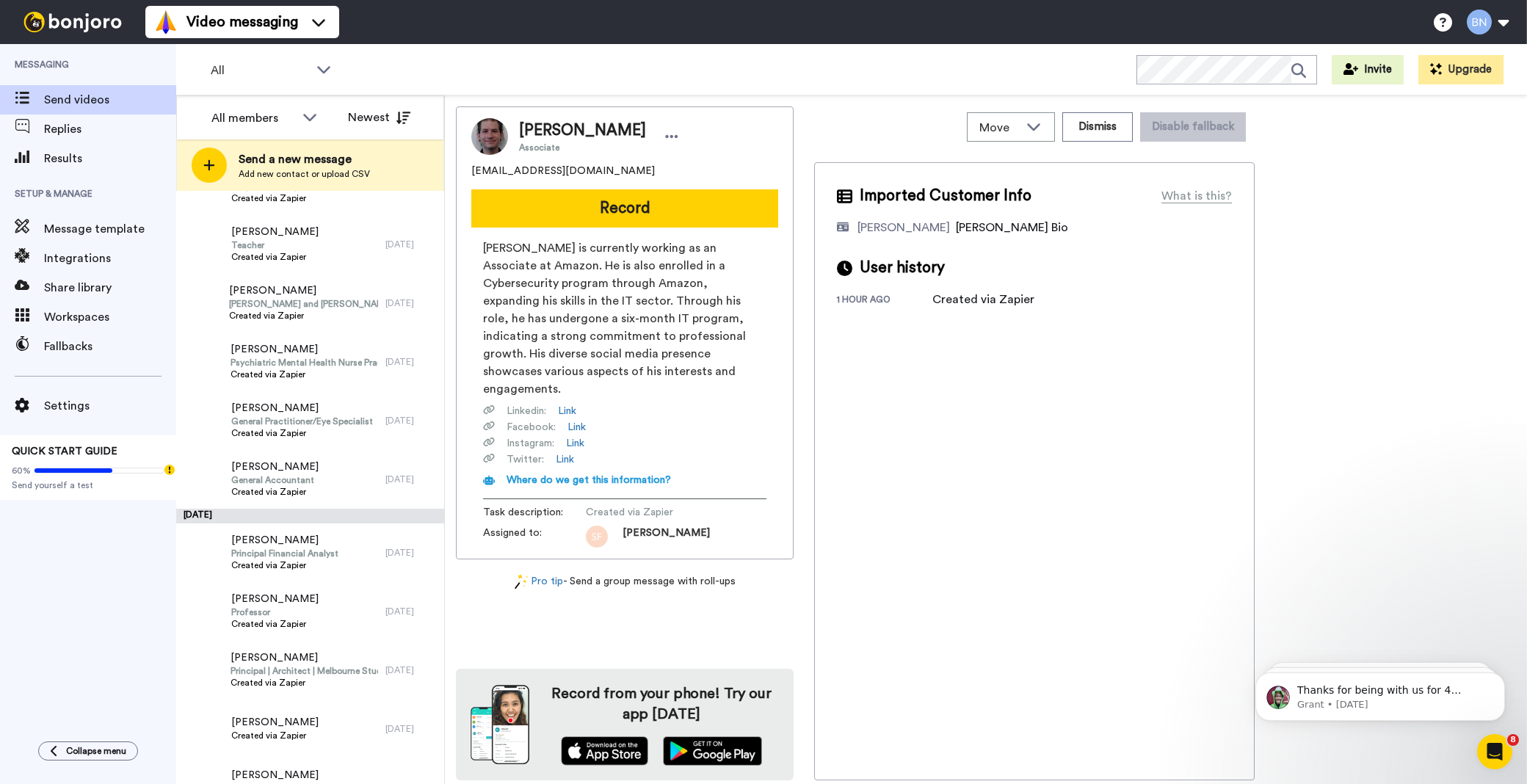
scroll to position [4895, 0]
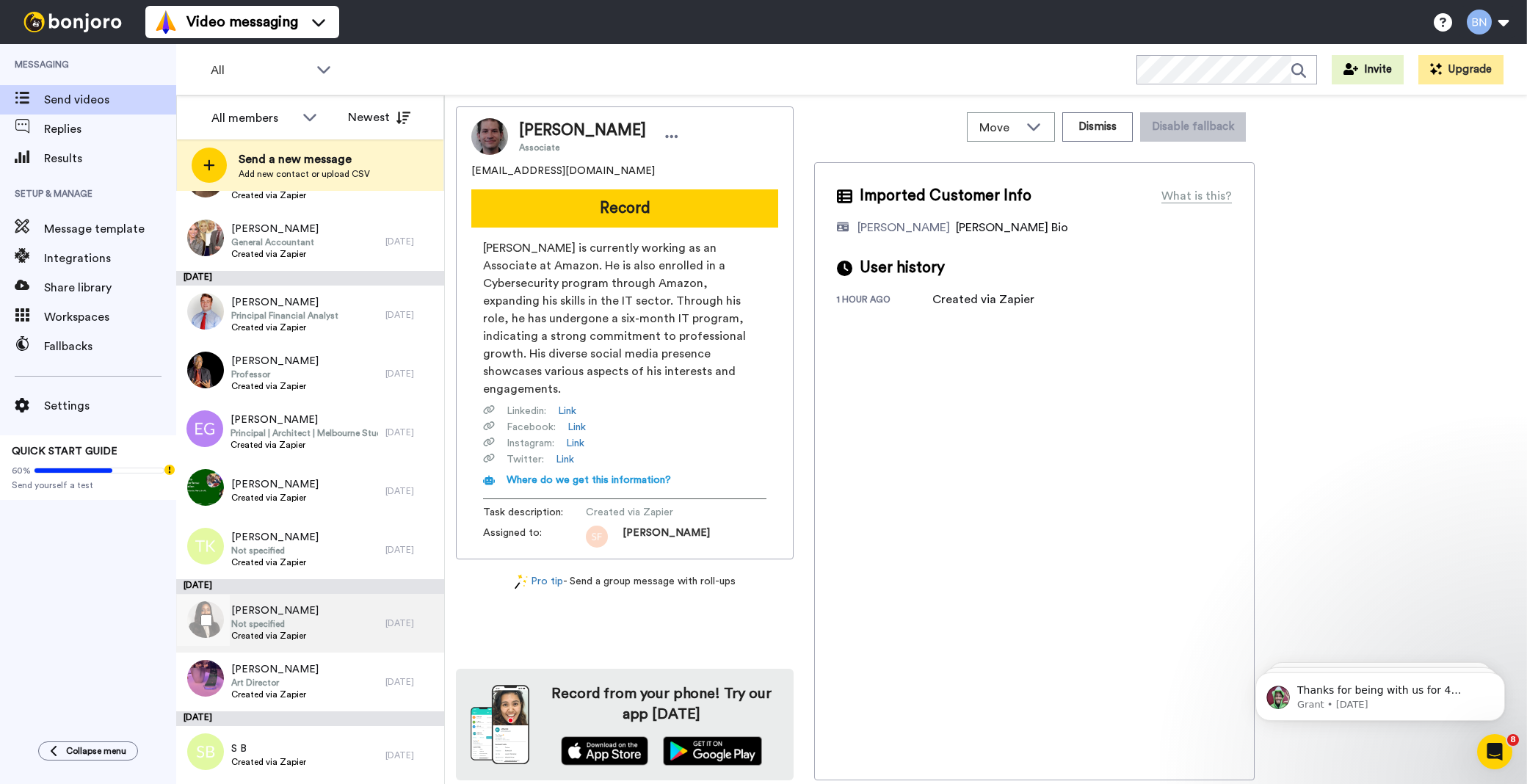
click at [347, 625] on div "Shari Mcewen Not specified Created via Zapier" at bounding box center [281, 623] width 210 height 59
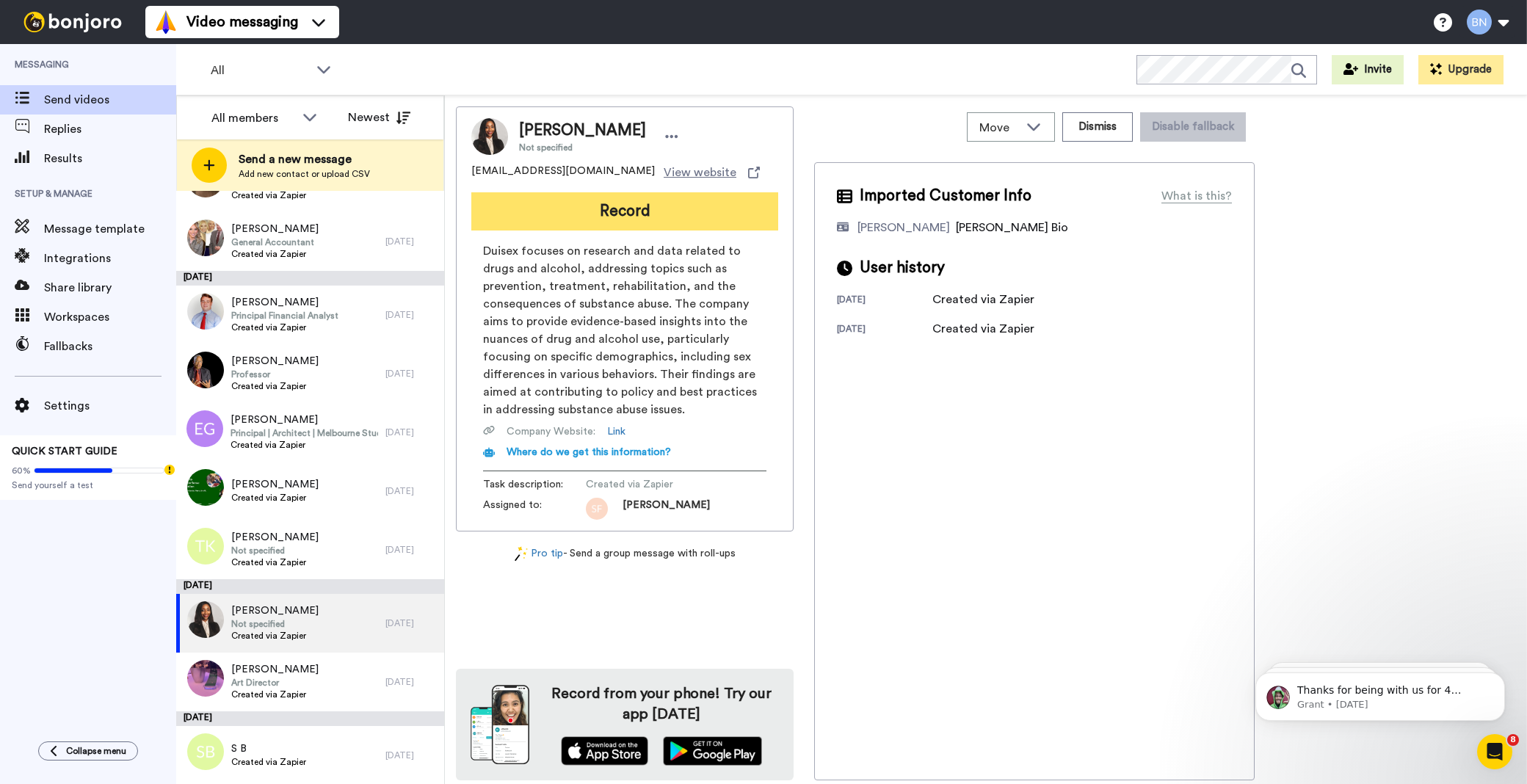
click at [725, 203] on button "Record" at bounding box center [625, 211] width 307 height 38
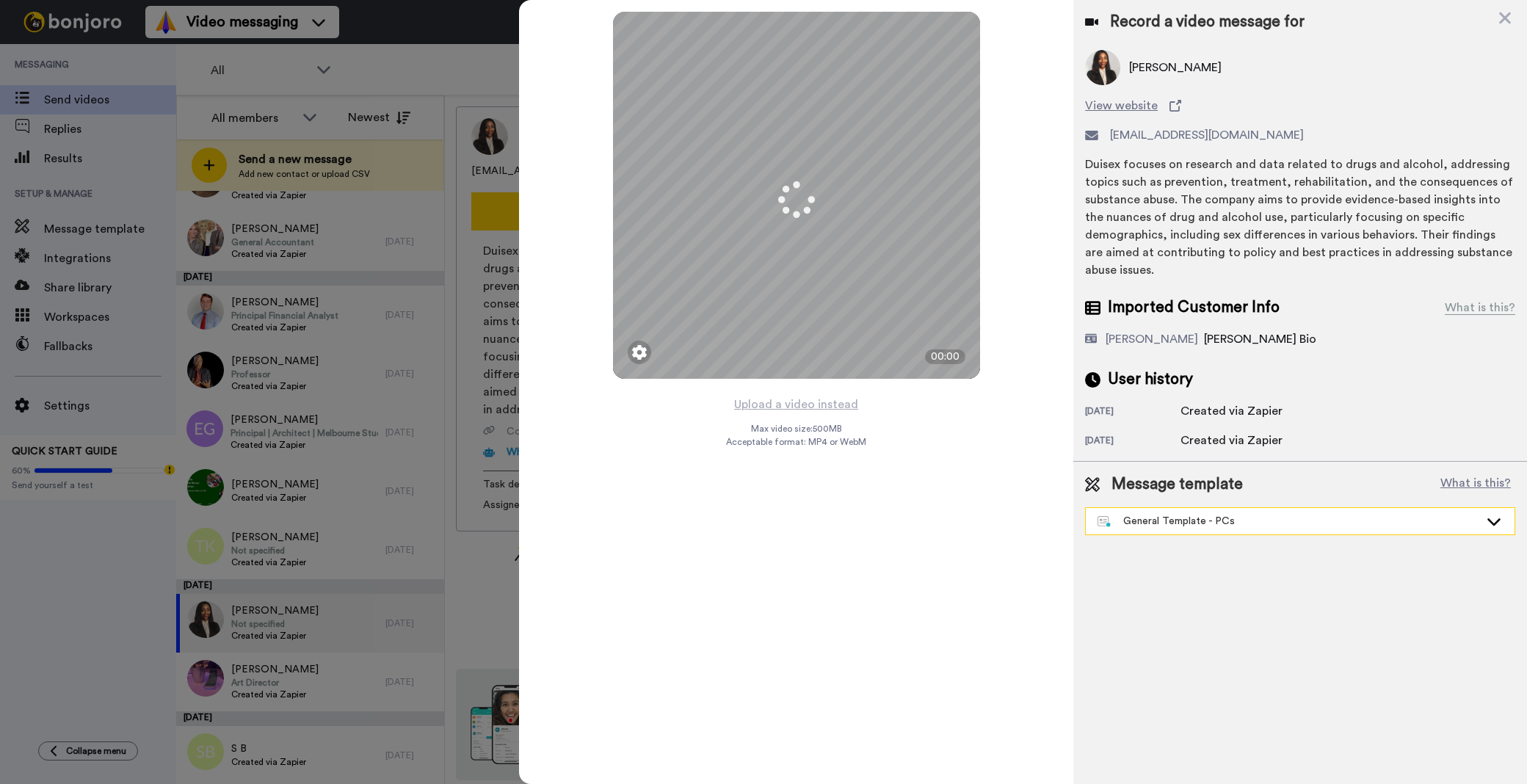
click at [1251, 510] on div "General Template - PCs" at bounding box center [1299, 521] width 428 height 27
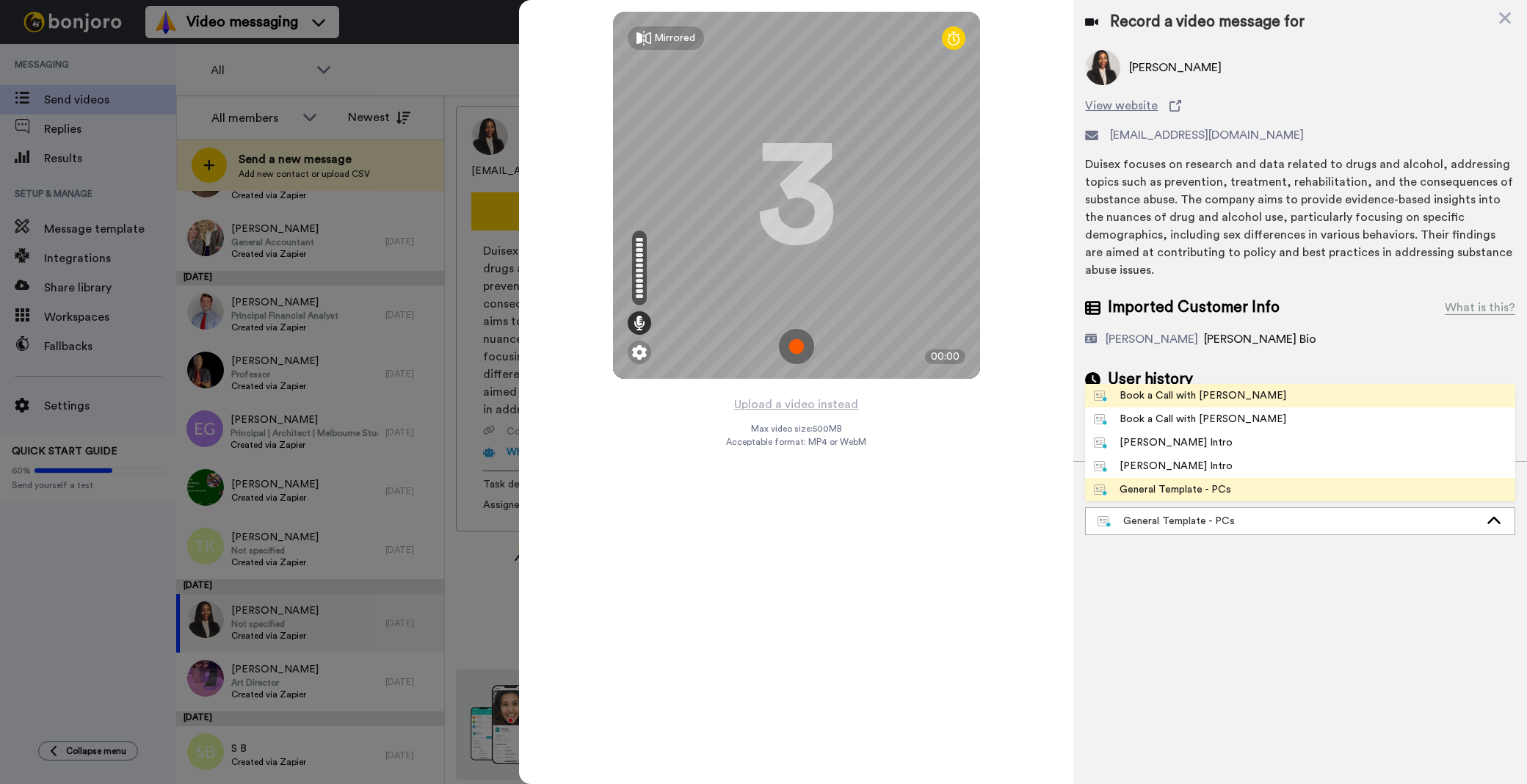
click at [1227, 388] on span "Book a Call with [PERSON_NAME]" at bounding box center [1190, 396] width 210 height 15
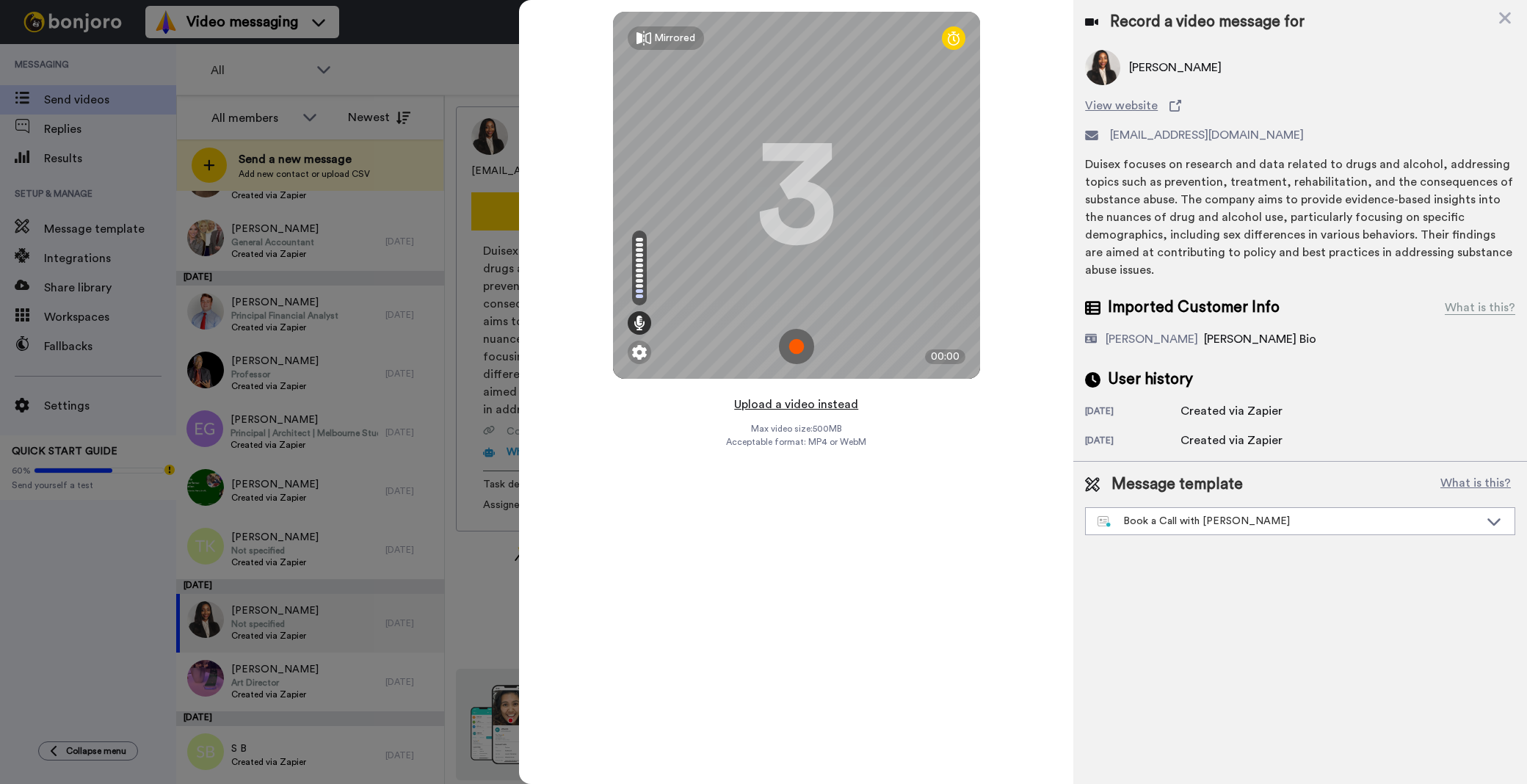
click at [818, 403] on button "Upload a video instead" at bounding box center [796, 404] width 133 height 19
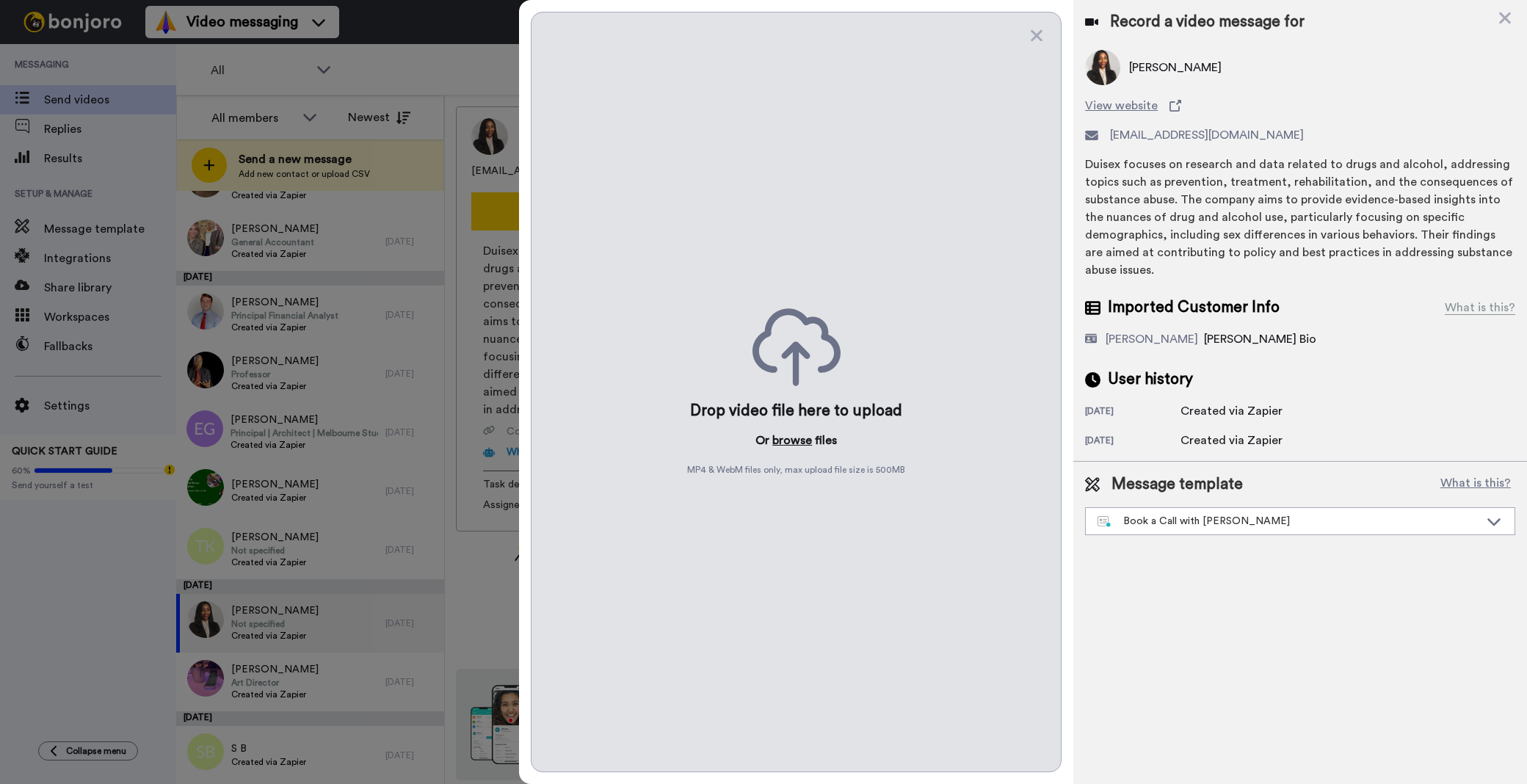
click at [794, 447] on button "browse" at bounding box center [793, 440] width 40 height 17
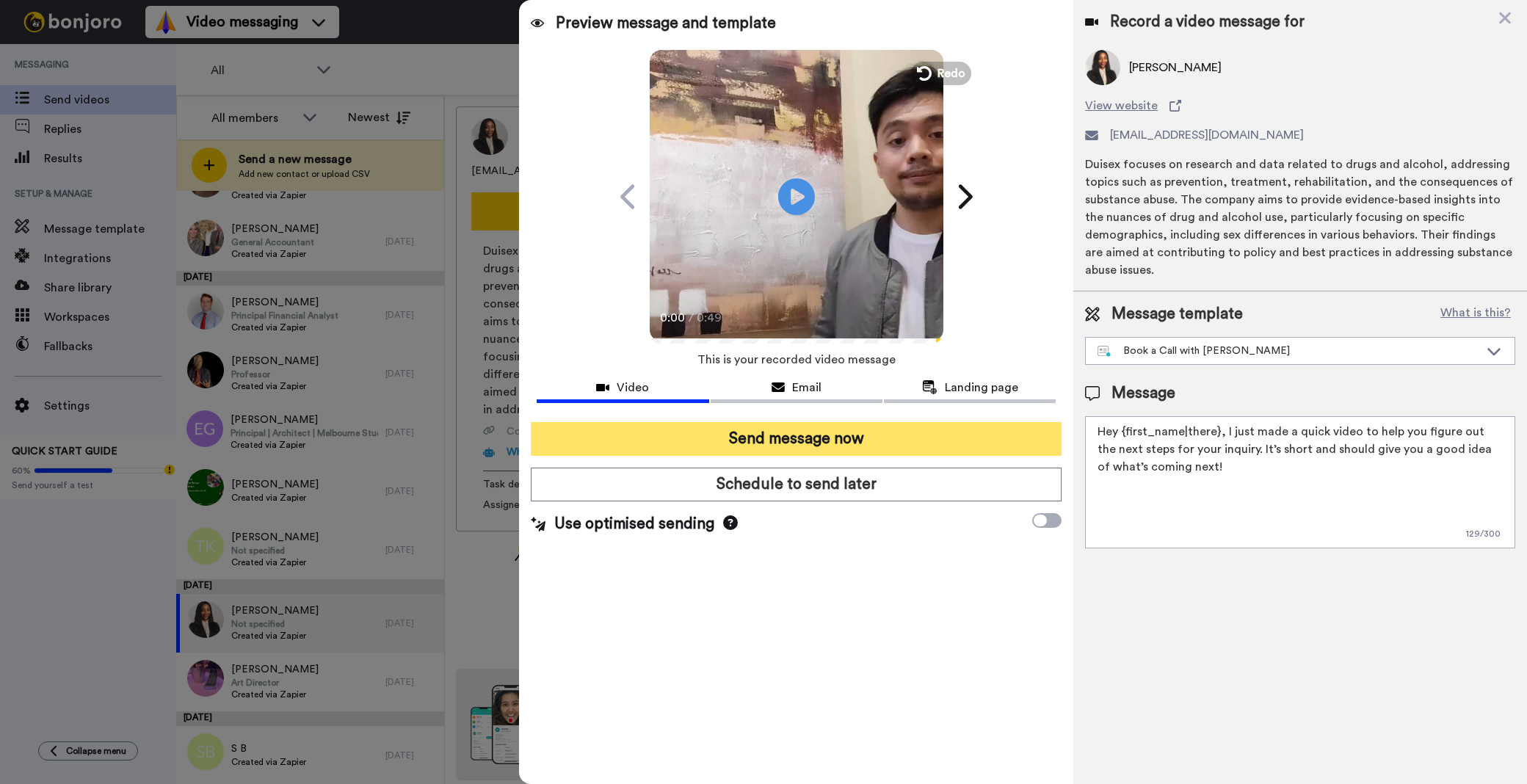
click at [1015, 445] on button "Send message now" at bounding box center [796, 439] width 531 height 34
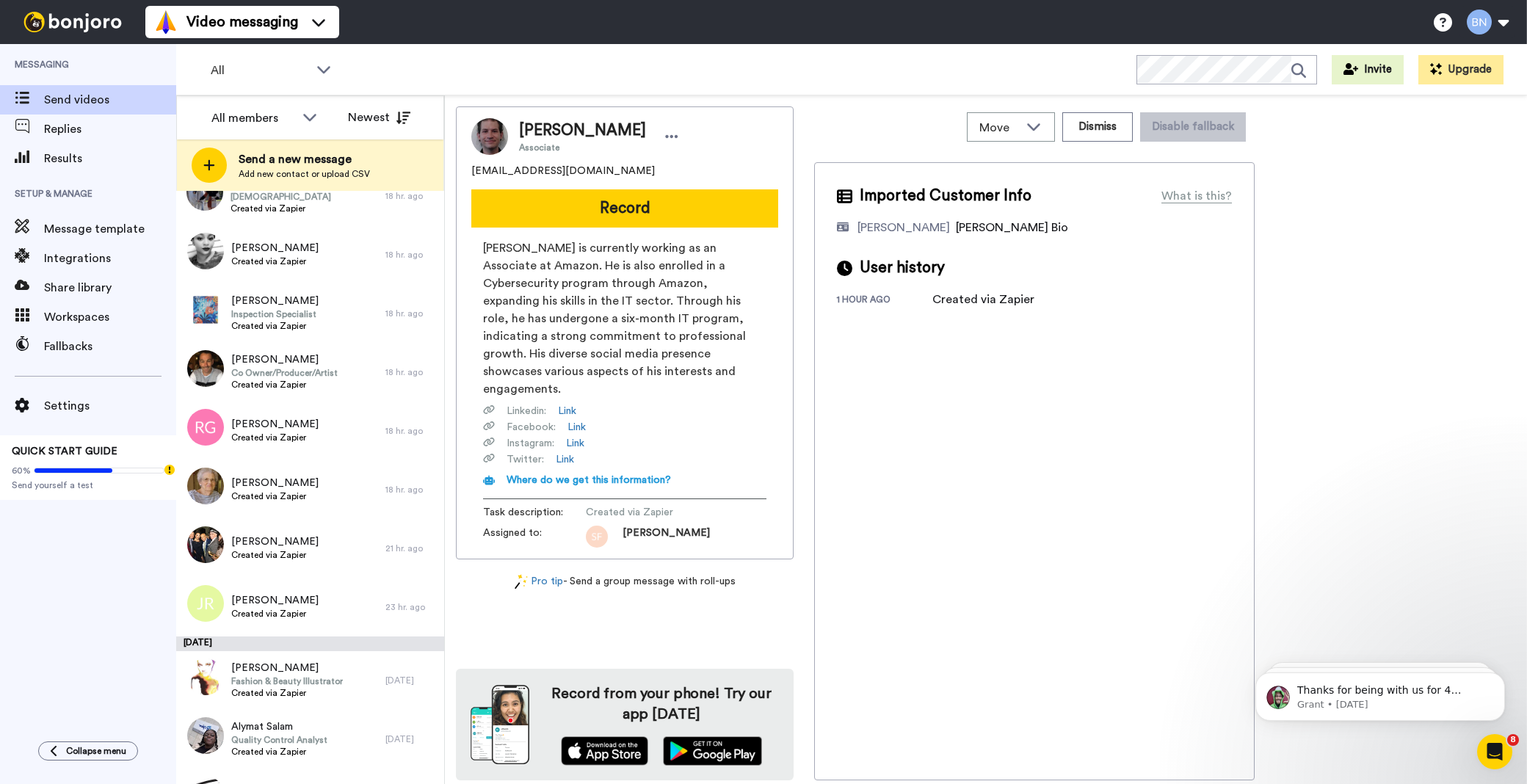
scroll to position [1106, 0]
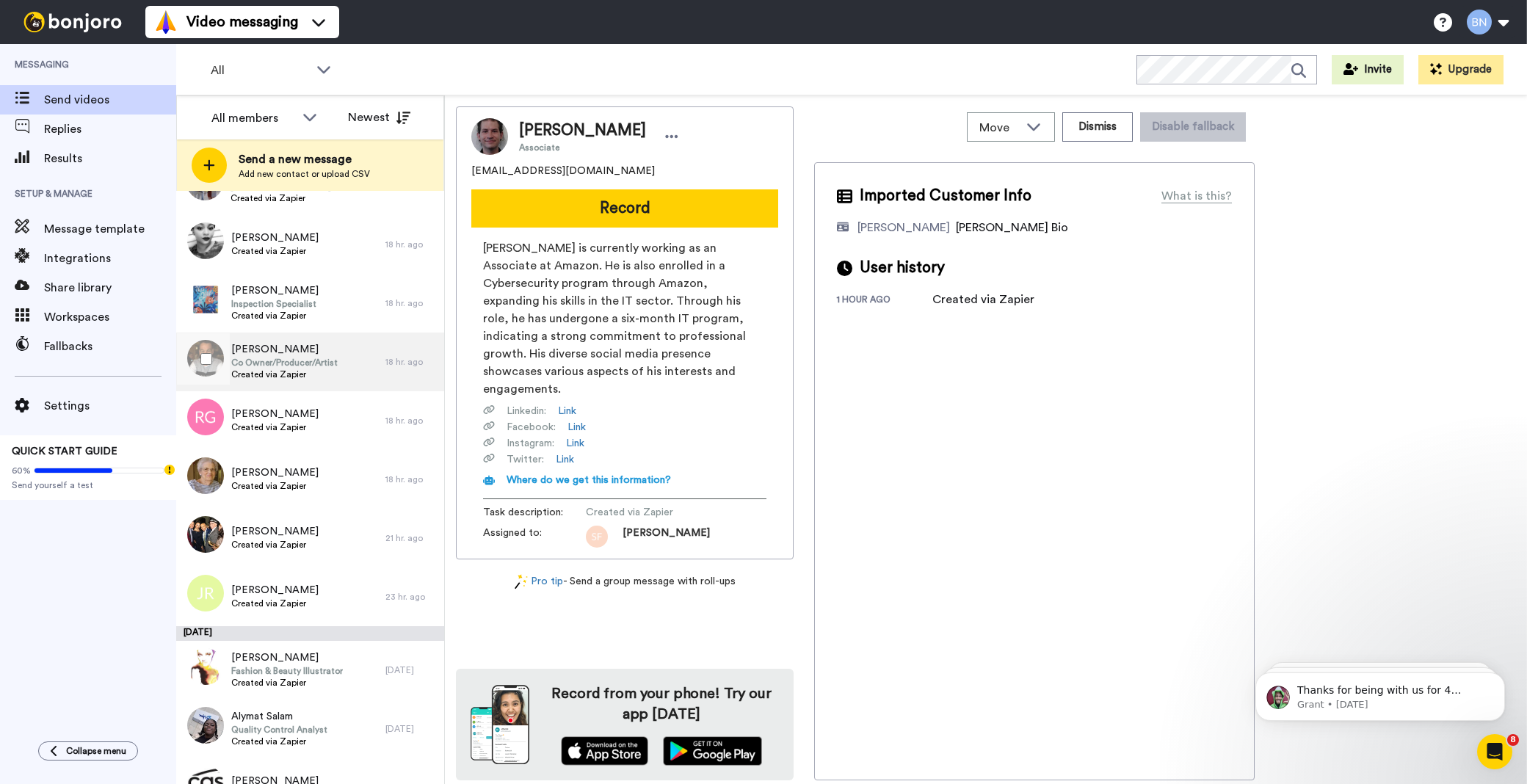
click at [312, 383] on div "Marcus Burston Co Owner/Producer/Artist Created via Zapier" at bounding box center [281, 362] width 210 height 59
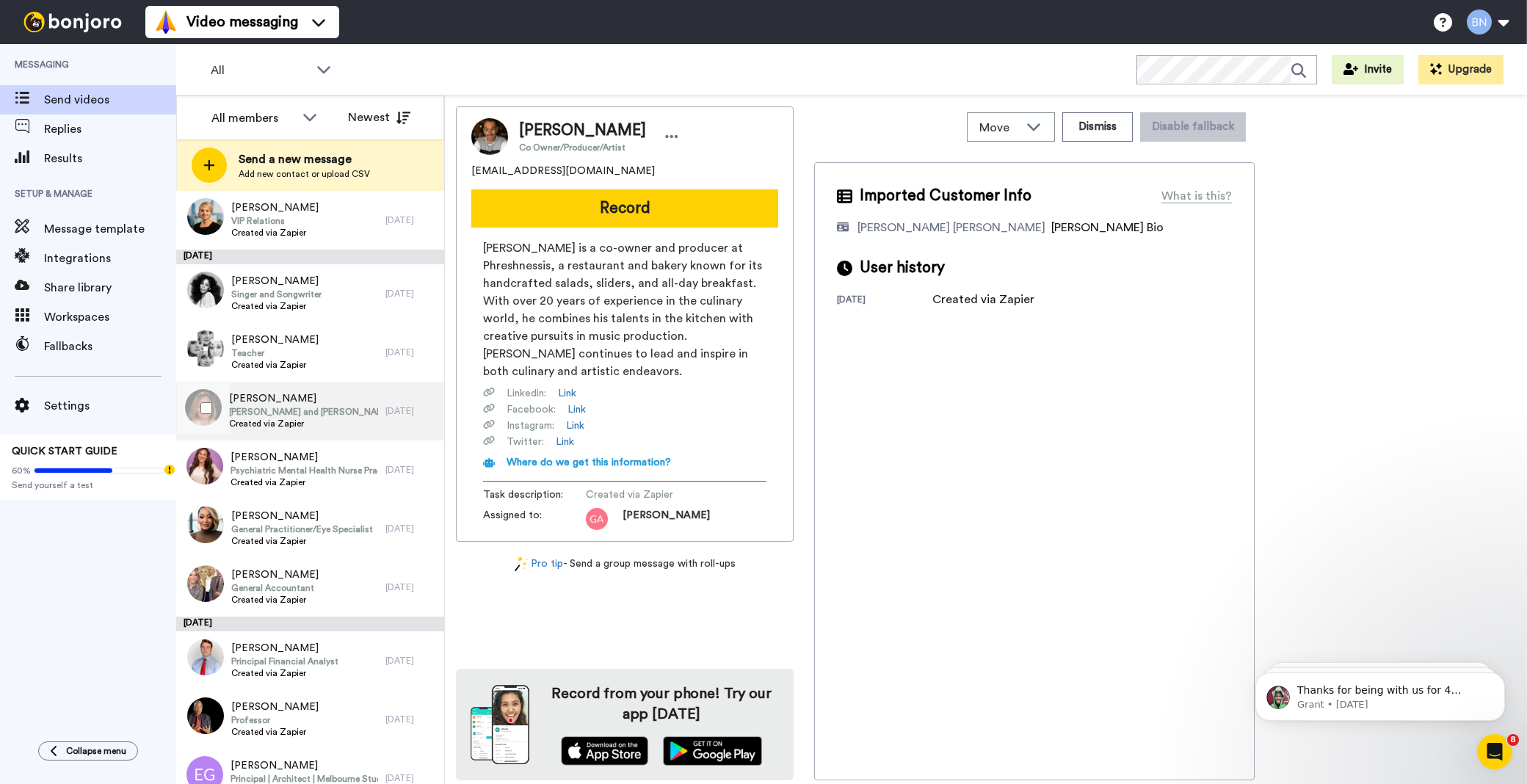
scroll to position [4836, 0]
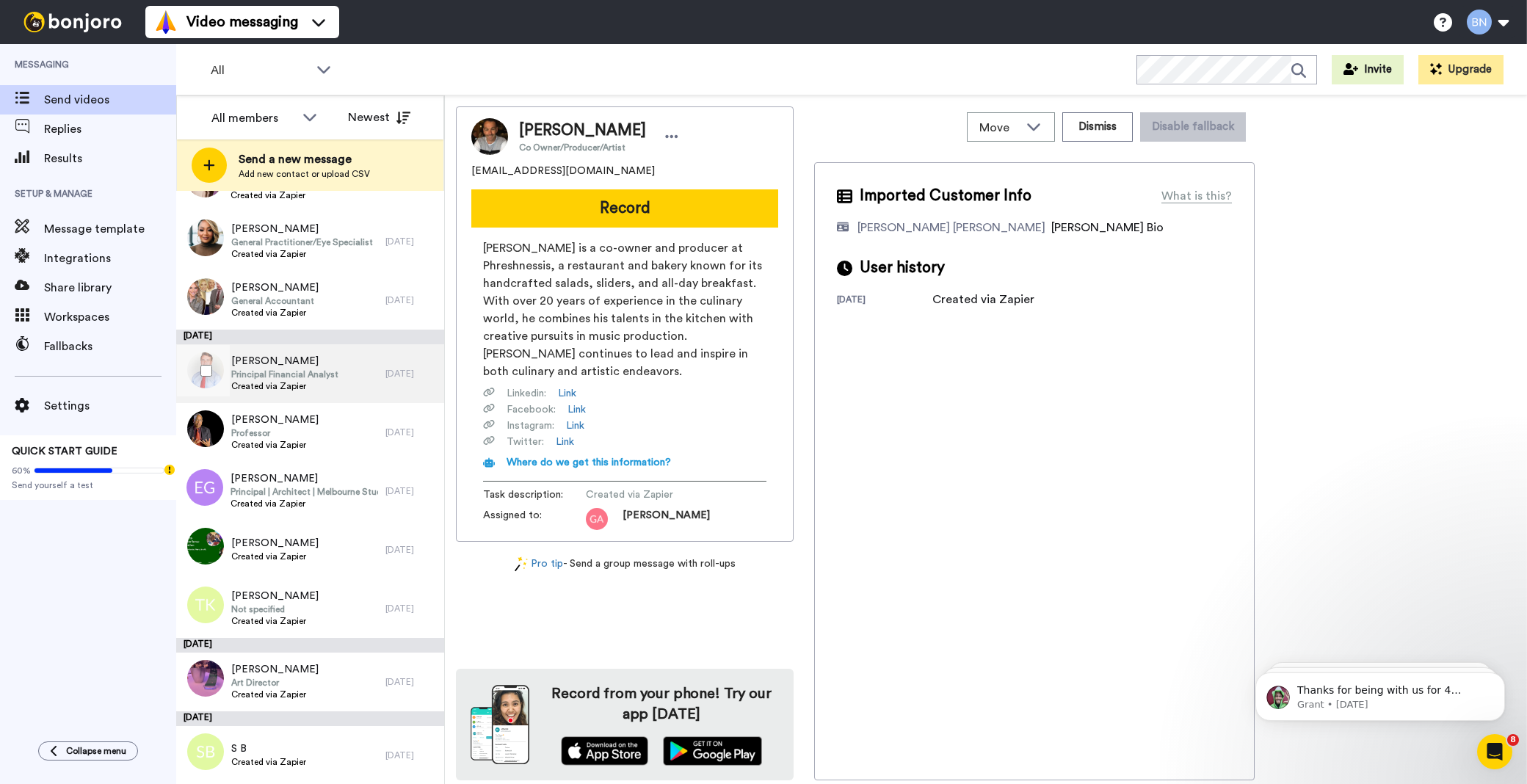
click at [252, 387] on span "Created via Zapier" at bounding box center [284, 386] width 107 height 12
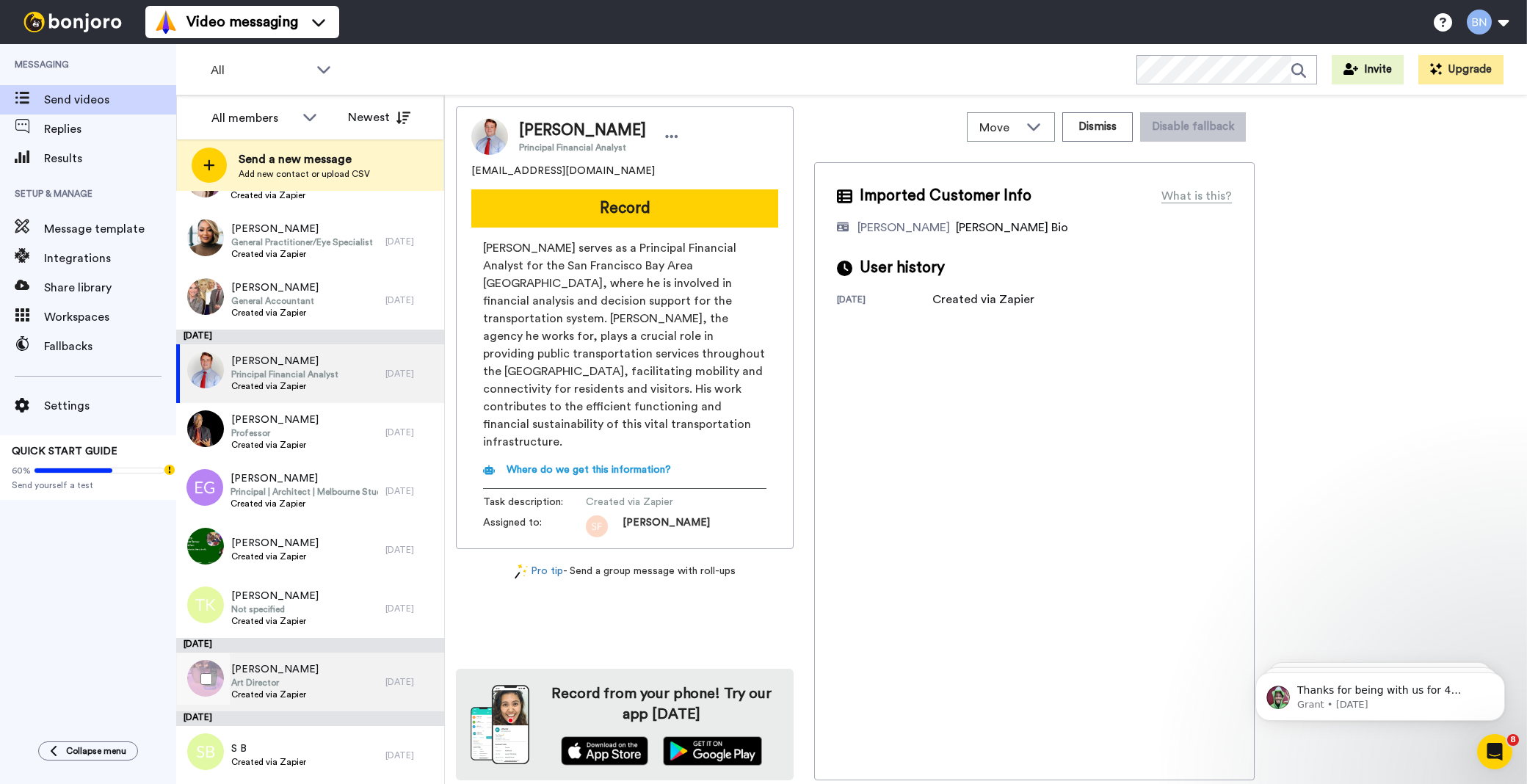
click at [282, 662] on span "[PERSON_NAME]" at bounding box center [274, 669] width 87 height 15
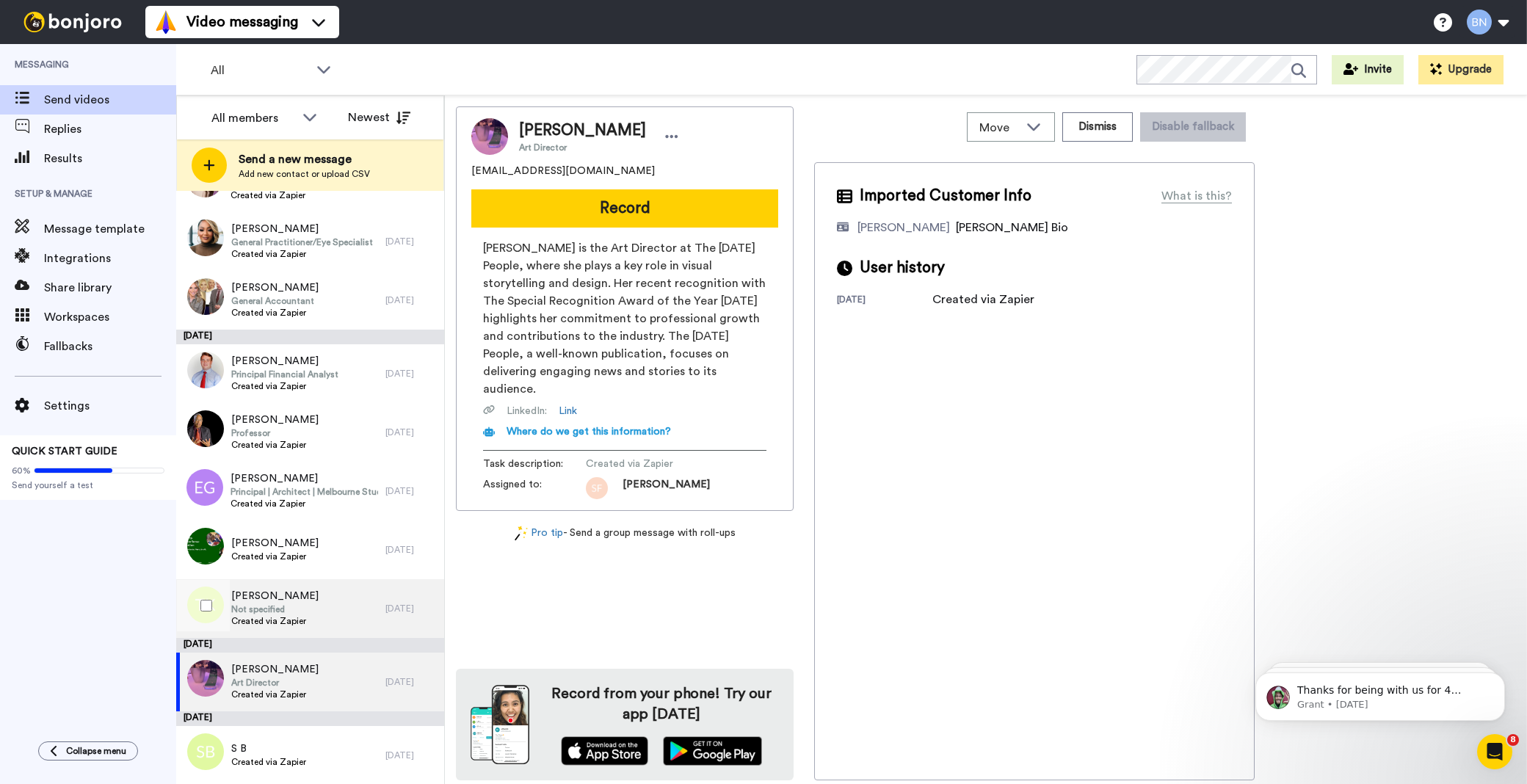
click at [309, 585] on div "Trina Koon Not specified Created via Zapier" at bounding box center [281, 608] width 210 height 59
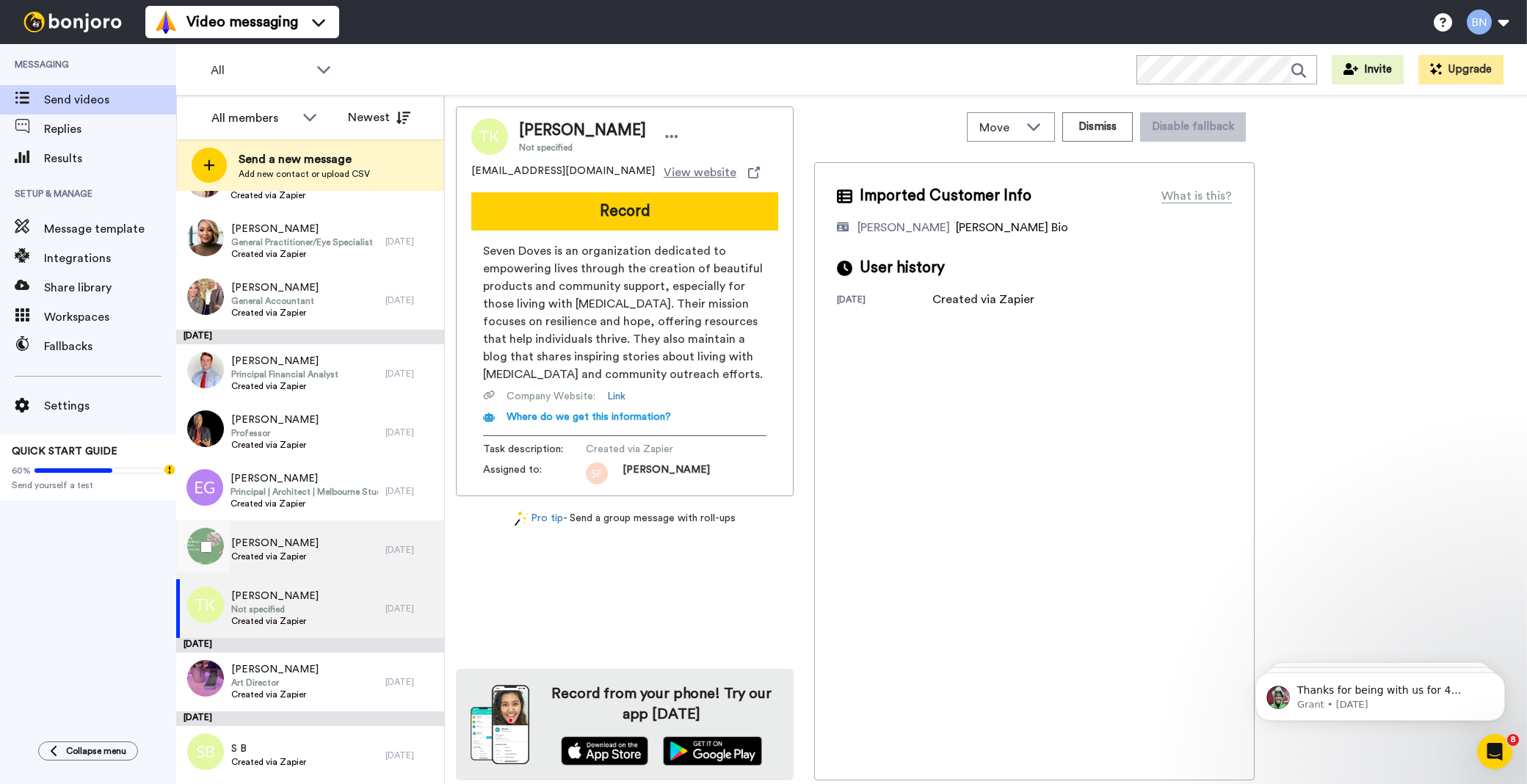
click at [291, 543] on span "[PERSON_NAME]" at bounding box center [274, 543] width 87 height 15
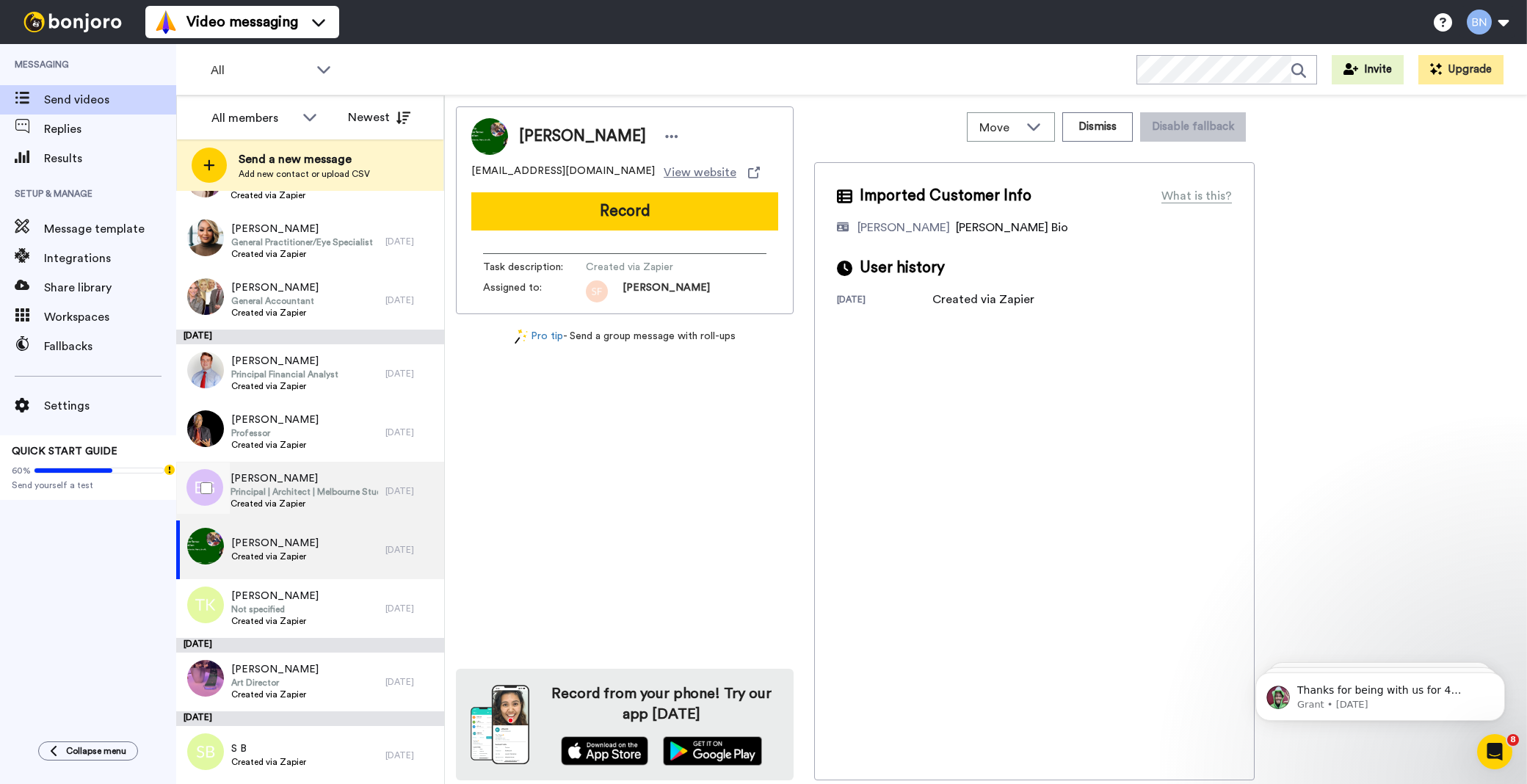
click at [294, 466] on div "Emily Gilfillan Principal | Architect | Melbourne Studio Lead Created via Zapier" at bounding box center [281, 491] width 210 height 59
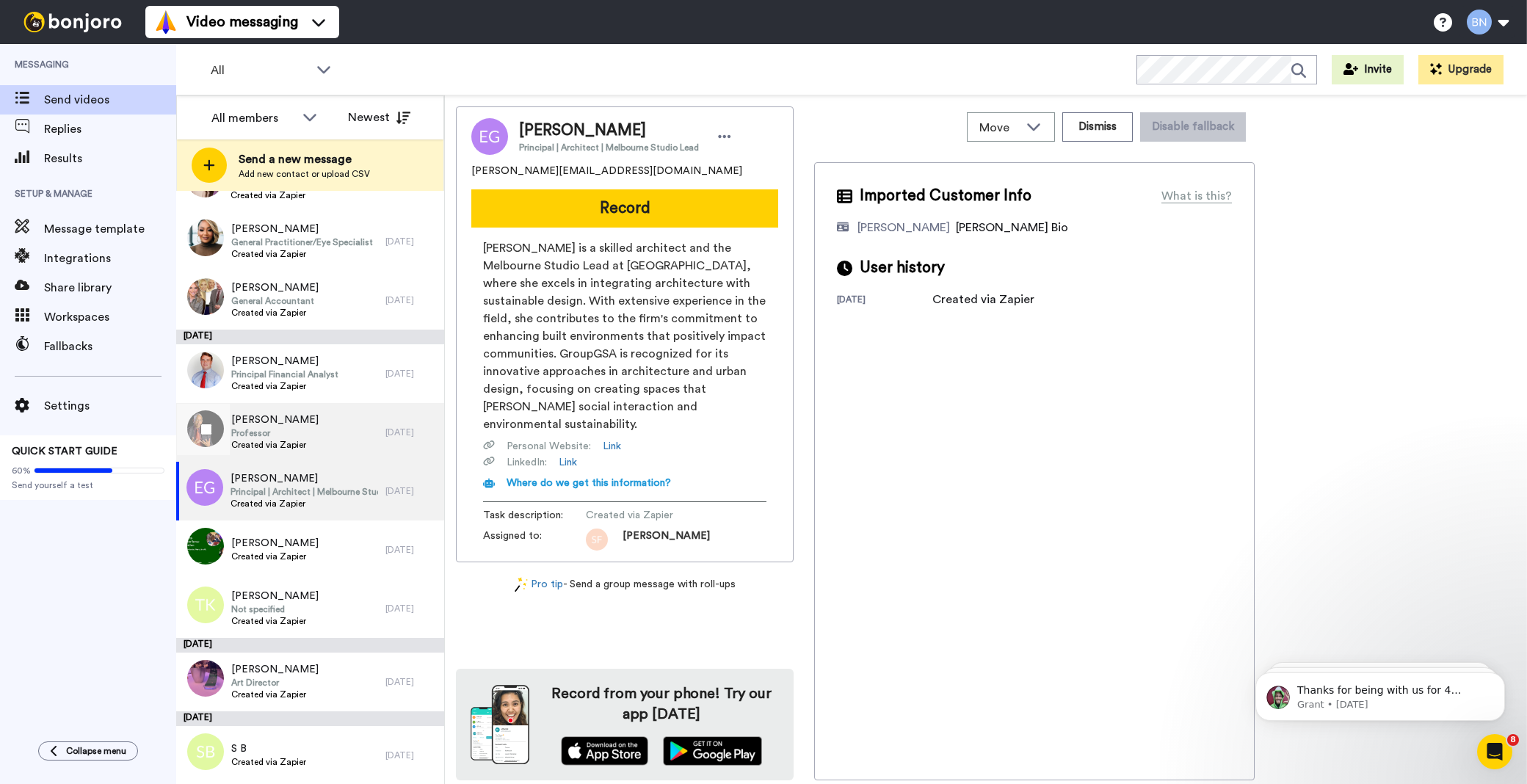
click at [294, 405] on div "Shomarka Keita Professor Created via Zapier" at bounding box center [281, 432] width 210 height 59
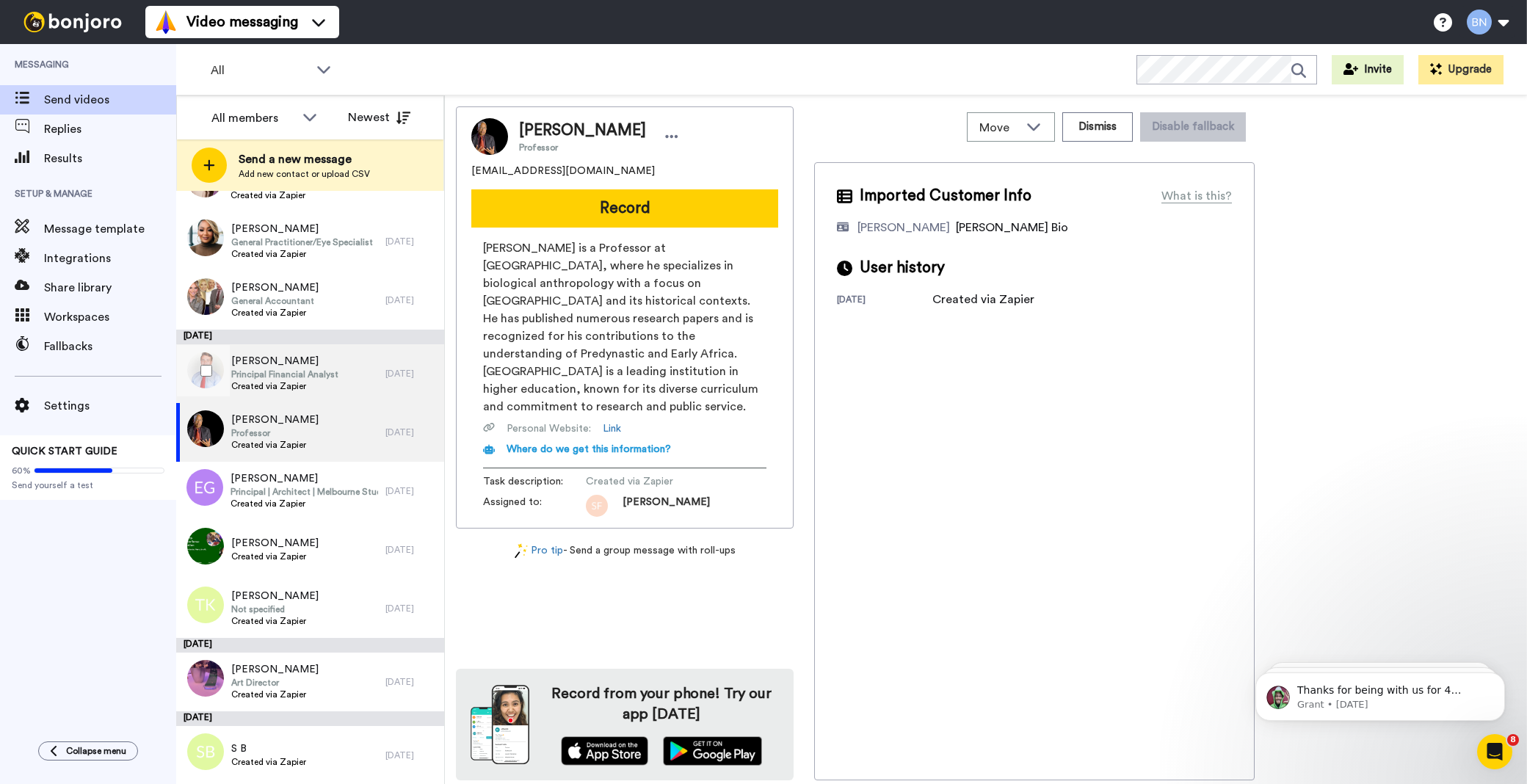
click at [286, 366] on span "Joel Rentner" at bounding box center [284, 361] width 107 height 15
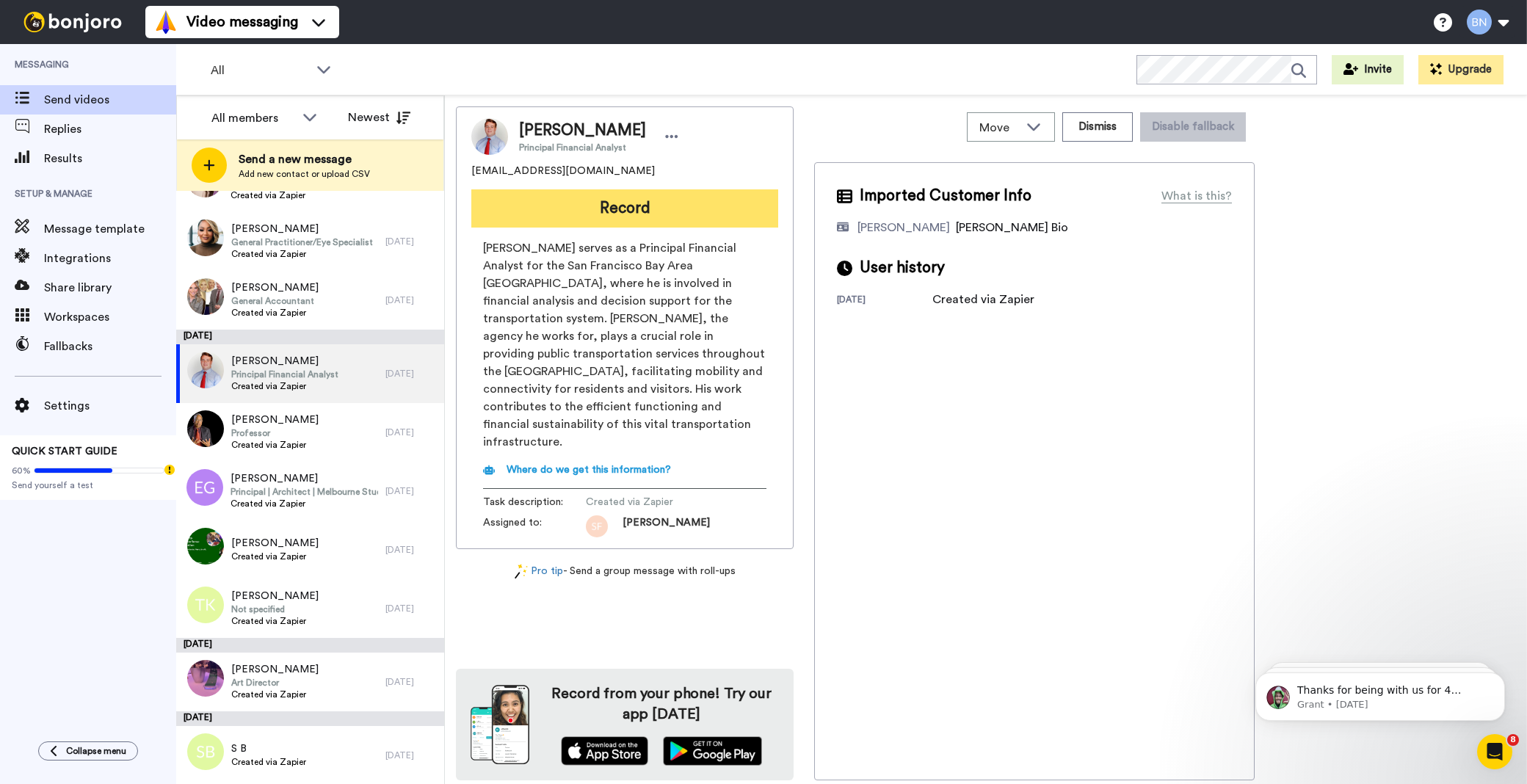
click at [566, 200] on button "Record" at bounding box center [625, 209] width 307 height 38
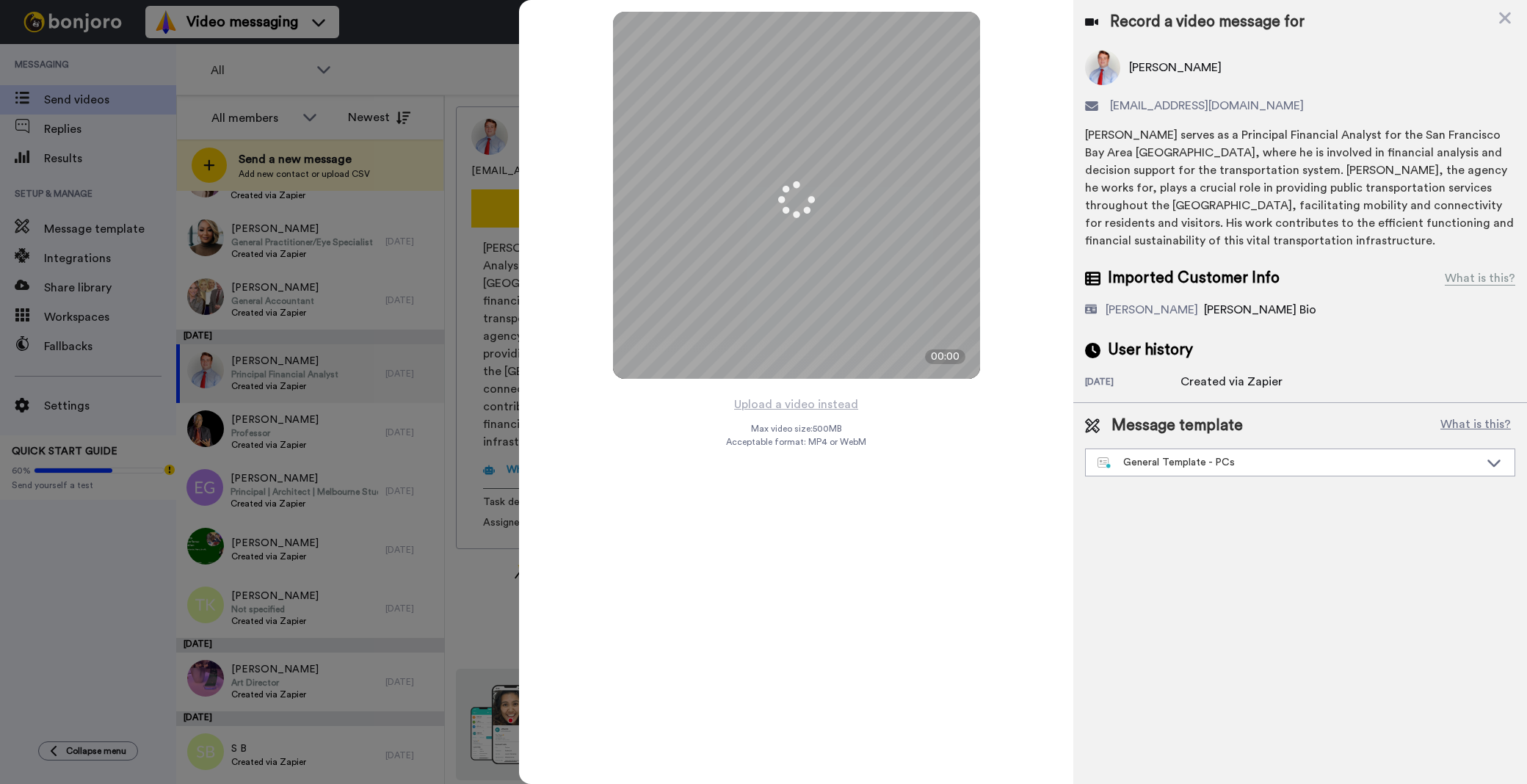
drag, startPoint x: 1175, startPoint y: 456, endPoint x: 1160, endPoint y: 445, distance: 18.6
click at [1173, 456] on div "General Template - PCs" at bounding box center [1288, 462] width 382 height 15
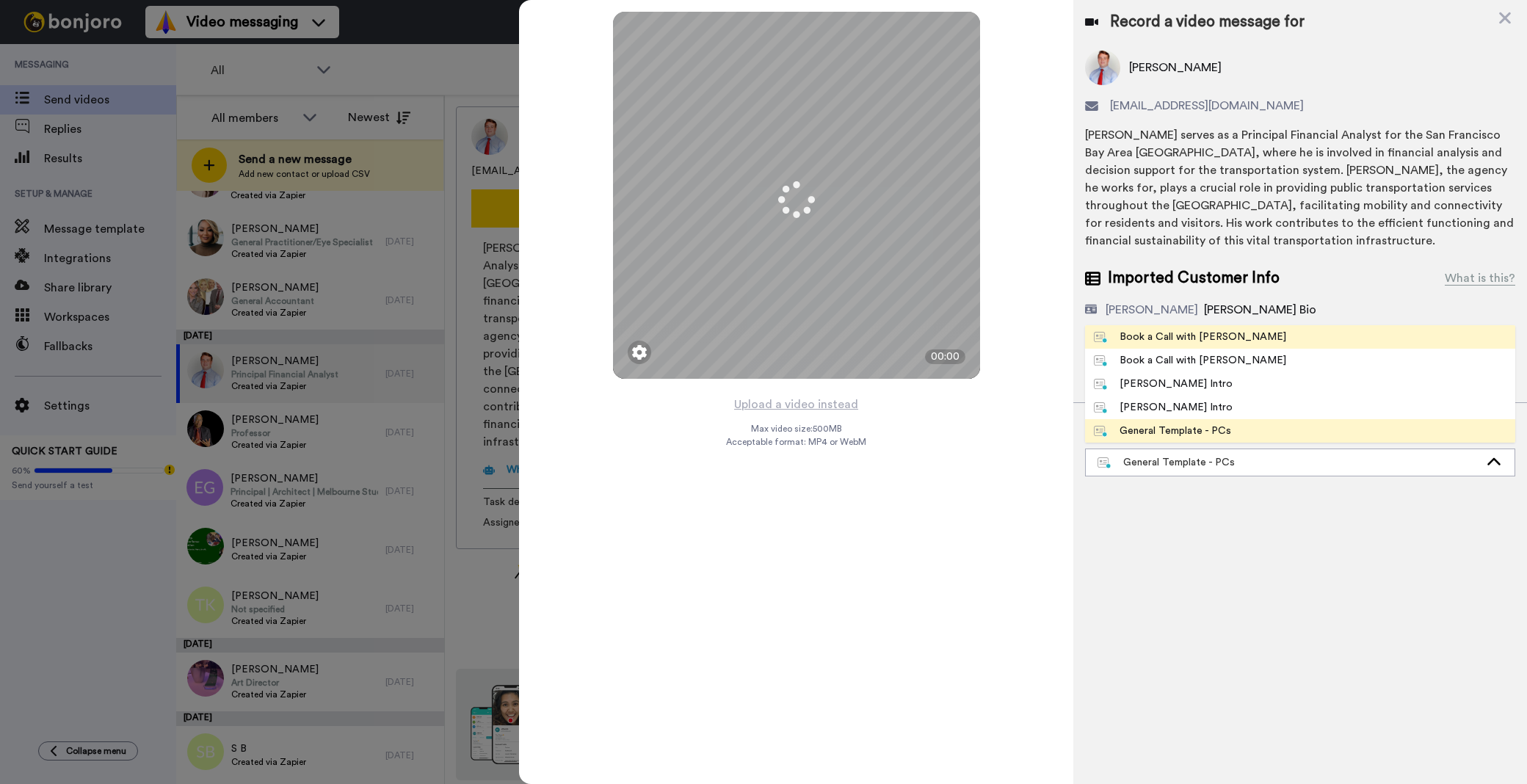
click at [1111, 342] on div "Book a Call with [PERSON_NAME]" at bounding box center [1189, 337] width 192 height 15
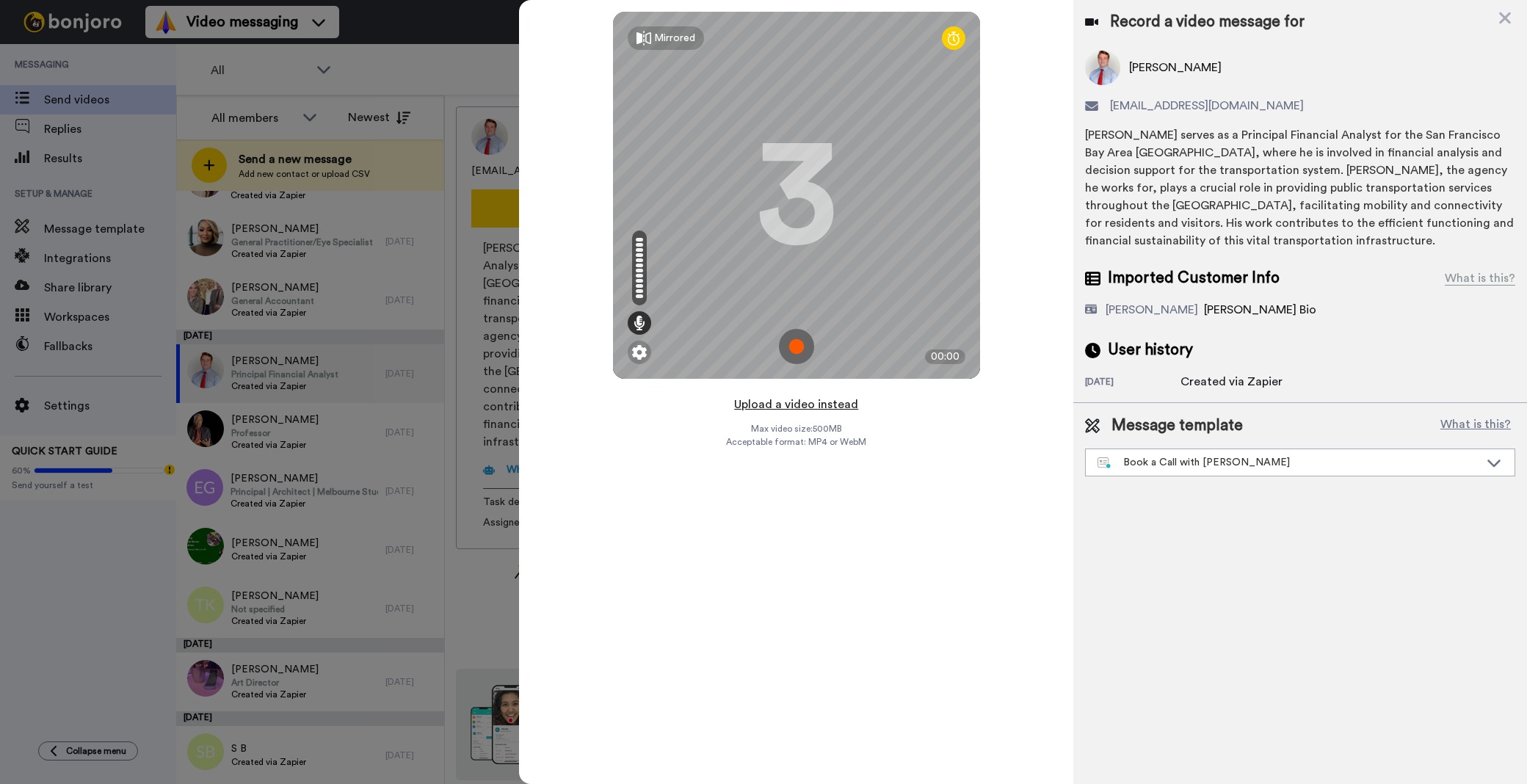
click at [787, 398] on button "Upload a video instead" at bounding box center [796, 404] width 133 height 19
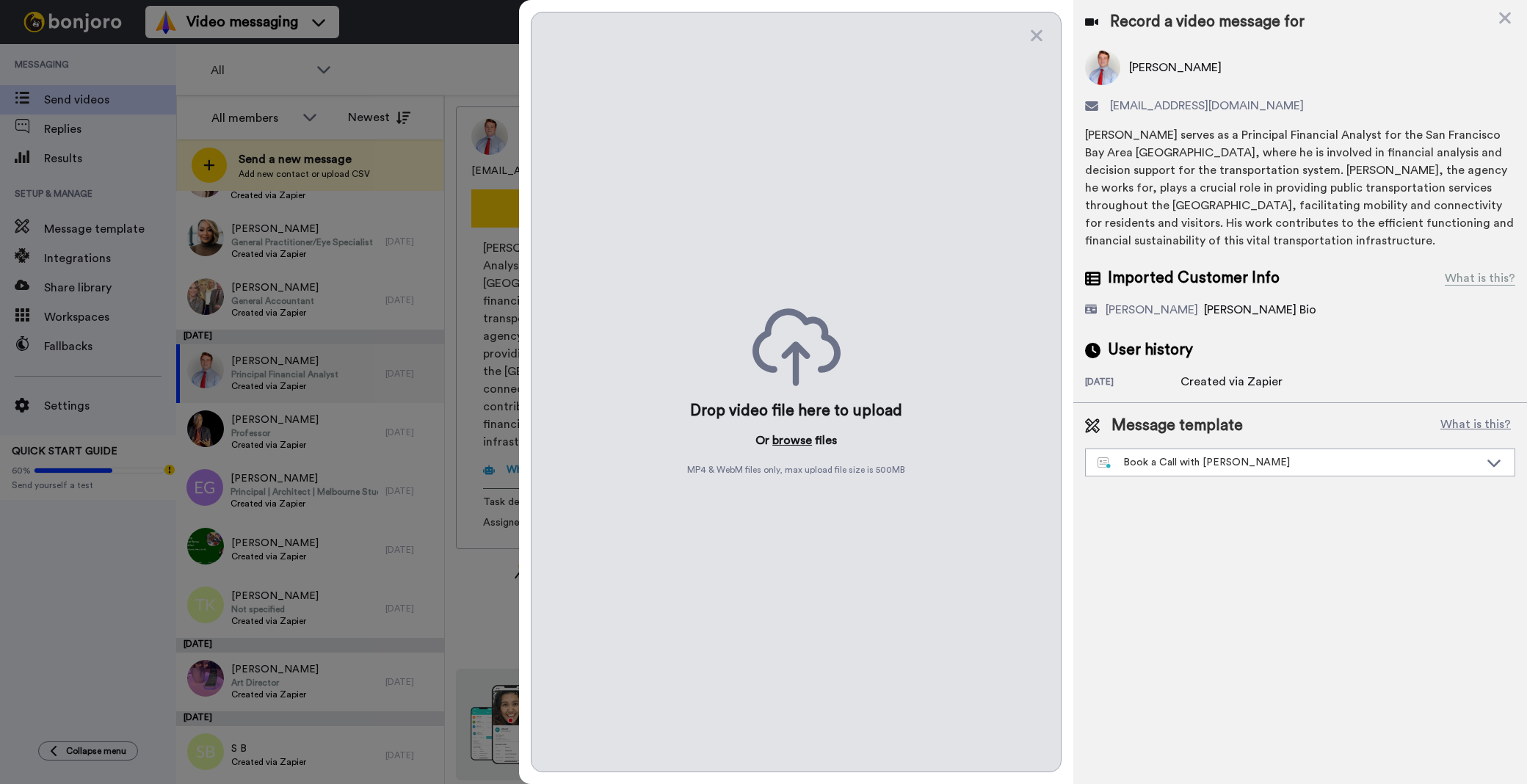
click at [798, 437] on button "browse" at bounding box center [793, 440] width 40 height 17
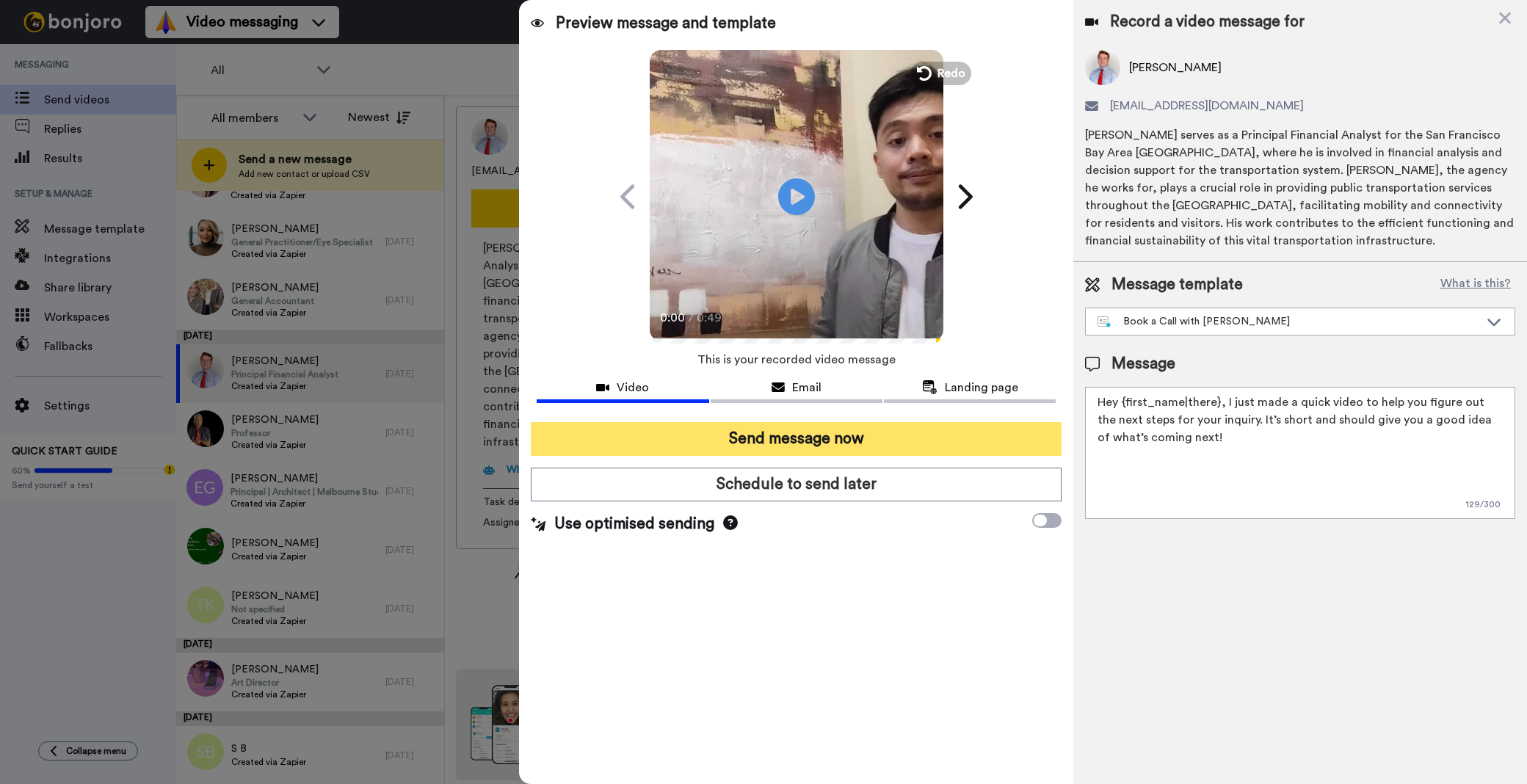
click at [752, 442] on button "Send message now" at bounding box center [796, 439] width 531 height 34
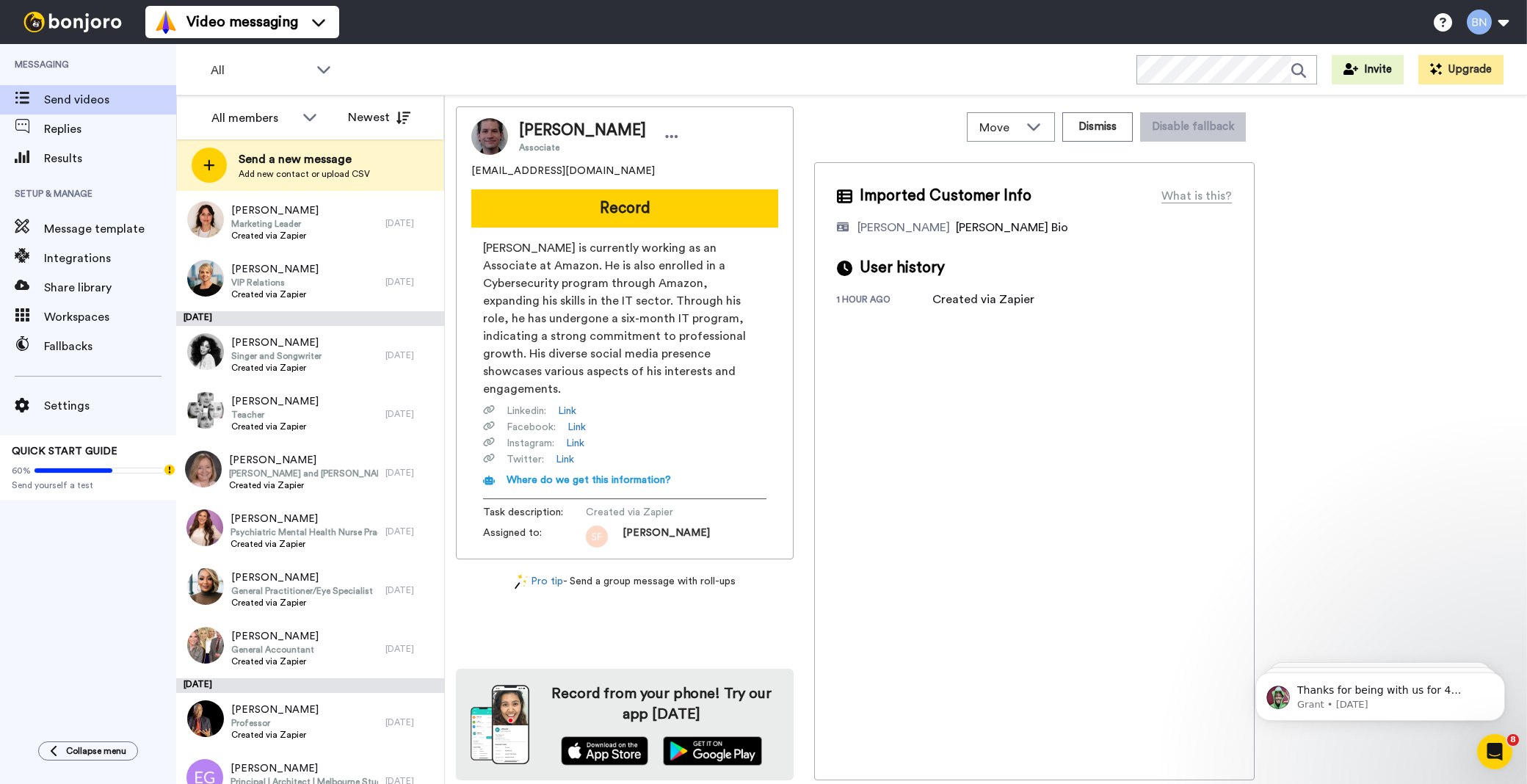
scroll to position [4778, 0]
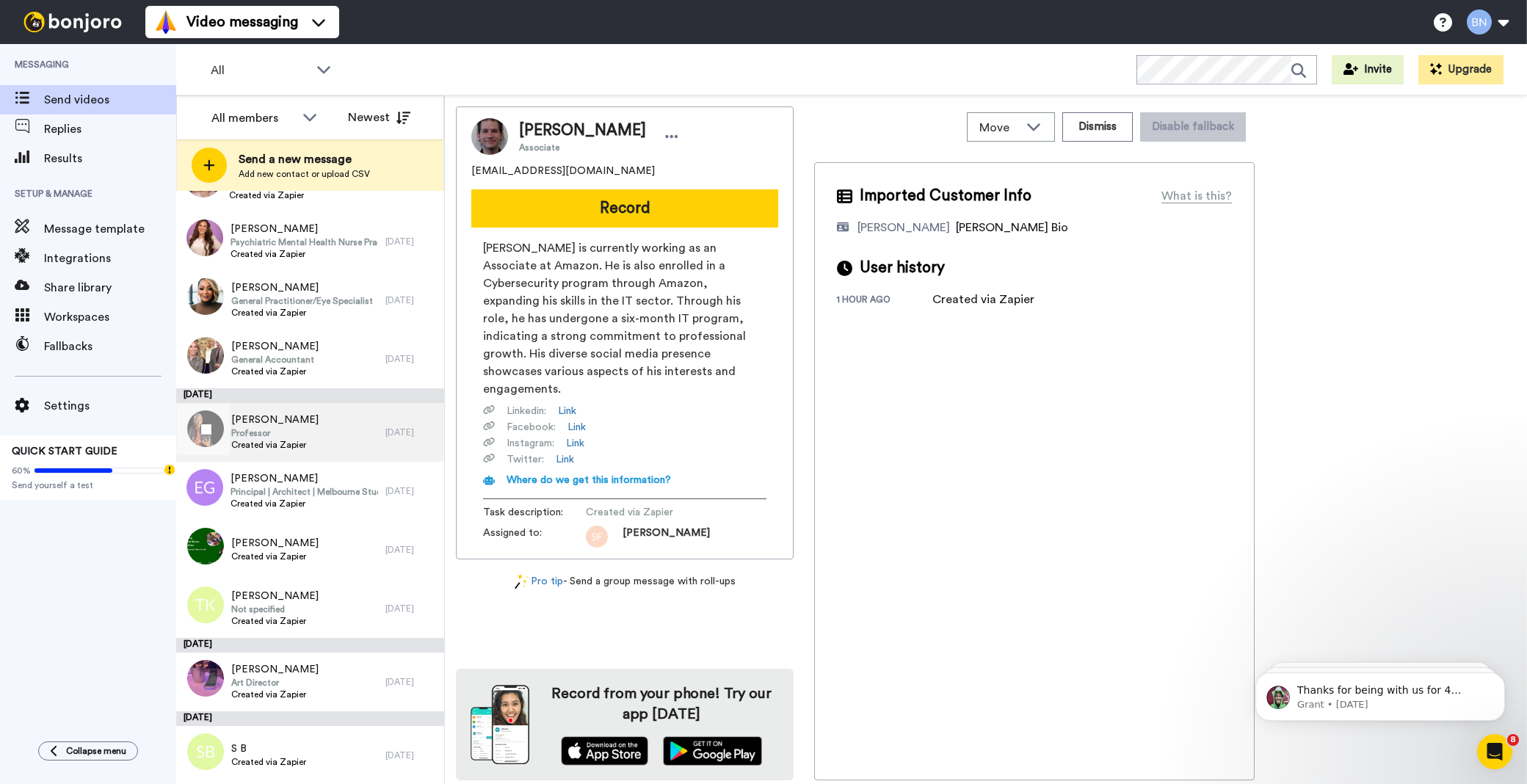
click at [284, 437] on span "Professor" at bounding box center [274, 433] width 87 height 12
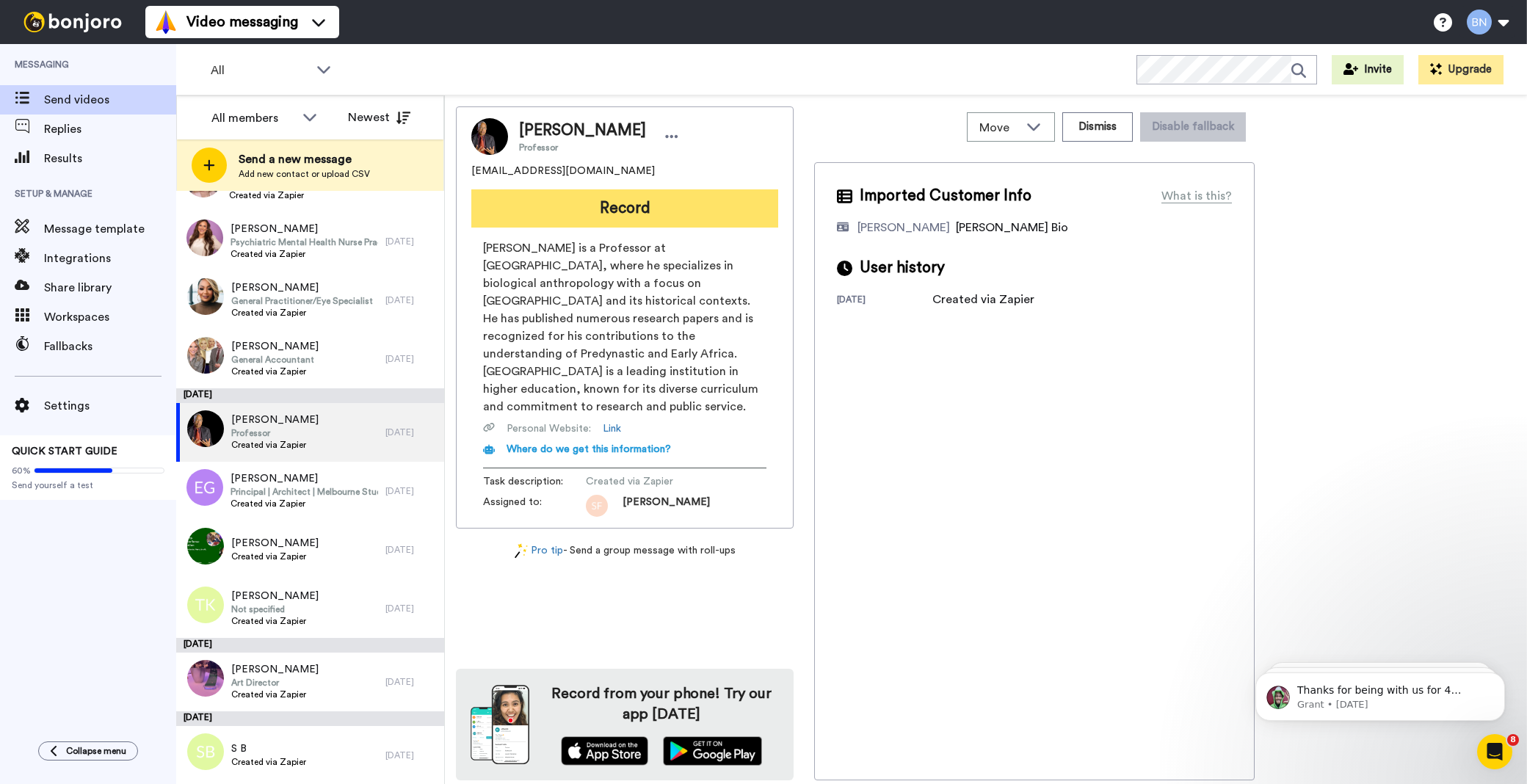
click at [635, 210] on button "Record" at bounding box center [625, 209] width 307 height 38
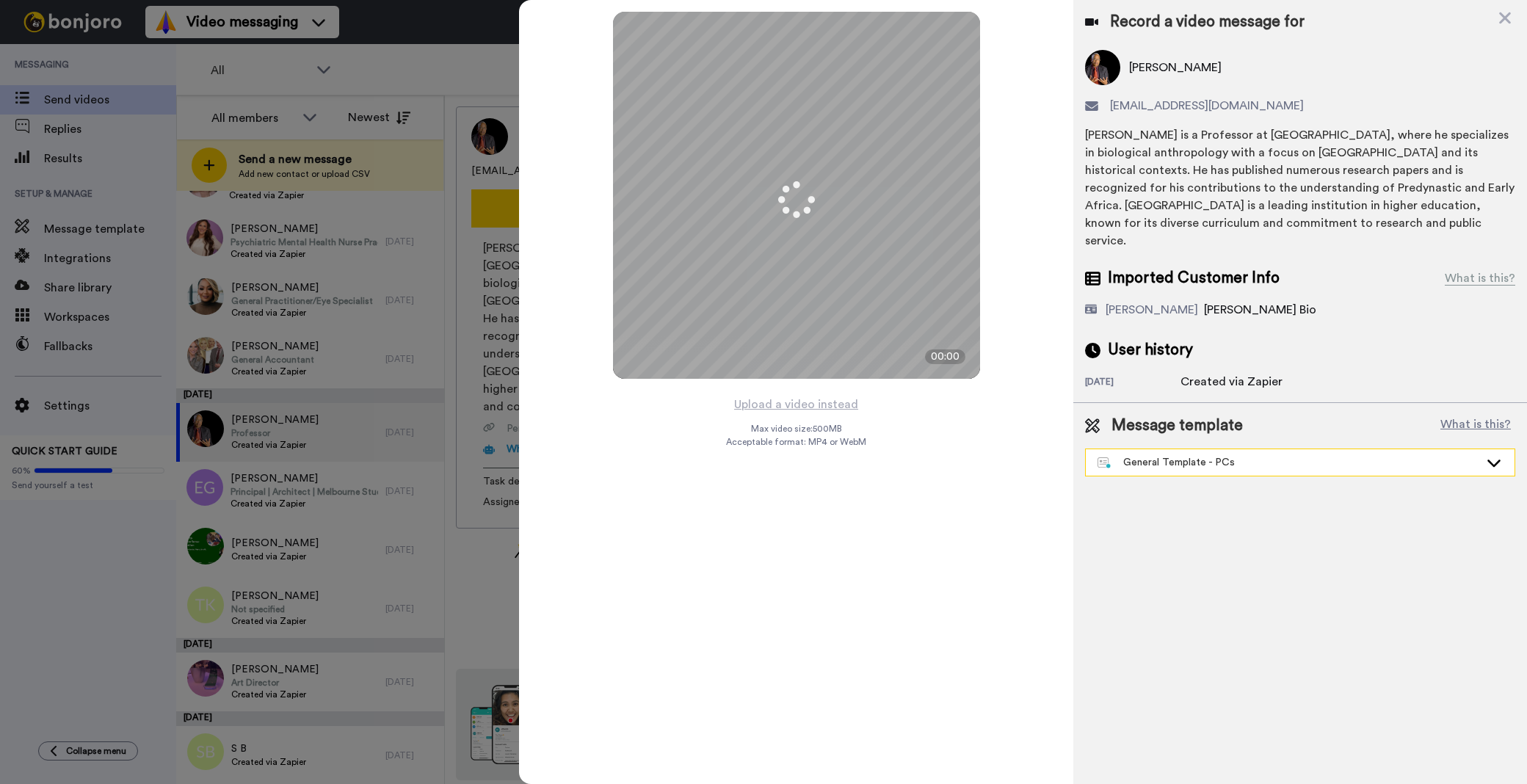
click at [1128, 433] on div "Message template What is this? General Template - PCs Book a Call with [PERSON_…" at bounding box center [1300, 446] width 430 height 62
click at [1128, 449] on div "General Template - PCs" at bounding box center [1299, 462] width 428 height 27
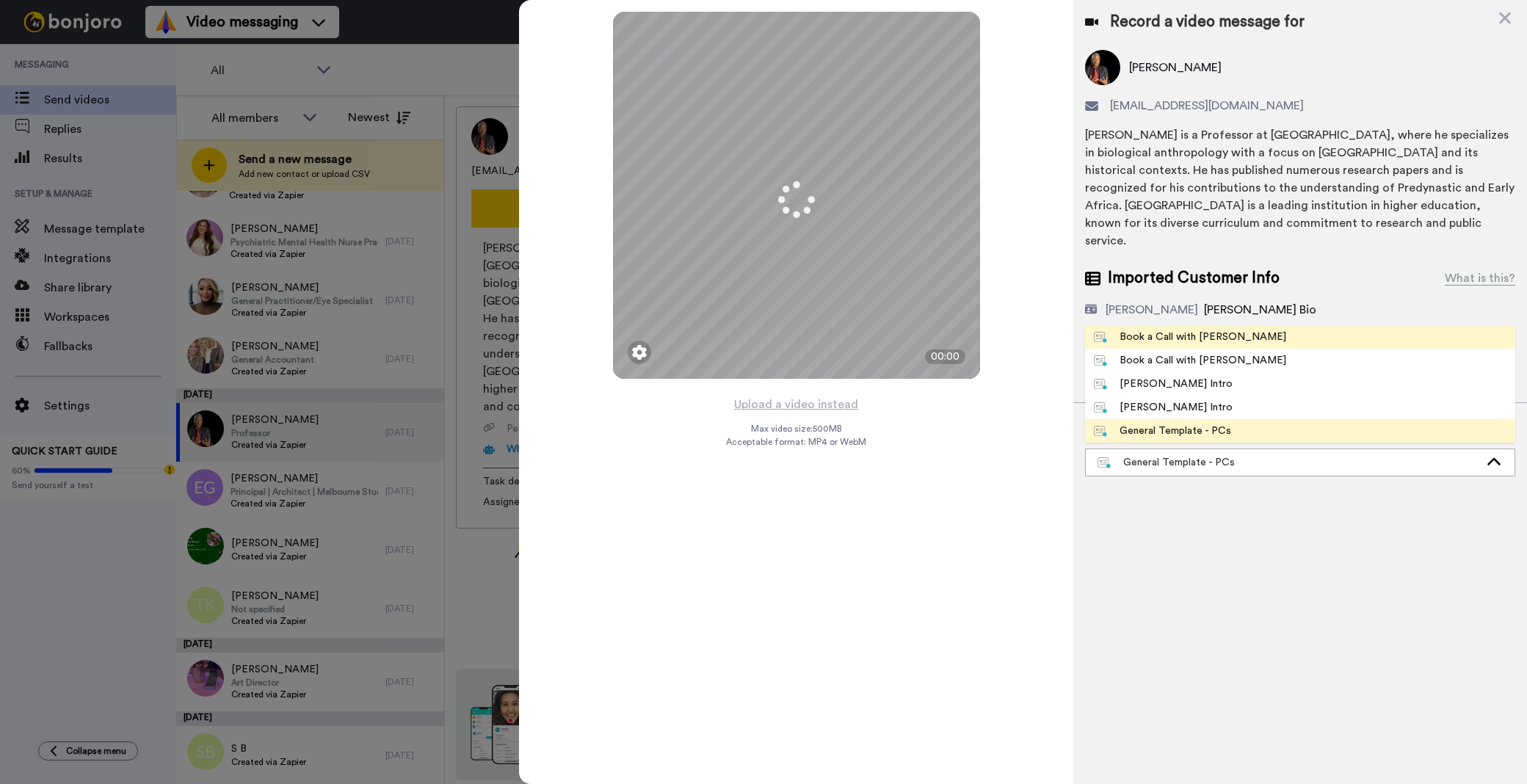
click at [1141, 329] on div "Book a Call with [PERSON_NAME]" at bounding box center [1189, 337] width 192 height 15
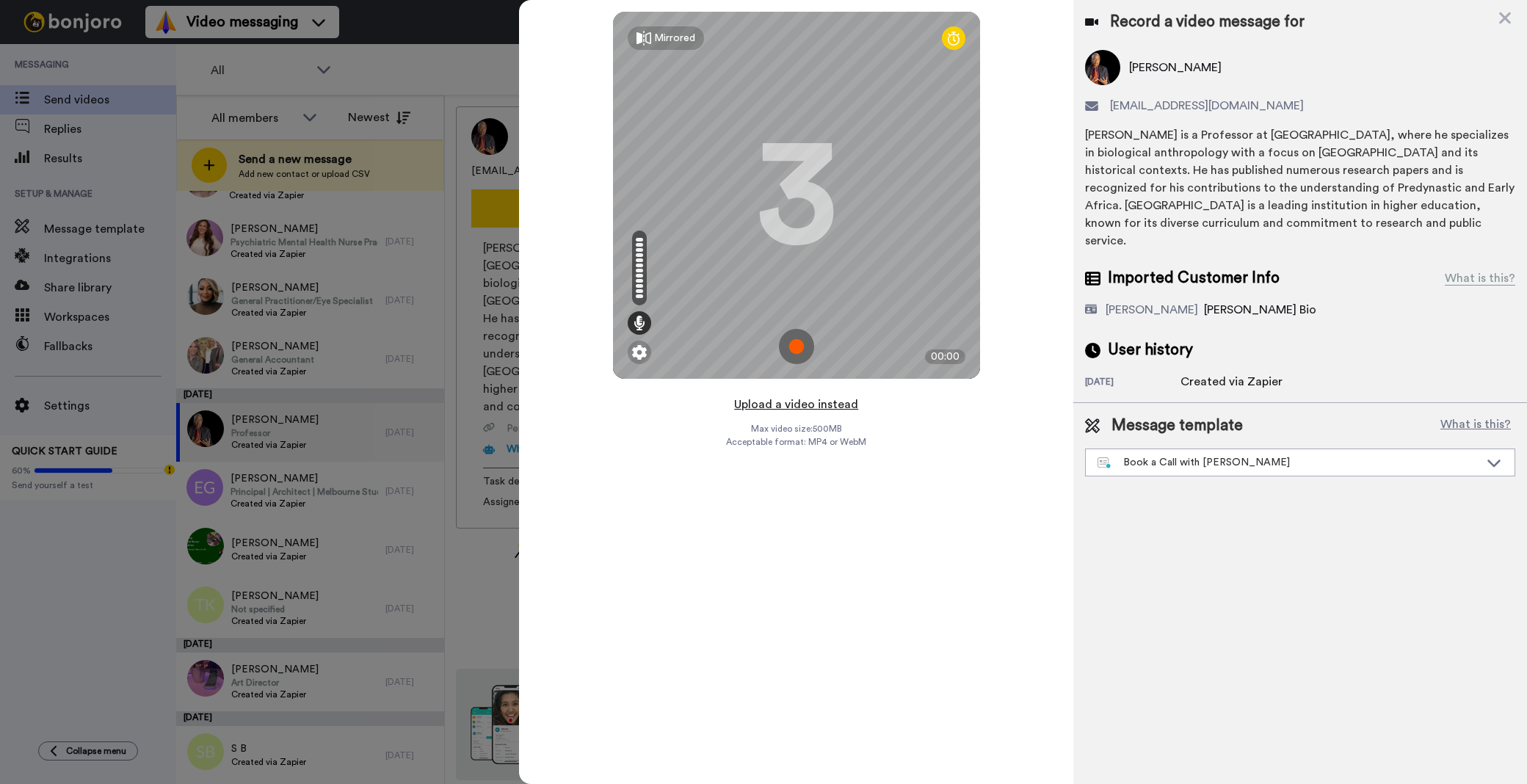
click at [798, 407] on button "Upload a video instead" at bounding box center [796, 404] width 133 height 19
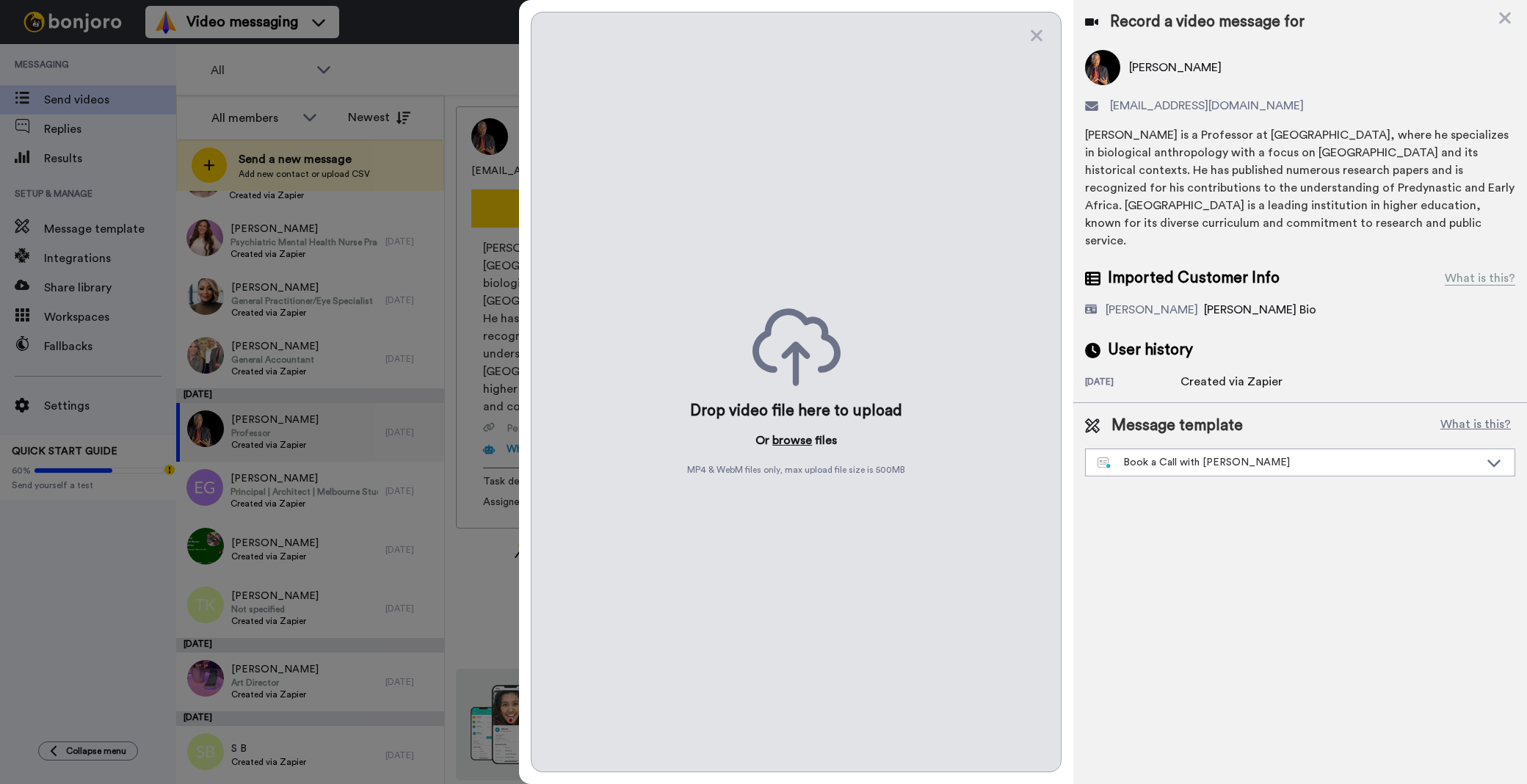
click at [798, 441] on button "browse" at bounding box center [793, 440] width 40 height 17
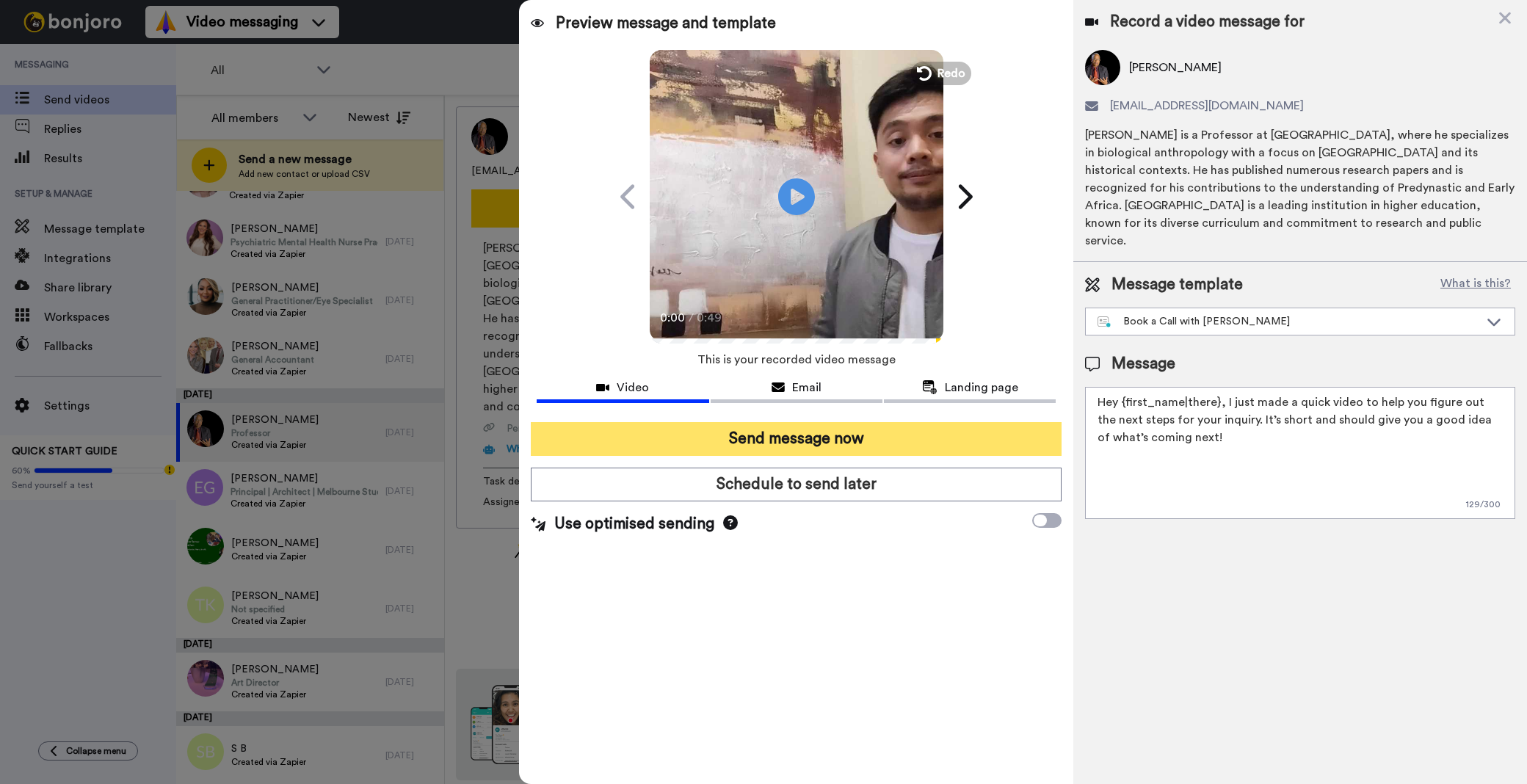
click at [745, 426] on button "Send message now" at bounding box center [796, 439] width 531 height 34
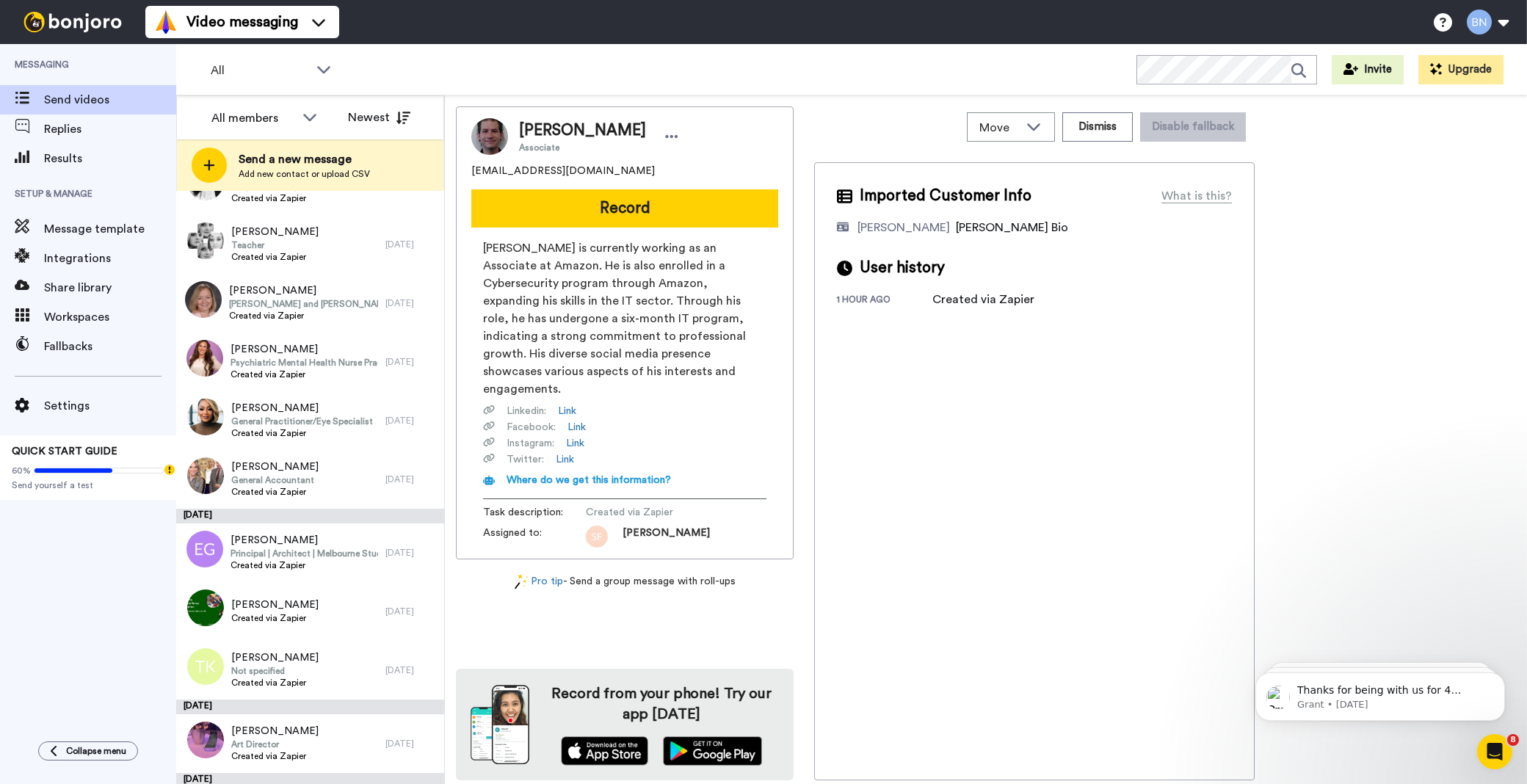
scroll to position [4719, 0]
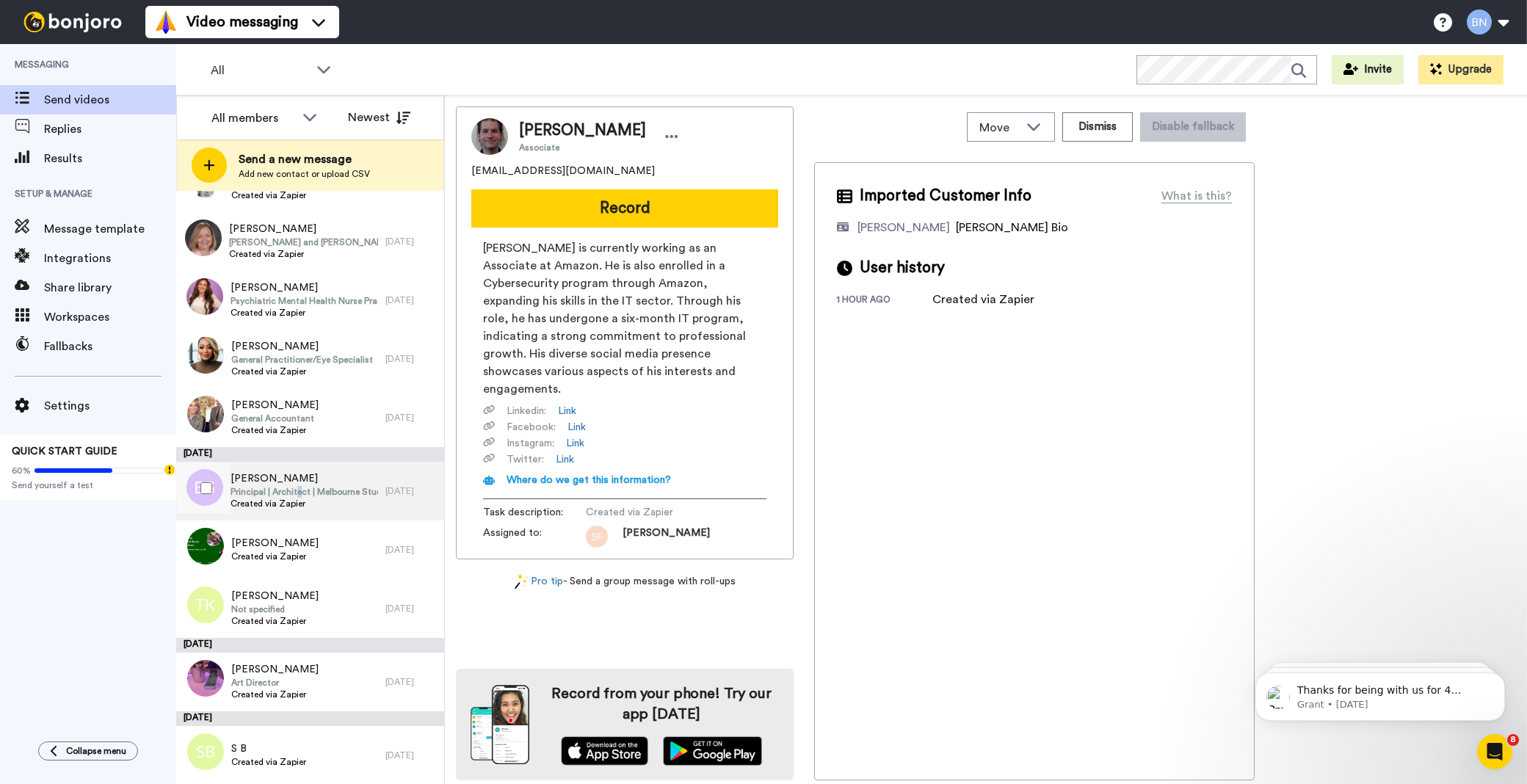
click at [301, 487] on span "Principal | Architect | Melbourne Studio Lead" at bounding box center [304, 491] width 147 height 12
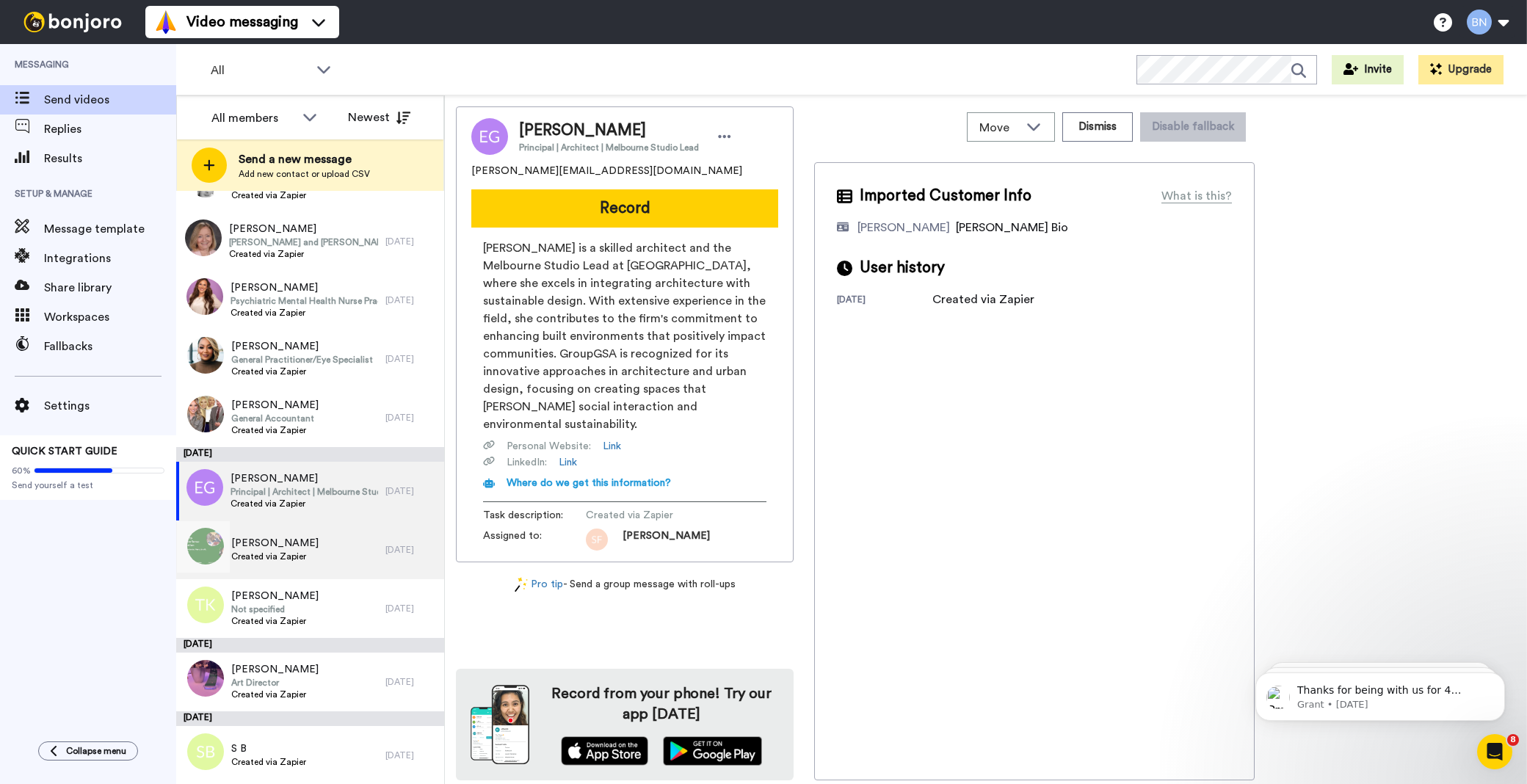
drag, startPoint x: 301, startPoint y: 487, endPoint x: 316, endPoint y: 562, distance: 76.5
click at [316, 562] on div "[PERSON_NAME] Created via Zapier" at bounding box center [281, 550] width 210 height 59
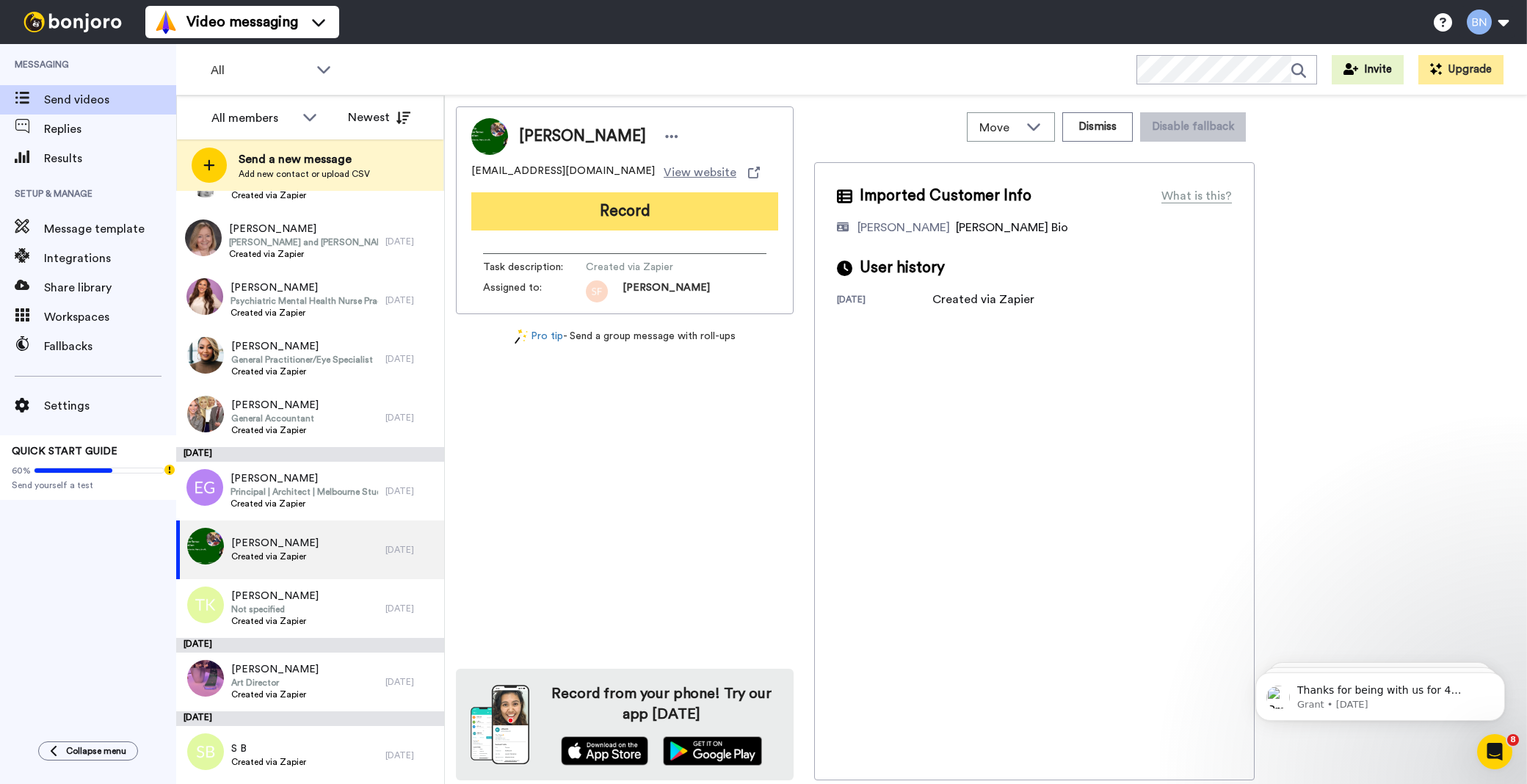
click at [593, 199] on button "Record" at bounding box center [625, 211] width 307 height 38
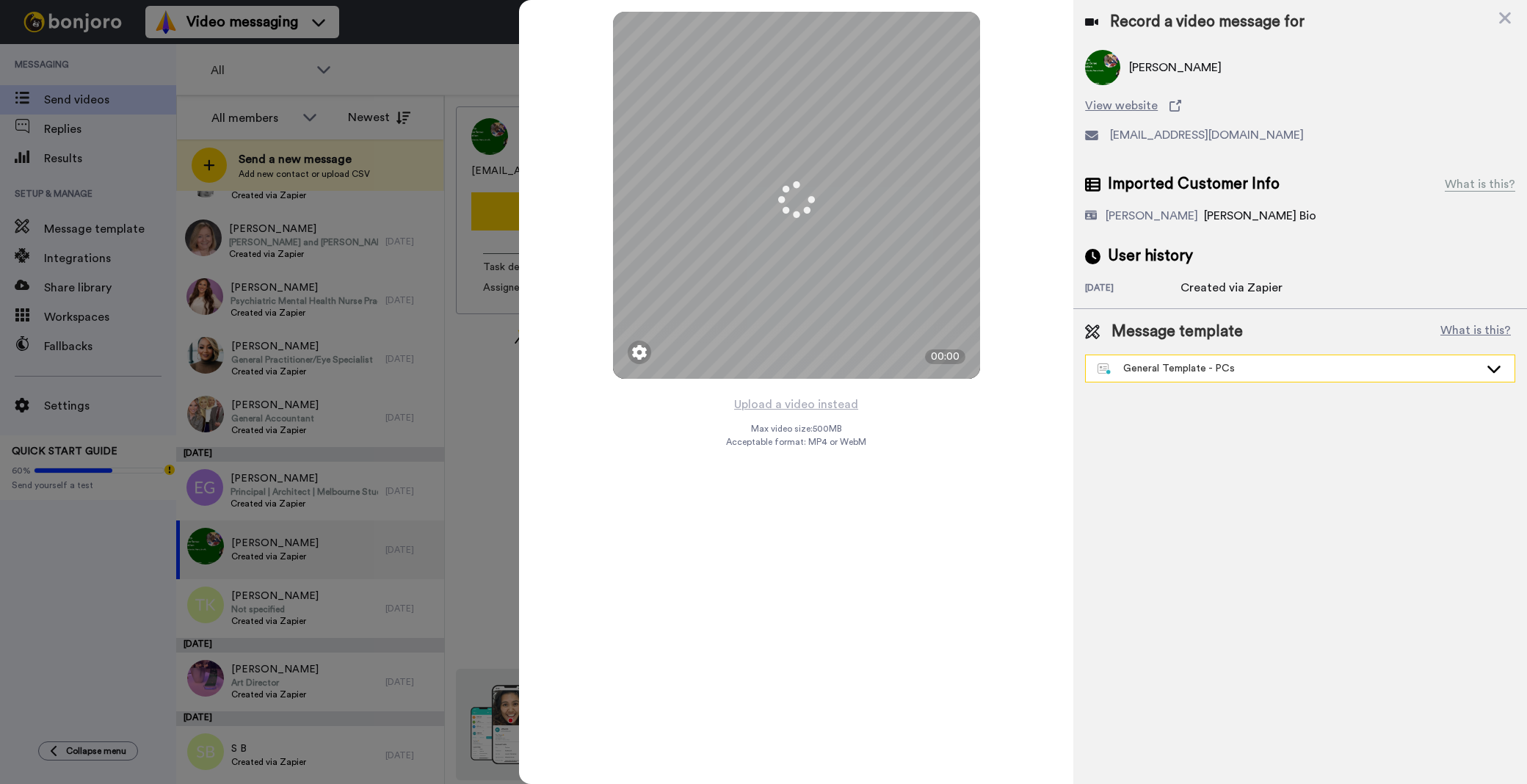
click at [1125, 378] on div "General Template - PCs" at bounding box center [1299, 368] width 428 height 27
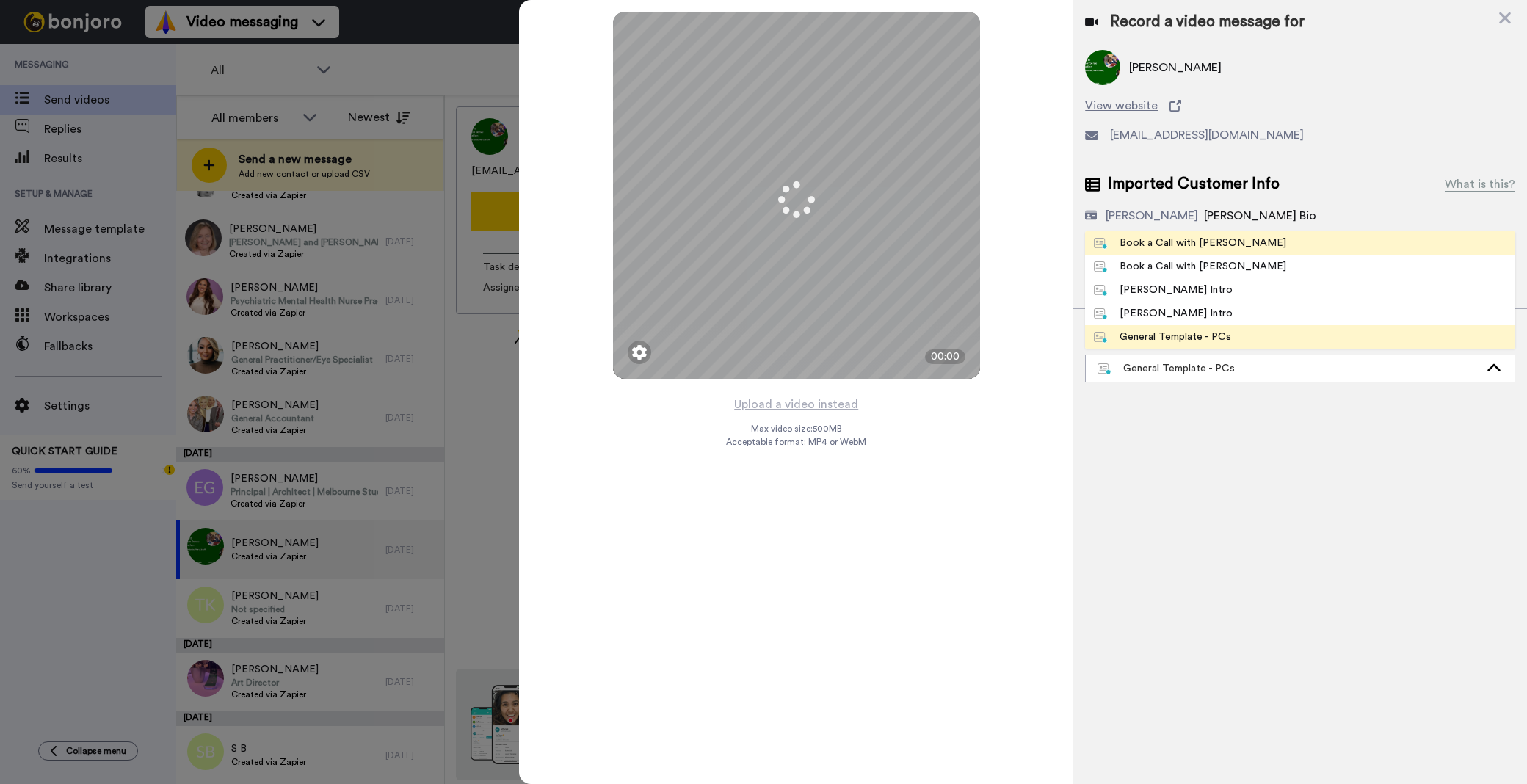
click at [1113, 245] on div "Book a Call with Bruce" at bounding box center [1189, 243] width 192 height 15
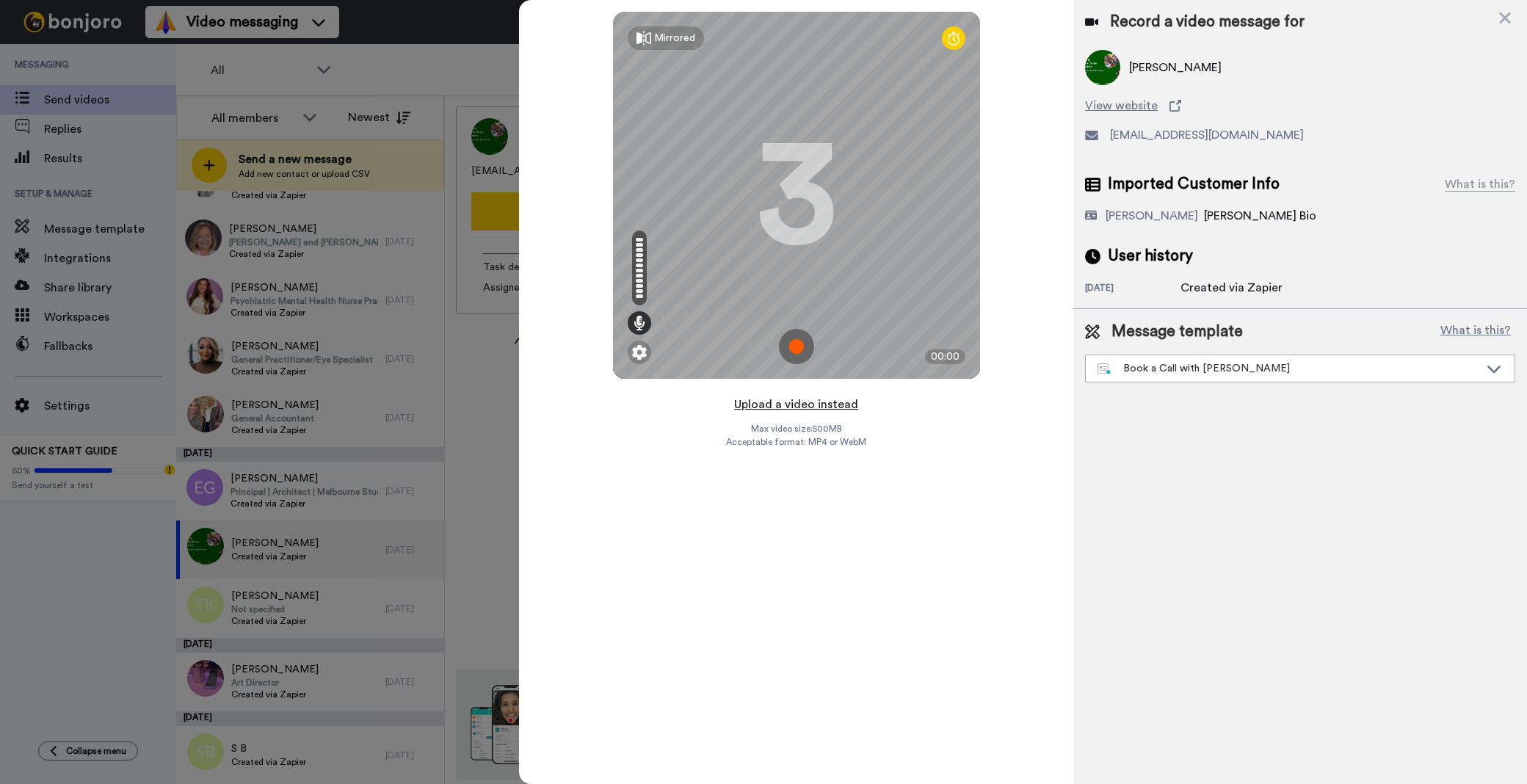
click at [800, 395] on button "Upload a video instead" at bounding box center [796, 404] width 133 height 19
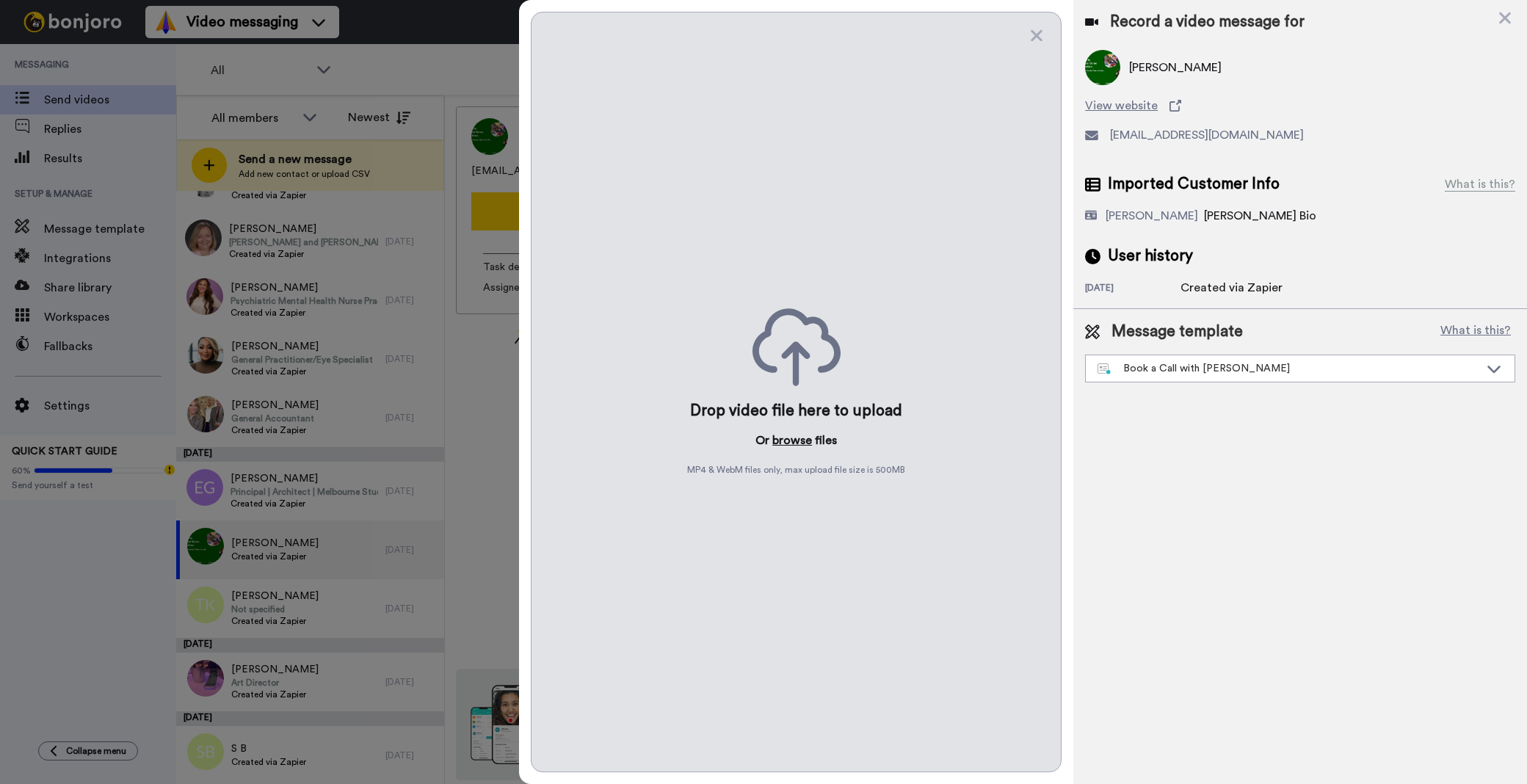
click at [793, 447] on button "browse" at bounding box center [793, 440] width 40 height 17
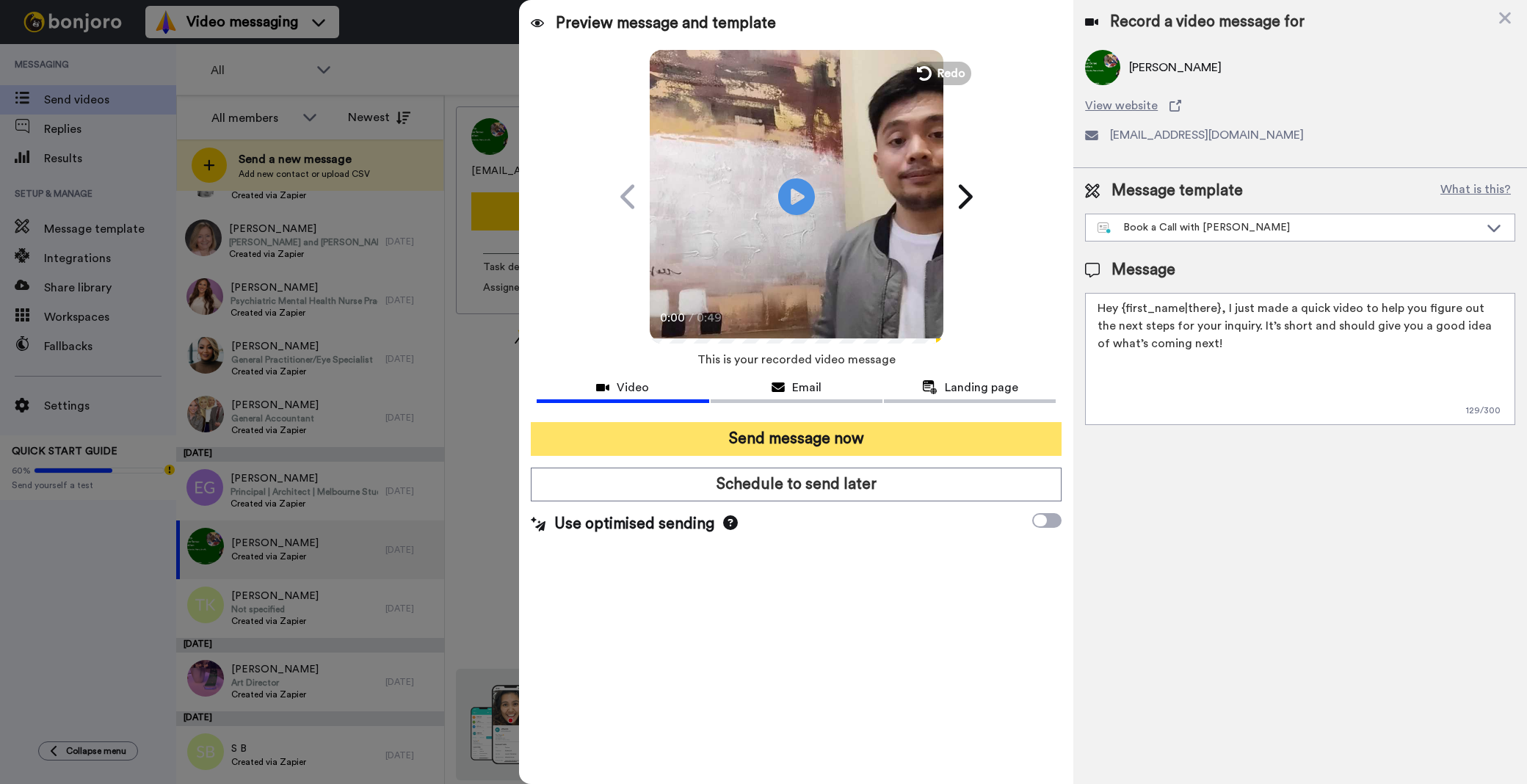
click at [937, 422] on button "Send message now" at bounding box center [796, 439] width 531 height 34
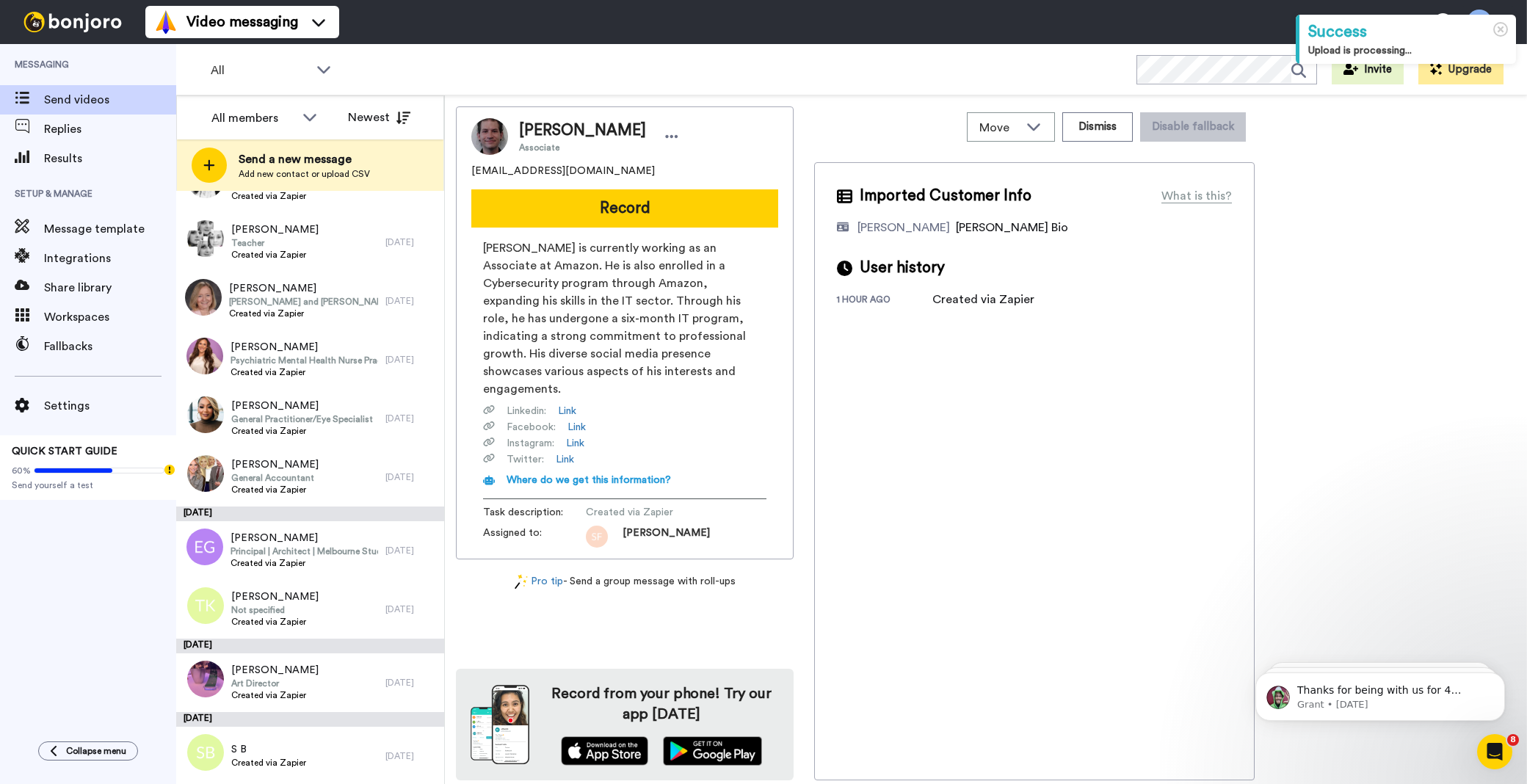
scroll to position [4661, 0]
click at [368, 540] on div "Emily Gilfillan Principal | Architect | Melbourne Studio Lead Created via Zapier" at bounding box center [281, 550] width 210 height 59
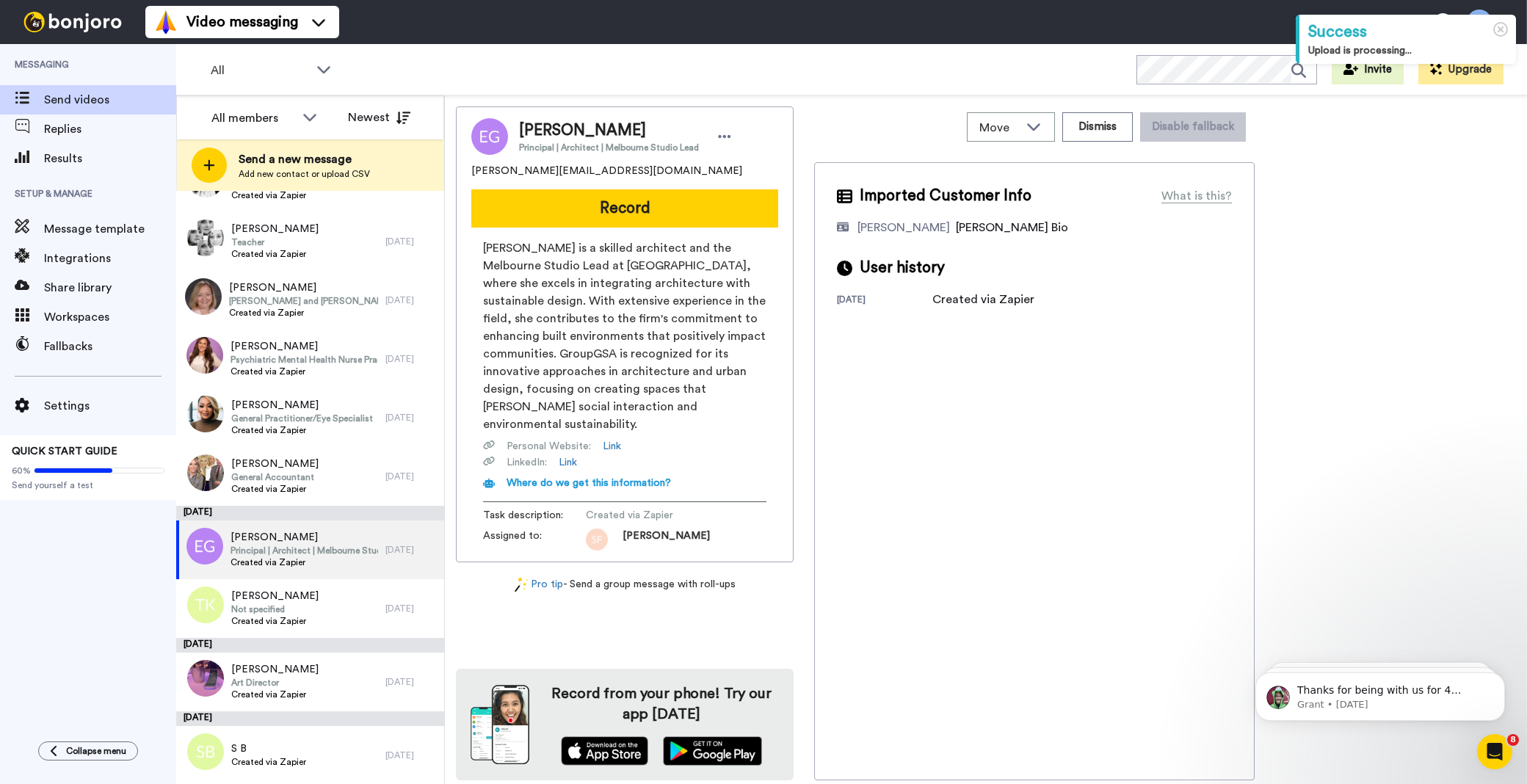
click at [287, 640] on div "August 10" at bounding box center [310, 645] width 268 height 15
click at [284, 621] on span "Created via Zapier" at bounding box center [274, 621] width 87 height 12
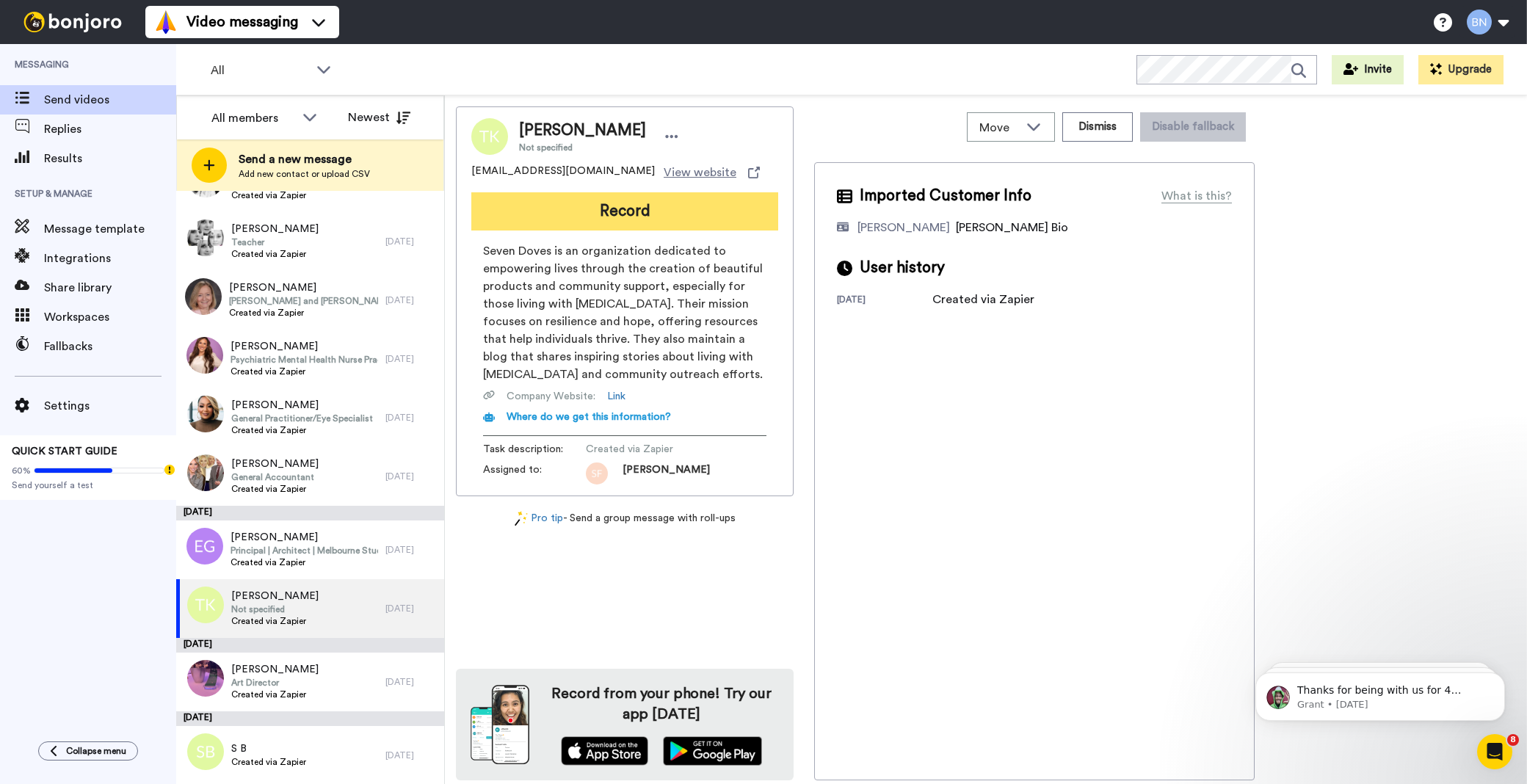
click at [566, 209] on button "Record" at bounding box center [625, 211] width 307 height 38
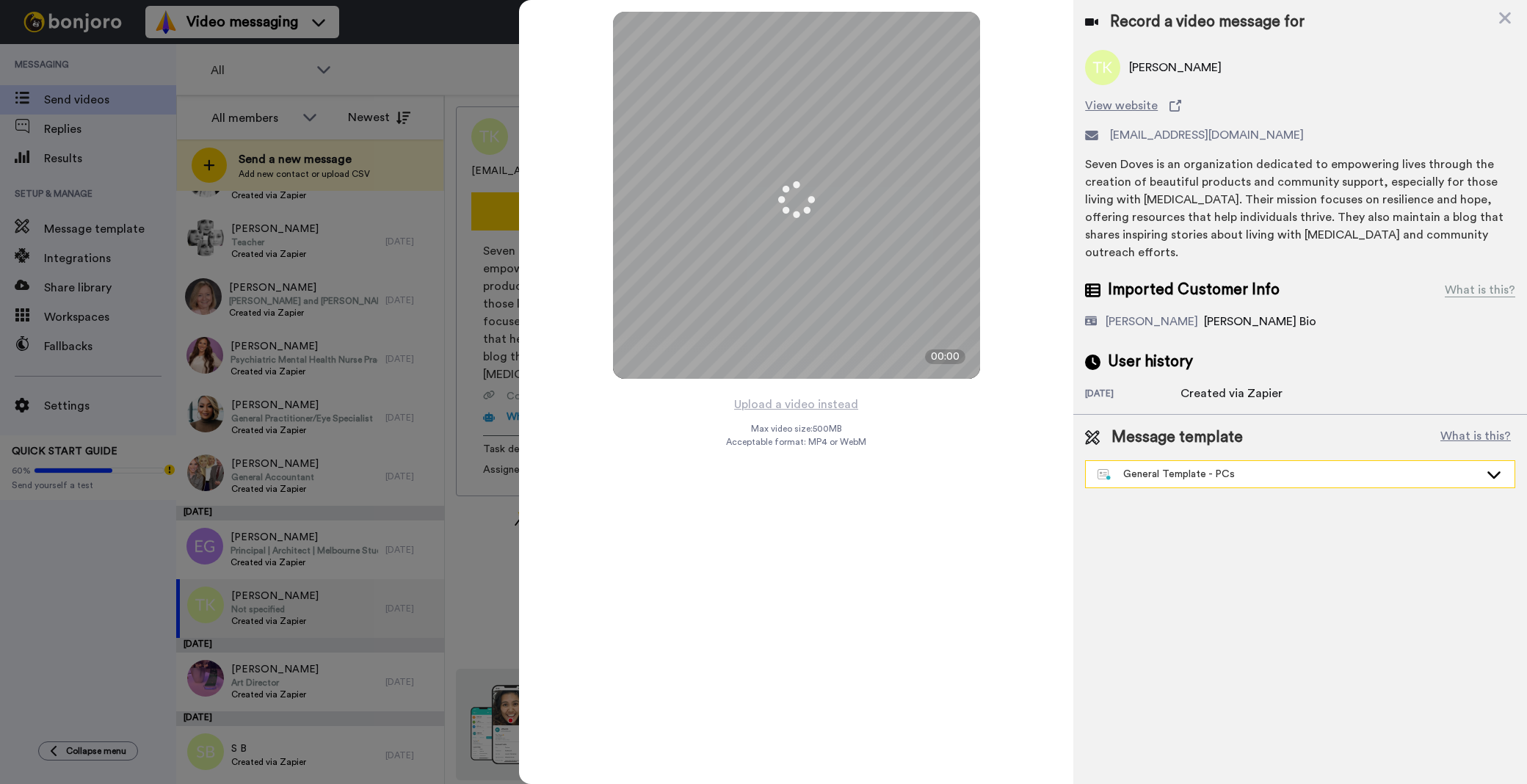
click at [1238, 466] on div "General Template - PCs" at bounding box center [1288, 474] width 382 height 15
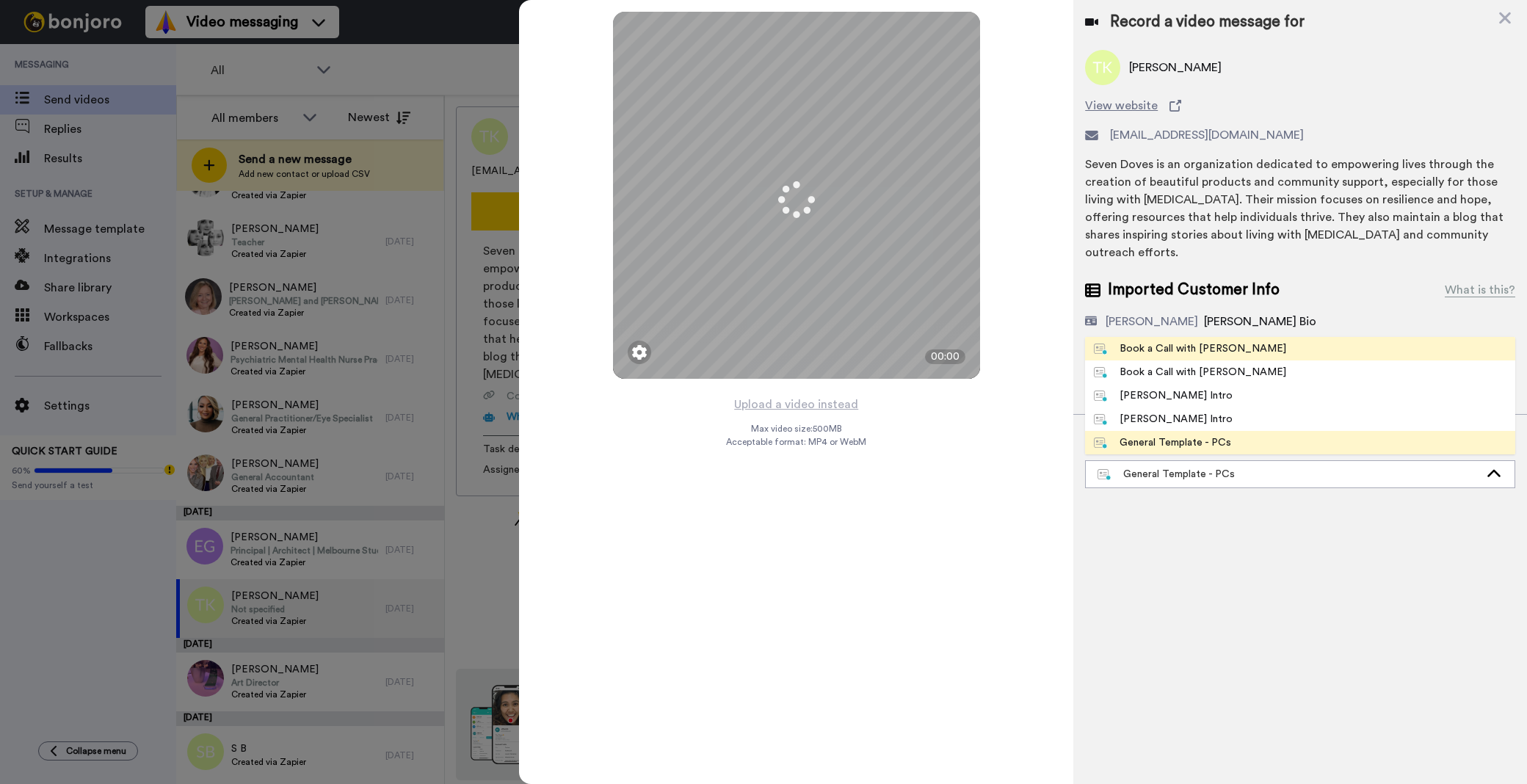
click at [1201, 341] on div "Book a Call with Bruce" at bounding box center [1189, 348] width 192 height 15
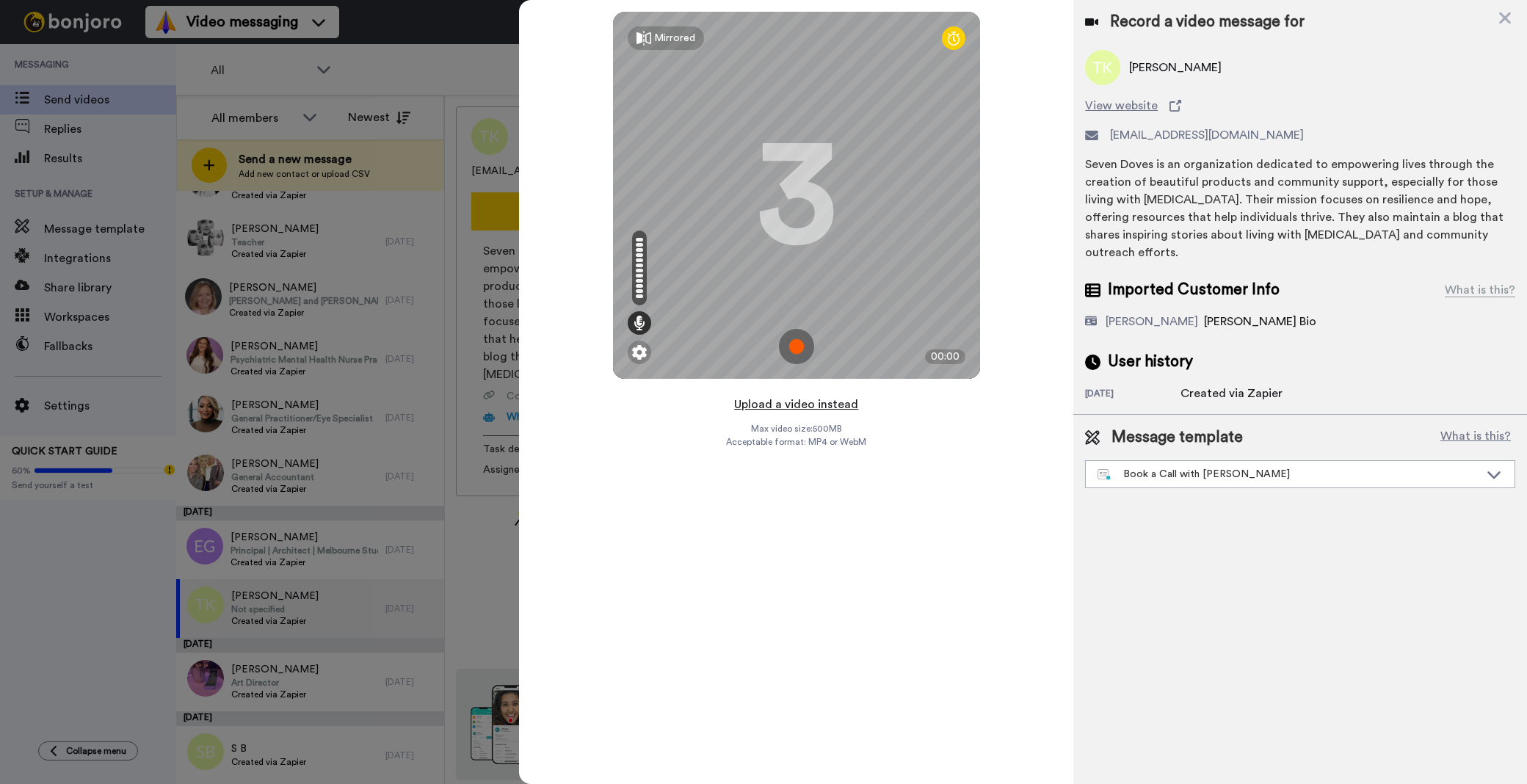
click at [783, 398] on button "Upload a video instead" at bounding box center [796, 404] width 133 height 19
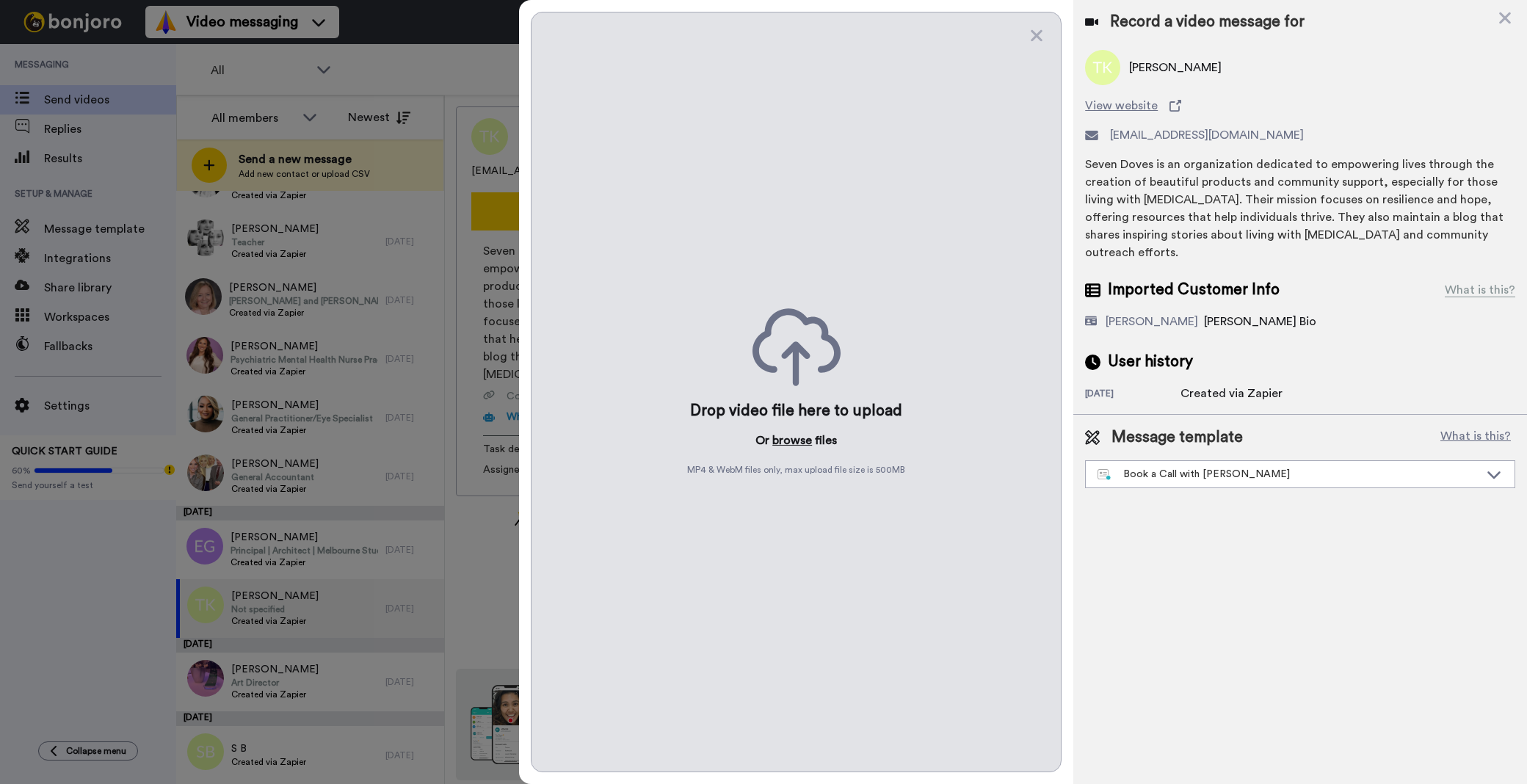
click at [790, 446] on button "browse" at bounding box center [793, 440] width 40 height 17
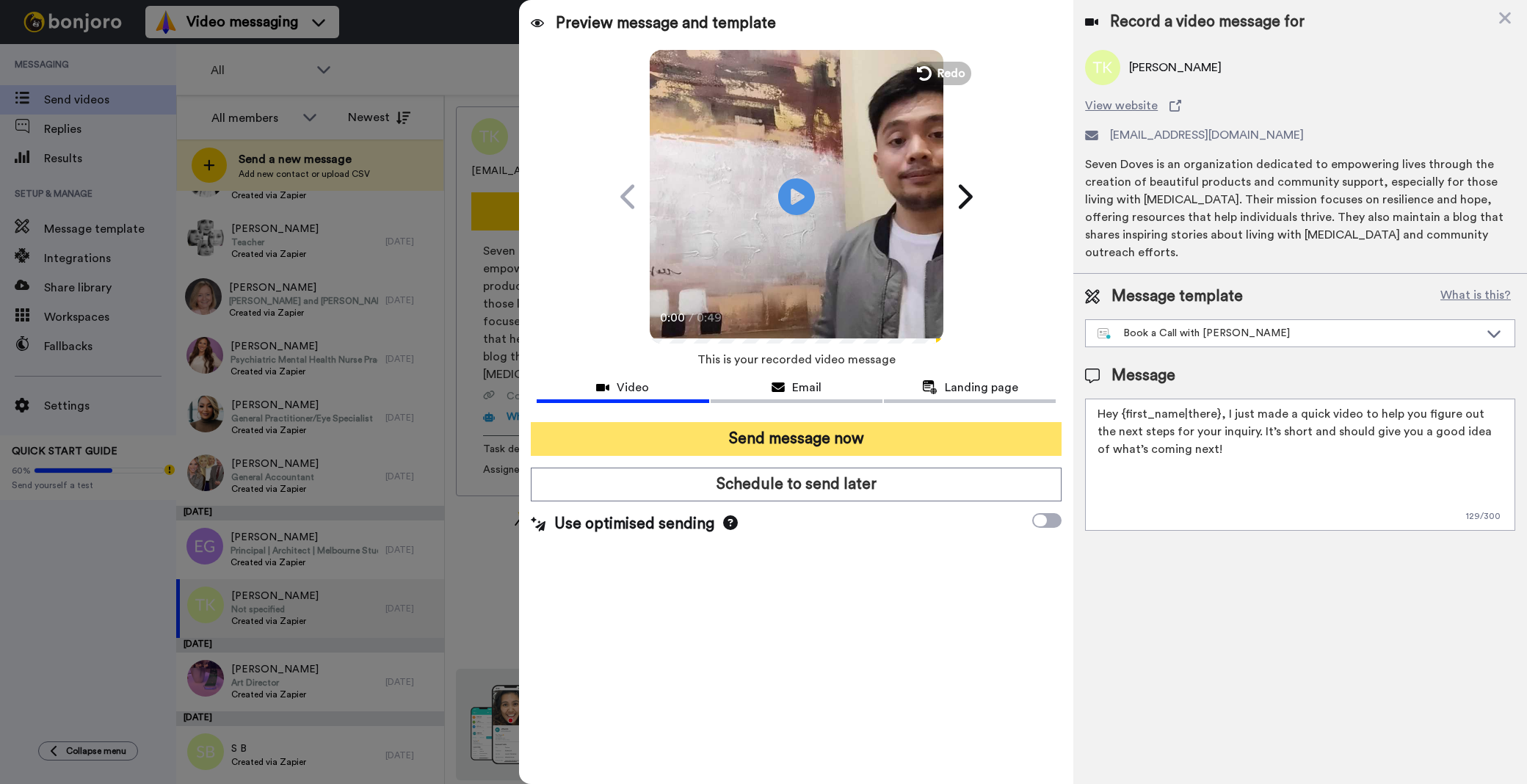
click at [912, 438] on button "Send message now" at bounding box center [796, 439] width 531 height 34
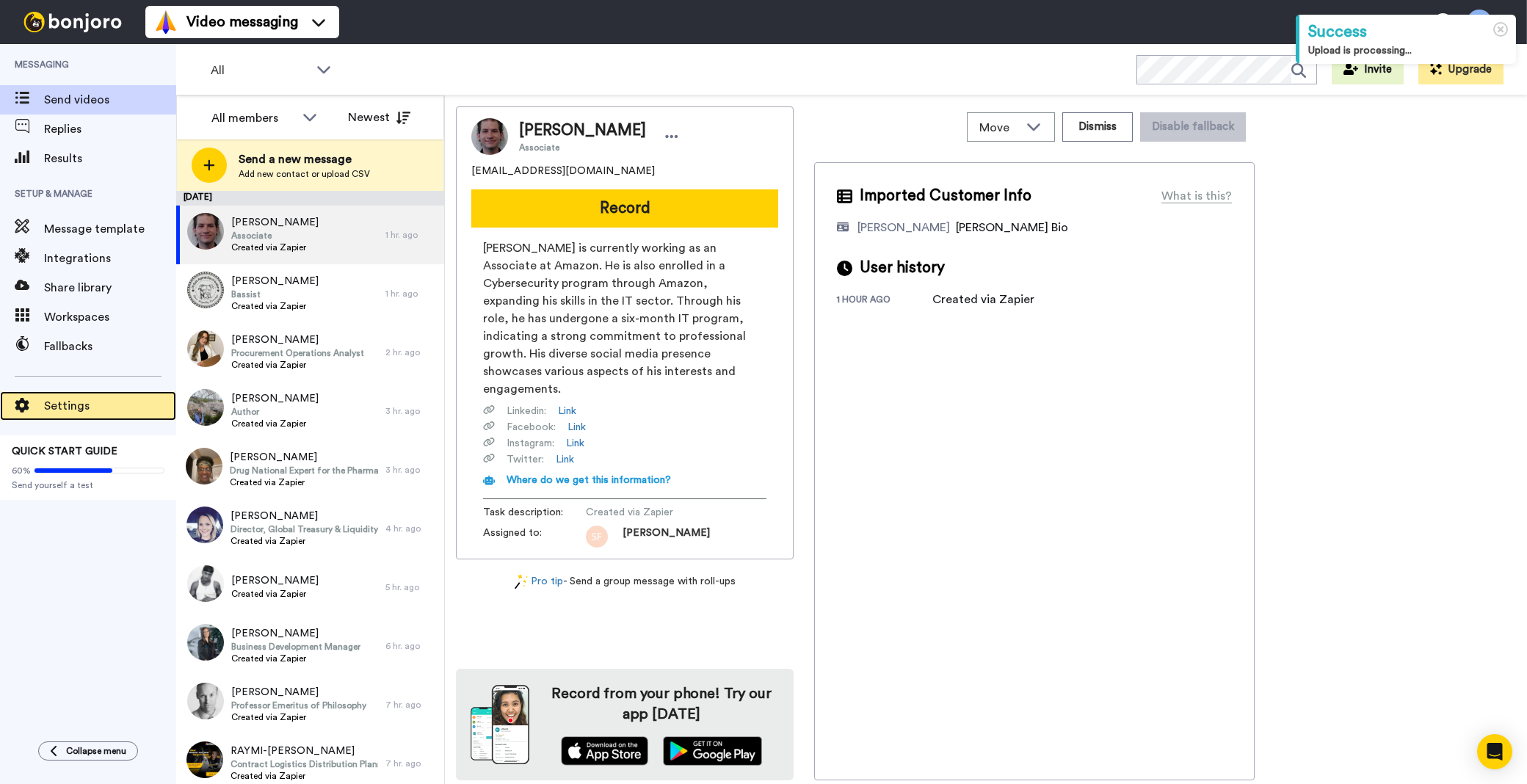
drag, startPoint x: 0, startPoint y: 0, endPoint x: 171, endPoint y: 417, distance: 450.7
click at [171, 417] on div "Settings" at bounding box center [88, 405] width 176 height 29
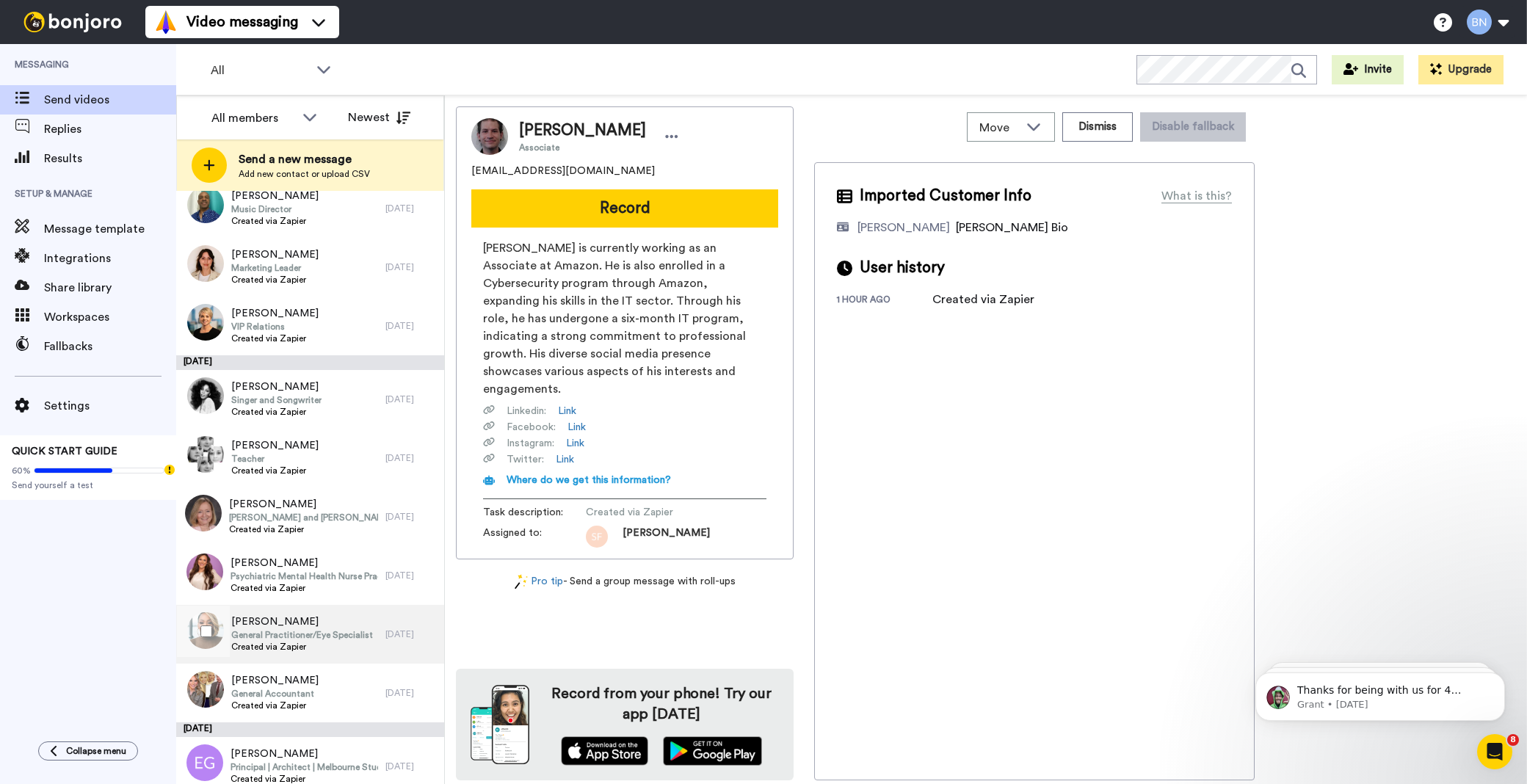
scroll to position [4493, 0]
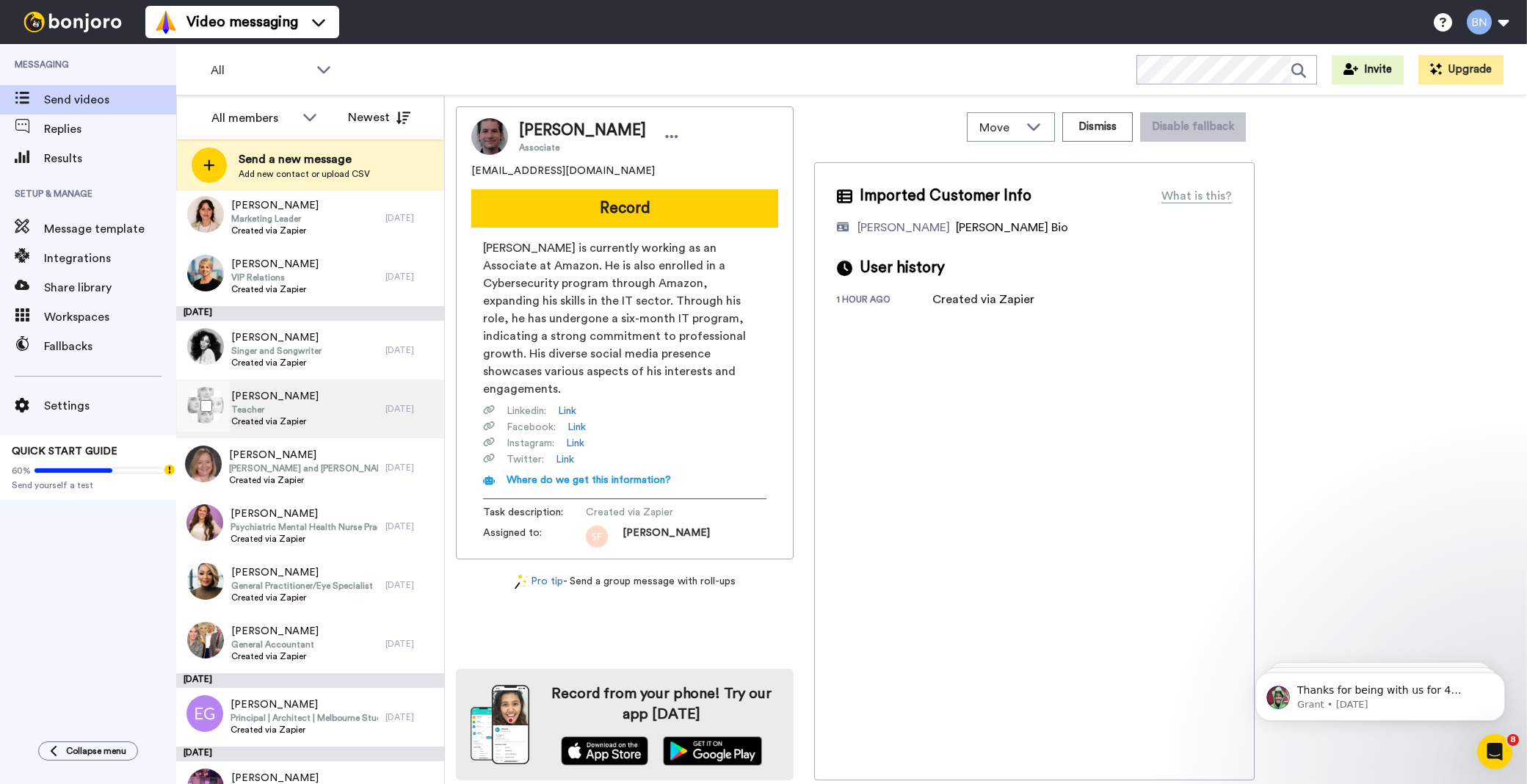
click at [304, 383] on div "[PERSON_NAME] Teacher Created via Zapier" at bounding box center [281, 408] width 210 height 59
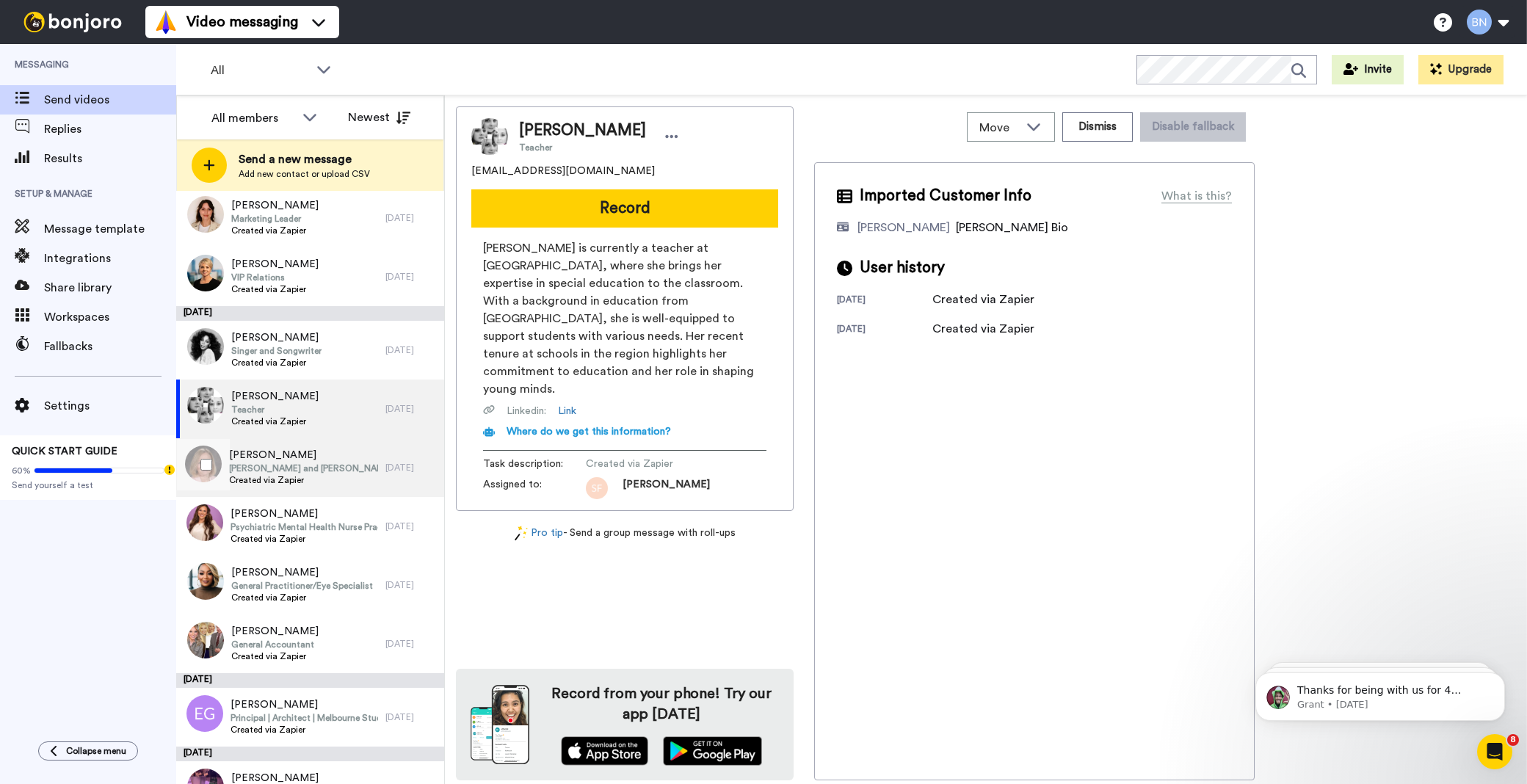
click at [324, 466] on span "Hazel Davis and Robert Kennedy Endowed Chair in Government and Public Service" at bounding box center [303, 468] width 149 height 12
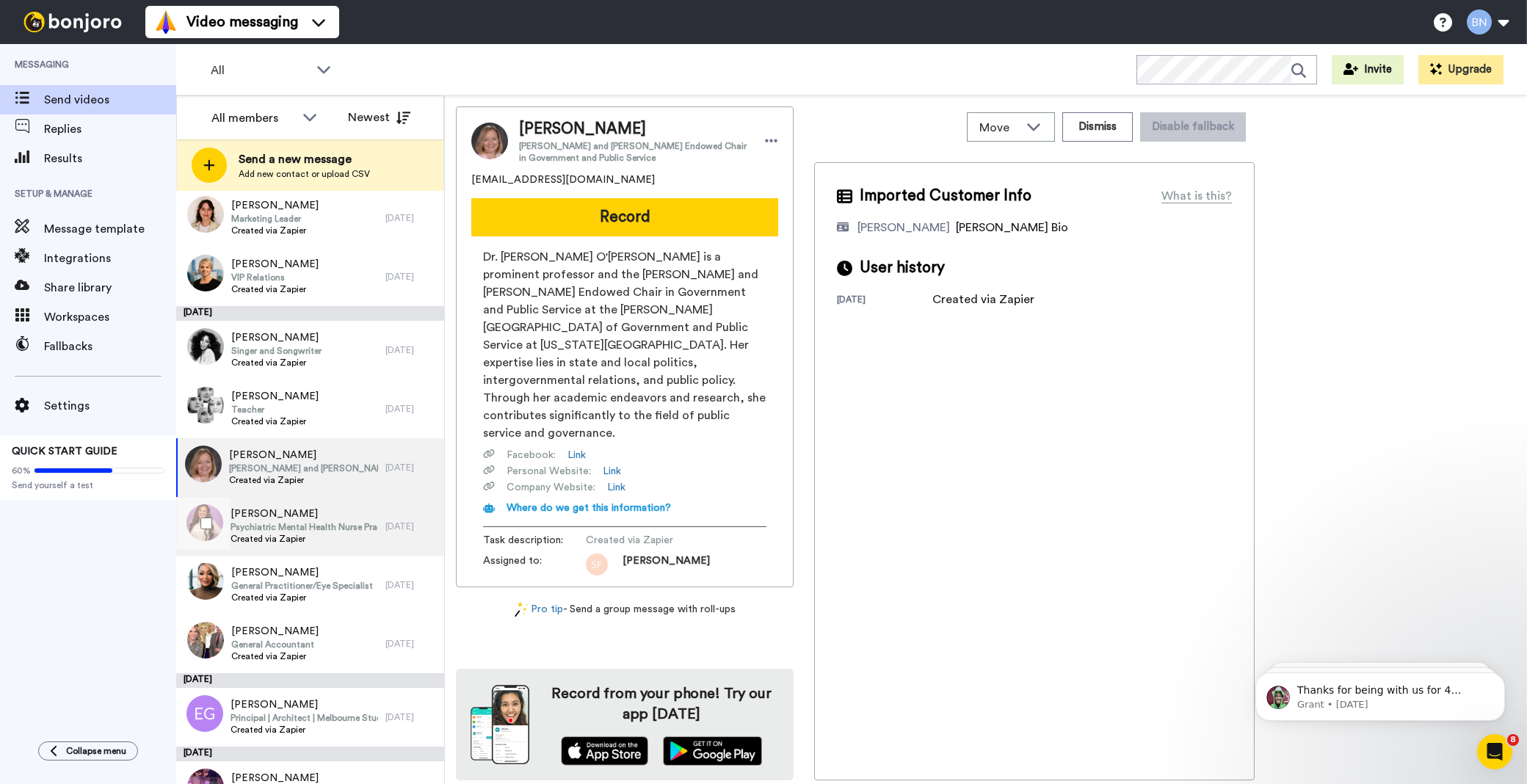
click at [314, 545] on div "Lauren Thacker Psychiatric Mental Health Nurse Practitioner Created via Zapier" at bounding box center [304, 526] width 147 height 40
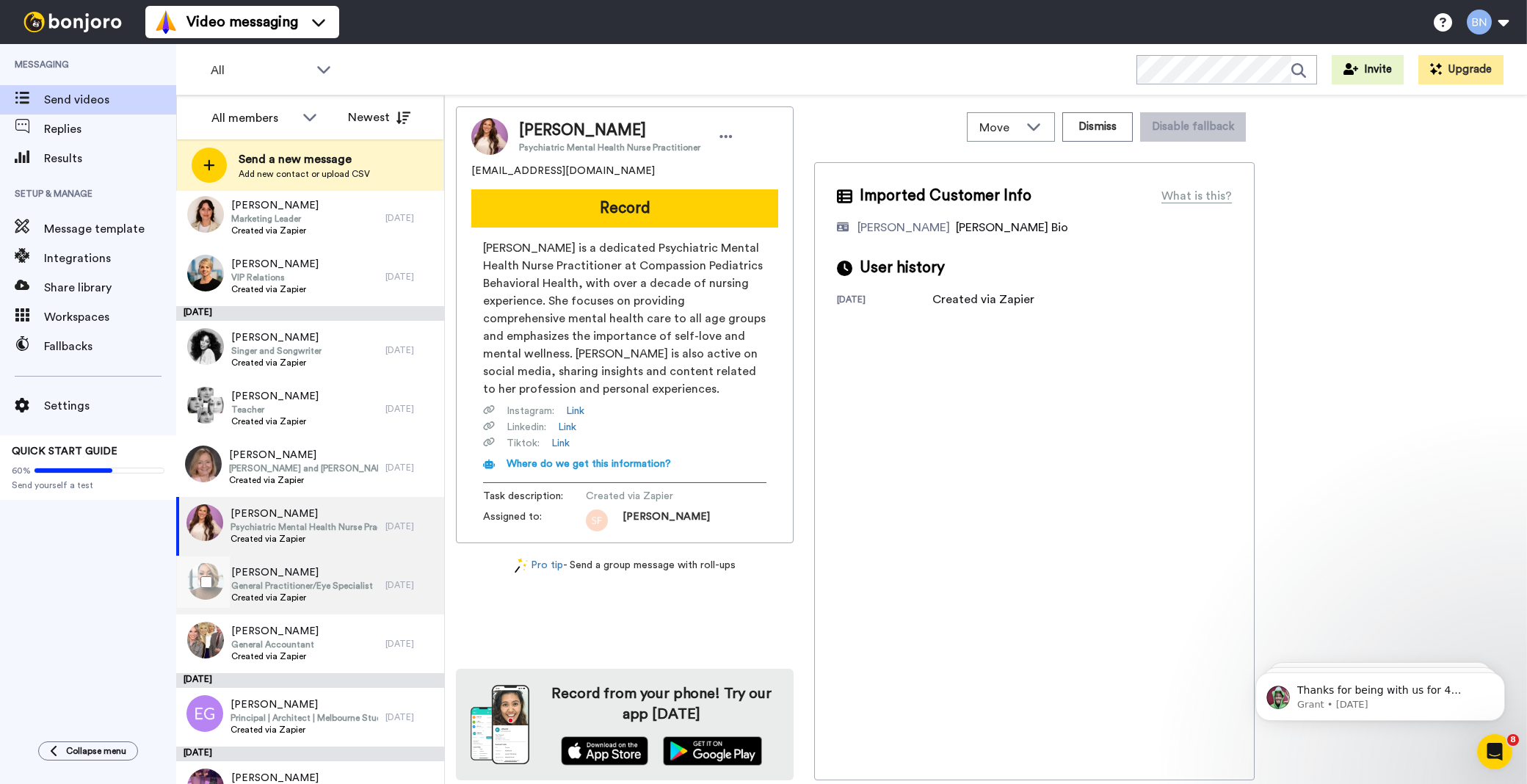
click at [314, 577] on span "Earlyne Thomas" at bounding box center [302, 573] width 141 height 15
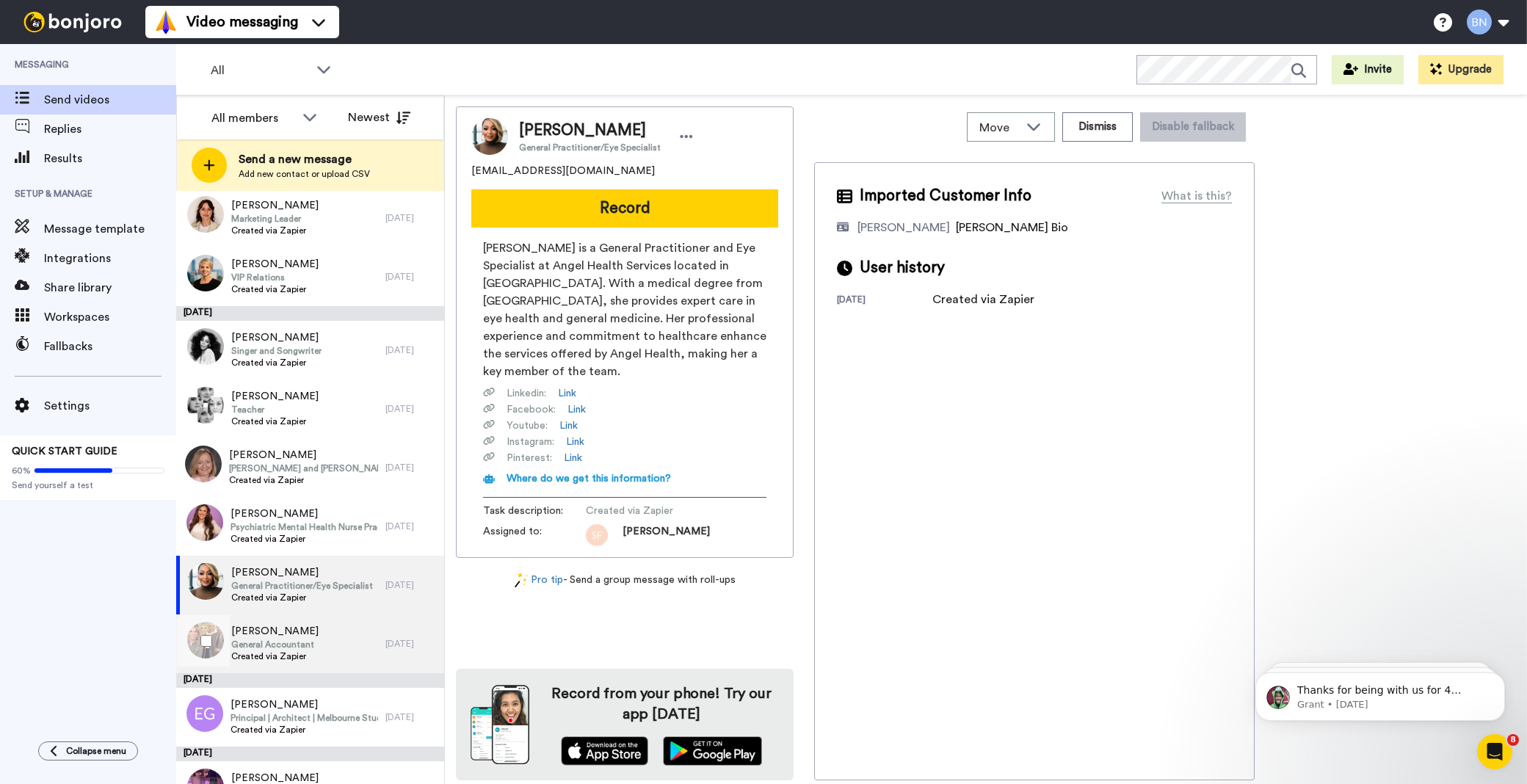
click at [316, 643] on div "Dantracia Jenkins General Accountant Created via Zapier" at bounding box center [281, 643] width 210 height 59
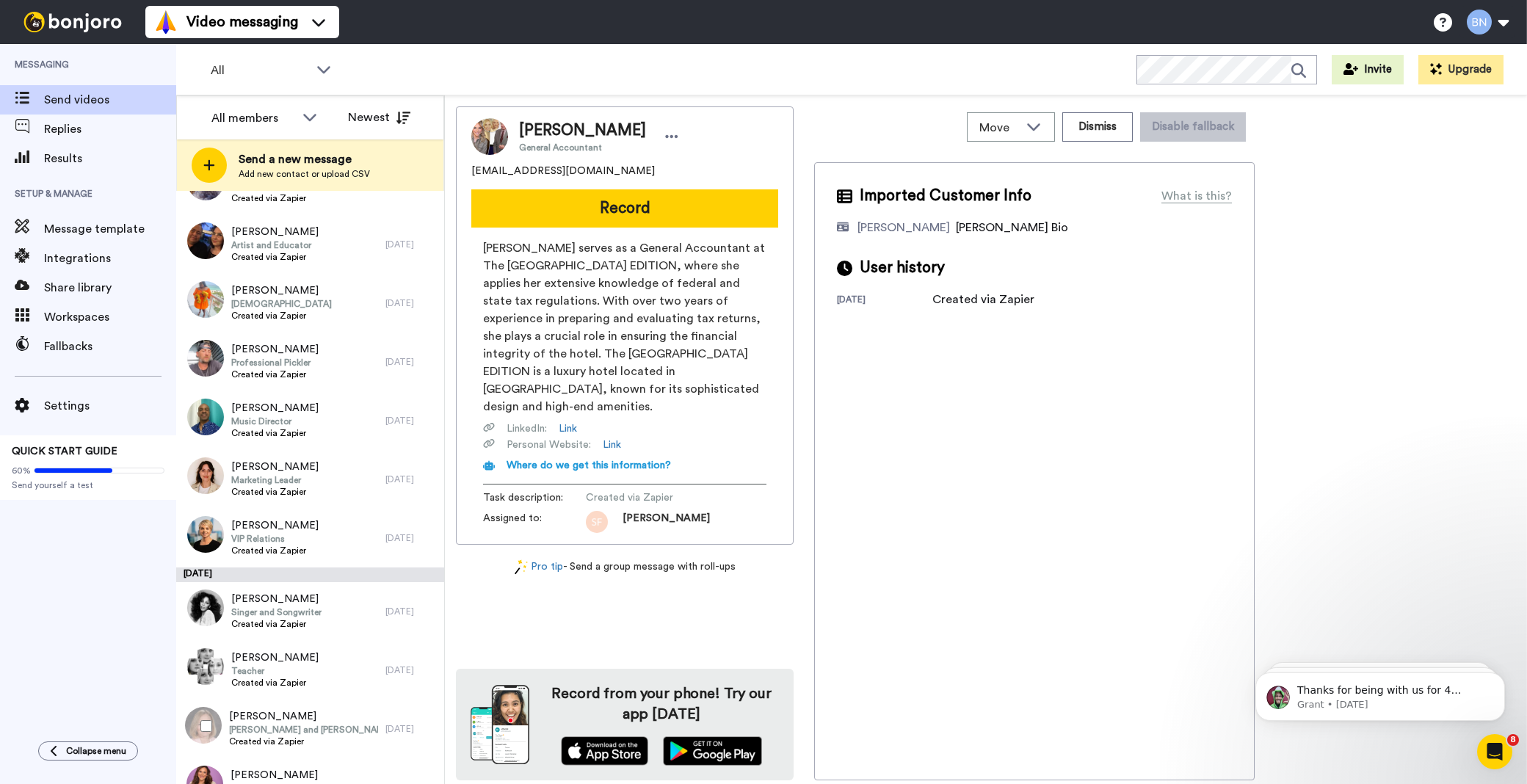
scroll to position [4167, 0]
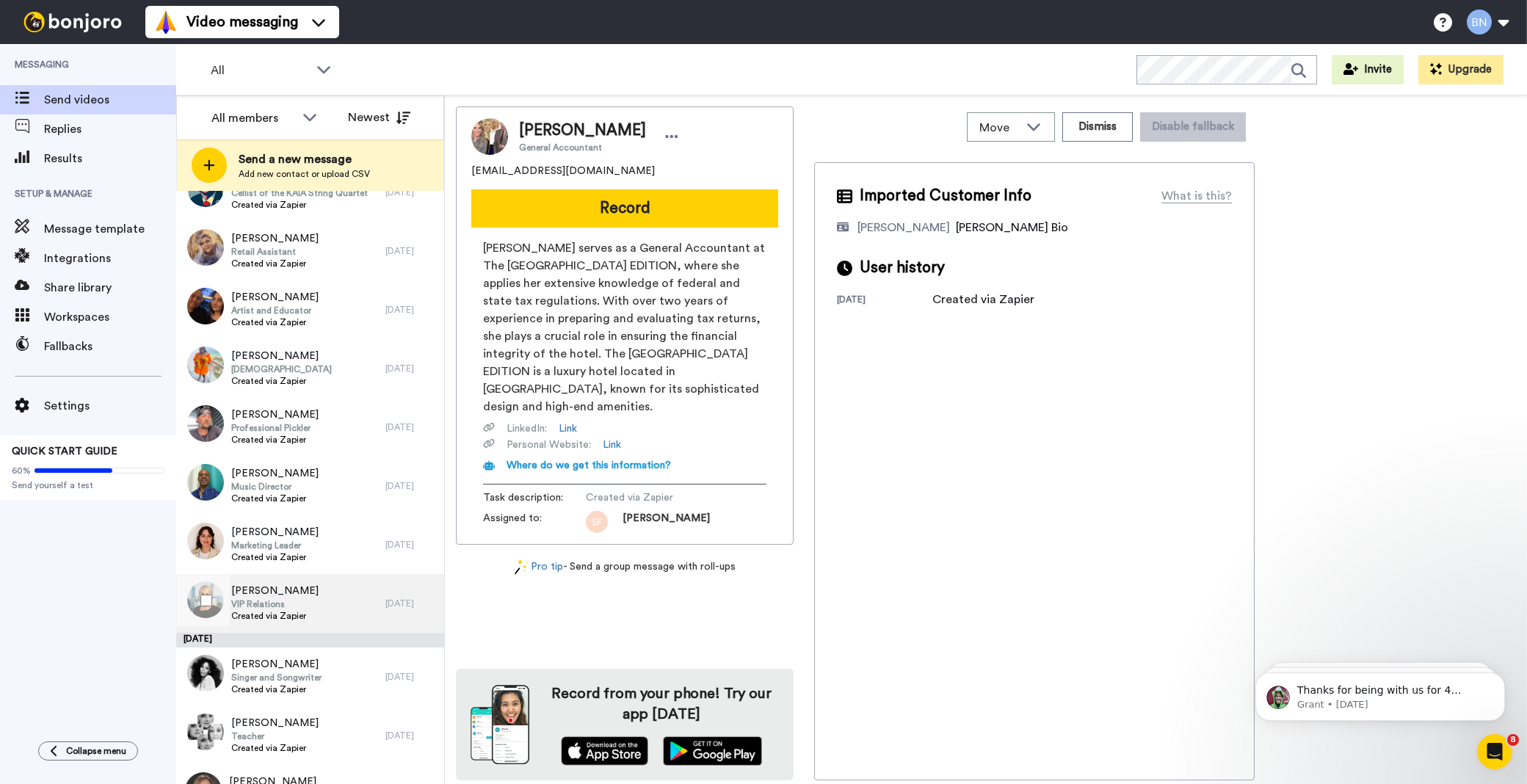
click at [297, 599] on span "VIP Relations" at bounding box center [274, 604] width 87 height 12
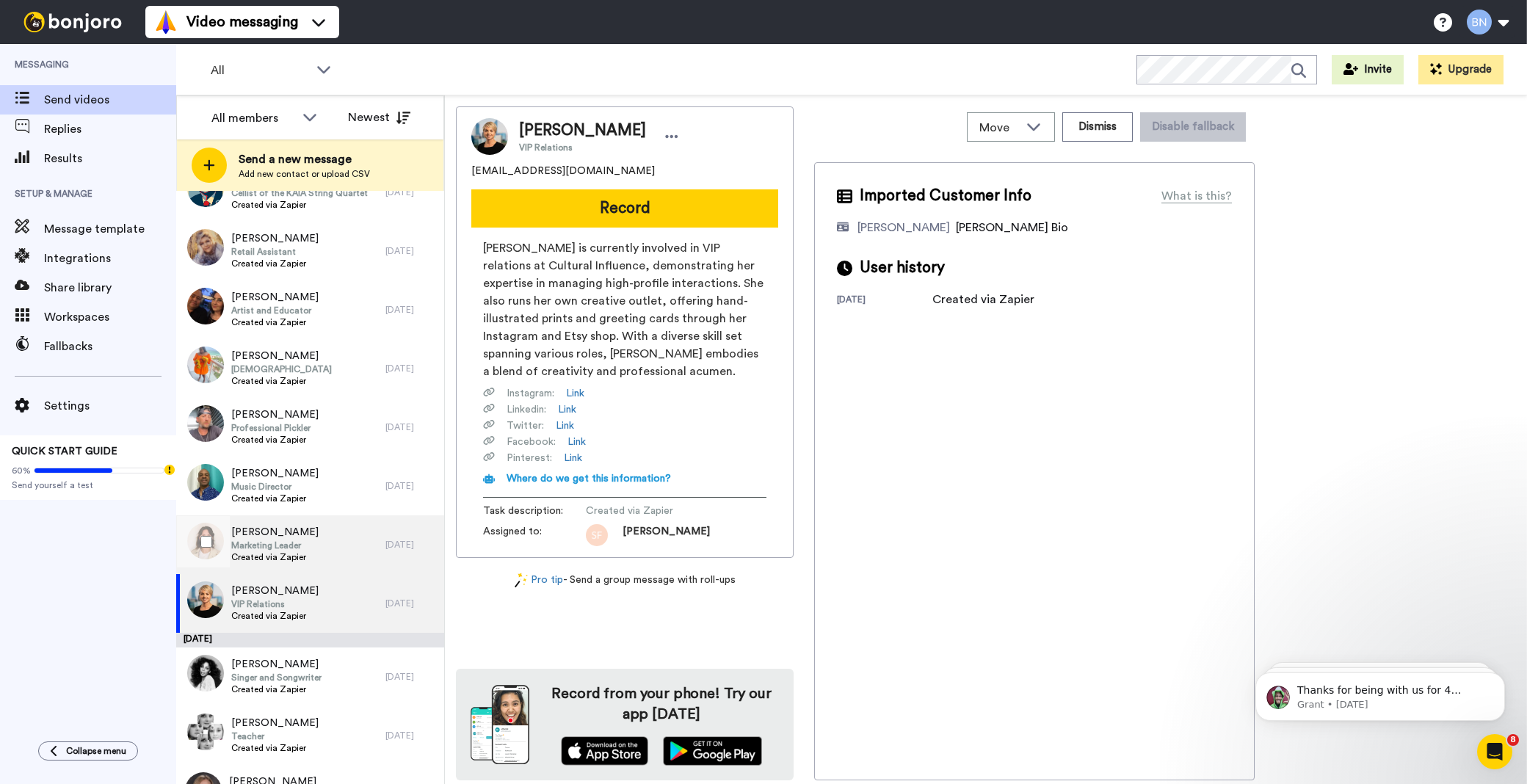
click at [291, 553] on span "Created via Zapier" at bounding box center [274, 557] width 87 height 12
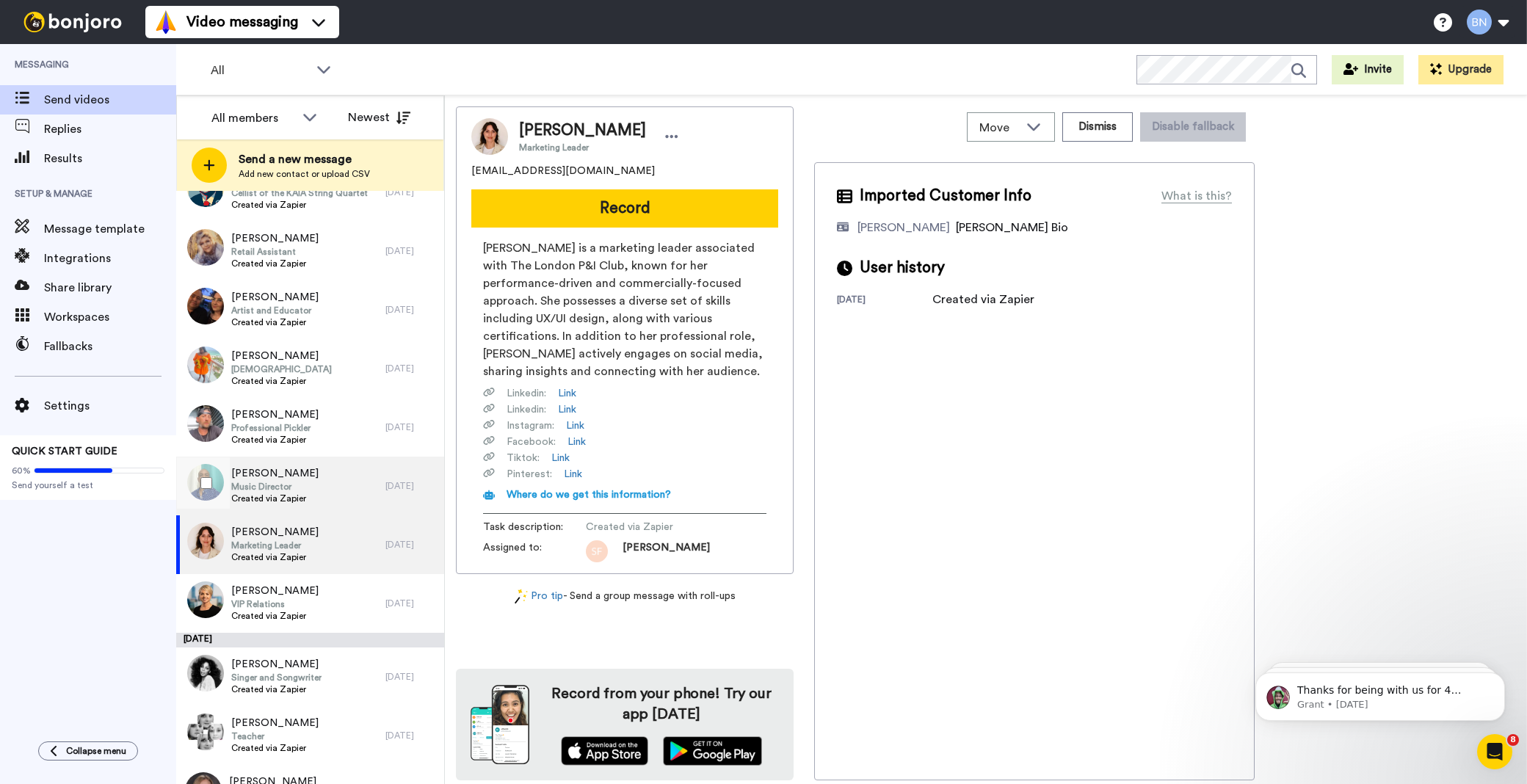
click at [318, 461] on div "Michael Francis Music Director Created via Zapier" at bounding box center [281, 486] width 210 height 59
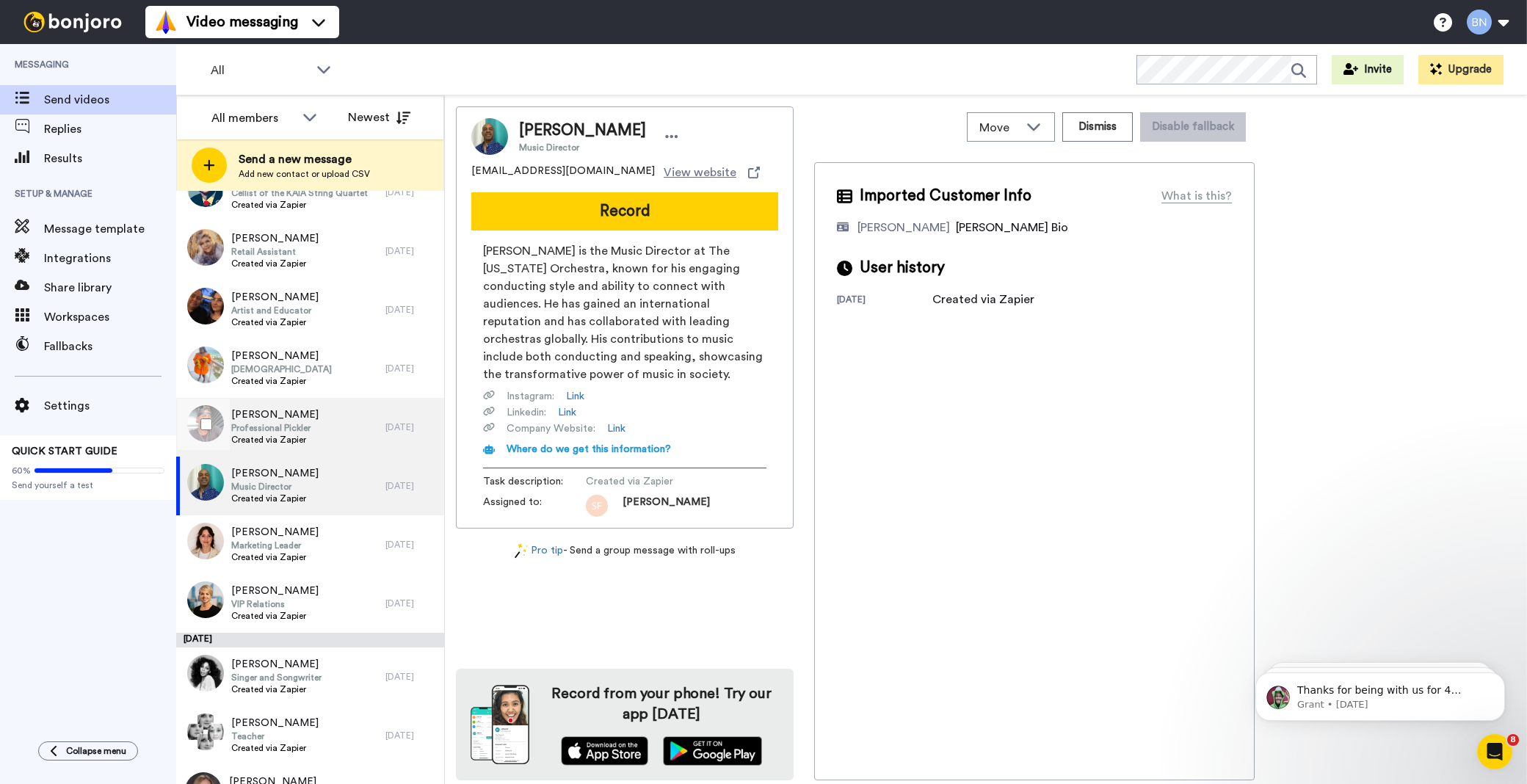
click at [322, 409] on div "Brandon French Professional Pickler Created via Zapier" at bounding box center [281, 427] width 210 height 59
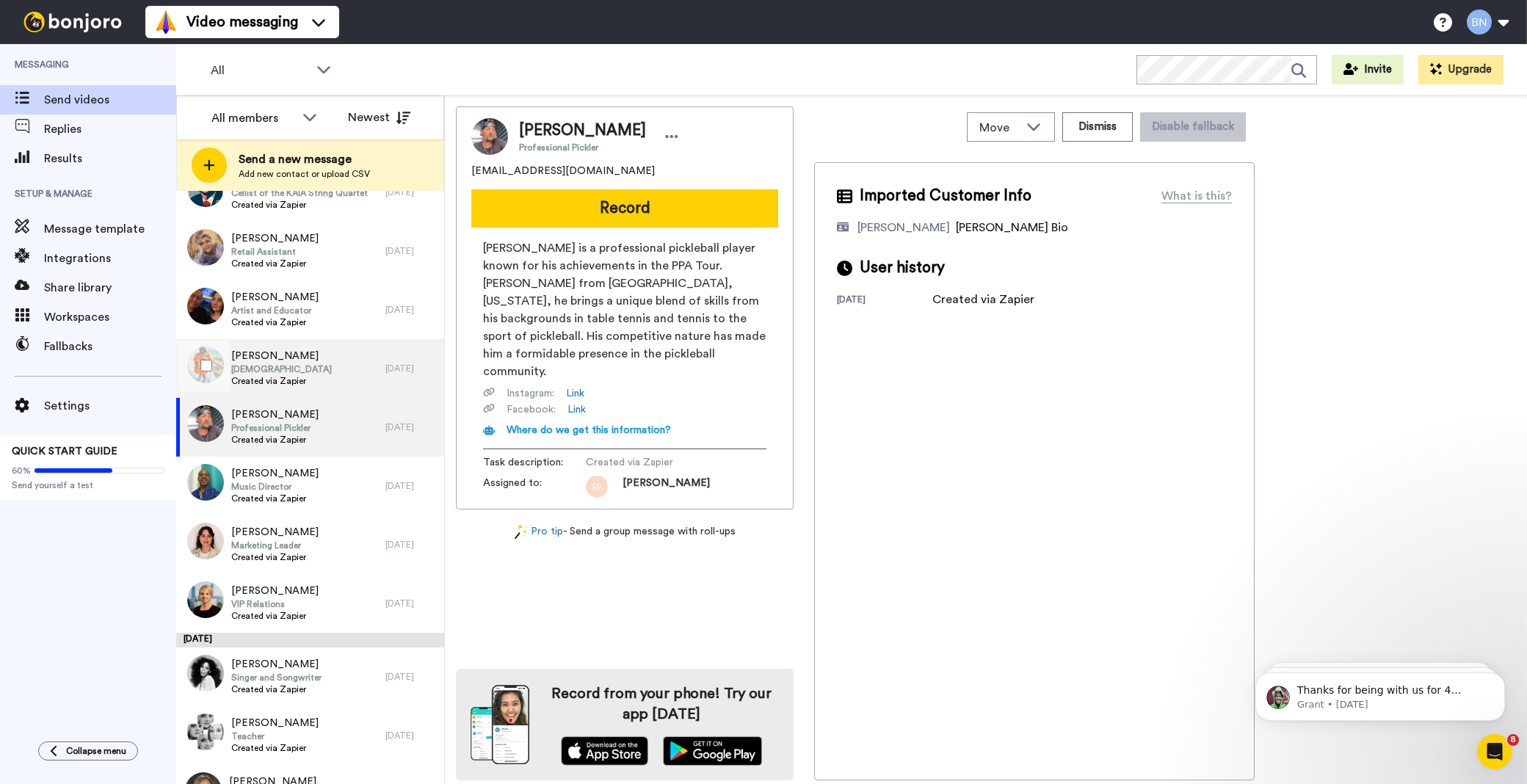
click at [320, 345] on div "Tiffany Izzard Pastor Created via Zapier" at bounding box center [281, 368] width 210 height 59
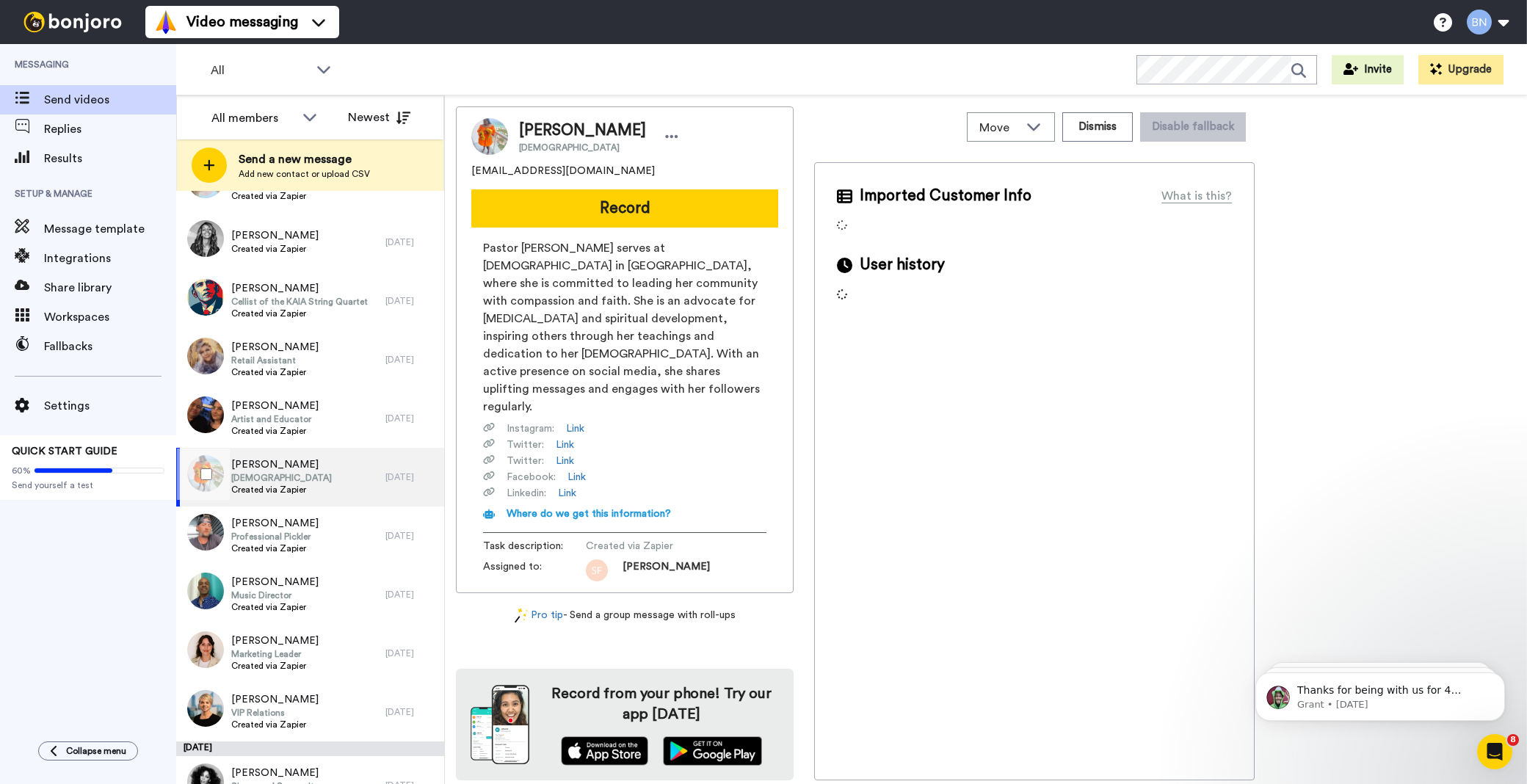
scroll to position [3949, 0]
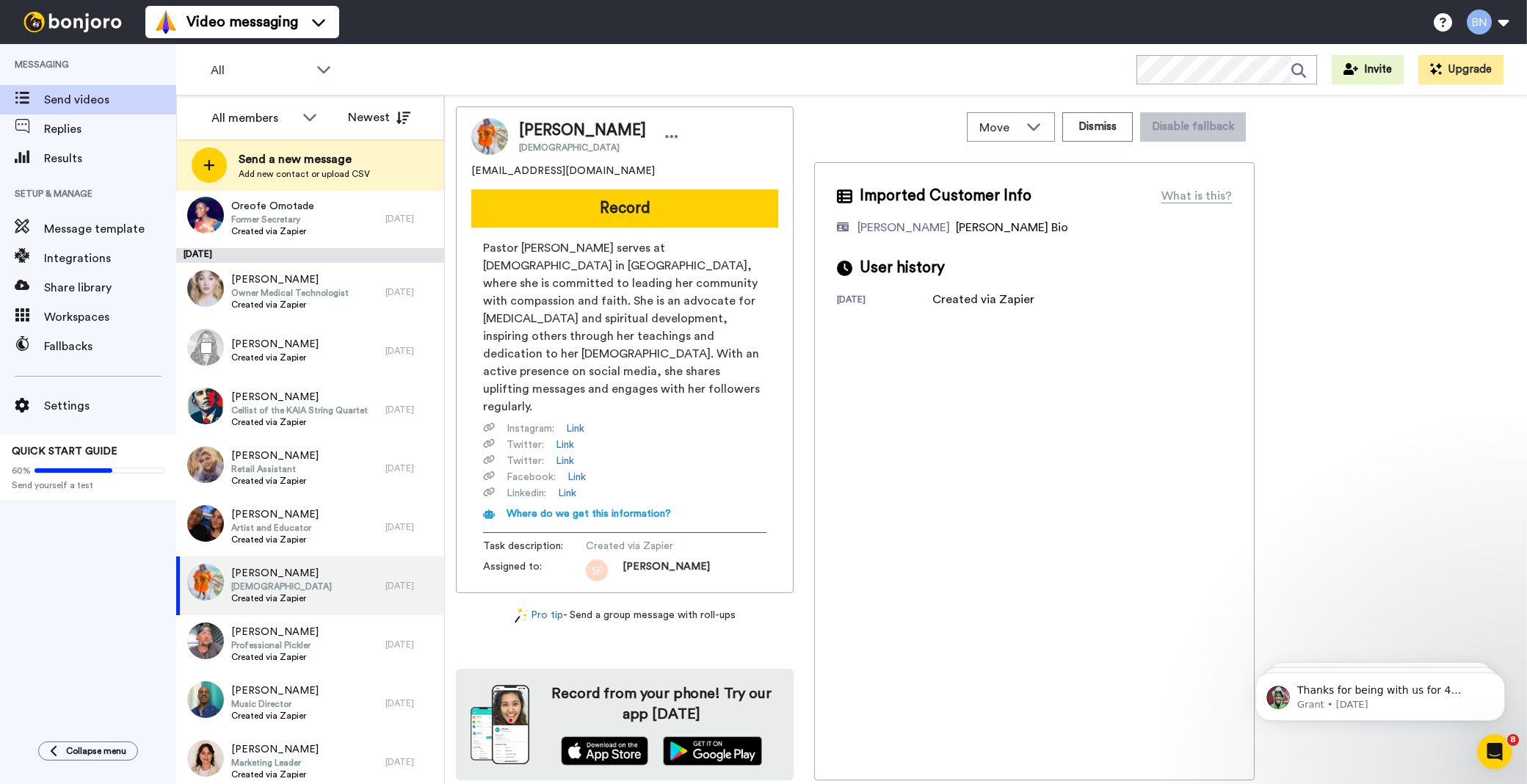
click at [320, 345] on div "Lenore Thomas Created via Zapier" at bounding box center [281, 351] width 210 height 59
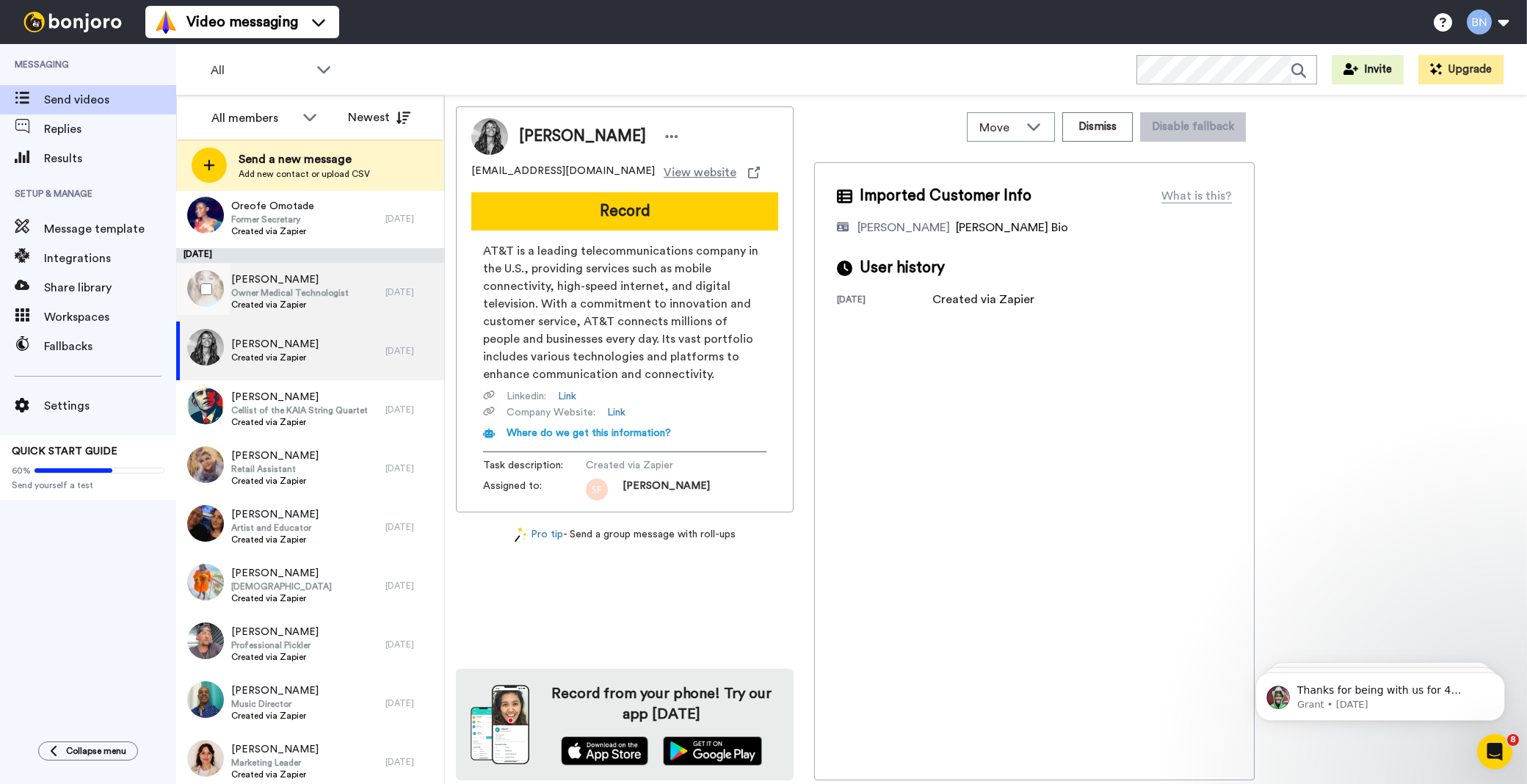
click at [312, 288] on span "Owner Medical Technologist" at bounding box center [289, 293] width 117 height 12
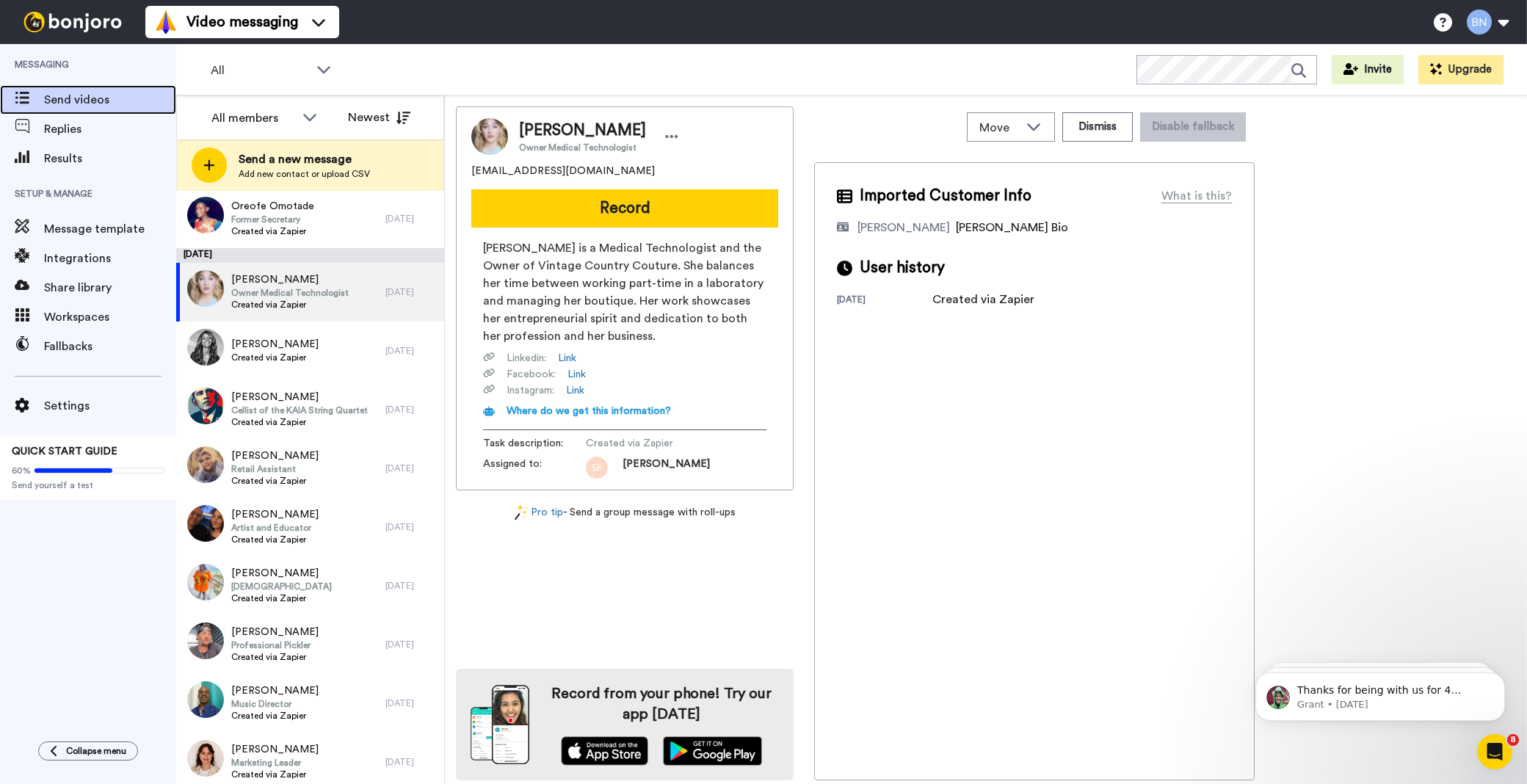
click at [82, 103] on span "Send videos" at bounding box center [110, 99] width 132 height 17
